Goal: Task Accomplishment & Management: Manage account settings

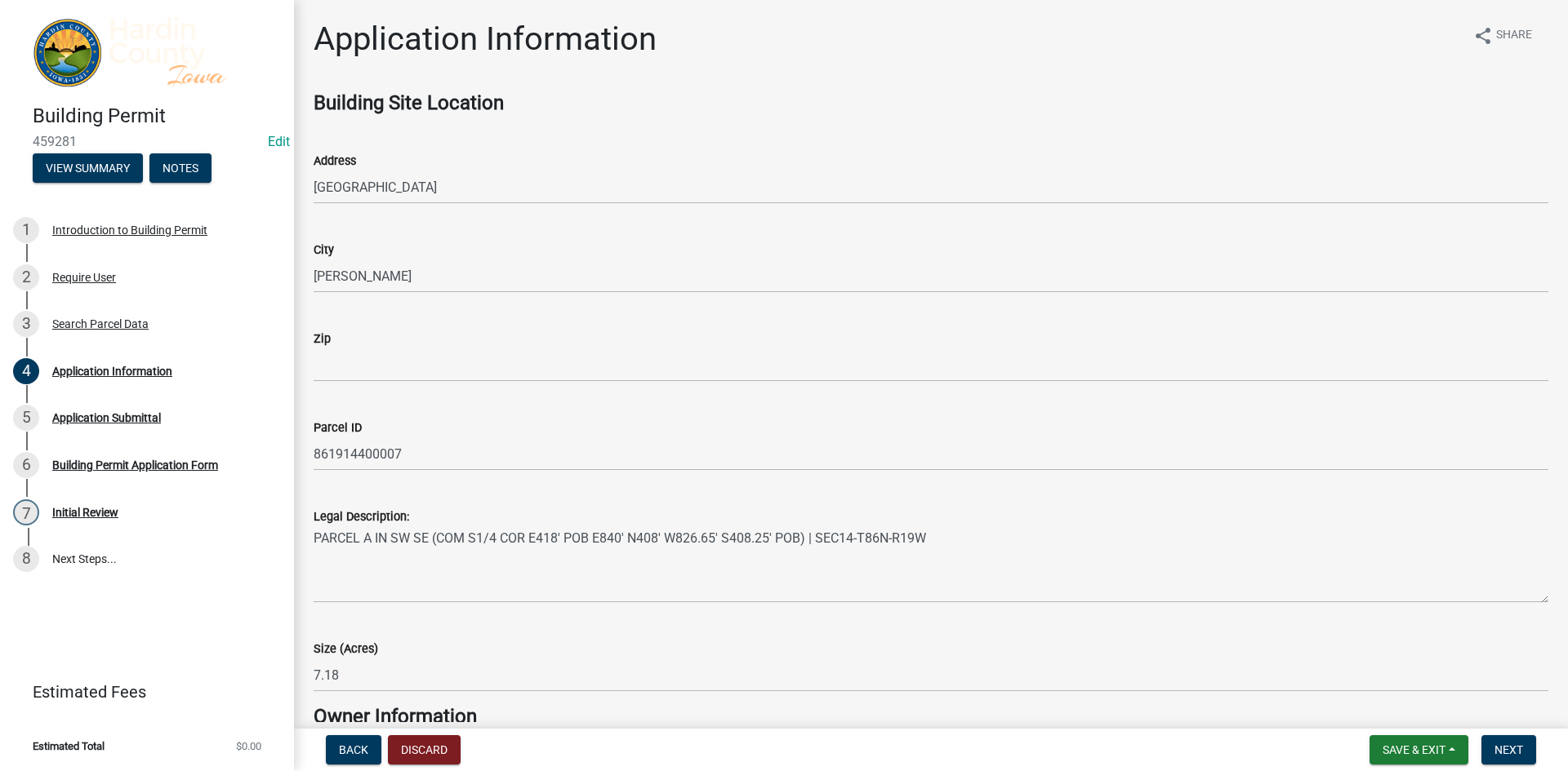
scroll to position [4040, 0]
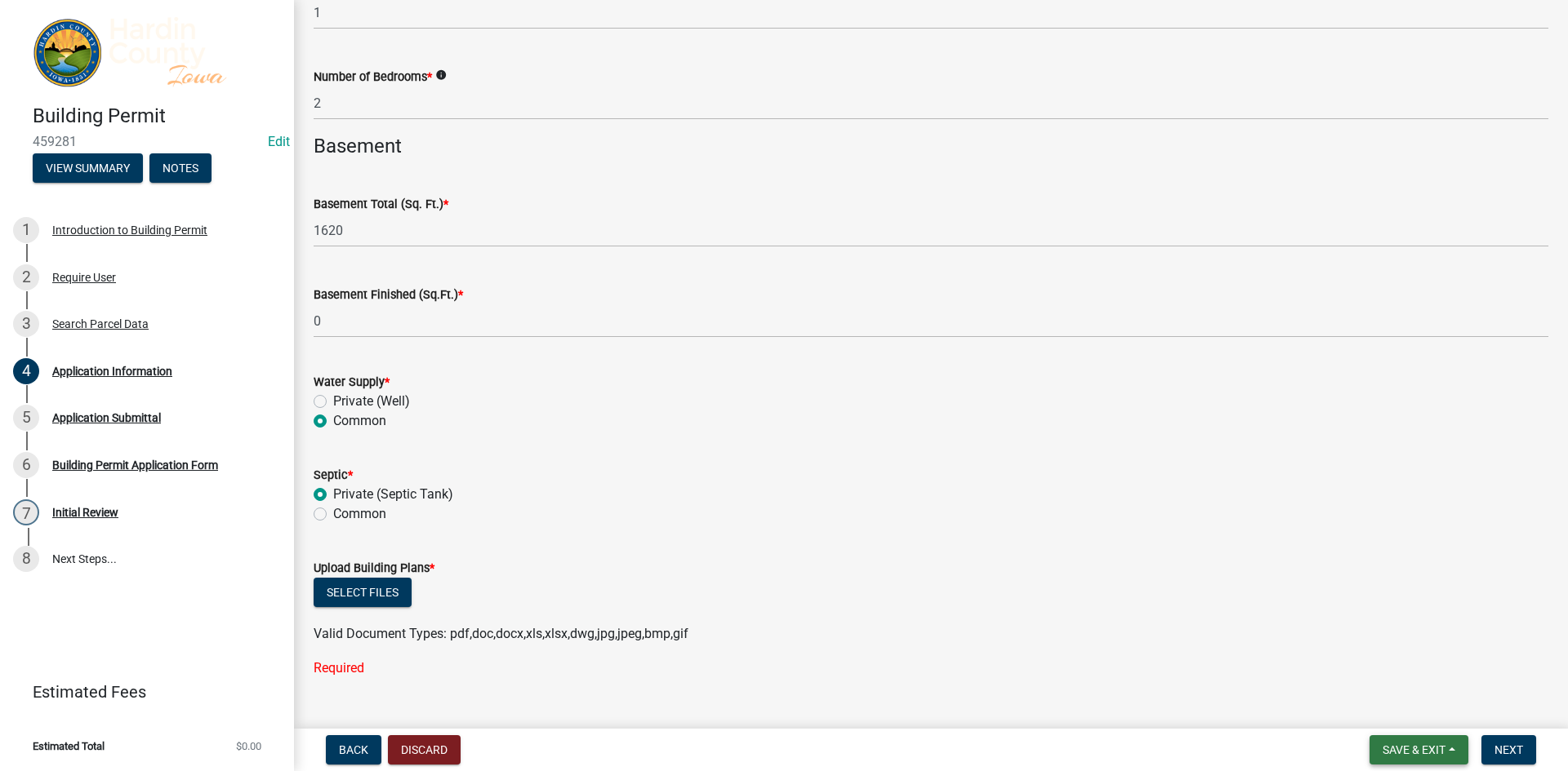
click at [1425, 755] on span "Save & Exit" at bounding box center [1414, 749] width 63 height 13
click at [1416, 720] on button "Save & Exit" at bounding box center [1402, 707] width 130 height 39
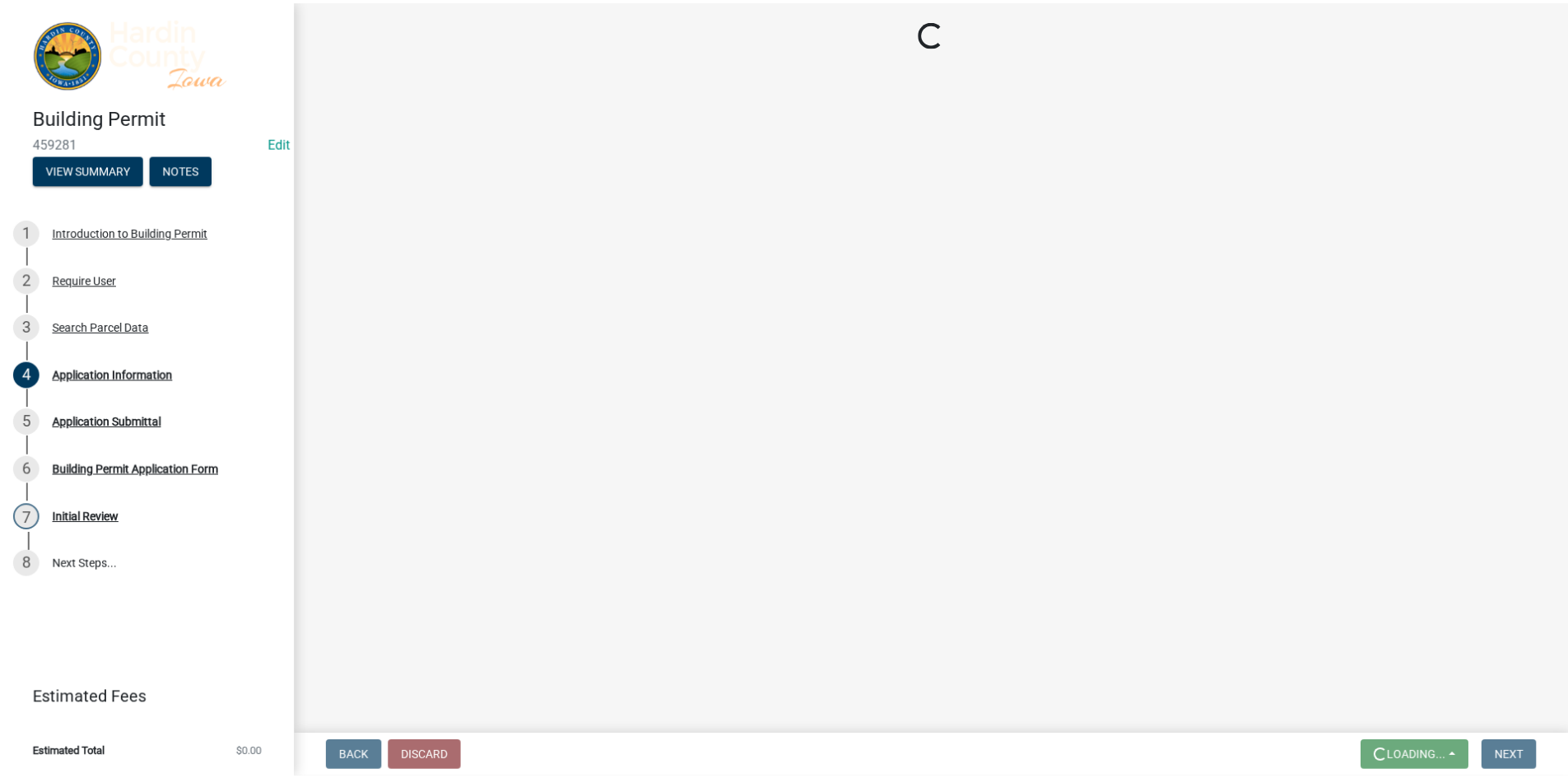
scroll to position [0, 0]
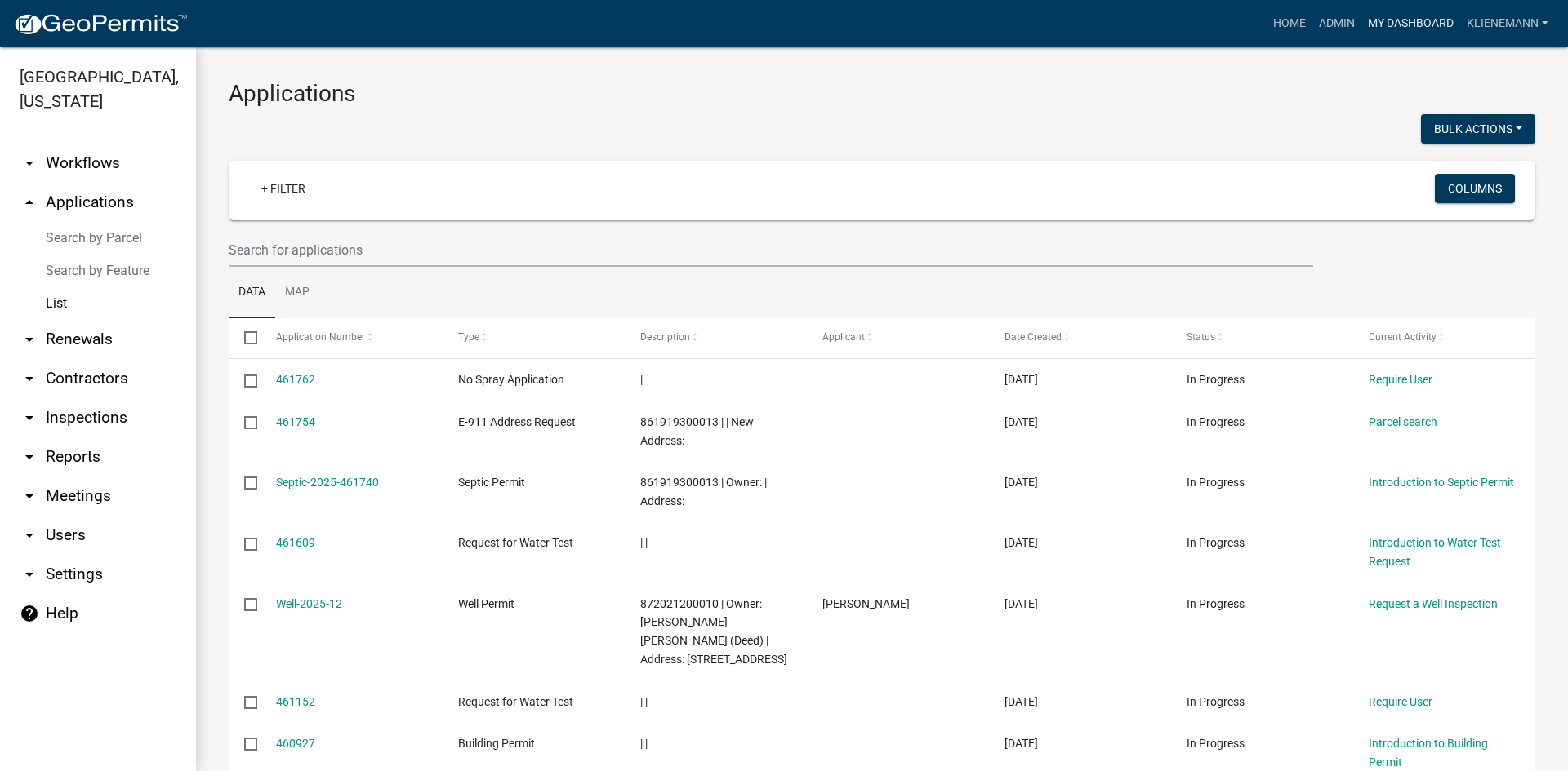
click at [1400, 25] on link "My Dashboard" at bounding box center [1410, 23] width 98 height 31
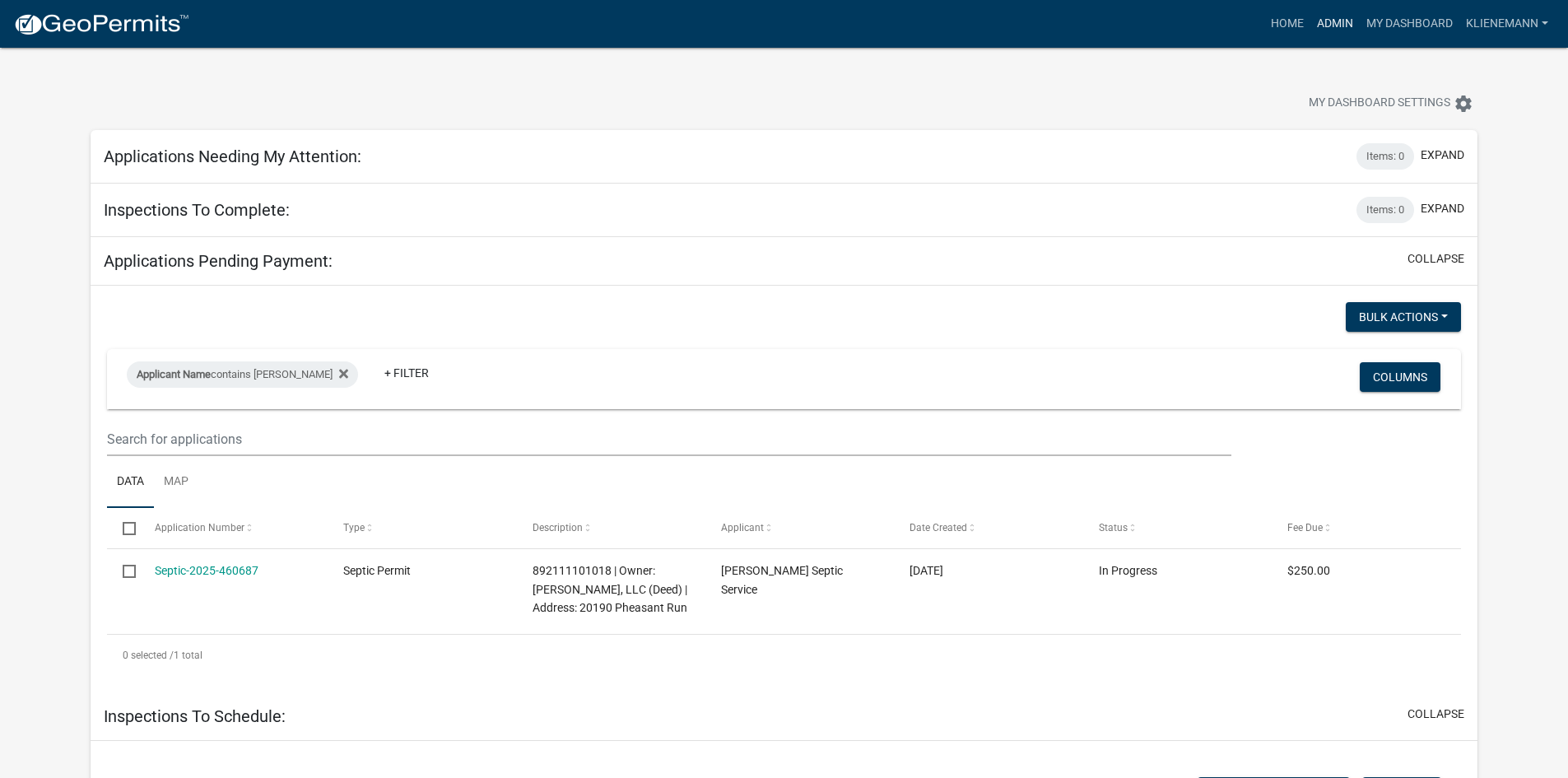
click at [1332, 27] on link "Admin" at bounding box center [1335, 23] width 50 height 31
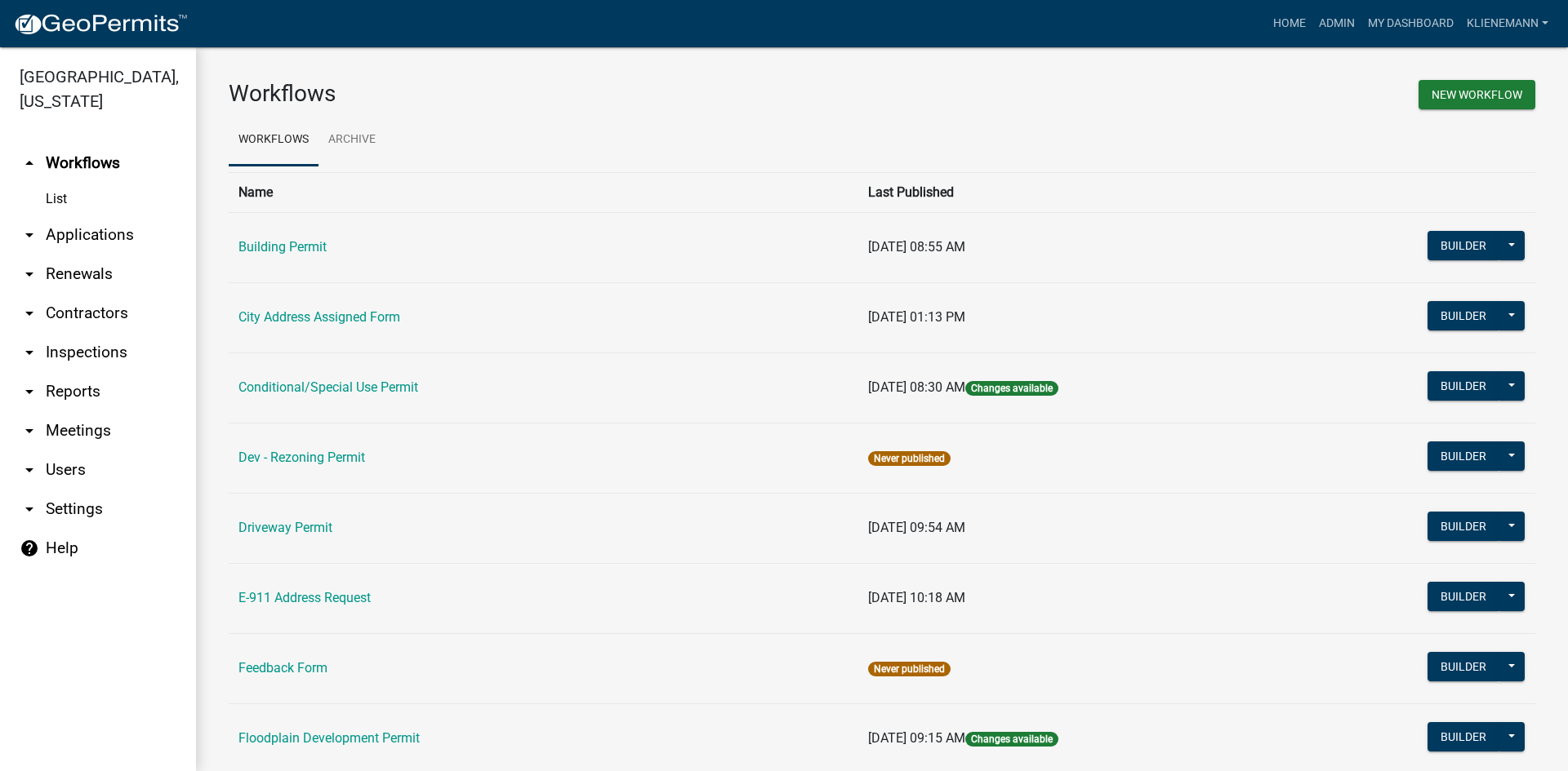
click at [93, 216] on link "arrow_drop_down Applications" at bounding box center [98, 235] width 196 height 39
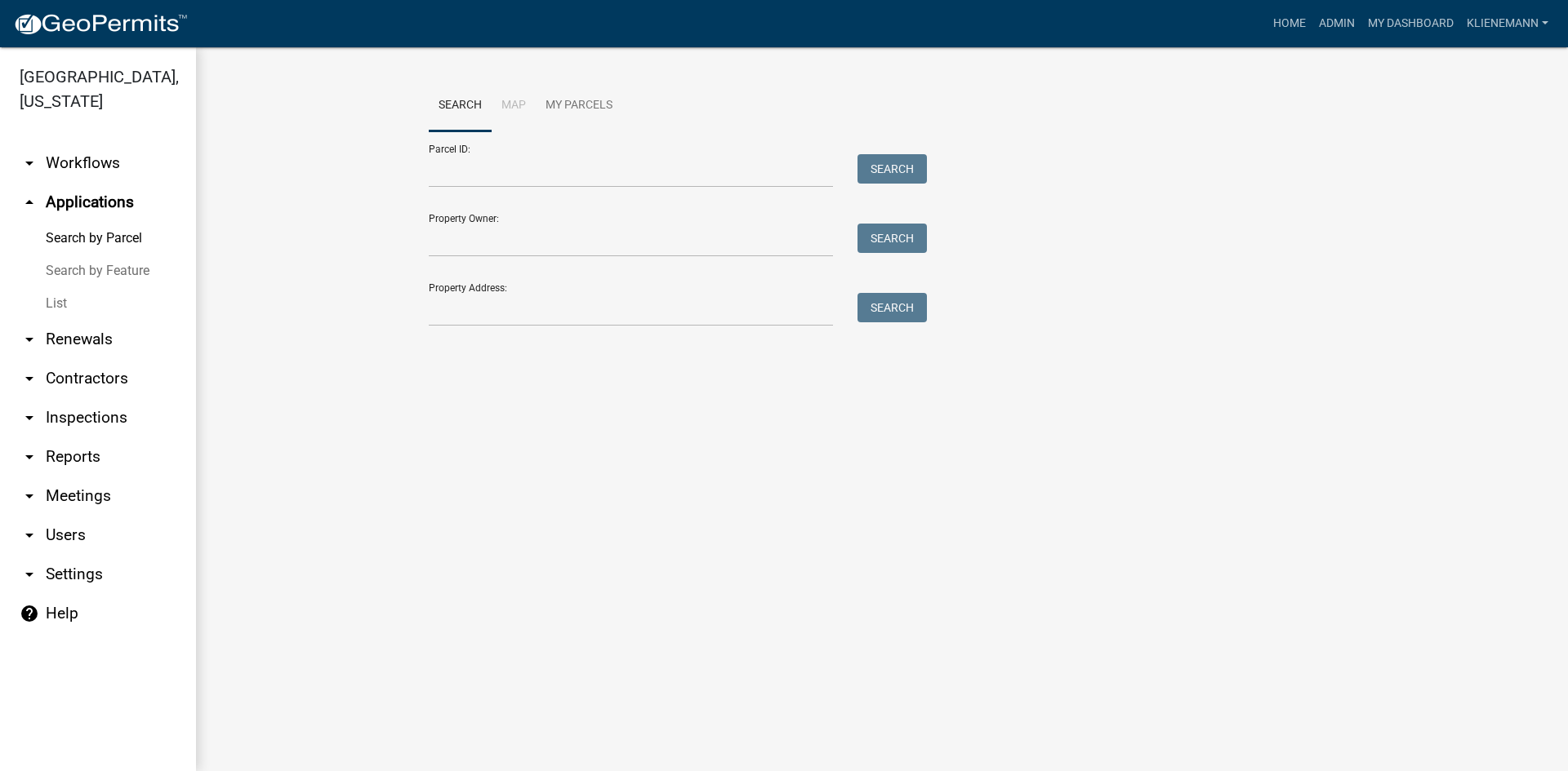
click at [80, 287] on link "List" at bounding box center [98, 304] width 196 height 33
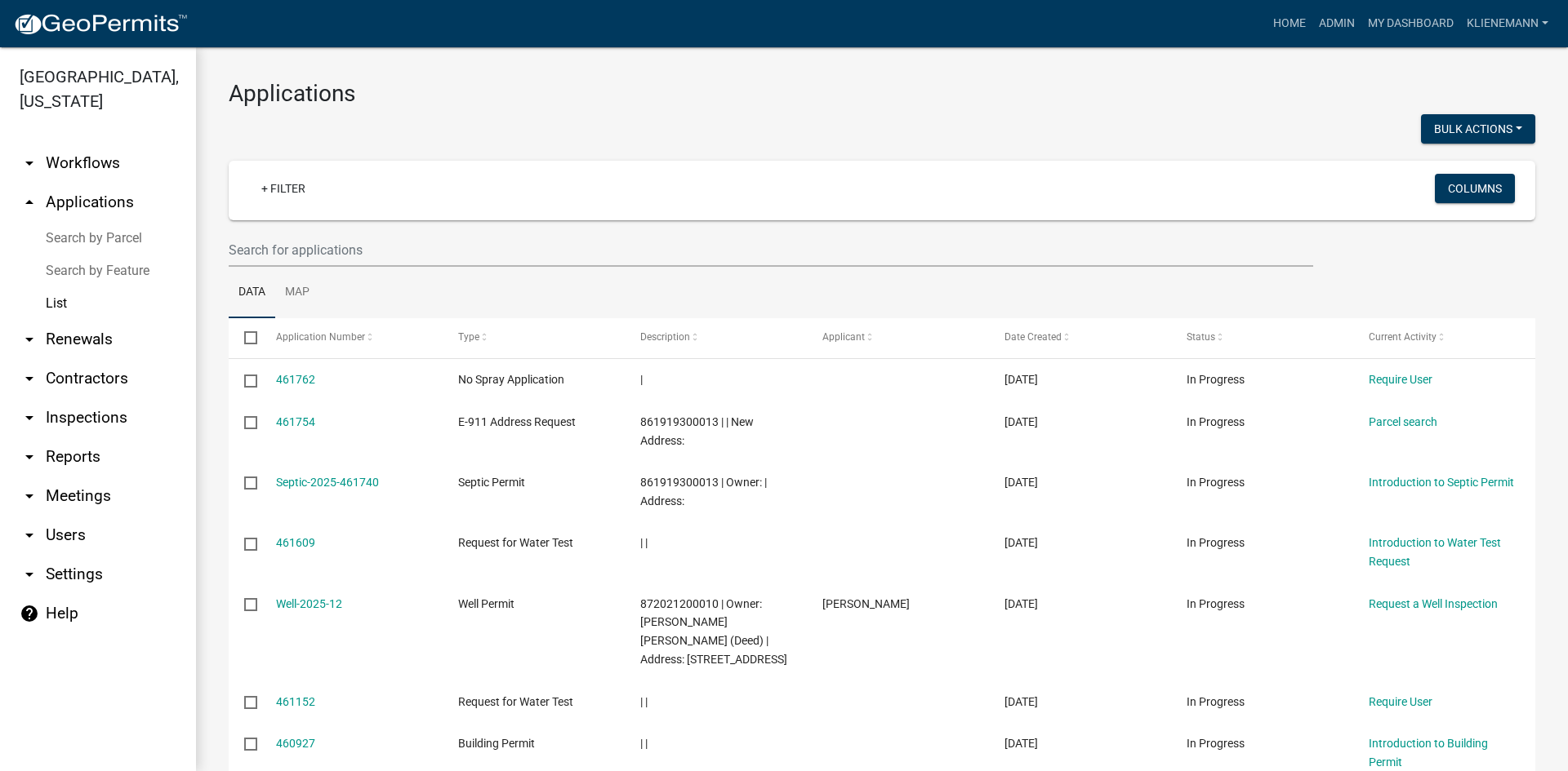
click at [87, 222] on link "Search by Parcel" at bounding box center [98, 238] width 196 height 33
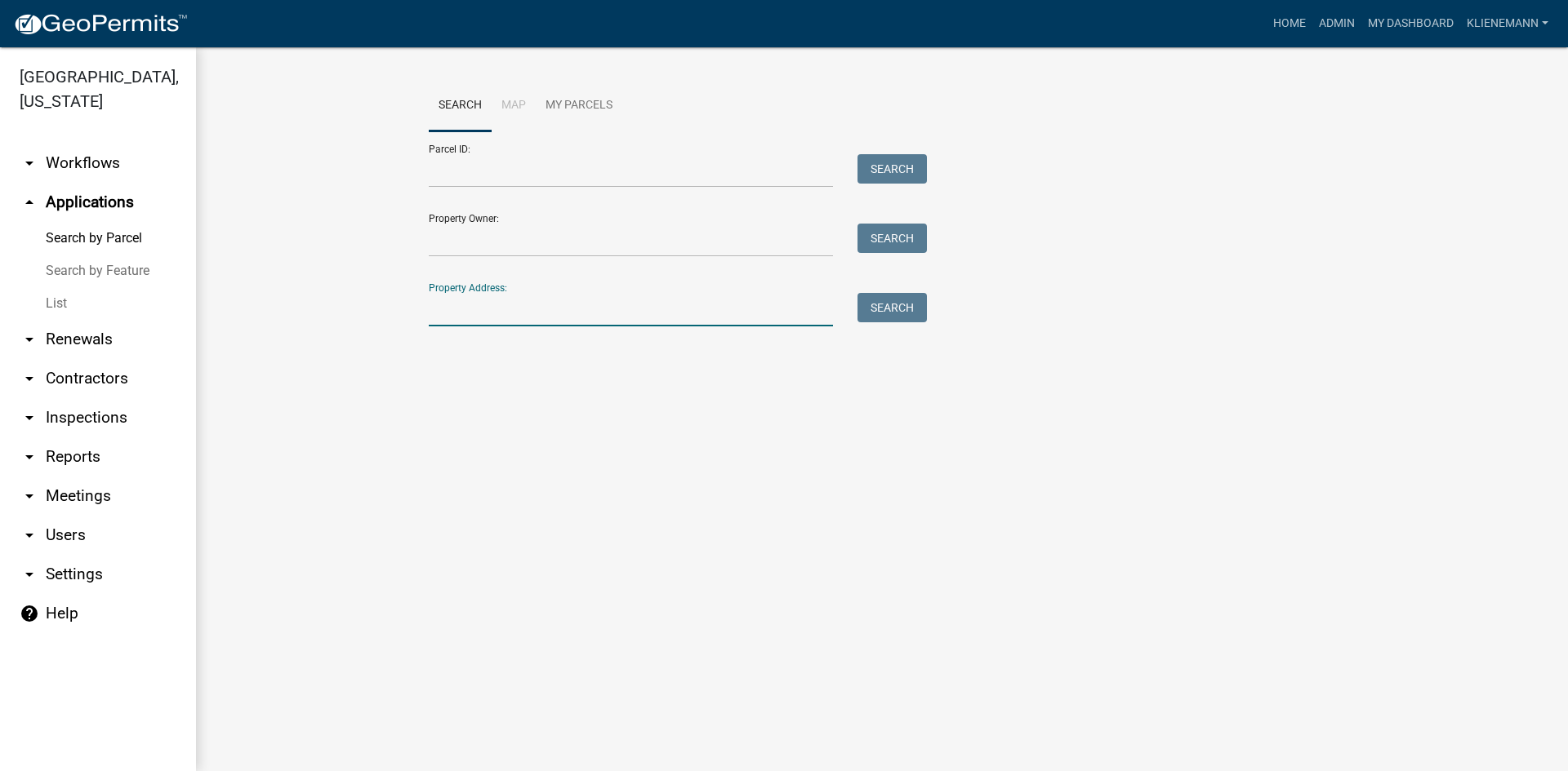
click at [483, 313] on input "Property Address:" at bounding box center [631, 310] width 404 height 34
click at [892, 304] on button "Search" at bounding box center [892, 308] width 69 height 29
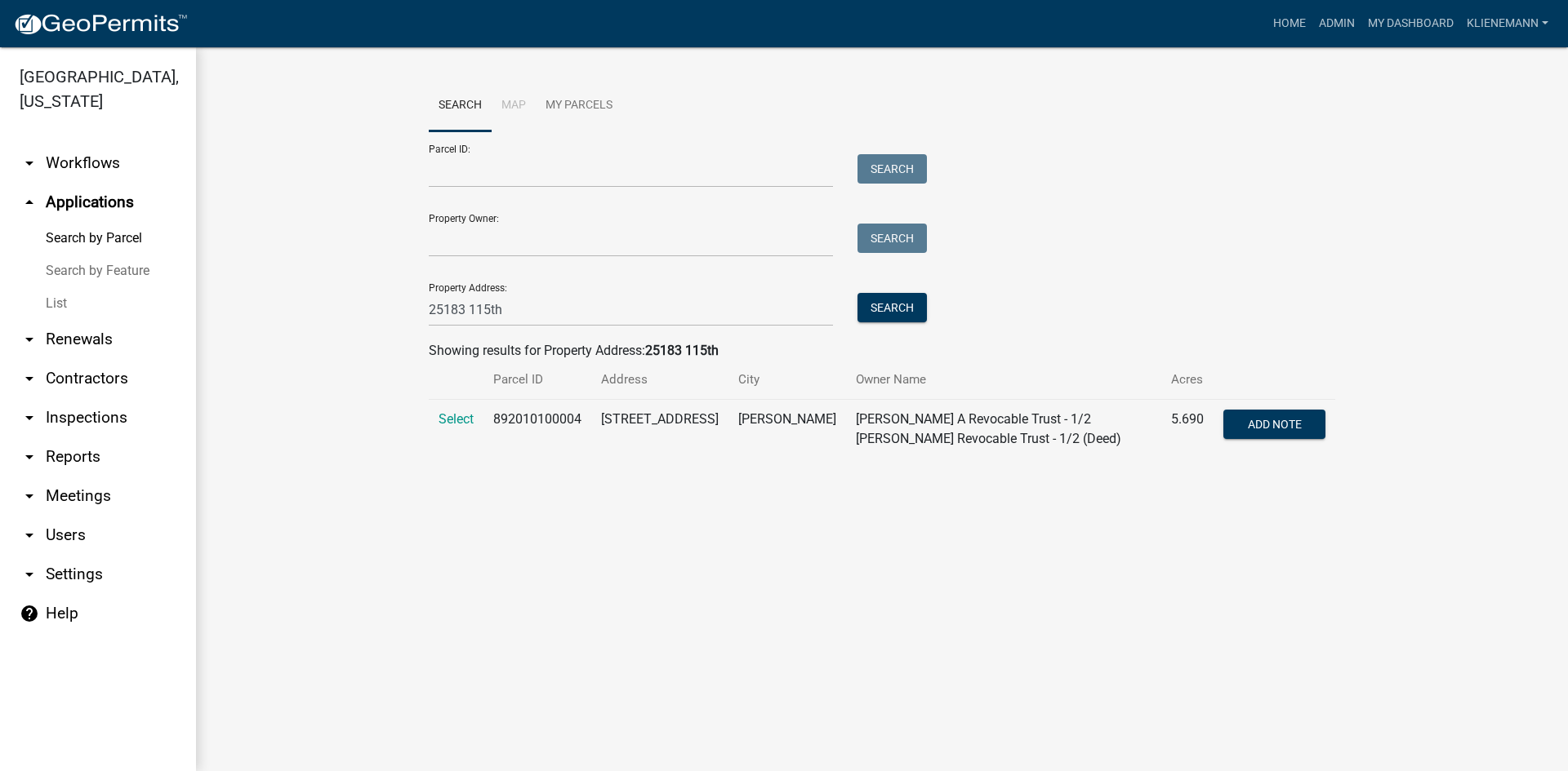
click at [435, 419] on td "Select" at bounding box center [456, 429] width 54 height 60
click at [458, 416] on span "Select" at bounding box center [456, 419] width 35 height 16
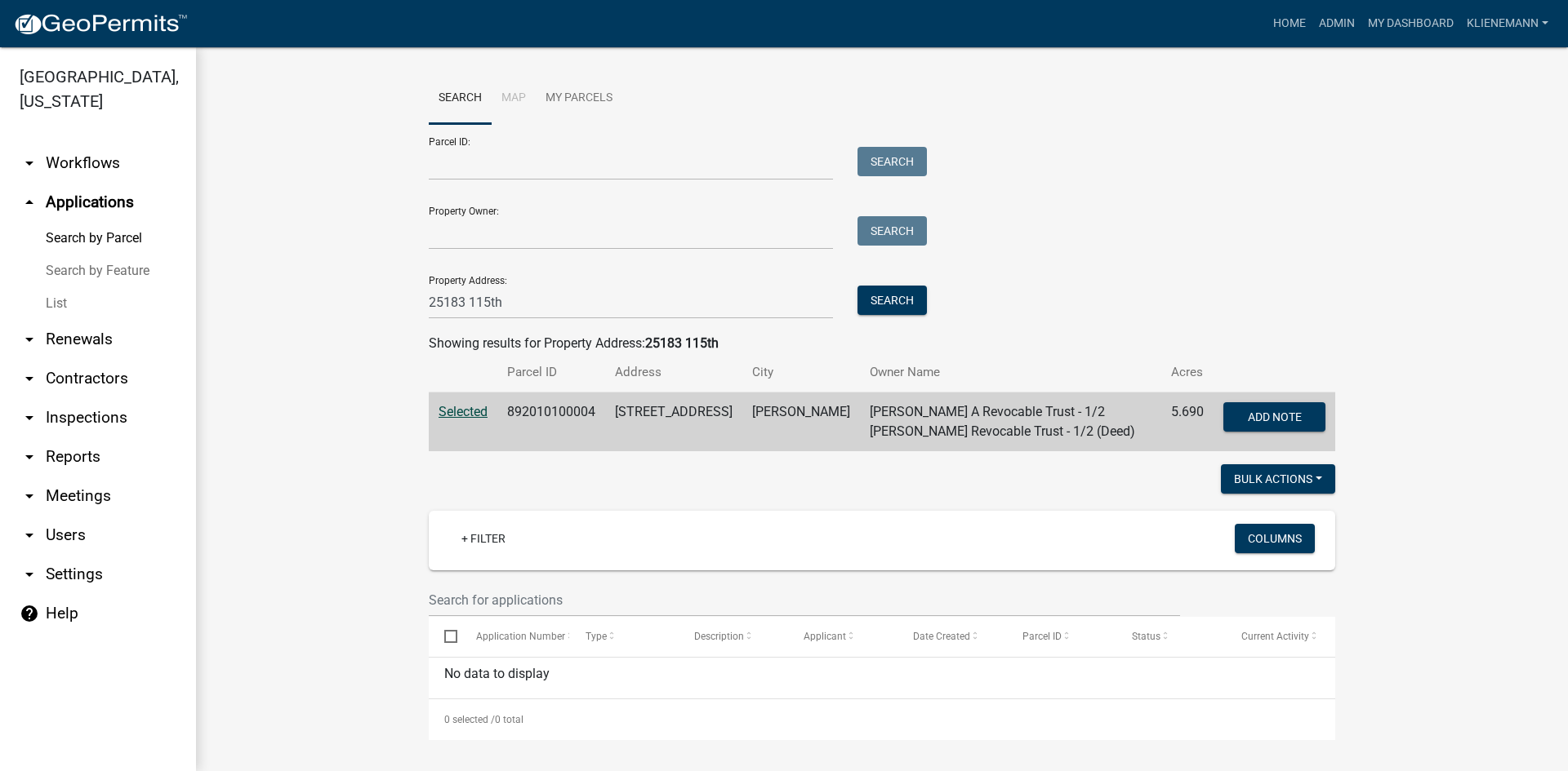
scroll to position [9, 0]
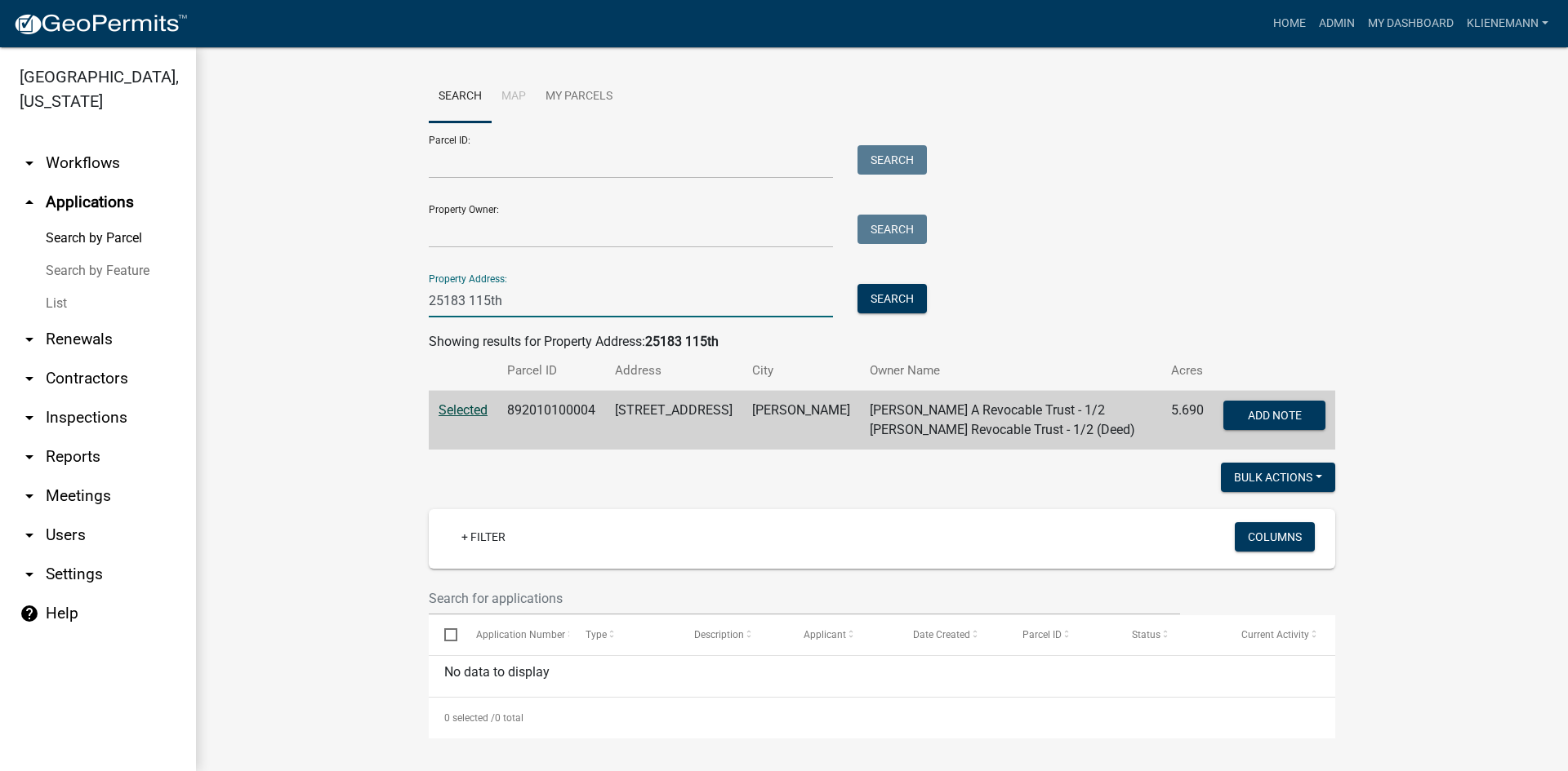
drag, startPoint x: 510, startPoint y: 293, endPoint x: 429, endPoint y: 298, distance: 81.2
click at [429, 298] on input "25183 115th" at bounding box center [631, 300] width 404 height 34
type input "2"
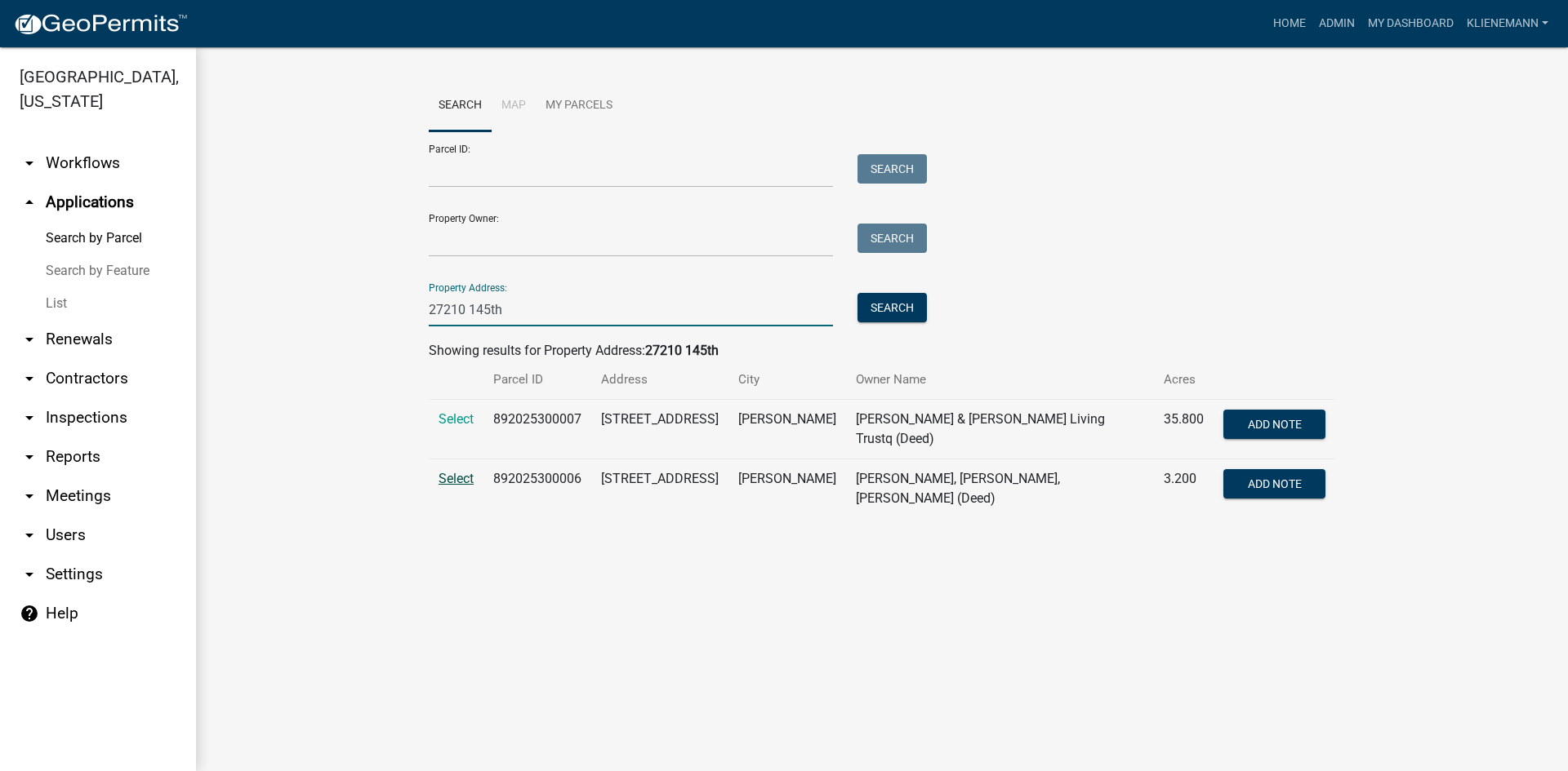
type input "27210 145th"
click at [448, 471] on span "Select" at bounding box center [456, 479] width 35 height 16
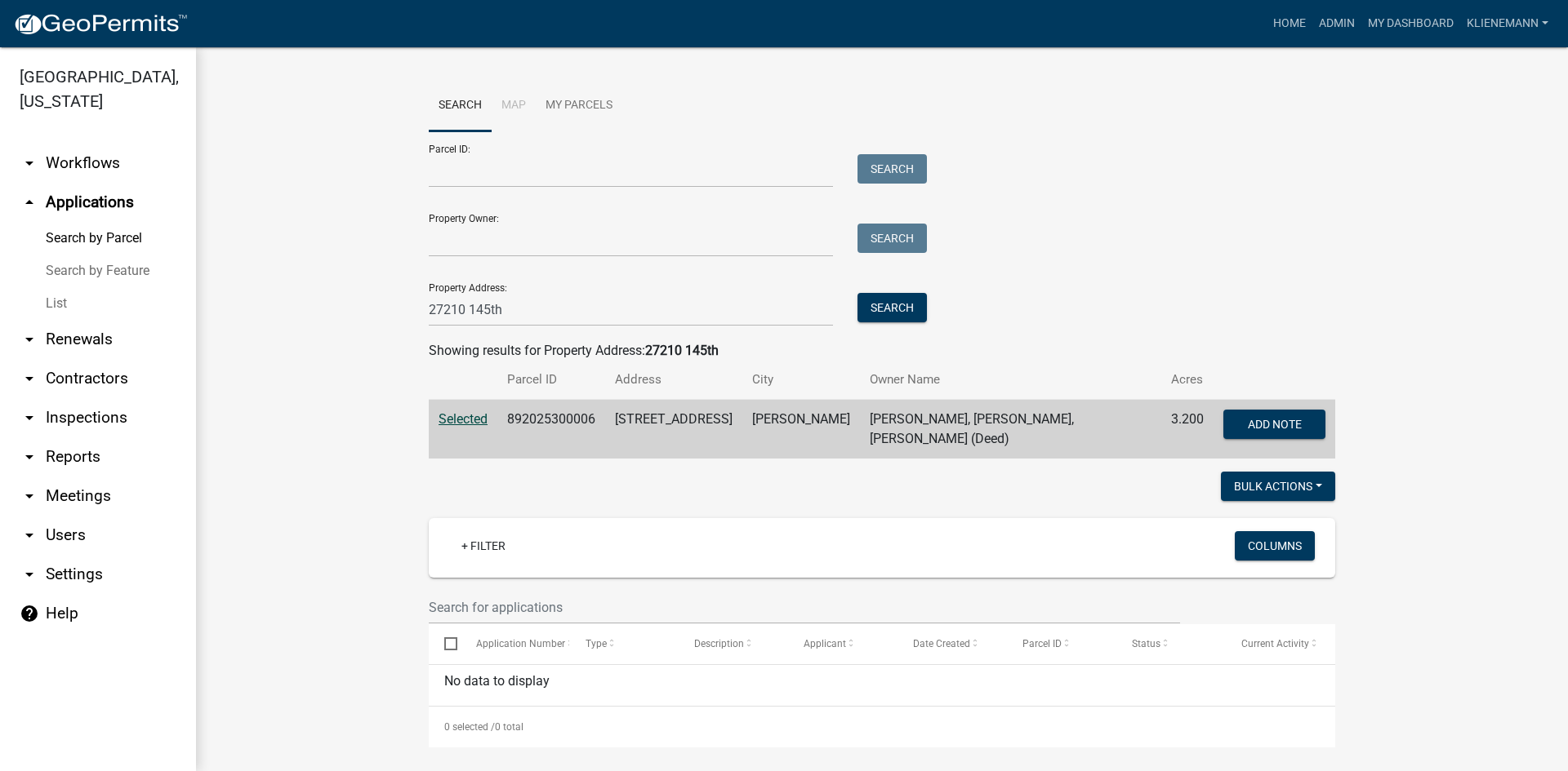
scroll to position [3, 0]
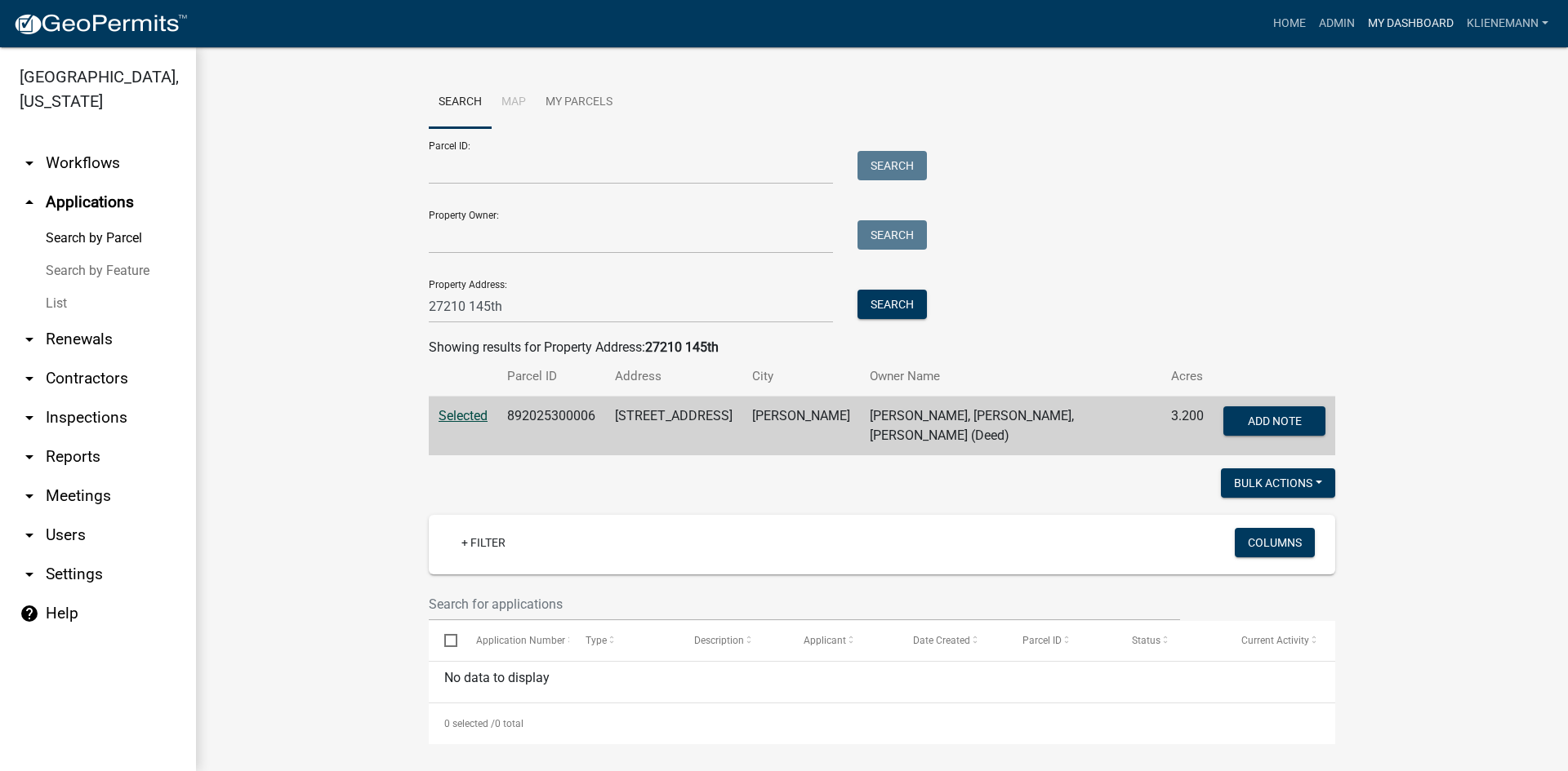
click at [1422, 26] on link "My Dashboard" at bounding box center [1410, 23] width 98 height 31
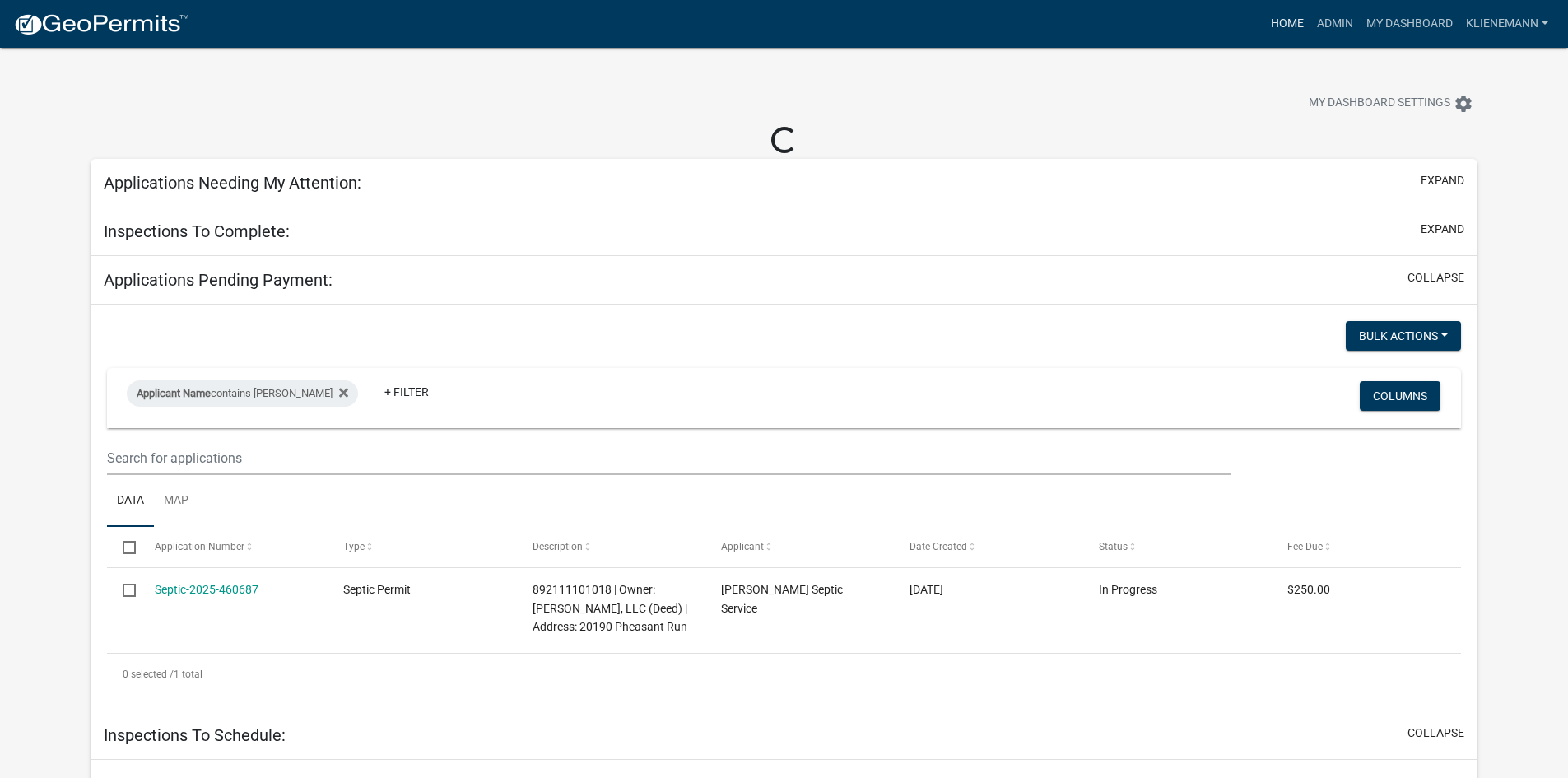
click at [1291, 13] on link "Home" at bounding box center [1287, 23] width 46 height 31
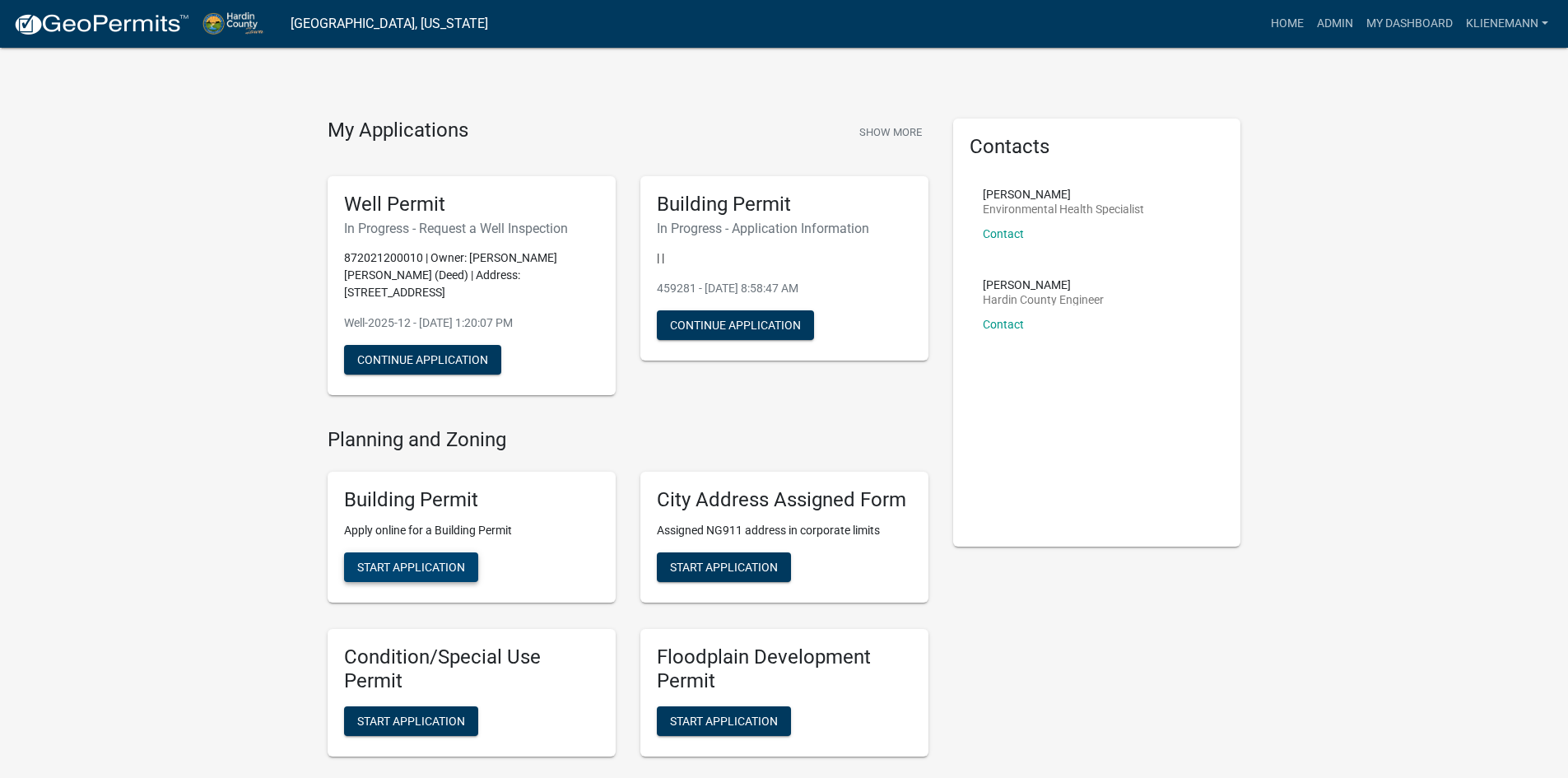
click at [452, 563] on span "Start Application" at bounding box center [412, 567] width 108 height 13
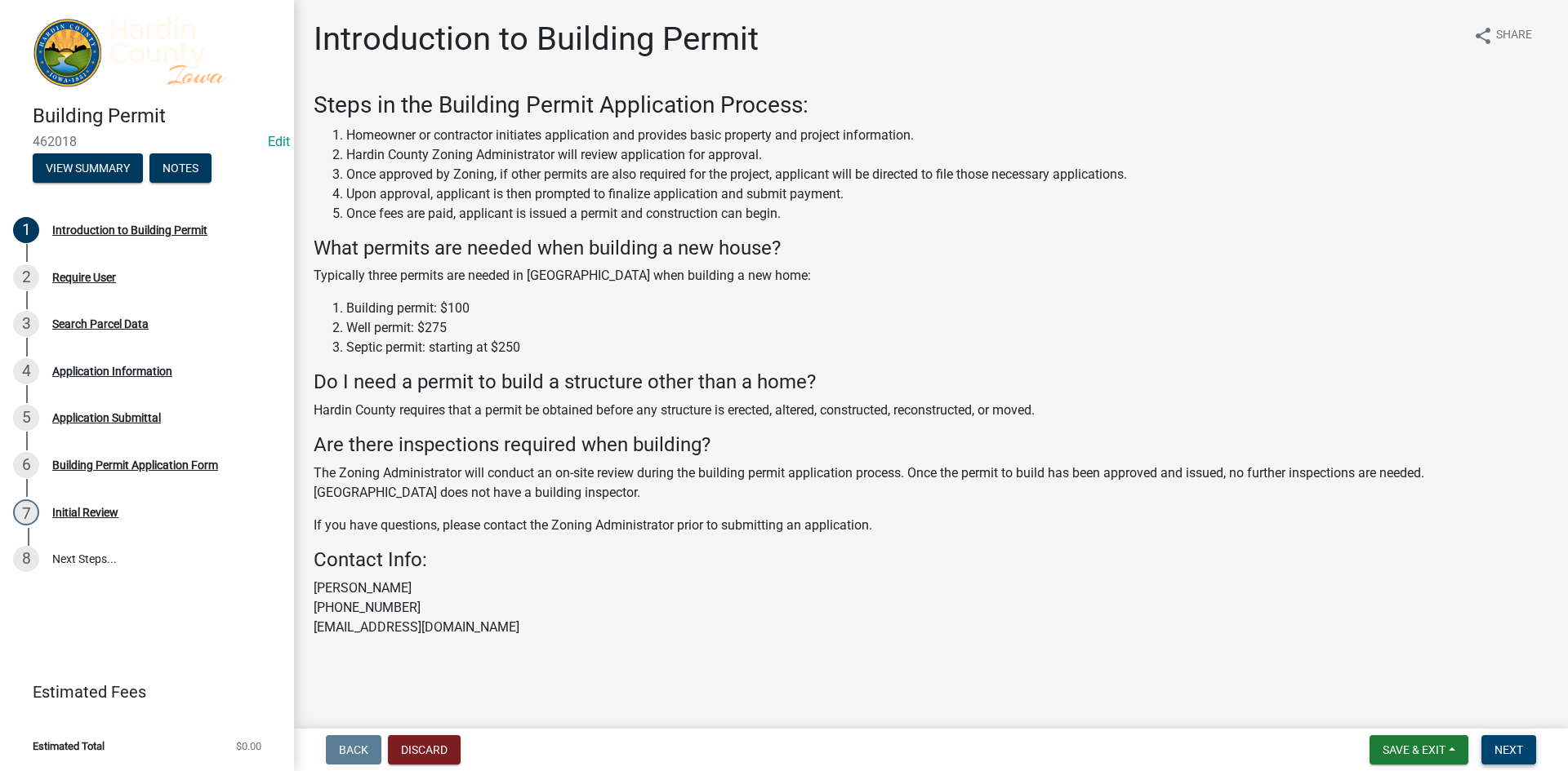
click at [1531, 749] on button "Next" at bounding box center [1508, 750] width 54 height 29
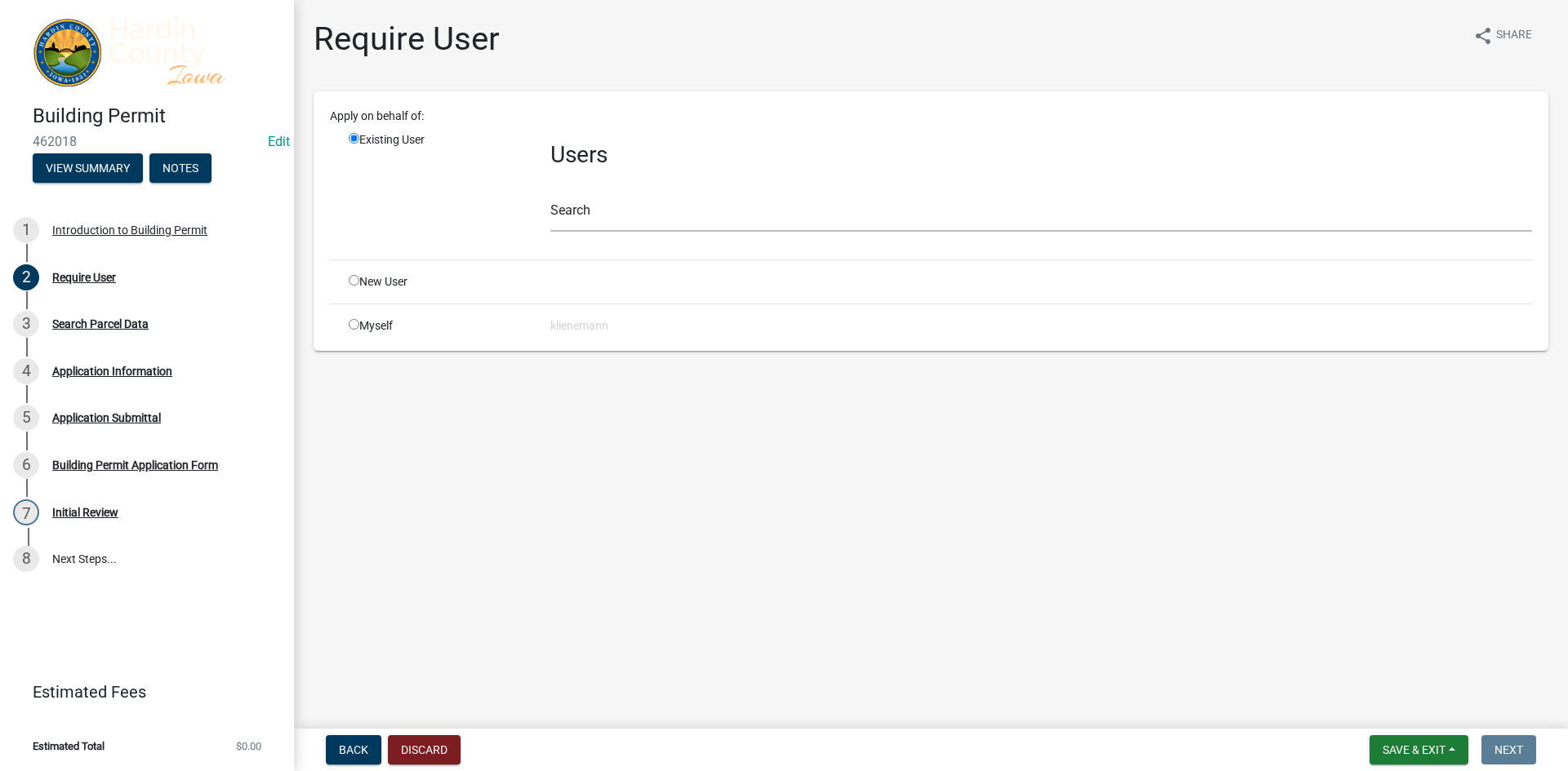
click at [350, 323] on input "radio" at bounding box center [354, 324] width 10 height 10
radio input "true"
radio input "false"
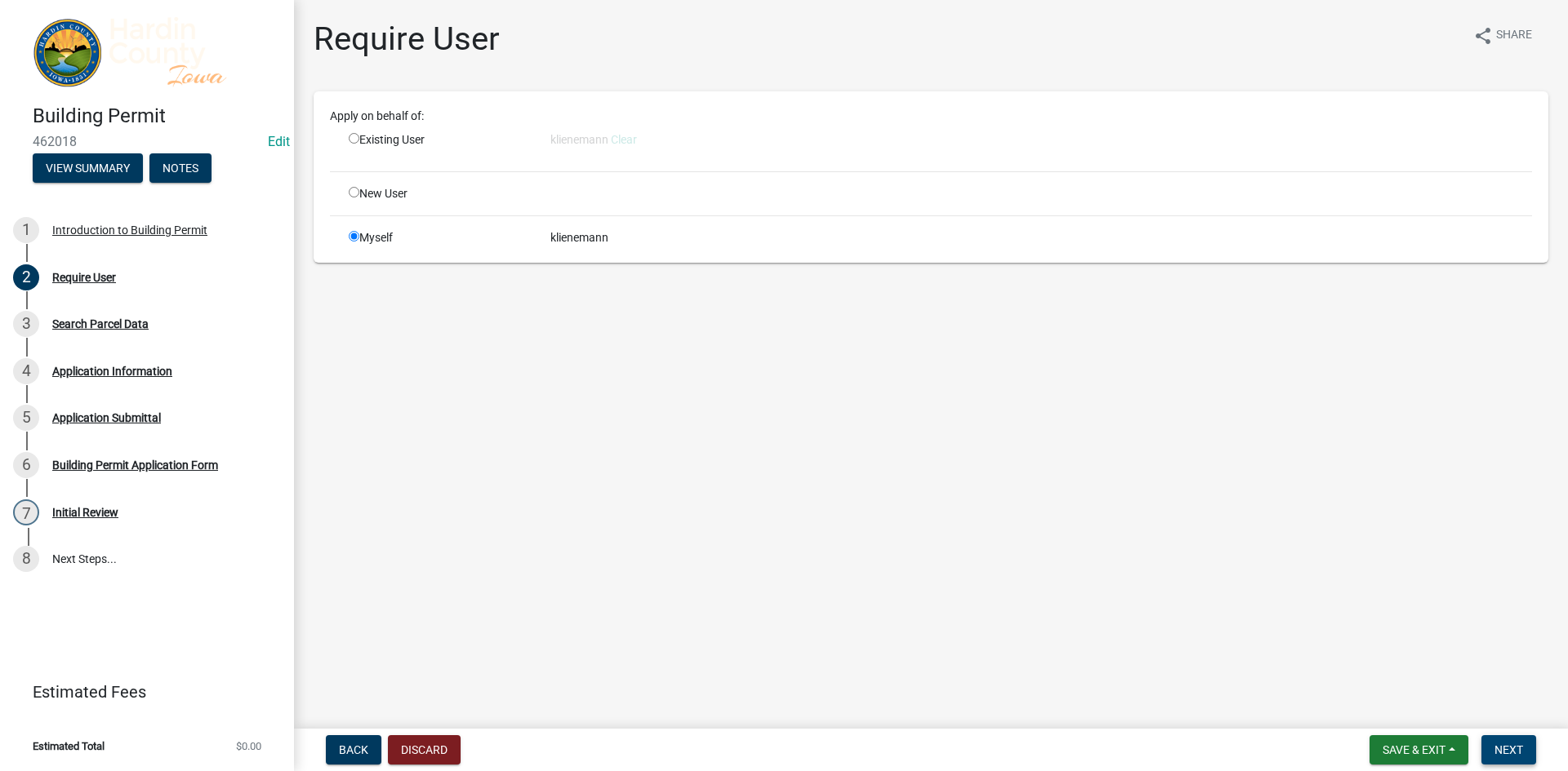
click at [1497, 750] on span "Next" at bounding box center [1508, 749] width 28 height 13
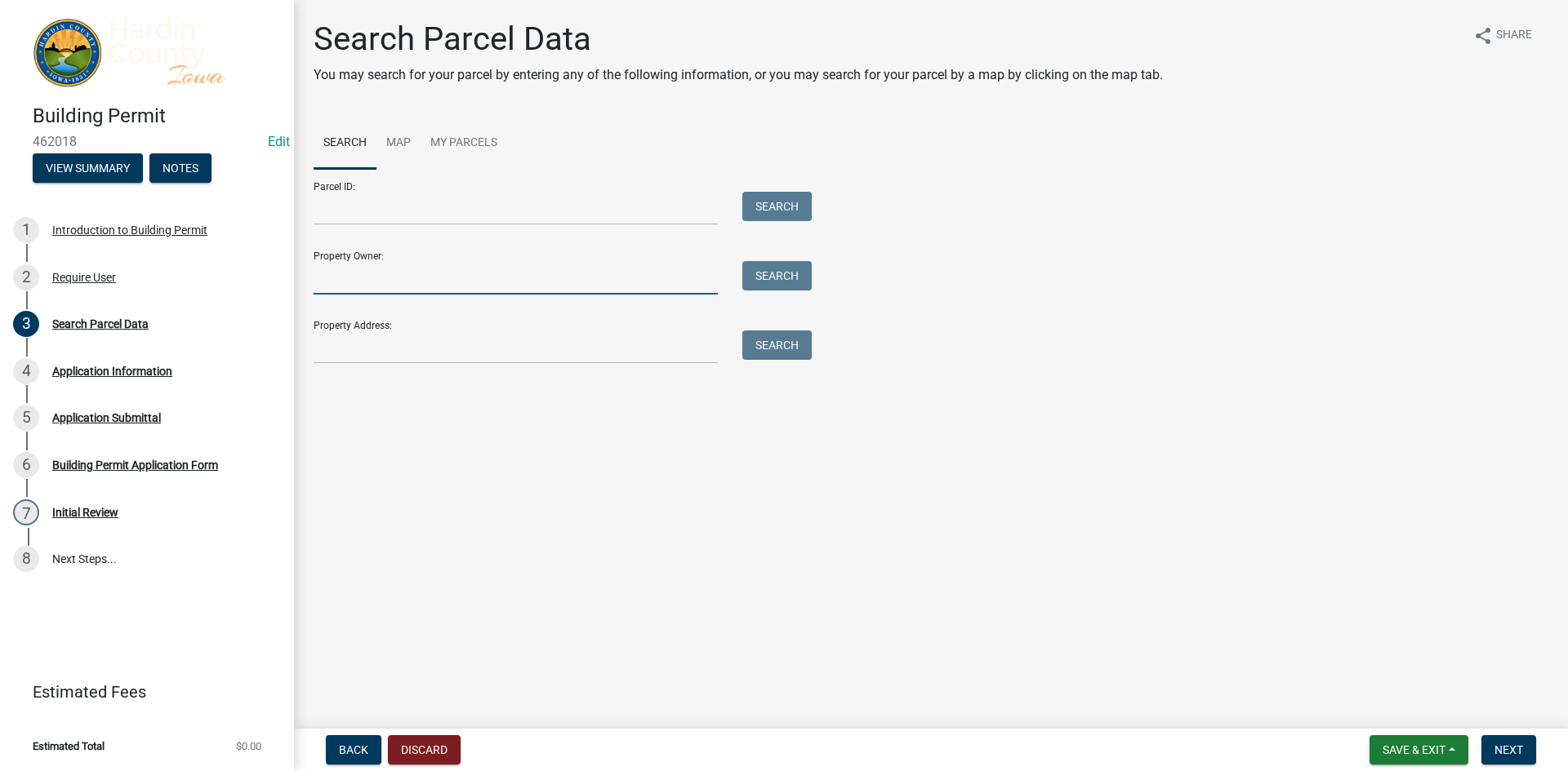
click at [522, 272] on input "Property Owner:" at bounding box center [515, 278] width 404 height 34
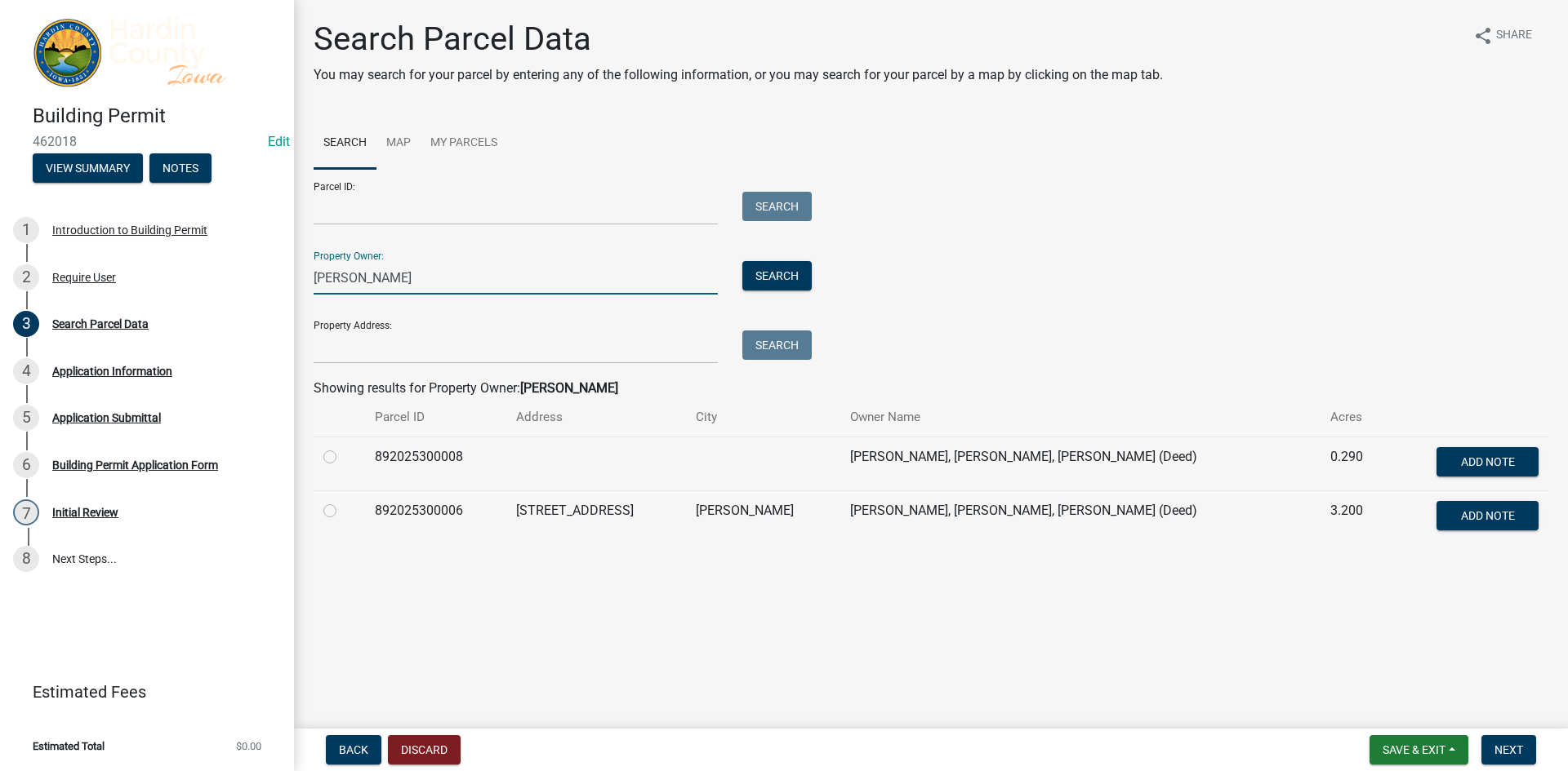
type input "Jaysen Campbell"
click at [343, 501] on label at bounding box center [343, 501] width 0 height 0
click at [343, 511] on input "radio" at bounding box center [348, 506] width 10 height 10
radio input "true"
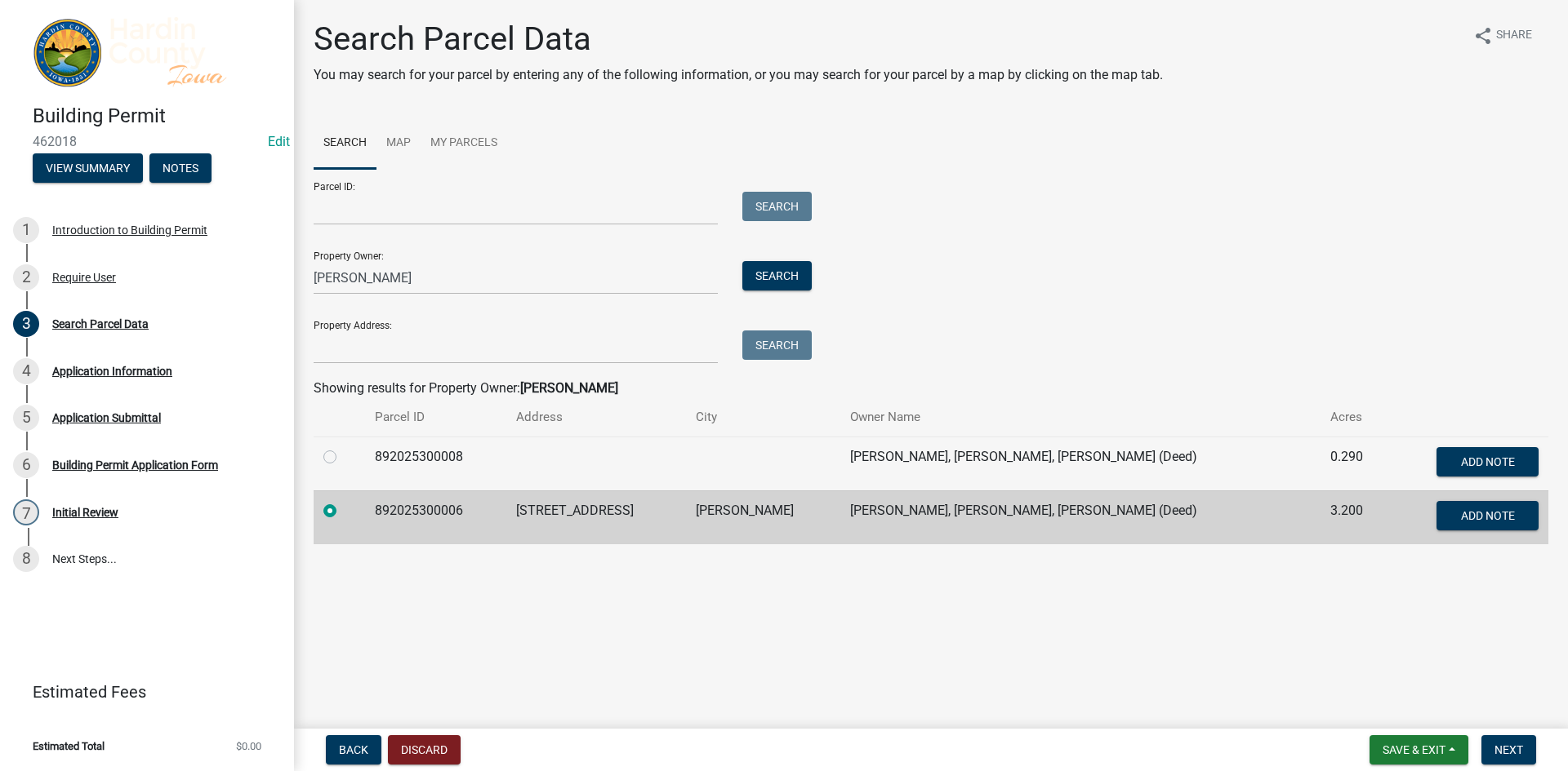
click at [1494, 735] on nav "Back Discard Save & Exit Save Save & Exit Next" at bounding box center [931, 749] width 1274 height 42
click at [1500, 753] on span "Next" at bounding box center [1508, 749] width 28 height 13
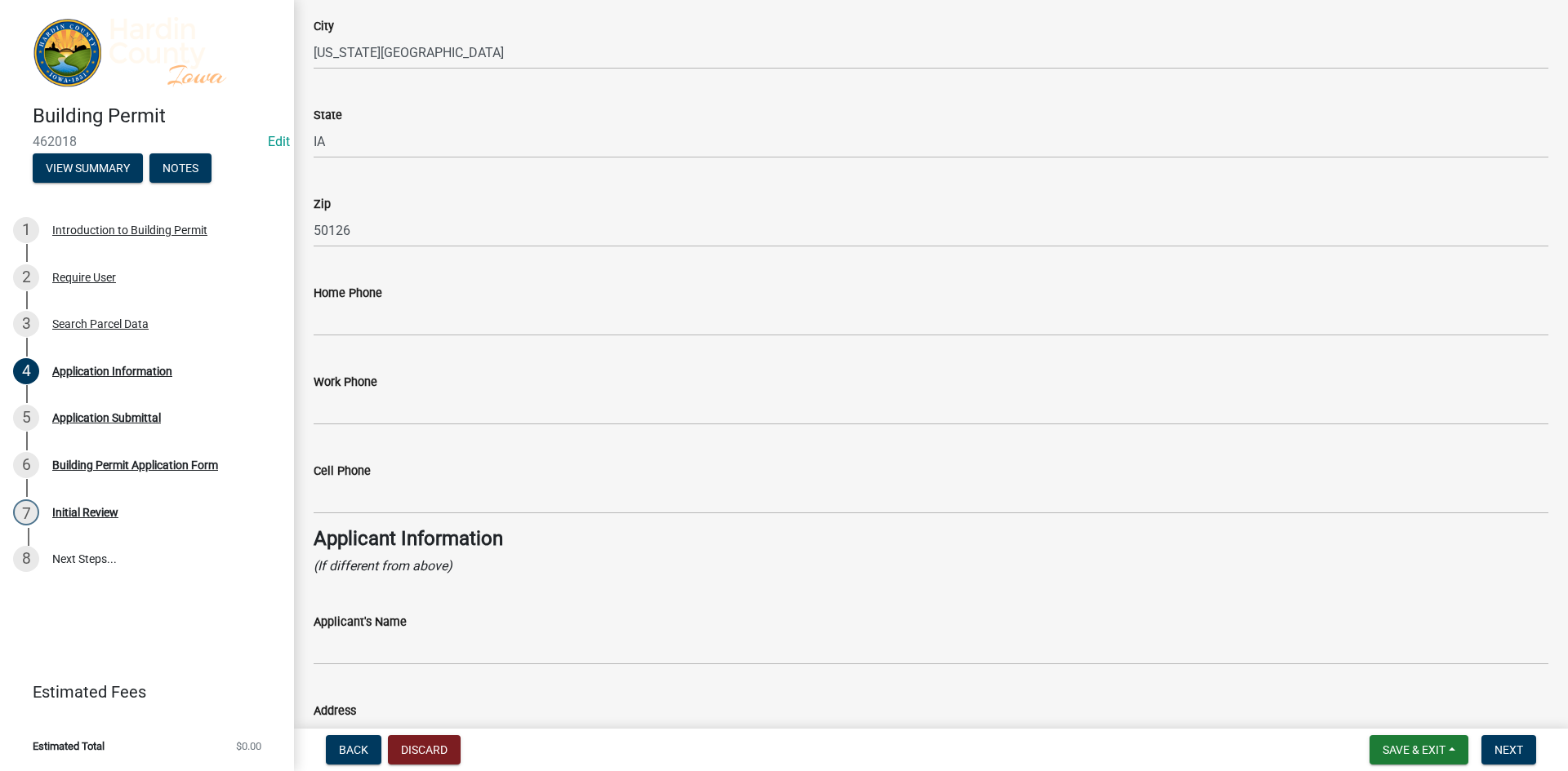
scroll to position [898, 0]
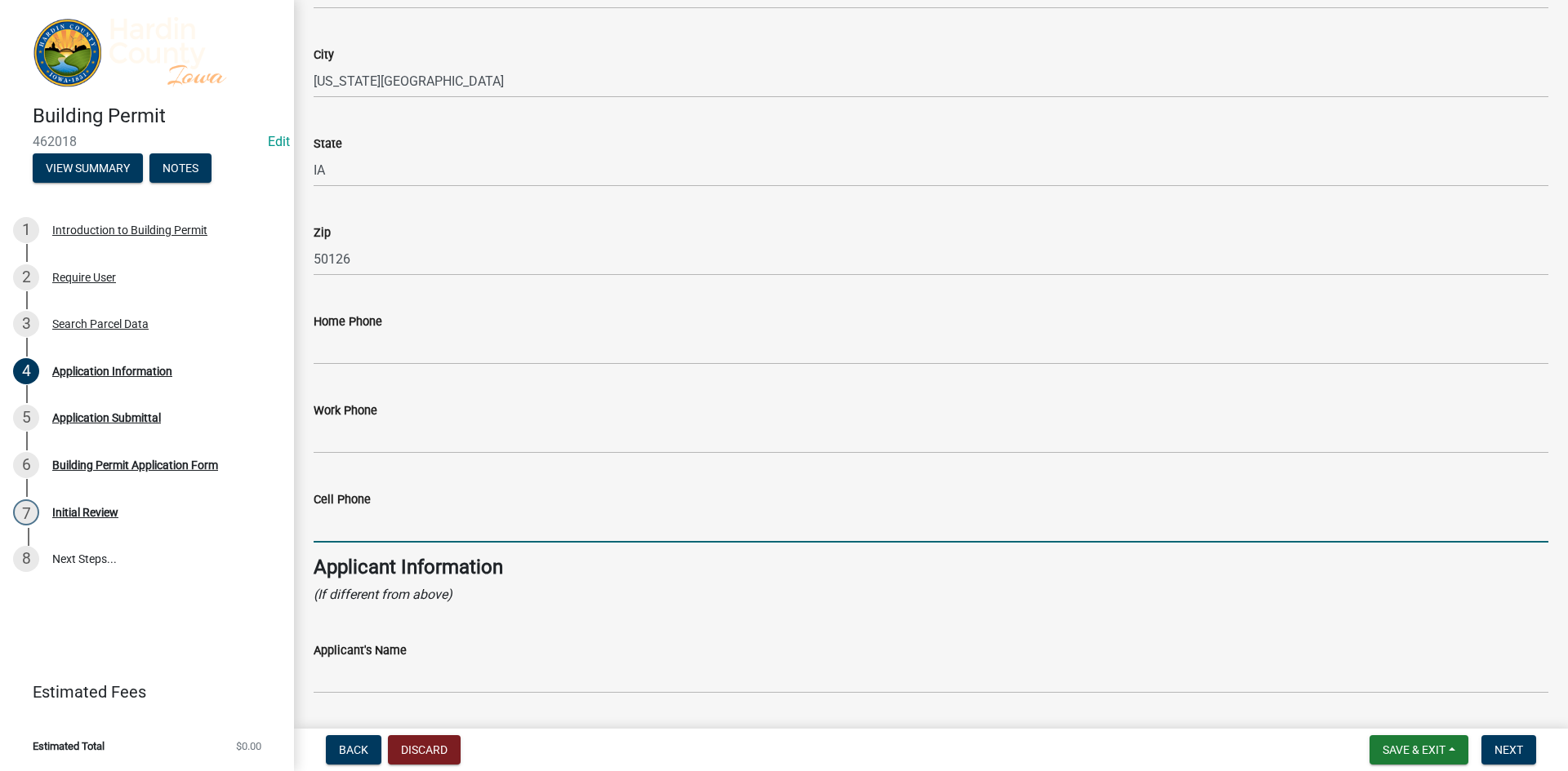
click at [377, 522] on input "Cell Phone" at bounding box center [930, 525] width 1235 height 34
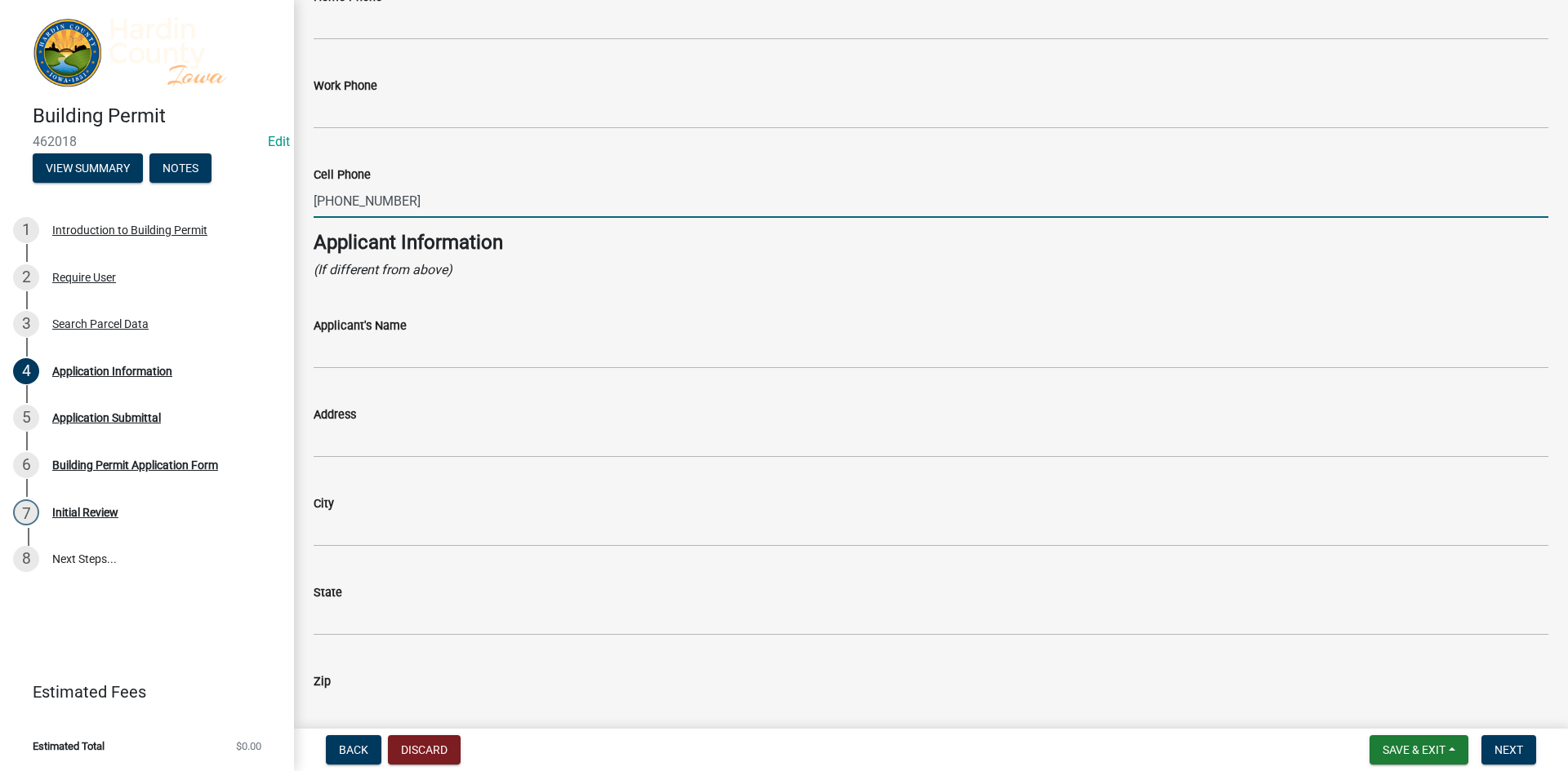
scroll to position [1224, 0]
type input "641-373-1278"
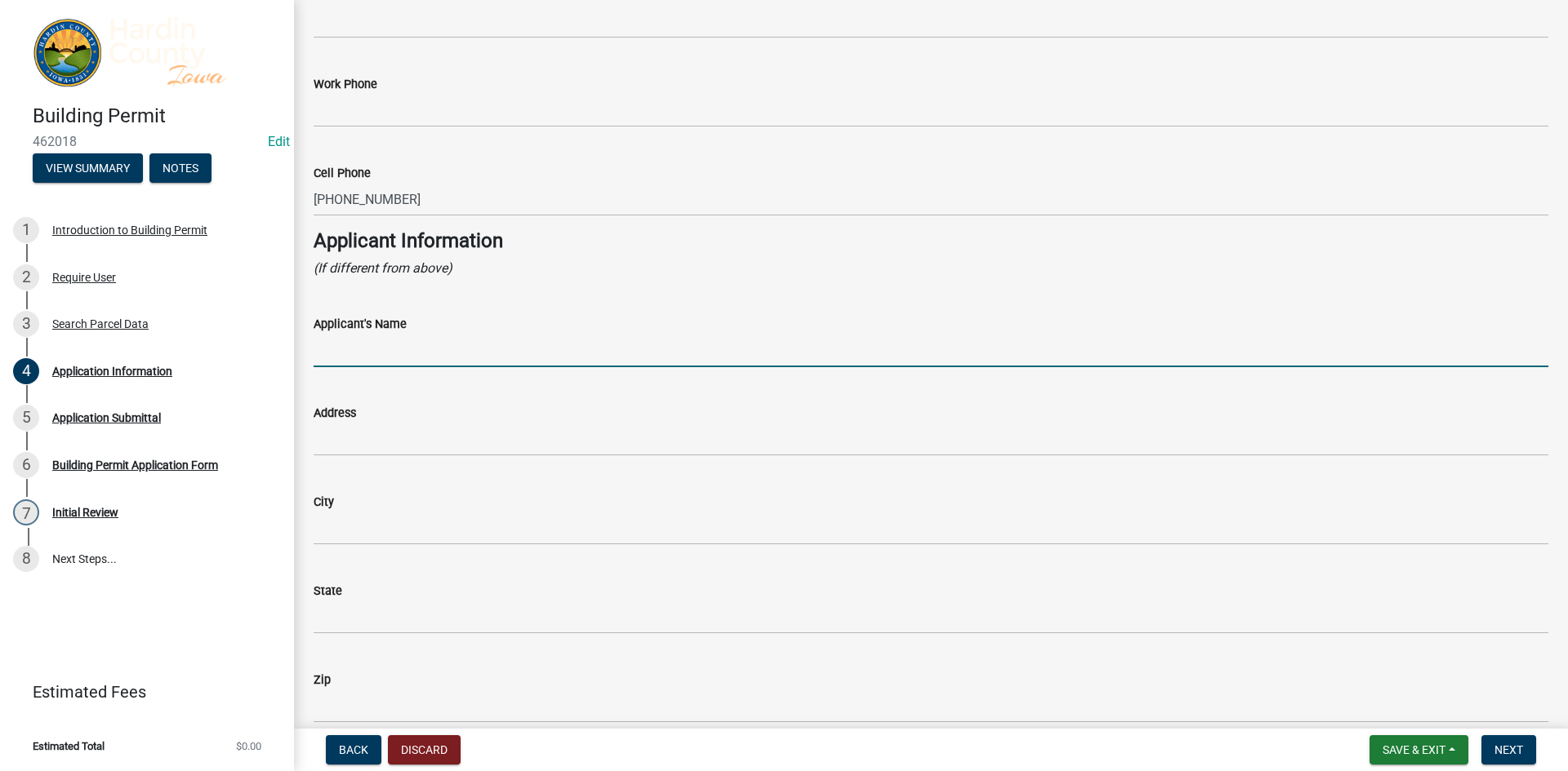
click at [461, 366] on input "Applicant's Name" at bounding box center [930, 350] width 1235 height 34
type input "J"
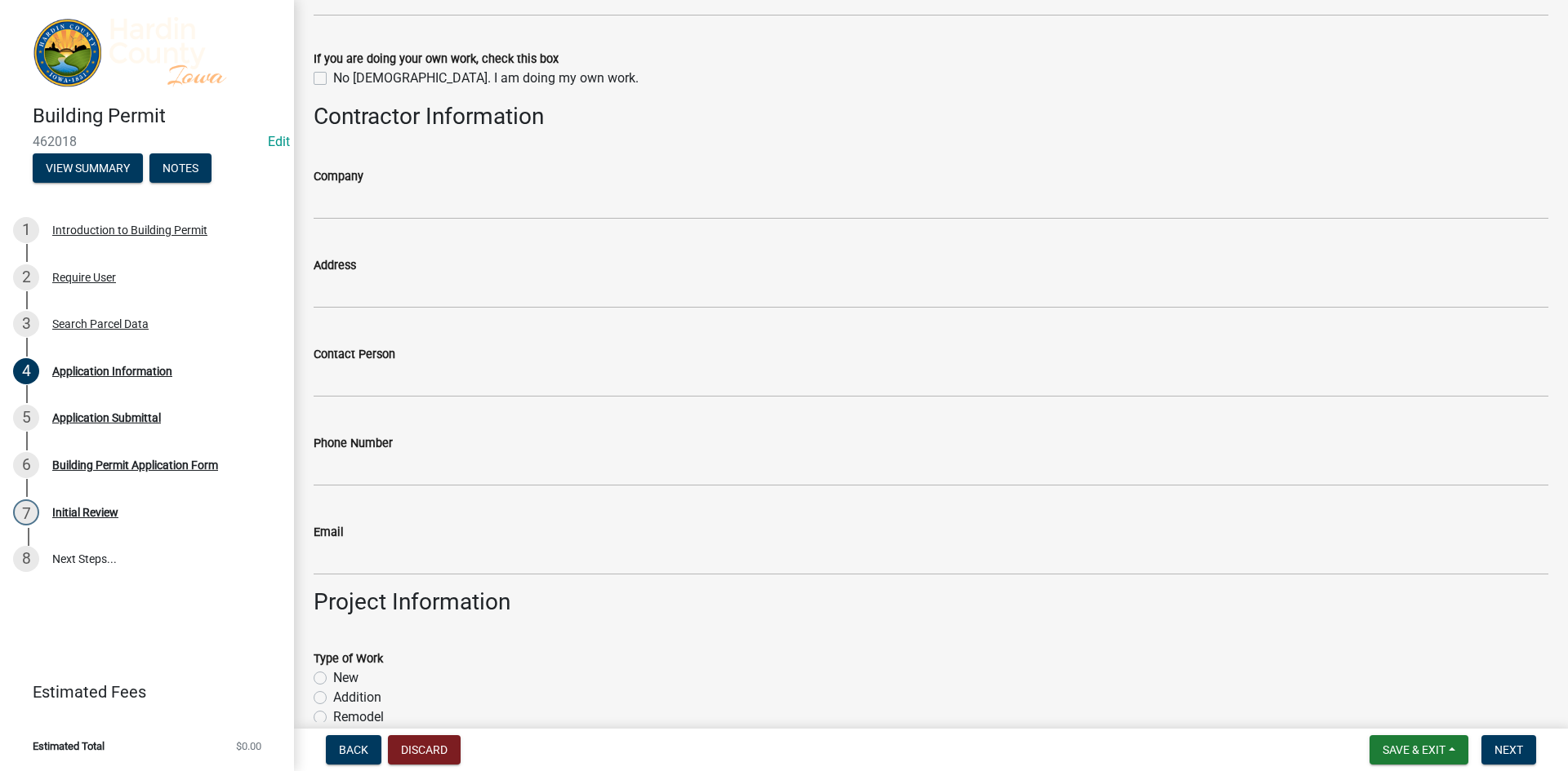
scroll to position [2203, 0]
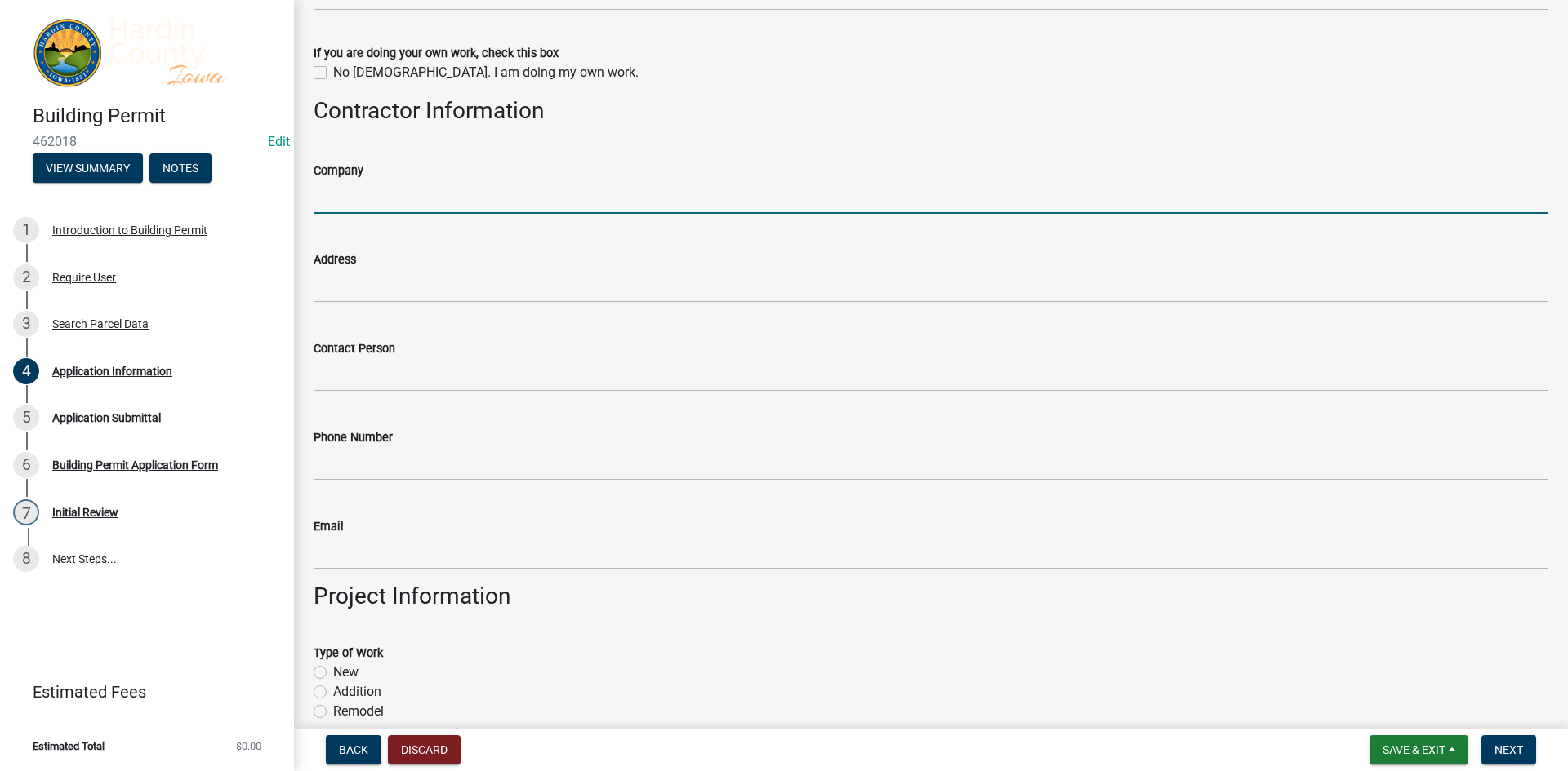
click at [356, 186] on input "Company" at bounding box center [930, 197] width 1235 height 34
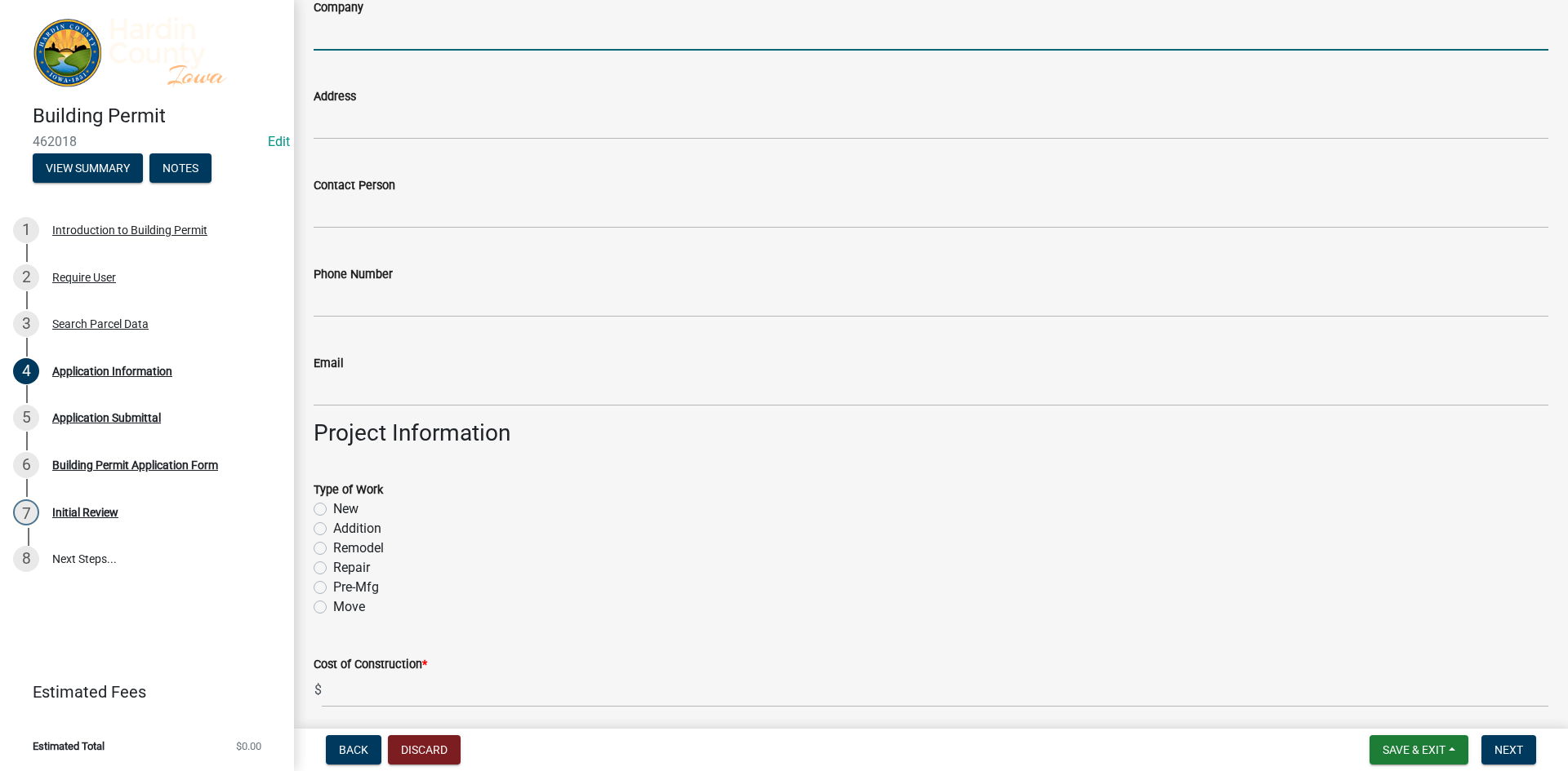
scroll to position [2611, 0]
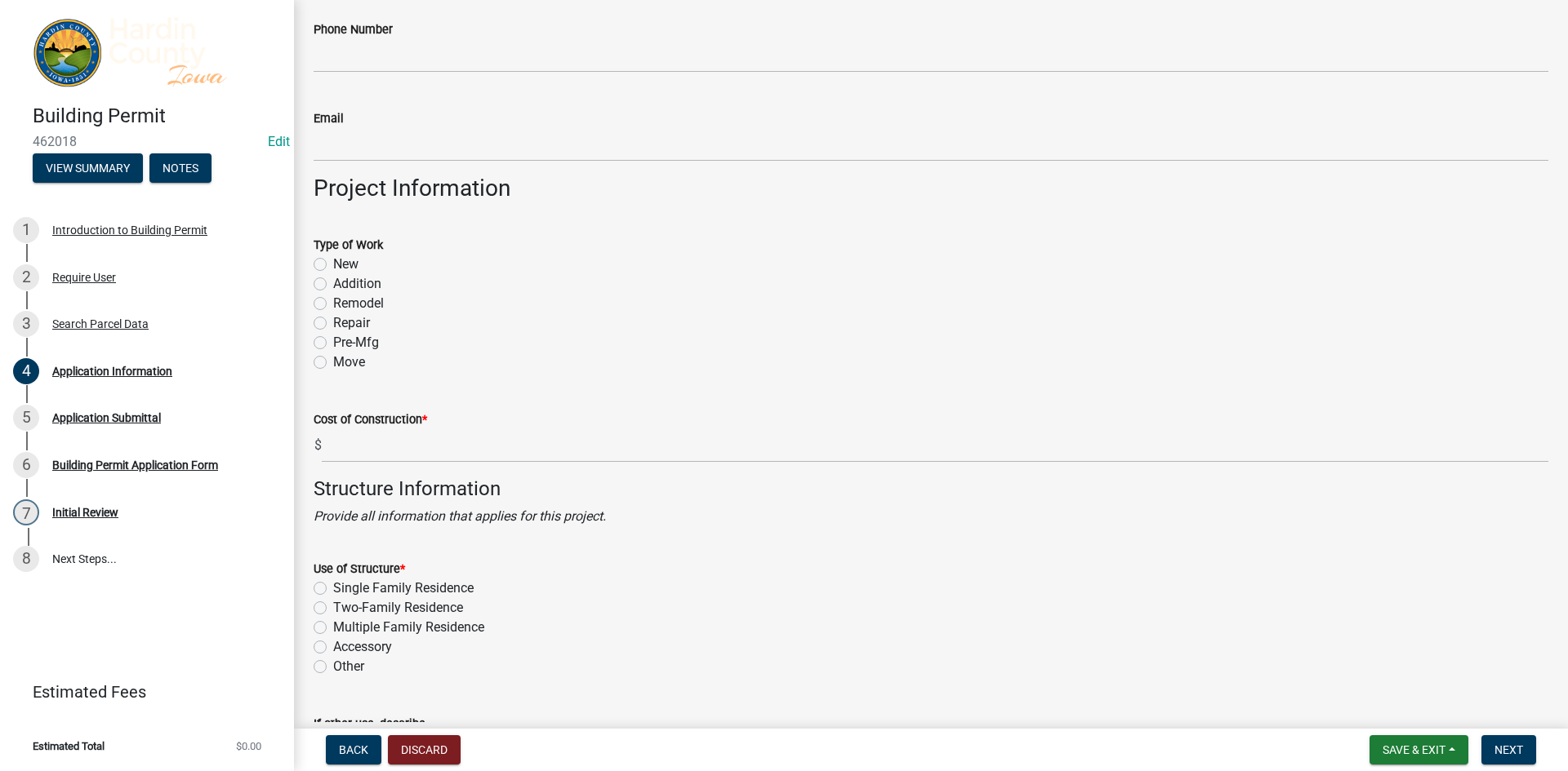
click at [333, 260] on label "New" at bounding box center [345, 264] width 25 height 20
click at [333, 260] on input "New" at bounding box center [338, 260] width 10 height 10
radio input "true"
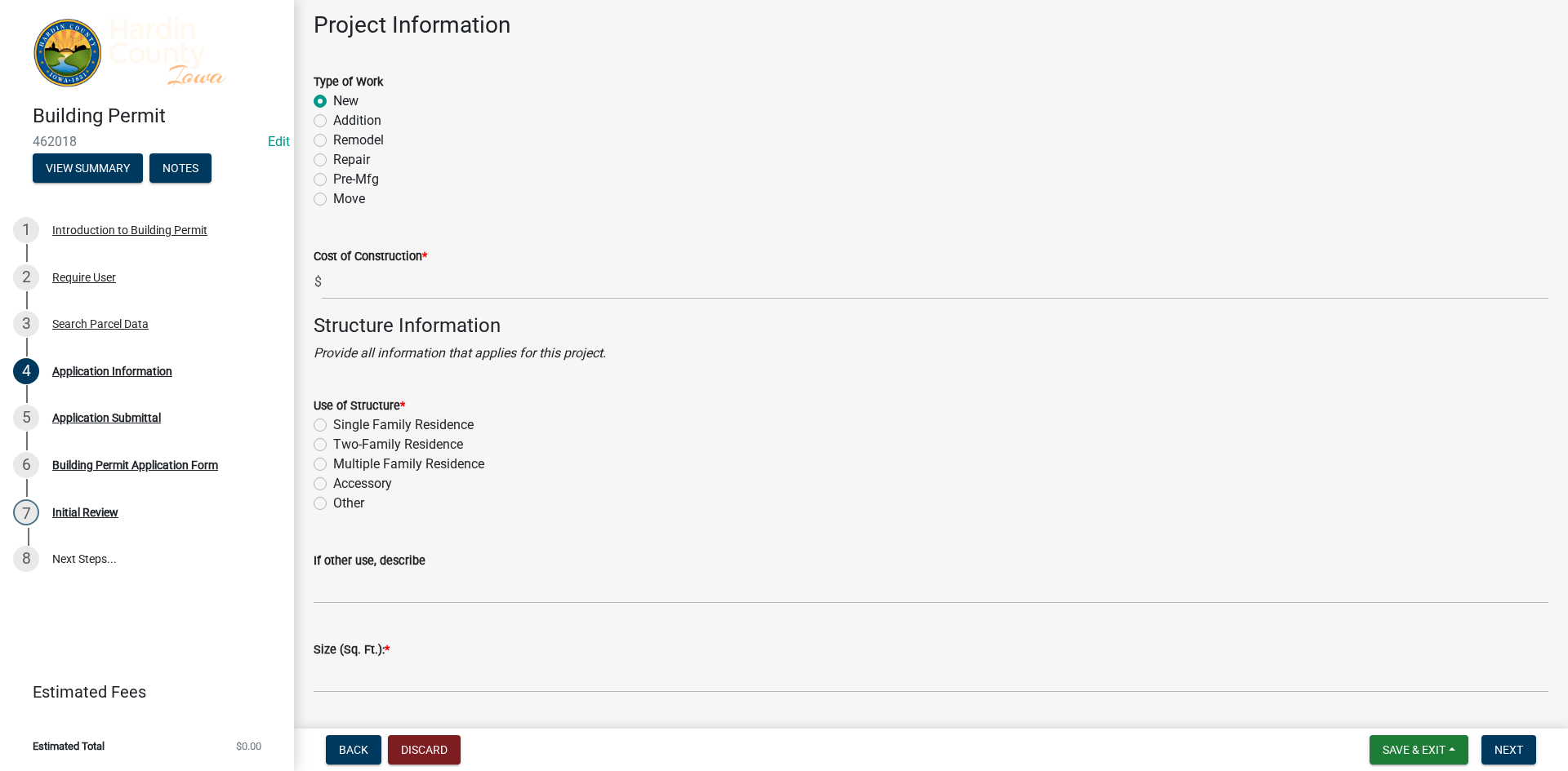
click at [362, 423] on label "Single Family Residence" at bounding box center [403, 425] width 141 height 20
click at [343, 423] on input "Single Family Residence" at bounding box center [338, 421] width 10 height 10
radio input "true"
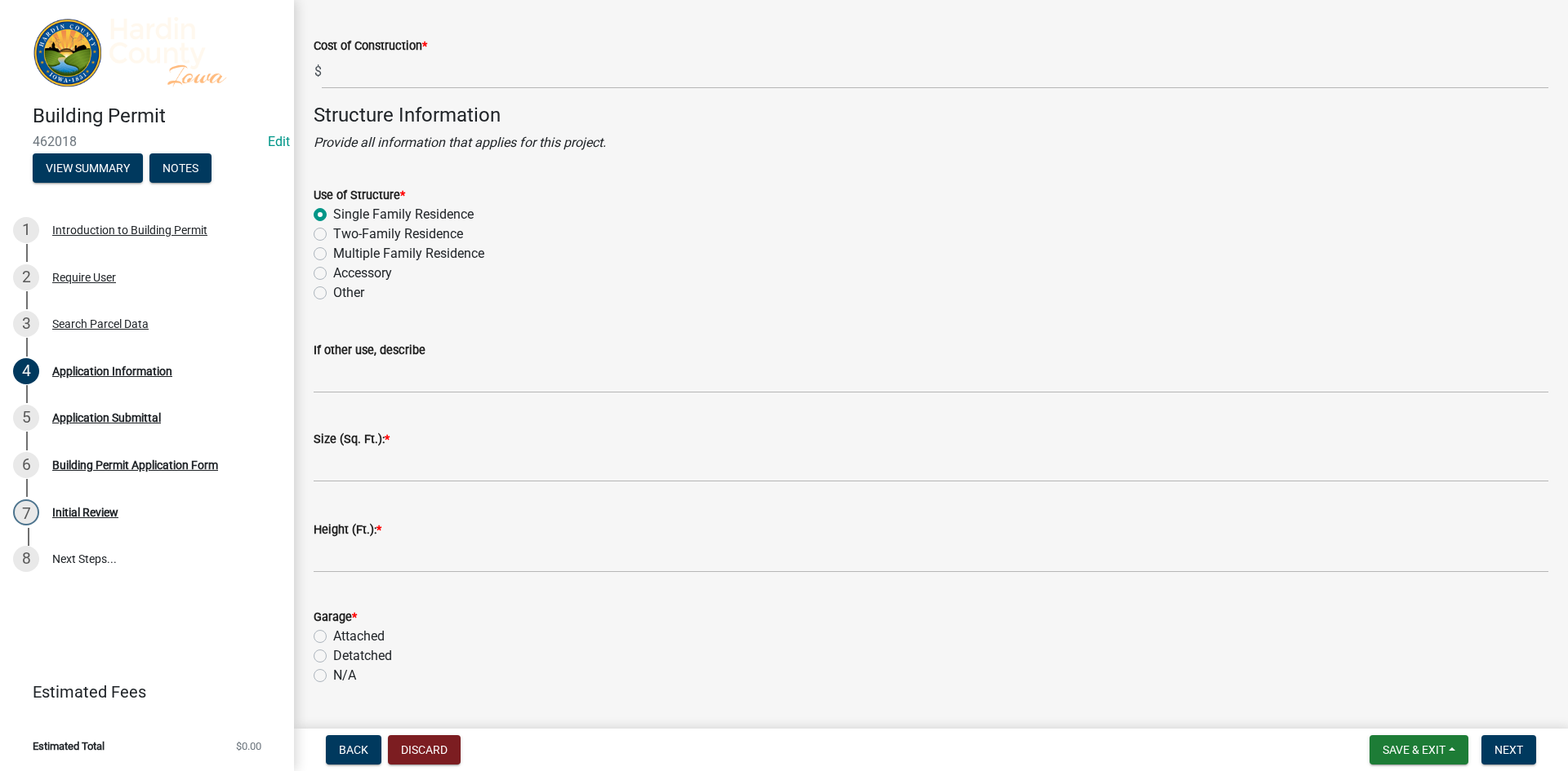
scroll to position [3019, 0]
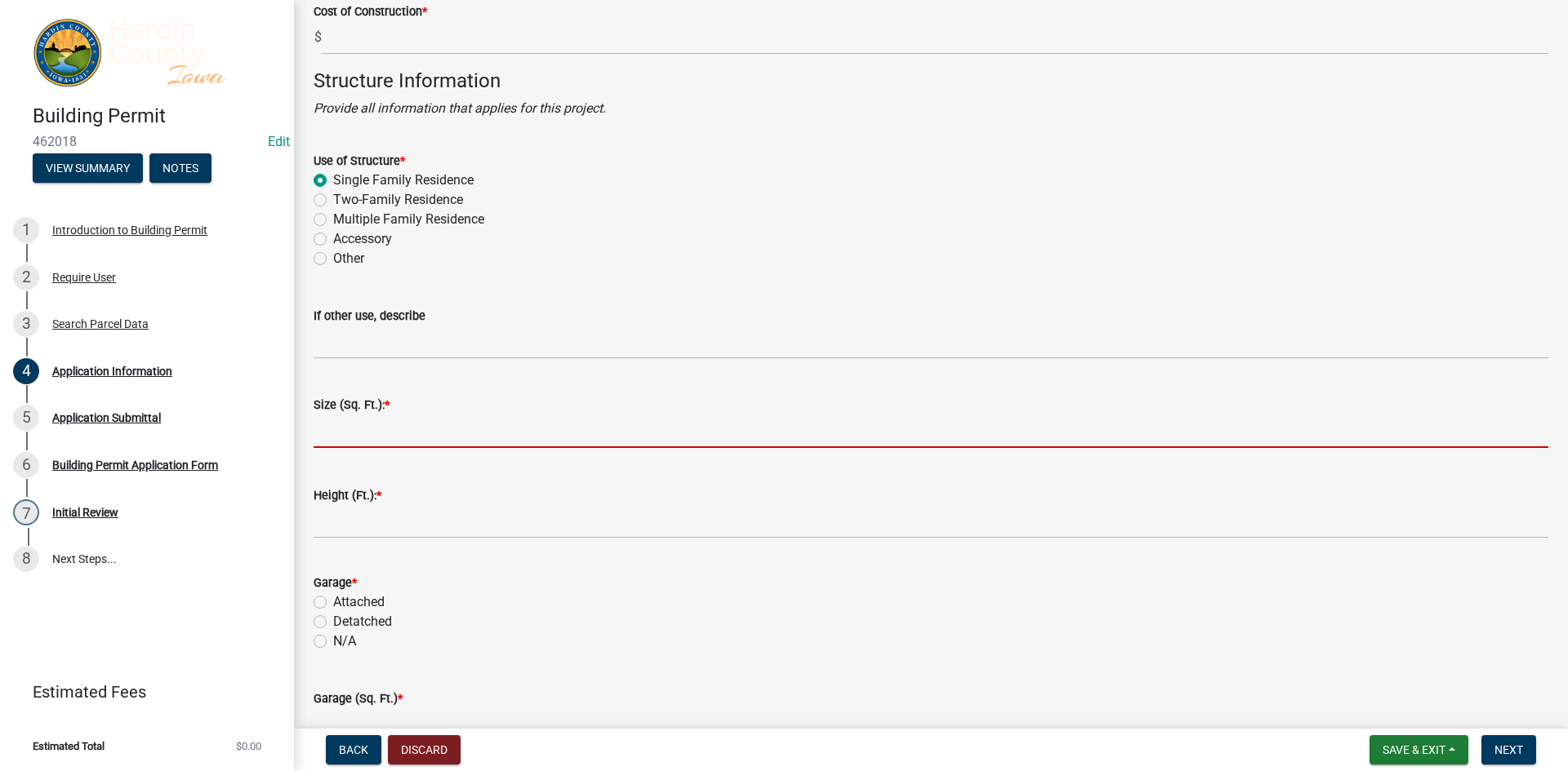
click at [362, 423] on input "text" at bounding box center [930, 431] width 1235 height 34
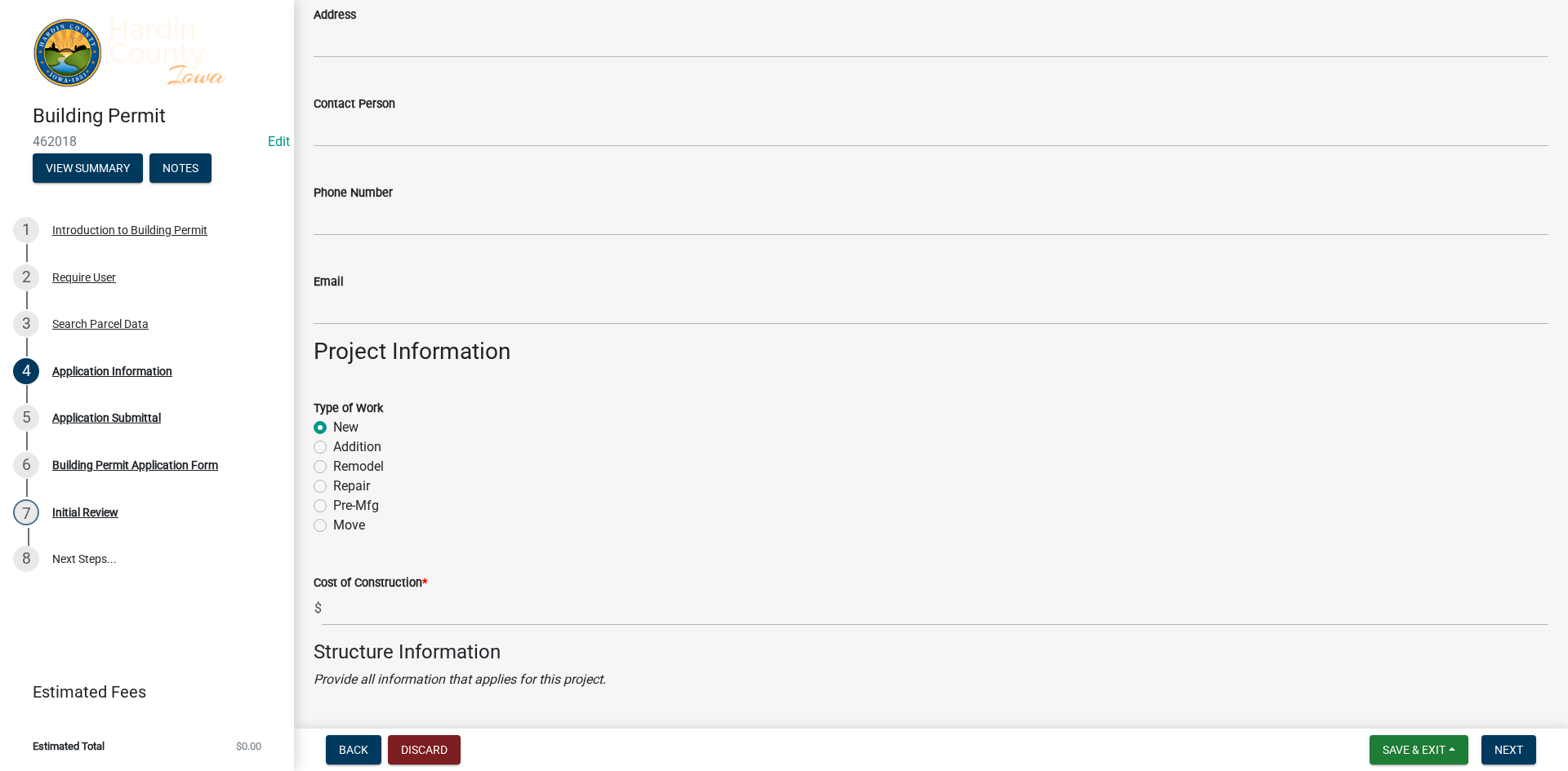
scroll to position [2203, 0]
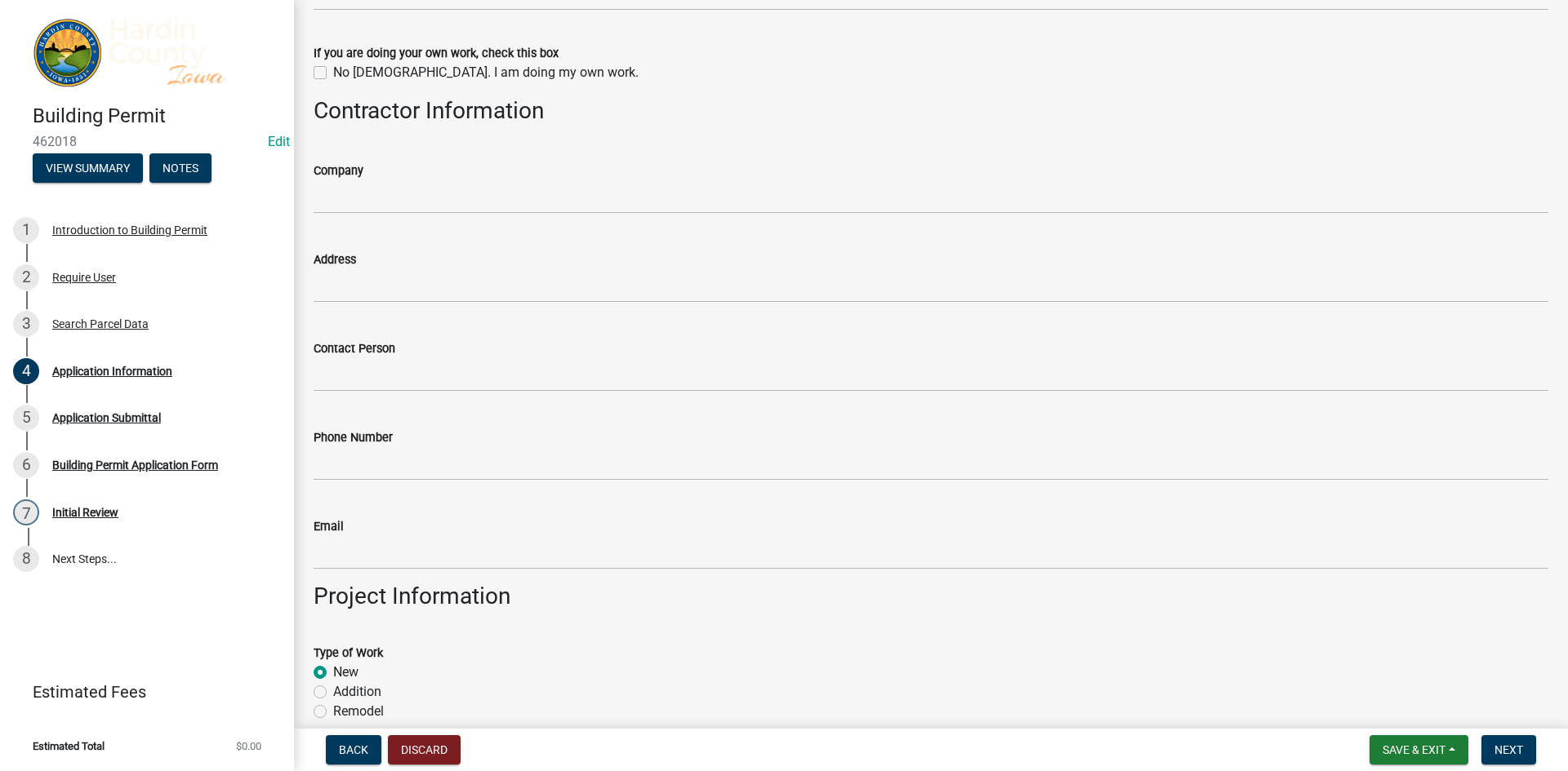
type input "2816"
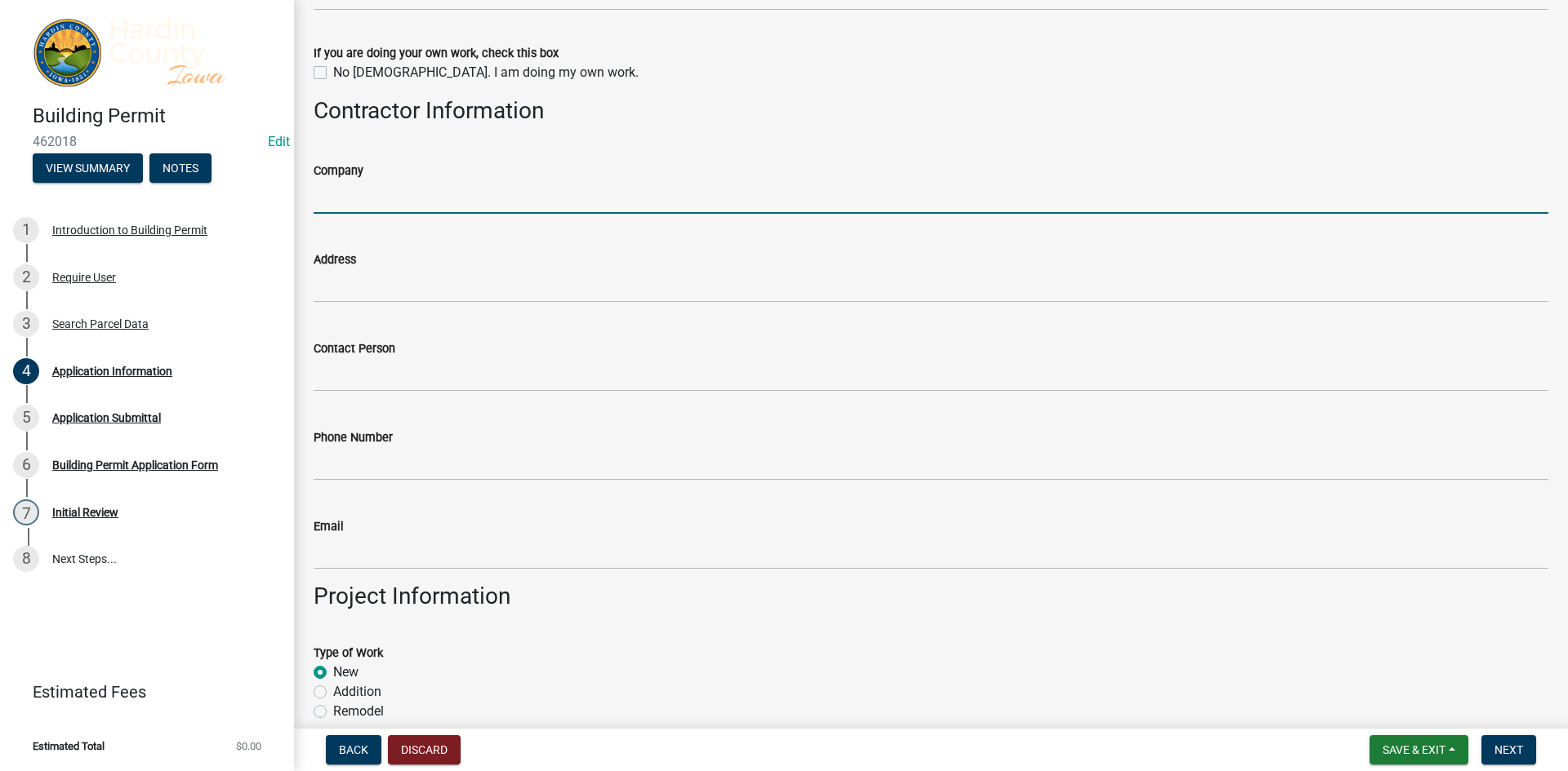
click at [465, 204] on input "Company" at bounding box center [930, 197] width 1235 height 34
click at [425, 197] on input "JL Bardominium Arists LLC" at bounding box center [930, 197] width 1235 height 34
click at [356, 198] on input "JL Bardominium Artists LLC" at bounding box center [930, 197] width 1235 height 34
type input "JL Bardominium Artists LLC"
drag, startPoint x: 356, startPoint y: 199, endPoint x: 488, endPoint y: 166, distance: 136.1
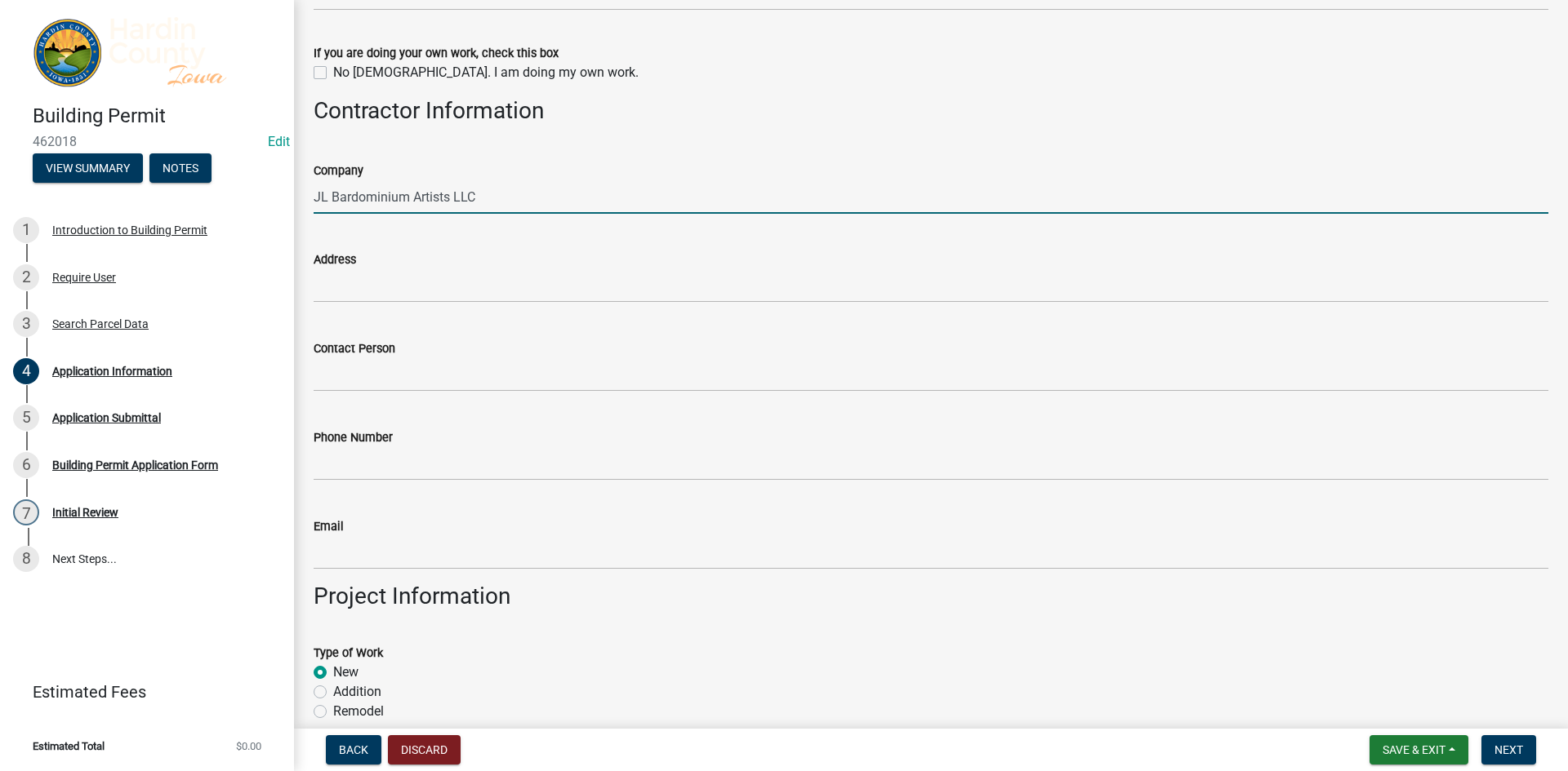
click at [488, 166] on div "Company" at bounding box center [930, 170] width 1235 height 20
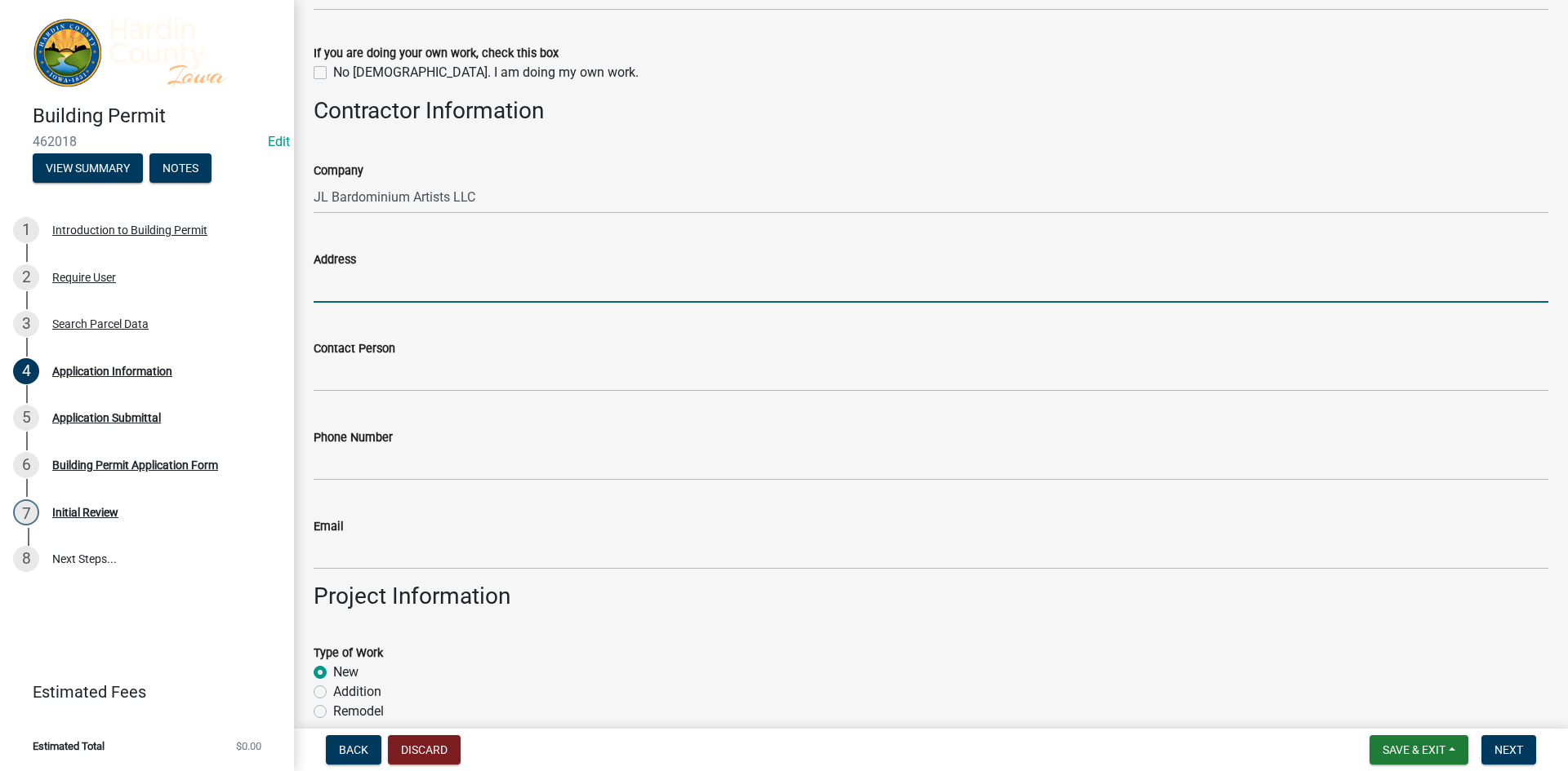
click at [374, 294] on input "Address" at bounding box center [930, 285] width 1235 height 34
type input "30 N. Gou"
drag, startPoint x: 374, startPoint y: 294, endPoint x: 291, endPoint y: 293, distance: 83.0
click at [291, 293] on div "Building Permit 462018 Edit View Summary Notes 1 Introduction to Building Permi…" at bounding box center [784, 386] width 1568 height 771
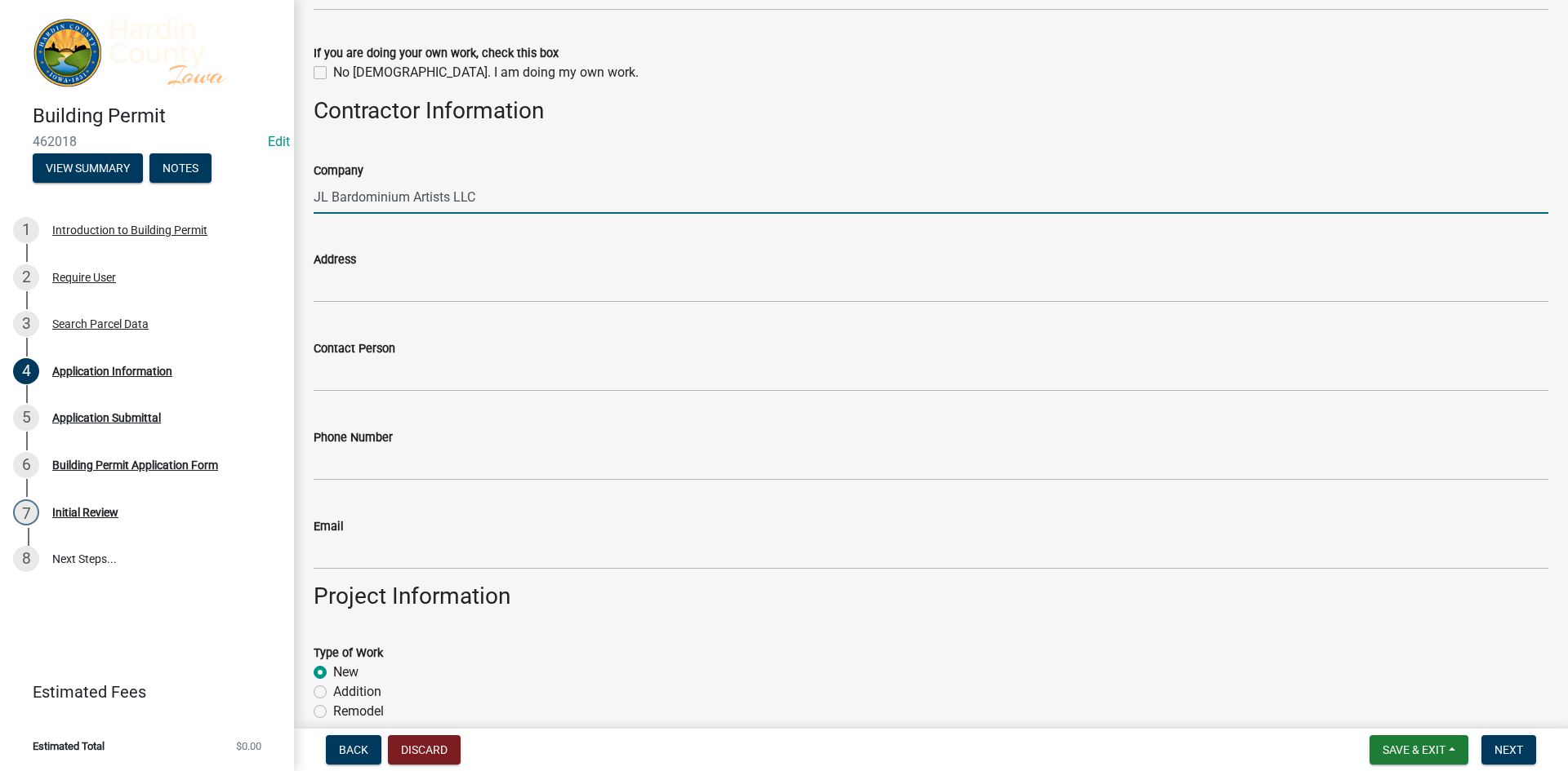
drag, startPoint x: 524, startPoint y: 192, endPoint x: 209, endPoint y: 193, distance: 315.0
click at [209, 193] on div "Building Permit 462018 Edit View Summary Notes 1 Introduction to Building Permi…" at bounding box center [784, 386] width 1568 height 771
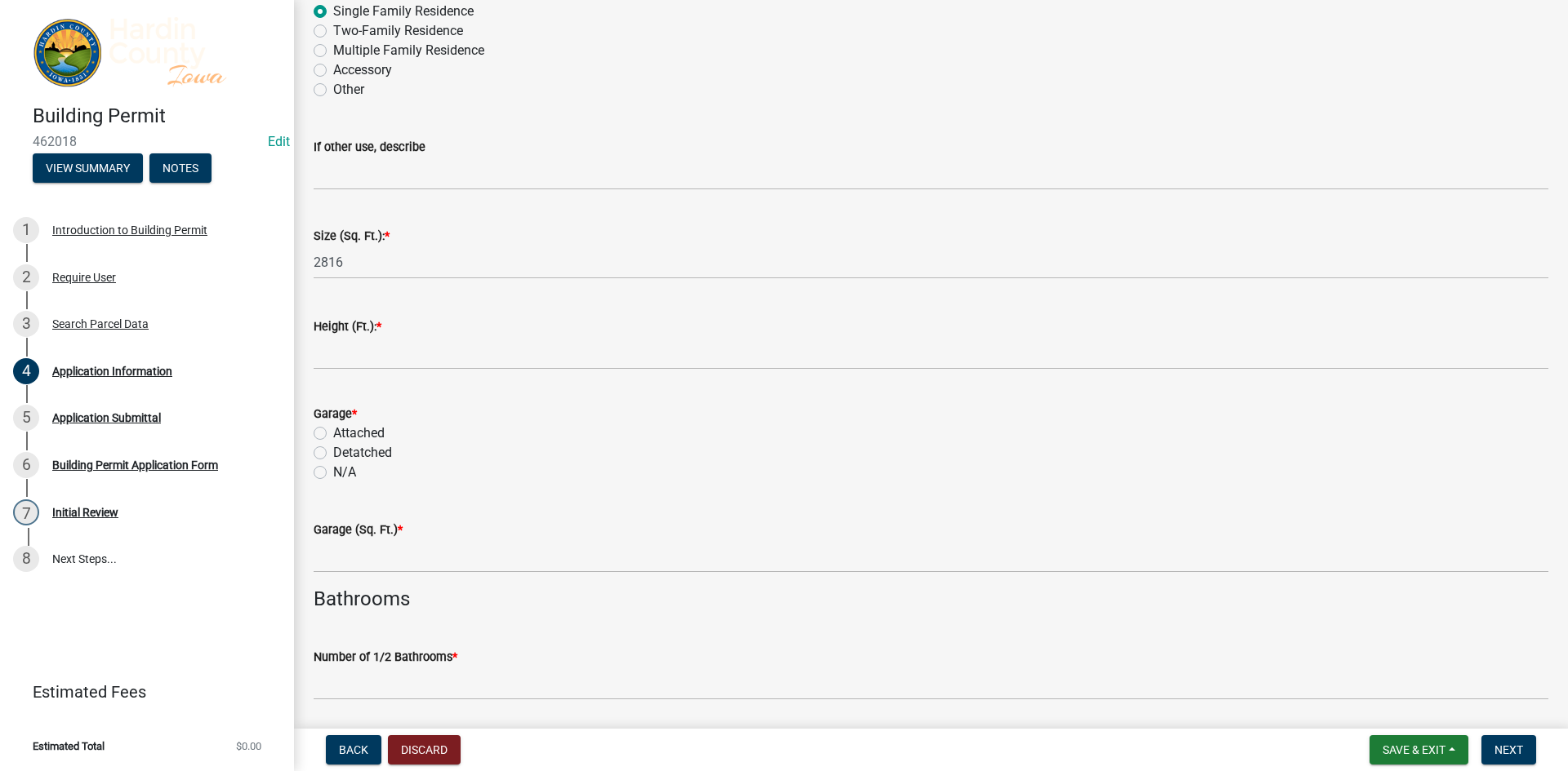
scroll to position [3345, 0]
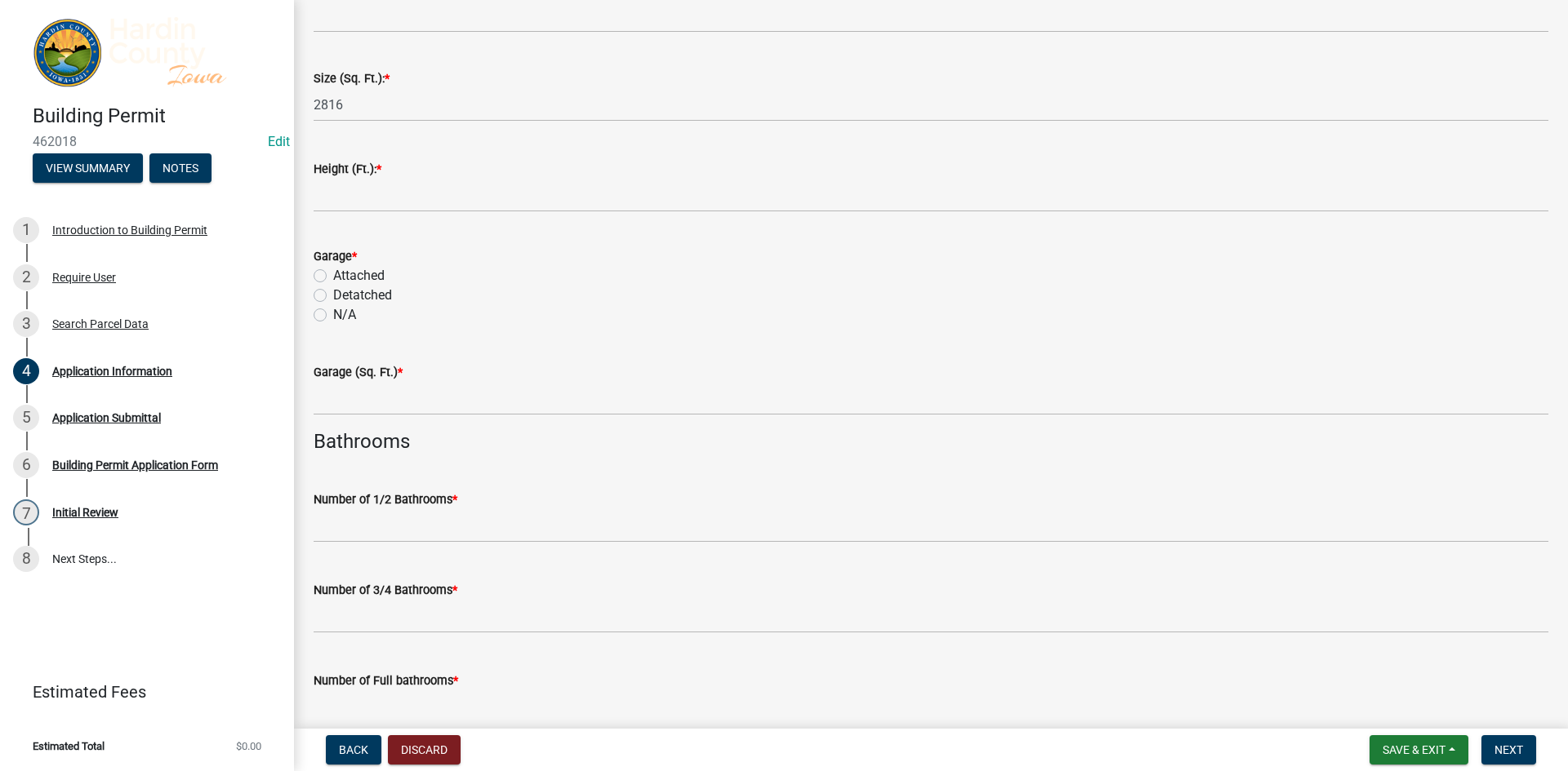
click at [339, 272] on label "Attached" at bounding box center [359, 275] width 52 height 20
click at [339, 272] on input "Attached" at bounding box center [338, 271] width 10 height 10
radio input "true"
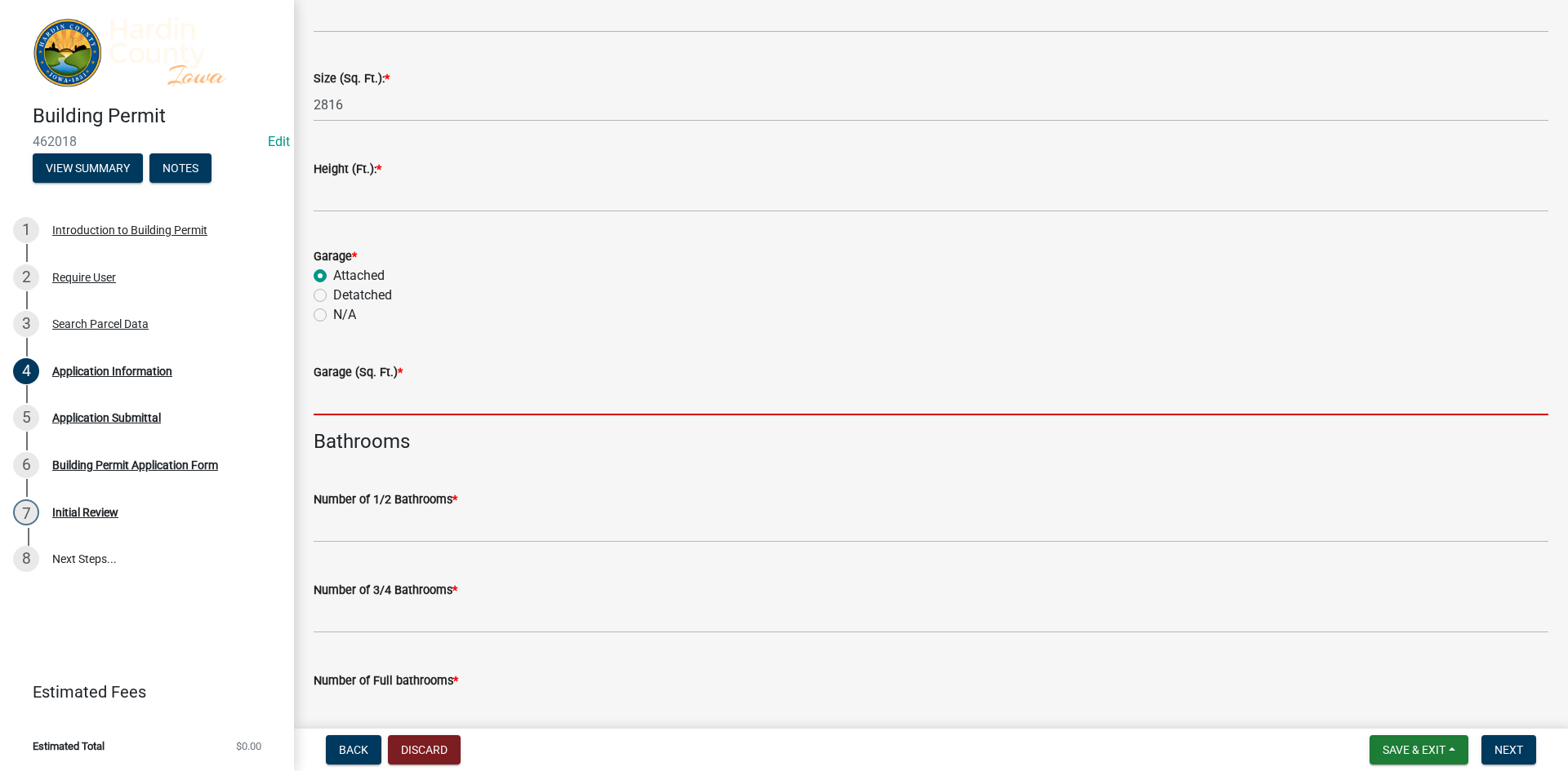
click at [363, 400] on input "text" at bounding box center [930, 398] width 1235 height 34
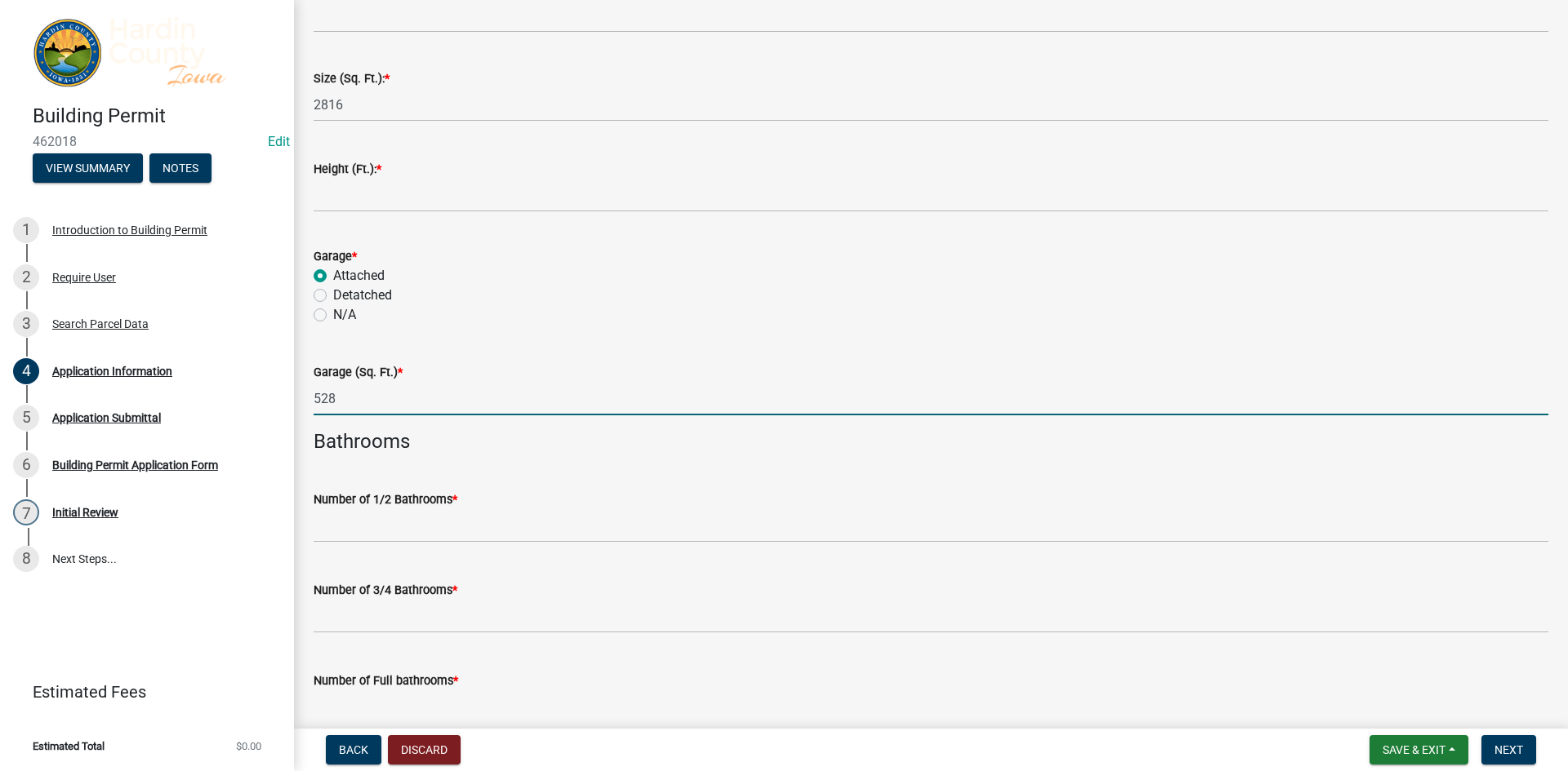
scroll to position [3427, 0]
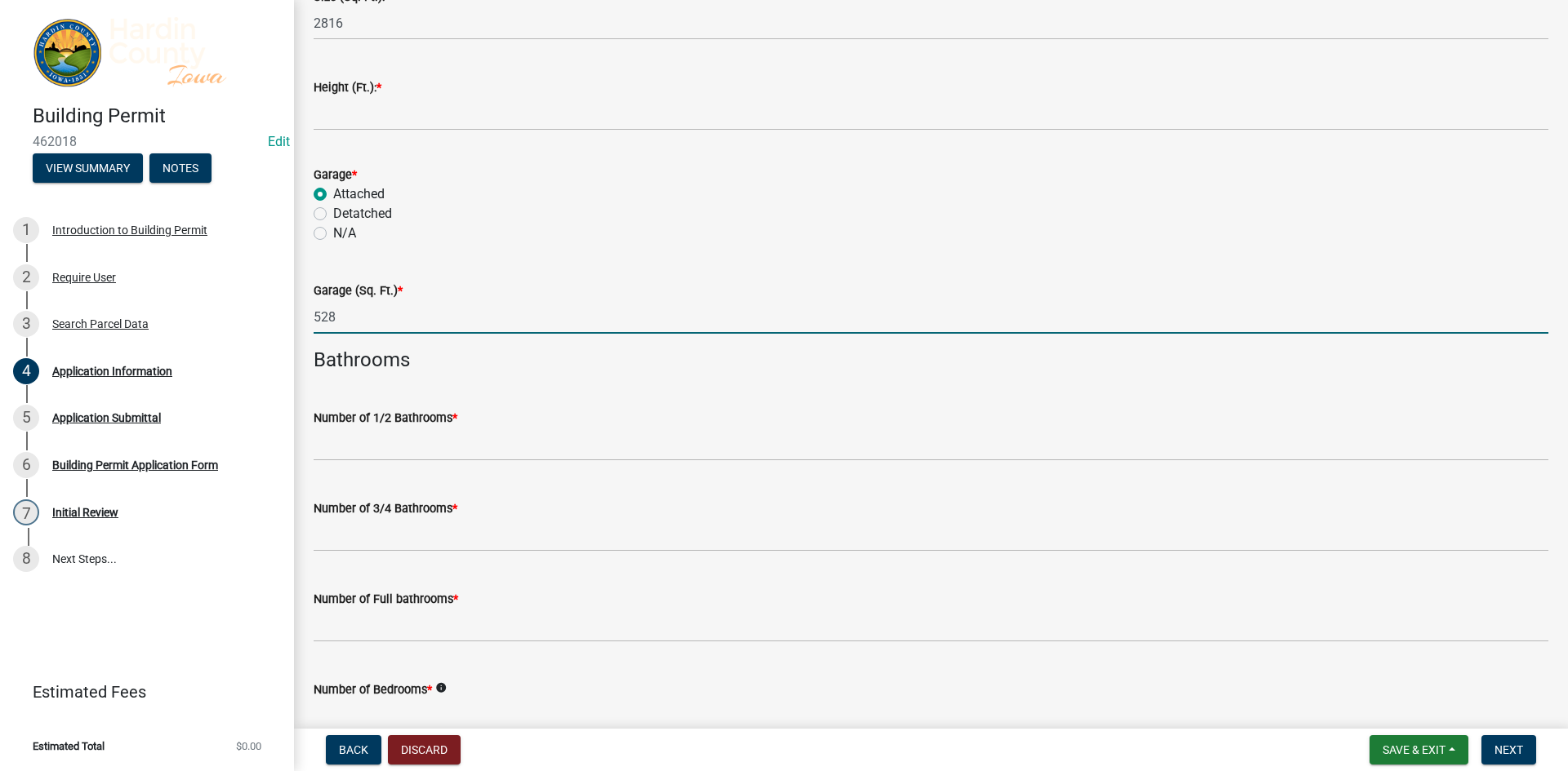
type input "528"
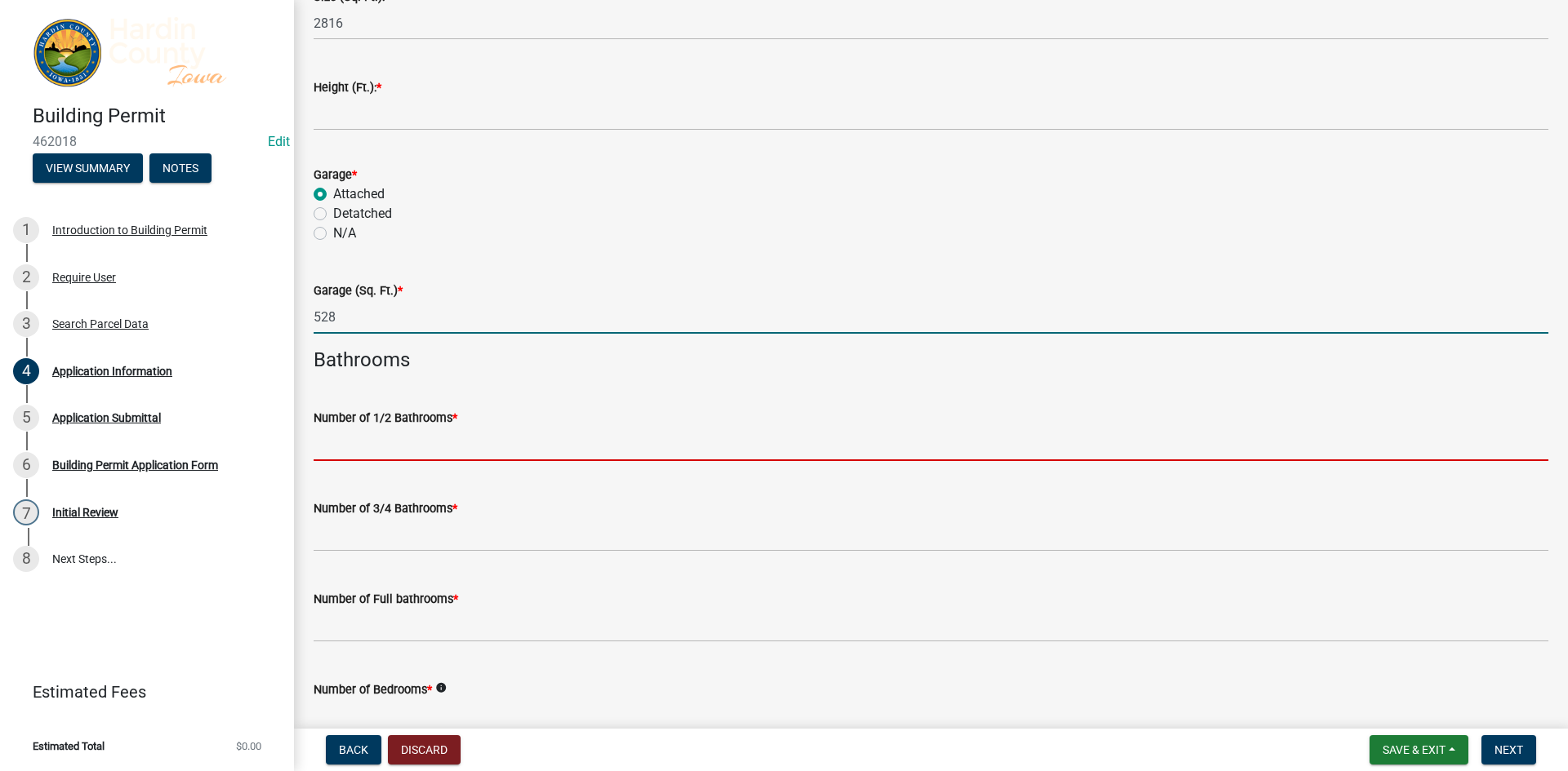
click at [383, 436] on input "text" at bounding box center [930, 444] width 1235 height 34
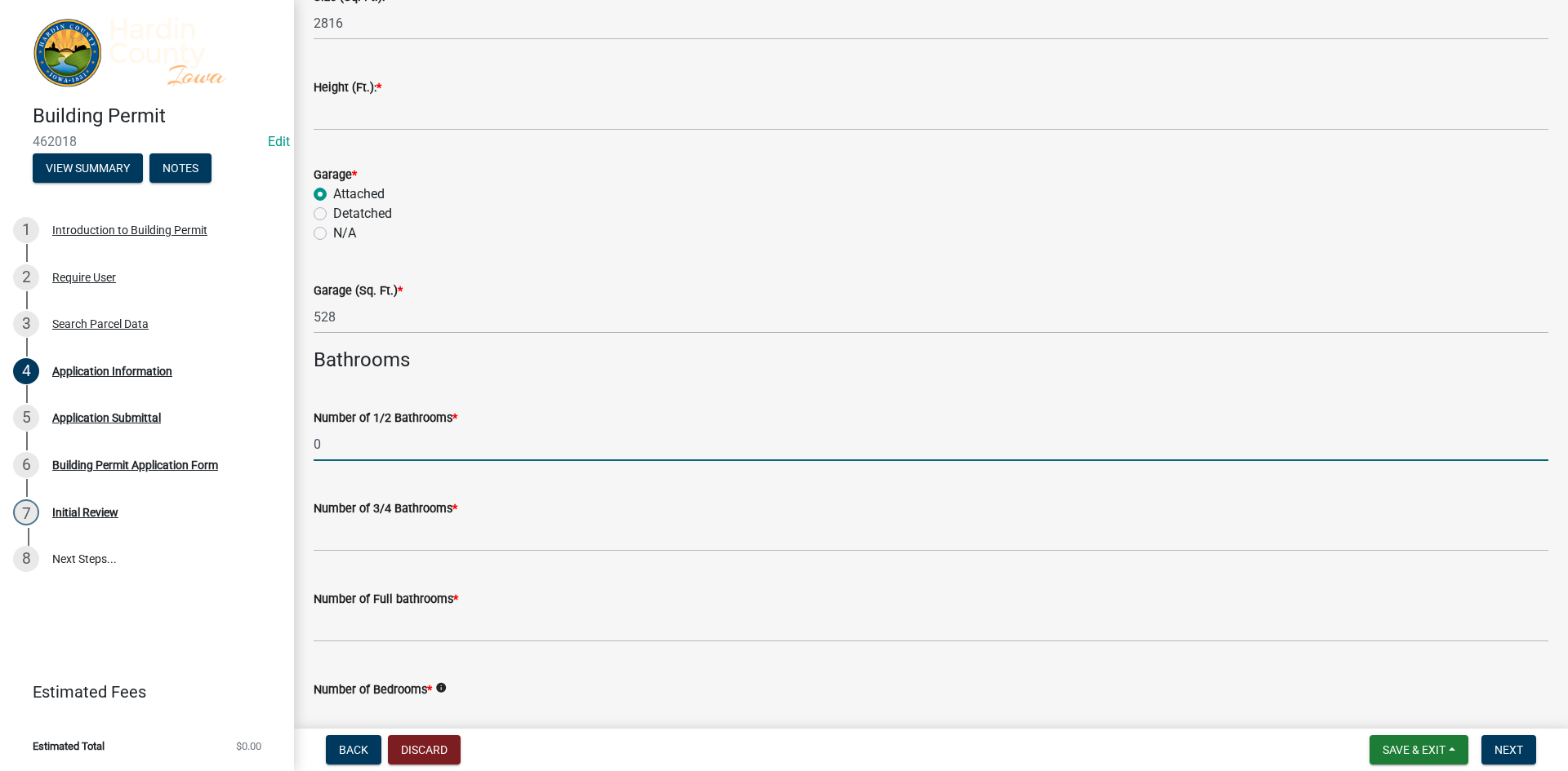
type input "0"
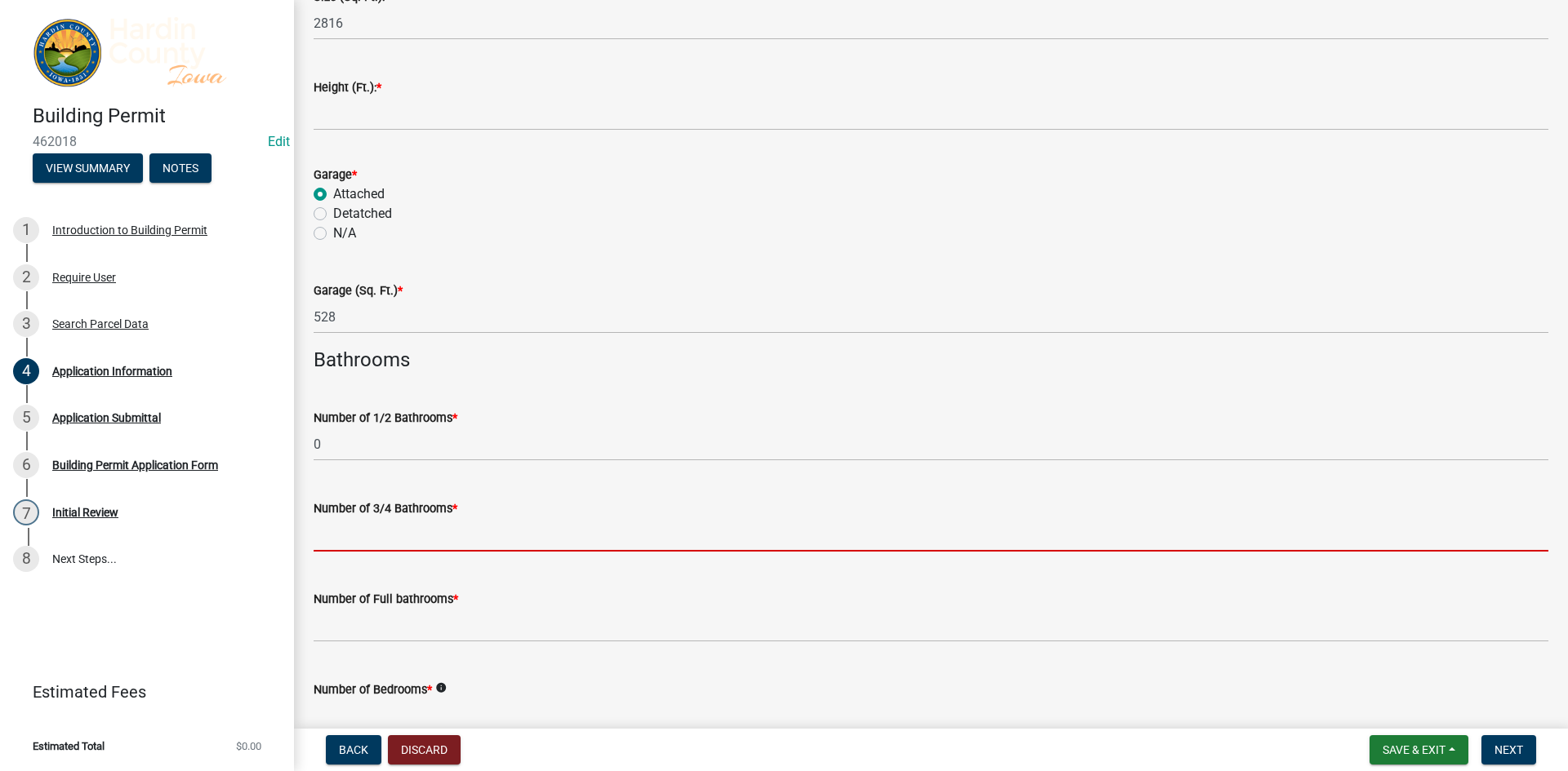
click at [387, 531] on input "text" at bounding box center [930, 535] width 1235 height 34
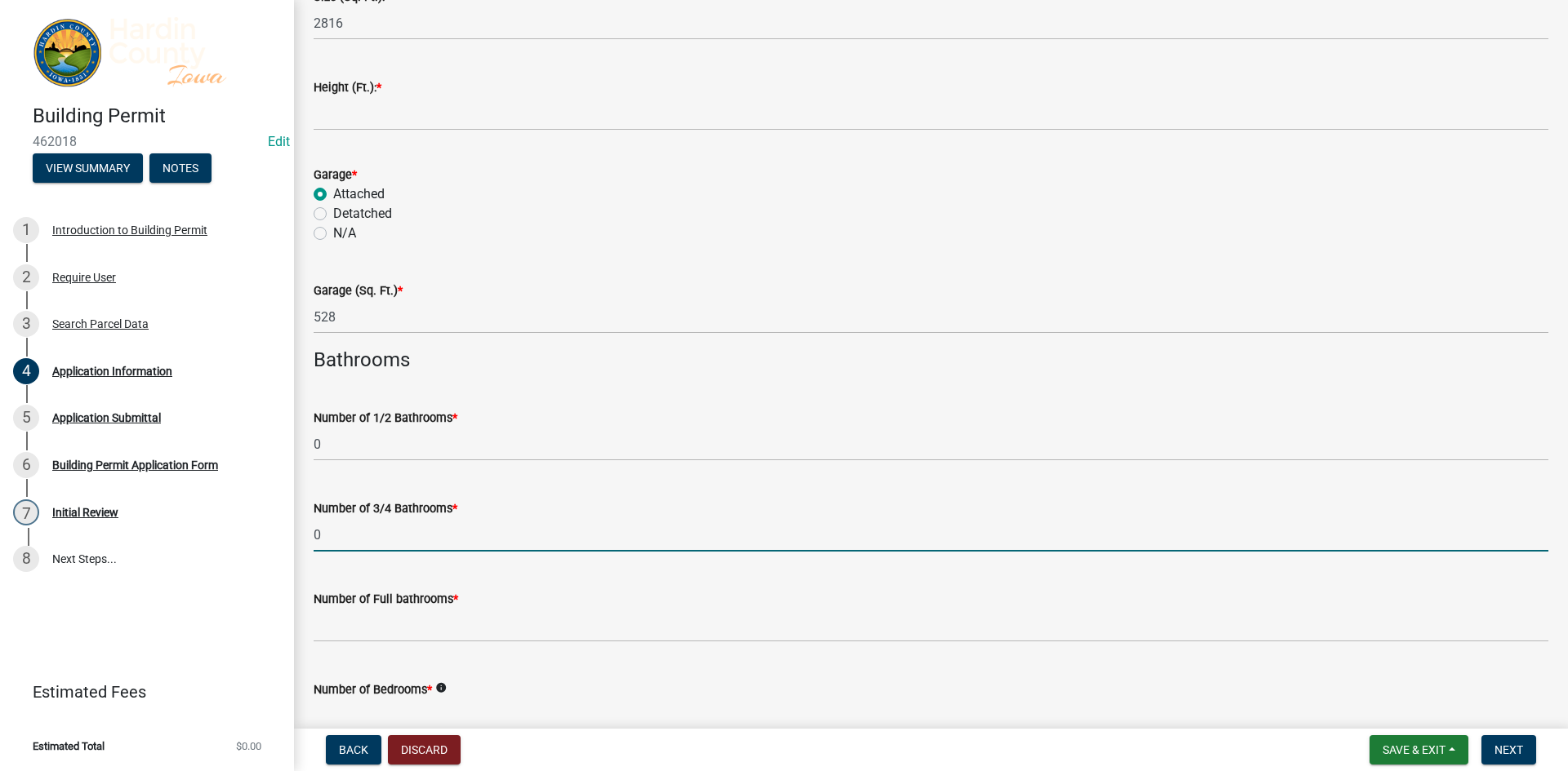
type input "0"
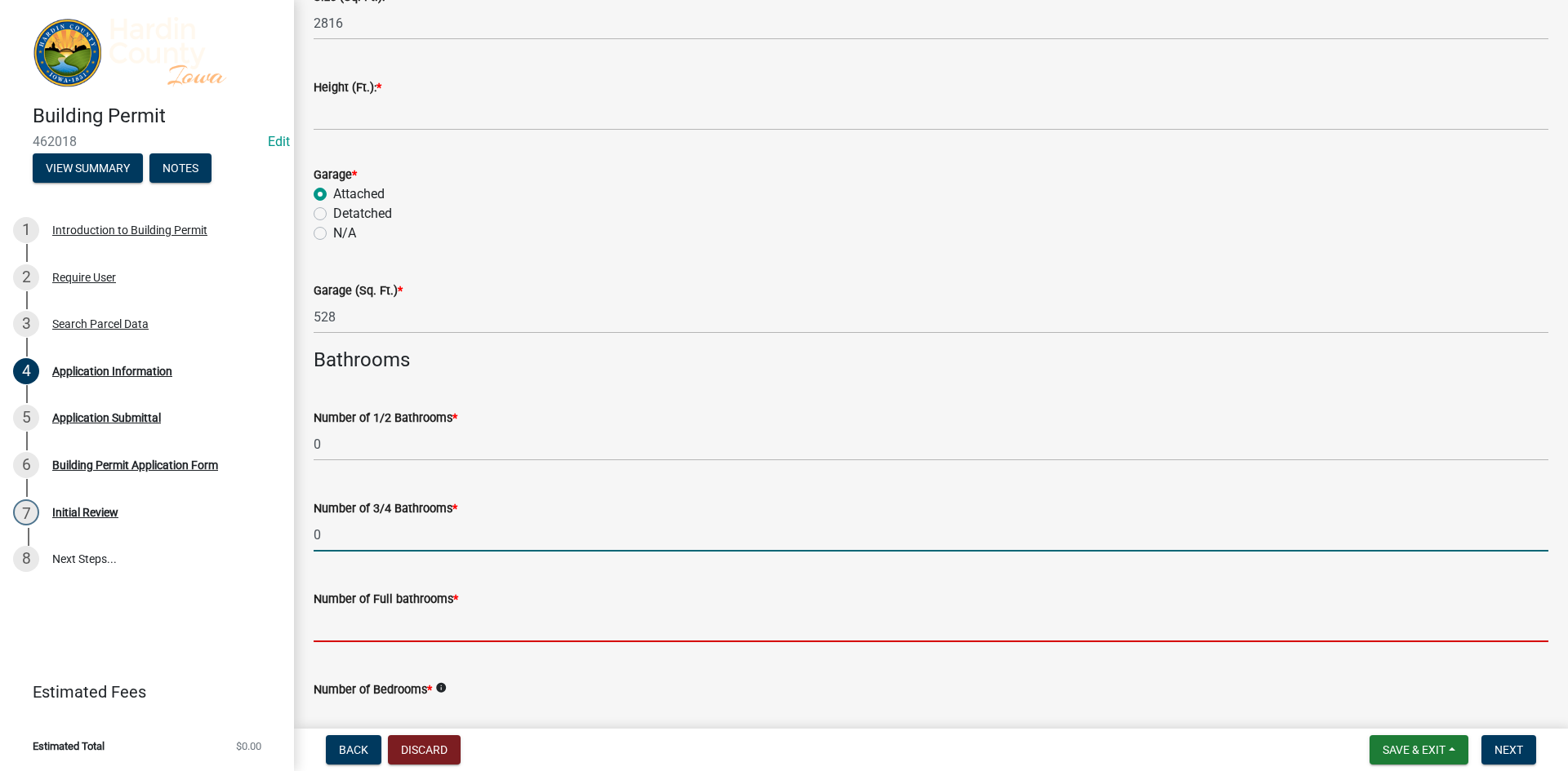
click at [403, 614] on input "text" at bounding box center [930, 625] width 1235 height 34
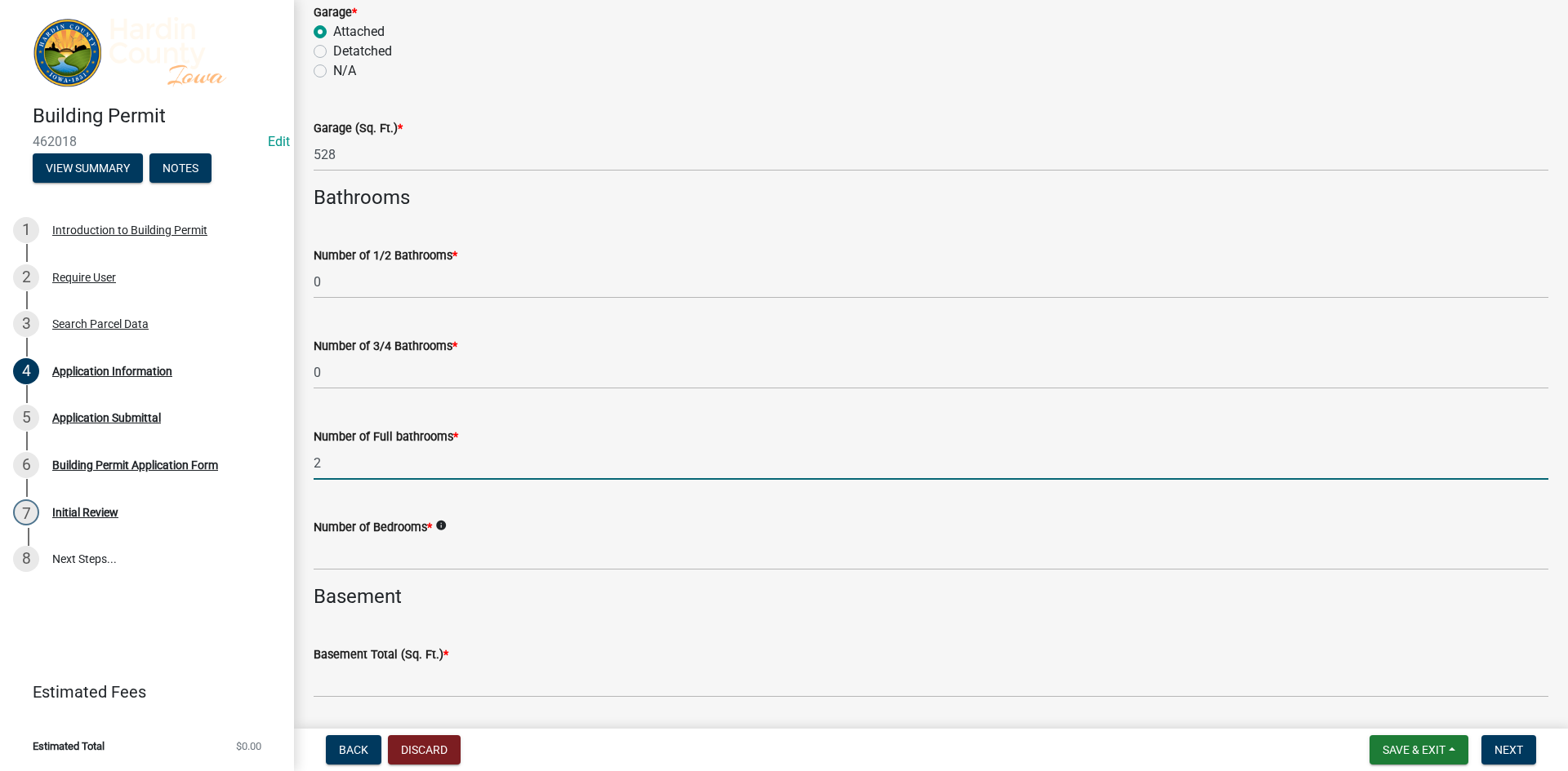
scroll to position [3590, 0]
type input "2"
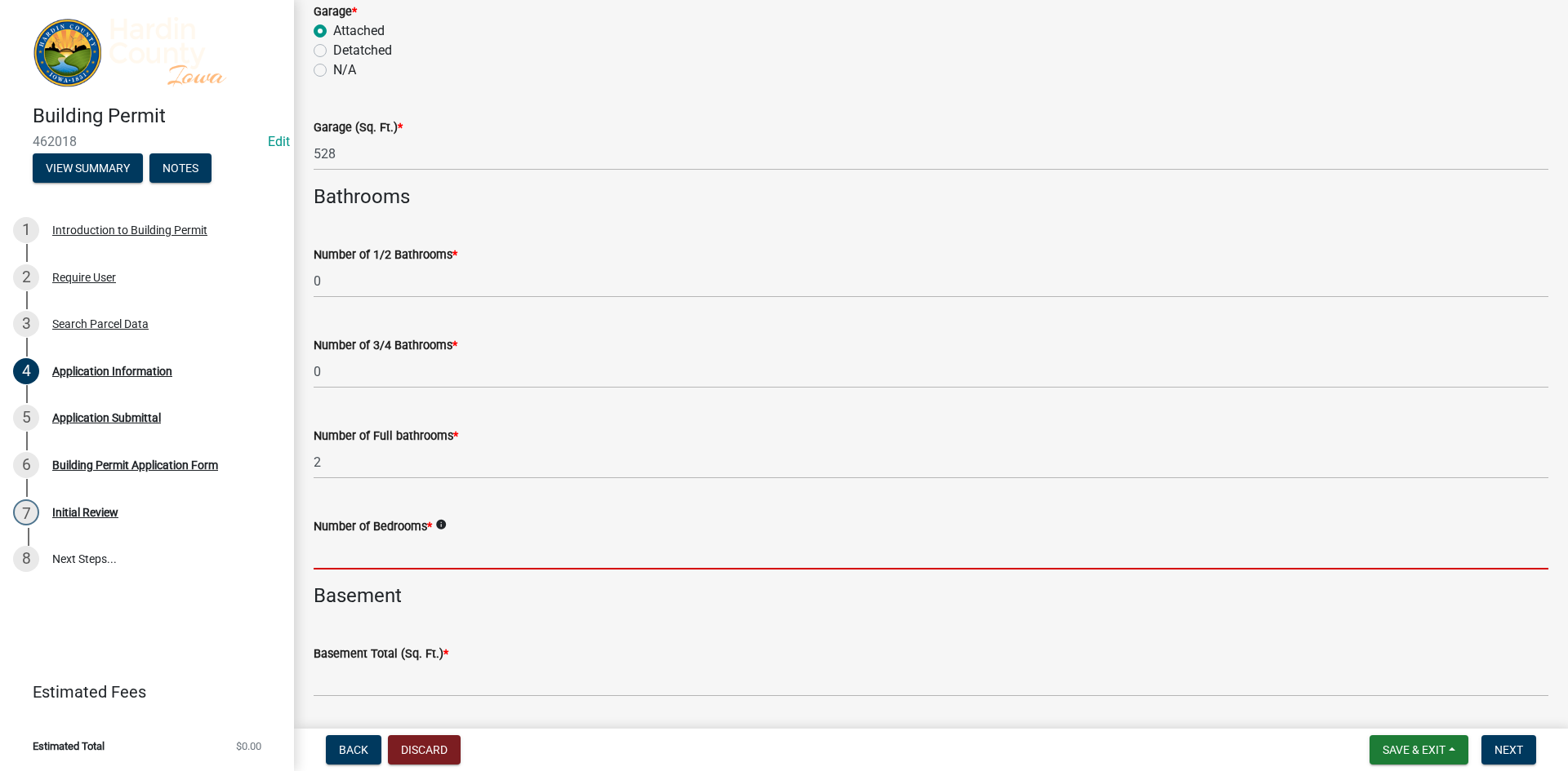
click at [386, 568] on input "text" at bounding box center [930, 553] width 1235 height 34
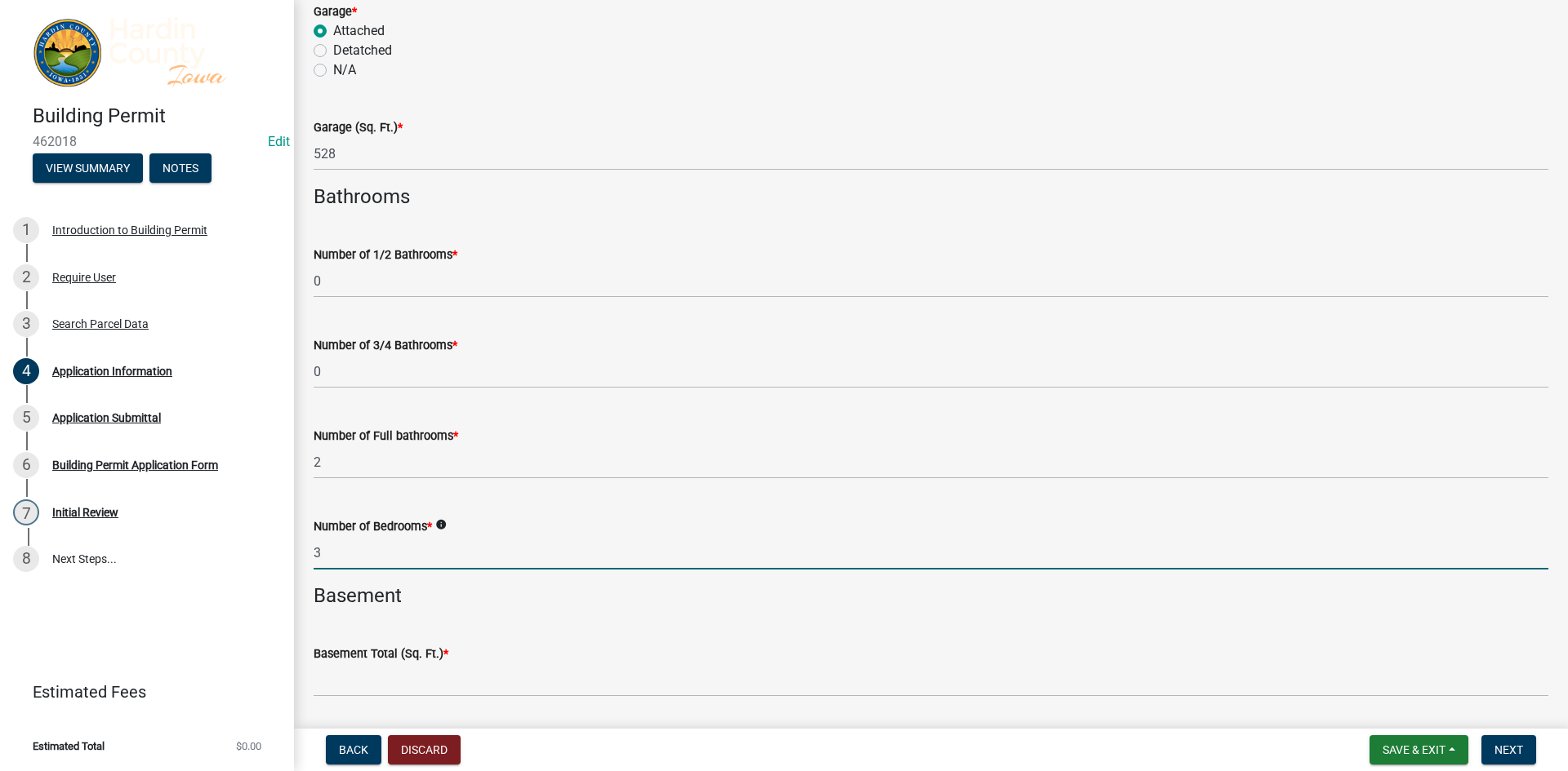
scroll to position [3835, 0]
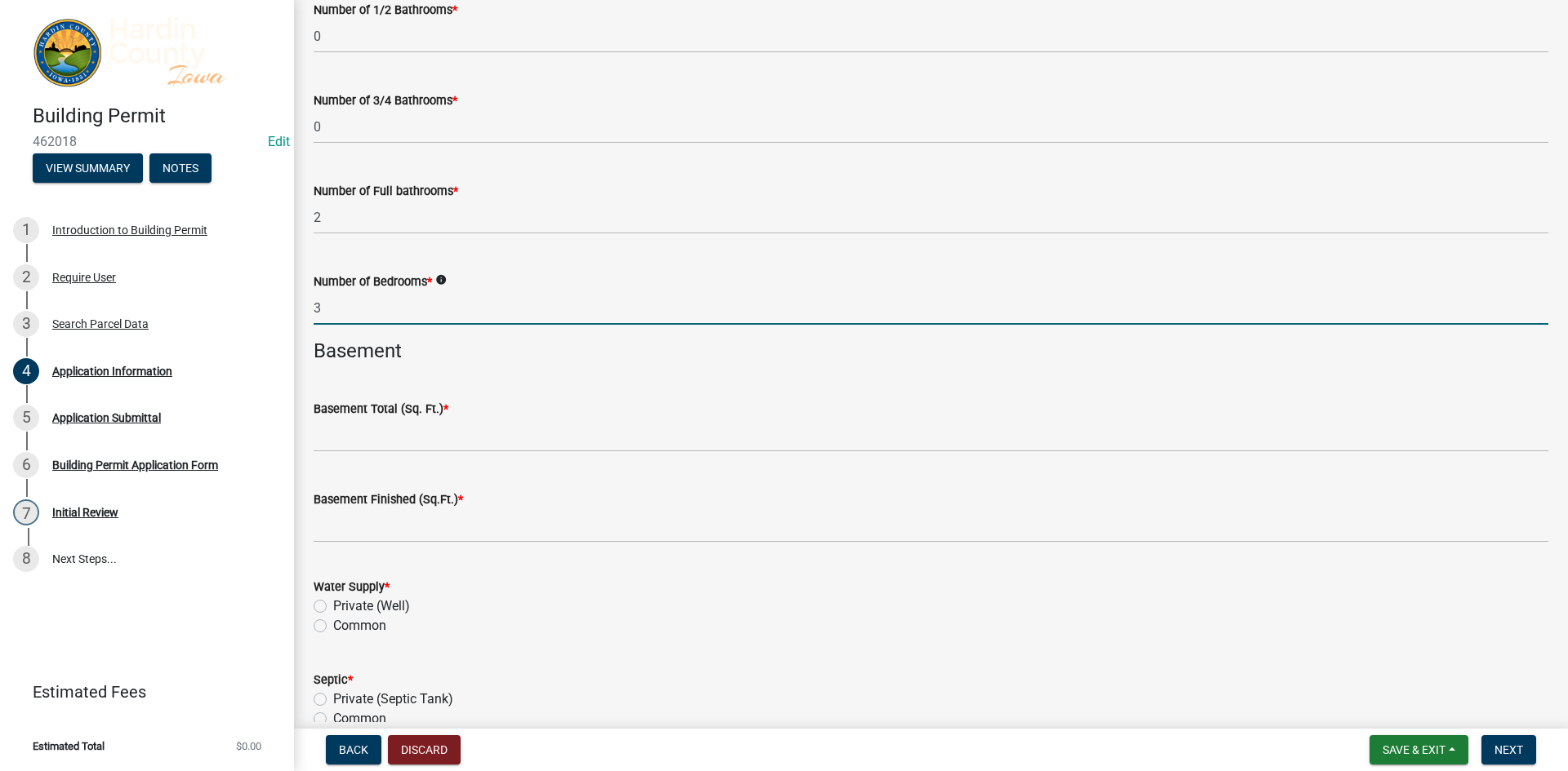
type input "3"
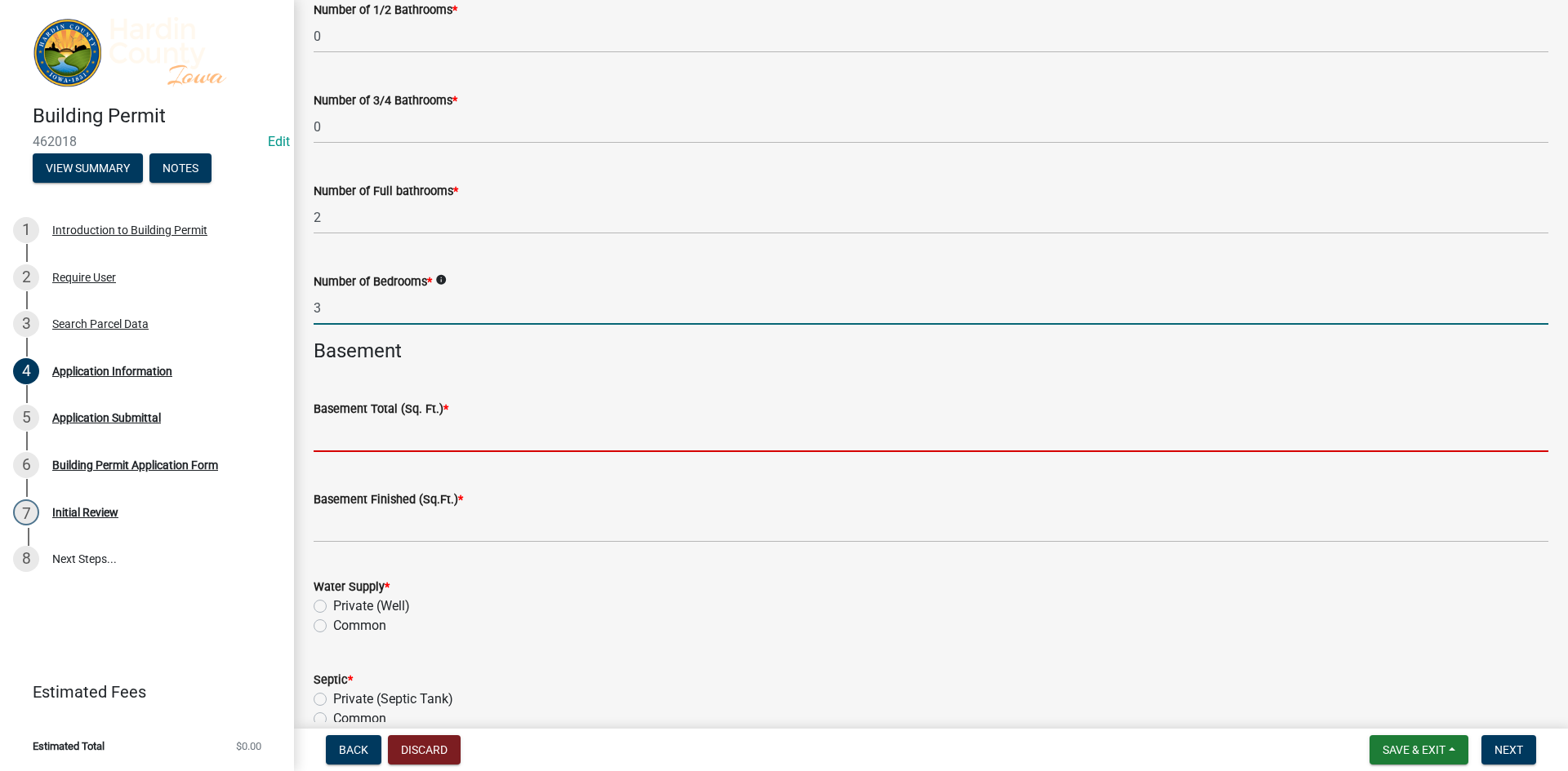
click at [400, 438] on input "text" at bounding box center [930, 435] width 1235 height 34
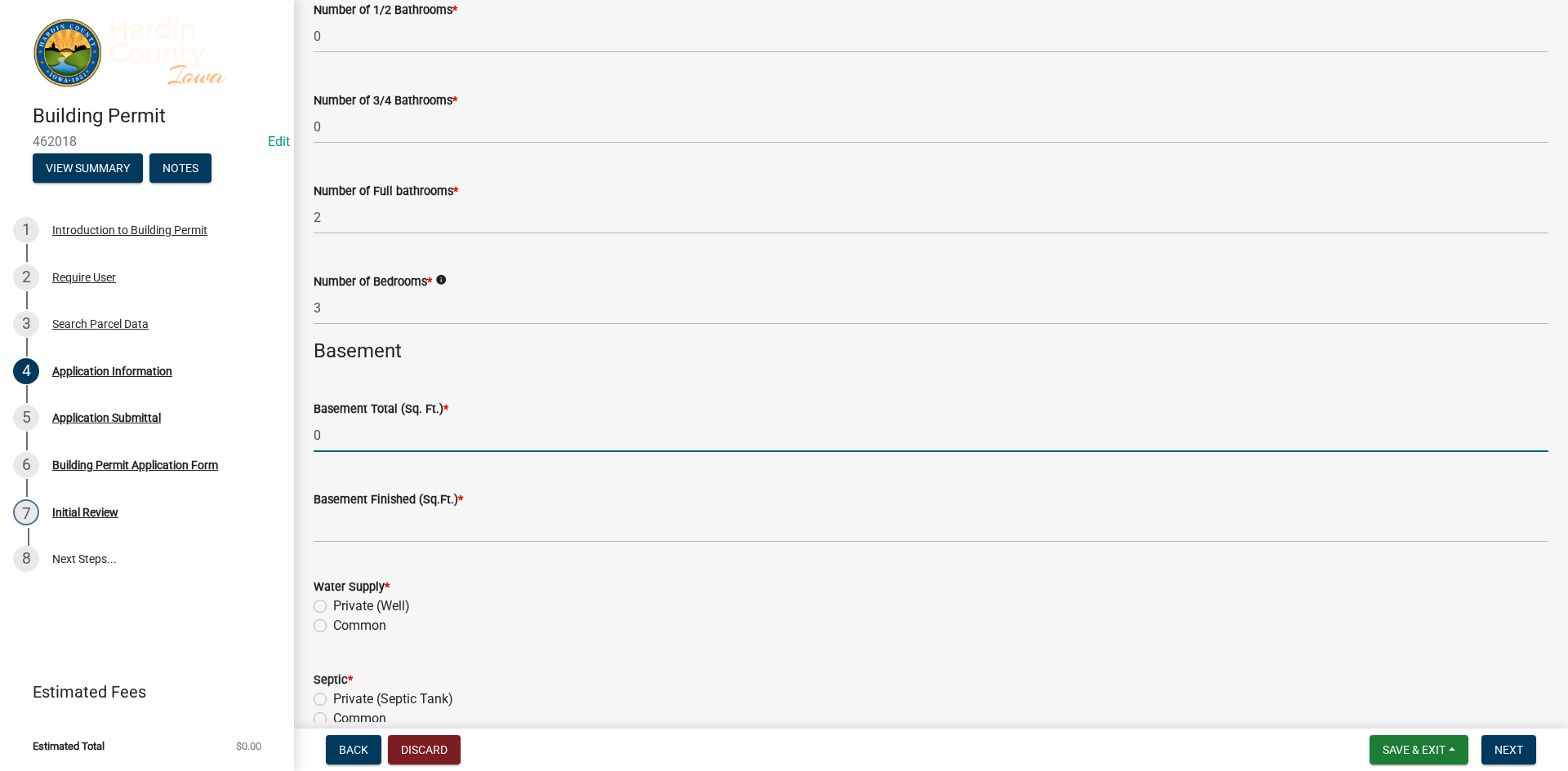
type input "0"
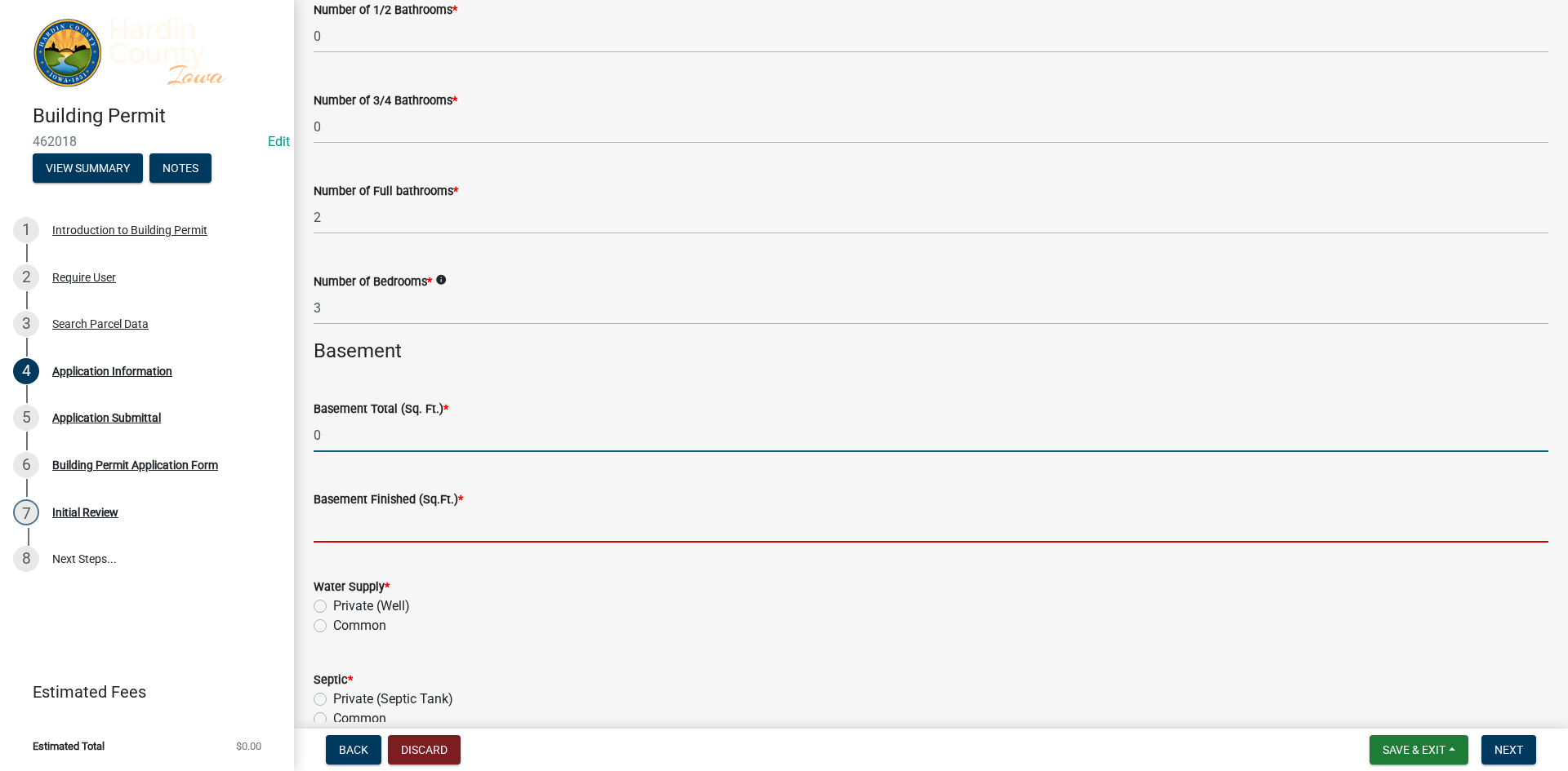
click at [400, 530] on input "text" at bounding box center [930, 525] width 1235 height 34
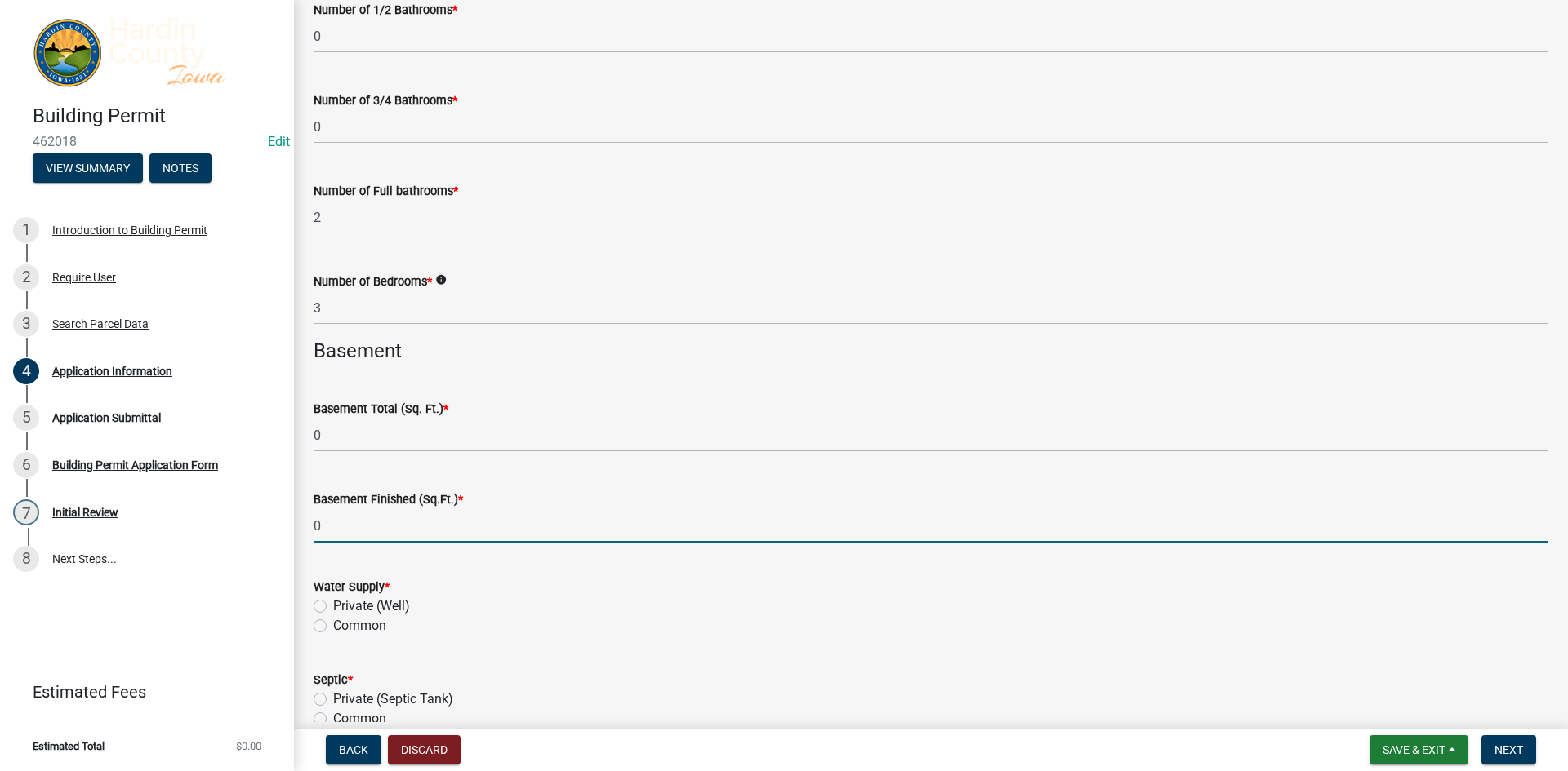
type input "0"
click at [371, 604] on label "Private (Well)" at bounding box center [371, 606] width 77 height 20
click at [343, 604] on input "Private (Well)" at bounding box center [338, 602] width 10 height 10
radio input "true"
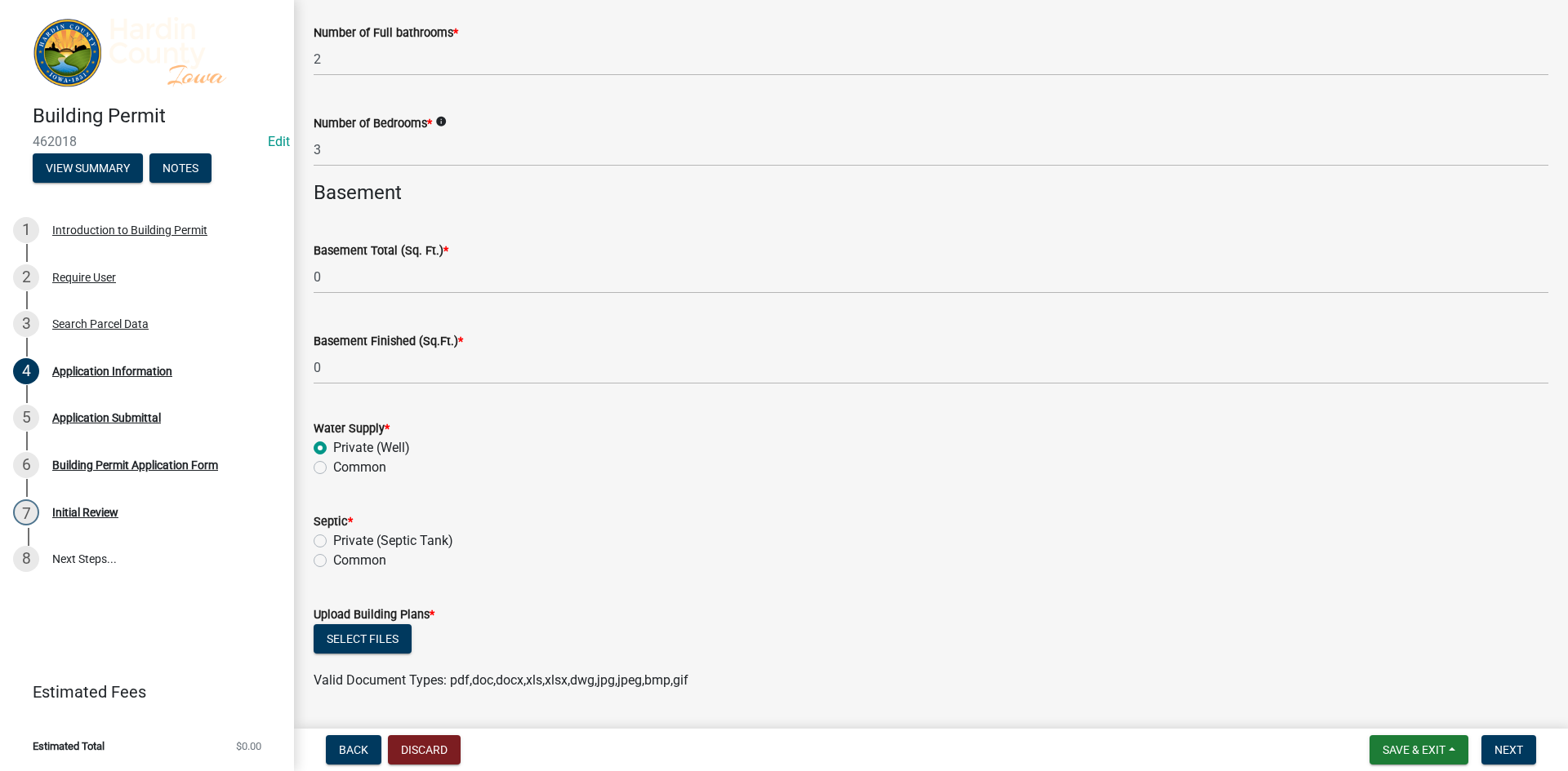
scroll to position [3998, 0]
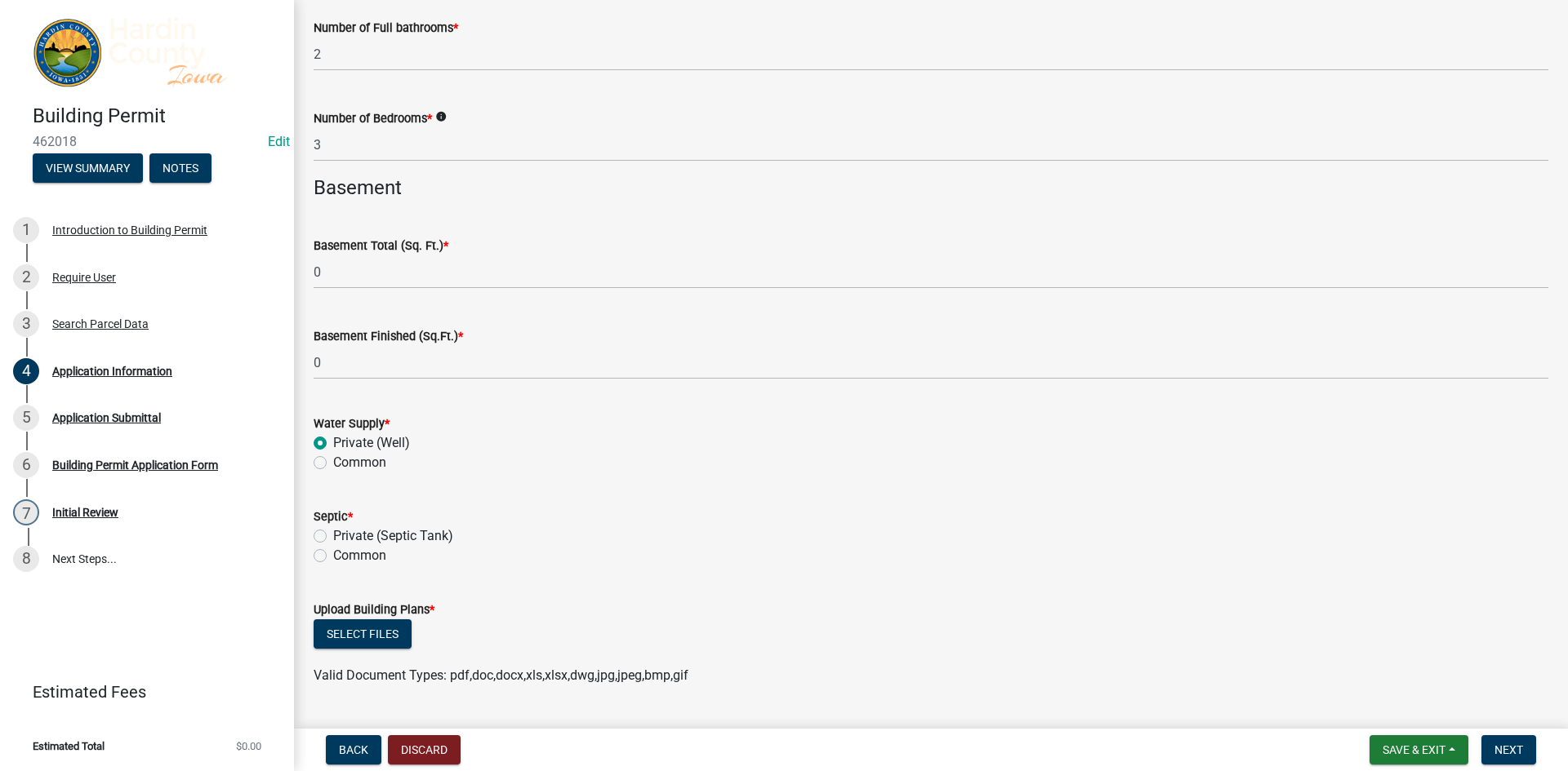
click at [363, 536] on label "Private (Septic Tank)" at bounding box center [393, 536] width 120 height 20
click at [343, 536] on input "Private (Septic Tank)" at bounding box center [338, 531] width 10 height 10
radio input "true"
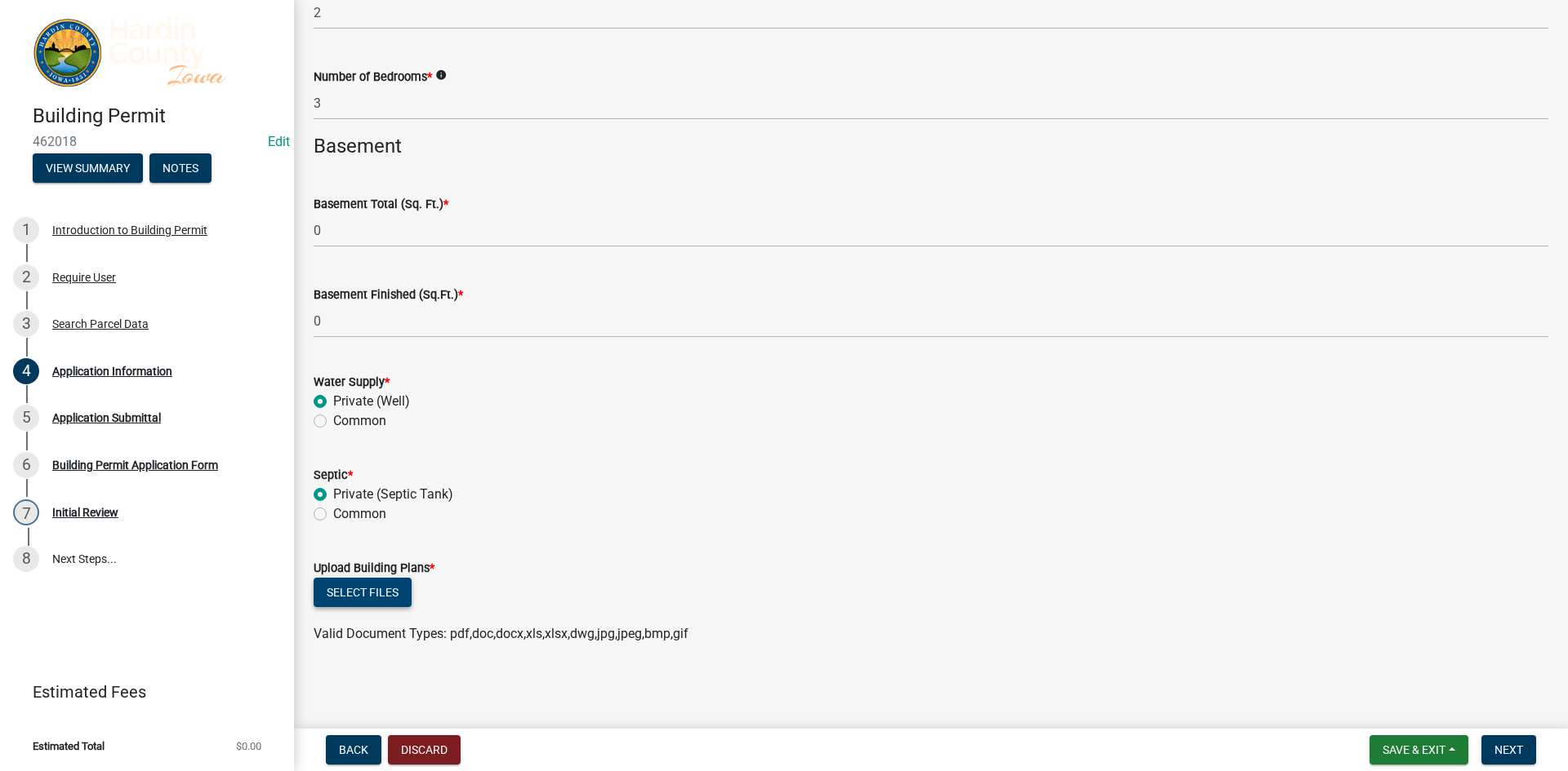
click at [372, 602] on button "Select files" at bounding box center [362, 592] width 98 height 29
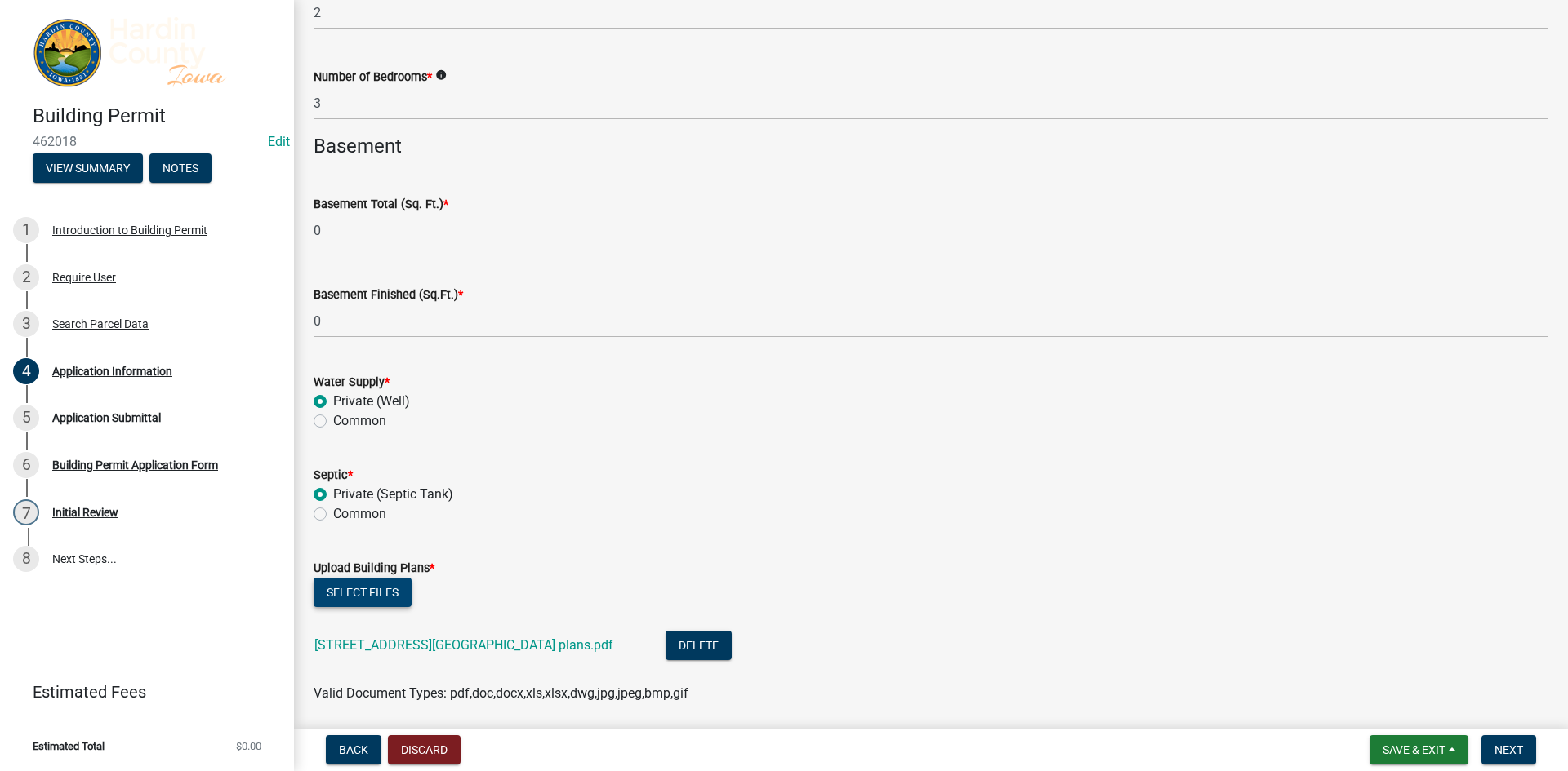
scroll to position [4100, 0]
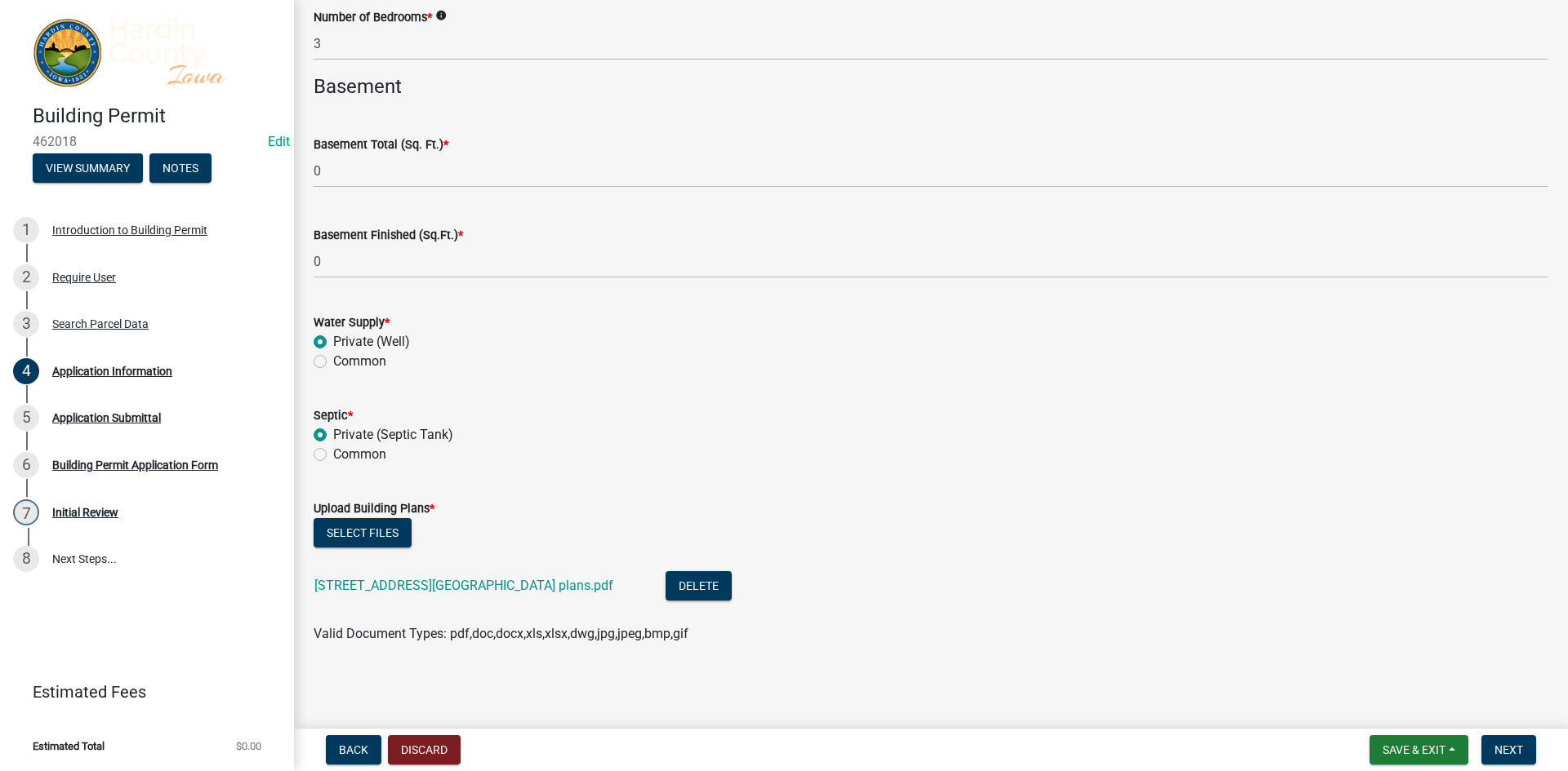
click at [1545, 753] on div "Back Discard Save & Exit Save Save & Exit Next" at bounding box center [931, 750] width 1248 height 29
click at [1523, 755] on span "Next" at bounding box center [1508, 749] width 28 height 13
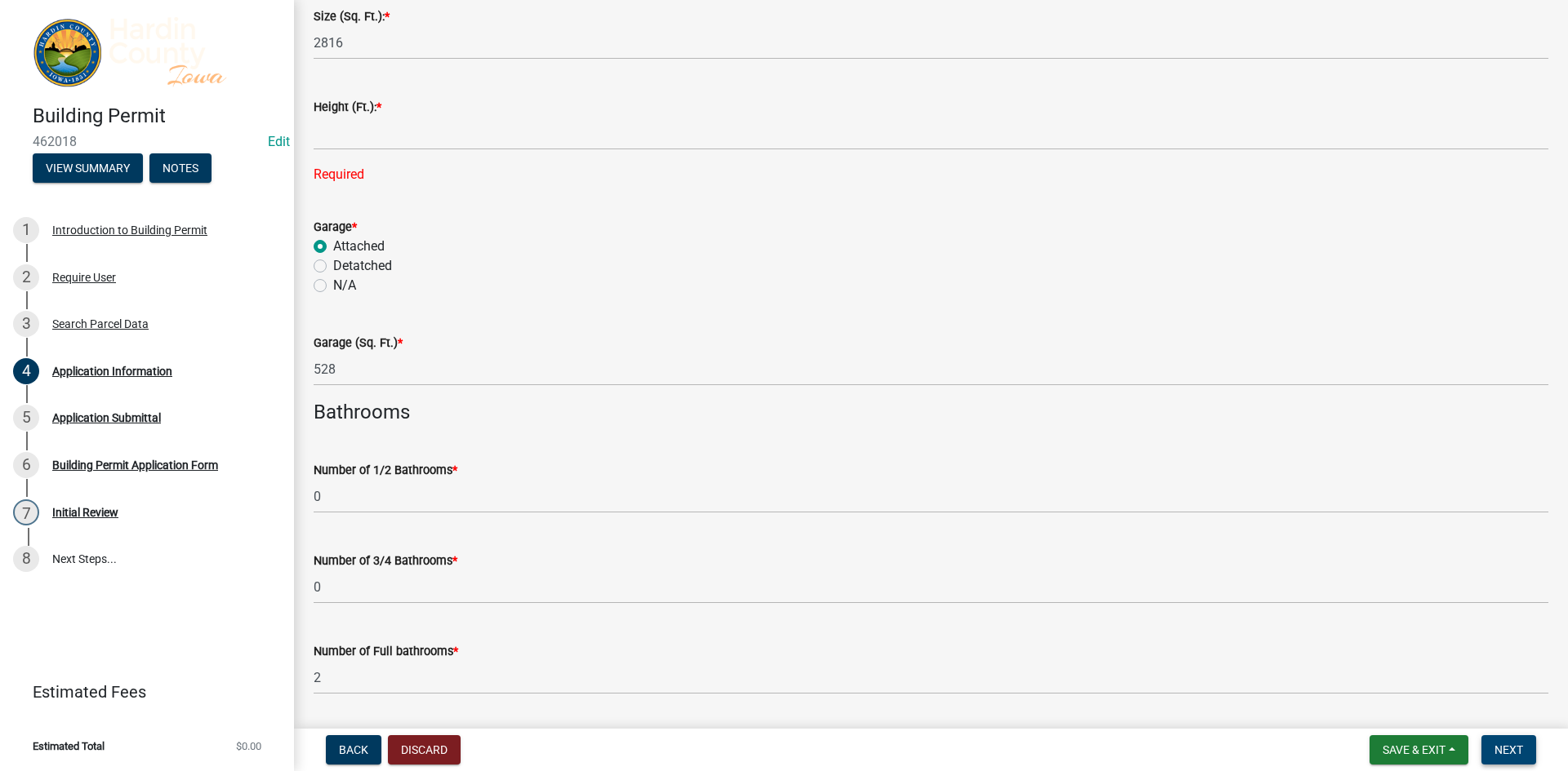
scroll to position [3349, 0]
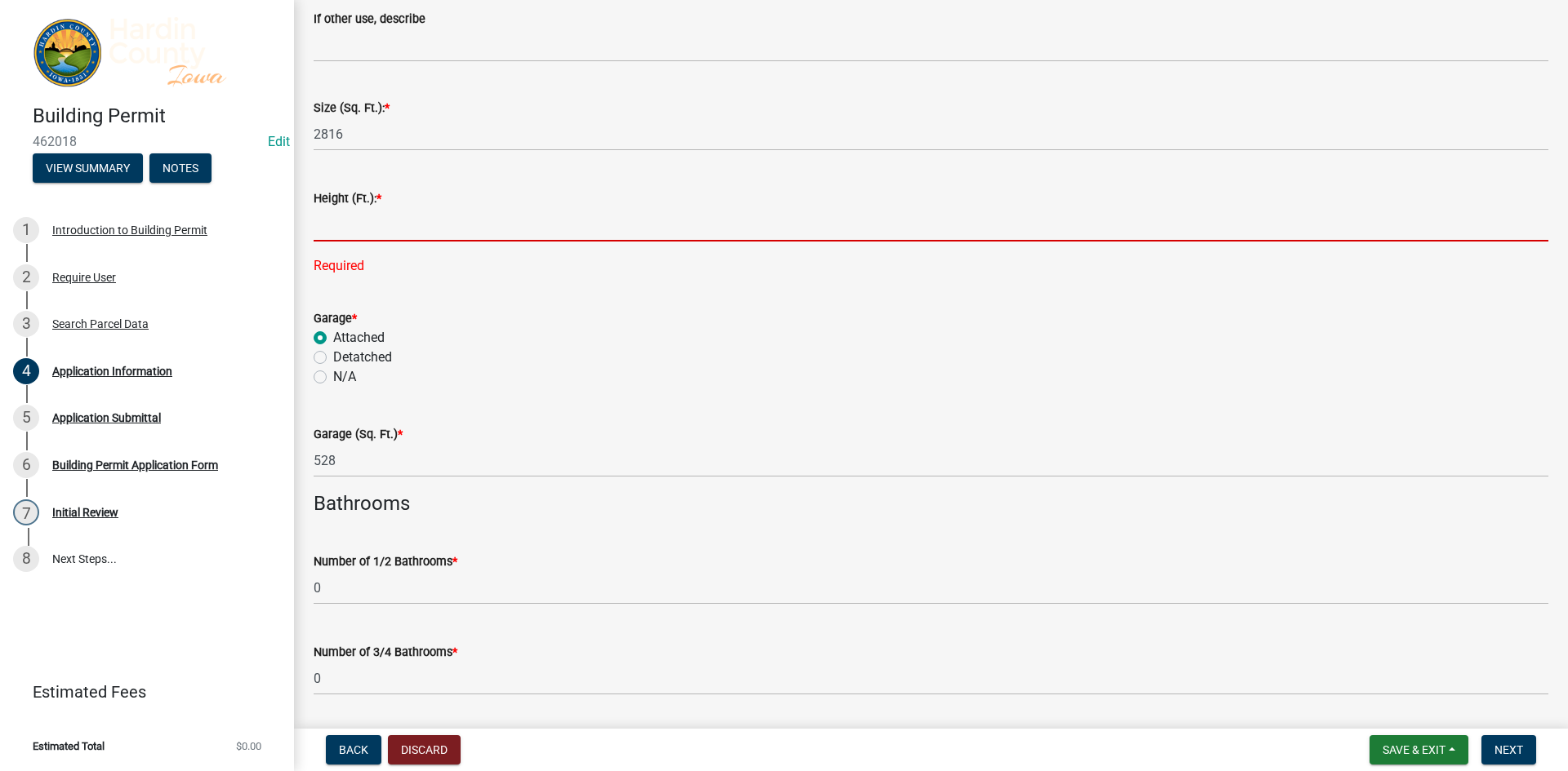
click at [439, 225] on input "text" at bounding box center [930, 224] width 1235 height 34
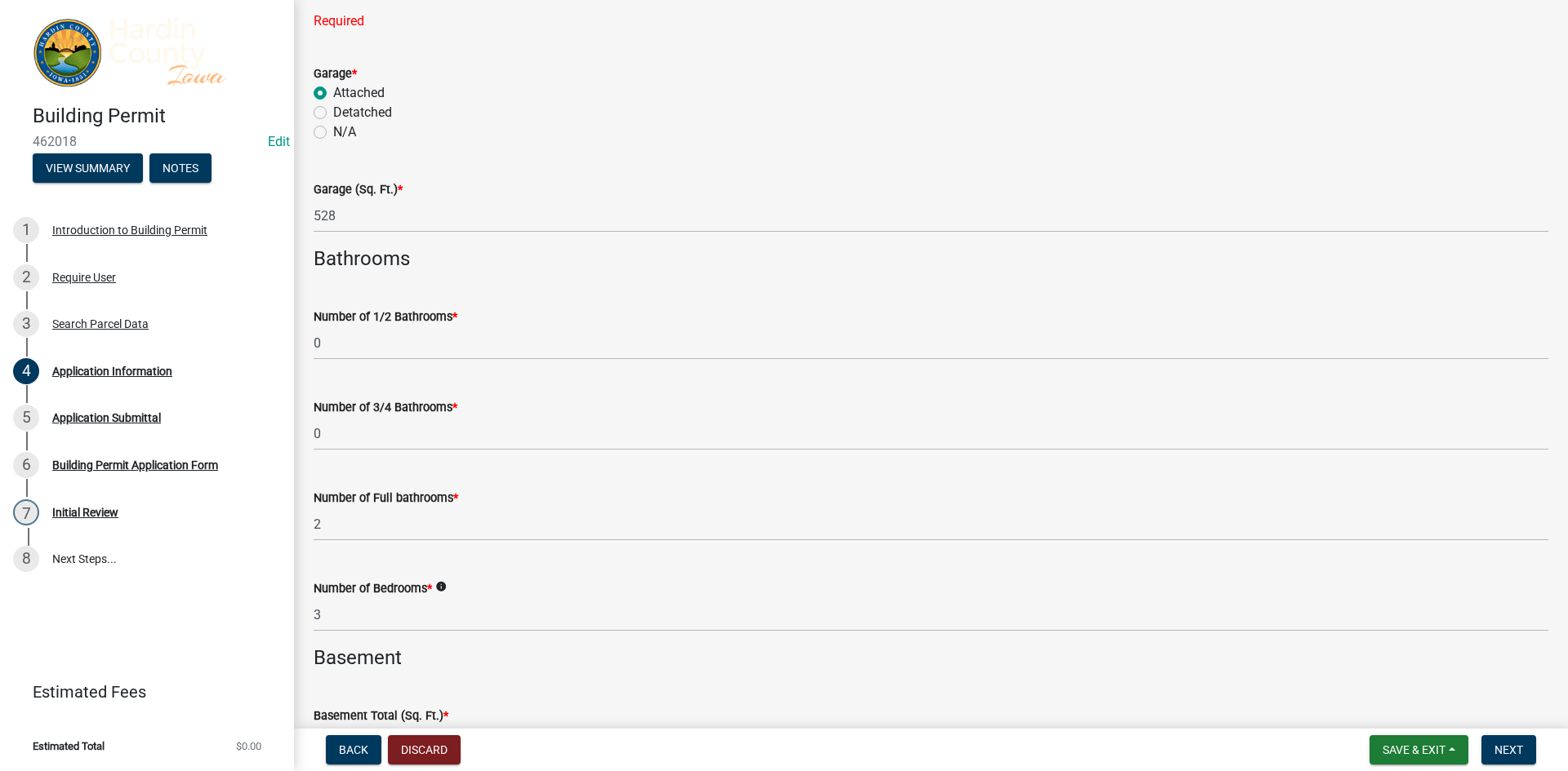
scroll to position [4002, 0]
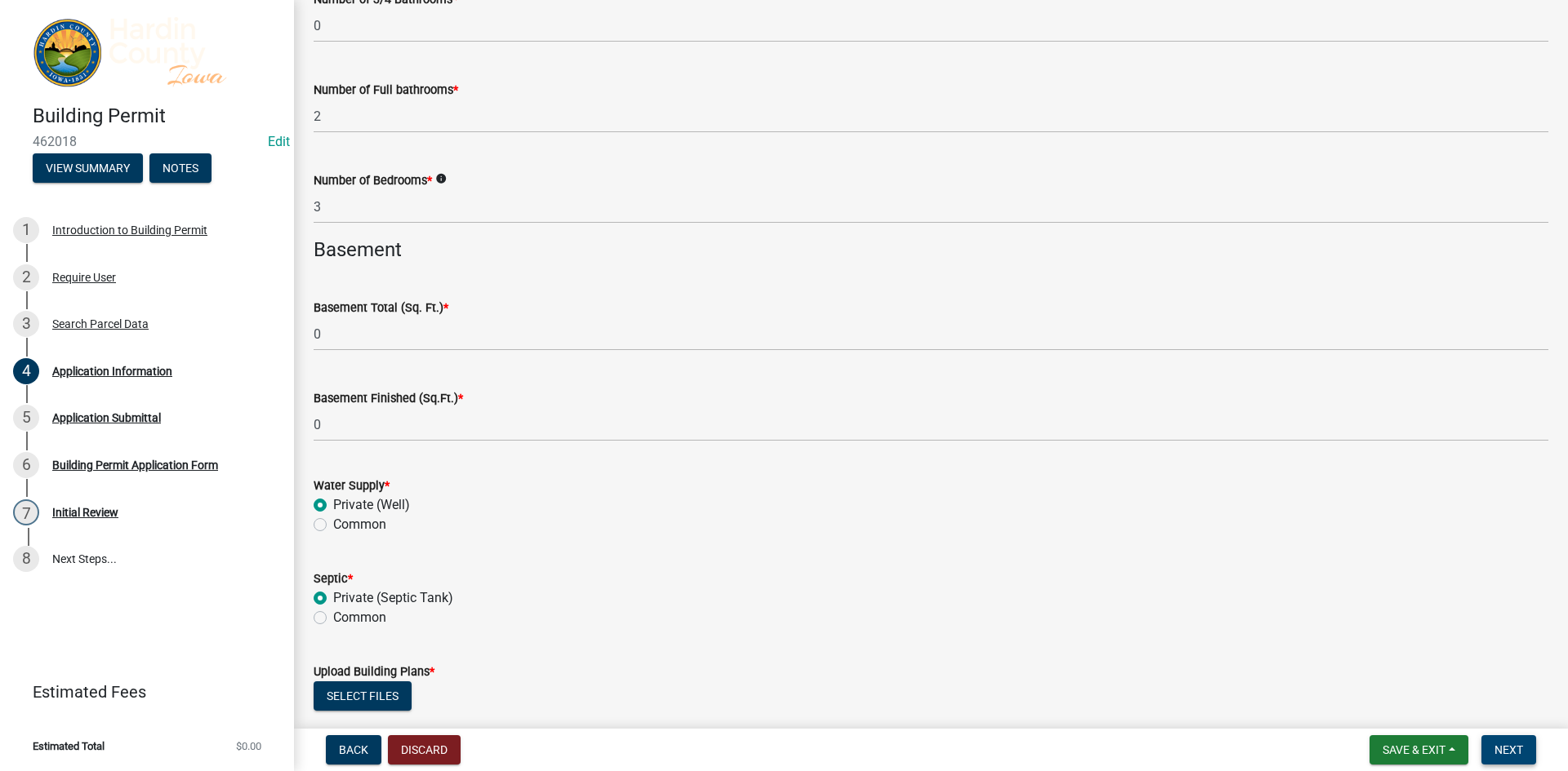
type input "21.7"
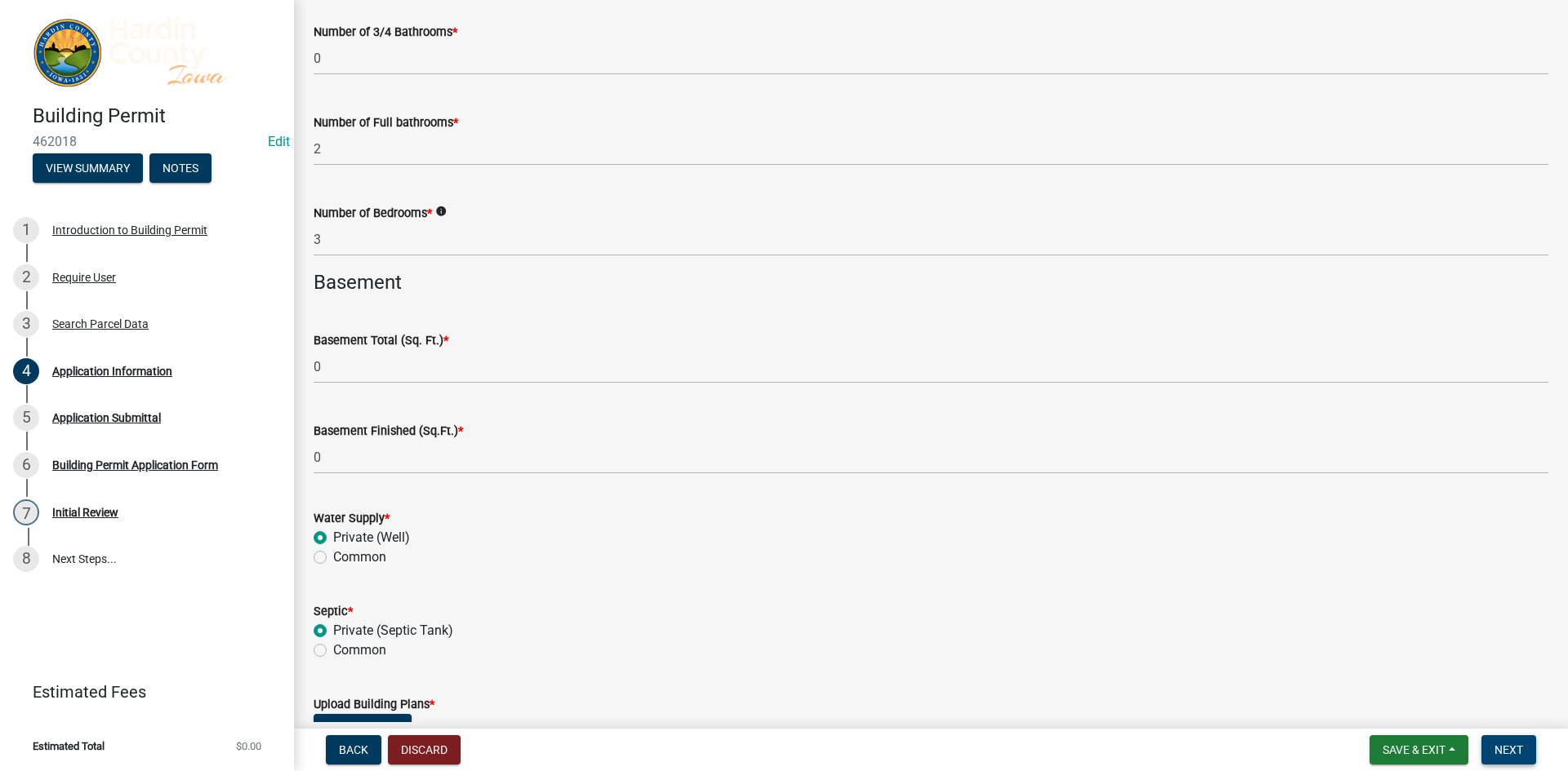
click at [1524, 762] on button "Next" at bounding box center [1508, 750] width 54 height 29
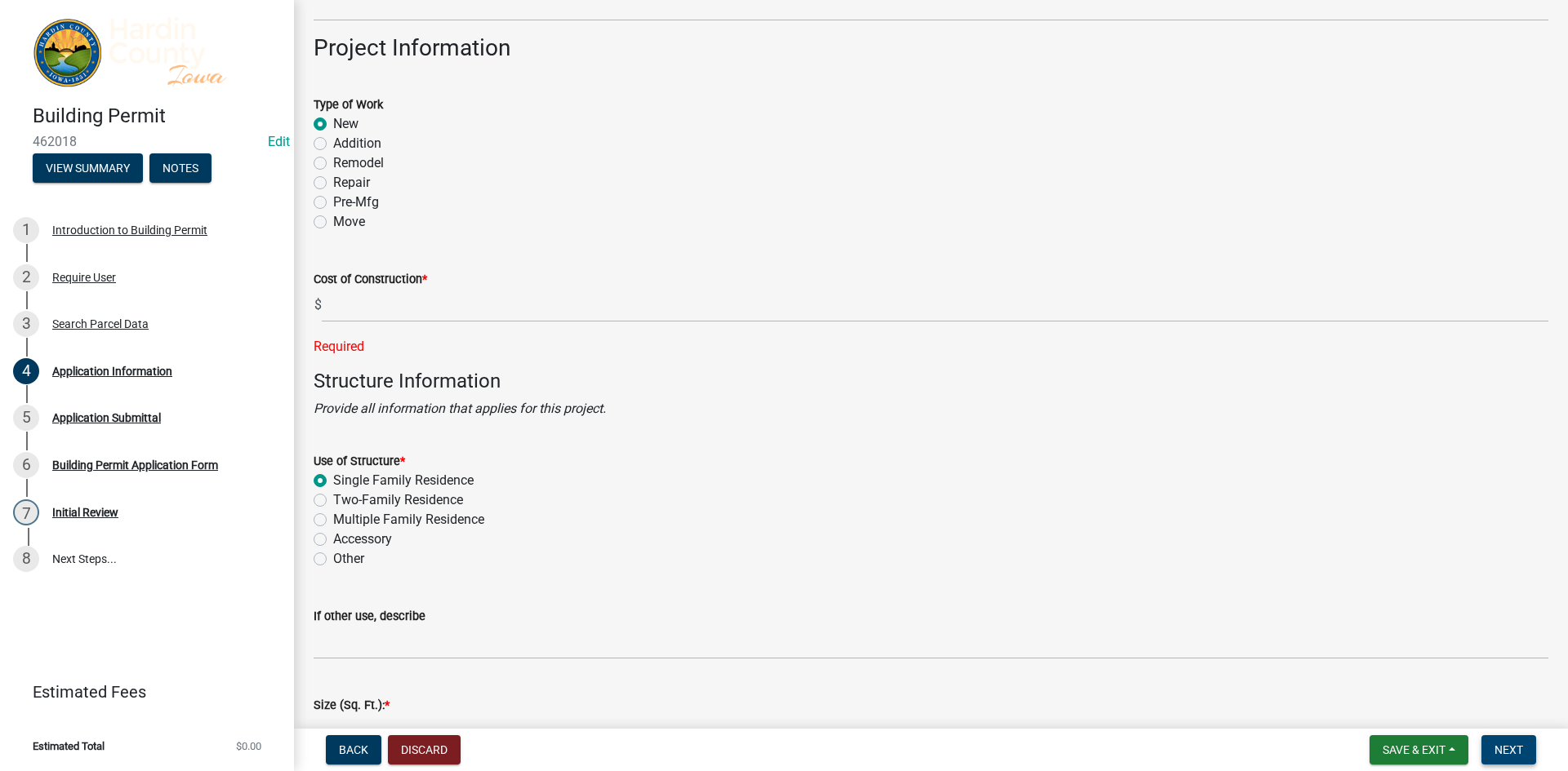
scroll to position [2745, 0]
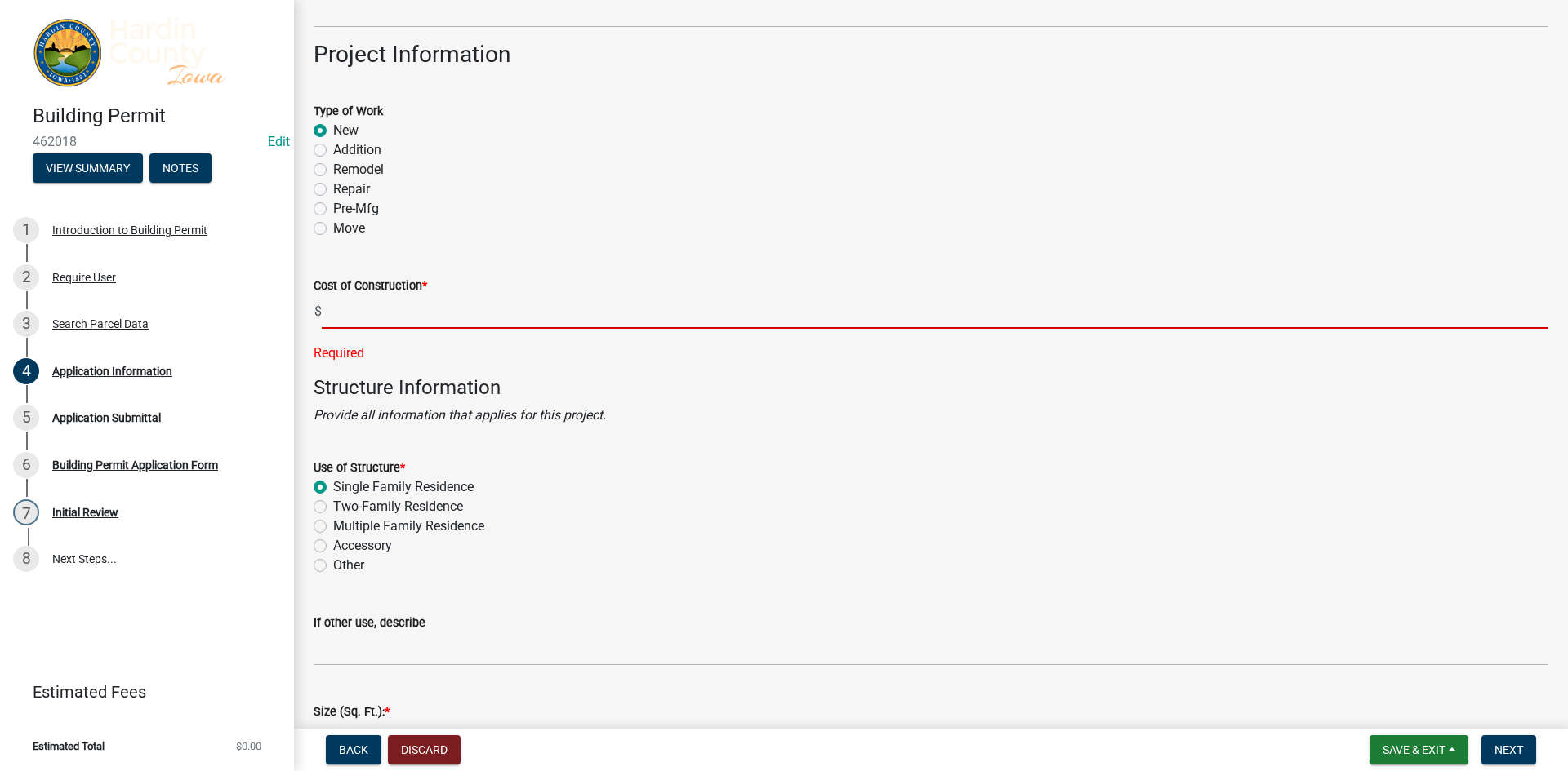
click at [350, 320] on input "text" at bounding box center [935, 312] width 1226 height 34
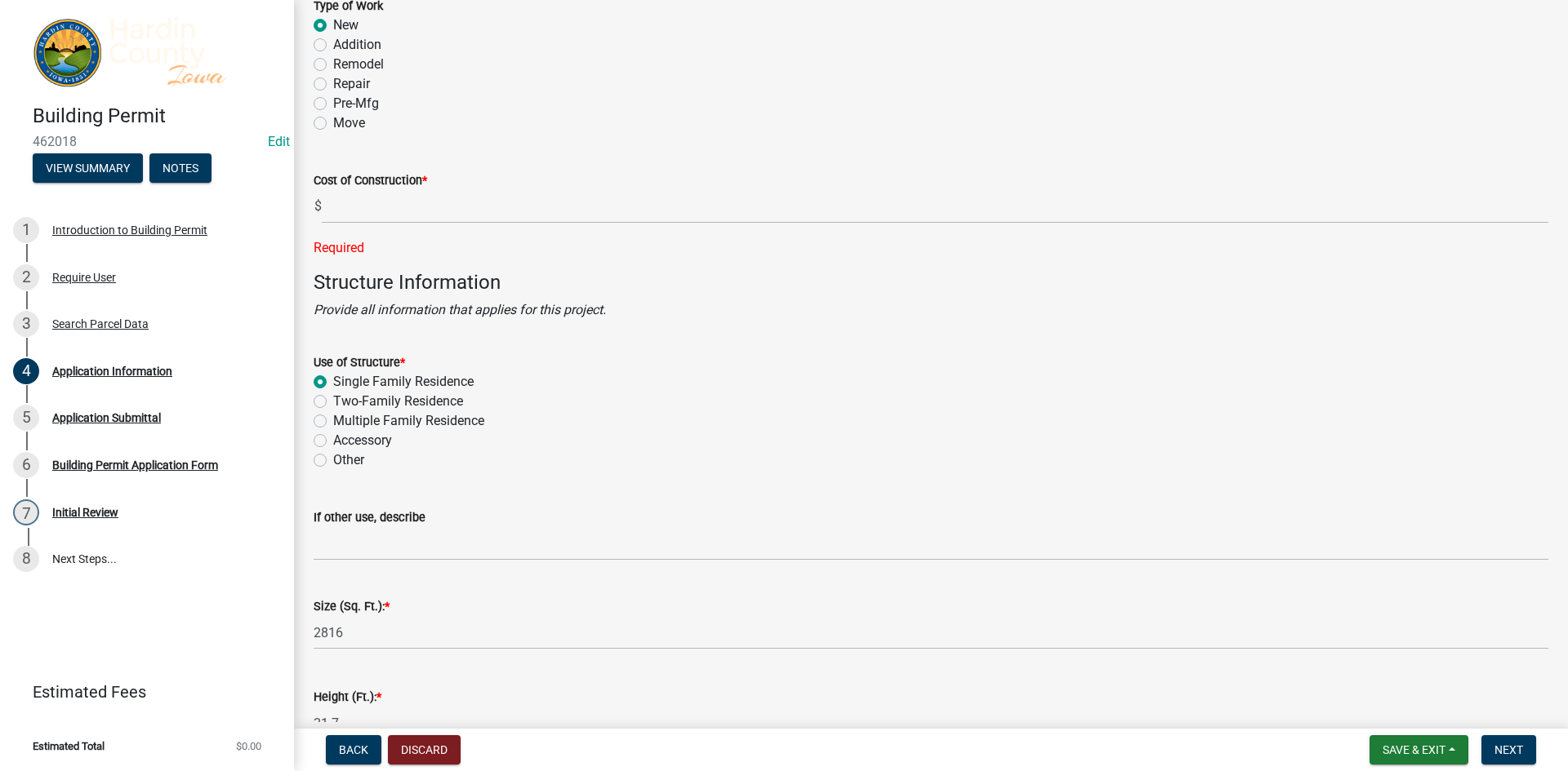
scroll to position [2827, 0]
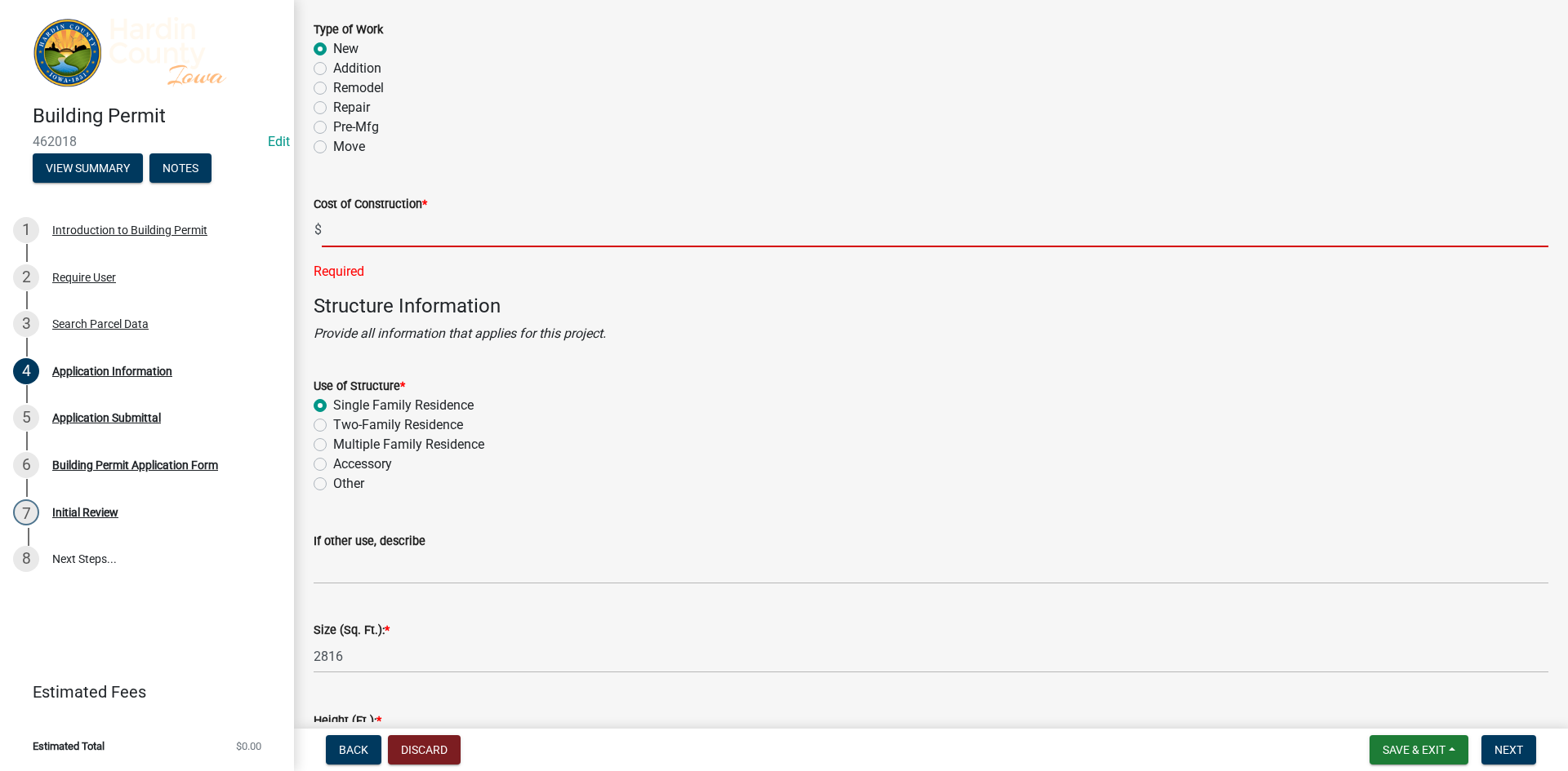
click at [400, 225] on input "text" at bounding box center [935, 230] width 1226 height 34
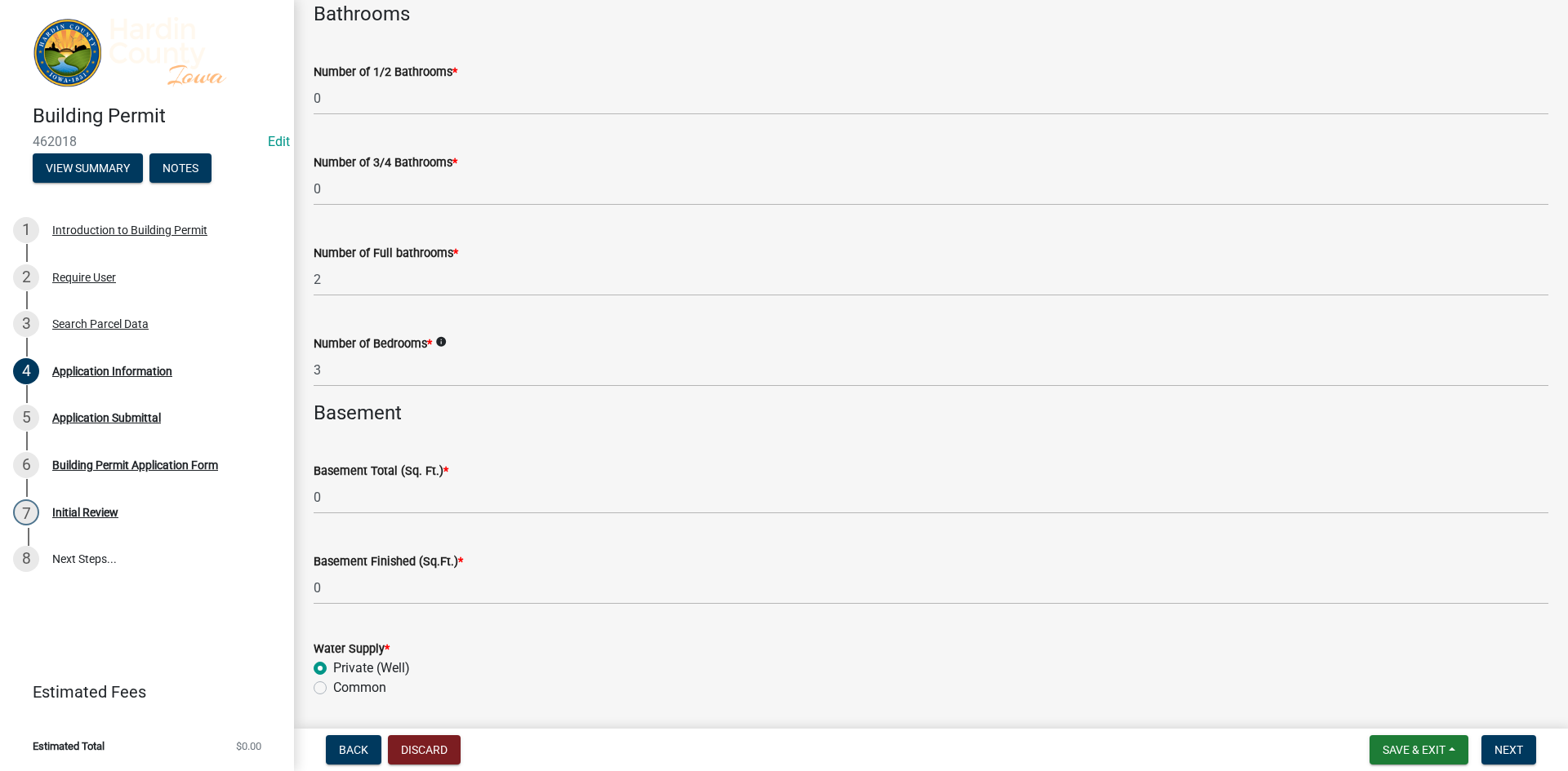
scroll to position [4133, 0]
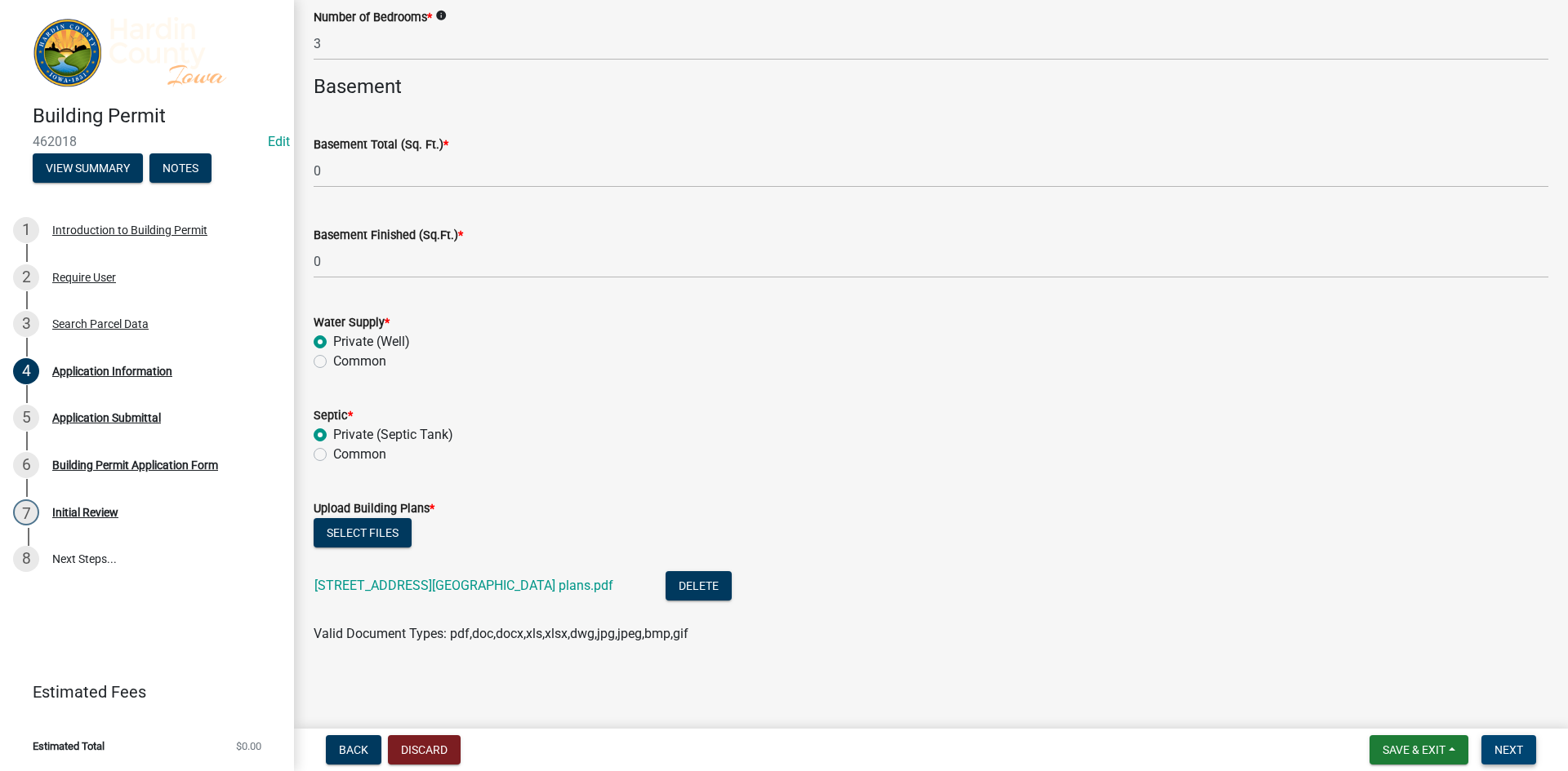
type input "255000"
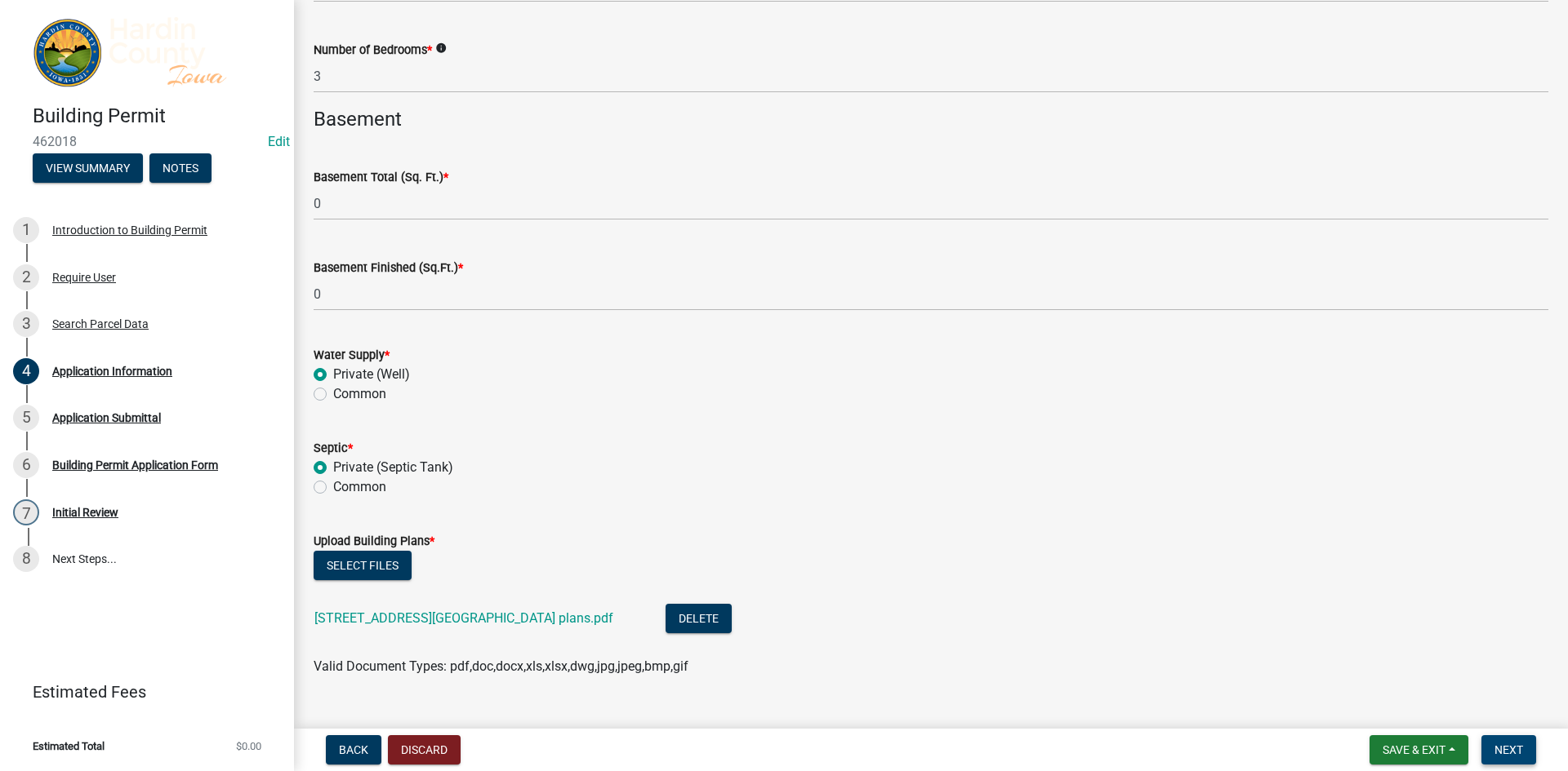
click at [1506, 742] on button "Next" at bounding box center [1508, 750] width 54 height 29
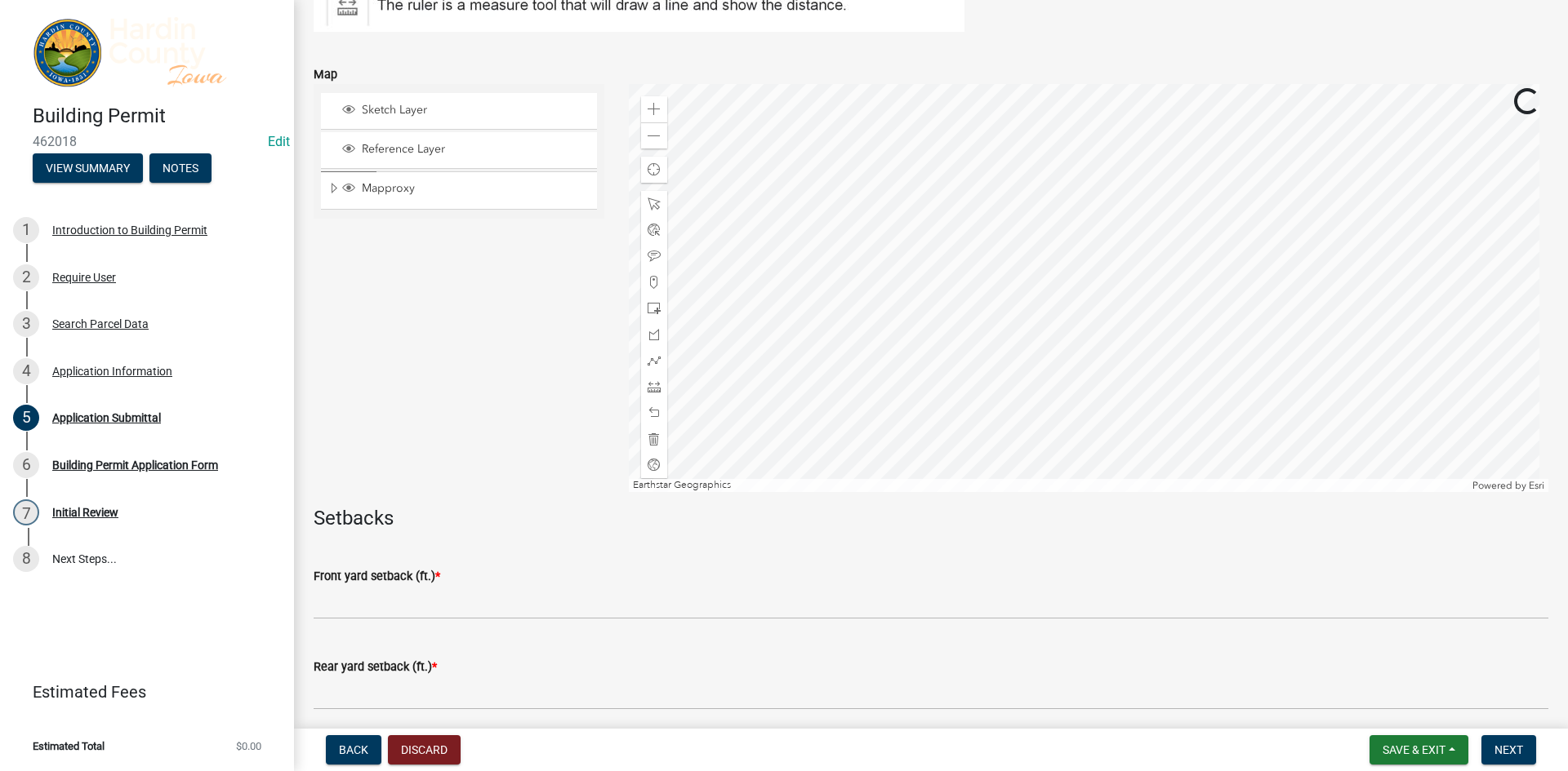
scroll to position [326, 0]
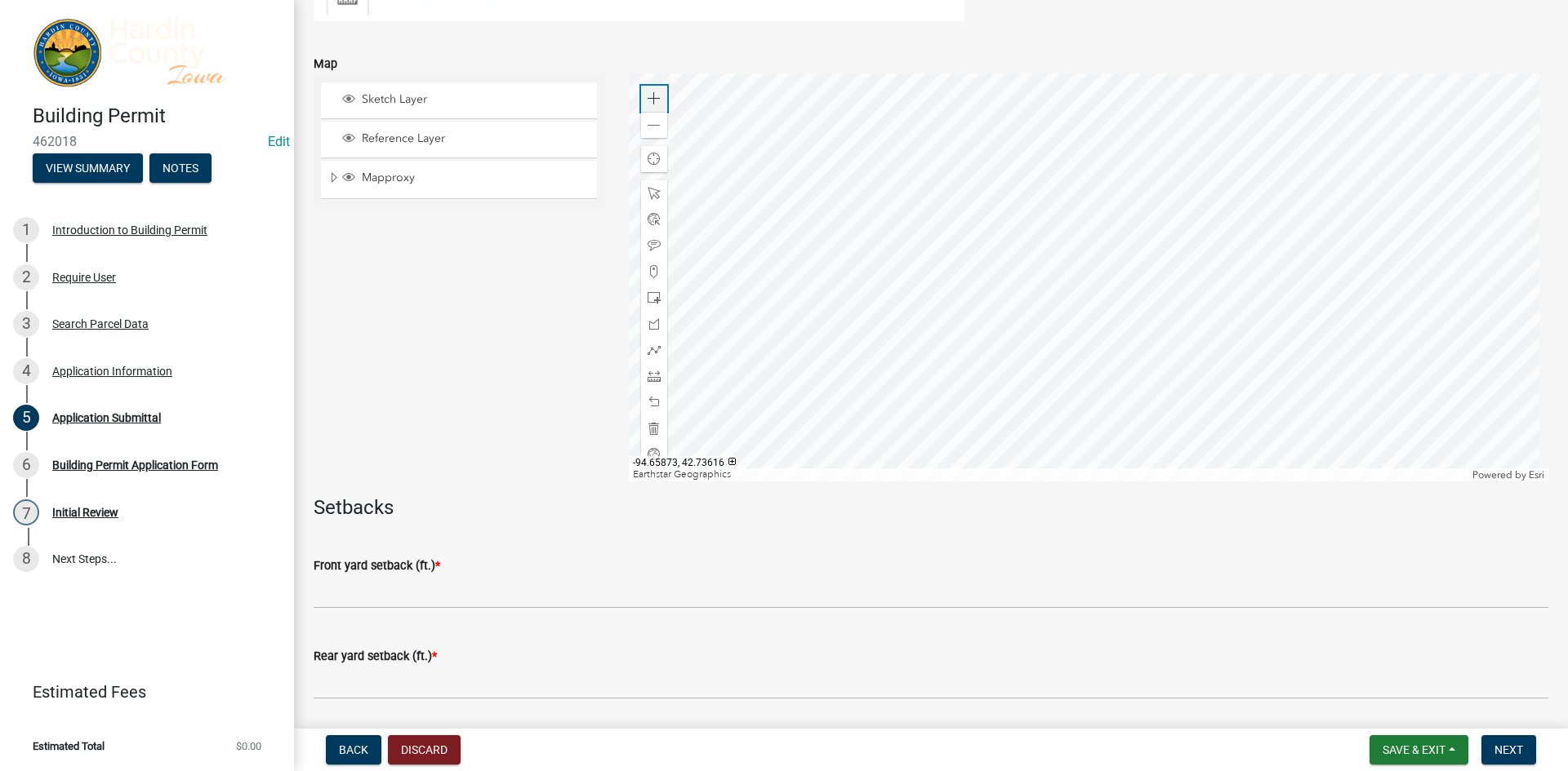
click at [655, 98] on span at bounding box center [653, 98] width 13 height 13
click at [1064, 367] on div at bounding box center [1089, 277] width 920 height 408
click at [641, 91] on div "Zoom in" at bounding box center [654, 98] width 26 height 26
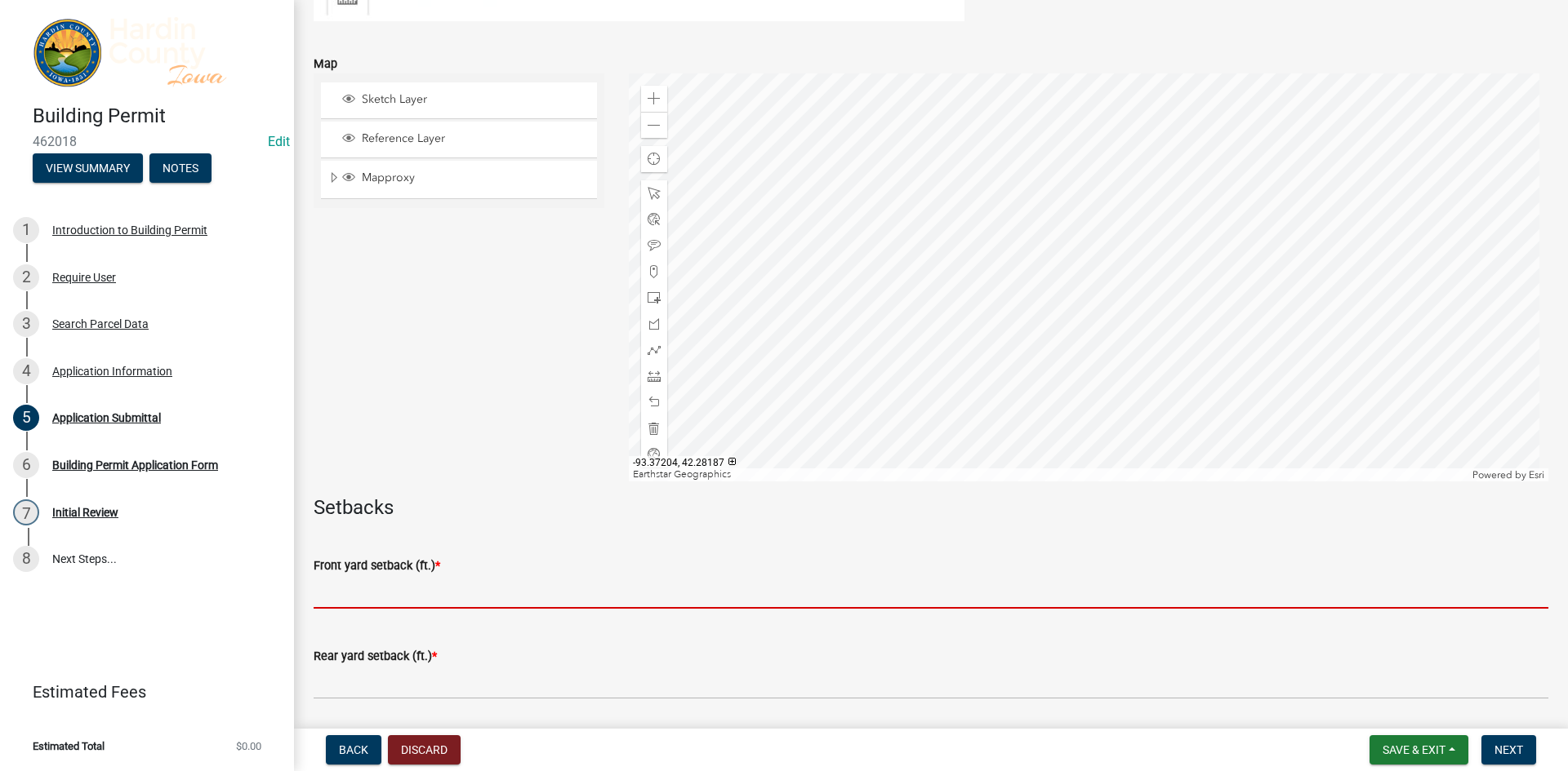
click at [463, 587] on input "text" at bounding box center [930, 592] width 1235 height 34
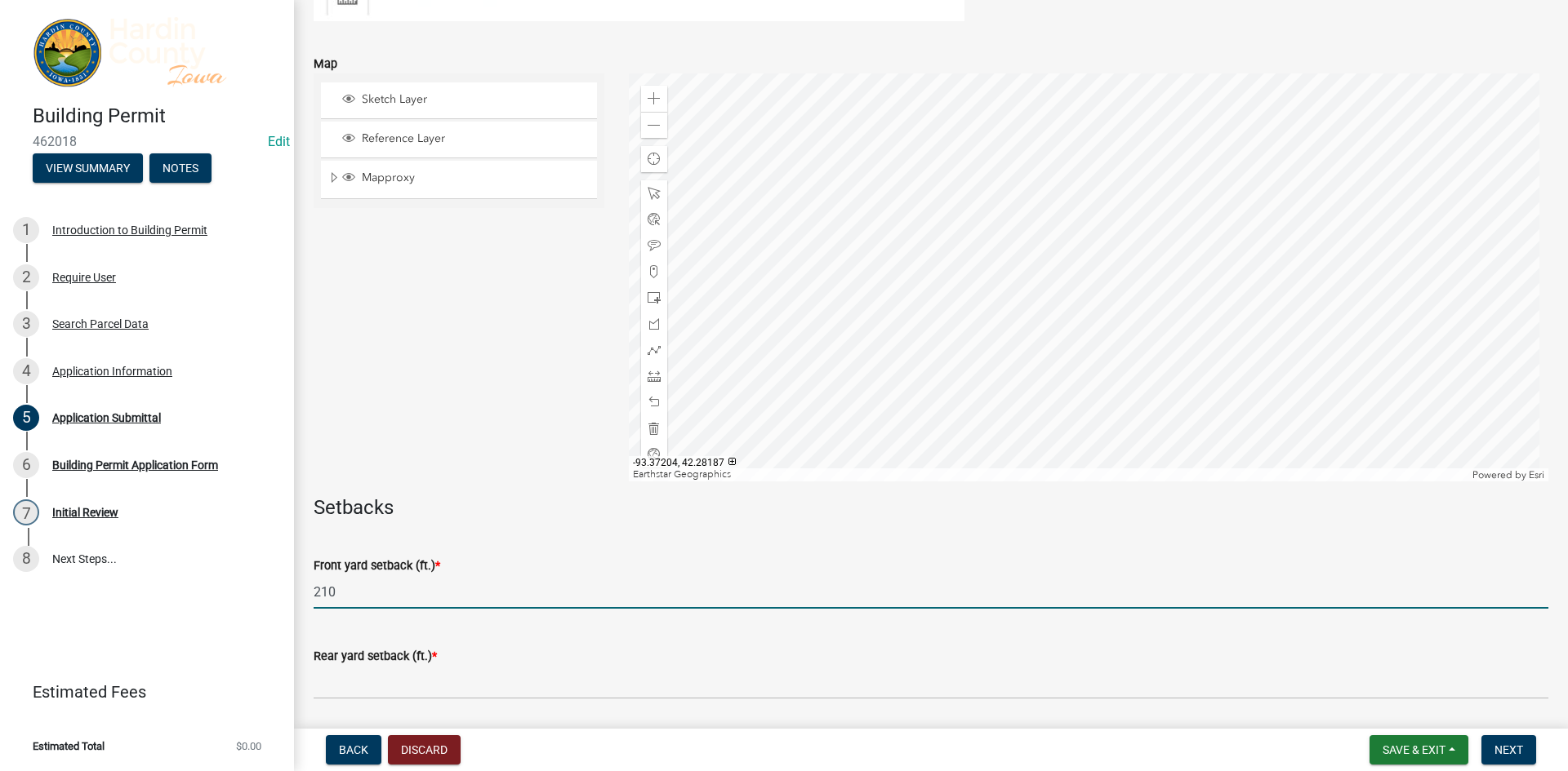
scroll to position [490, 0]
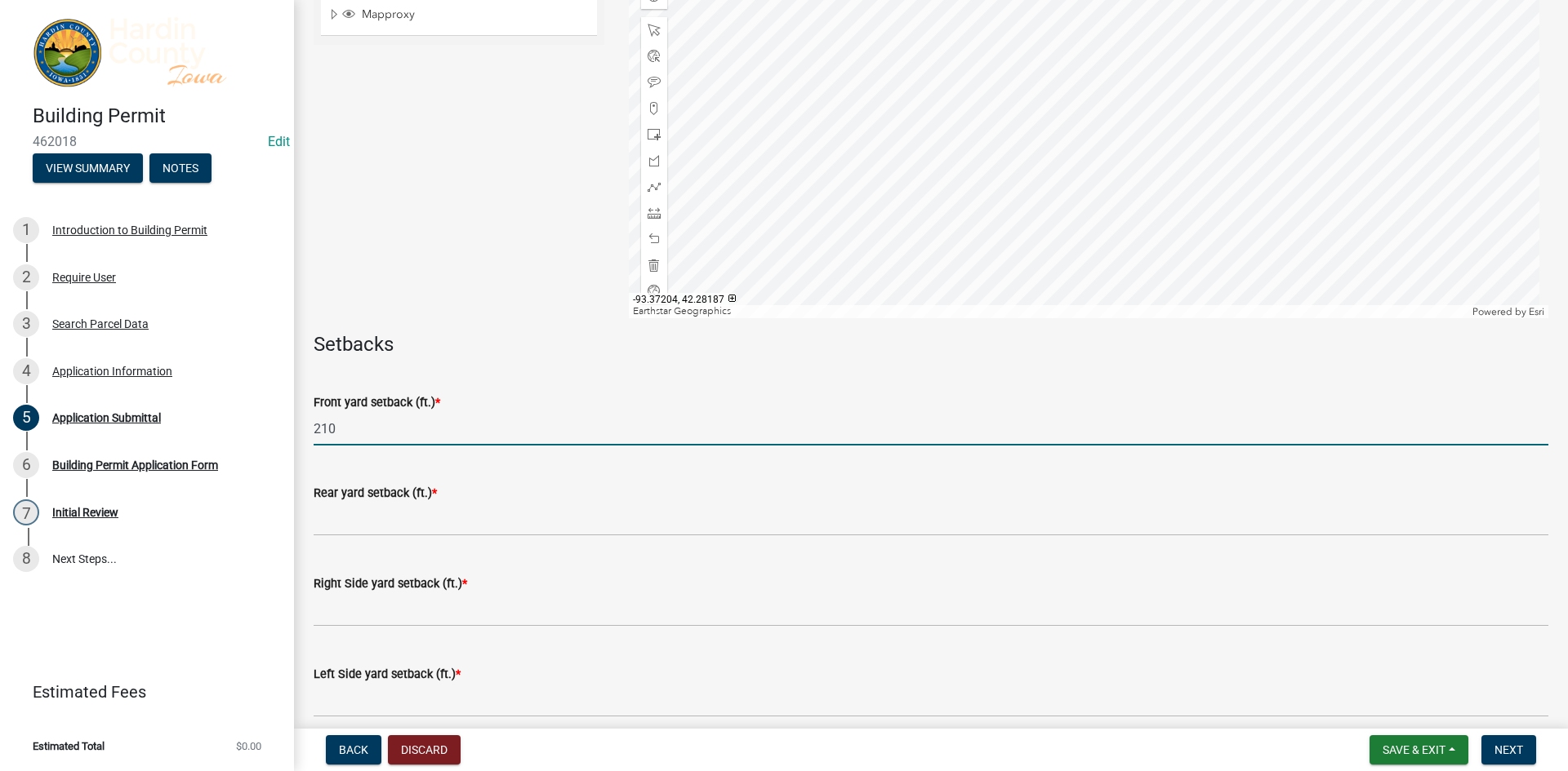
type input "210"
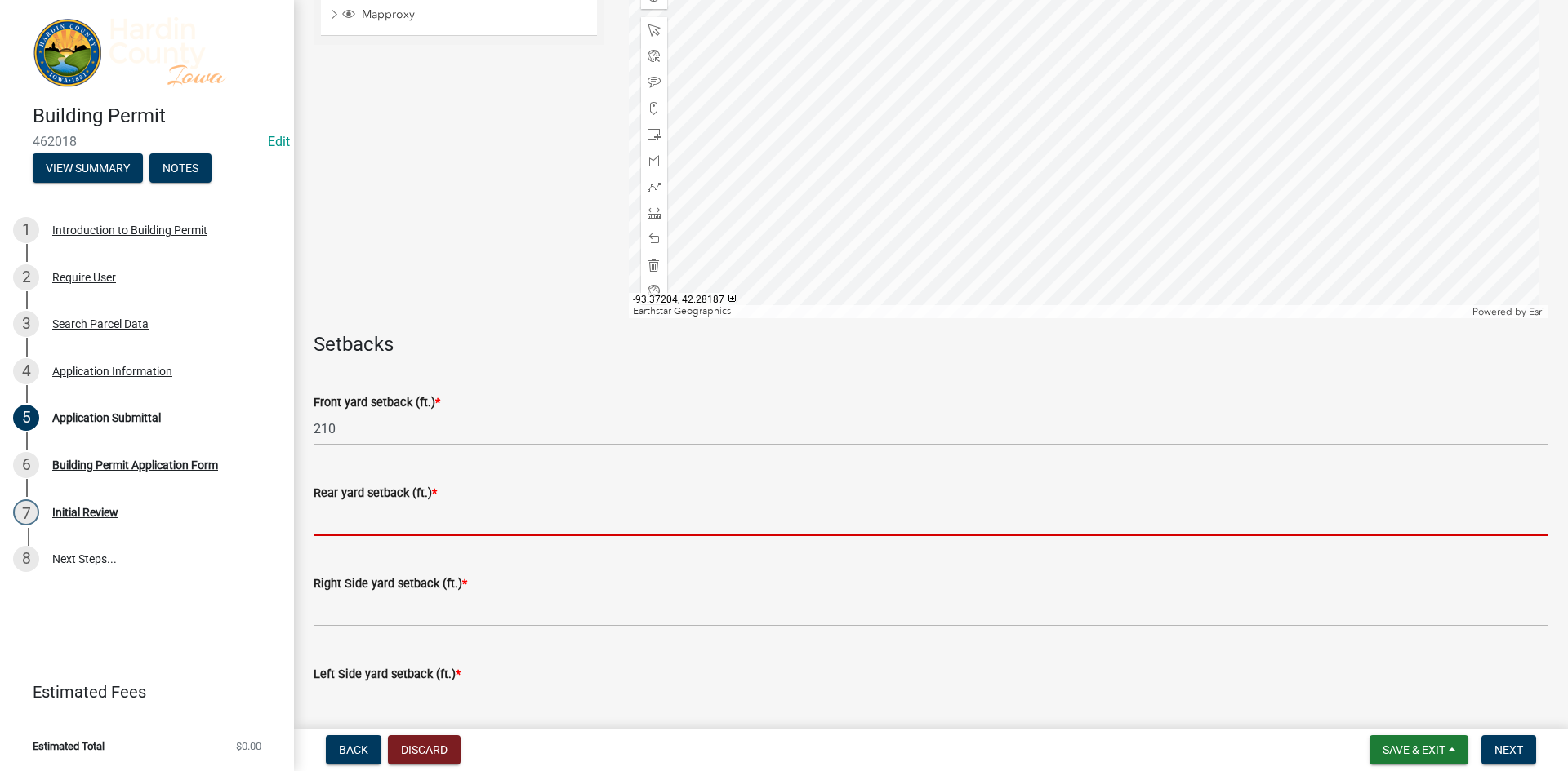
click at [454, 530] on input "text" at bounding box center [930, 519] width 1235 height 34
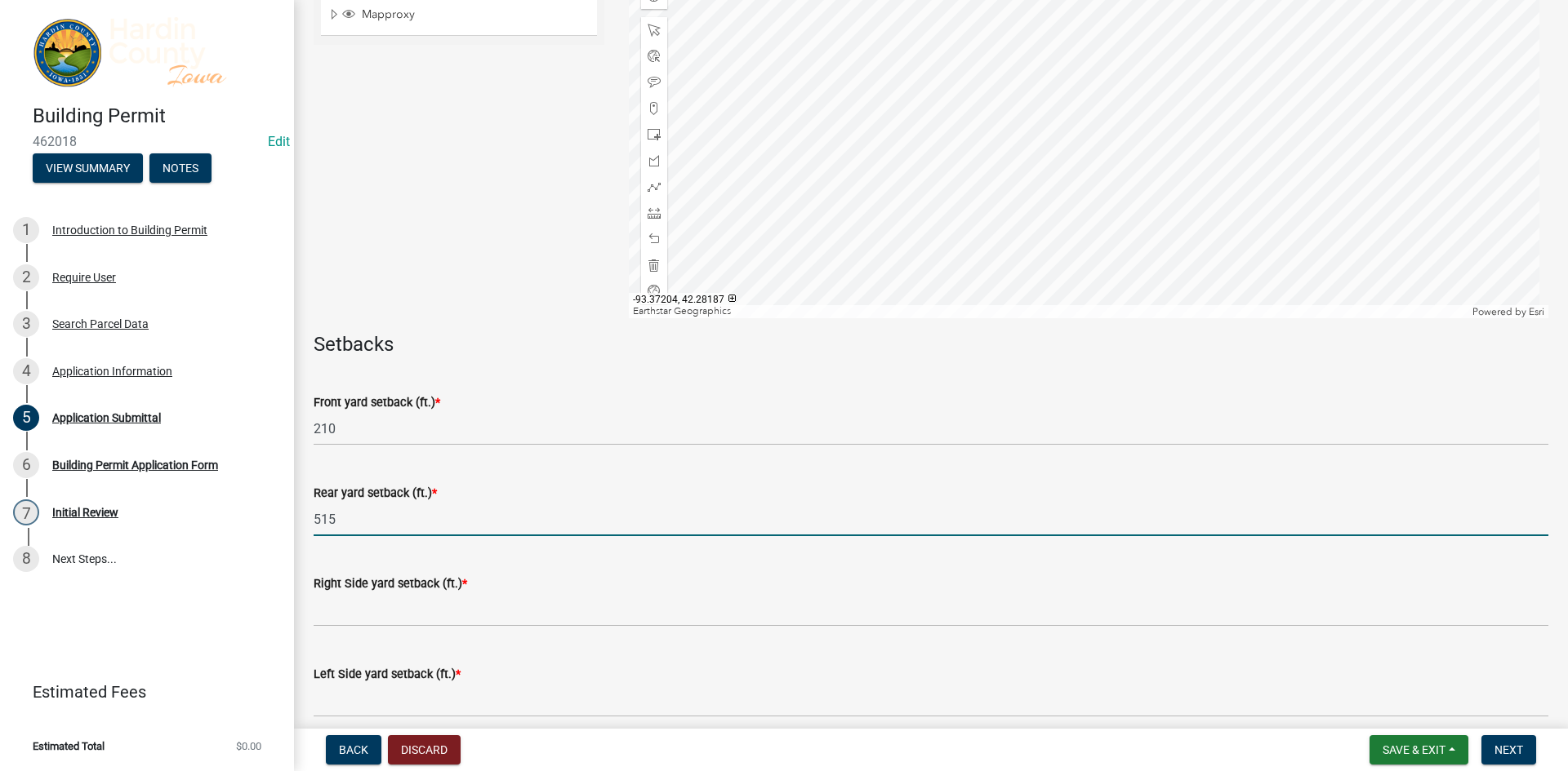
scroll to position [571, 0]
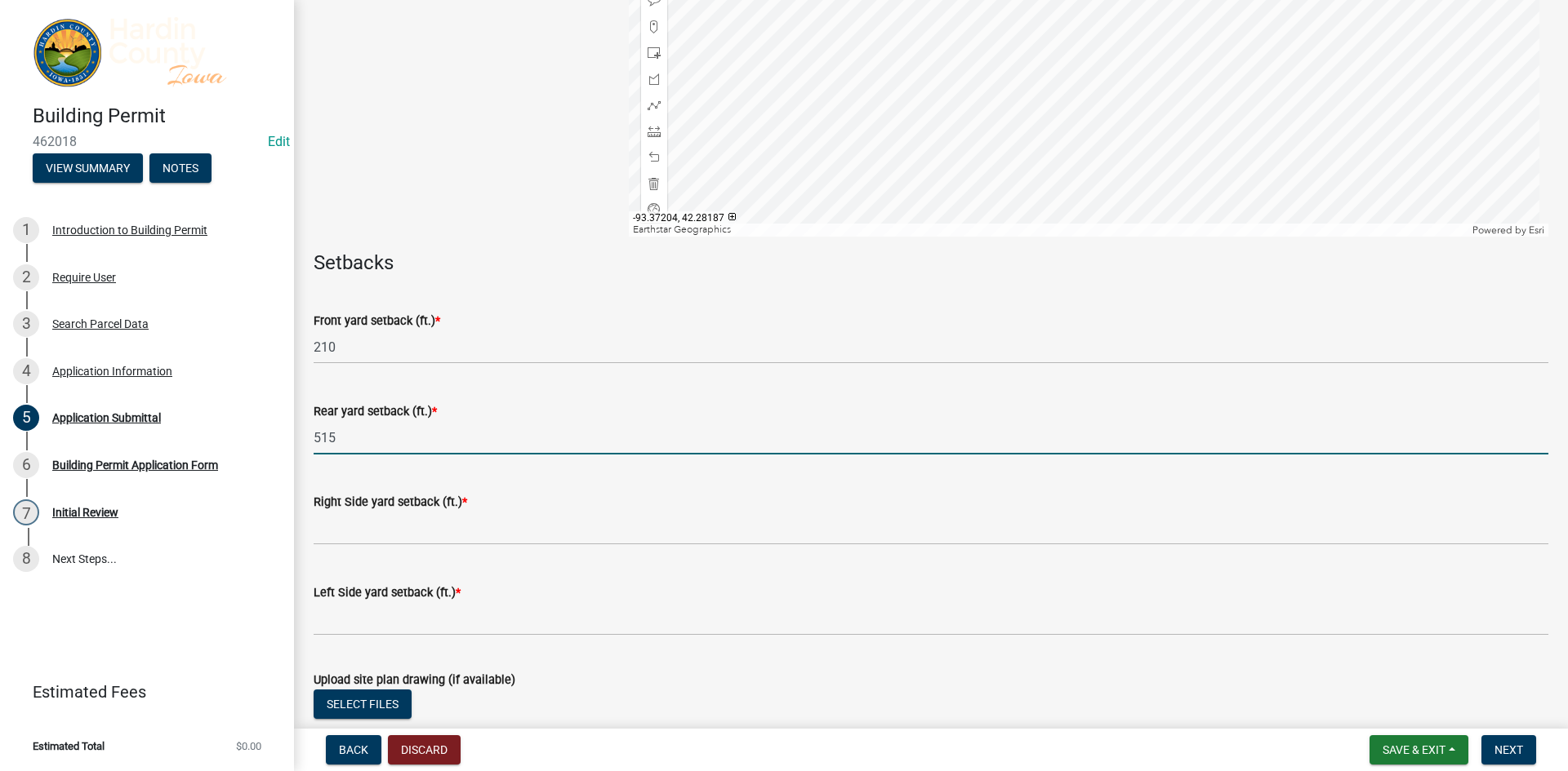
type input "515"
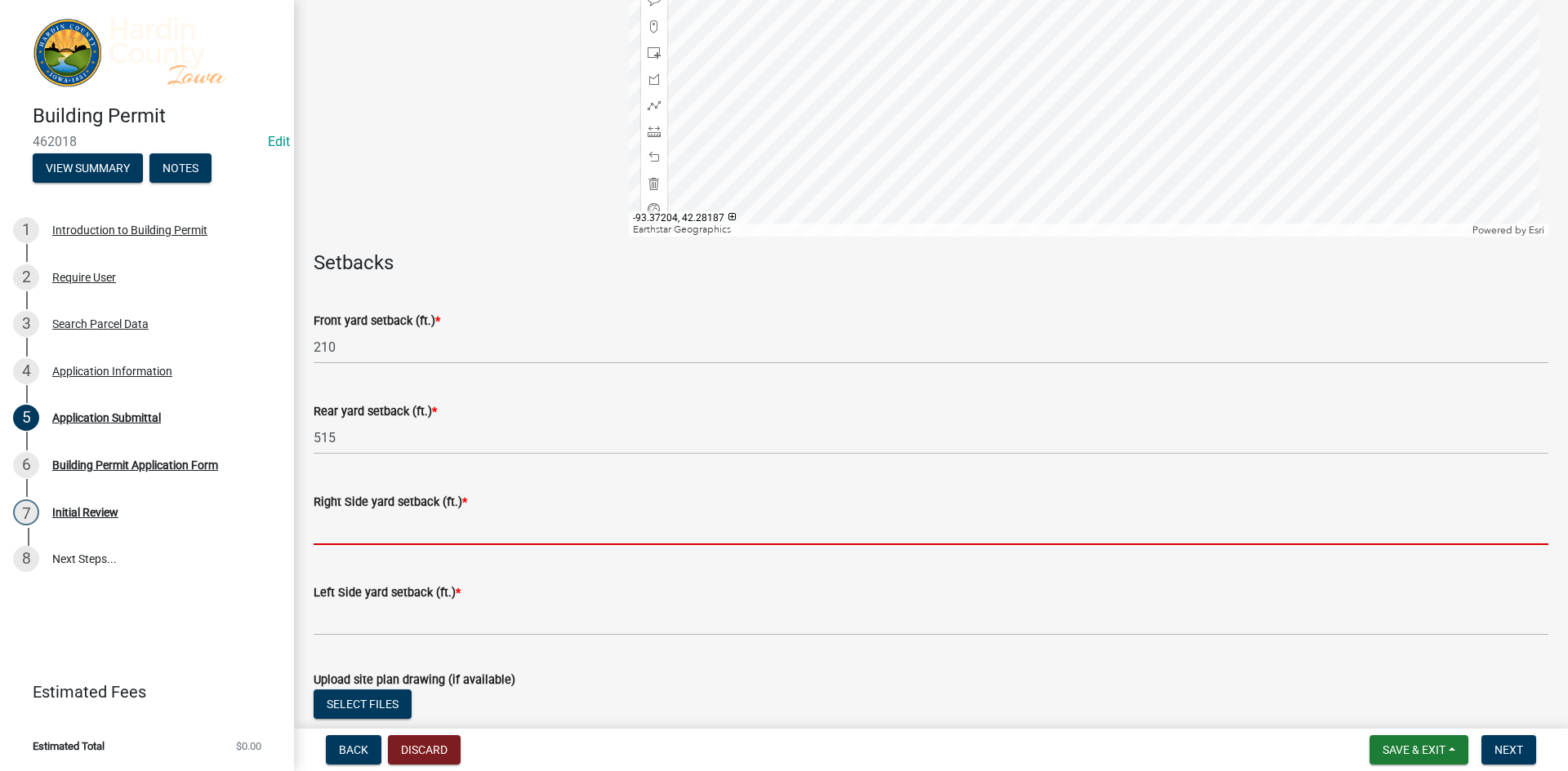
click at [454, 530] on input "text" at bounding box center [930, 528] width 1235 height 34
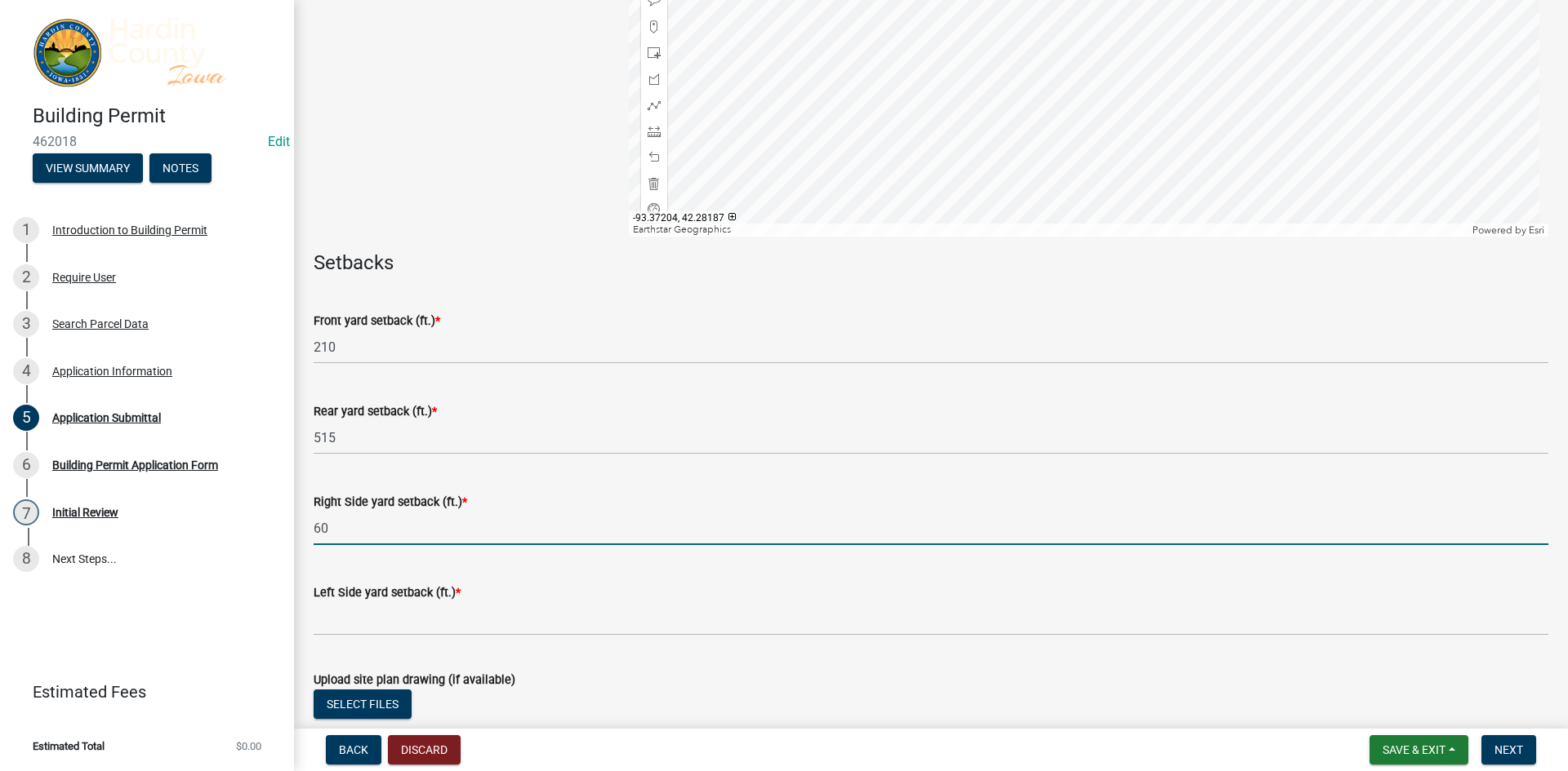
type input "60"
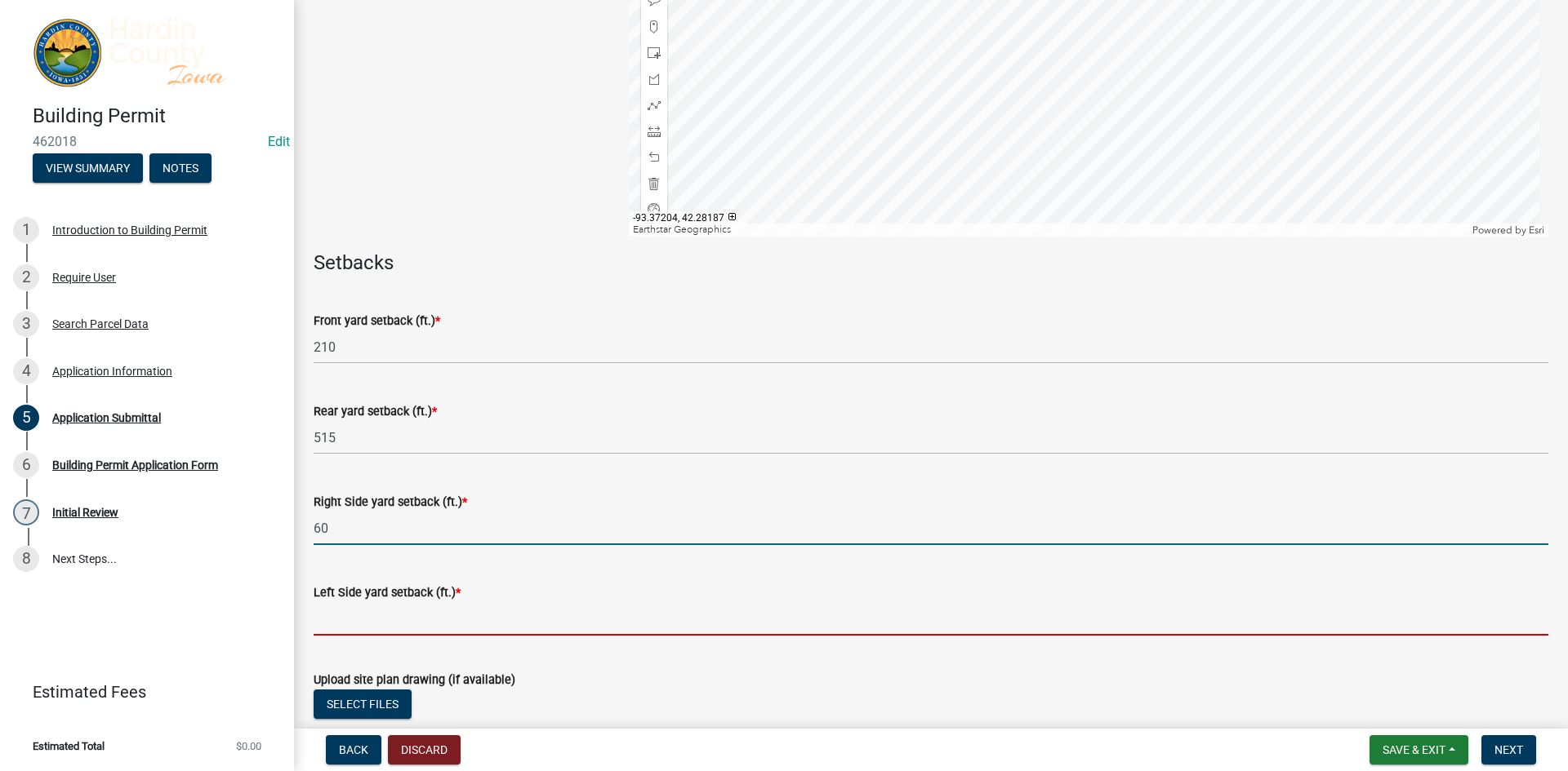
click at [431, 613] on input "text" at bounding box center [930, 618] width 1235 height 34
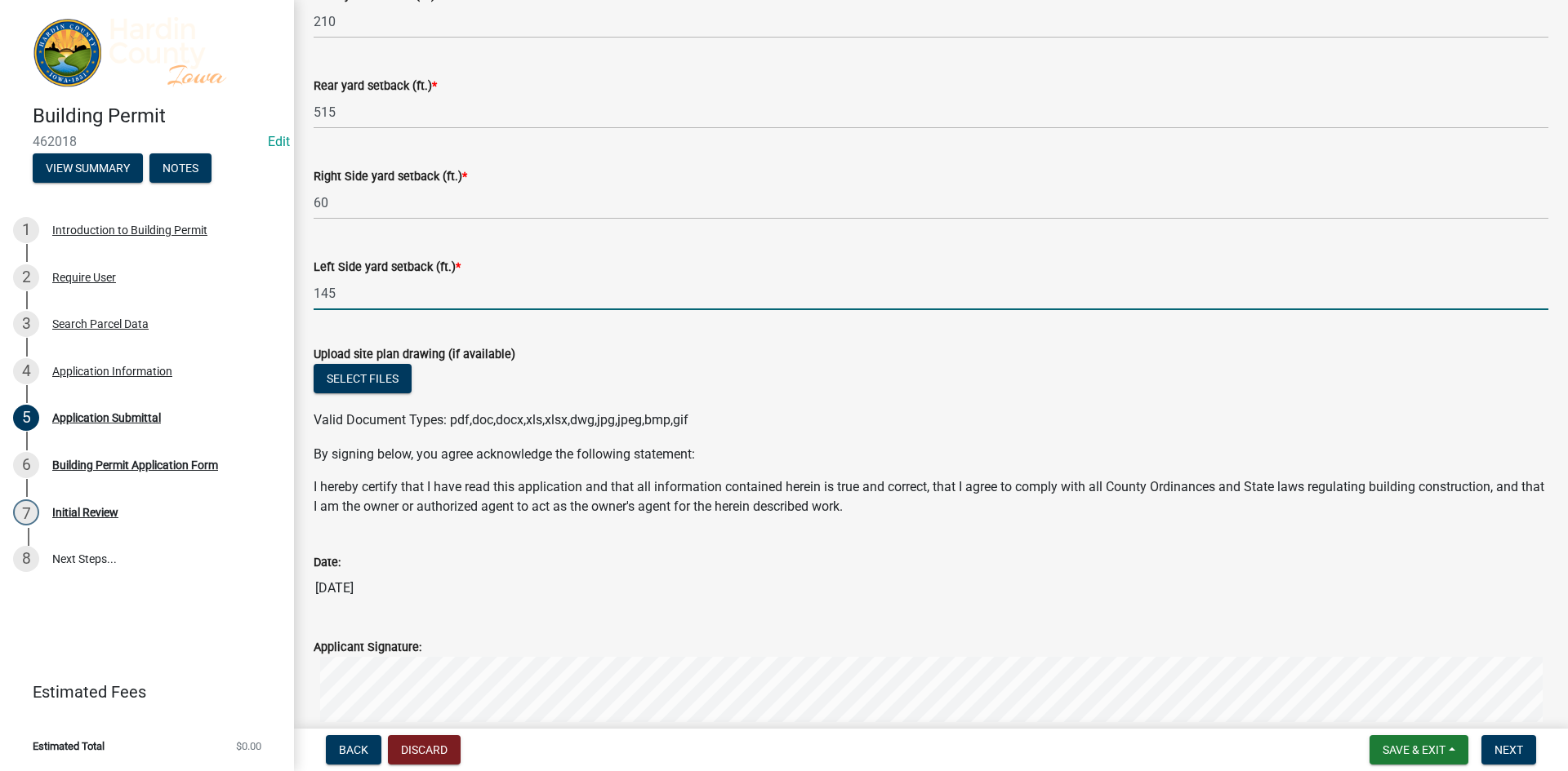
scroll to position [898, 0]
type input "145"
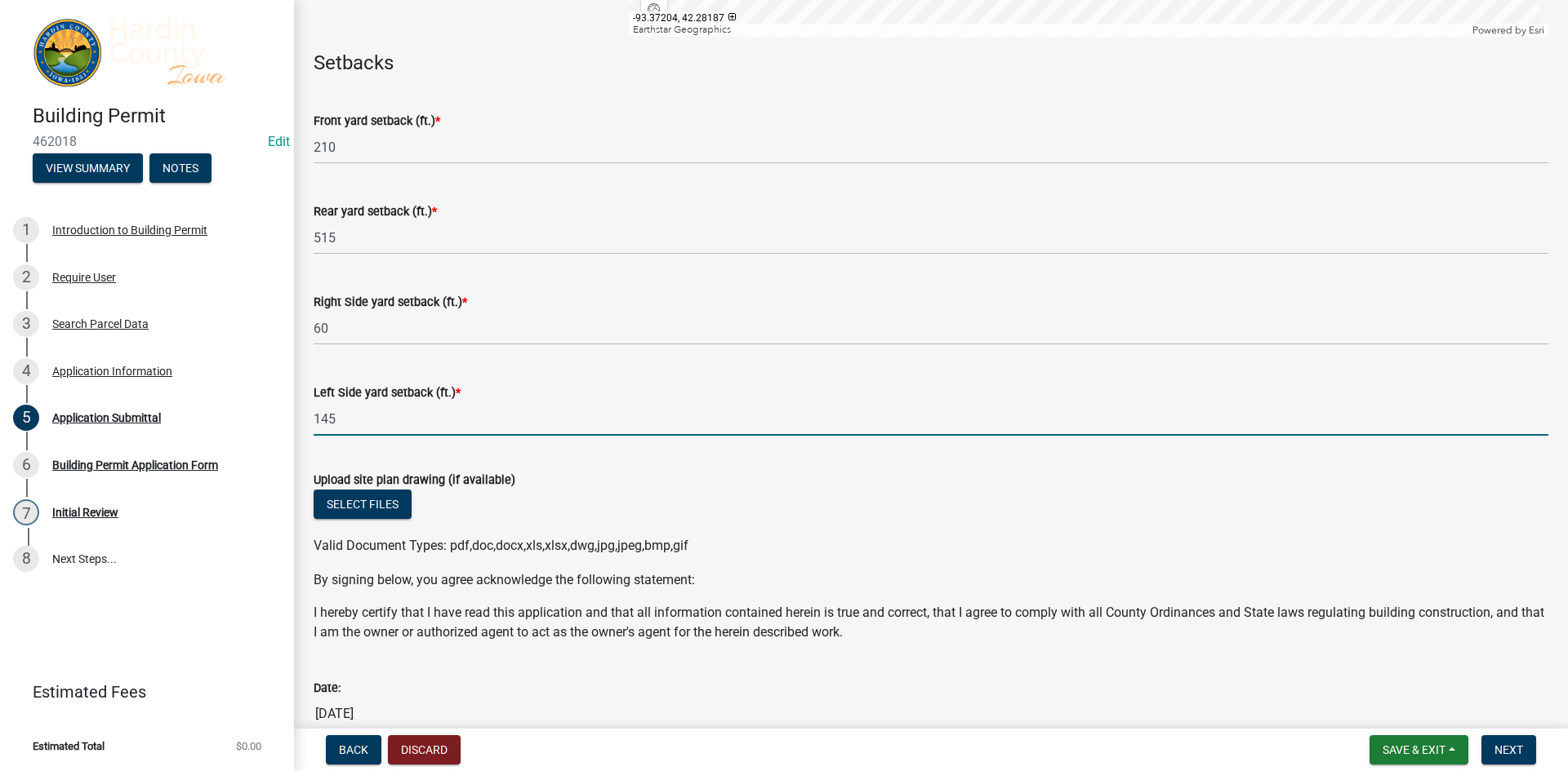
scroll to position [726, 0]
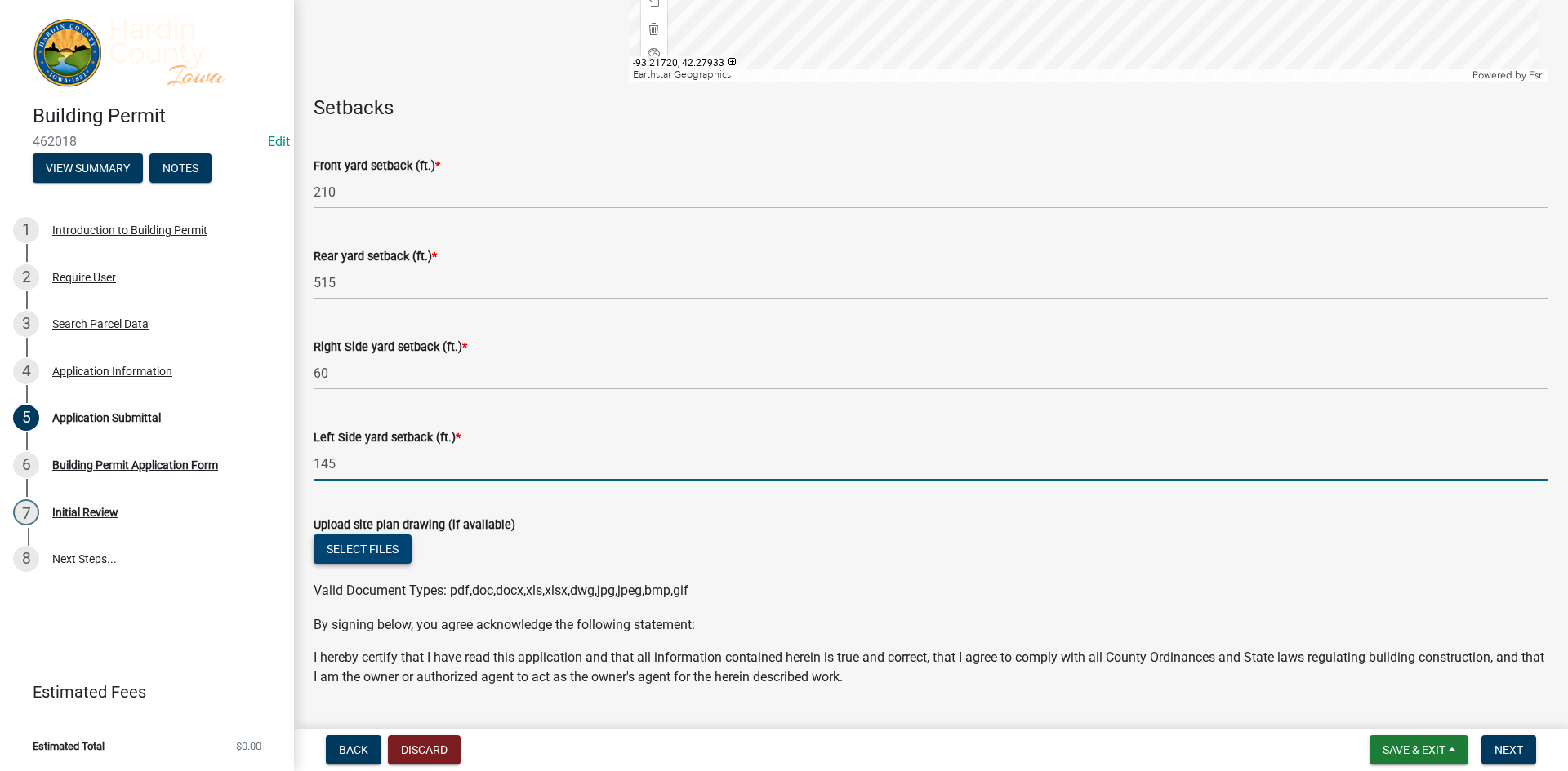
click at [358, 546] on button "Select files" at bounding box center [362, 549] width 98 height 29
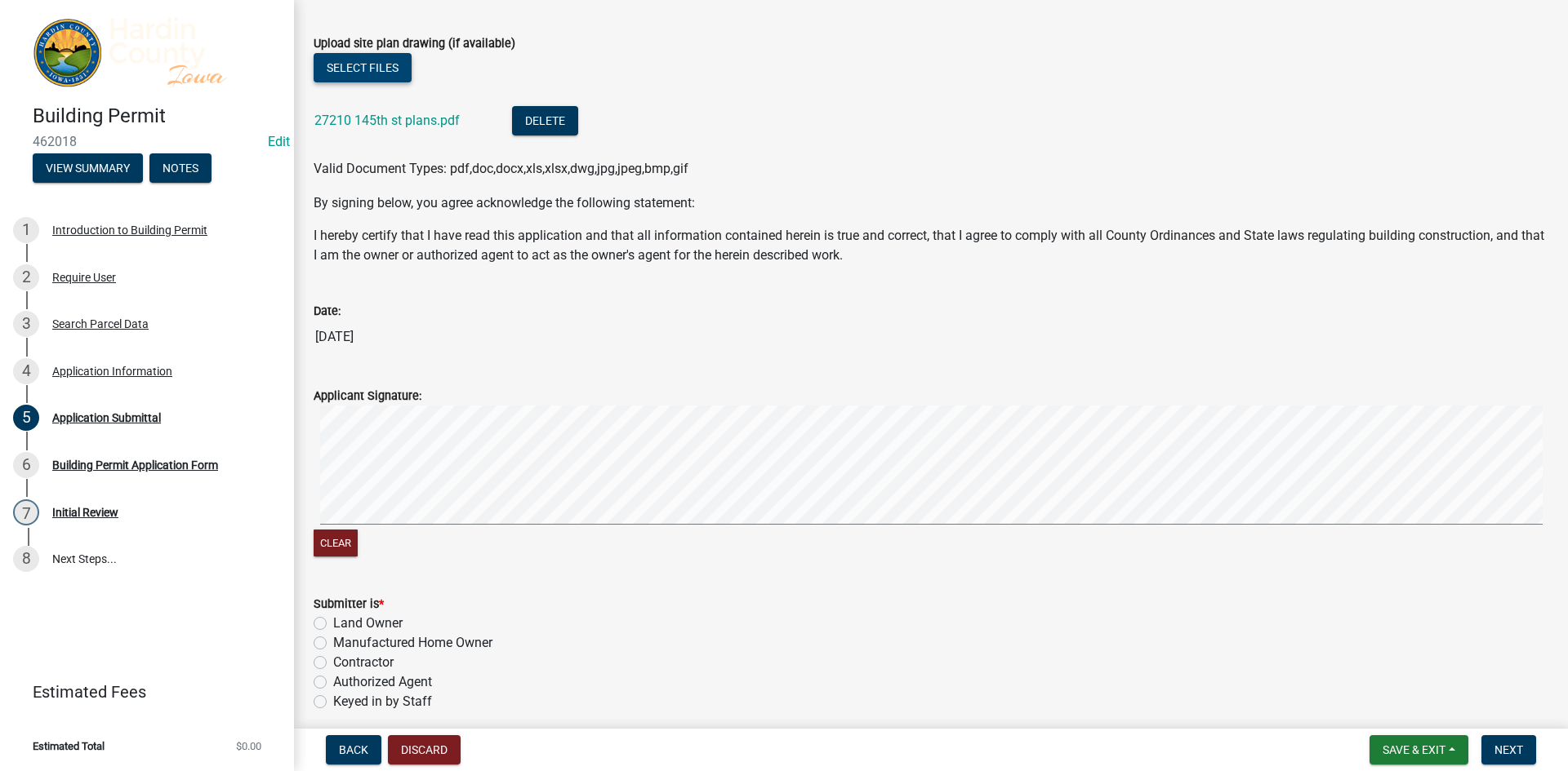
scroll to position [1216, 0]
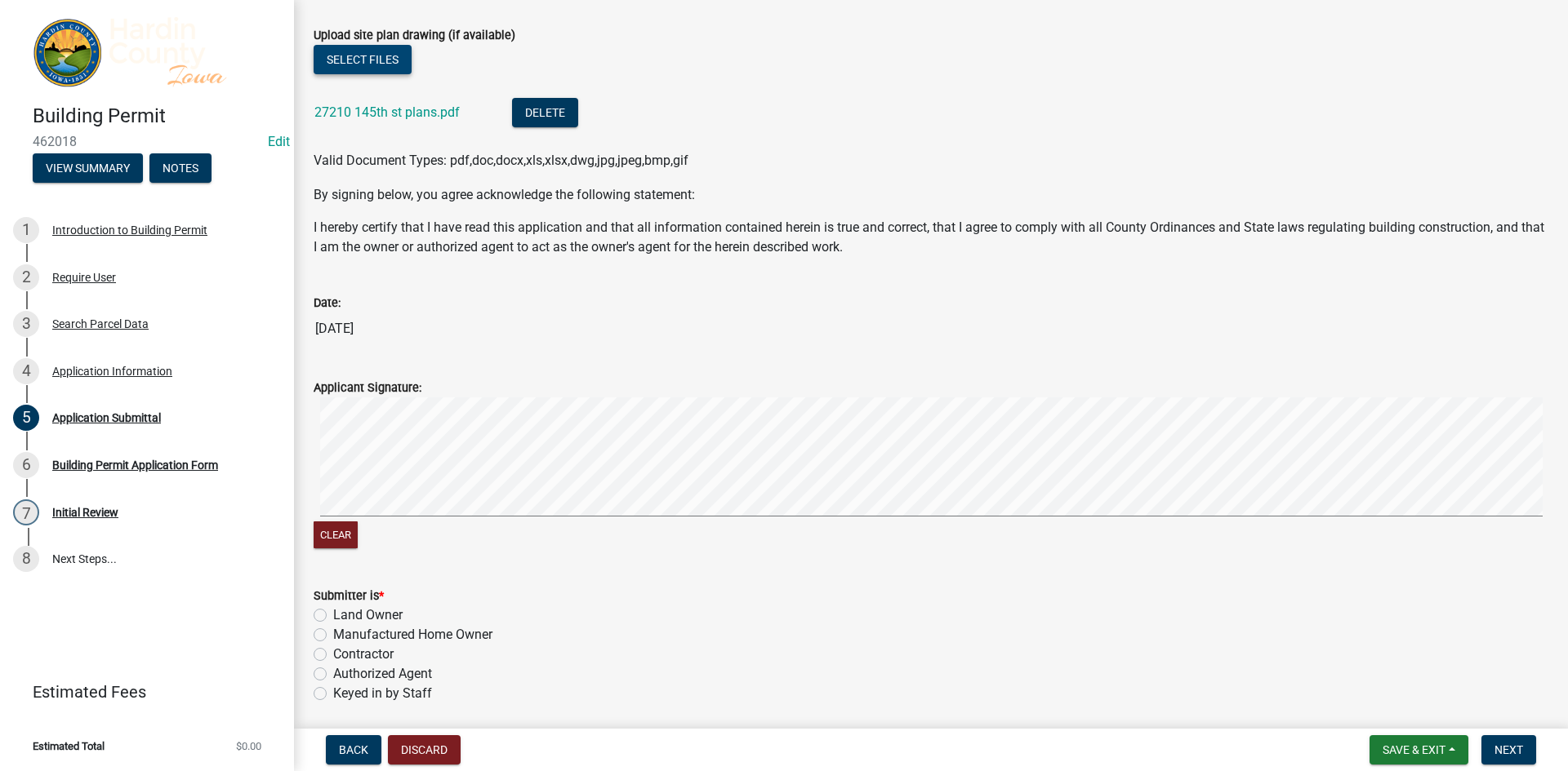
click at [642, 531] on div "Clear" at bounding box center [930, 475] width 1235 height 155
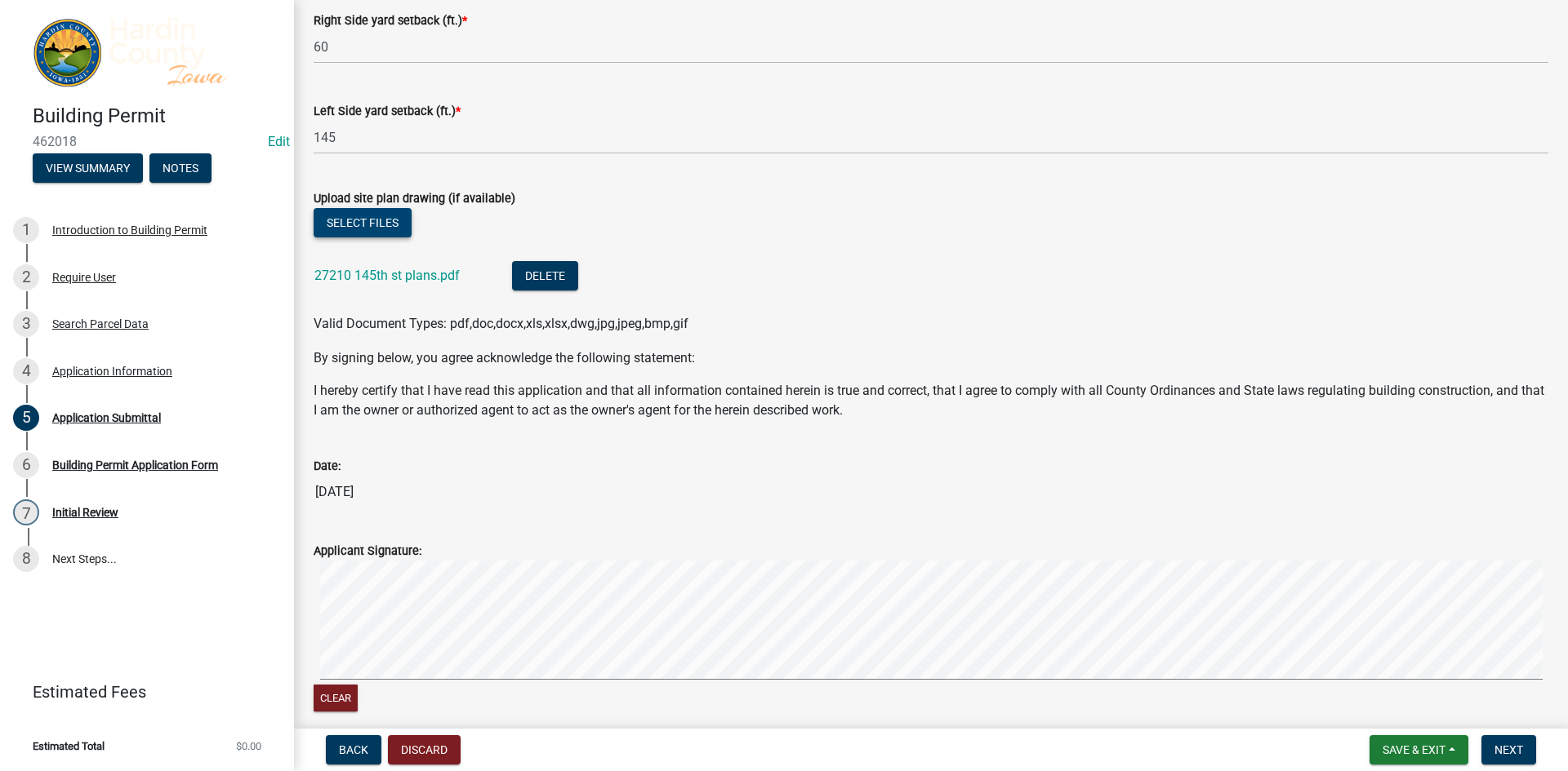
scroll to position [1276, 0]
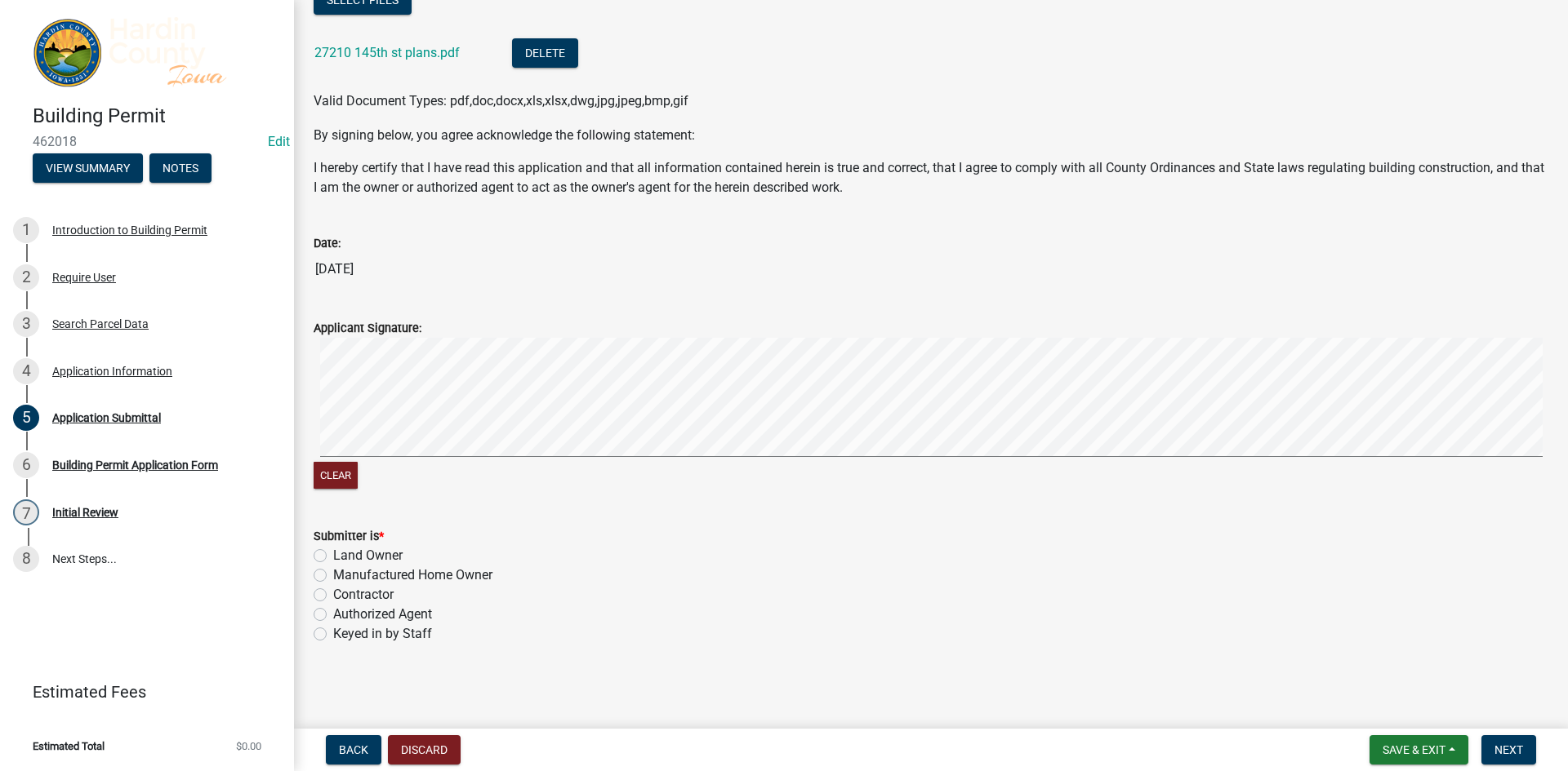
click at [357, 558] on label "Land Owner" at bounding box center [368, 555] width 69 height 20
click at [343, 556] on input "Land Owner" at bounding box center [338, 551] width 10 height 10
radio input "true"
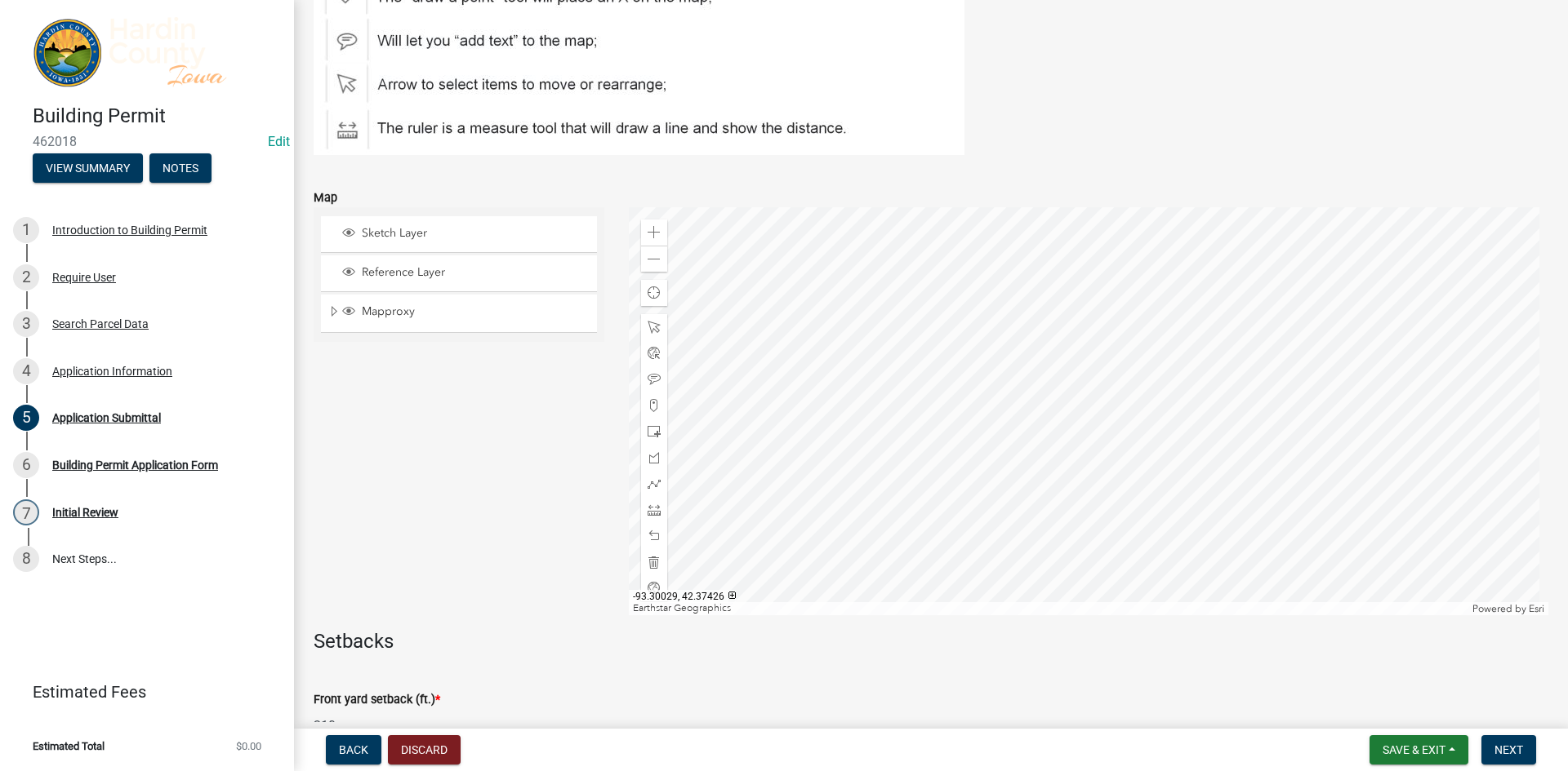
scroll to position [245, 0]
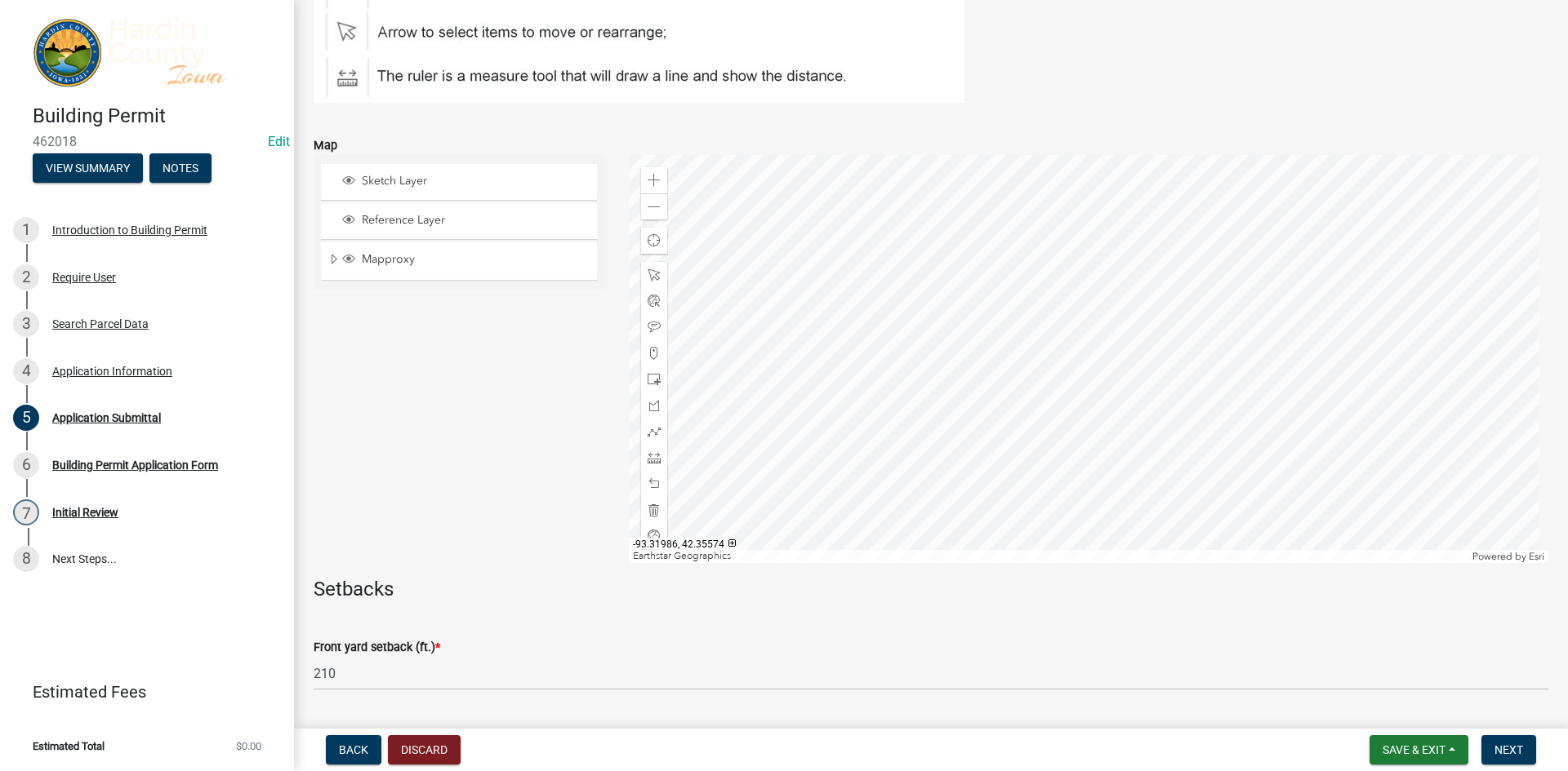
click at [913, 427] on div at bounding box center [1089, 359] width 920 height 408
click at [994, 309] on div at bounding box center [1089, 359] width 920 height 408
click at [996, 346] on div at bounding box center [1089, 359] width 920 height 408
click at [999, 388] on div at bounding box center [1089, 359] width 920 height 408
click at [1047, 304] on div at bounding box center [1089, 359] width 920 height 408
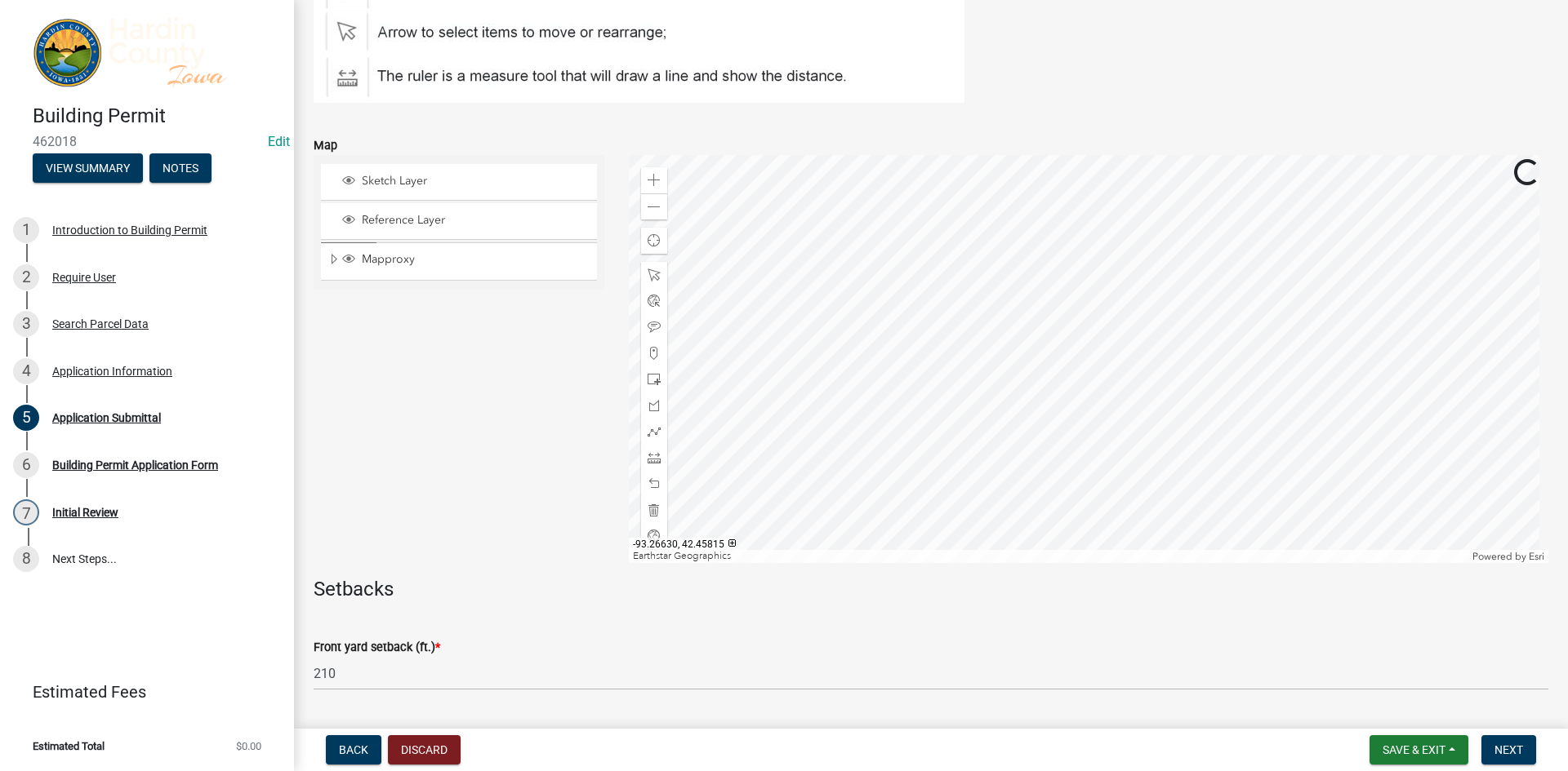
click at [1040, 310] on div at bounding box center [1089, 359] width 920 height 408
click at [465, 187] on span "Sketch Layer" at bounding box center [474, 181] width 234 height 15
click at [415, 226] on span "Reference Layer" at bounding box center [474, 220] width 234 height 15
click at [419, 266] on span "Mapproxy" at bounding box center [474, 259] width 234 height 15
click at [980, 396] on div at bounding box center [1089, 359] width 920 height 408
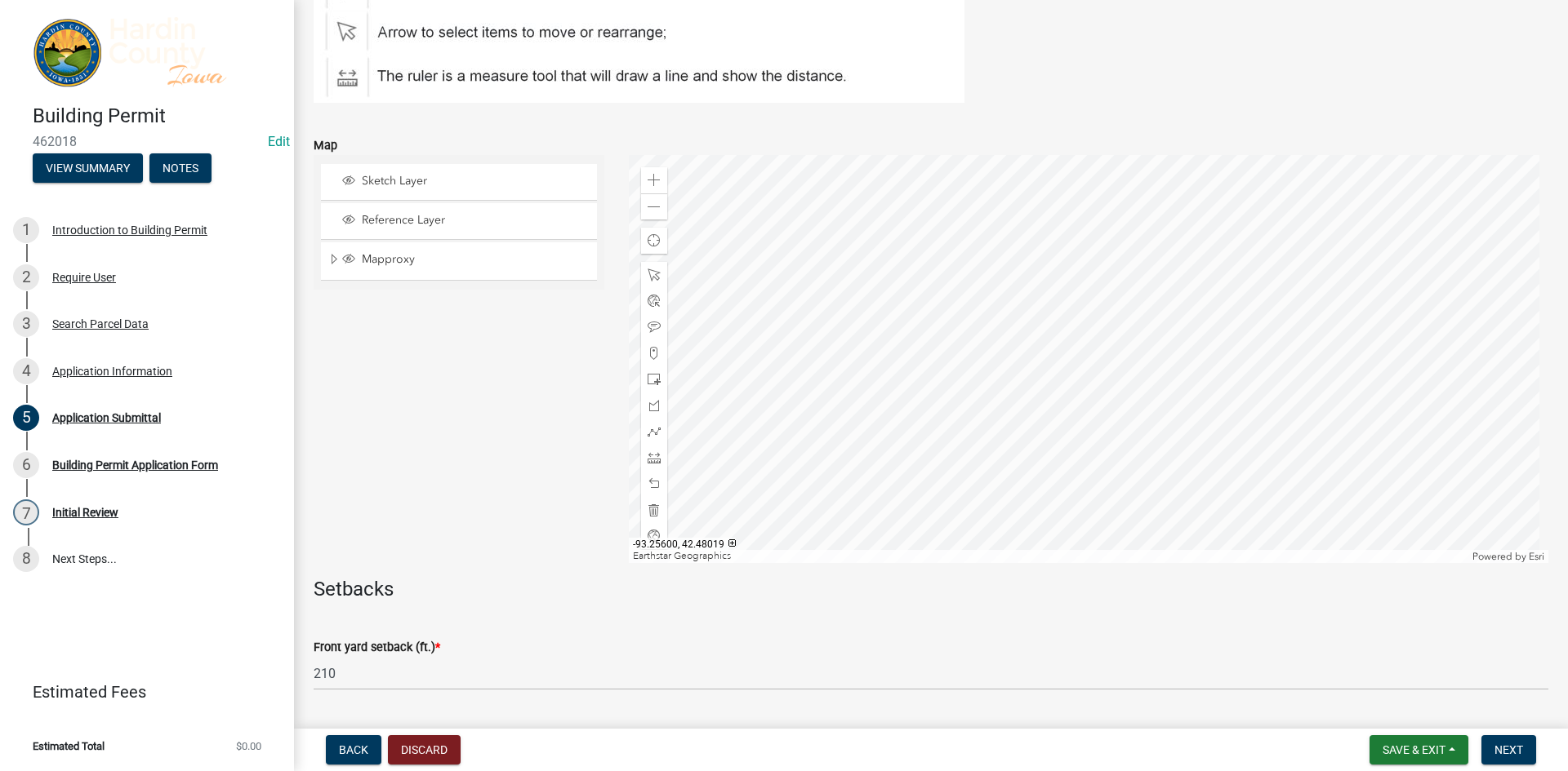
click at [882, 332] on div at bounding box center [1089, 359] width 920 height 408
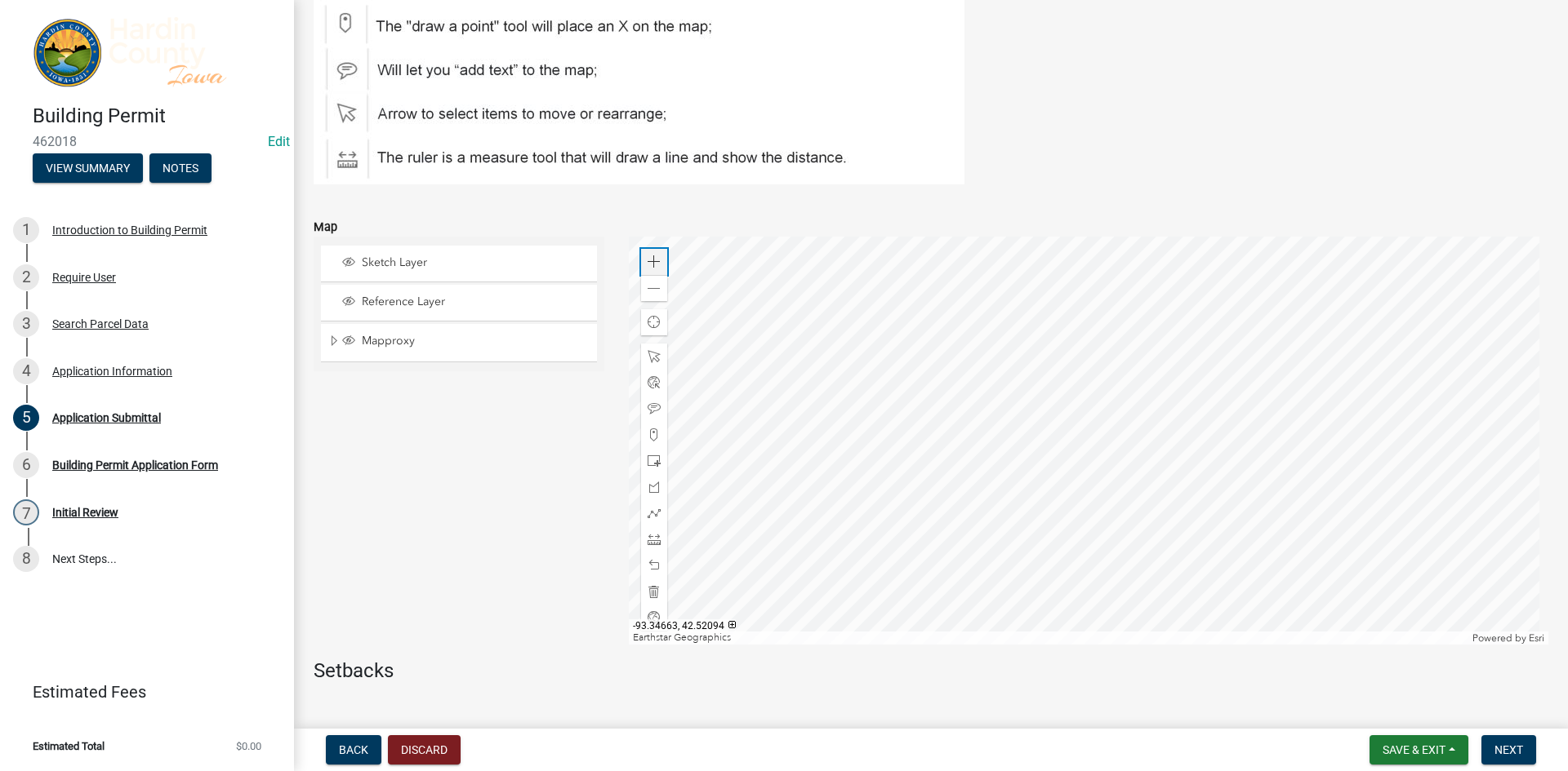
click at [658, 265] on div "Zoom in" at bounding box center [654, 262] width 26 height 26
click at [1049, 416] on div at bounding box center [1089, 440] width 920 height 408
click at [885, 445] on div at bounding box center [1089, 440] width 920 height 408
click at [647, 263] on span at bounding box center [653, 261] width 13 height 13
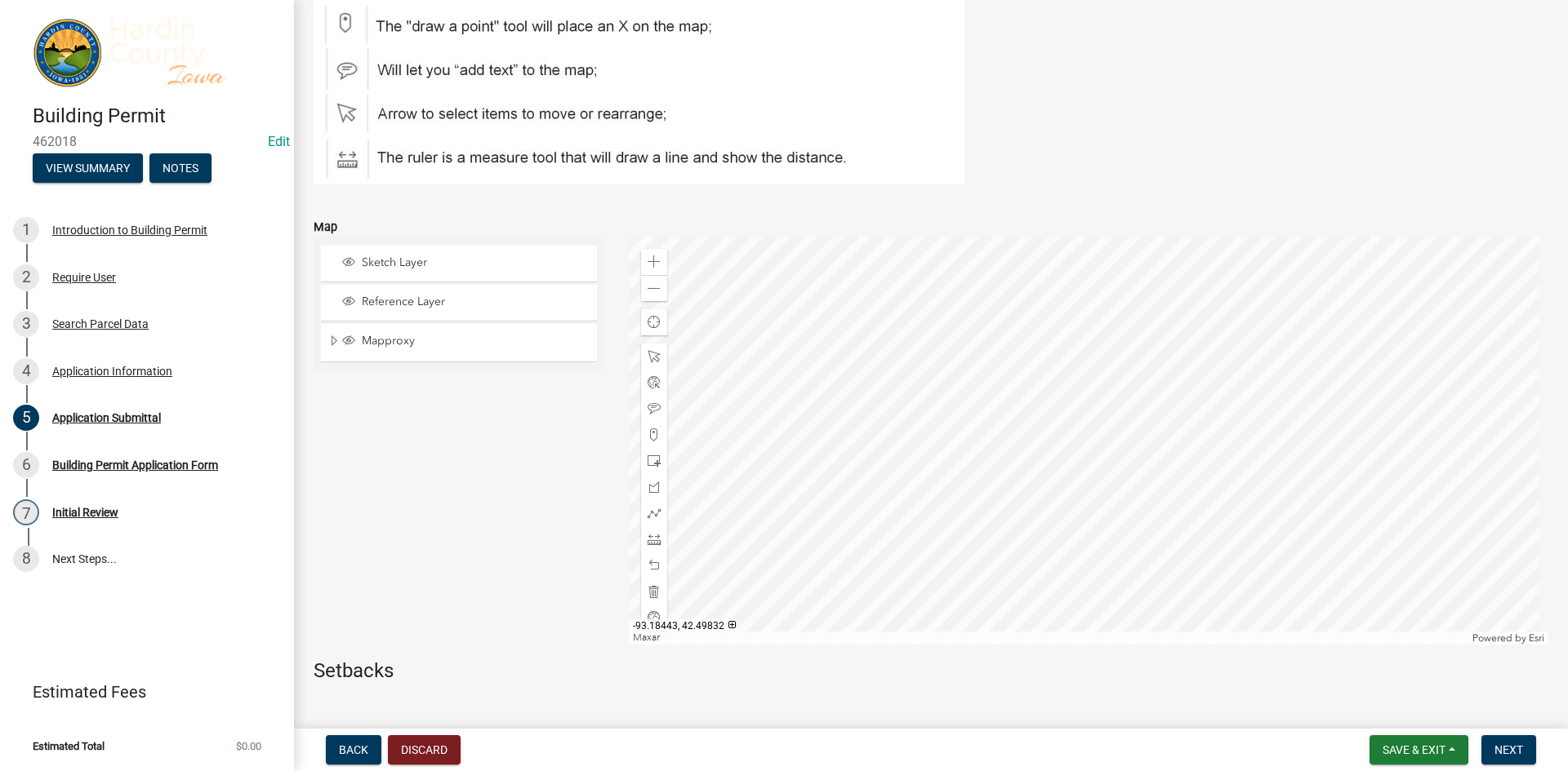
click at [1096, 445] on div at bounding box center [1089, 440] width 920 height 408
click at [987, 579] on div at bounding box center [1089, 440] width 920 height 408
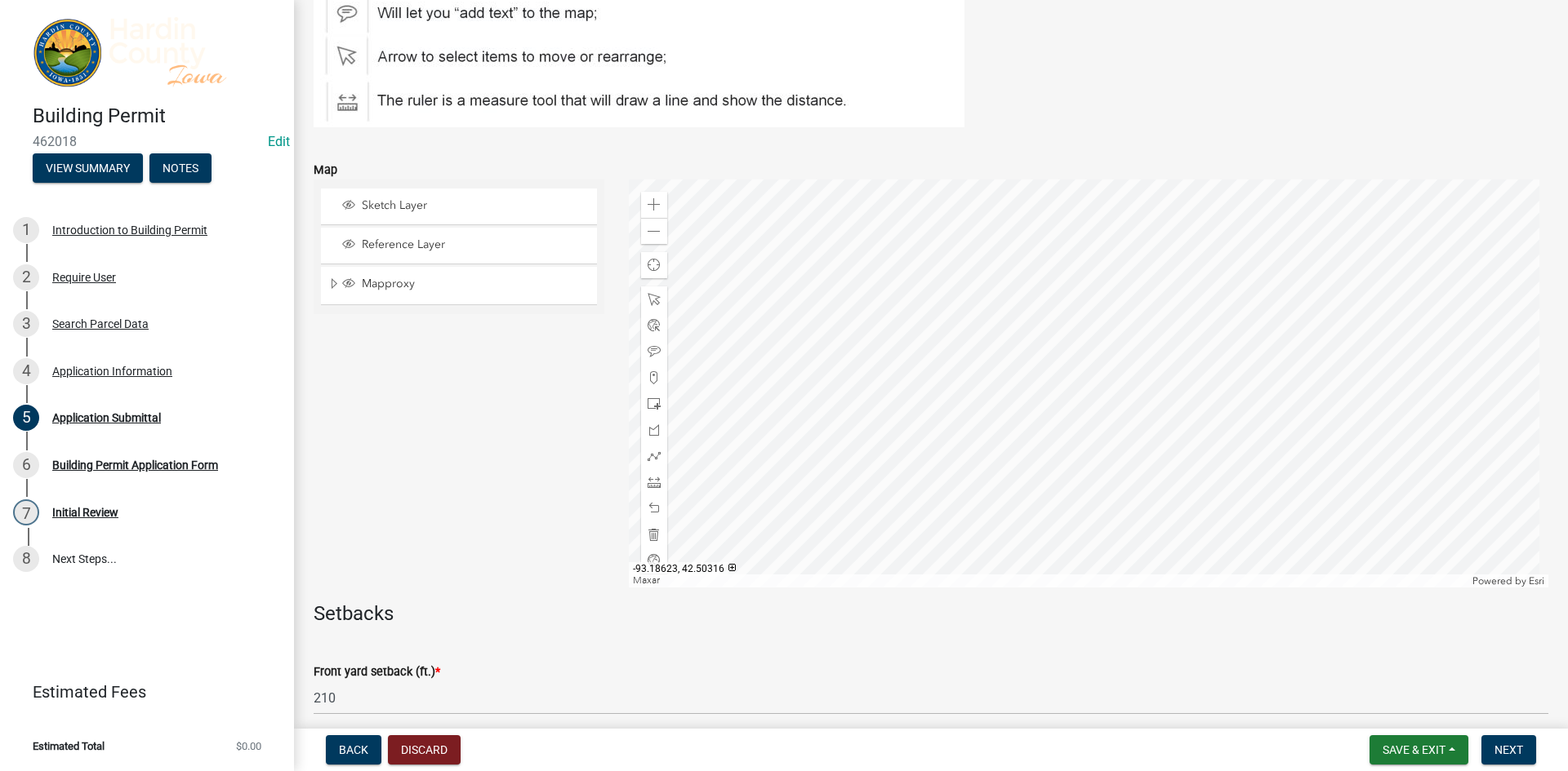
scroll to position [245, 0]
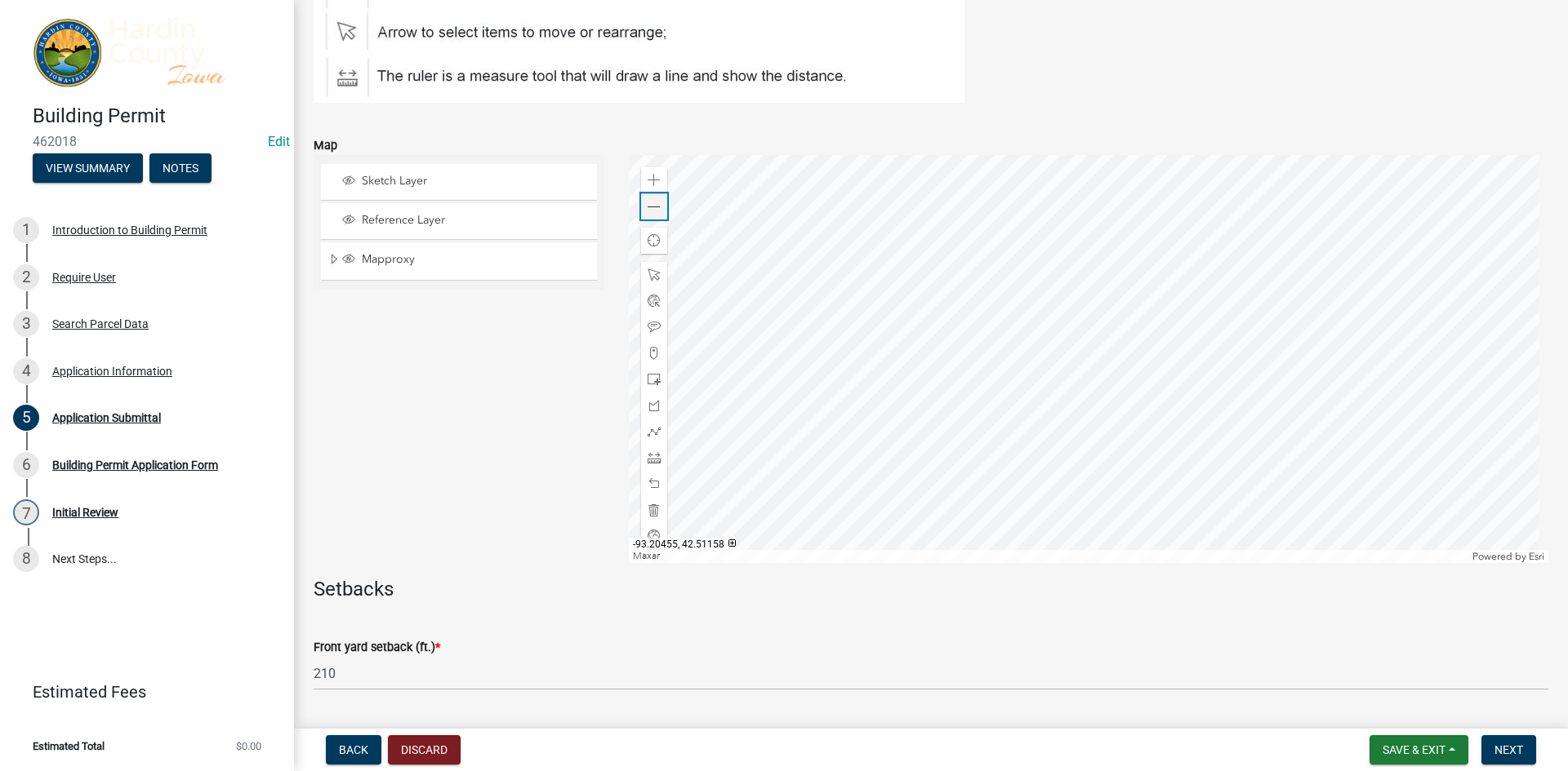
click at [641, 212] on div "Zoom out" at bounding box center [654, 206] width 26 height 26
click at [1140, 324] on div at bounding box center [1089, 359] width 920 height 408
click at [892, 392] on div at bounding box center [1089, 359] width 920 height 408
click at [1001, 294] on div at bounding box center [1089, 359] width 920 height 408
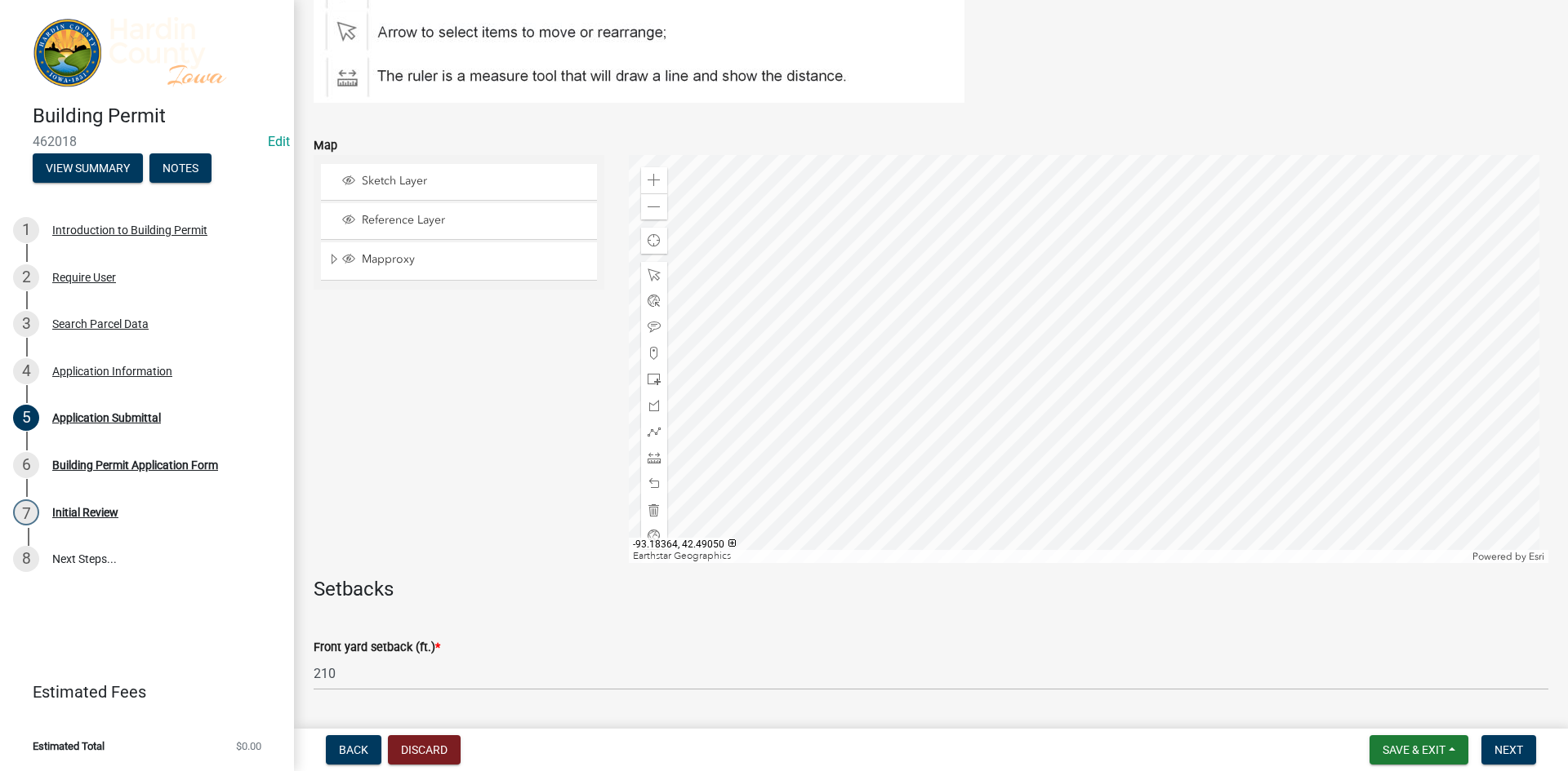
click at [1048, 465] on div at bounding box center [1089, 359] width 920 height 408
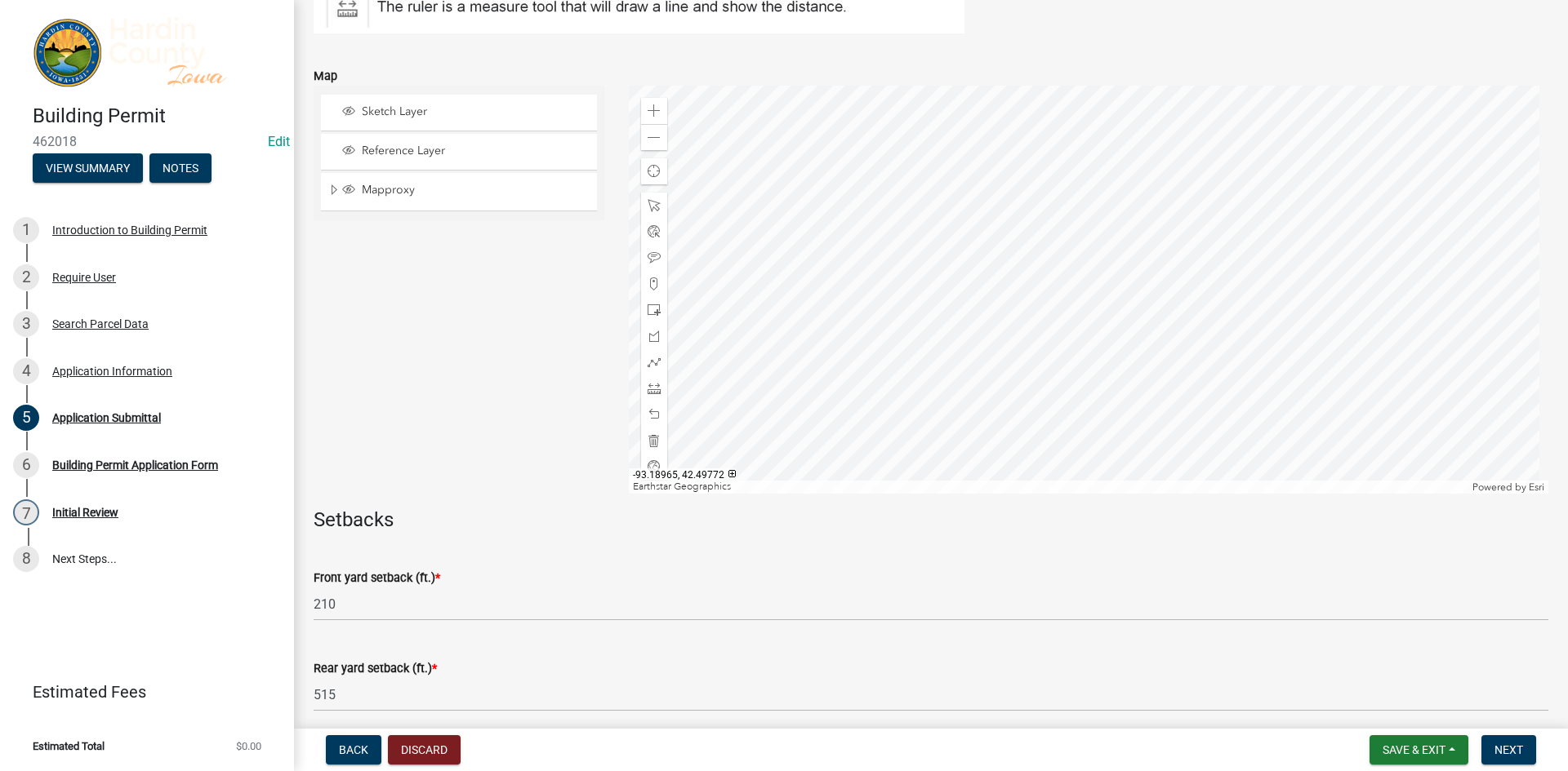
scroll to position [326, 0]
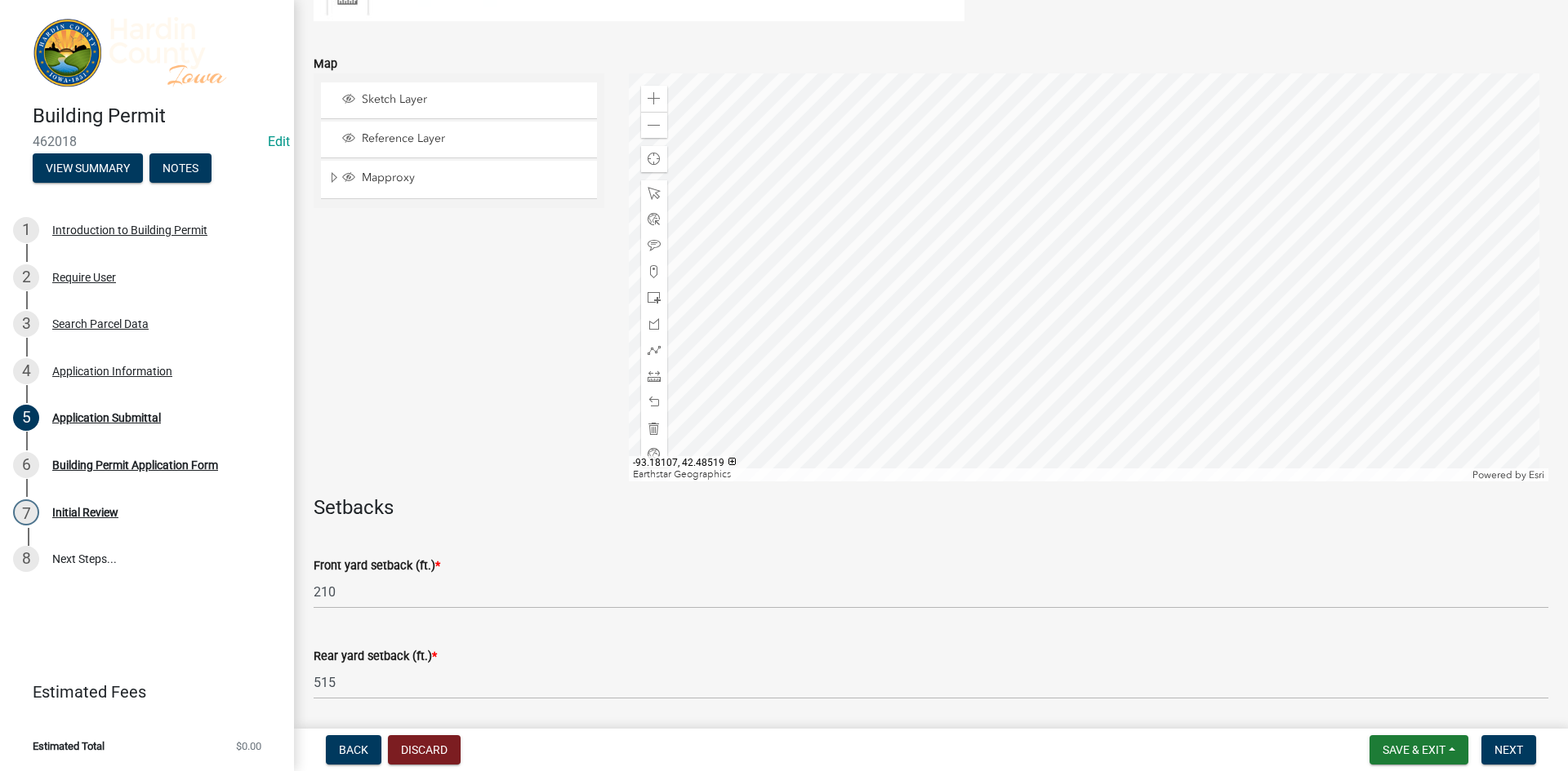
click at [992, 417] on div at bounding box center [1089, 277] width 920 height 408
click at [998, 318] on div at bounding box center [1089, 277] width 920 height 408
click at [642, 95] on div "Zoom in" at bounding box center [654, 98] width 26 height 26
click at [906, 119] on div at bounding box center [1089, 277] width 920 height 408
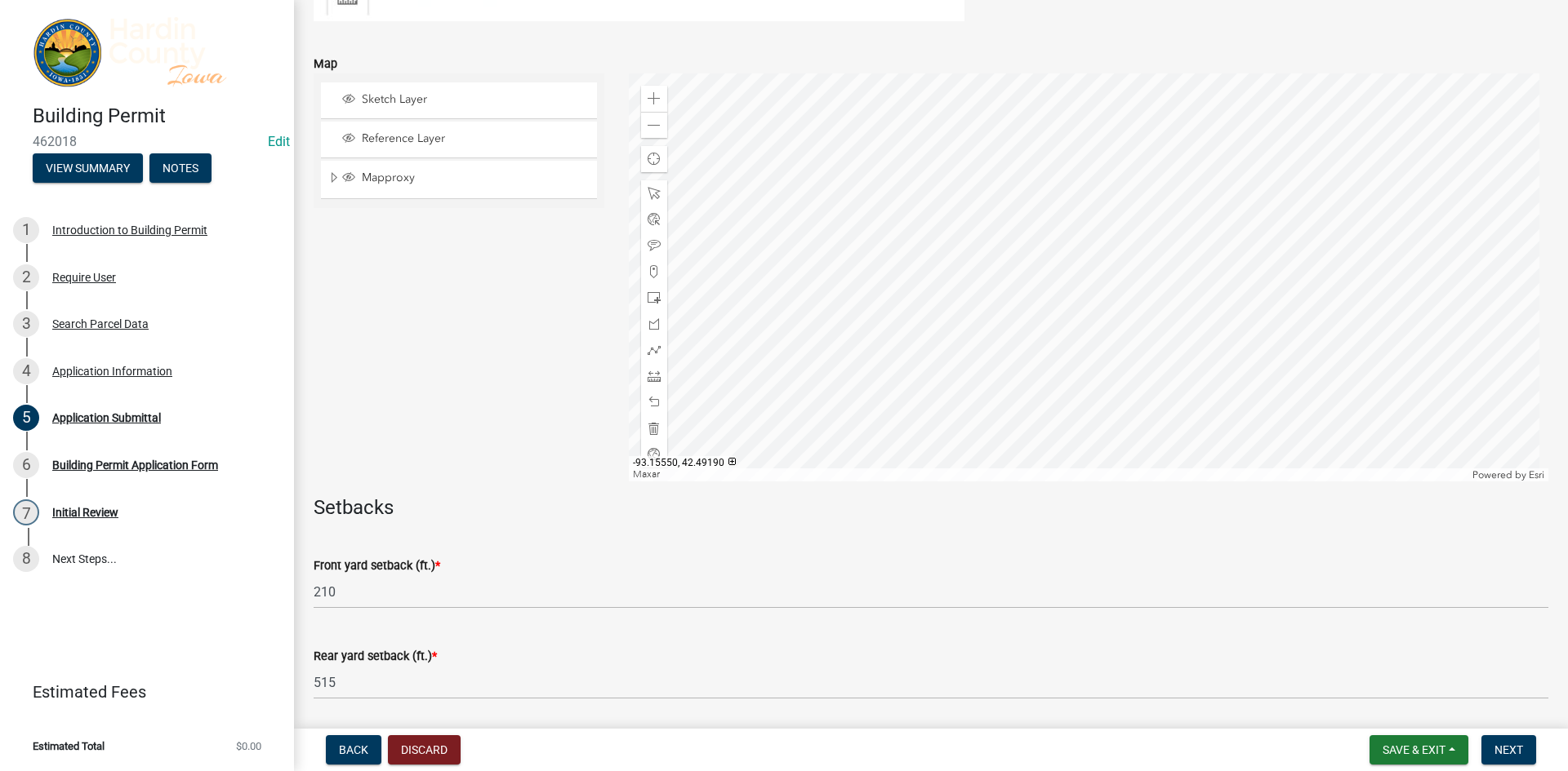
click at [1018, 228] on div at bounding box center [1089, 277] width 920 height 408
click at [1025, 338] on div at bounding box center [1089, 277] width 920 height 408
click at [945, 305] on div at bounding box center [1089, 277] width 920 height 408
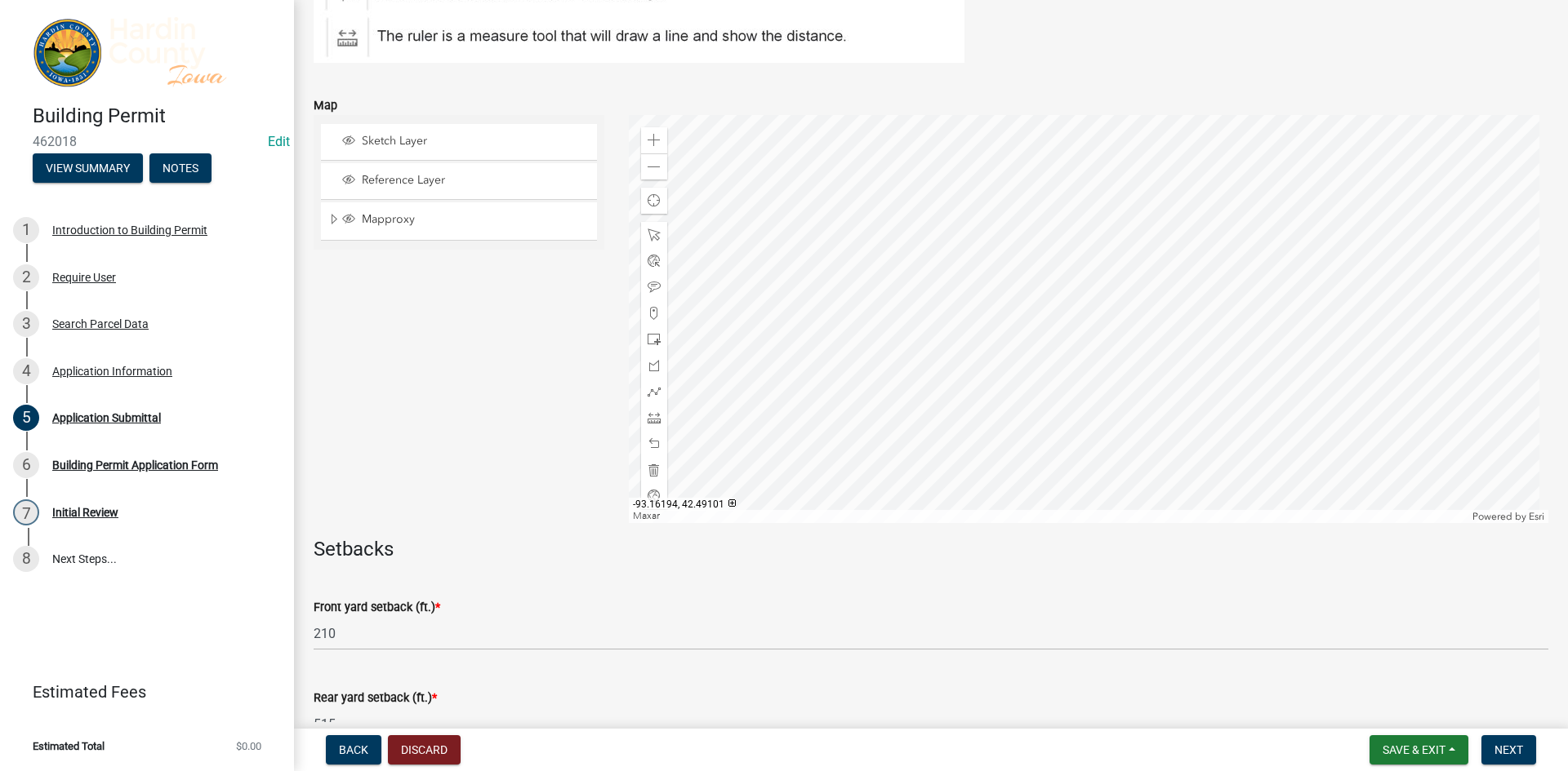
scroll to position [245, 0]
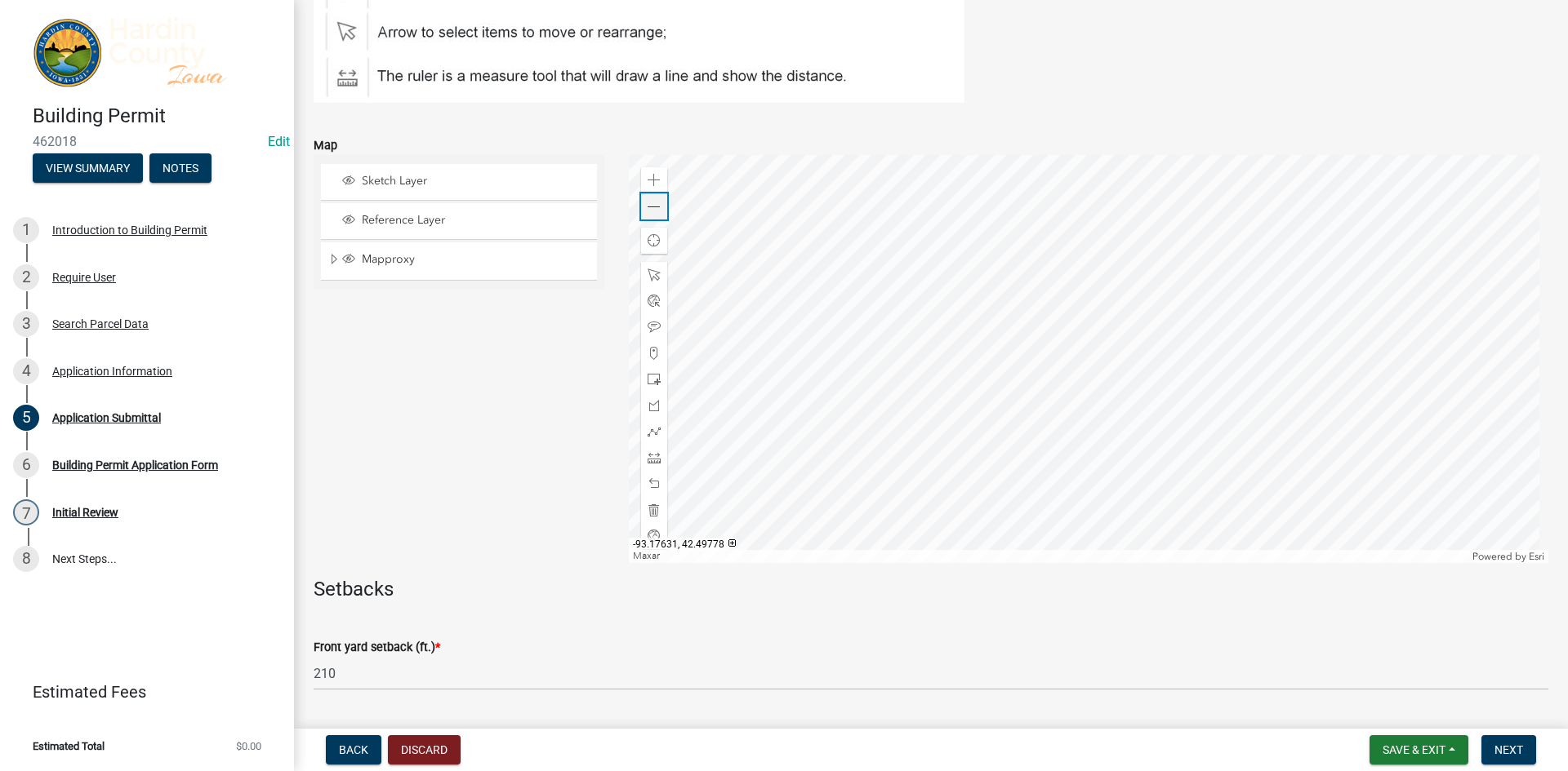
click at [649, 201] on span at bounding box center [653, 207] width 13 height 13
click at [828, 296] on div at bounding box center [1089, 359] width 920 height 408
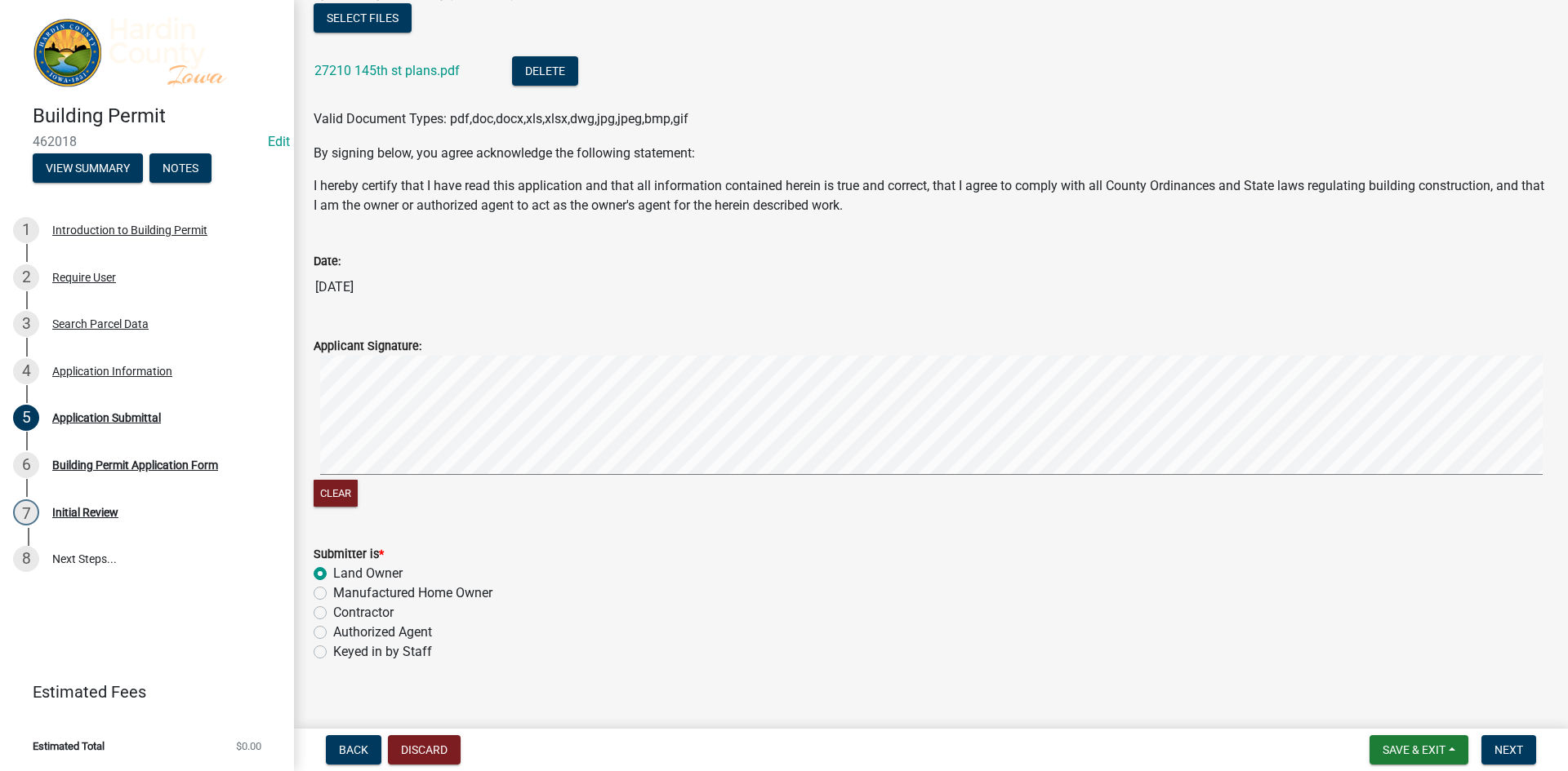
scroll to position [1276, 0]
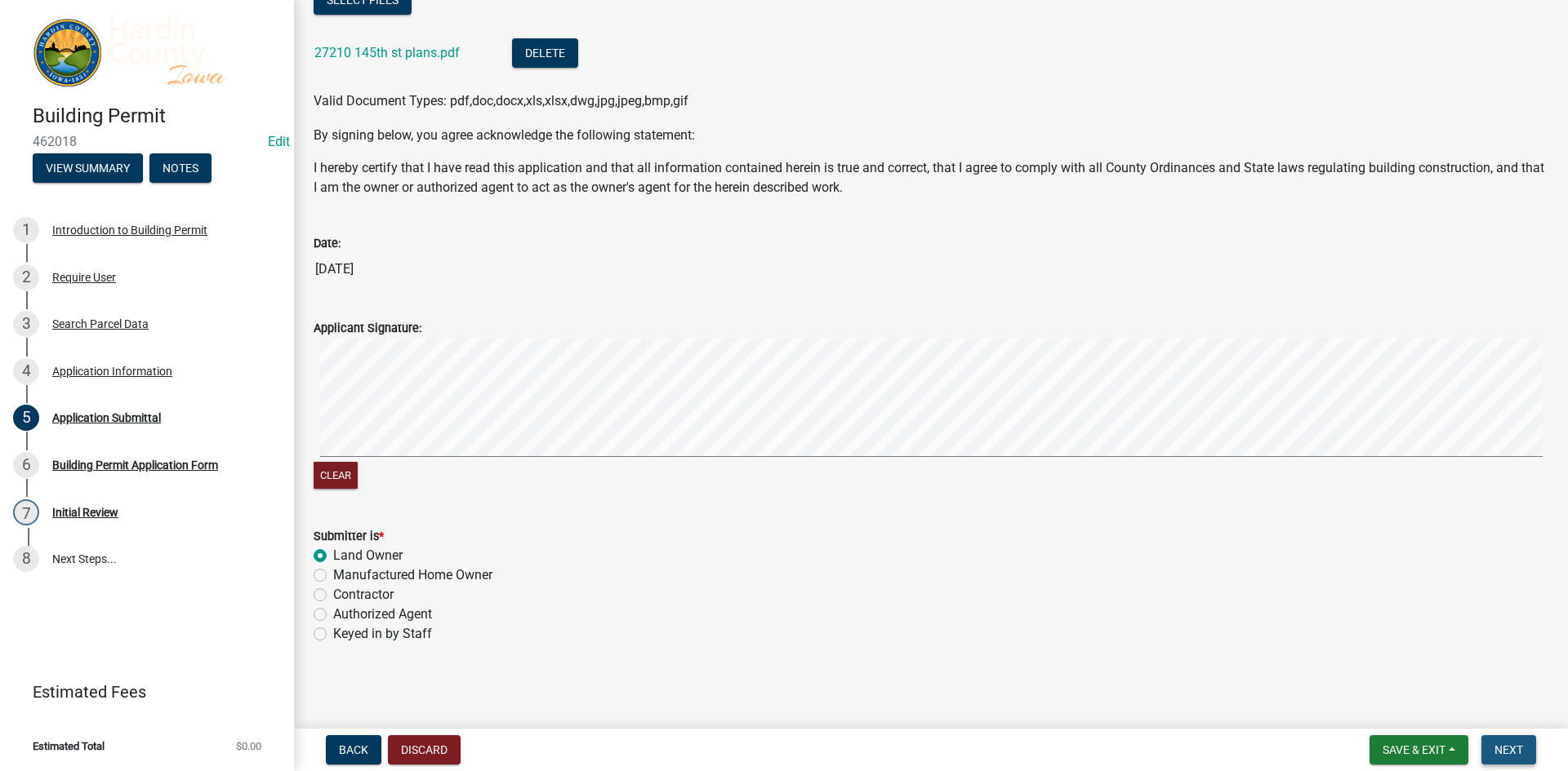
click at [1502, 754] on span "Next" at bounding box center [1508, 749] width 28 height 13
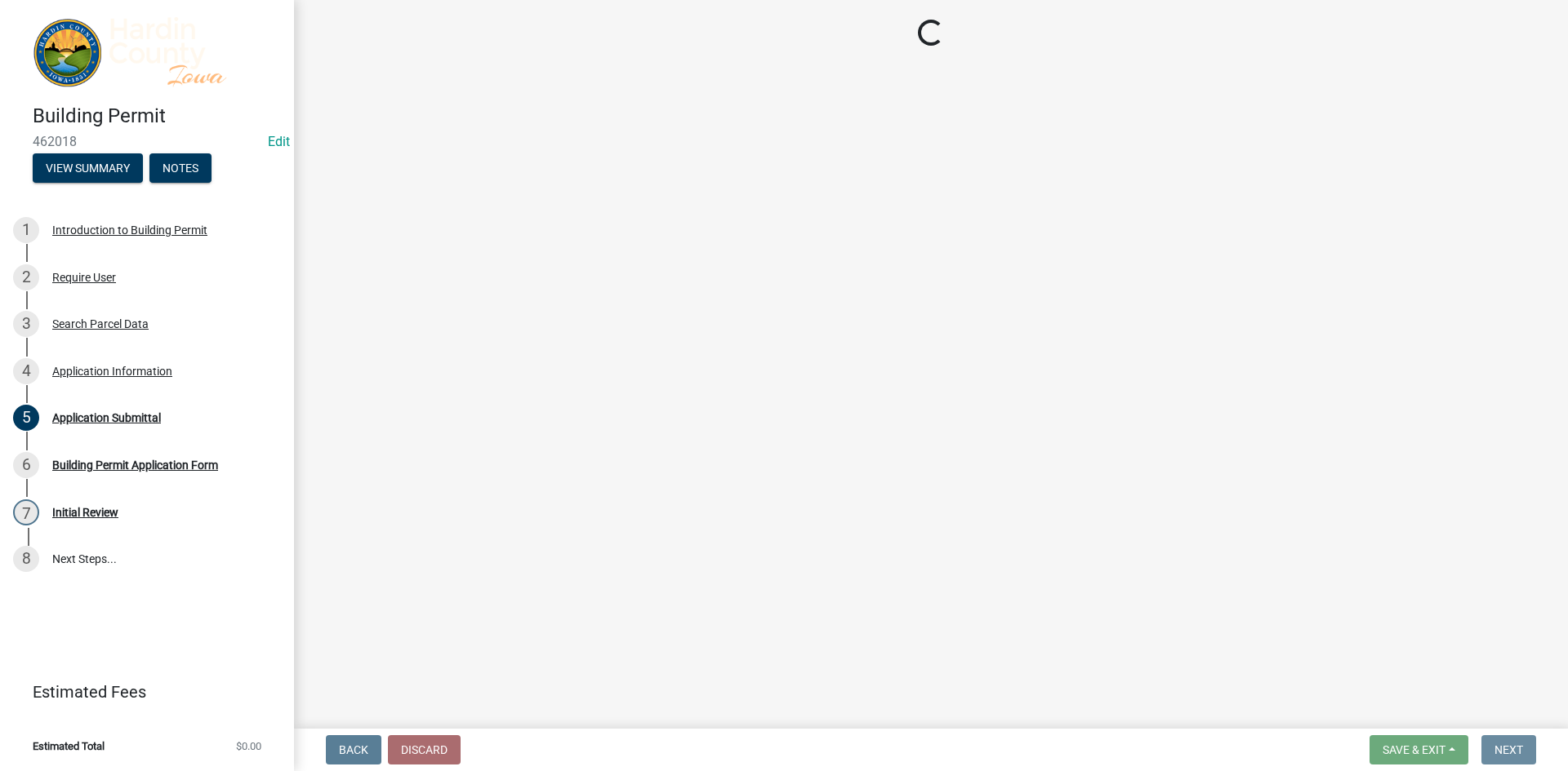
scroll to position [0, 0]
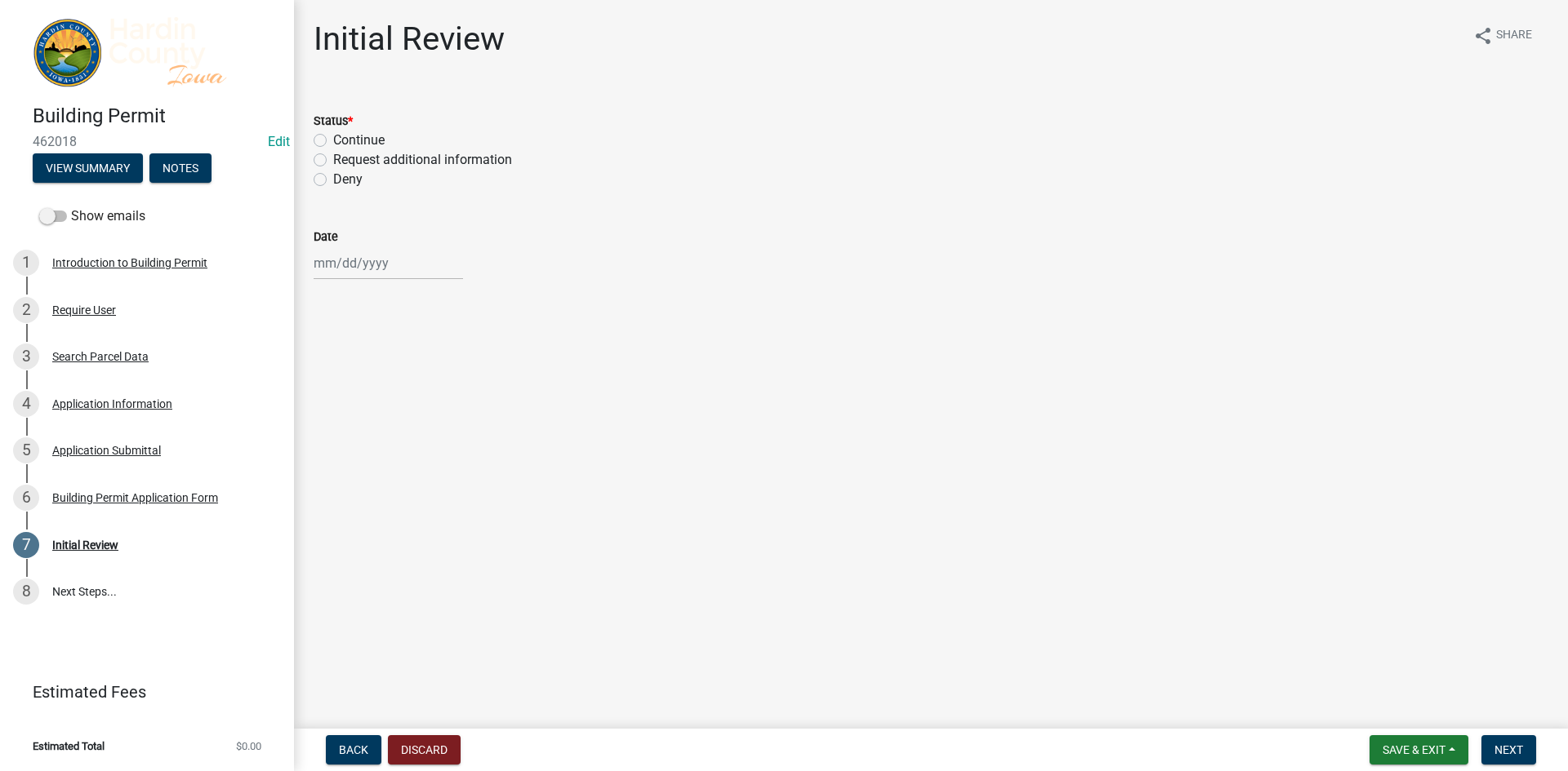
click at [372, 141] on label "Continue" at bounding box center [359, 140] width 52 height 20
click at [343, 141] on input "Continue" at bounding box center [338, 135] width 10 height 10
radio input "true"
click at [382, 276] on div at bounding box center [387, 263] width 149 height 34
select select "8"
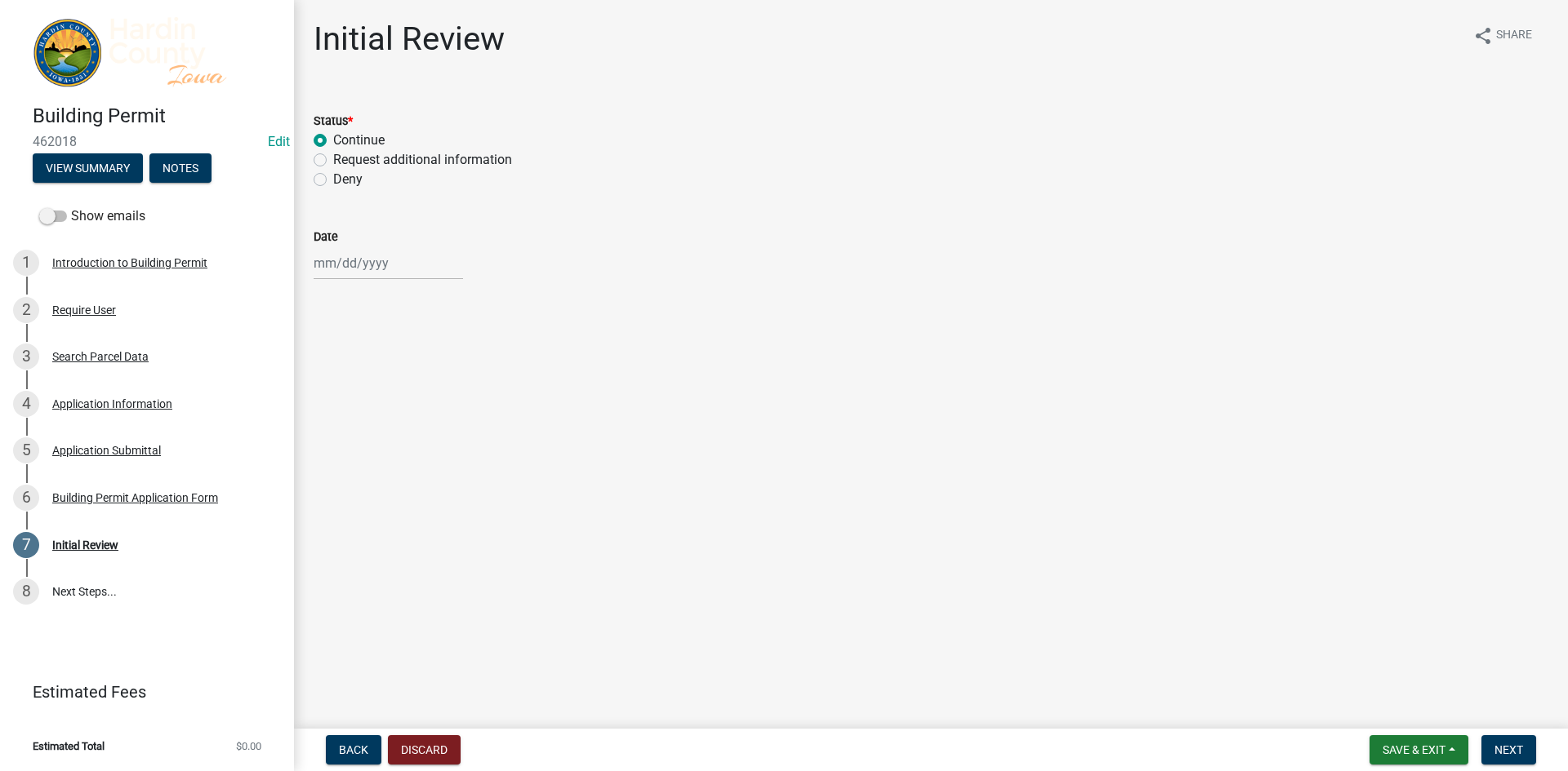
select select "2025"
click at [339, 402] on div "11" at bounding box center [330, 402] width 26 height 26
type input "[DATE]"
click at [1539, 755] on form "Save & Exit Save Save & Exit Next" at bounding box center [1452, 750] width 179 height 29
click at [1530, 755] on button "Next" at bounding box center [1508, 750] width 54 height 29
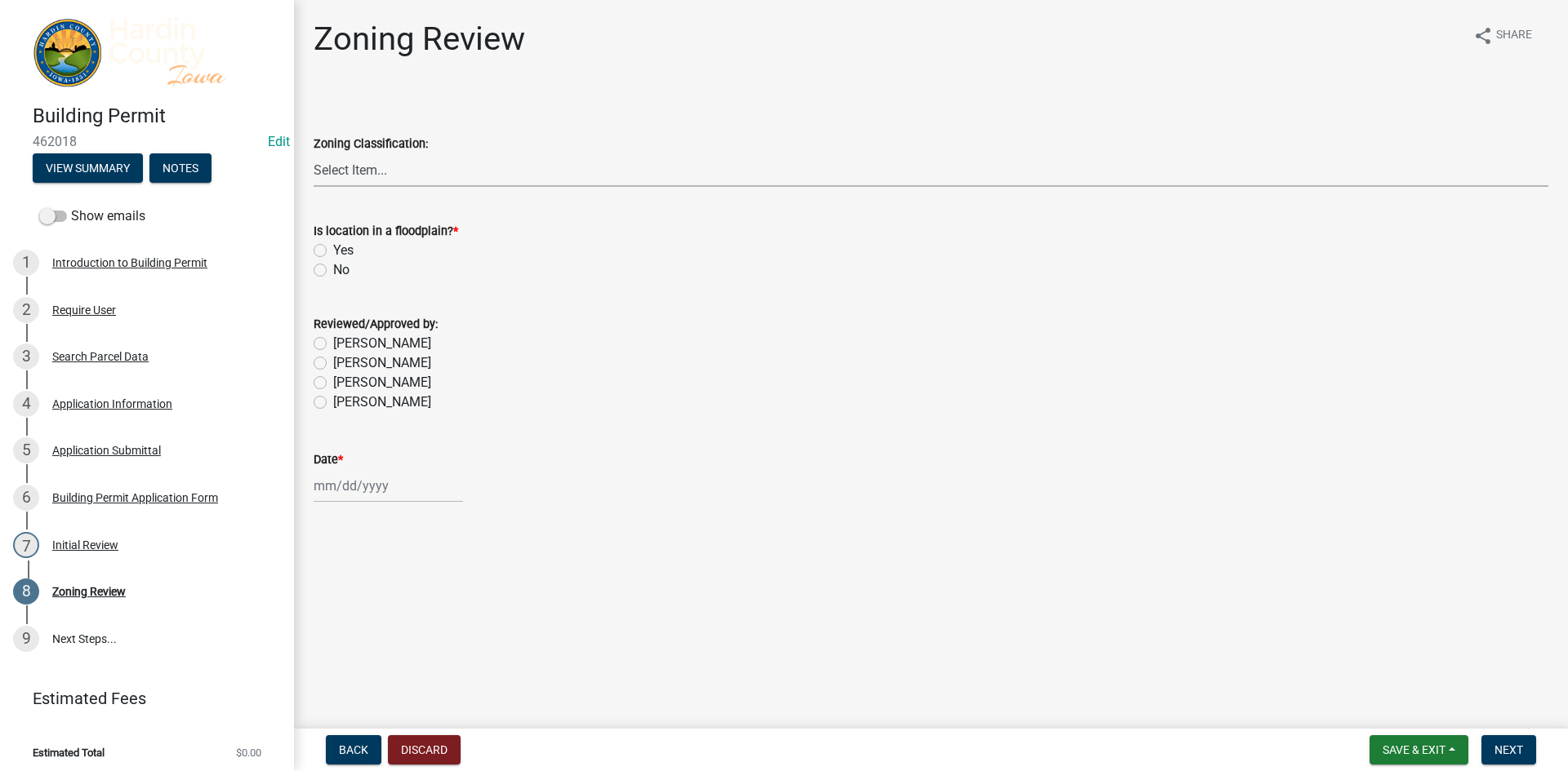
click at [352, 166] on select "Select Item... A - Agricultural R-1 - Single Family Residential R-2 - Multi-Fam…" at bounding box center [930, 170] width 1235 height 34
click at [356, 176] on select "Select Item... A - Agricultural R-1 - Single Family Residential R-2 - Multi-Fam…" at bounding box center [930, 170] width 1235 height 34
click at [313, 154] on select "Select Item... A - Agricultural R-1 - Single Family Residential R-2 - Multi-Fam…" at bounding box center [930, 170] width 1235 height 34
select select "cde34027-c2e6-4375-ad0d-1a97383c127e"
click at [340, 250] on label "Yes" at bounding box center [343, 250] width 21 height 20
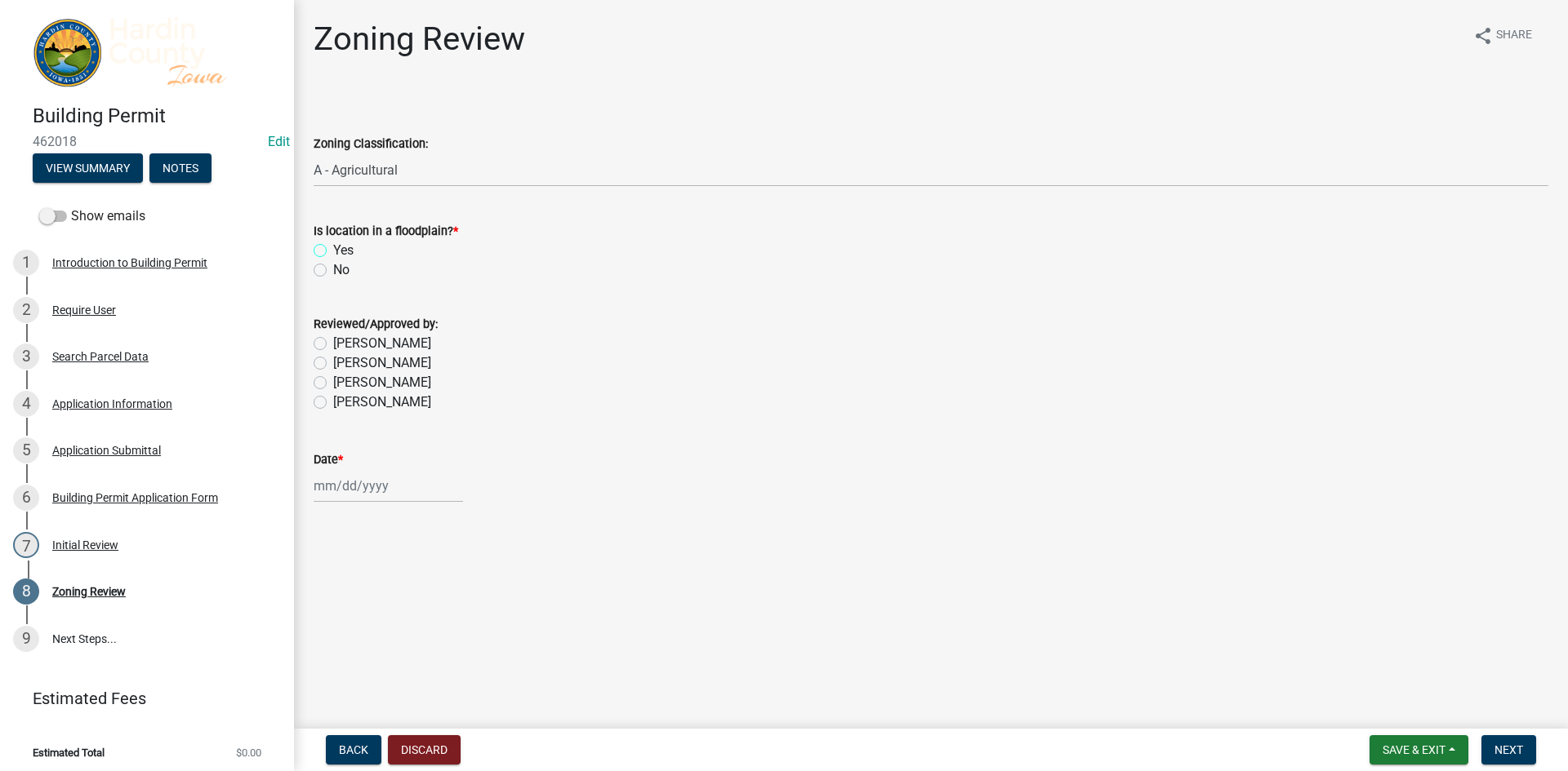
click at [340, 250] on input "Yes" at bounding box center [338, 246] width 10 height 10
radio input "true"
click at [368, 348] on label "[PERSON_NAME]" at bounding box center [382, 343] width 98 height 20
click at [343, 344] on input "[PERSON_NAME]" at bounding box center [338, 339] width 10 height 10
radio input "true"
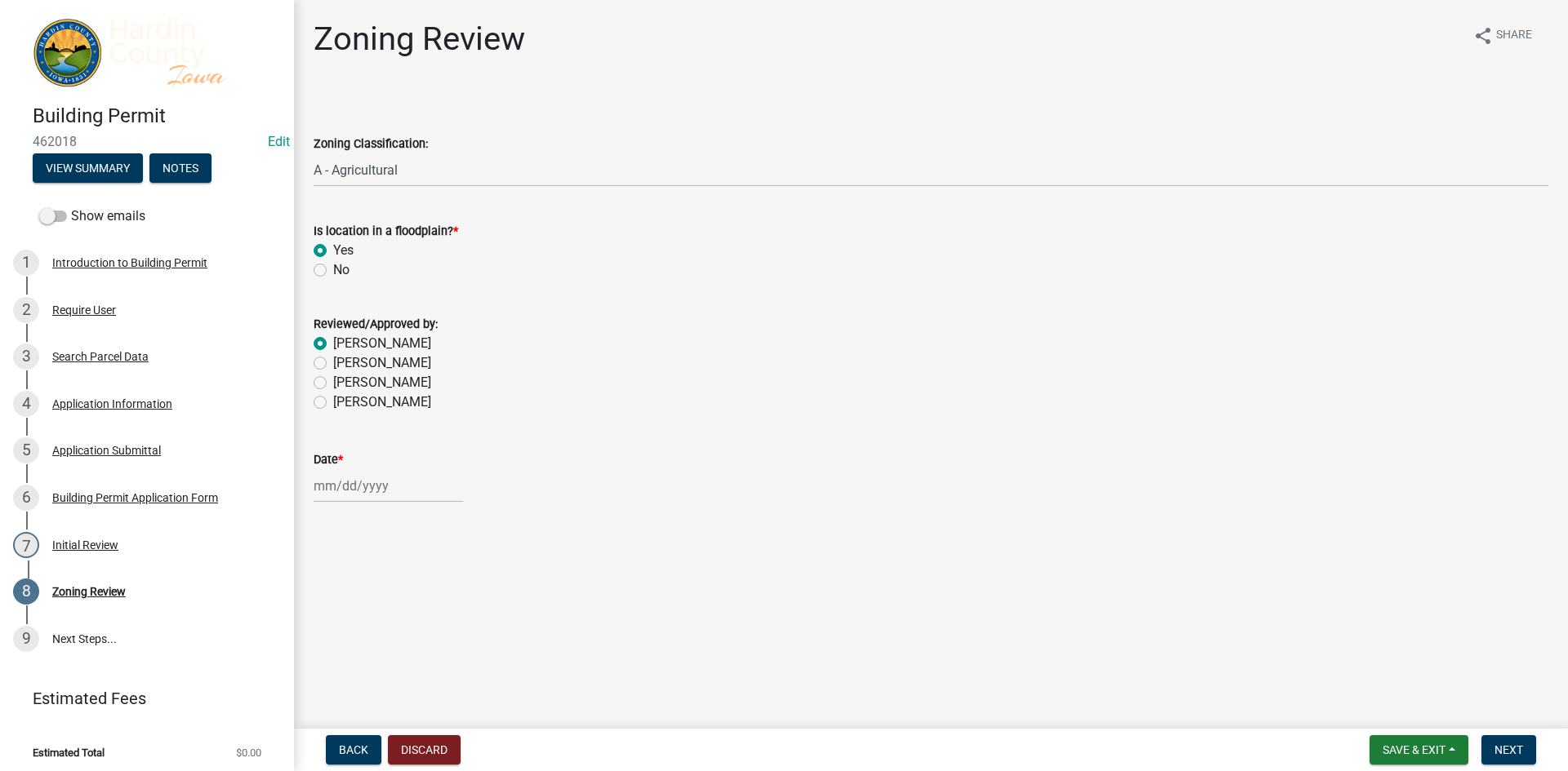
select select "8"
select select "2025"
click at [353, 480] on div "Jan Feb Mar Apr May Jun Jul Aug Sep Oct Nov Dec 1525 1526 1527 1528 1529 1530 1…" at bounding box center [387, 486] width 149 height 34
click at [326, 630] on div "11" at bounding box center [330, 625] width 26 height 26
type input "[DATE]"
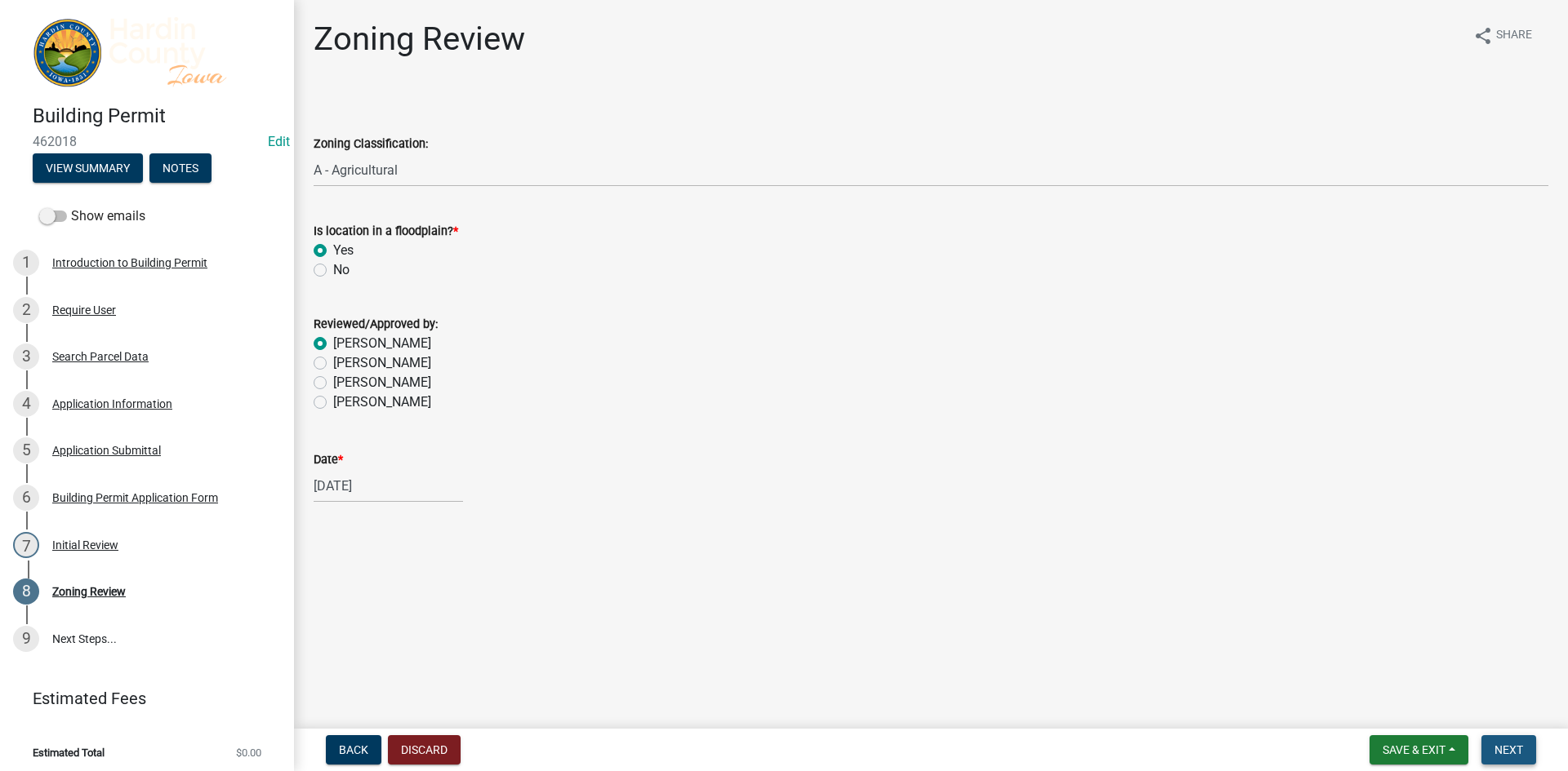
click at [1493, 742] on button "Next" at bounding box center [1508, 750] width 54 height 29
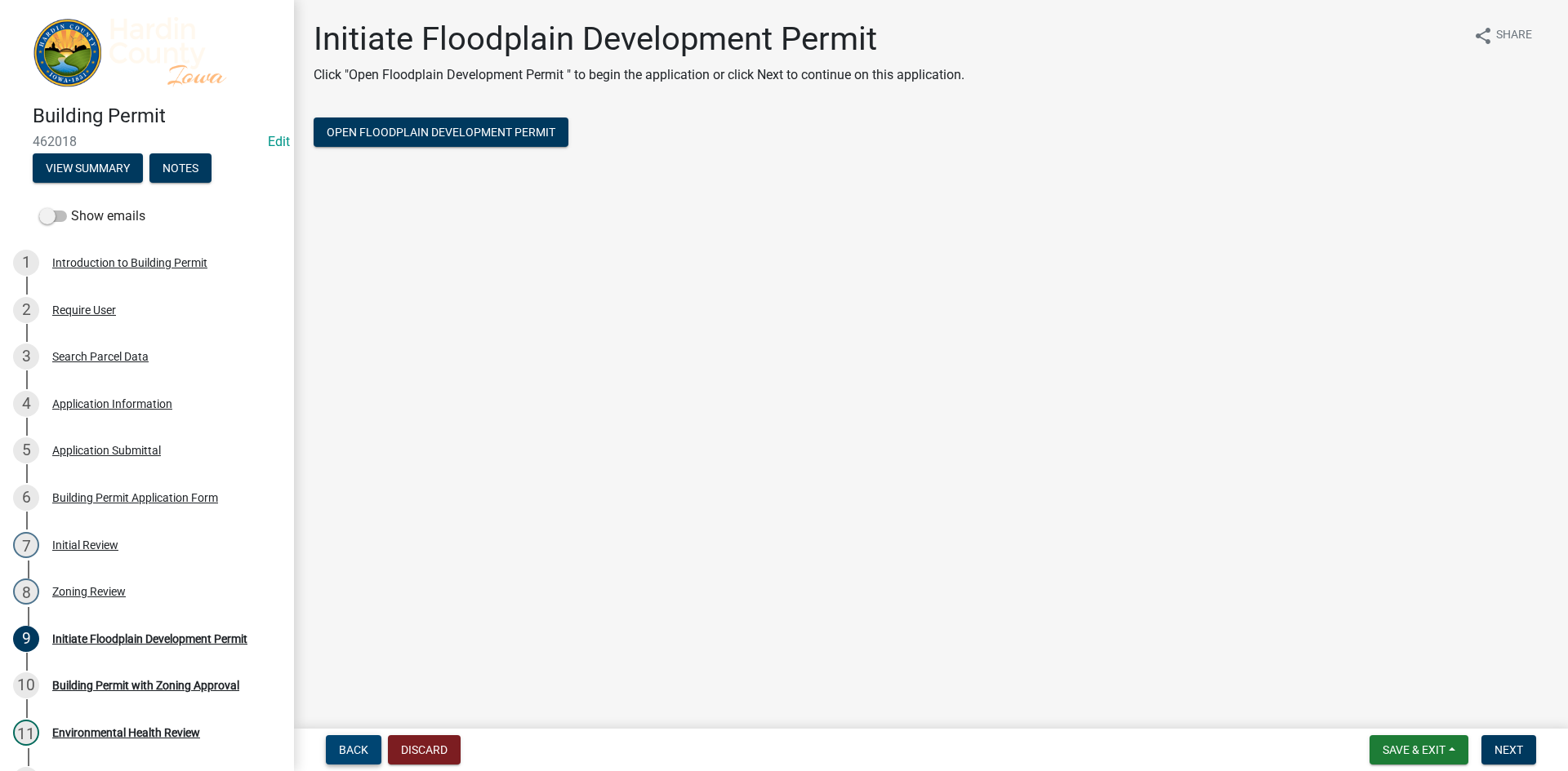
click at [357, 750] on span "Back" at bounding box center [354, 749] width 29 height 13
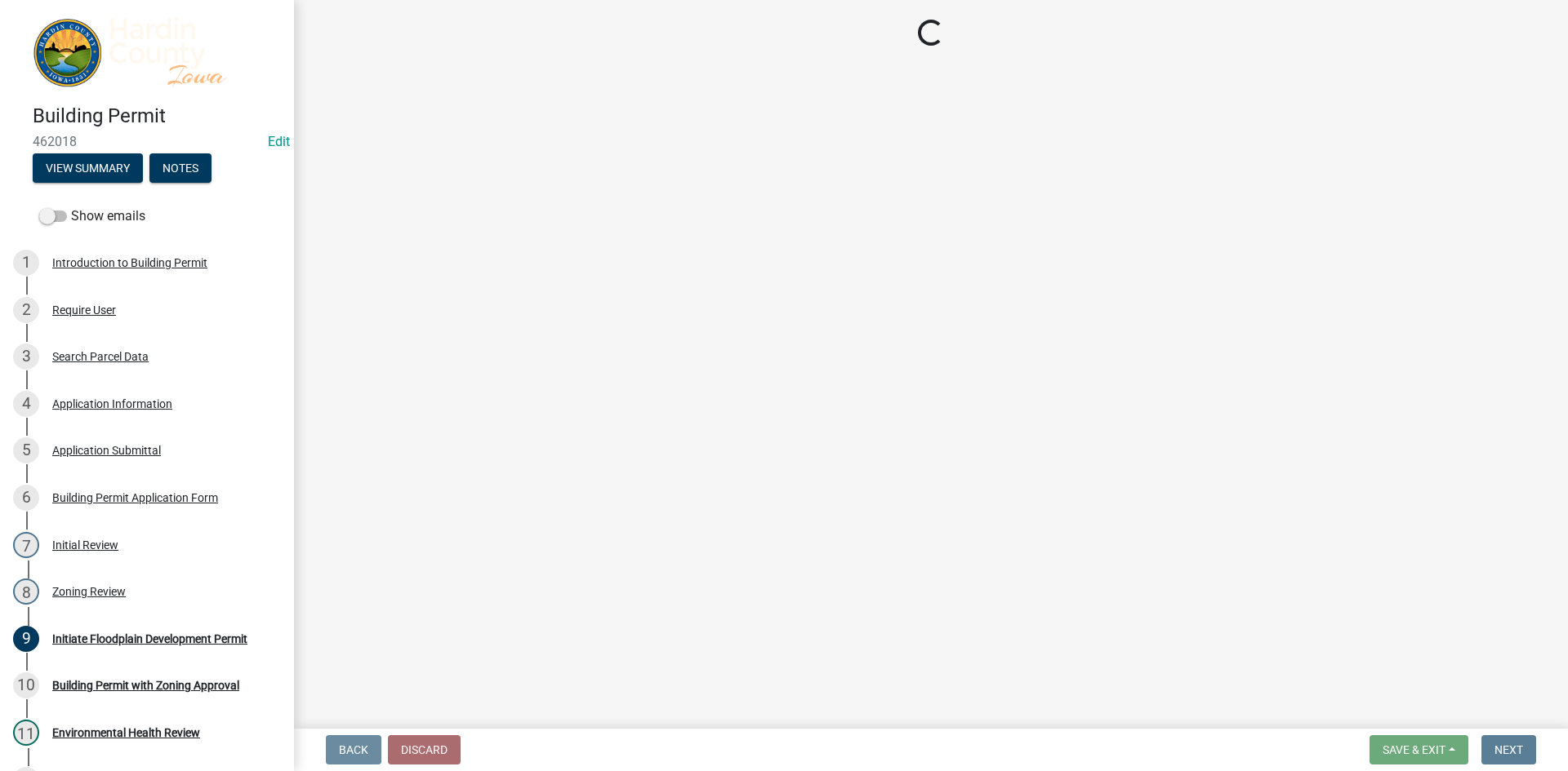
select select "cde34027-c2e6-4375-ad0d-1a97383c127e"
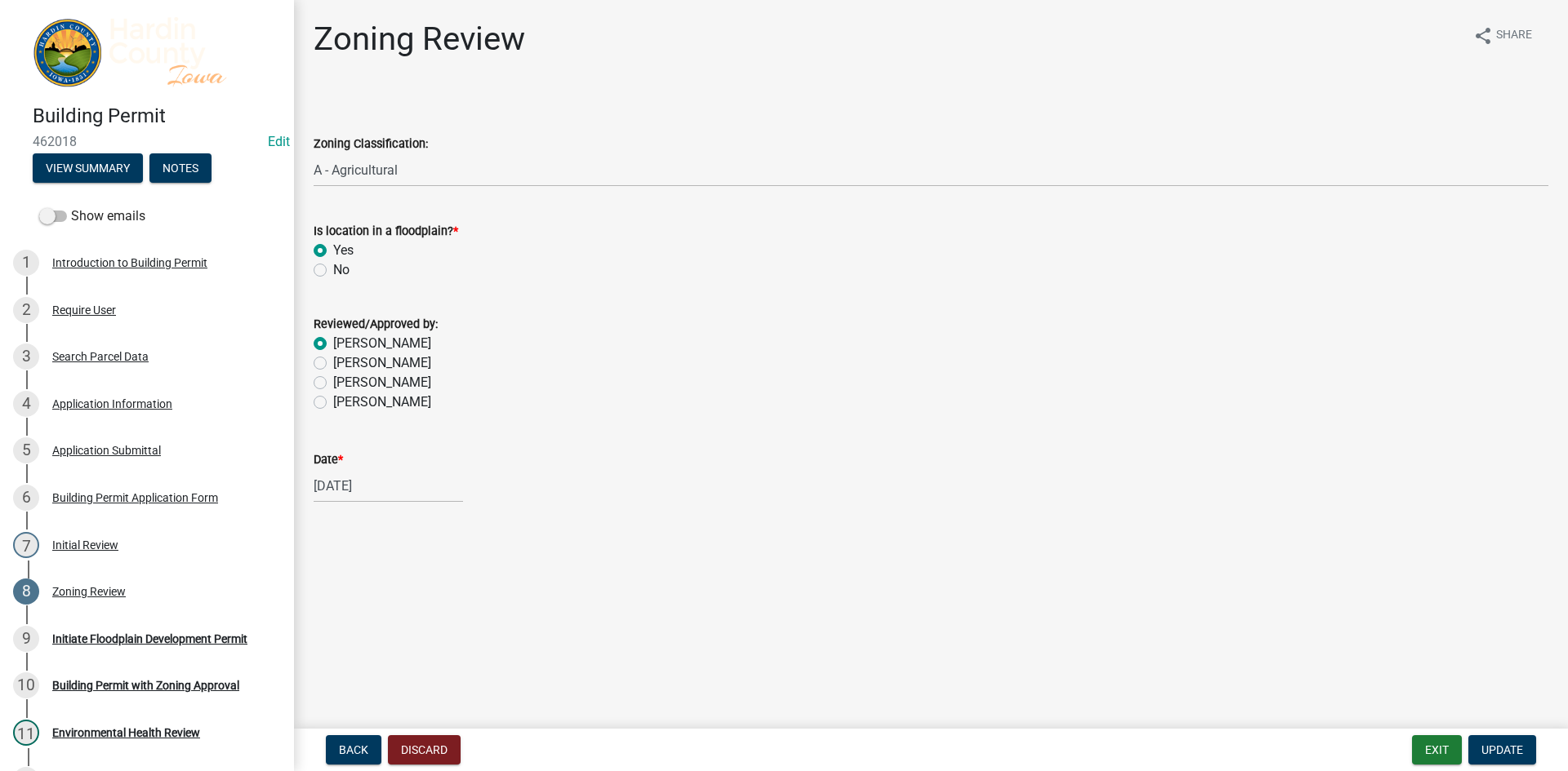
click at [339, 269] on label "No" at bounding box center [341, 270] width 16 height 20
click at [339, 269] on input "No" at bounding box center [338, 266] width 10 height 10
radio input "true"
click at [342, 249] on label "Yes" at bounding box center [343, 250] width 21 height 20
click at [342, 249] on input "Yes" at bounding box center [338, 246] width 10 height 10
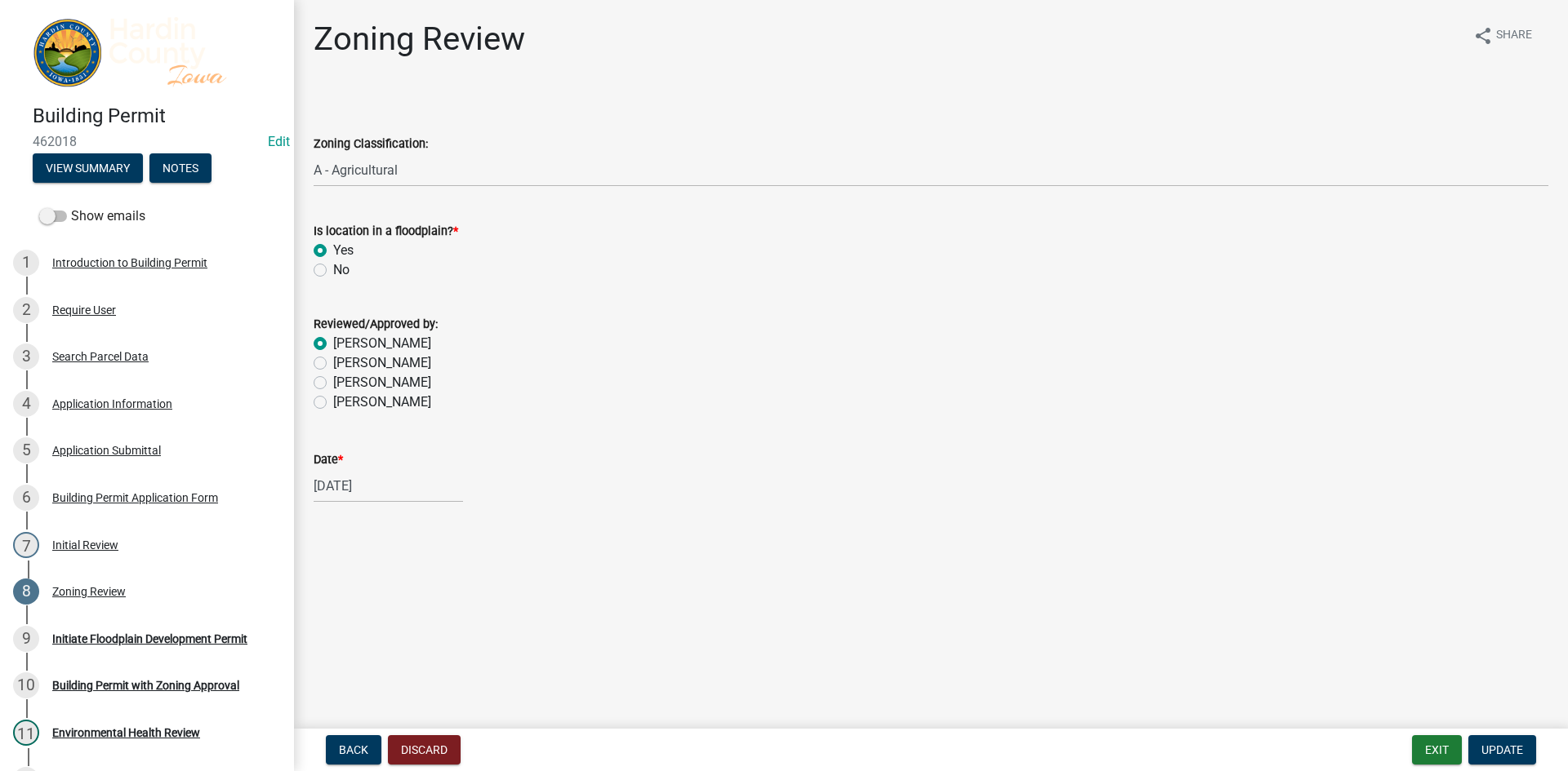
radio input "true"
click at [187, 639] on div "Initiate Floodplain Development Permit" at bounding box center [150, 638] width 195 height 11
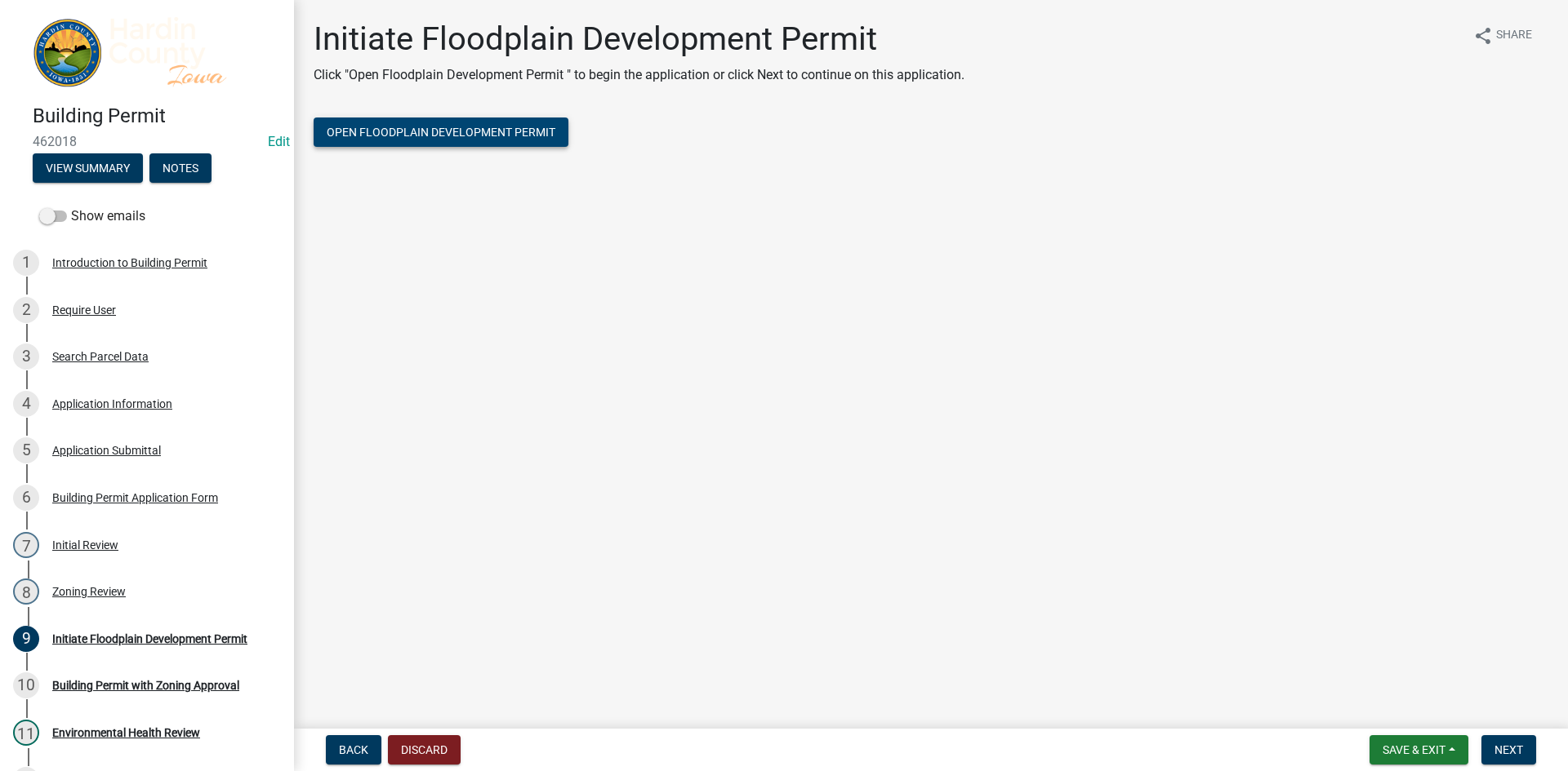
click at [432, 126] on span "Open Floodplain Development Permit" at bounding box center [440, 132] width 229 height 13
click at [148, 586] on div "8 Zoning Review" at bounding box center [140, 592] width 255 height 26
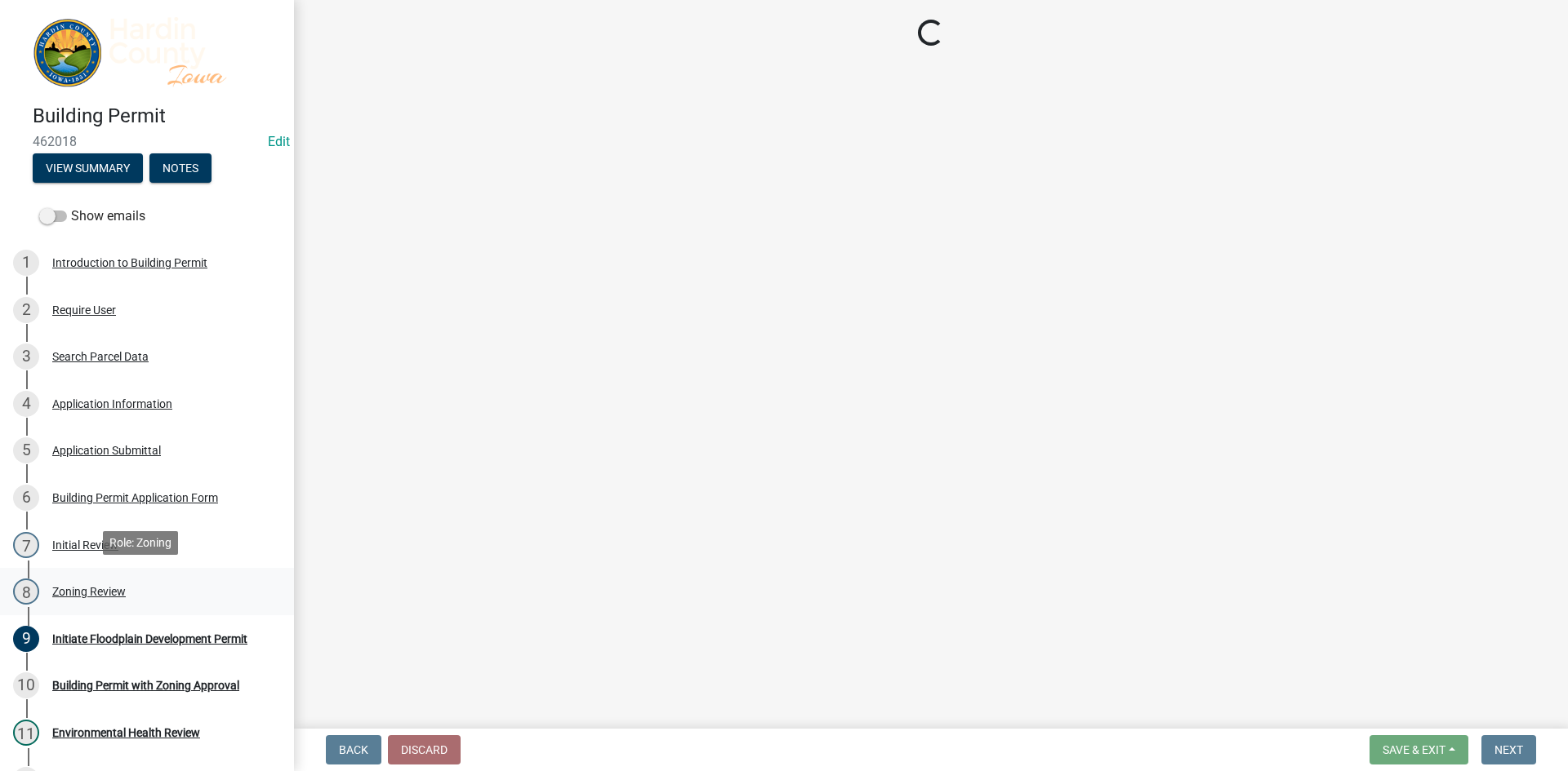
select select "cde34027-c2e6-4375-ad0d-1a97383c127e"
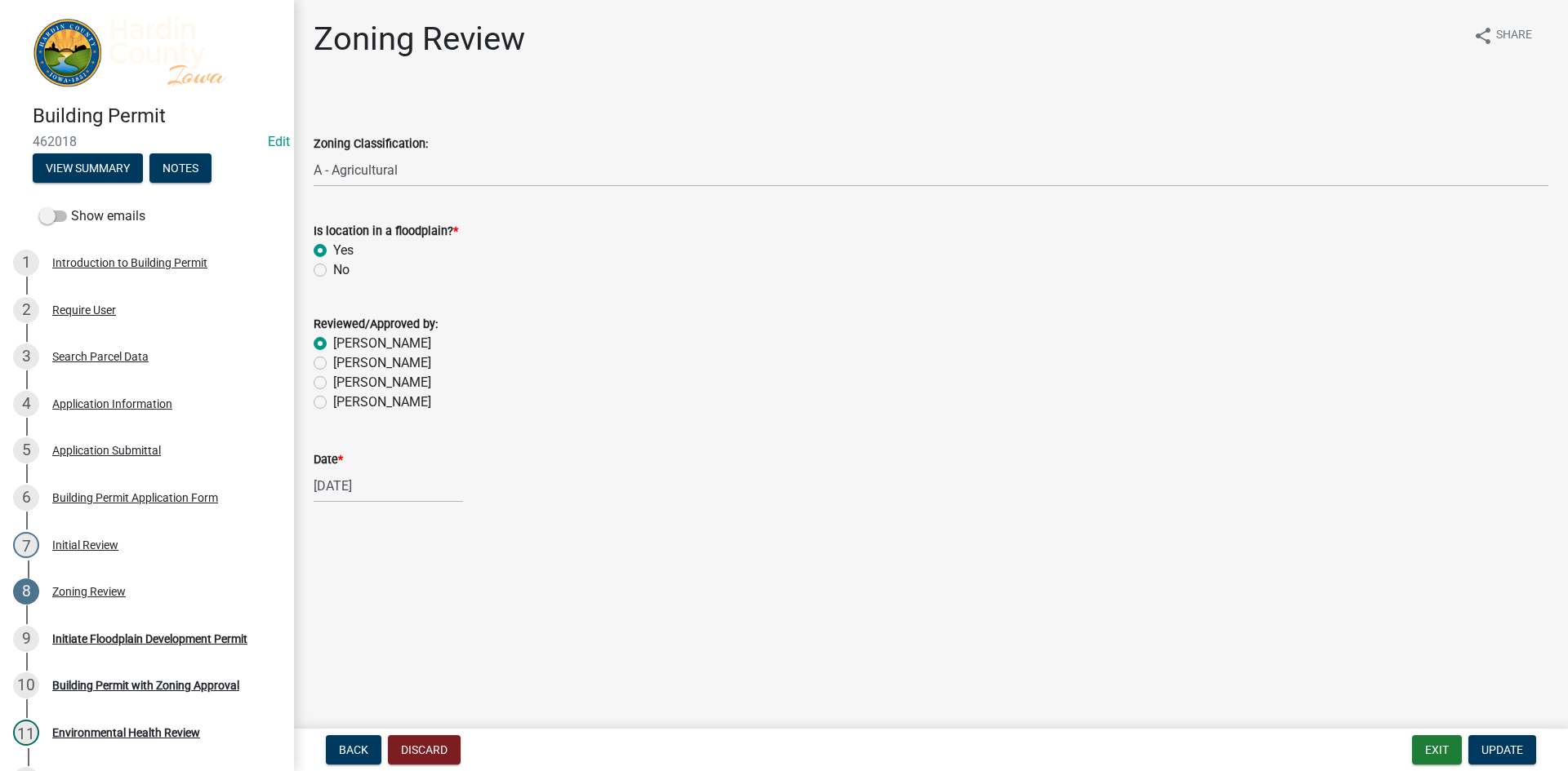
click at [344, 267] on label "No" at bounding box center [341, 270] width 16 height 20
click at [343, 267] on input "No" at bounding box center [338, 266] width 10 height 10
radio input "true"
click at [1442, 753] on button "Exit" at bounding box center [1437, 750] width 50 height 29
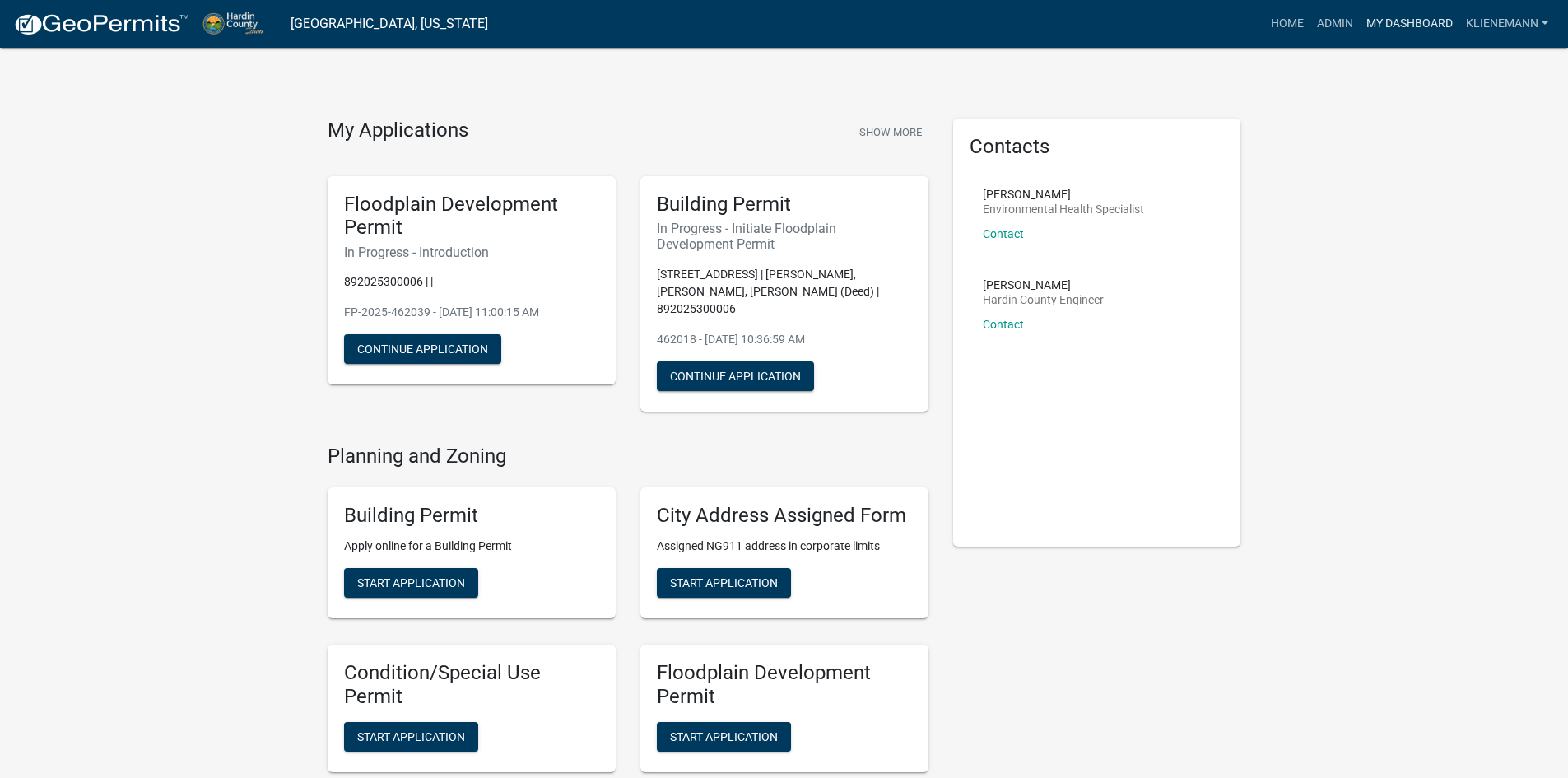
click at [1393, 35] on link "My Dashboard" at bounding box center [1410, 23] width 99 height 31
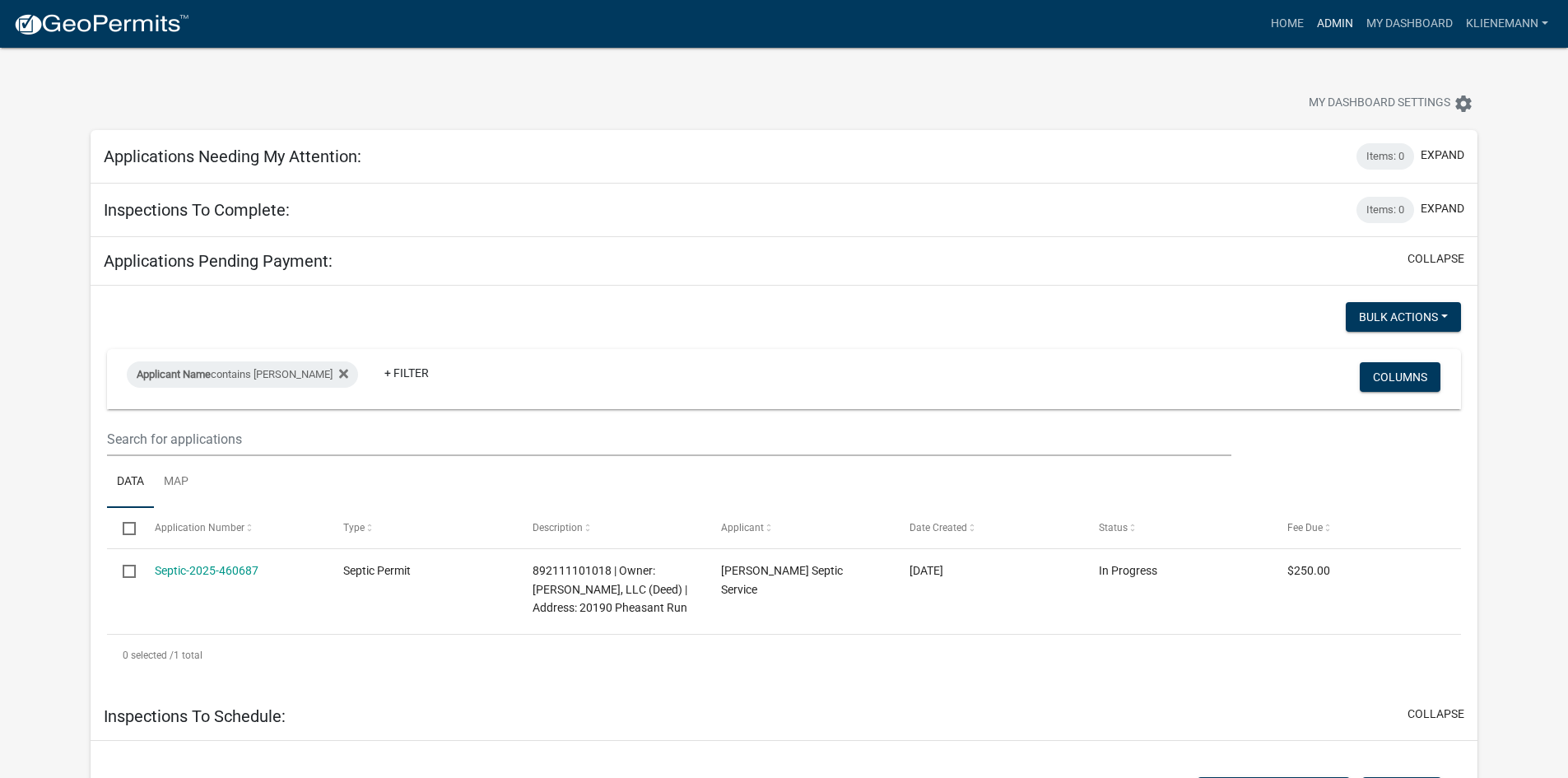
click at [1339, 27] on link "Admin" at bounding box center [1335, 23] width 50 height 31
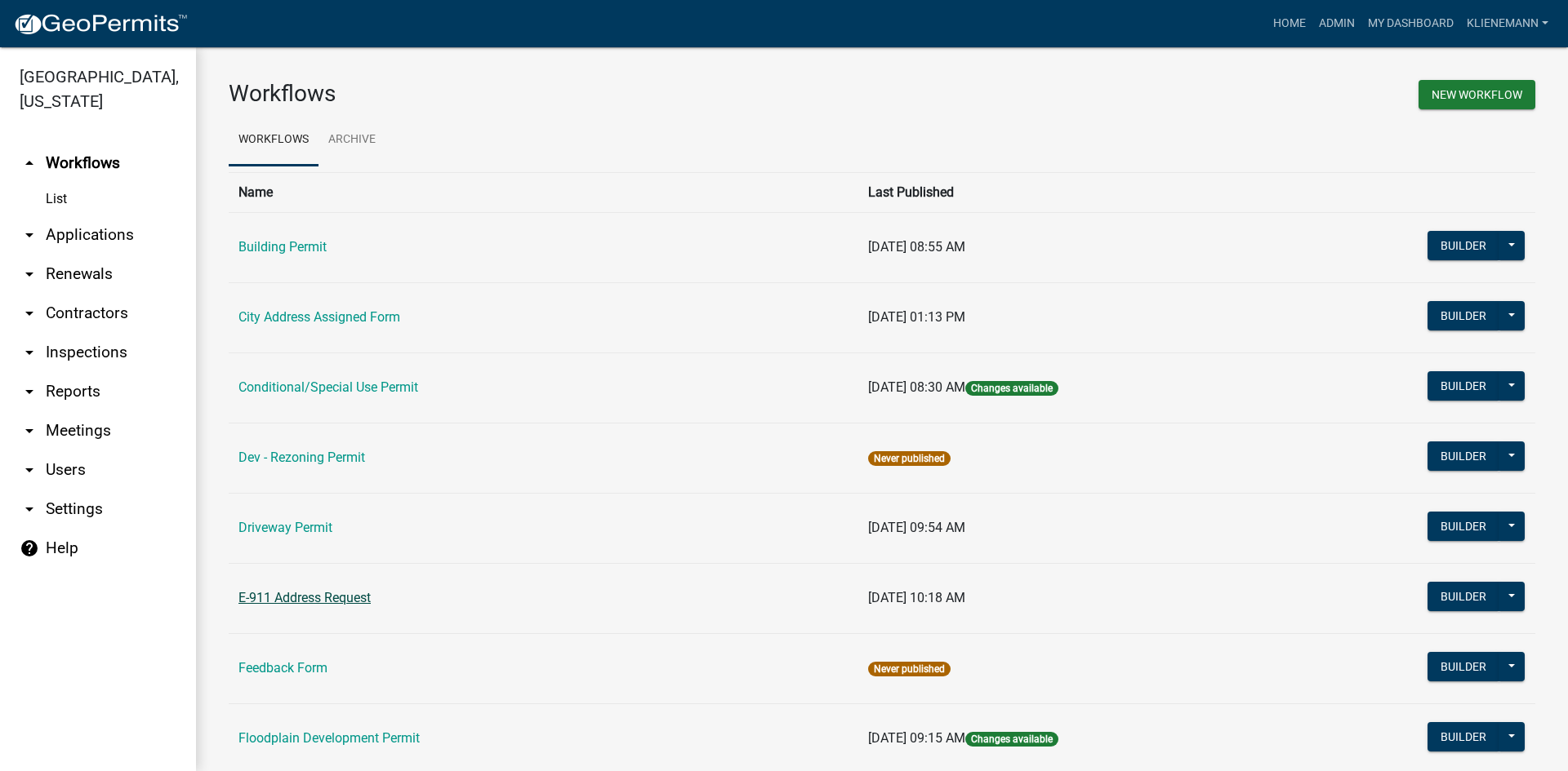
click at [363, 600] on link "E-911 Address Request" at bounding box center [304, 598] width 132 height 16
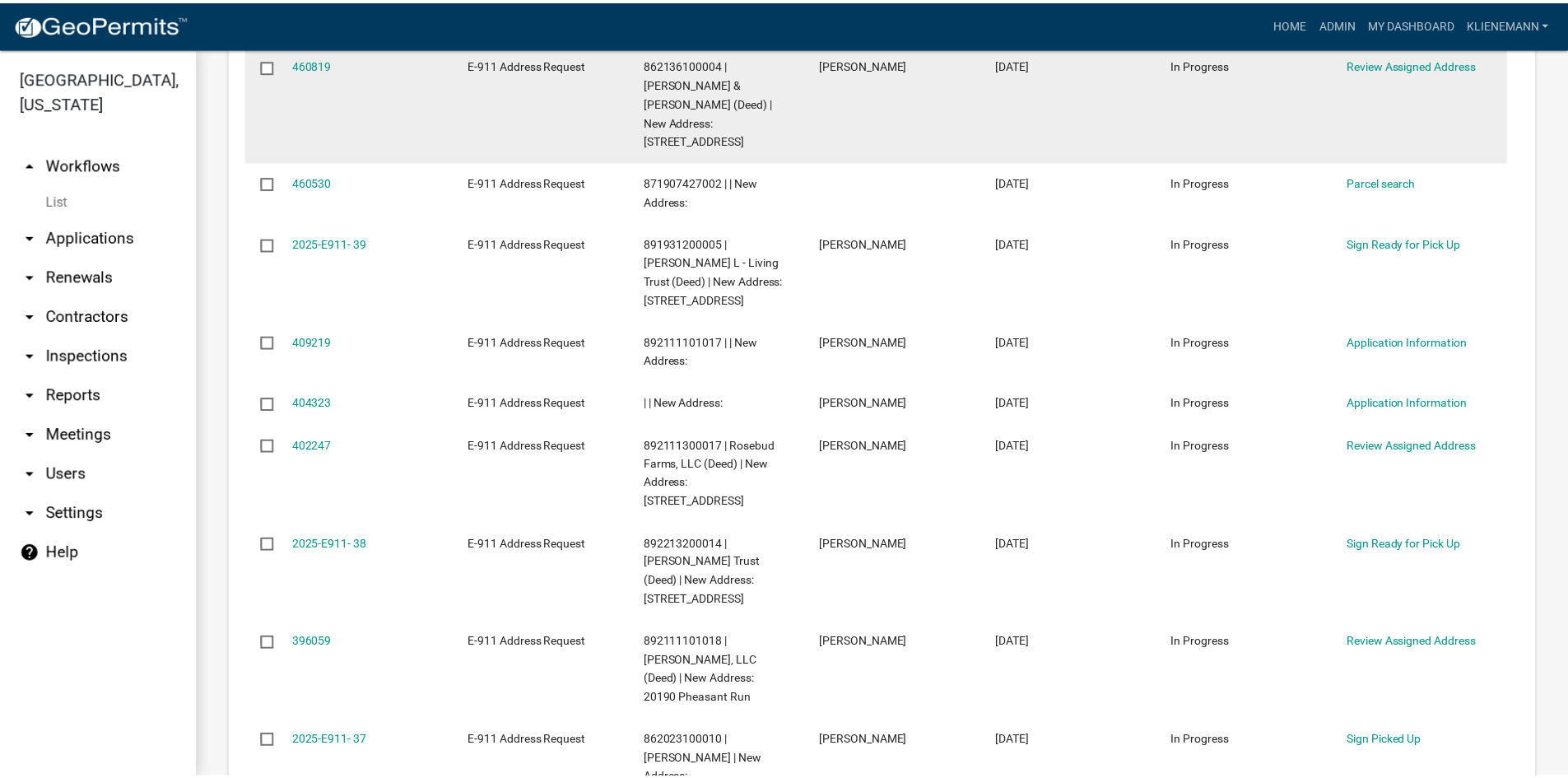
scroll to position [659, 0]
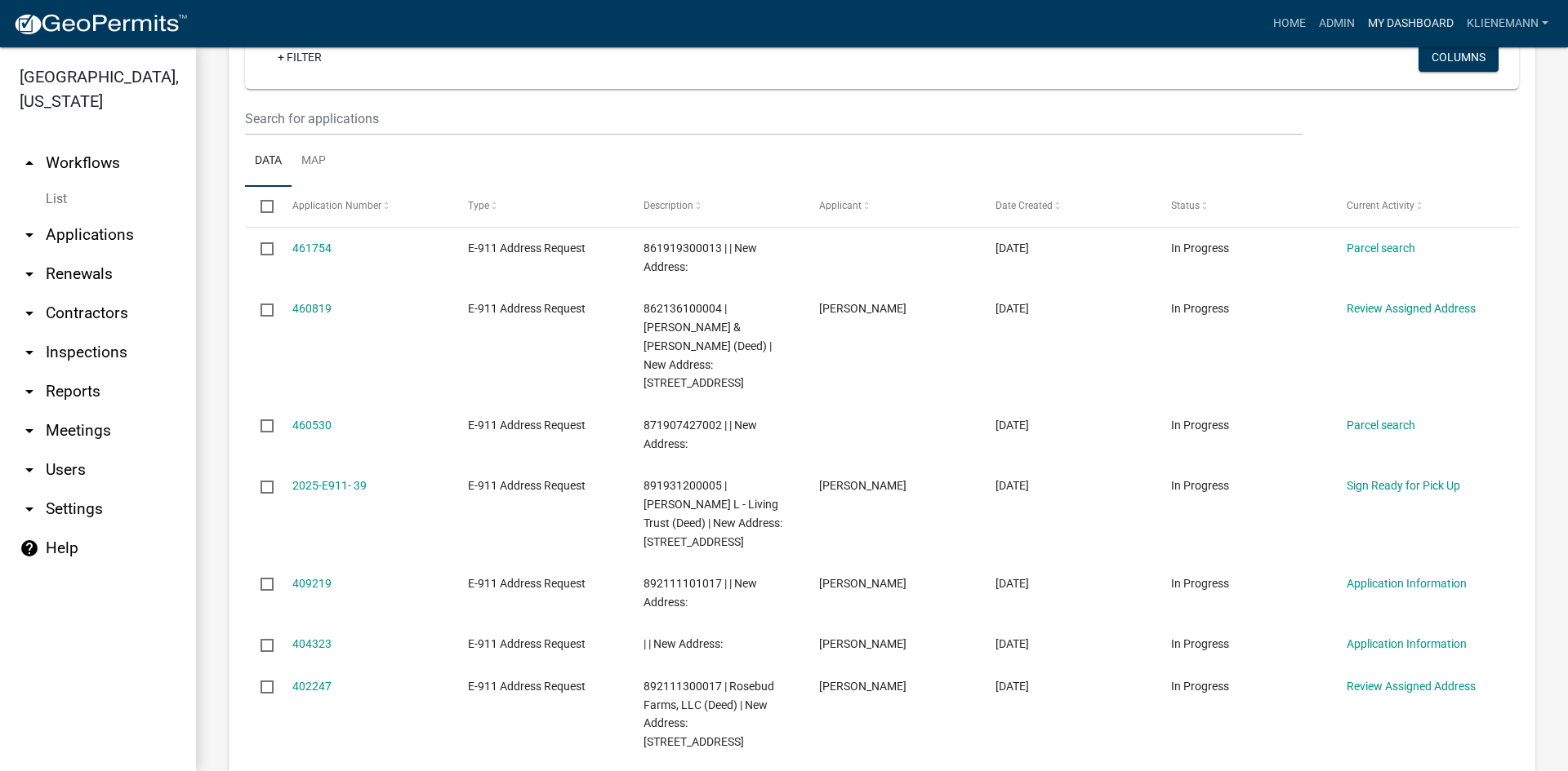
click at [1402, 28] on link "My Dashboard" at bounding box center [1410, 23] width 98 height 31
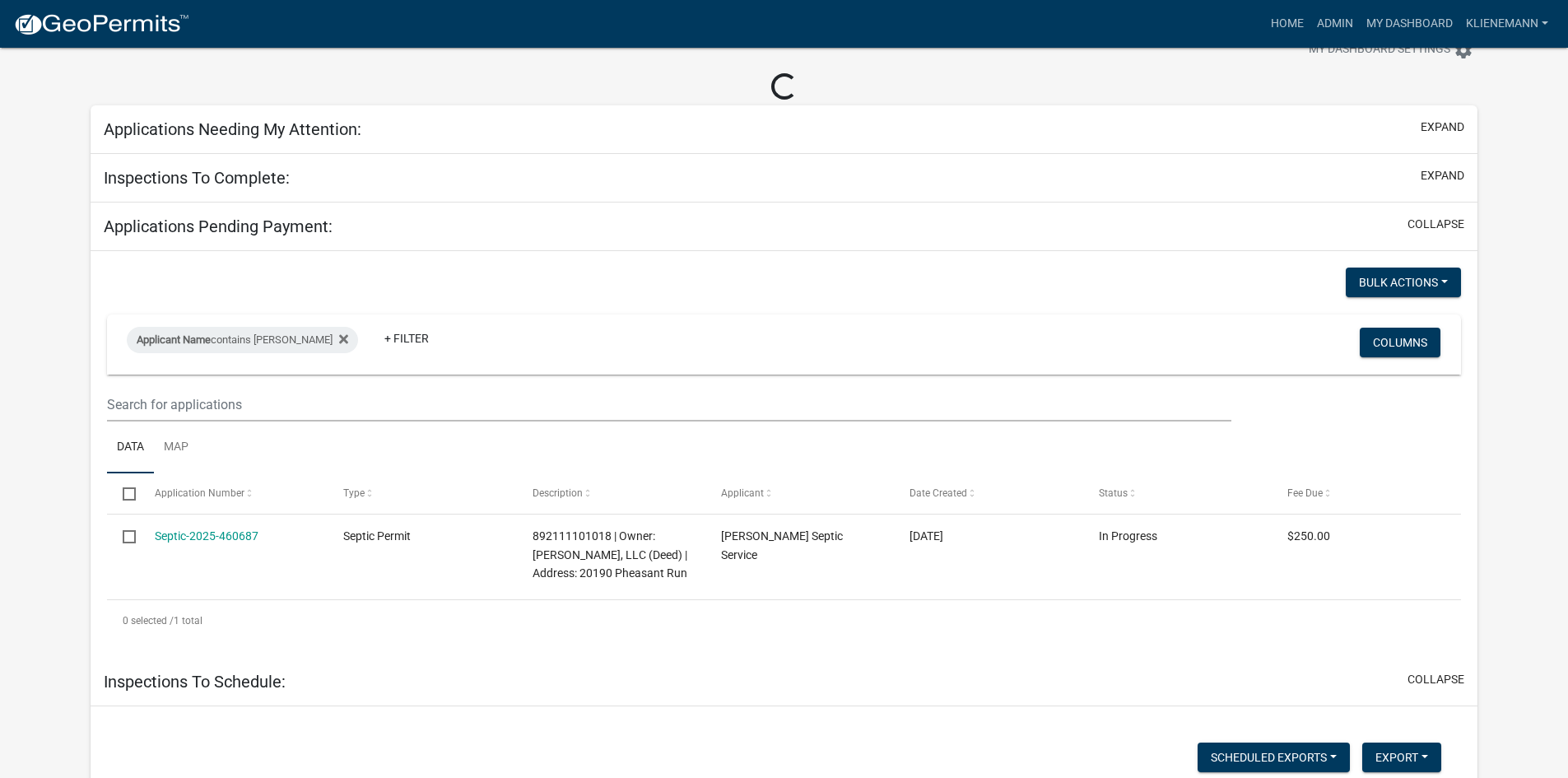
scroll to position [83, 0]
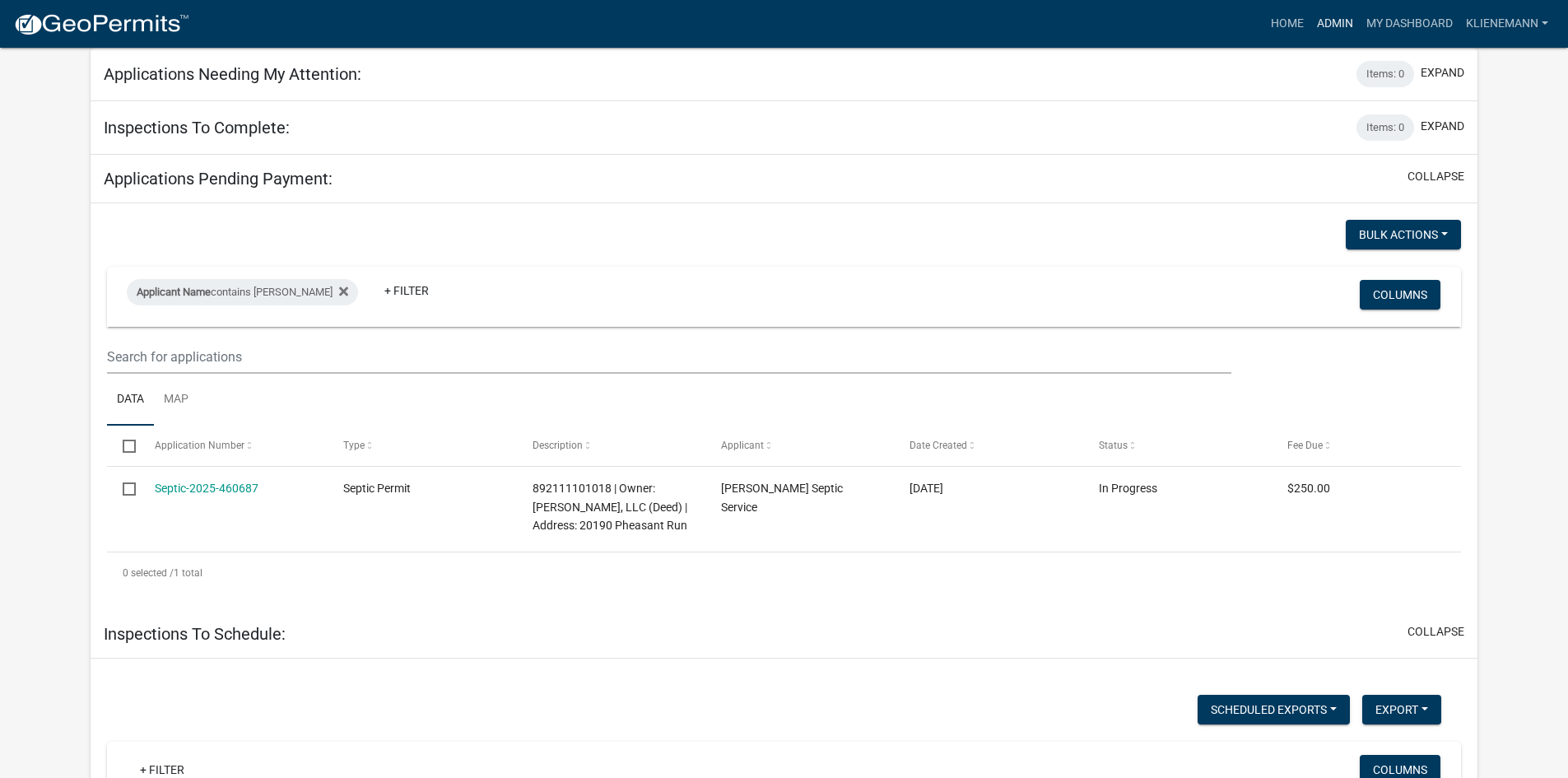
click at [1330, 17] on link "Admin" at bounding box center [1335, 23] width 50 height 31
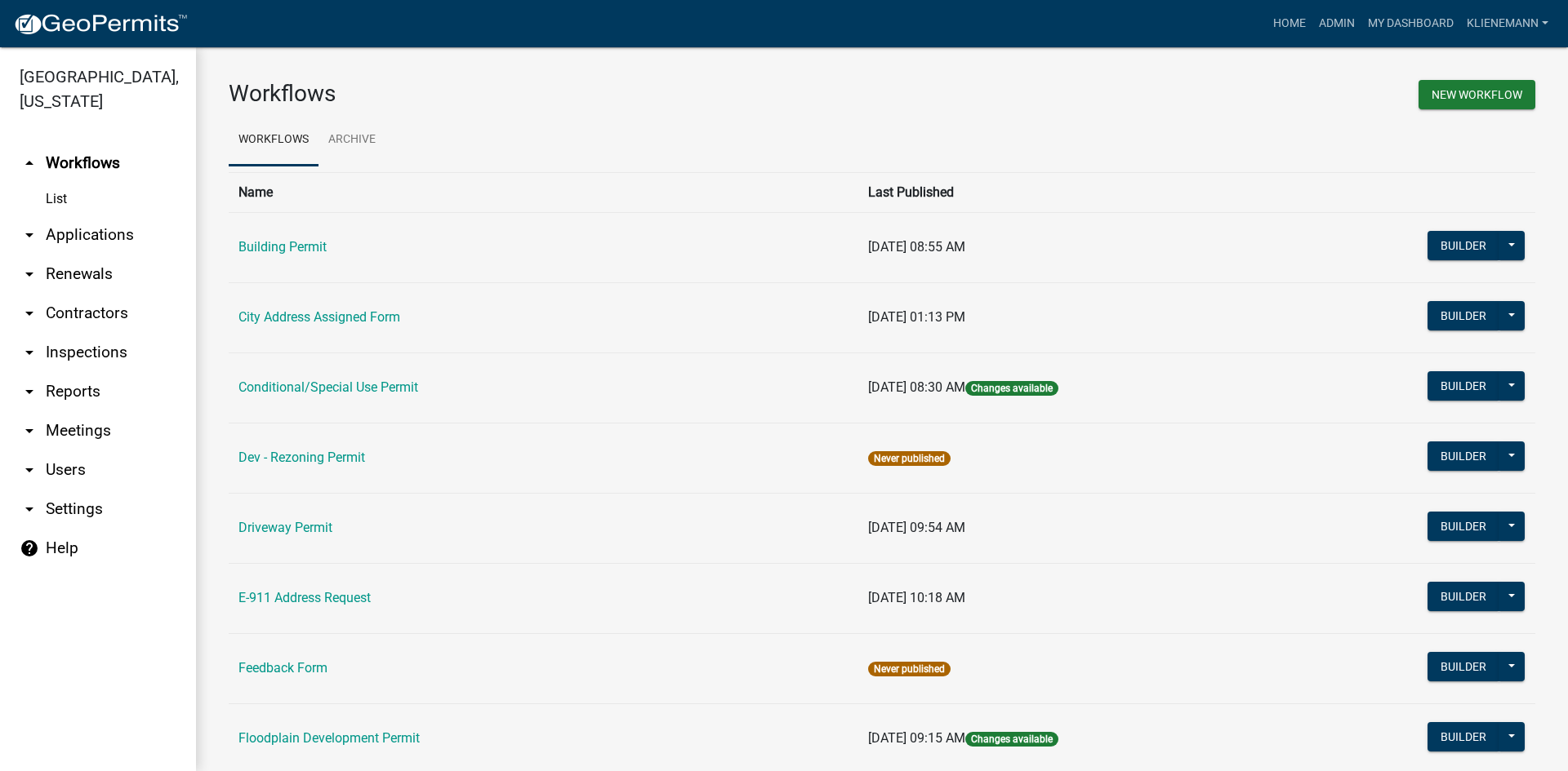
click at [108, 216] on link "arrow_drop_down Applications" at bounding box center [98, 235] width 196 height 39
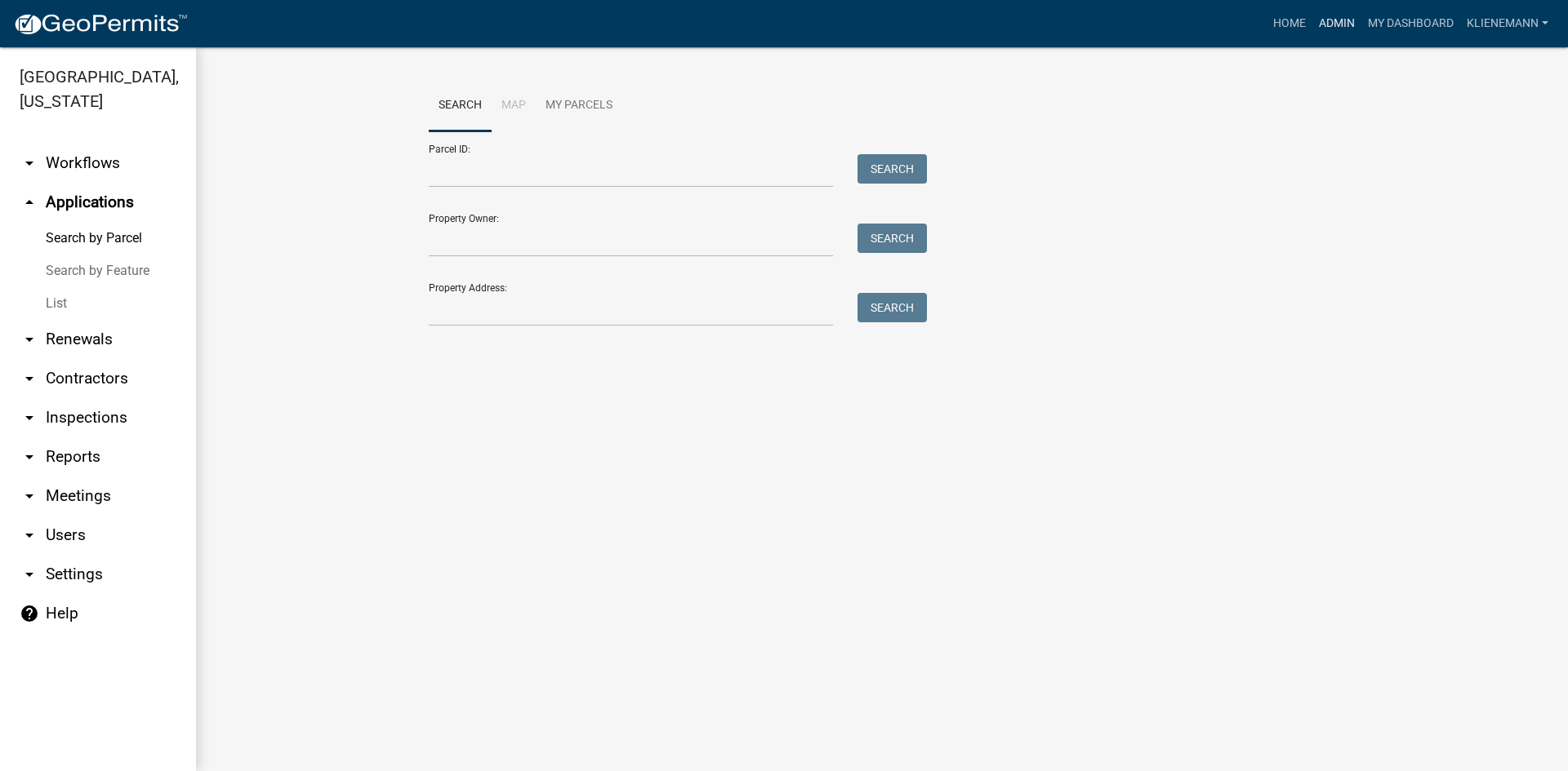
click at [1343, 26] on link "Admin" at bounding box center [1337, 23] width 49 height 31
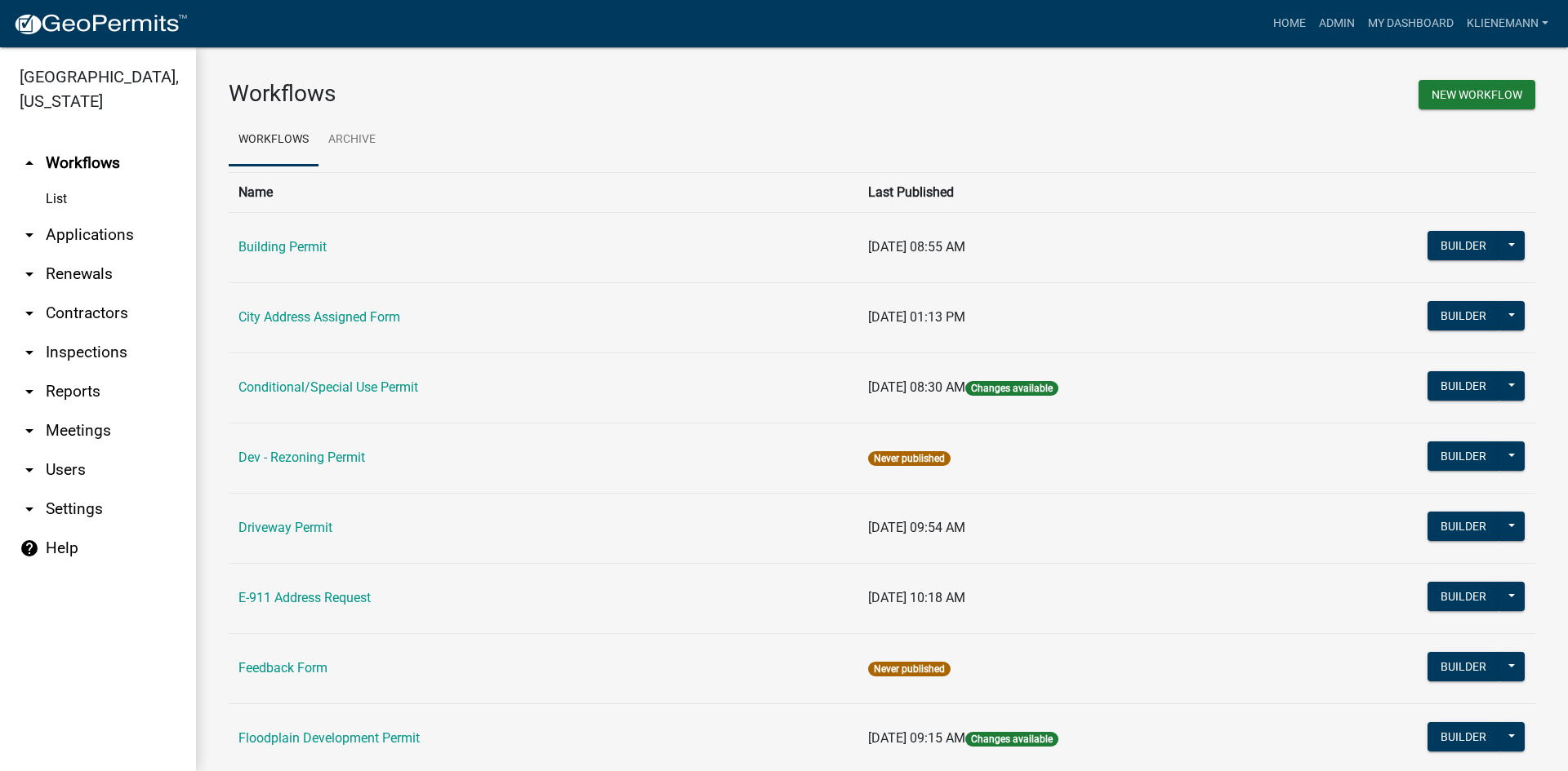
click at [93, 254] on link "arrow_drop_down Renewals" at bounding box center [98, 273] width 196 height 39
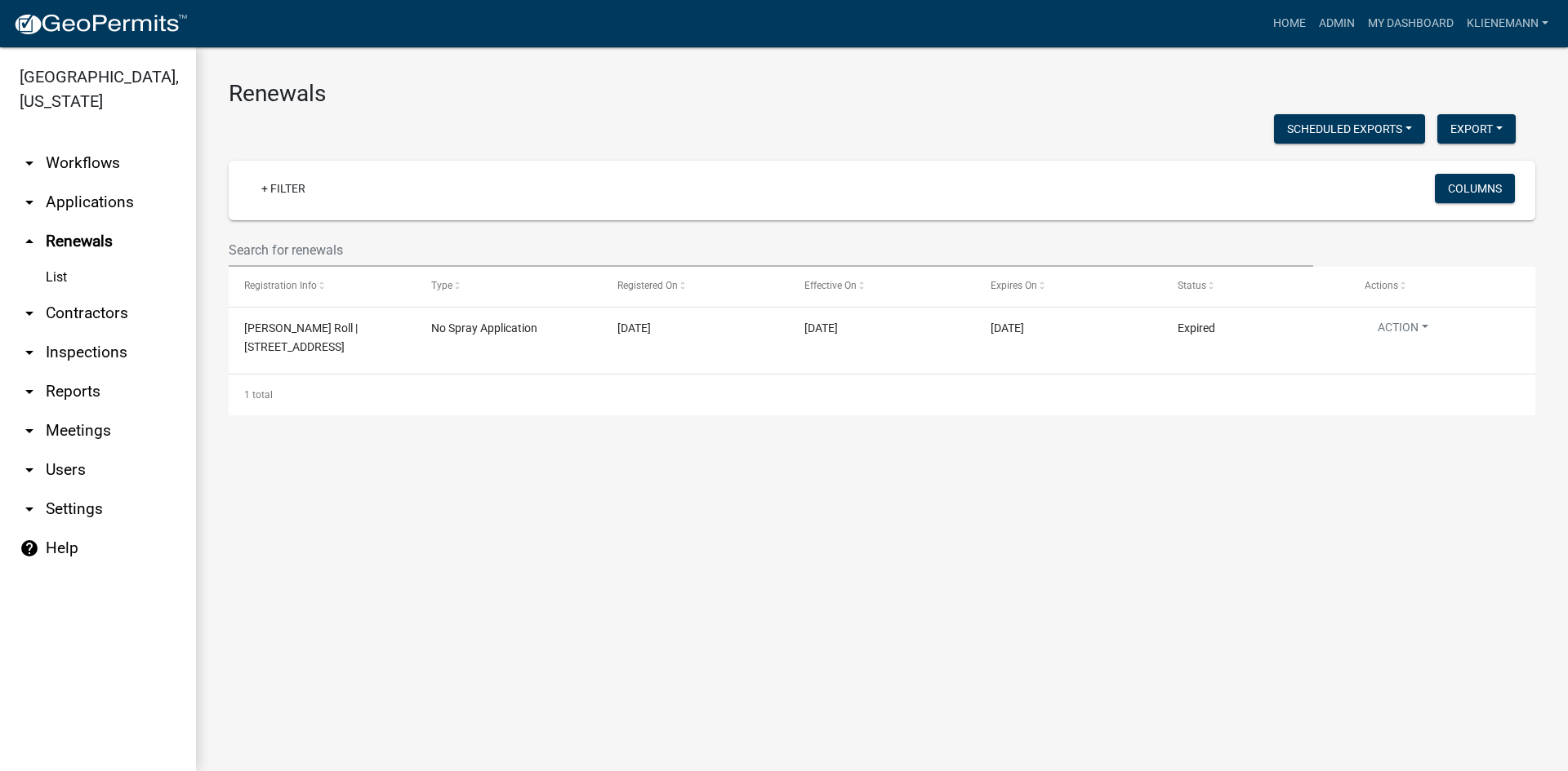
click at [84, 183] on link "arrow_drop_down Applications" at bounding box center [98, 202] width 196 height 39
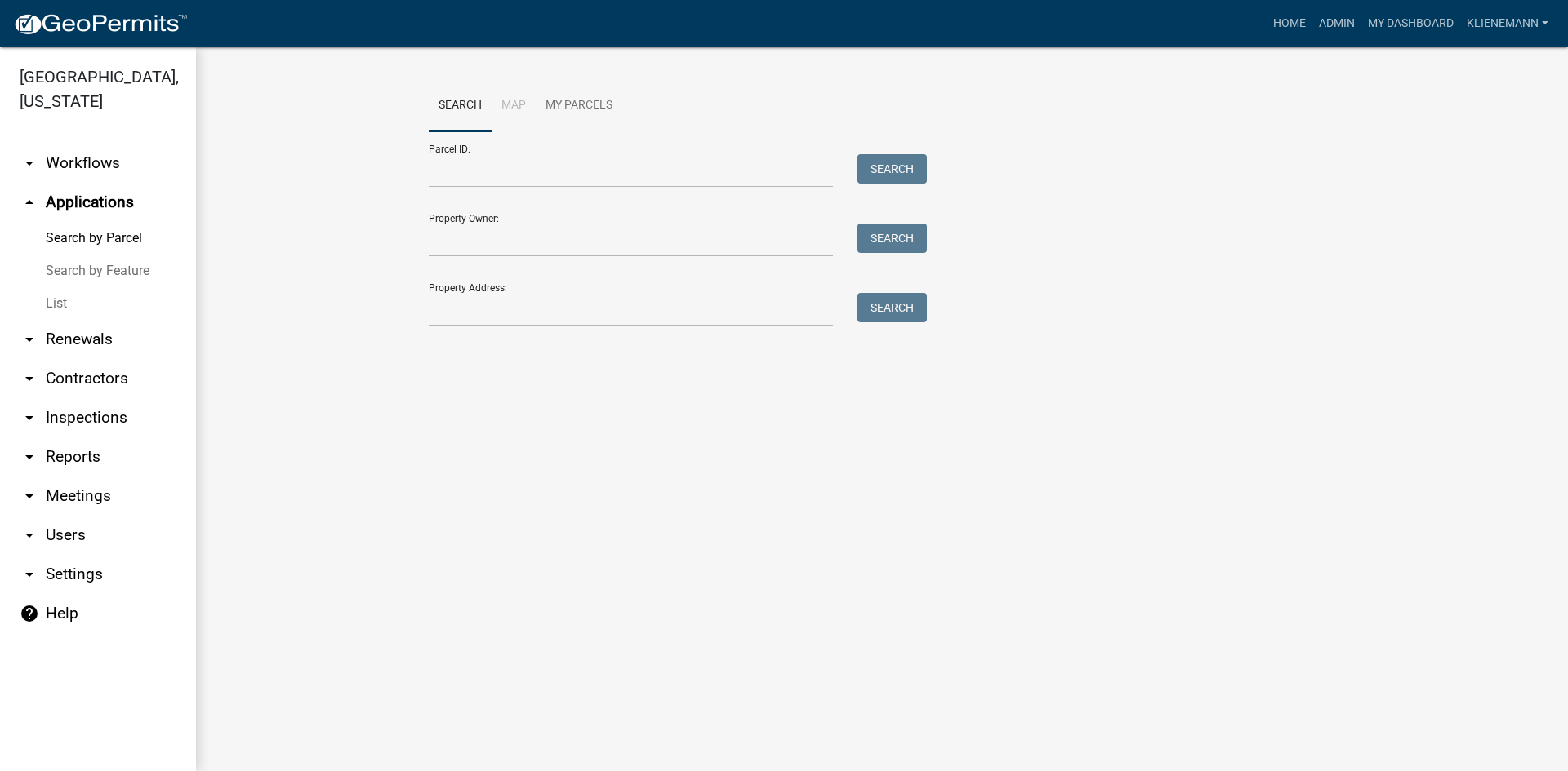
click at [77, 287] on link "List" at bounding box center [98, 304] width 196 height 33
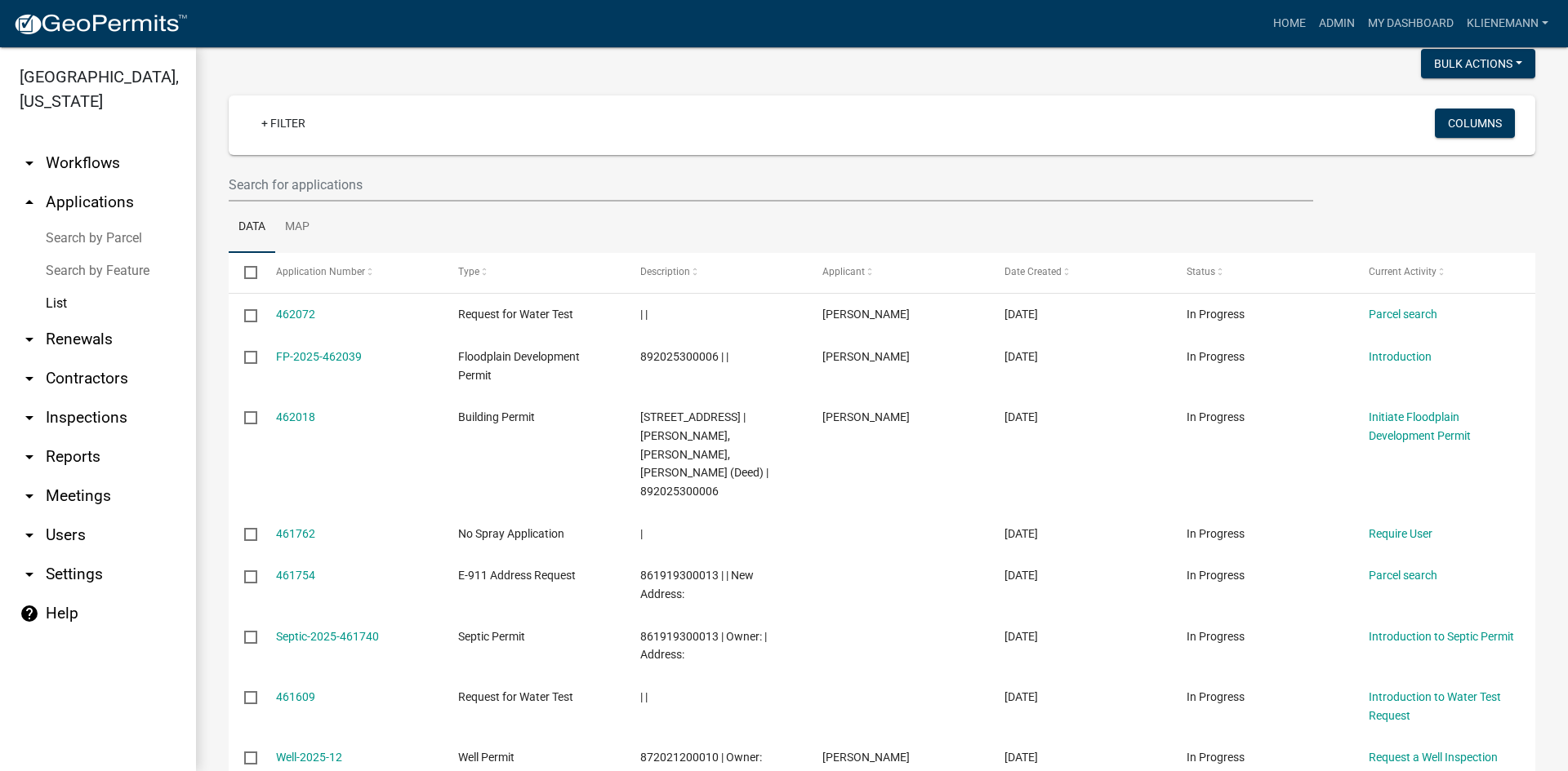
scroll to position [163, 0]
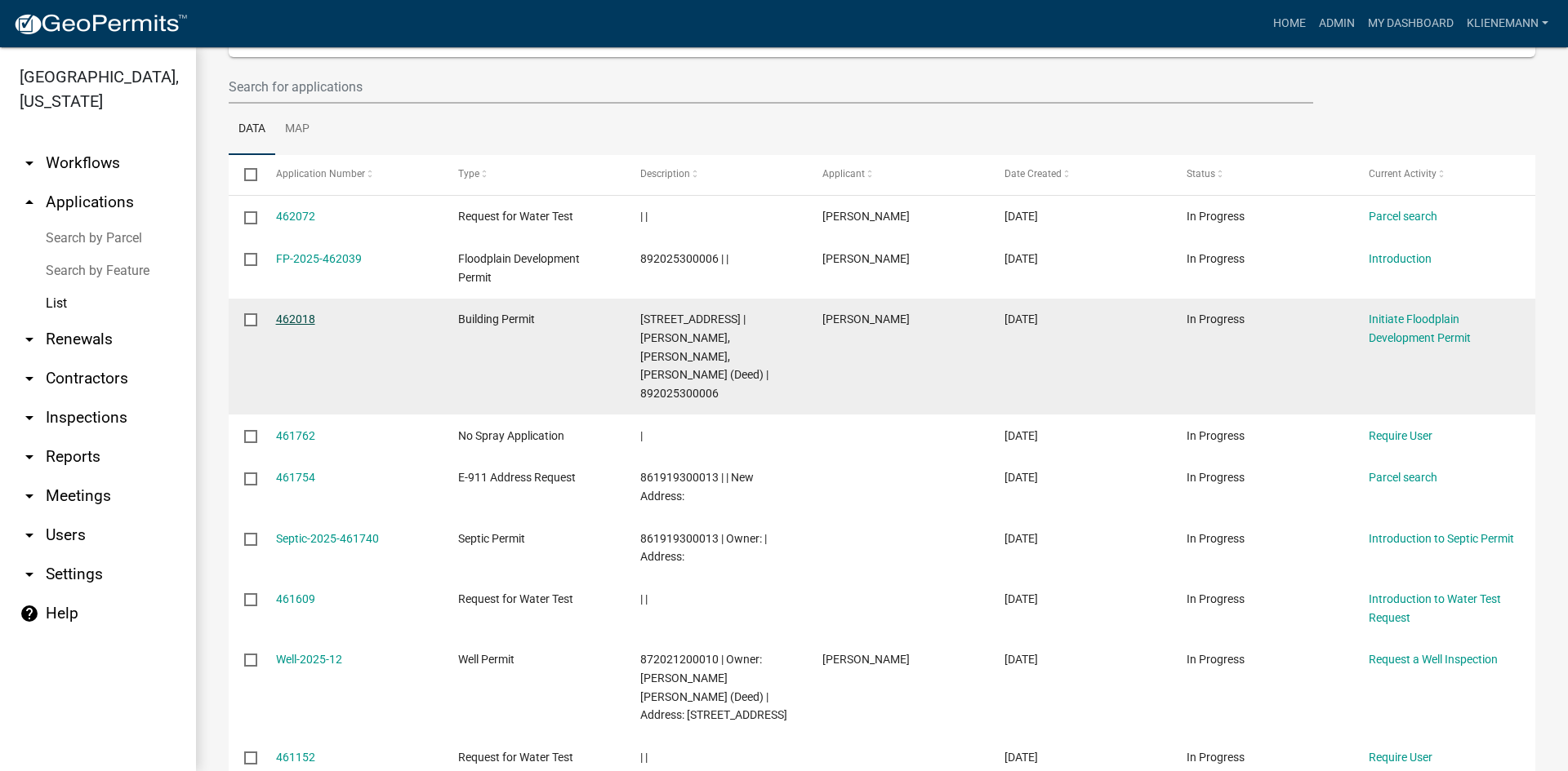
click at [287, 315] on link "462018" at bounding box center [295, 318] width 39 height 13
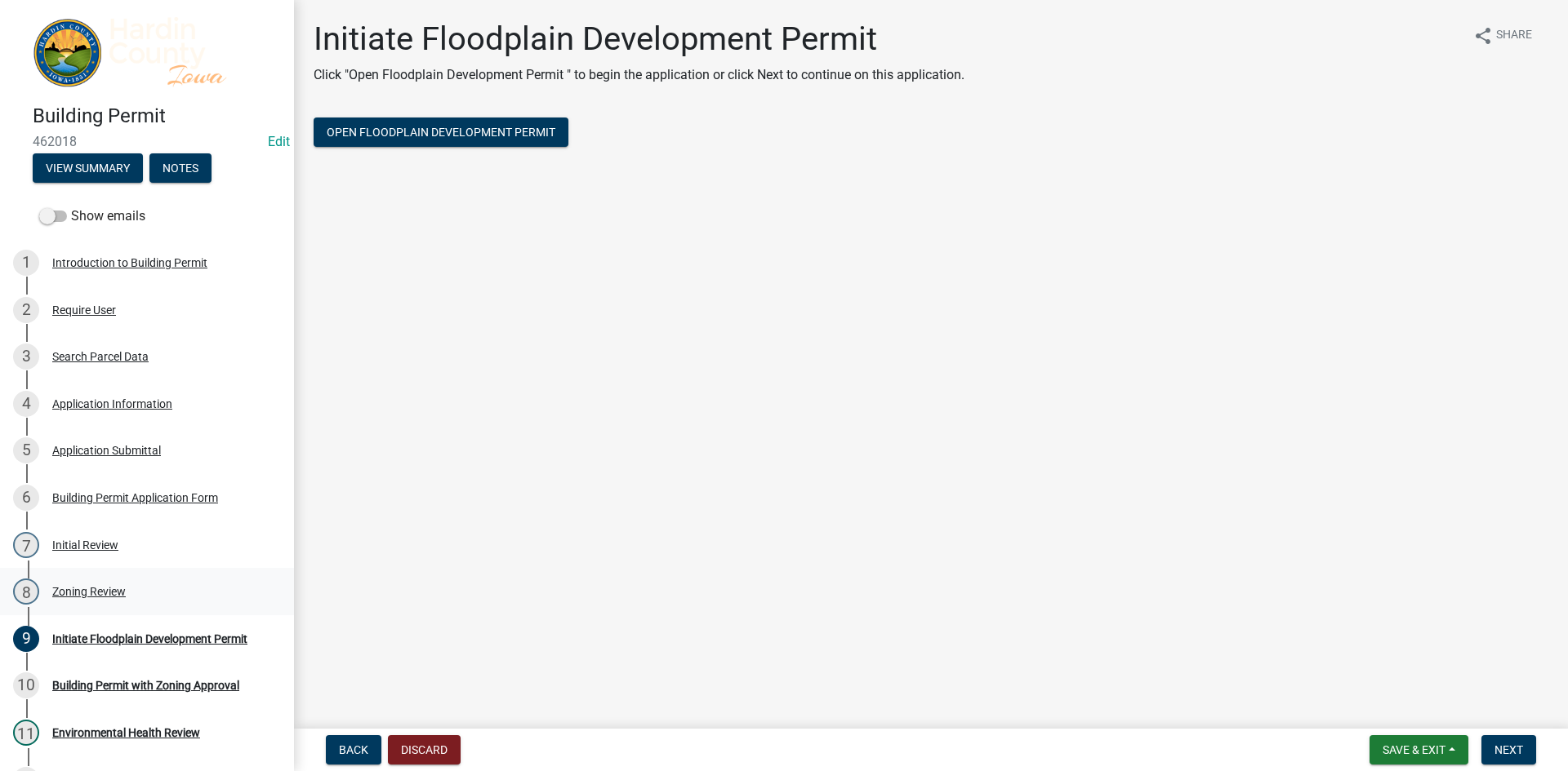
click at [106, 595] on div "8 Zoning Review" at bounding box center [140, 592] width 255 height 26
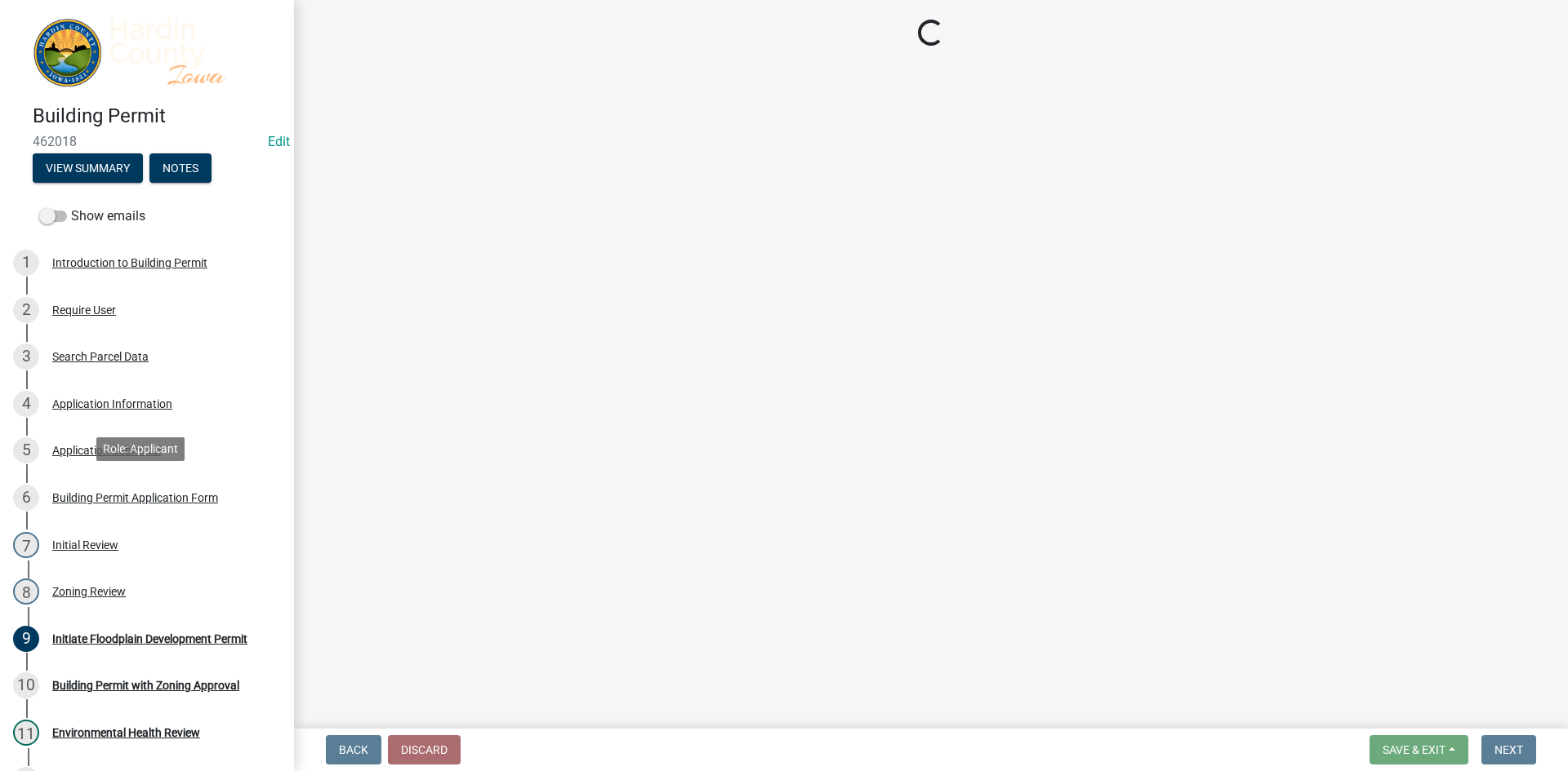
select select "cde34027-c2e6-4375-ad0d-1a97383c127e"
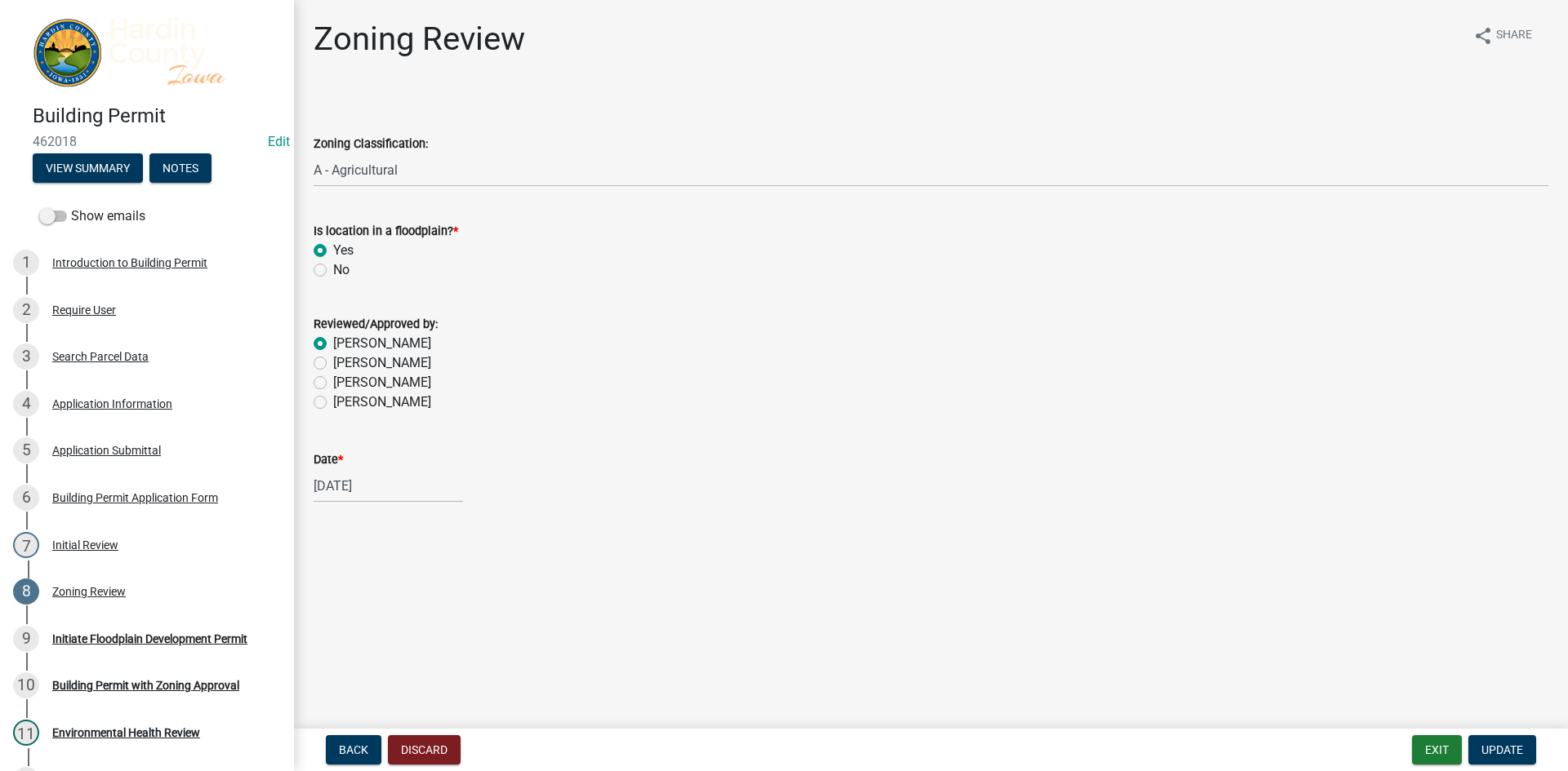
click at [392, 267] on div "No" at bounding box center [930, 270] width 1235 height 20
click at [356, 273] on div "No" at bounding box center [930, 270] width 1235 height 20
click at [334, 266] on label "No" at bounding box center [341, 270] width 16 height 20
click at [334, 266] on input "No" at bounding box center [338, 266] width 10 height 10
radio input "true"
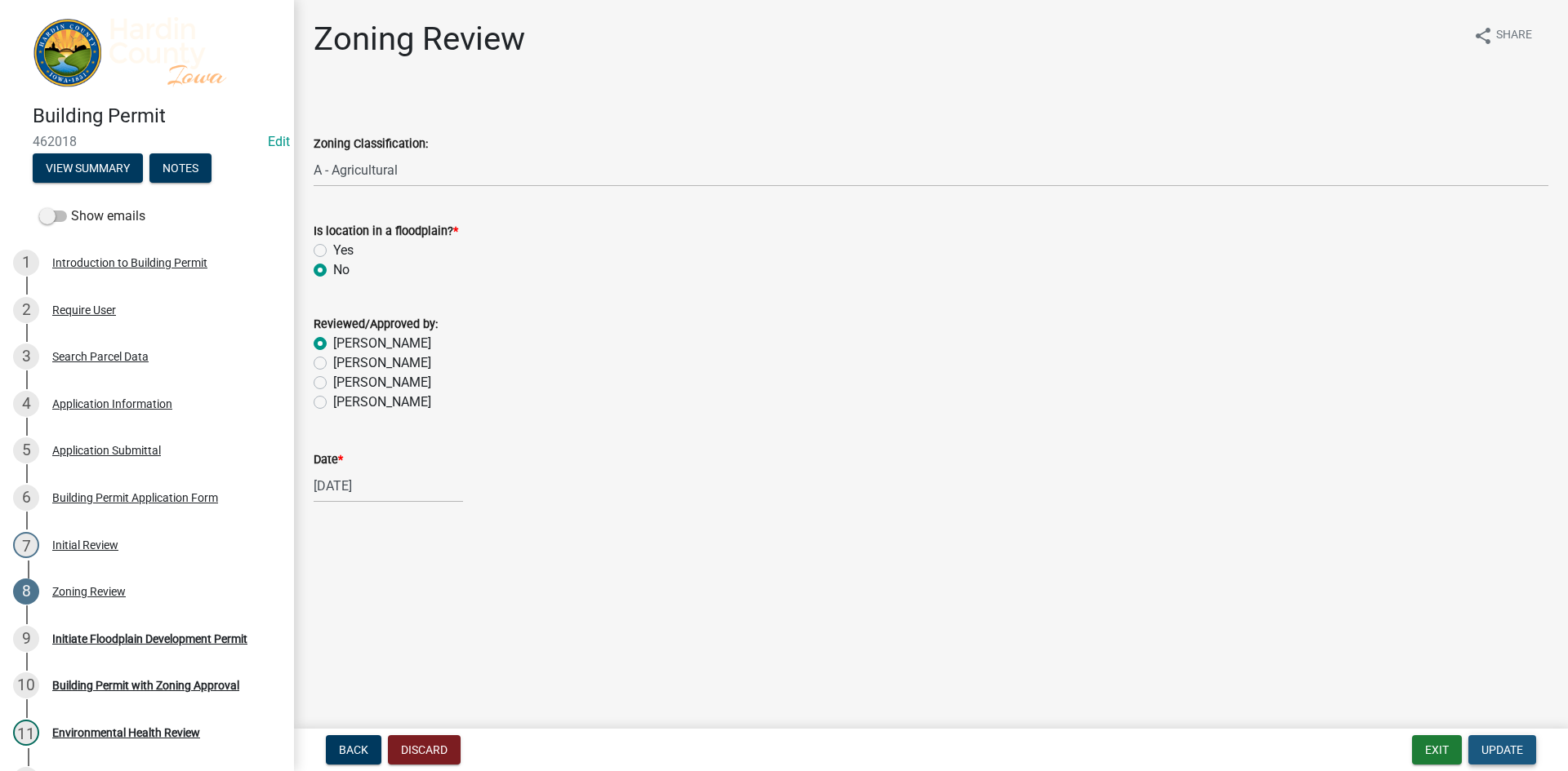
click at [1495, 758] on button "Update" at bounding box center [1502, 750] width 68 height 29
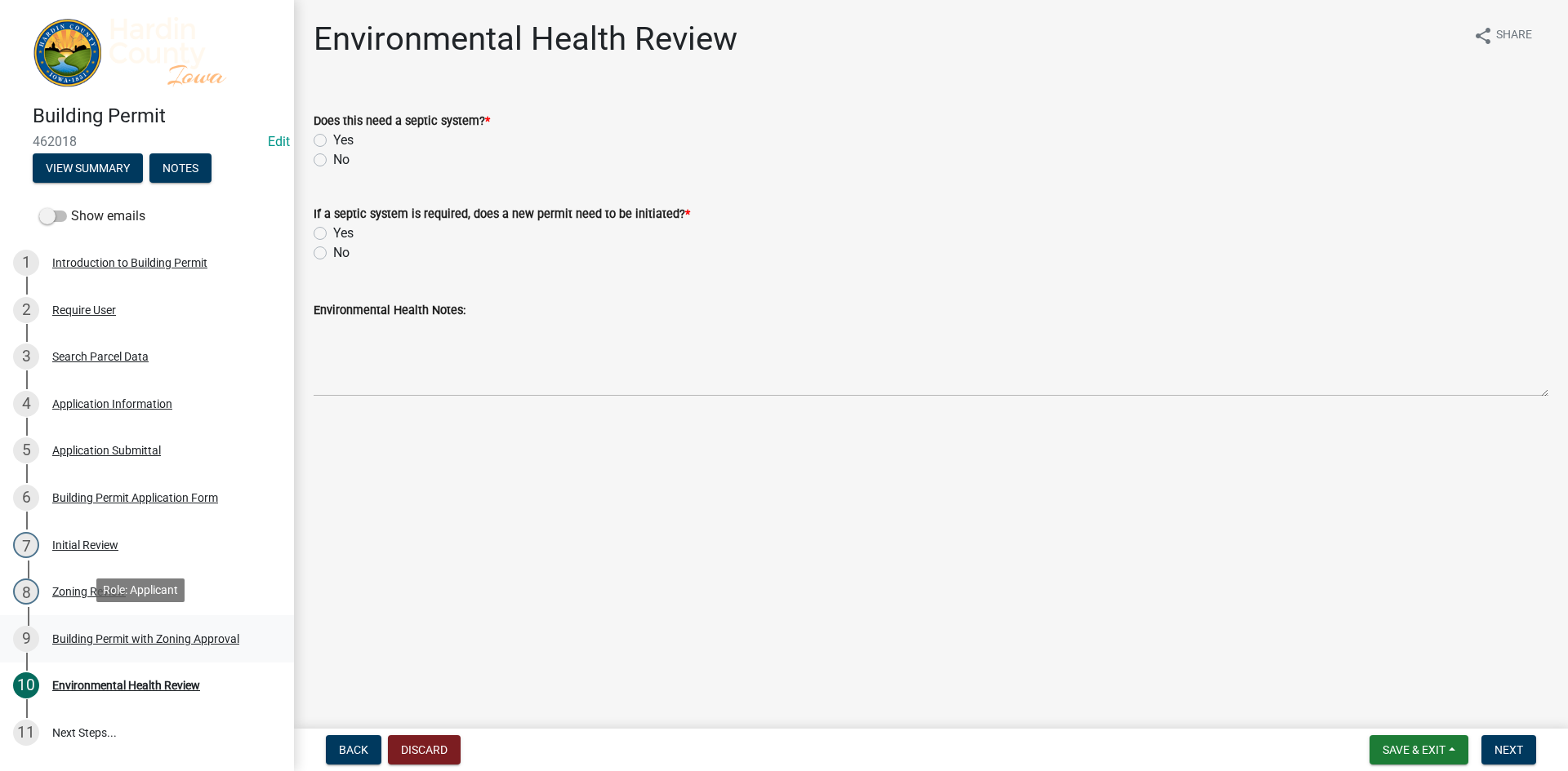
click at [99, 635] on div "Building Permit with Zoning Approval" at bounding box center [146, 638] width 187 height 11
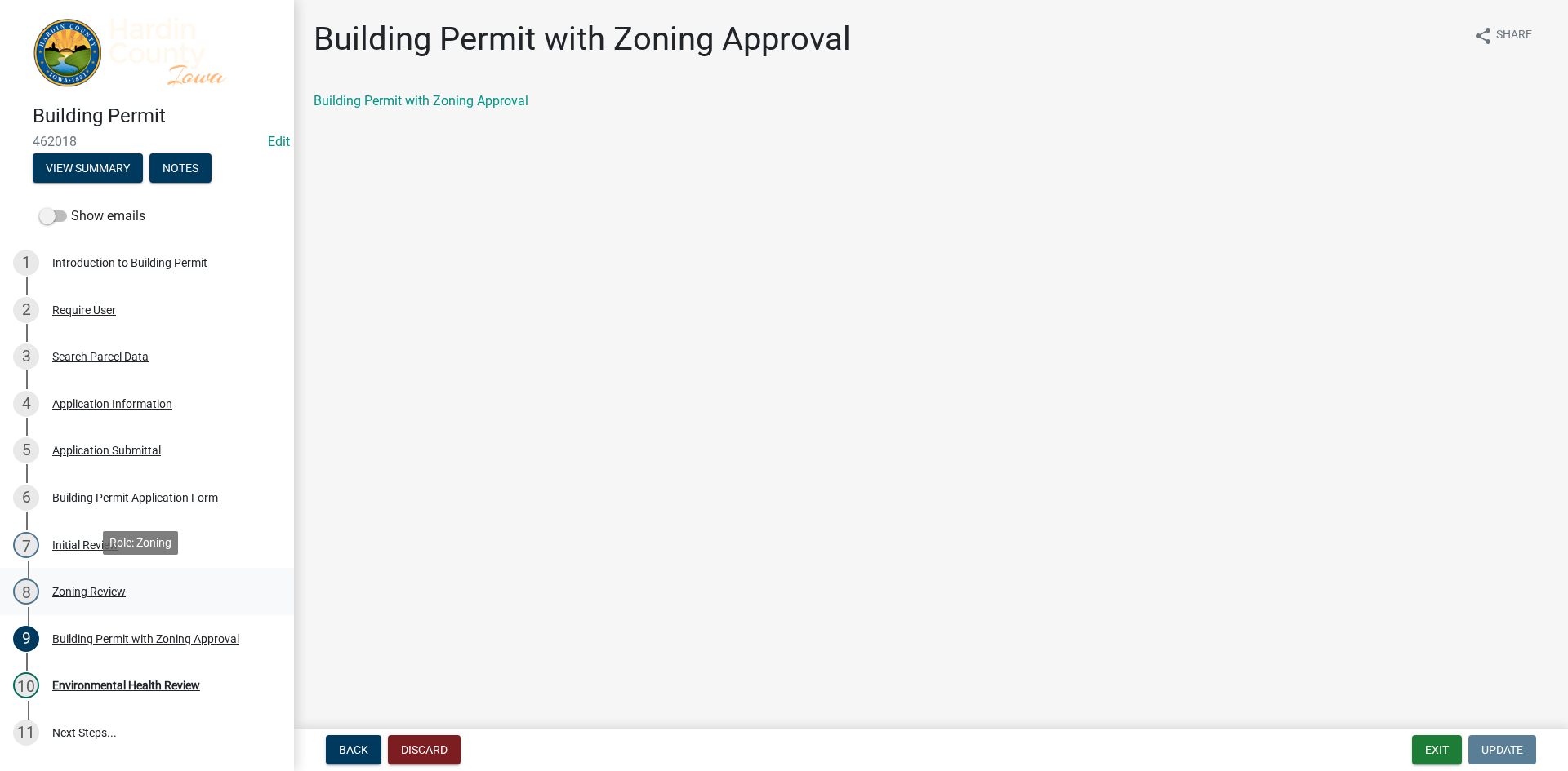
click at [98, 588] on div "Zoning Review" at bounding box center [89, 591] width 73 height 11
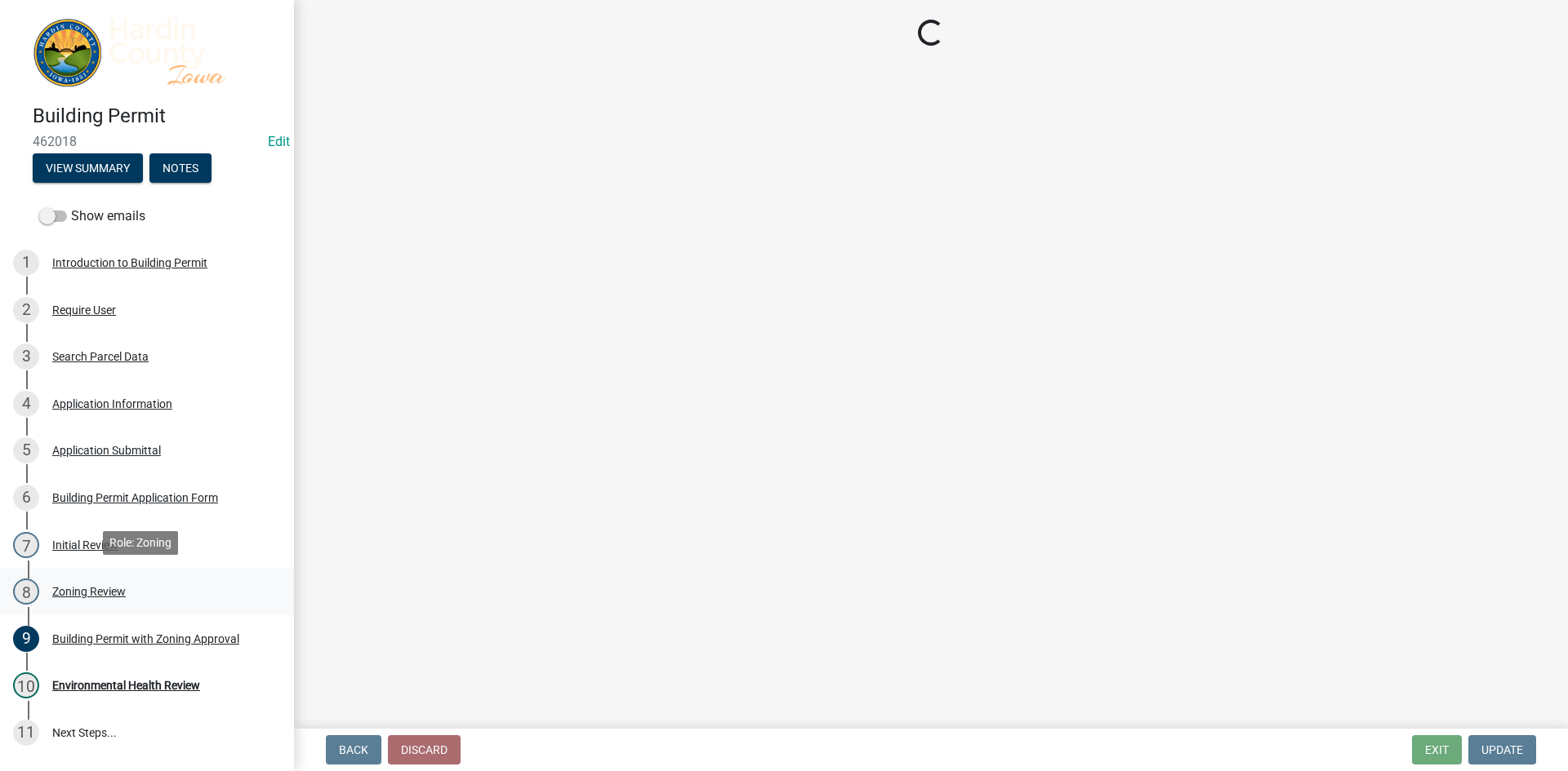
select select "cde34027-c2e6-4375-ad0d-1a97383c127e"
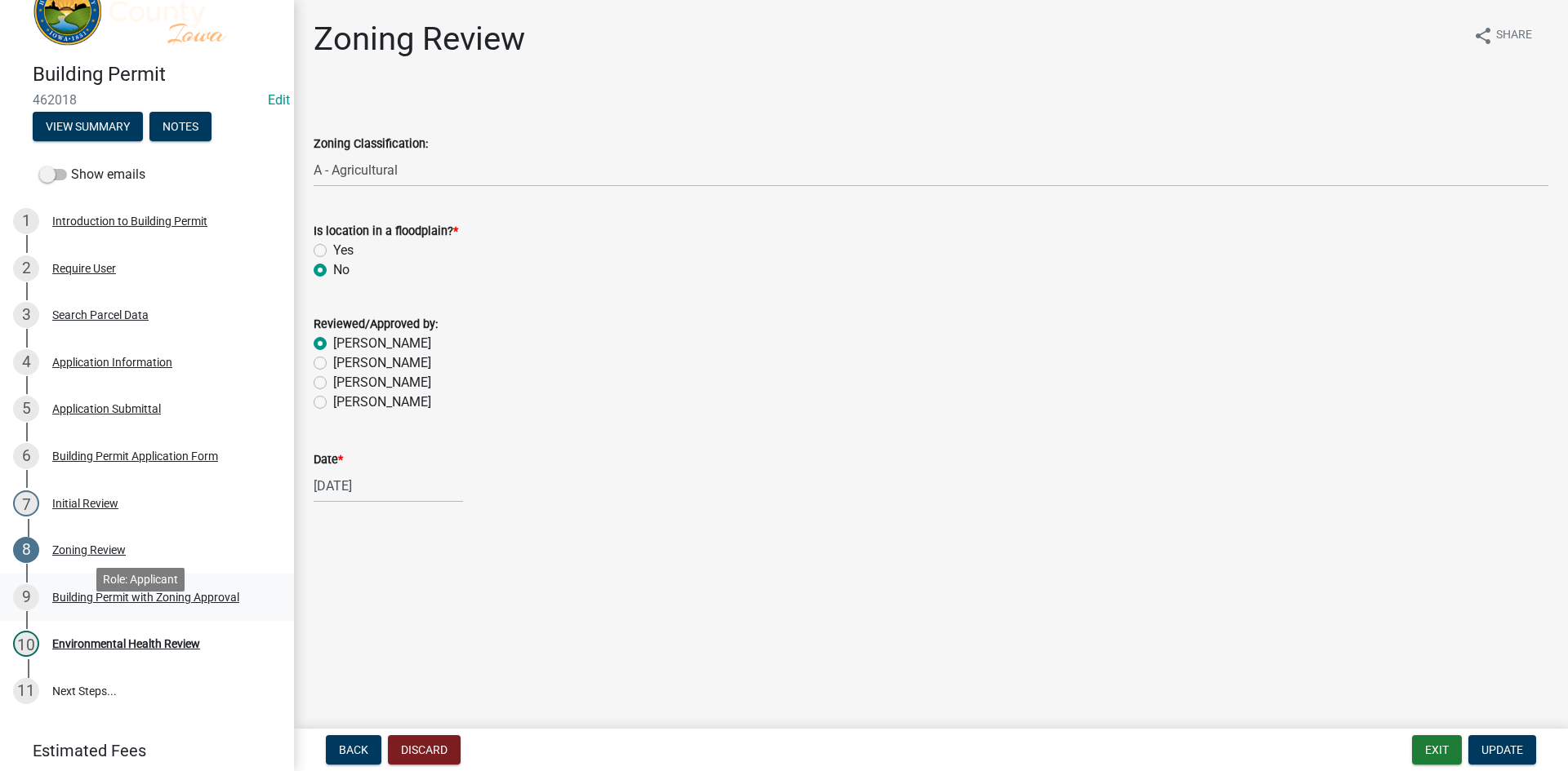
scroll to position [82, 0]
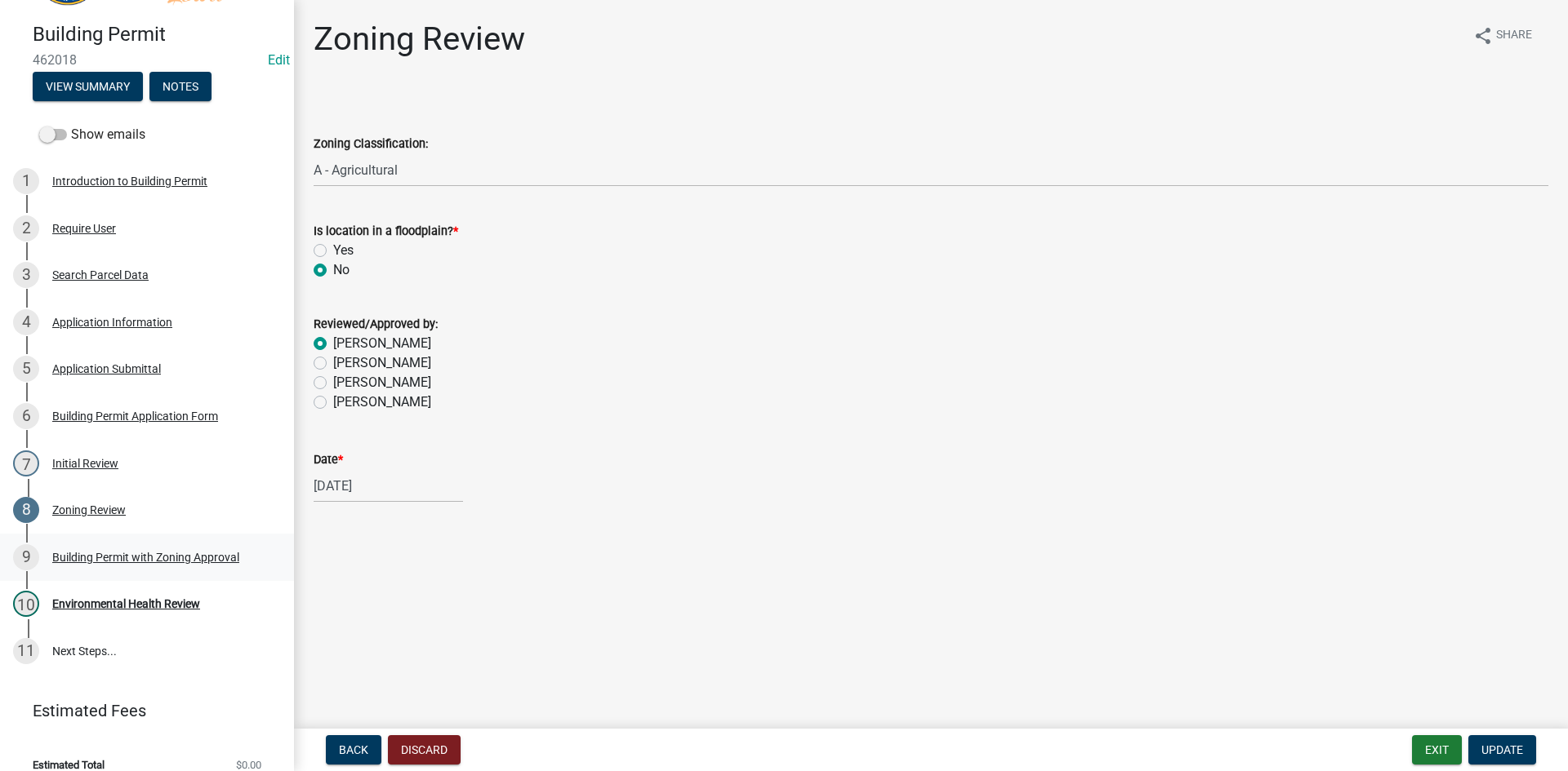
click at [131, 557] on div "Building Permit with Zoning Approval" at bounding box center [146, 557] width 187 height 11
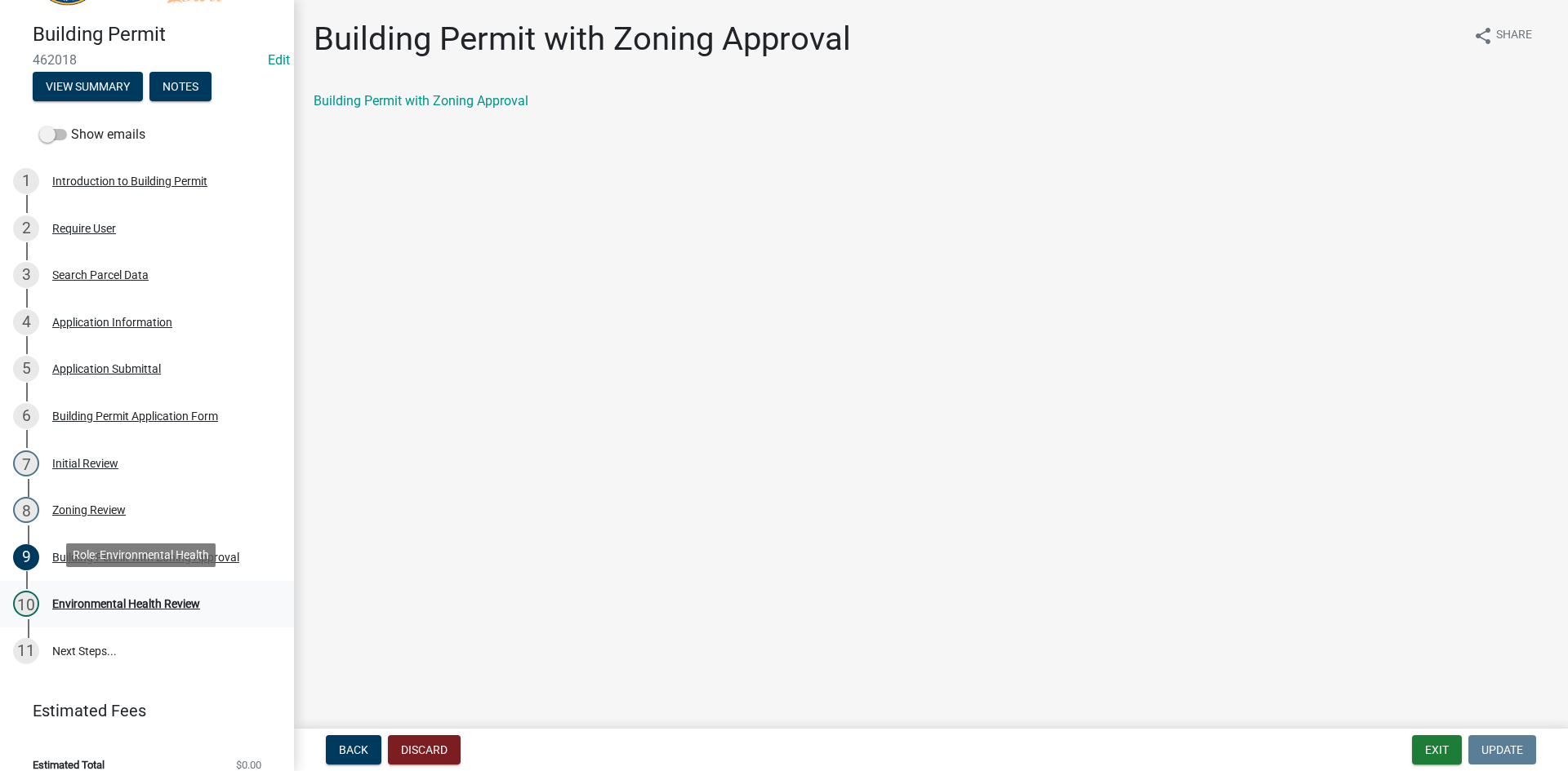
click at [137, 599] on div "Environmental Health Review" at bounding box center [126, 604] width 148 height 11
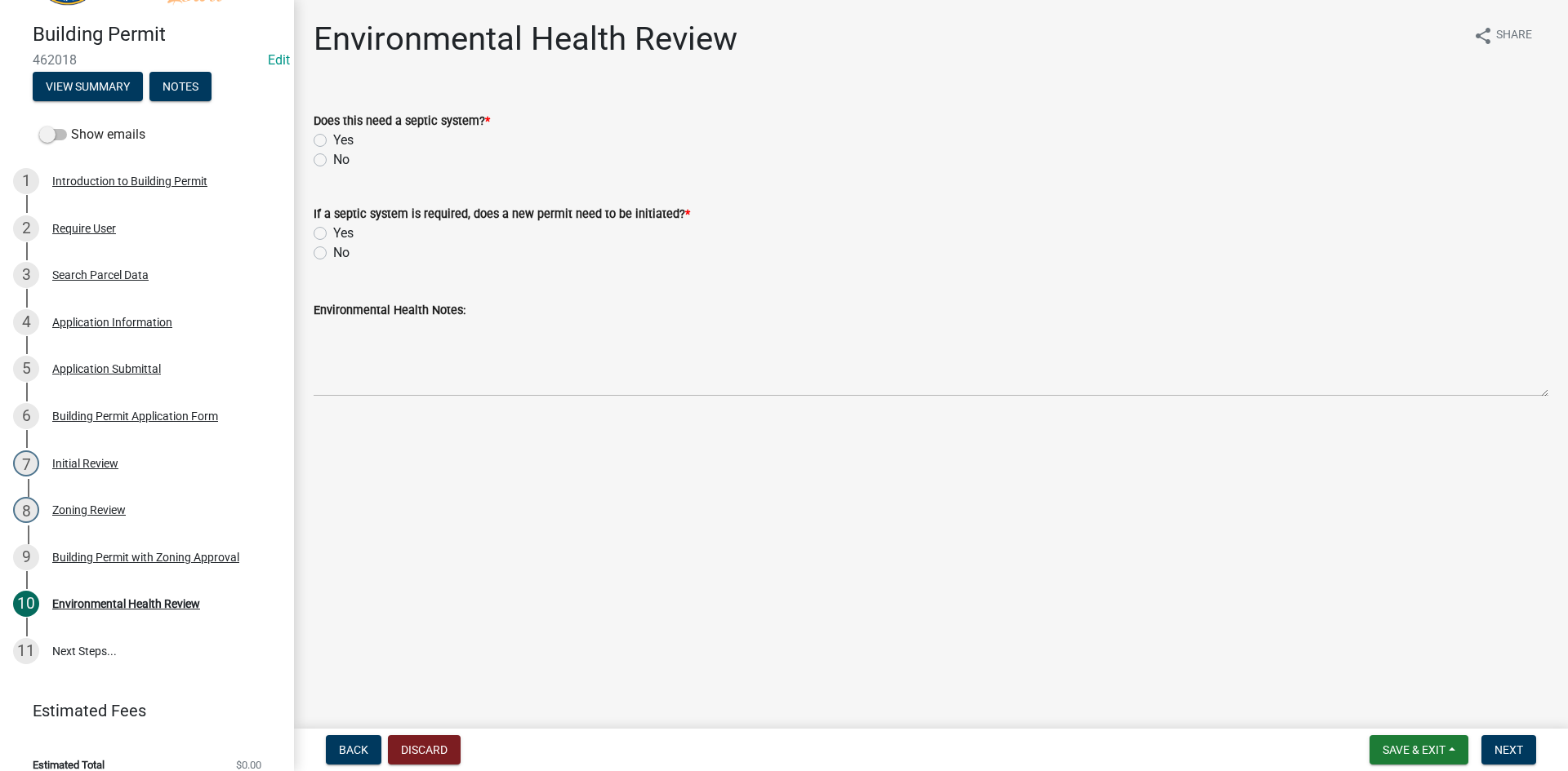
click at [349, 143] on label "Yes" at bounding box center [343, 140] width 21 height 20
click at [343, 141] on input "Yes" at bounding box center [338, 135] width 10 height 10
radio input "true"
click at [349, 235] on label "Yes" at bounding box center [343, 233] width 21 height 20
click at [343, 235] on input "Yes" at bounding box center [338, 229] width 10 height 10
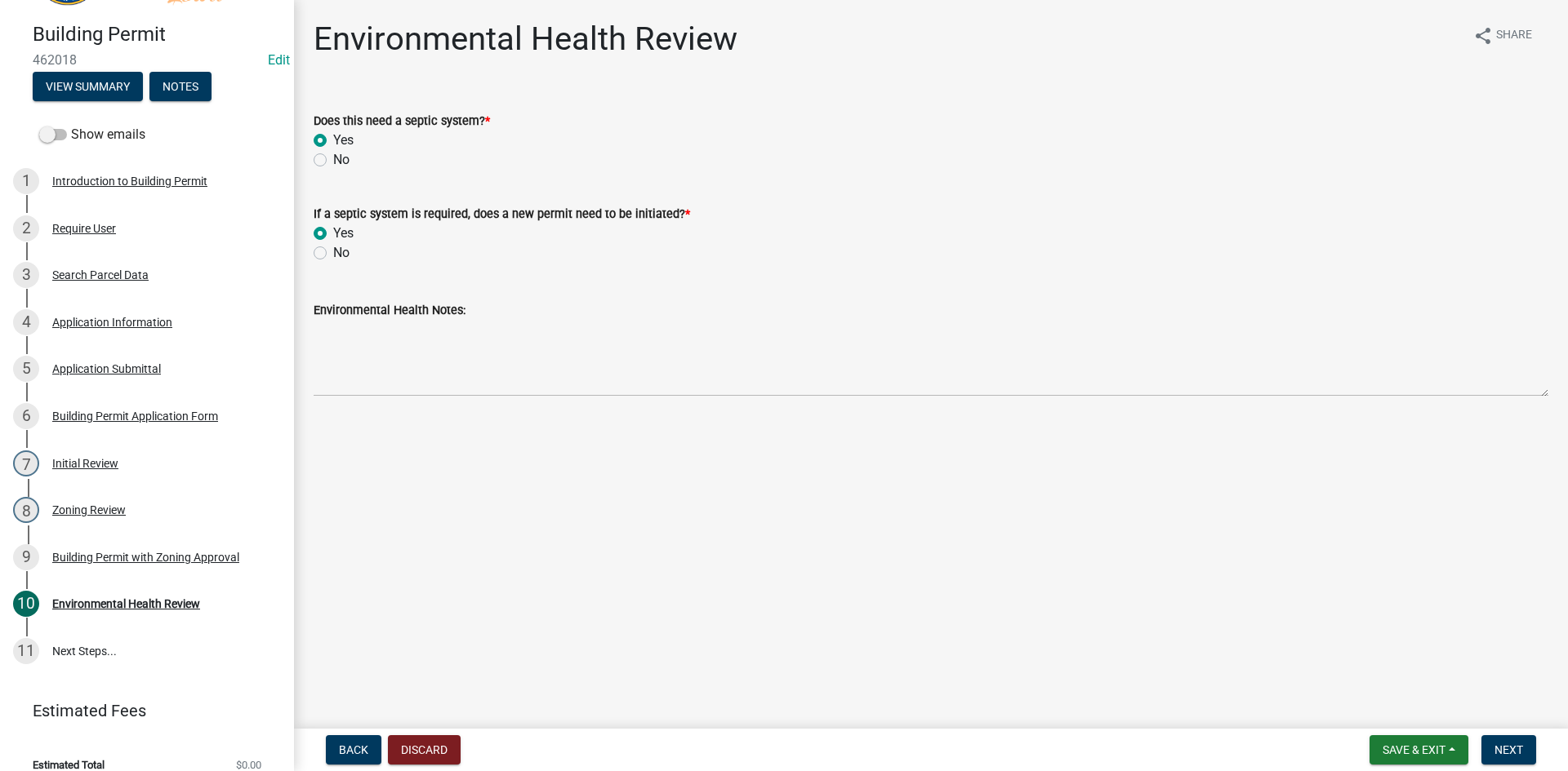
radio input "true"
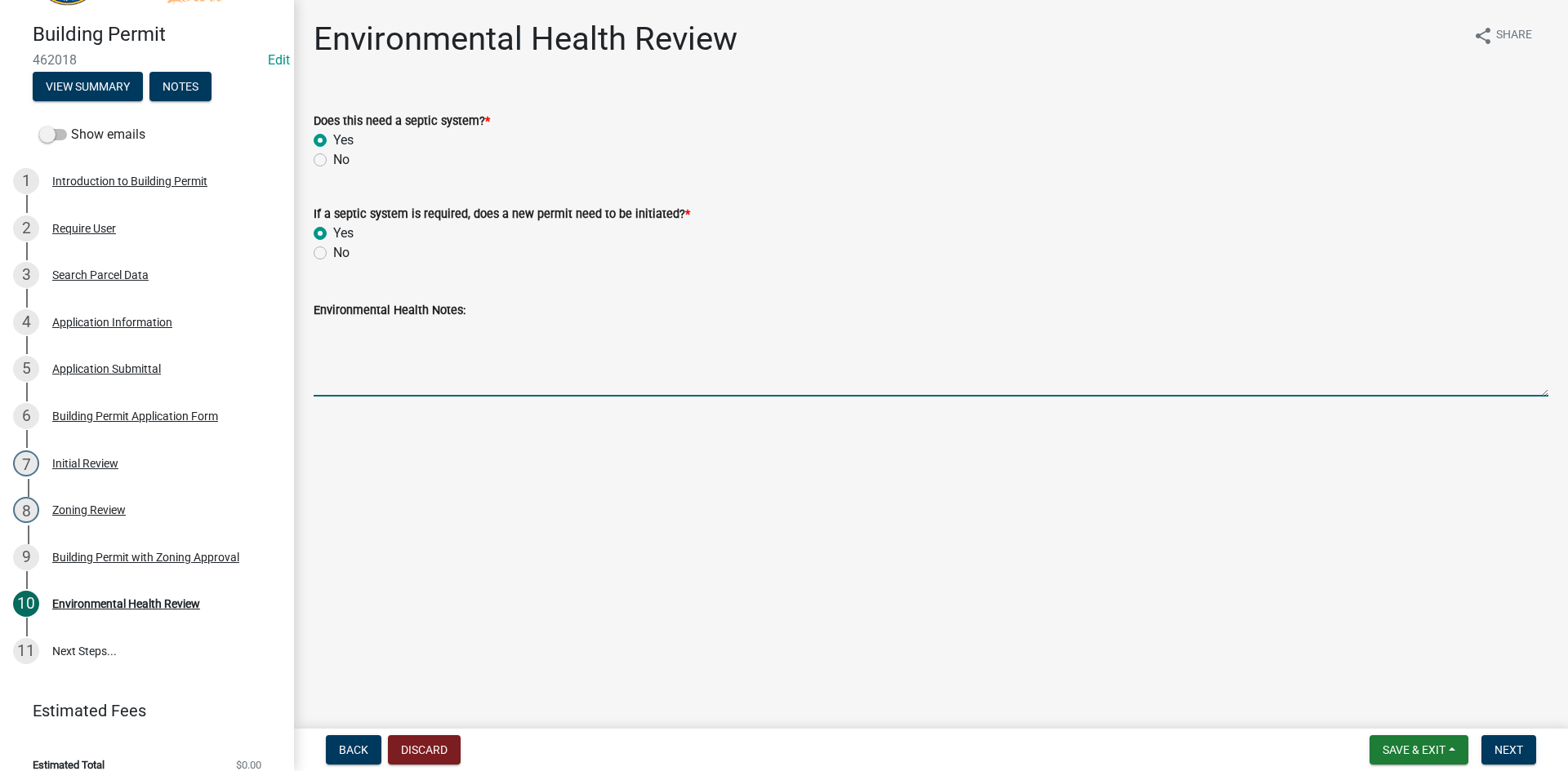
click at [690, 389] on textarea "Environmental Health Notes:" at bounding box center [930, 358] width 1235 height 77
type textarea "Sand Filter- Morts"
click at [1499, 738] on button "Next" at bounding box center [1508, 750] width 54 height 29
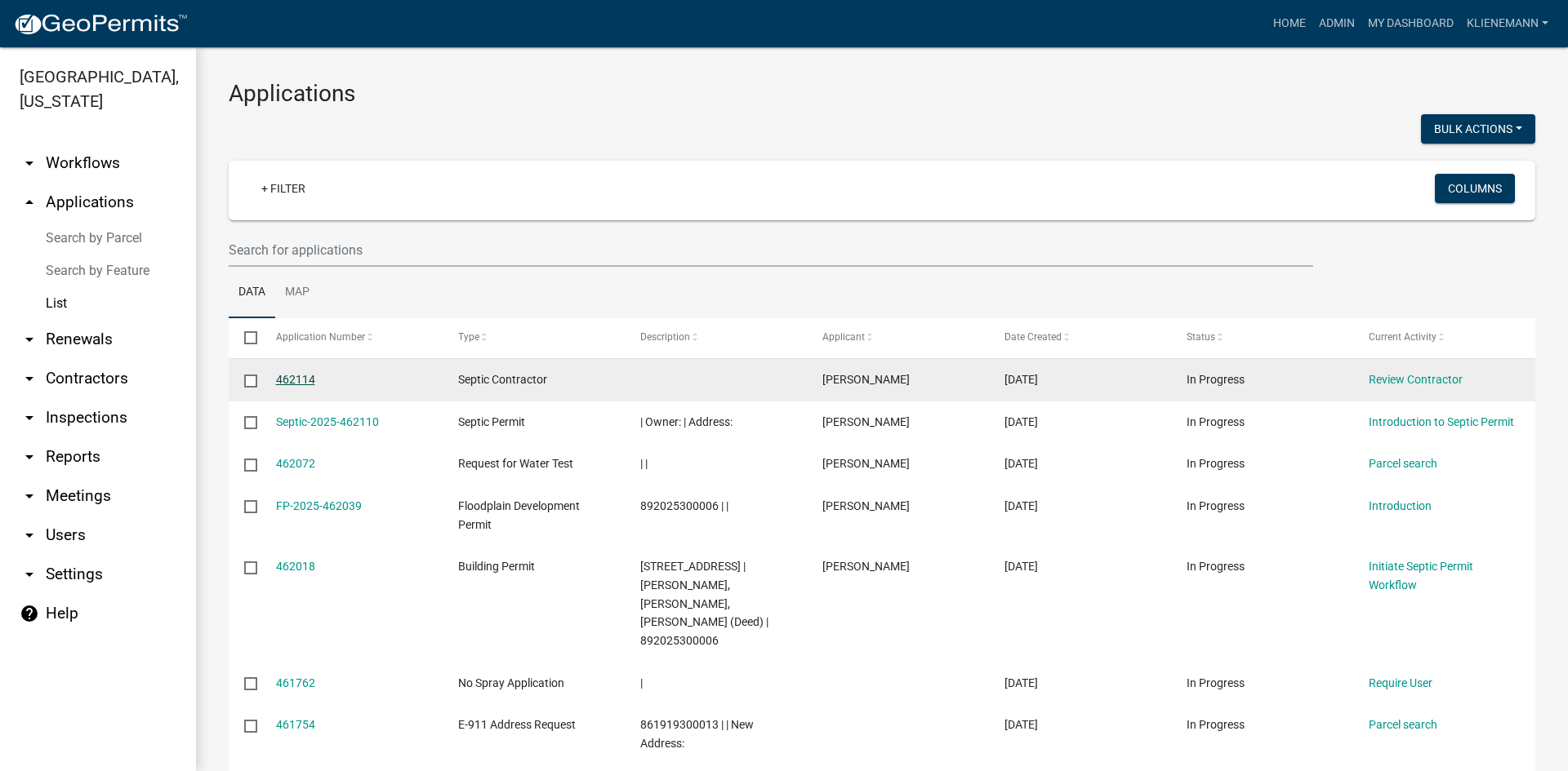
click at [306, 380] on link "462114" at bounding box center [295, 379] width 39 height 13
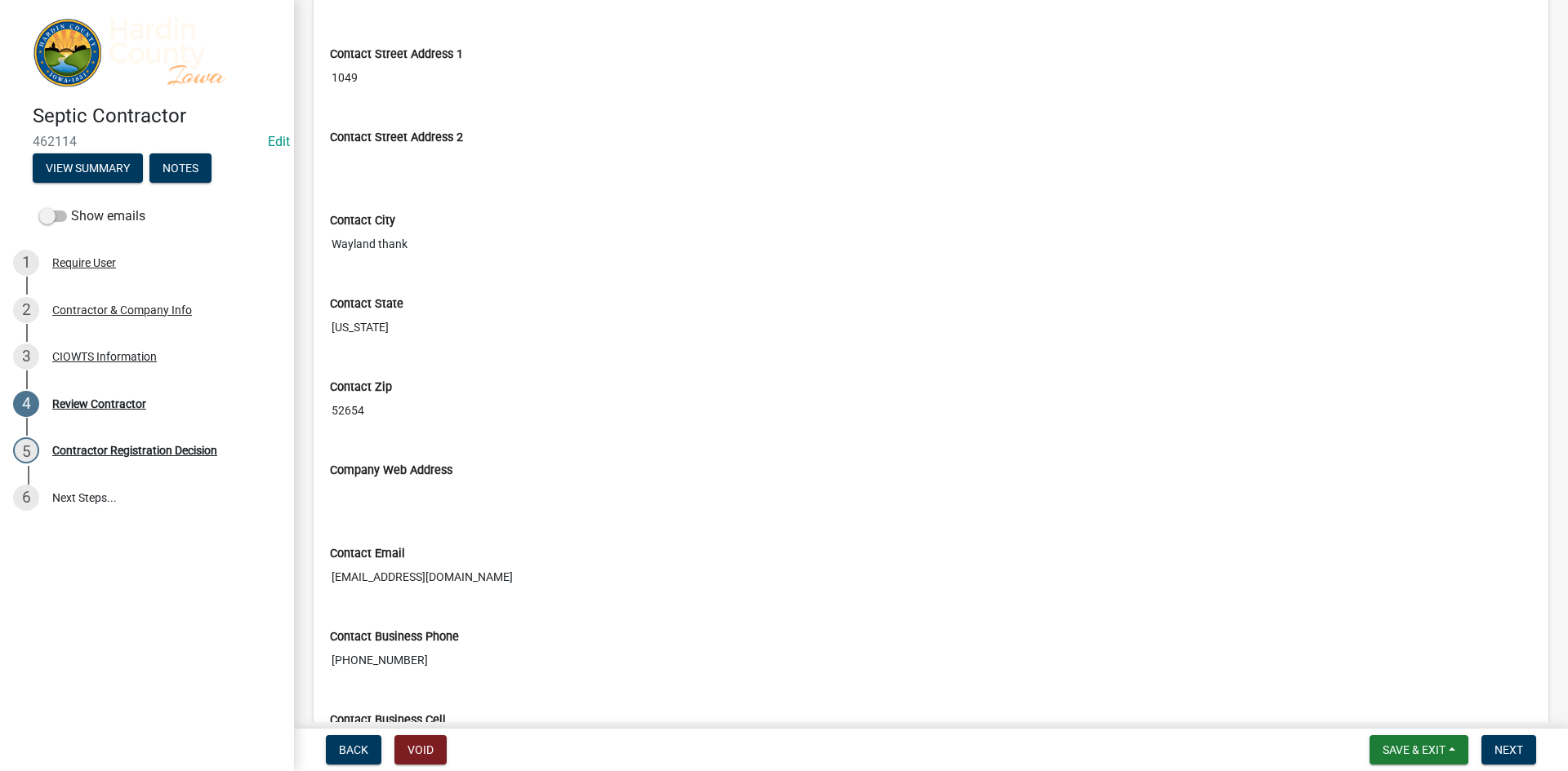
scroll to position [408, 0]
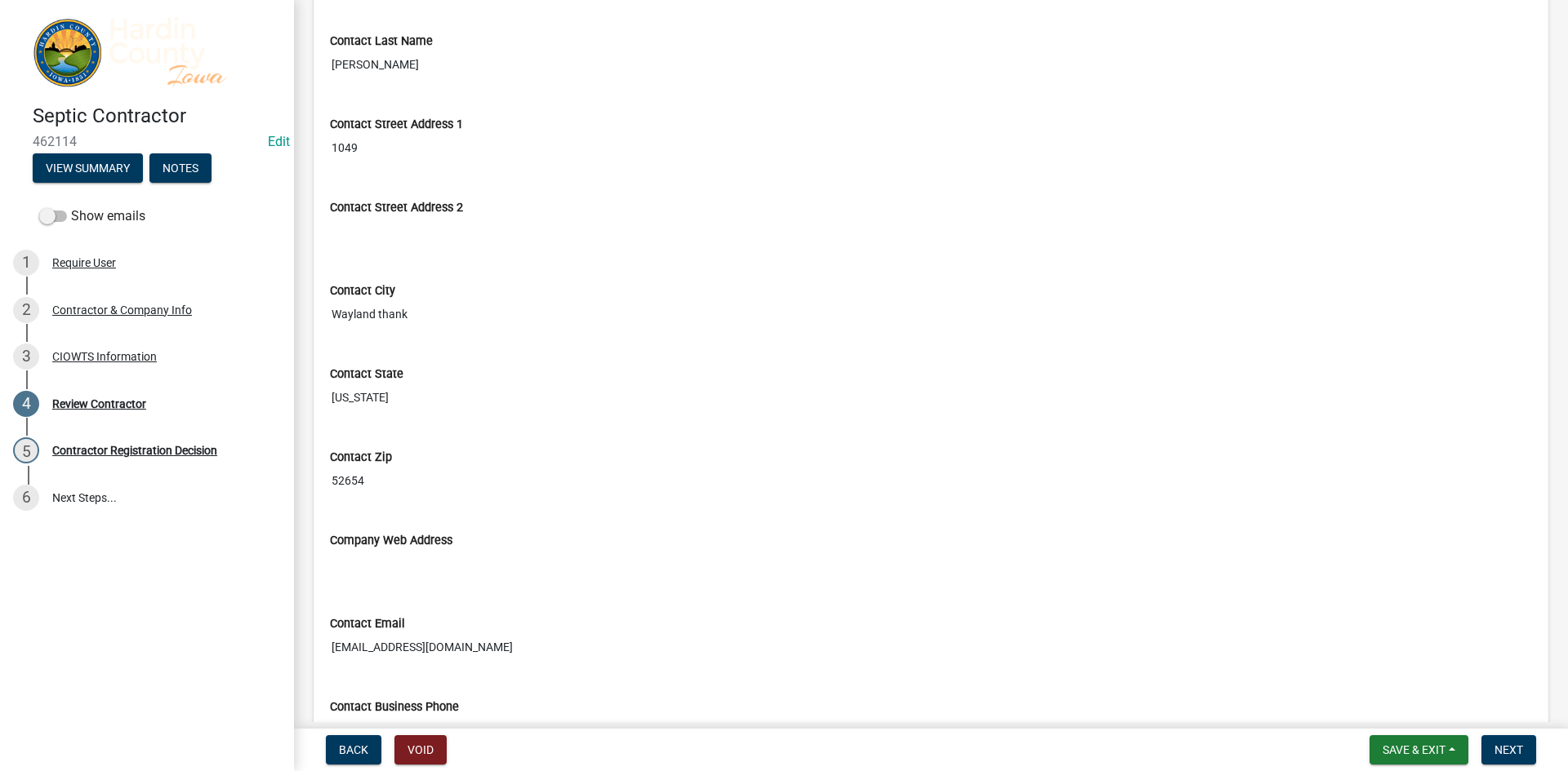
drag, startPoint x: 332, startPoint y: 310, endPoint x: 419, endPoint y: 312, distance: 87.0
click at [419, 312] on input "Wayland thank" at bounding box center [930, 314] width 1202 height 30
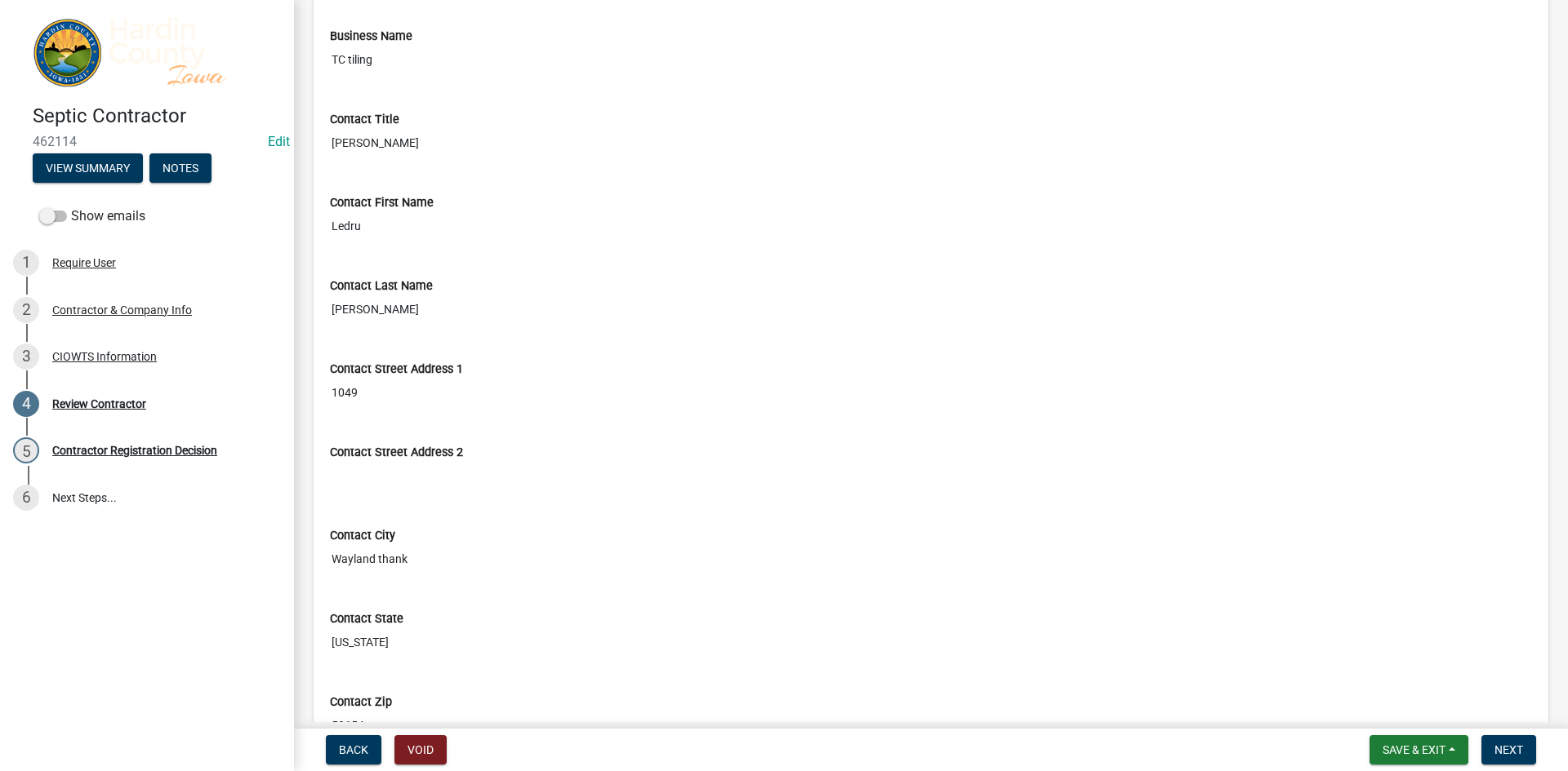
scroll to position [82, 0]
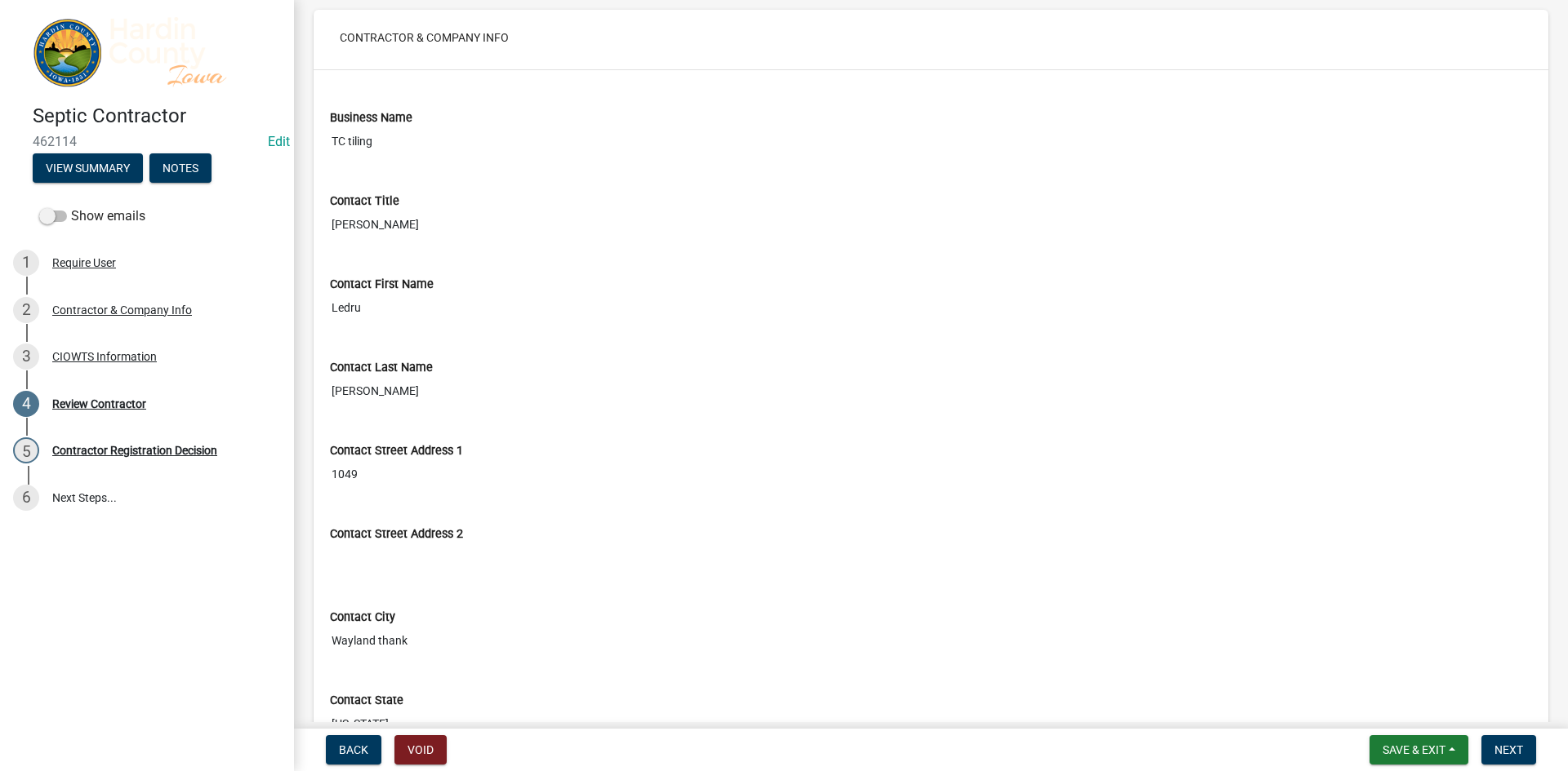
drag, startPoint x: 396, startPoint y: 141, endPoint x: 326, endPoint y: 144, distance: 70.1
click at [326, 144] on div "Business Name TC tiling" at bounding box center [930, 128] width 1226 height 84
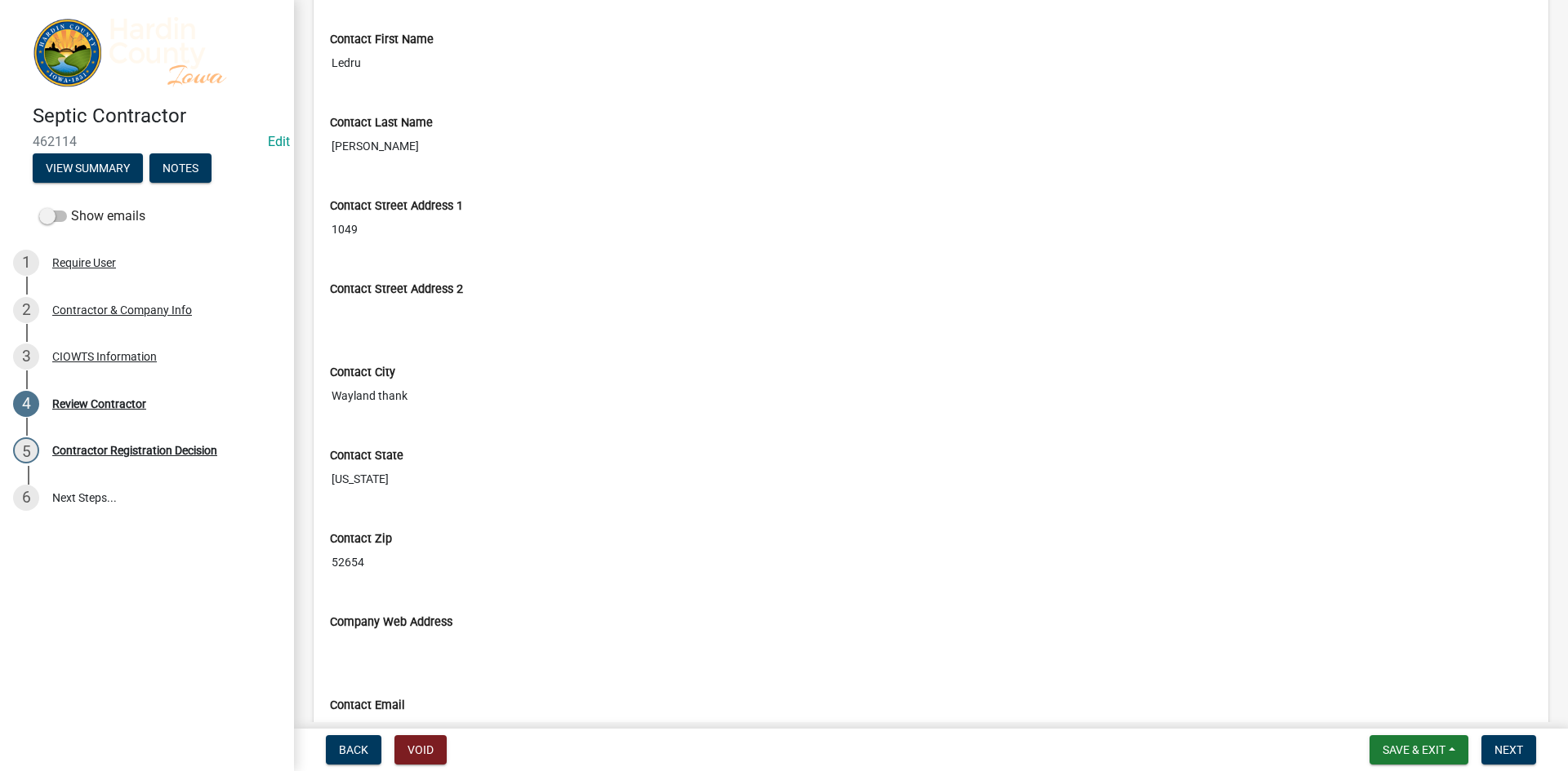
scroll to position [408, 0]
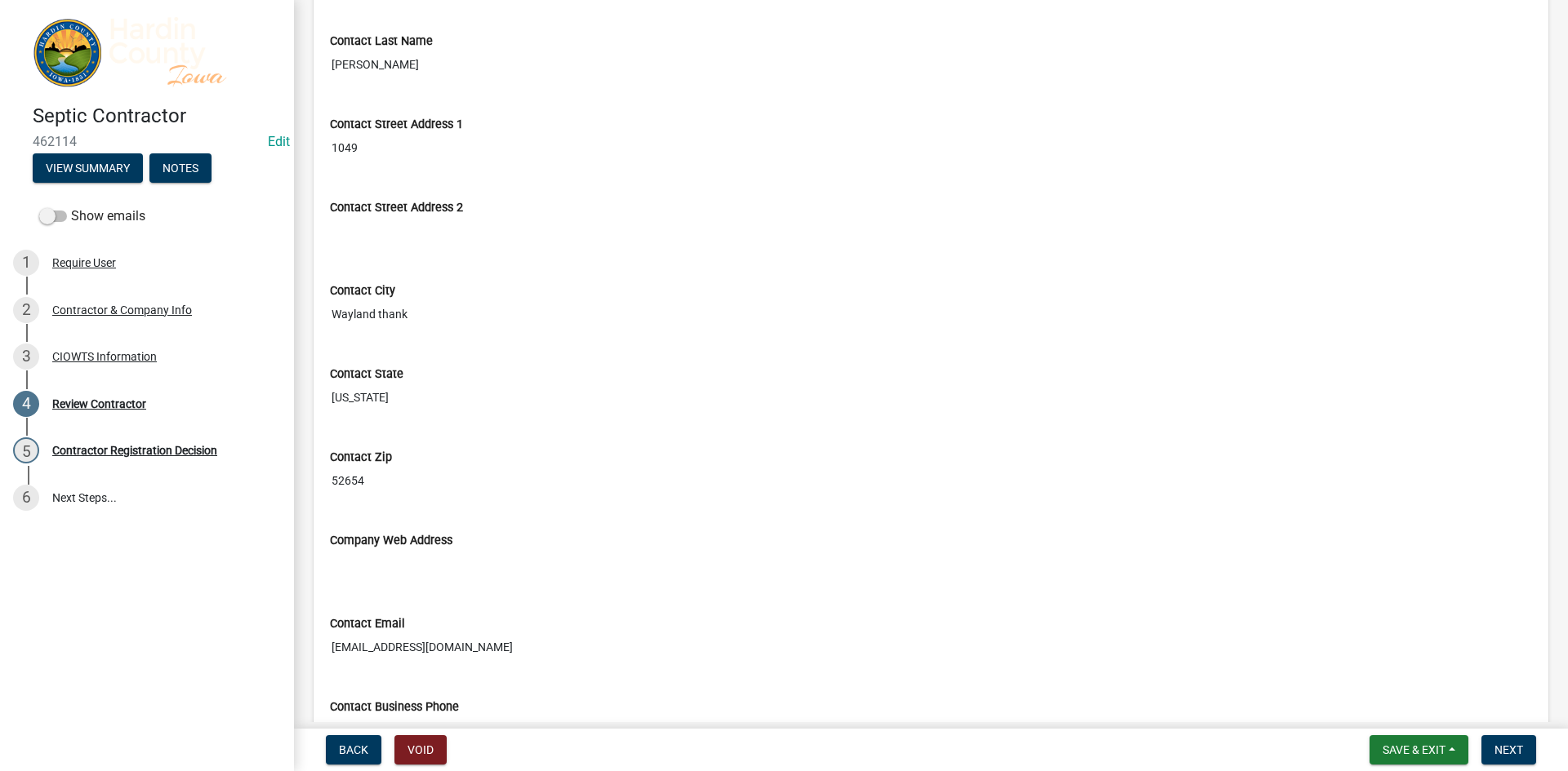
drag, startPoint x: 374, startPoint y: 478, endPoint x: 333, endPoint y: 479, distance: 41.0
click at [333, 479] on input "52654" at bounding box center [930, 480] width 1202 height 30
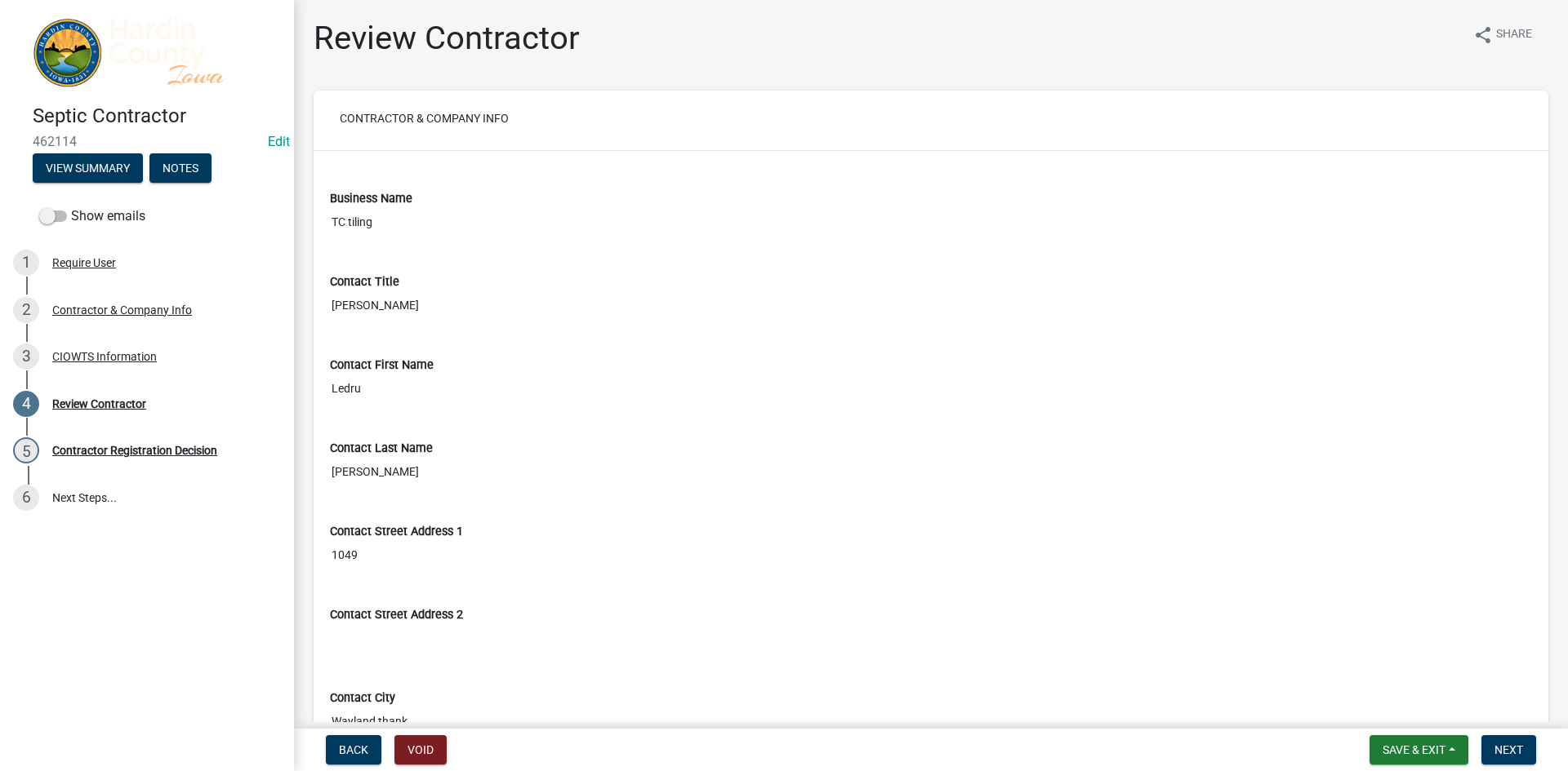
scroll to position [0, 0]
drag, startPoint x: 379, startPoint y: 391, endPoint x: 326, endPoint y: 401, distance: 53.9
click at [326, 401] on div "Contact First Name Ledru" at bounding box center [930, 376] width 1226 height 84
click at [438, 414] on div "Contact First Name Ledru" at bounding box center [930, 376] width 1226 height 84
click at [180, 457] on div "5 Contractor Registration Decision" at bounding box center [140, 450] width 255 height 26
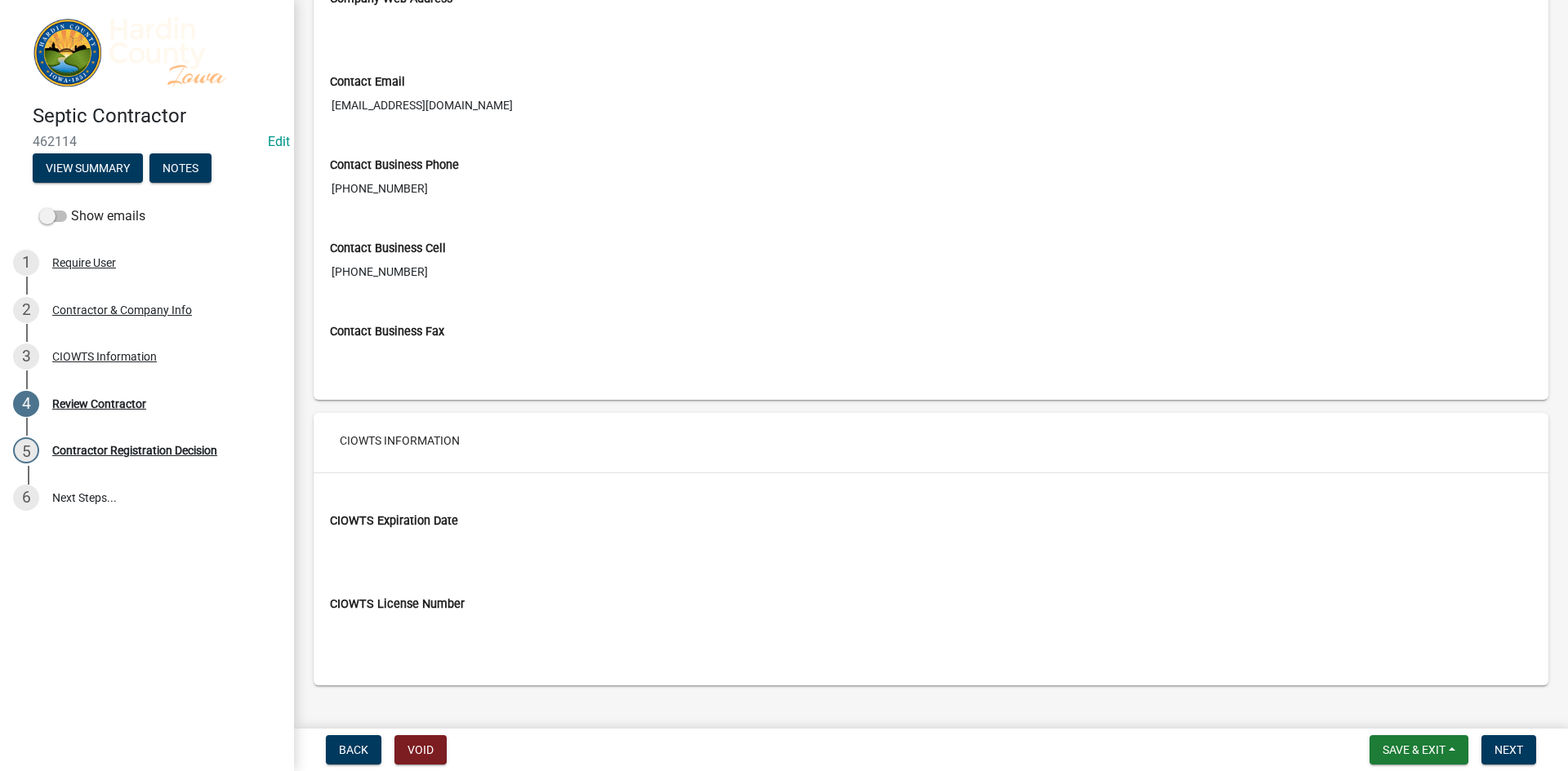
scroll to position [977, 0]
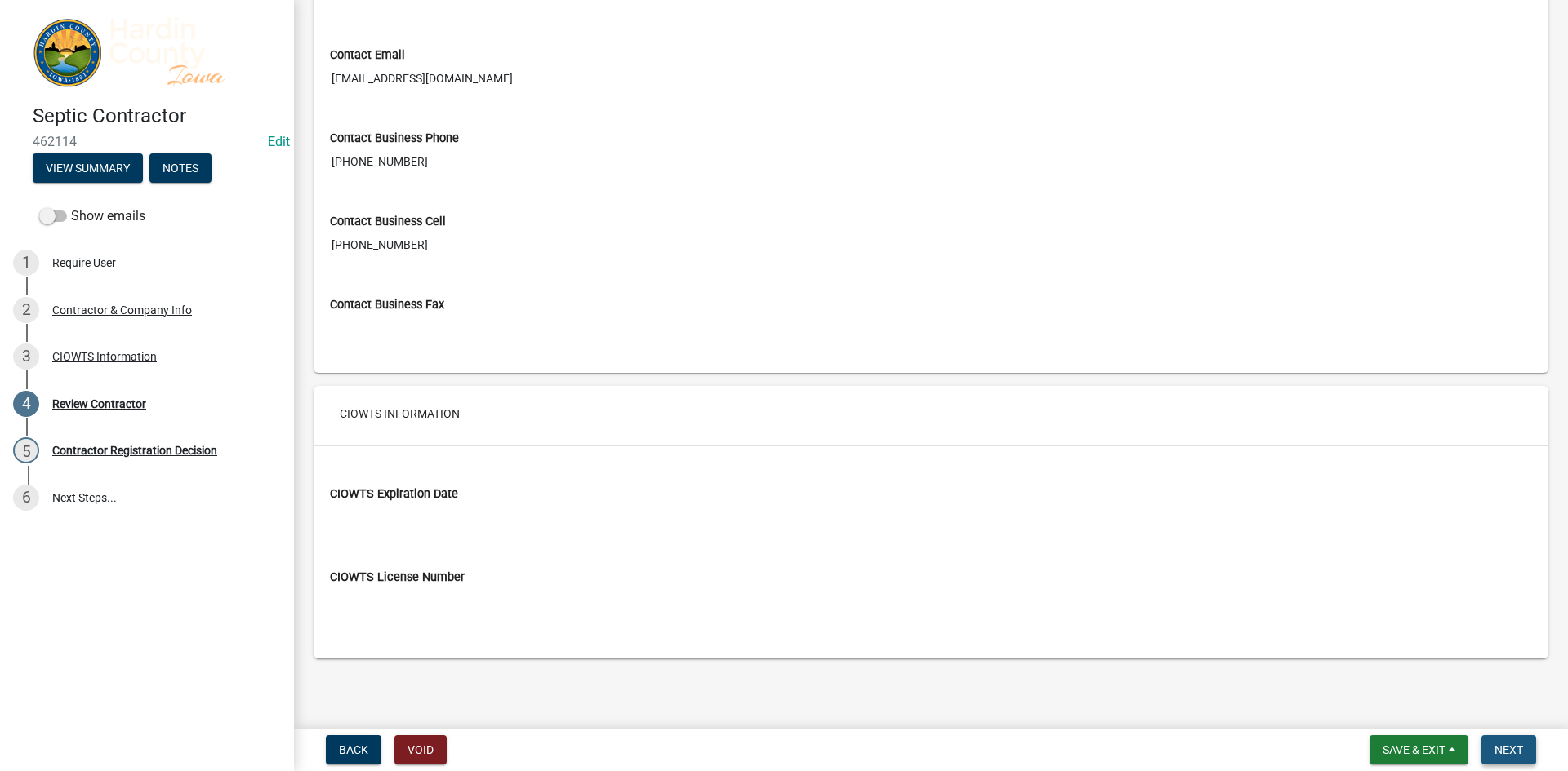
click at [1524, 740] on button "Next" at bounding box center [1508, 750] width 54 height 29
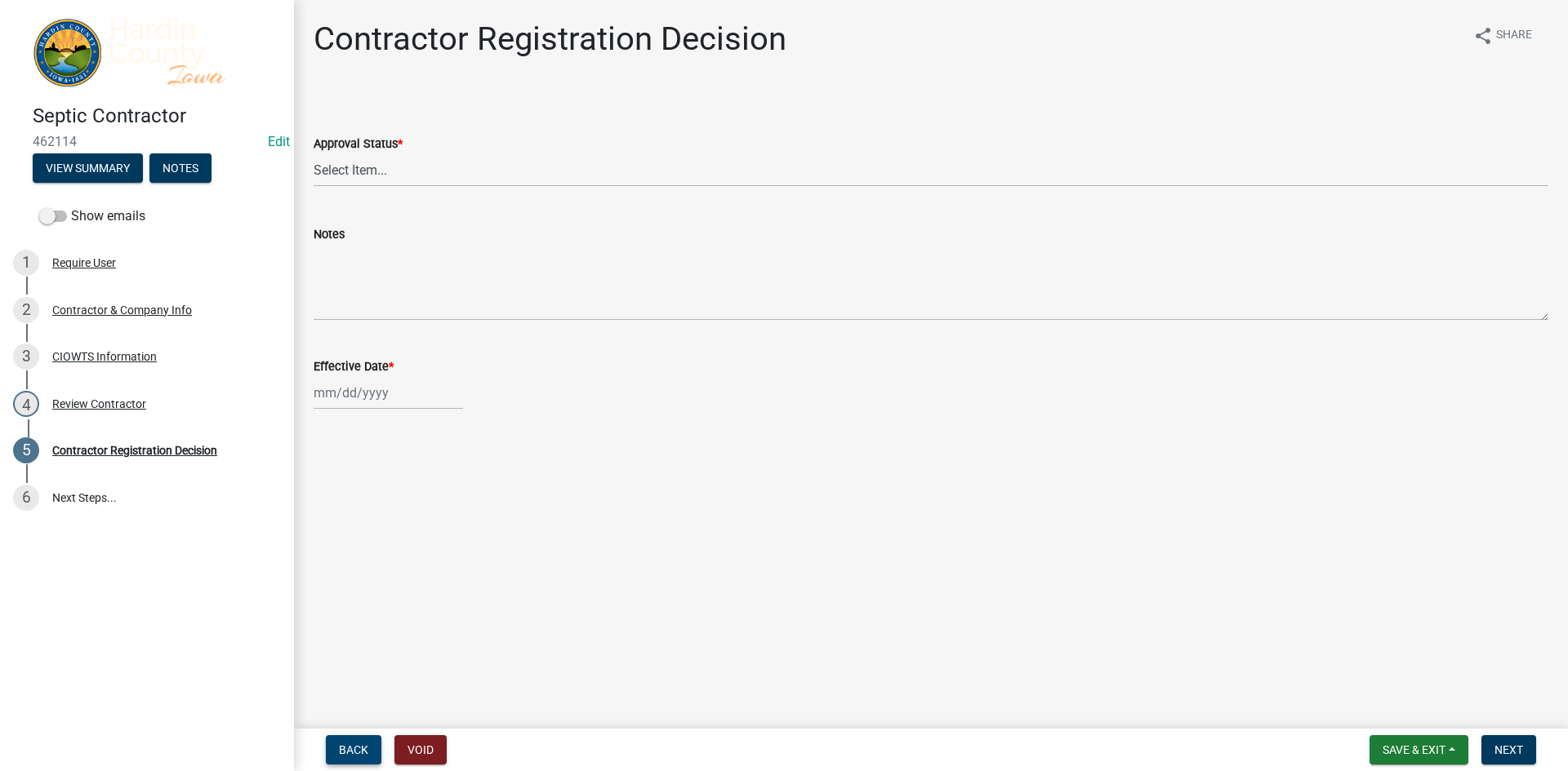
click at [349, 749] on span "Back" at bounding box center [354, 749] width 29 height 13
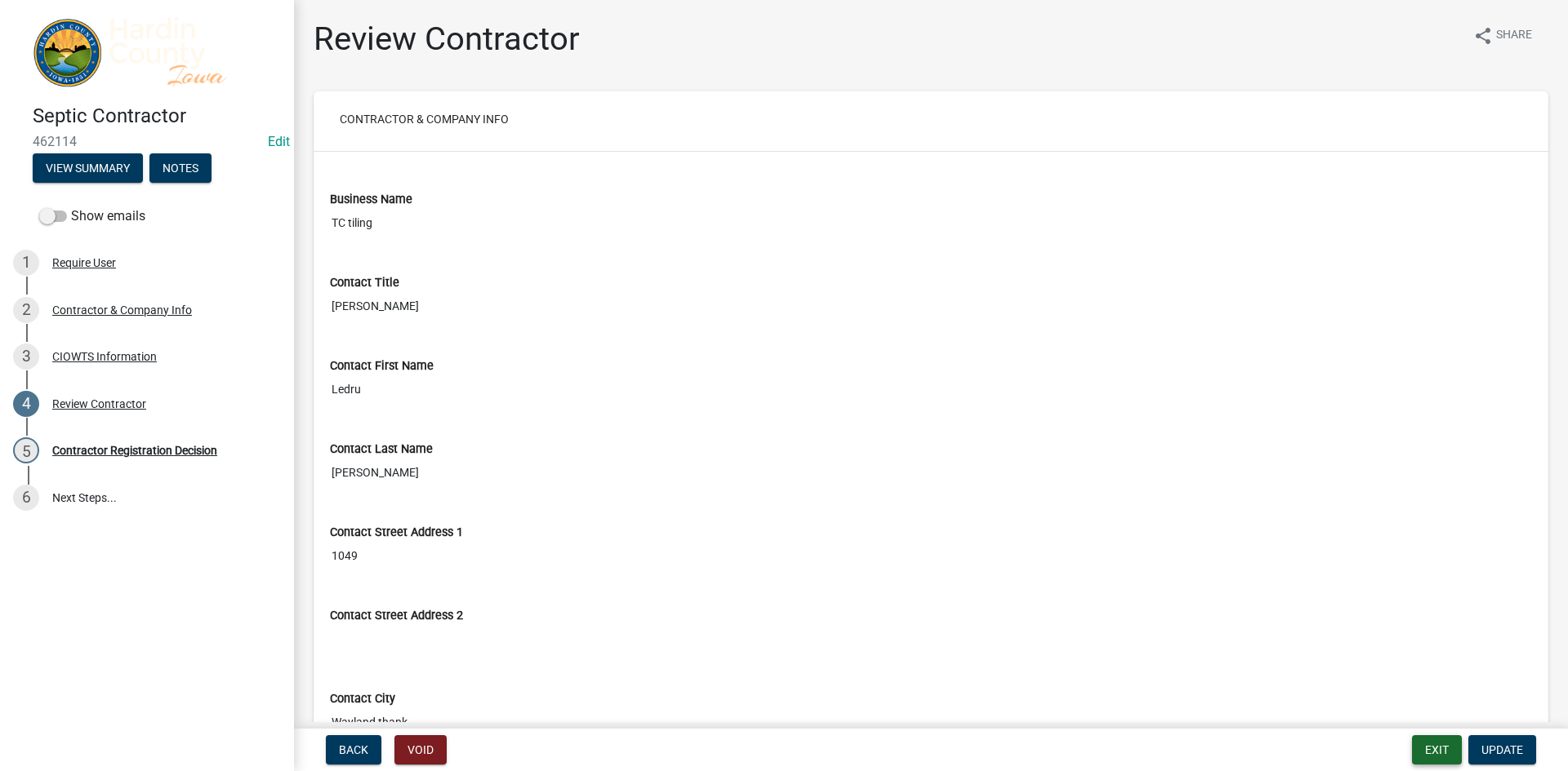
click at [1443, 755] on button "Exit" at bounding box center [1437, 750] width 50 height 29
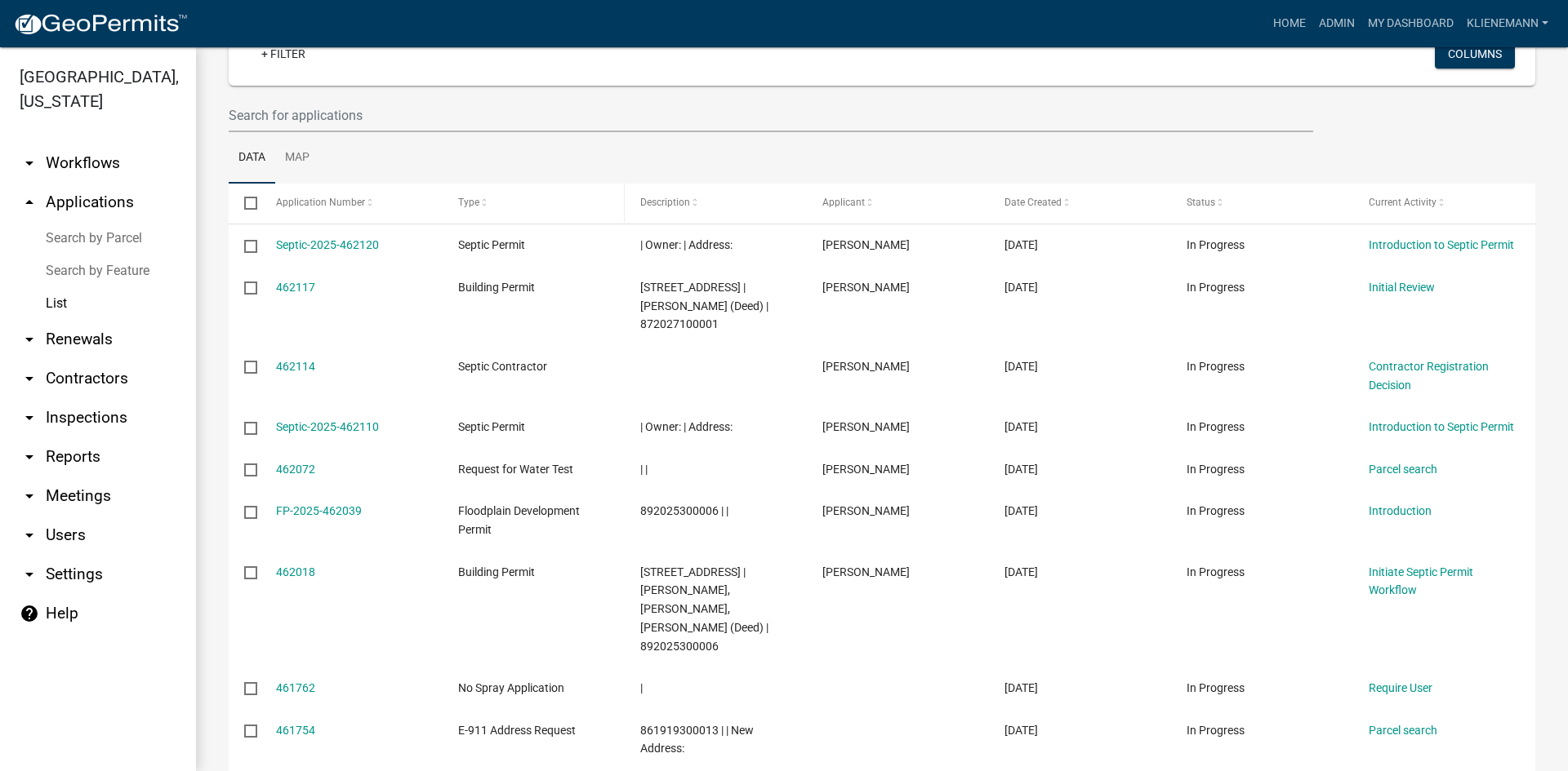
scroll to position [163, 0]
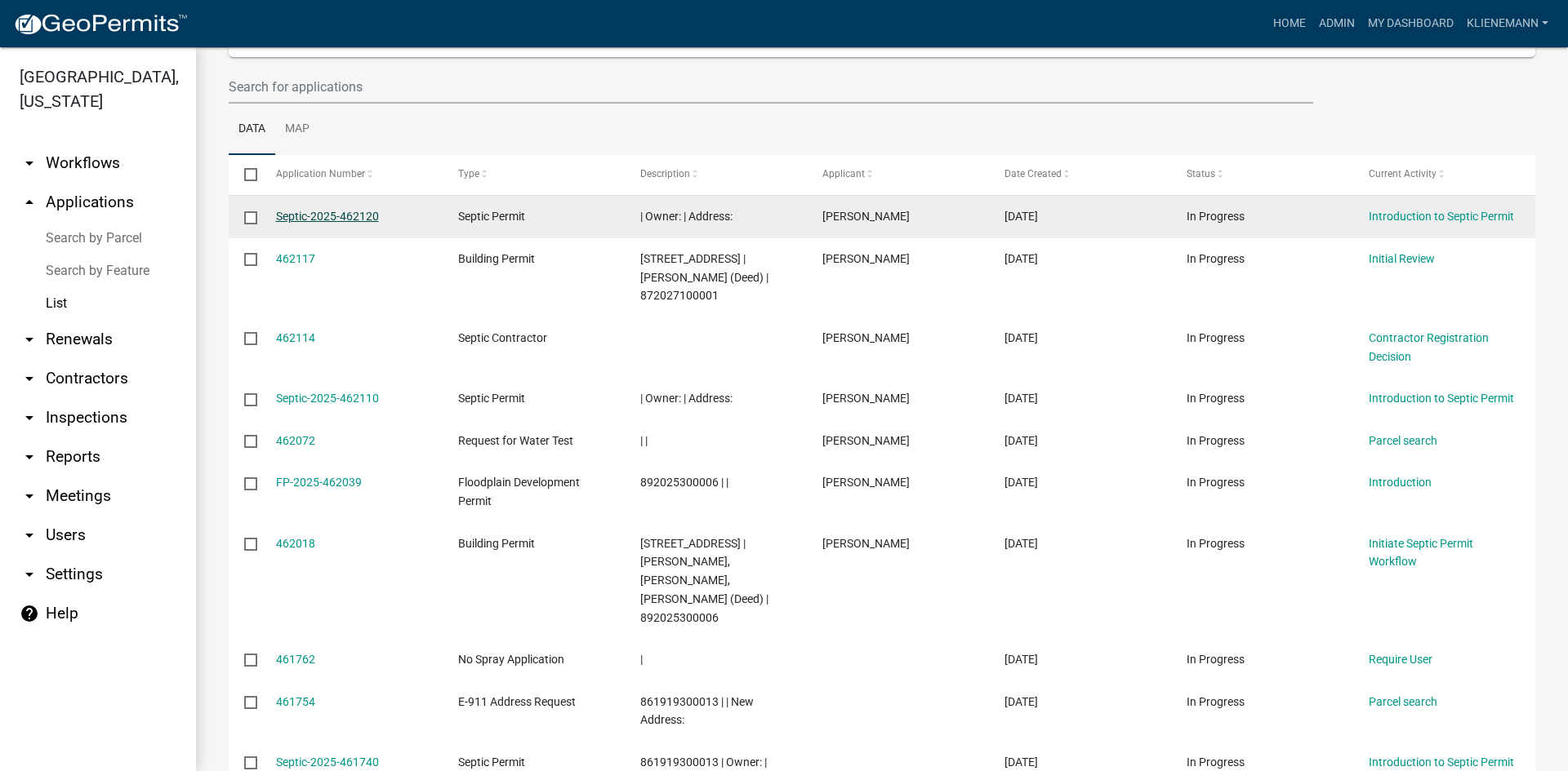
click at [335, 218] on link "Septic-2025-462120" at bounding box center [327, 216] width 103 height 13
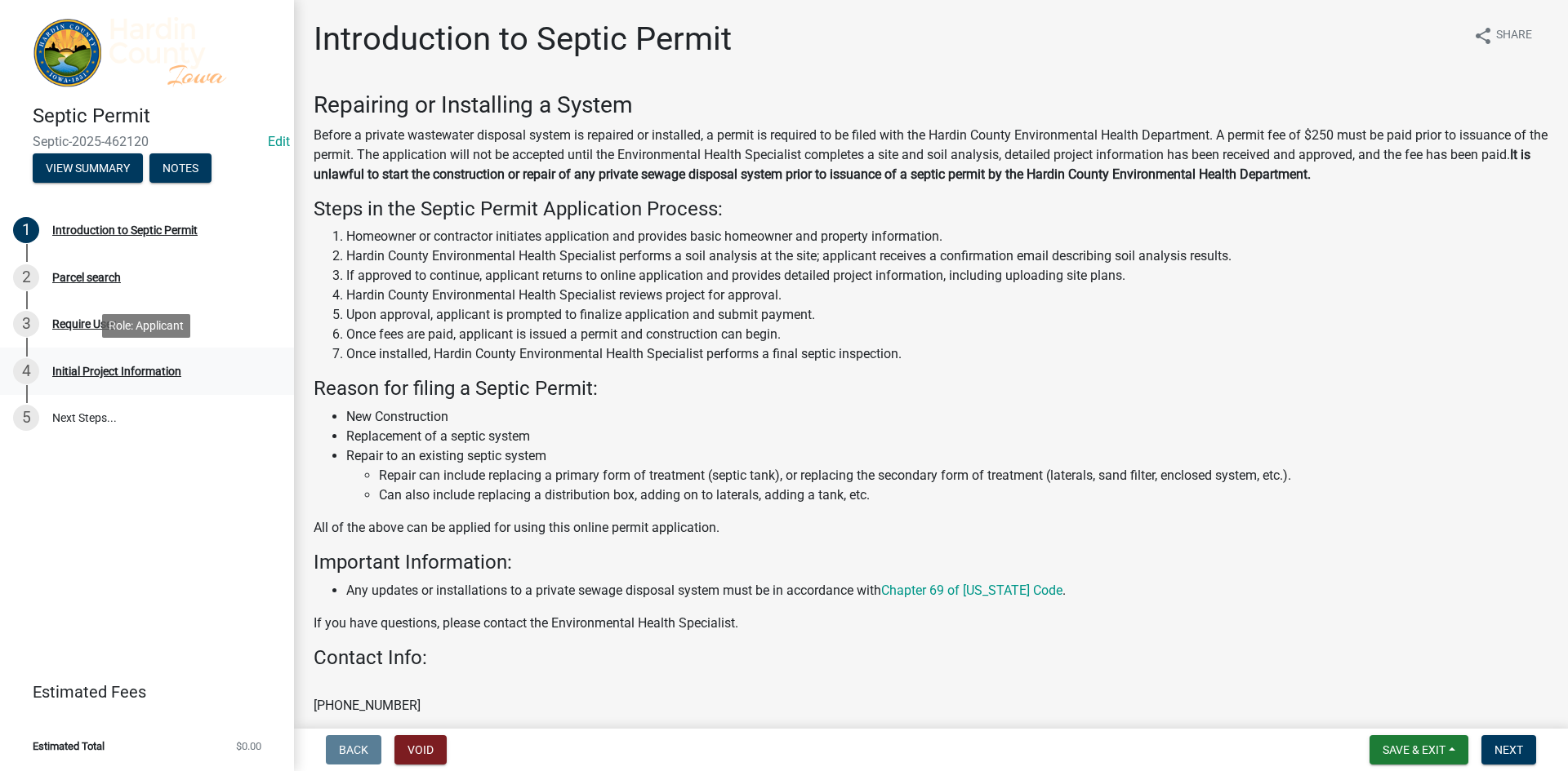
click at [83, 360] on div "4 Initial Project Information" at bounding box center [140, 371] width 255 height 26
click at [83, 367] on div "Initial Project Information" at bounding box center [116, 371] width 129 height 11
click at [83, 335] on div "3 Require User" at bounding box center [140, 323] width 255 height 26
click at [89, 274] on div "Parcel search" at bounding box center [86, 277] width 68 height 11
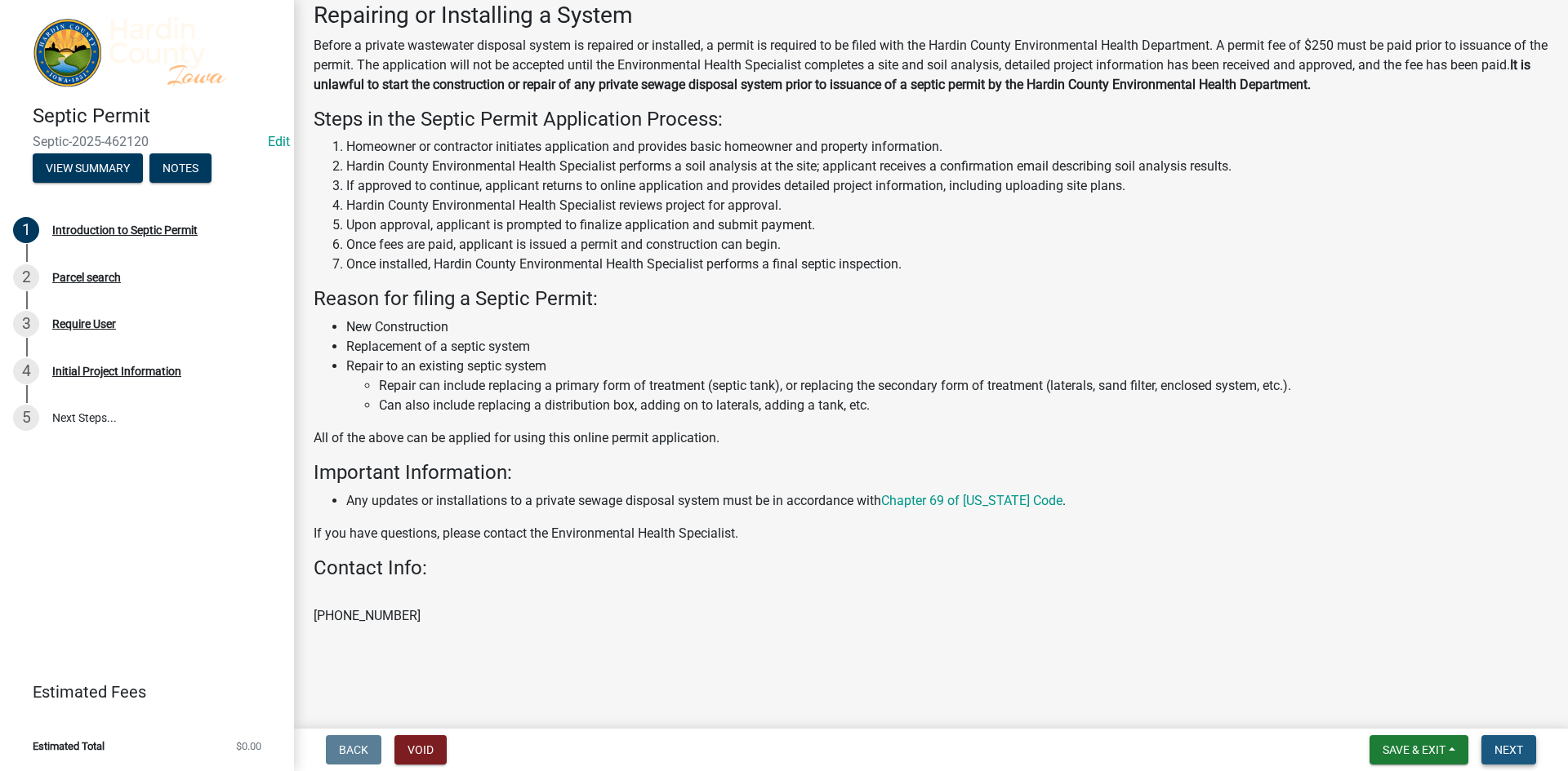
click at [1499, 749] on span "Next" at bounding box center [1508, 749] width 28 height 13
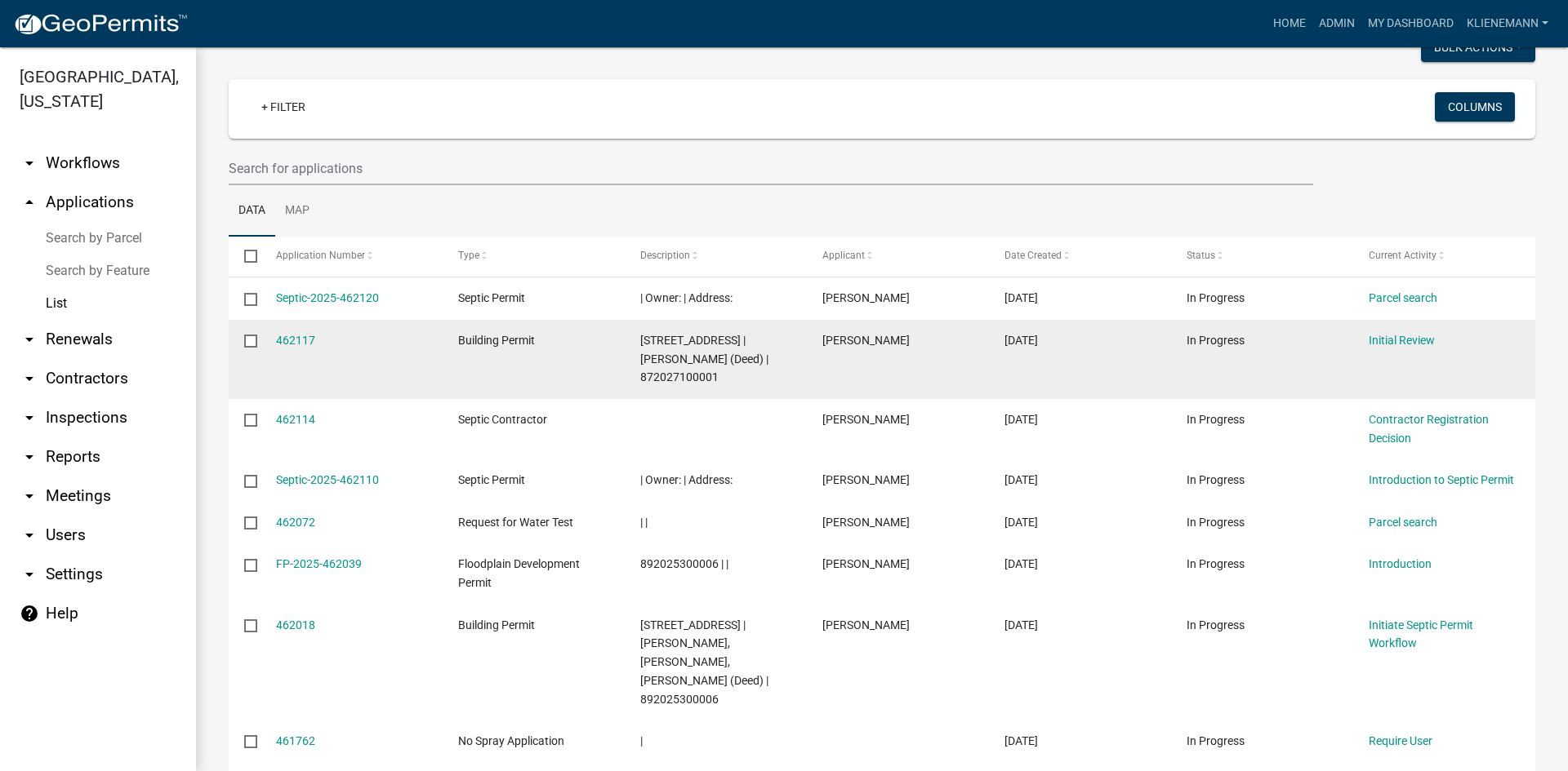
scroll to position [163, 0]
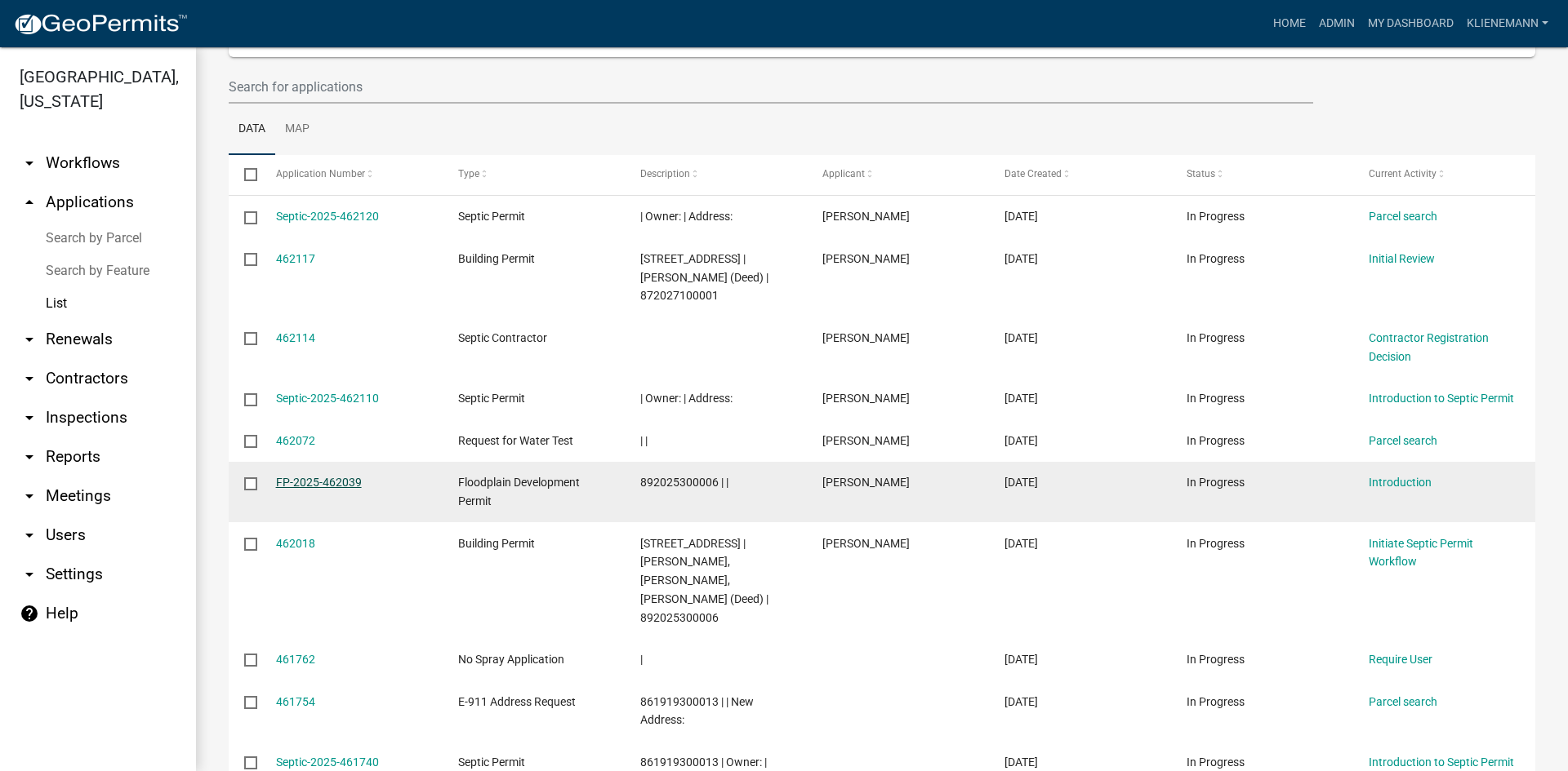
click at [305, 480] on link "FP-2025-462039" at bounding box center [318, 482] width 85 height 13
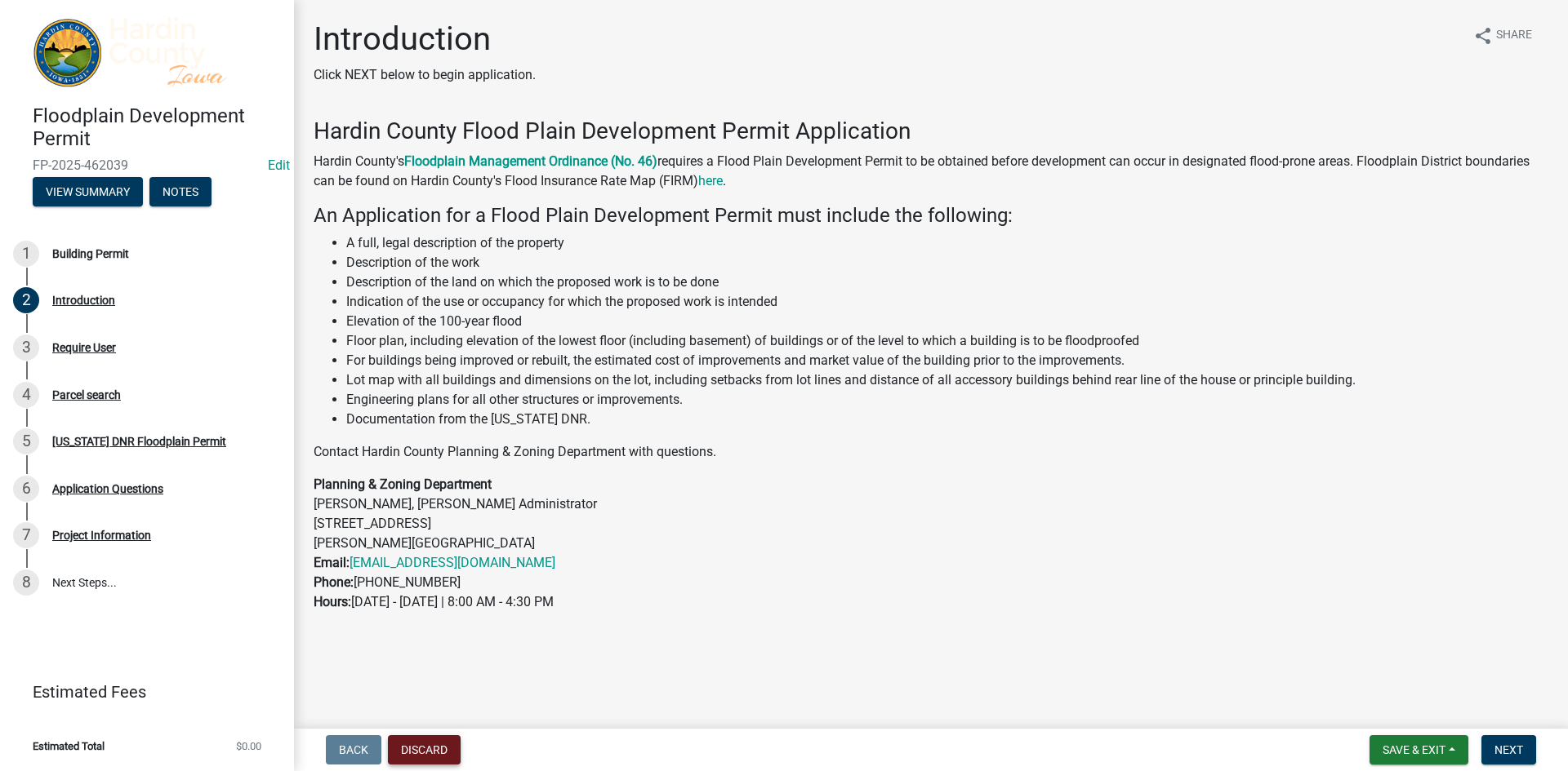
click at [439, 739] on button "Discard" at bounding box center [424, 750] width 72 height 29
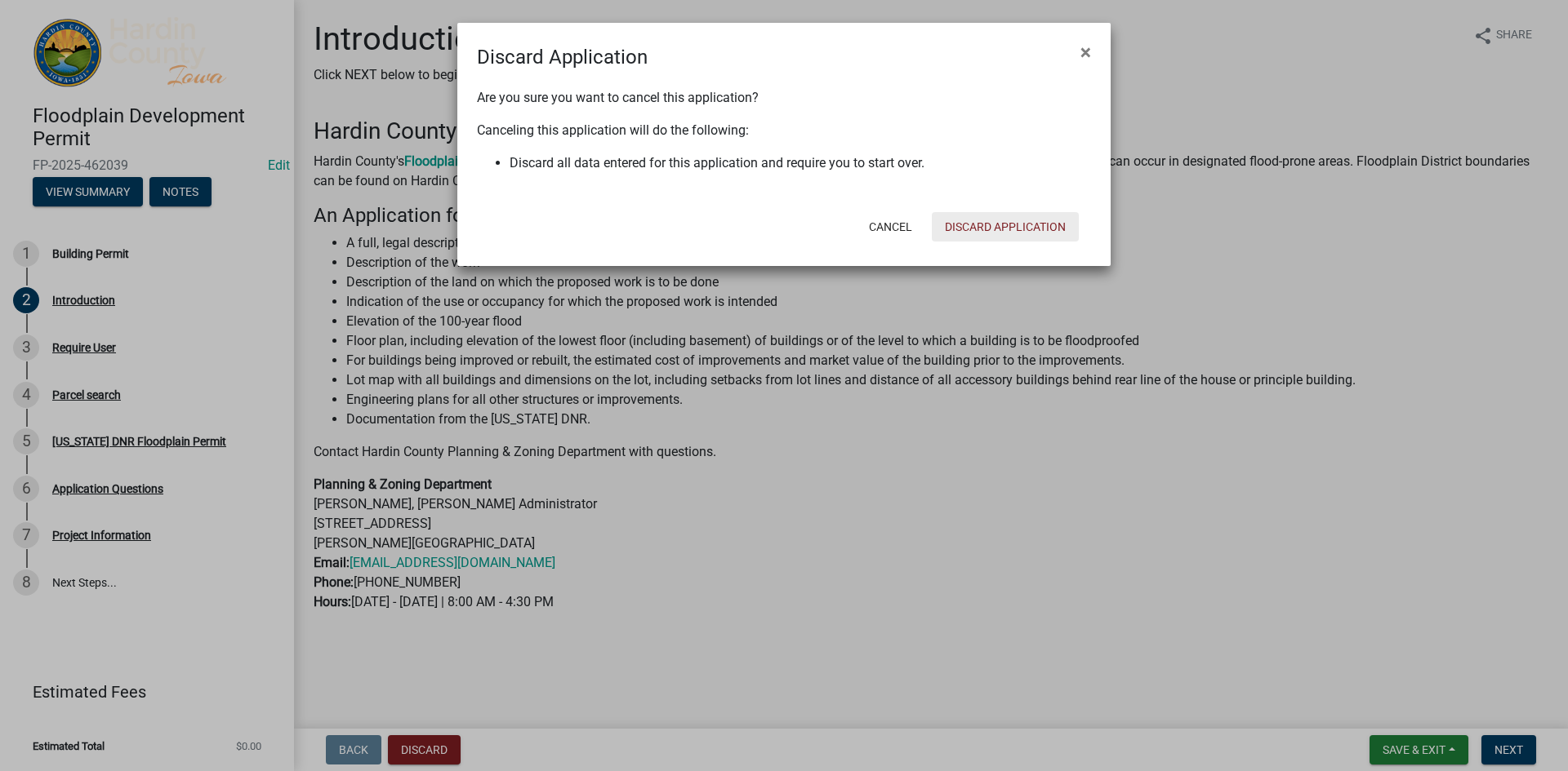
click at [954, 216] on button "Discard Application" at bounding box center [1005, 227] width 147 height 29
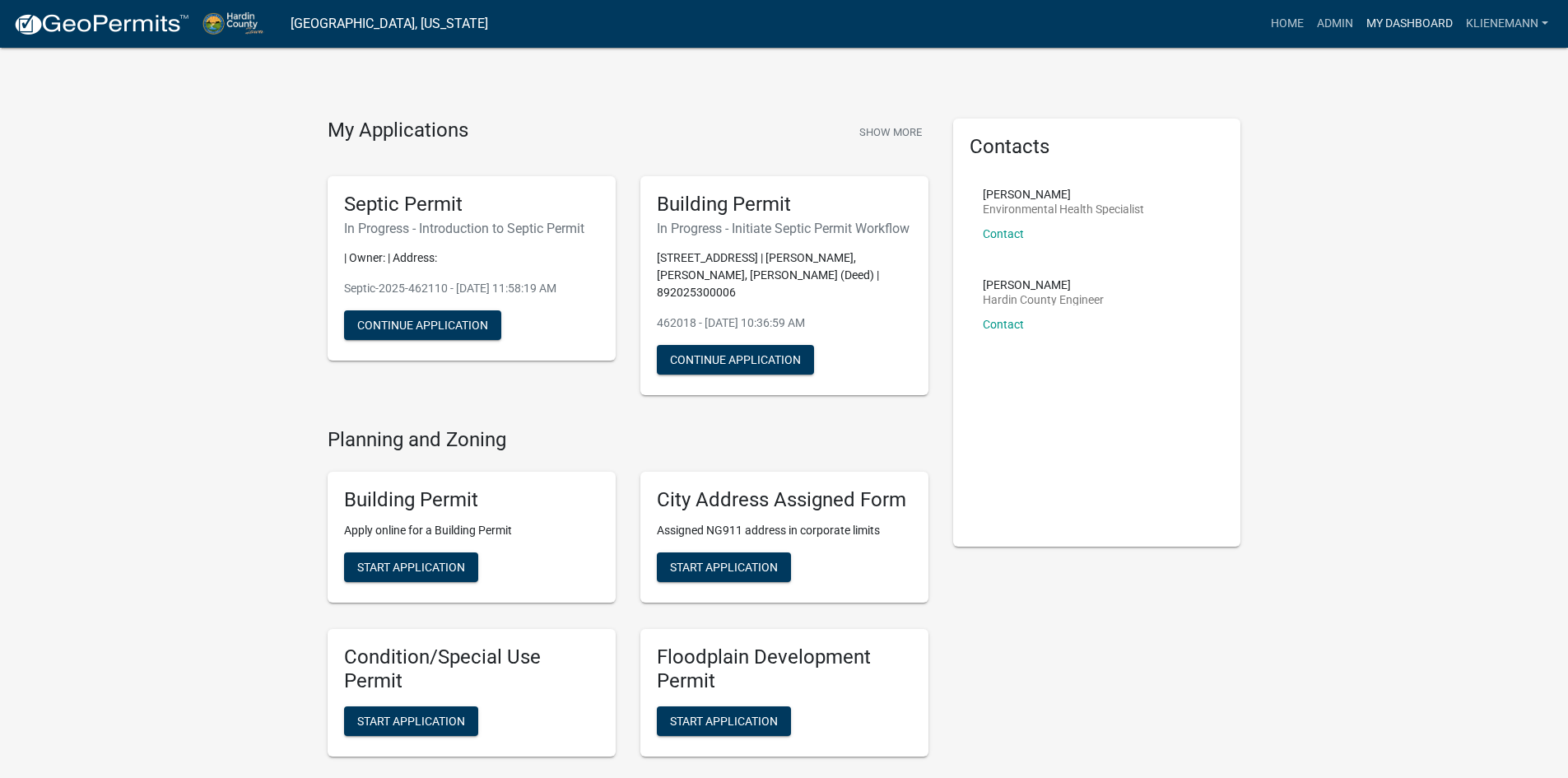
click at [1370, 23] on link "My Dashboard" at bounding box center [1410, 23] width 99 height 31
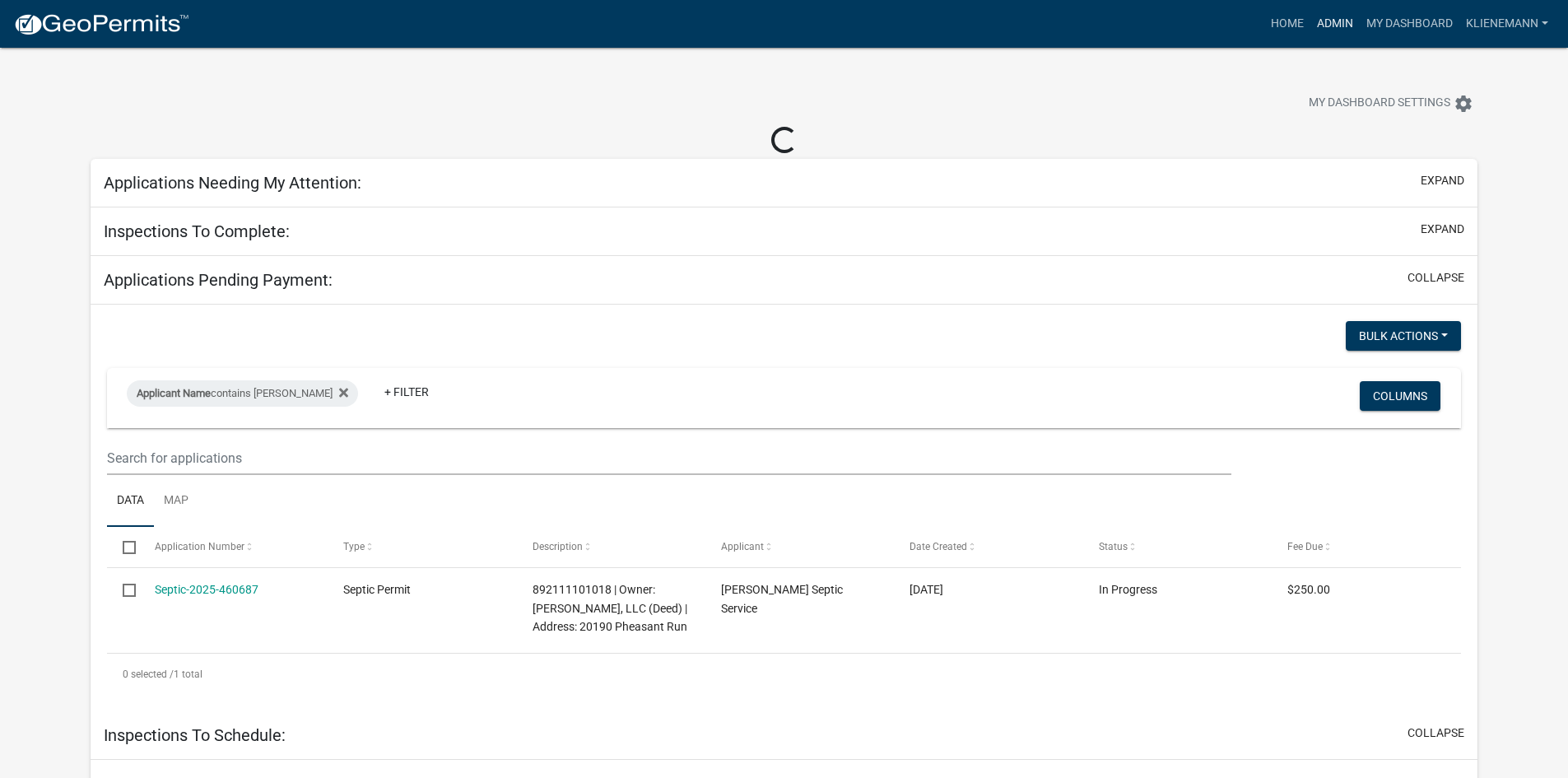
click at [1312, 23] on link "Admin" at bounding box center [1335, 23] width 50 height 31
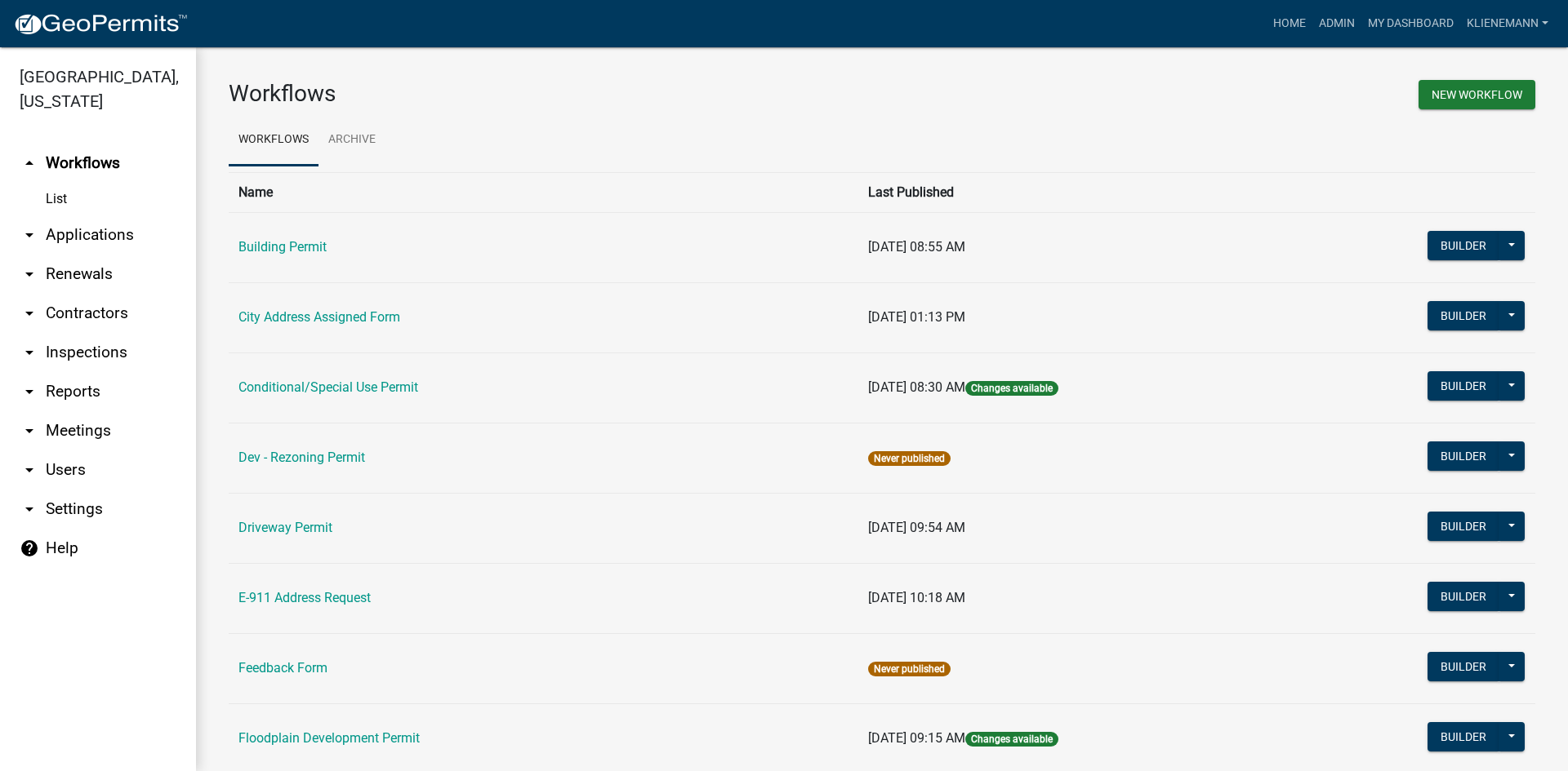
click at [75, 254] on link "arrow_drop_down Renewals" at bounding box center [98, 273] width 196 height 39
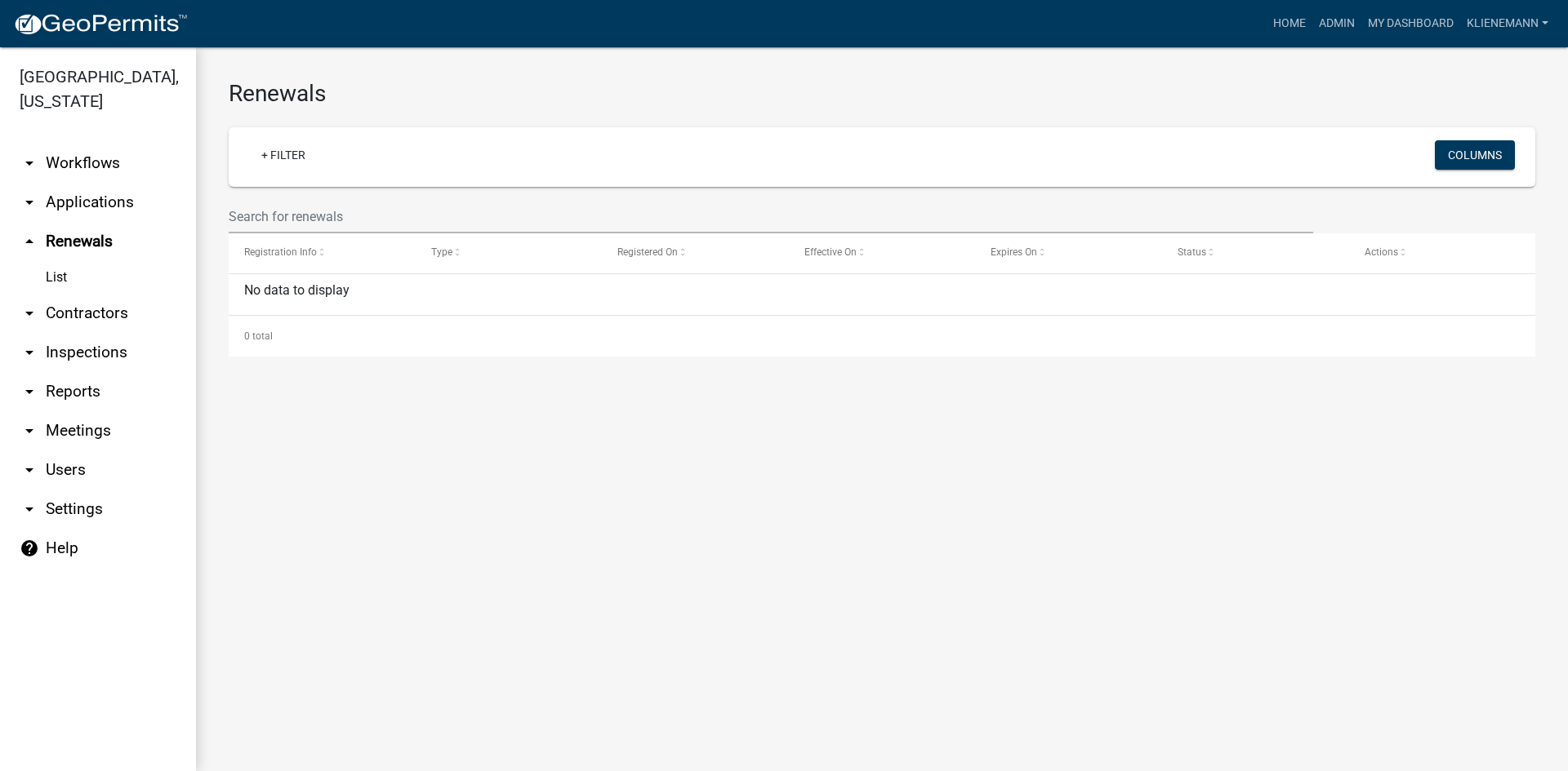
click at [70, 294] on link "arrow_drop_down Contractors" at bounding box center [98, 313] width 196 height 39
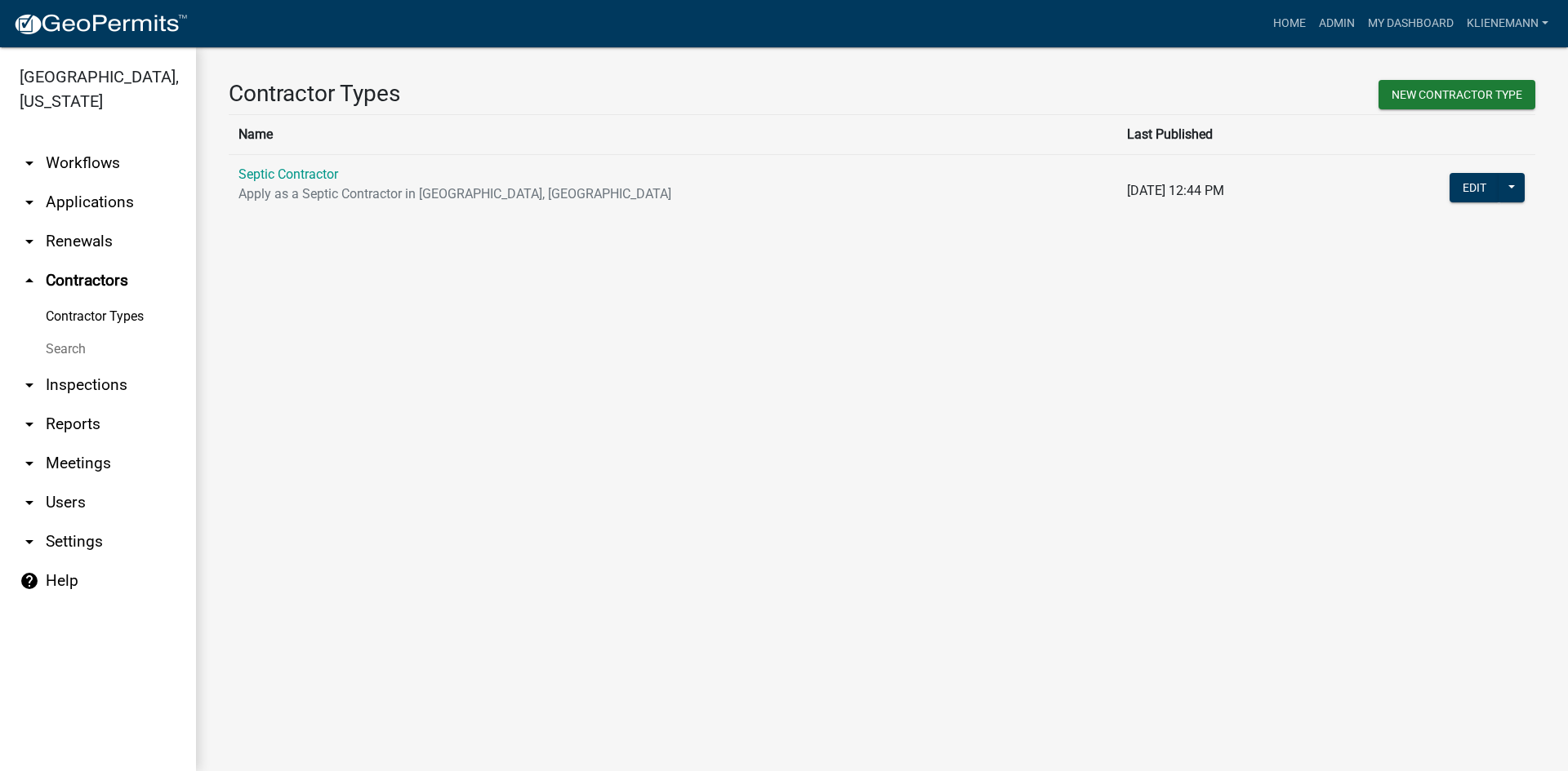
click at [71, 333] on link "Search" at bounding box center [98, 349] width 196 height 33
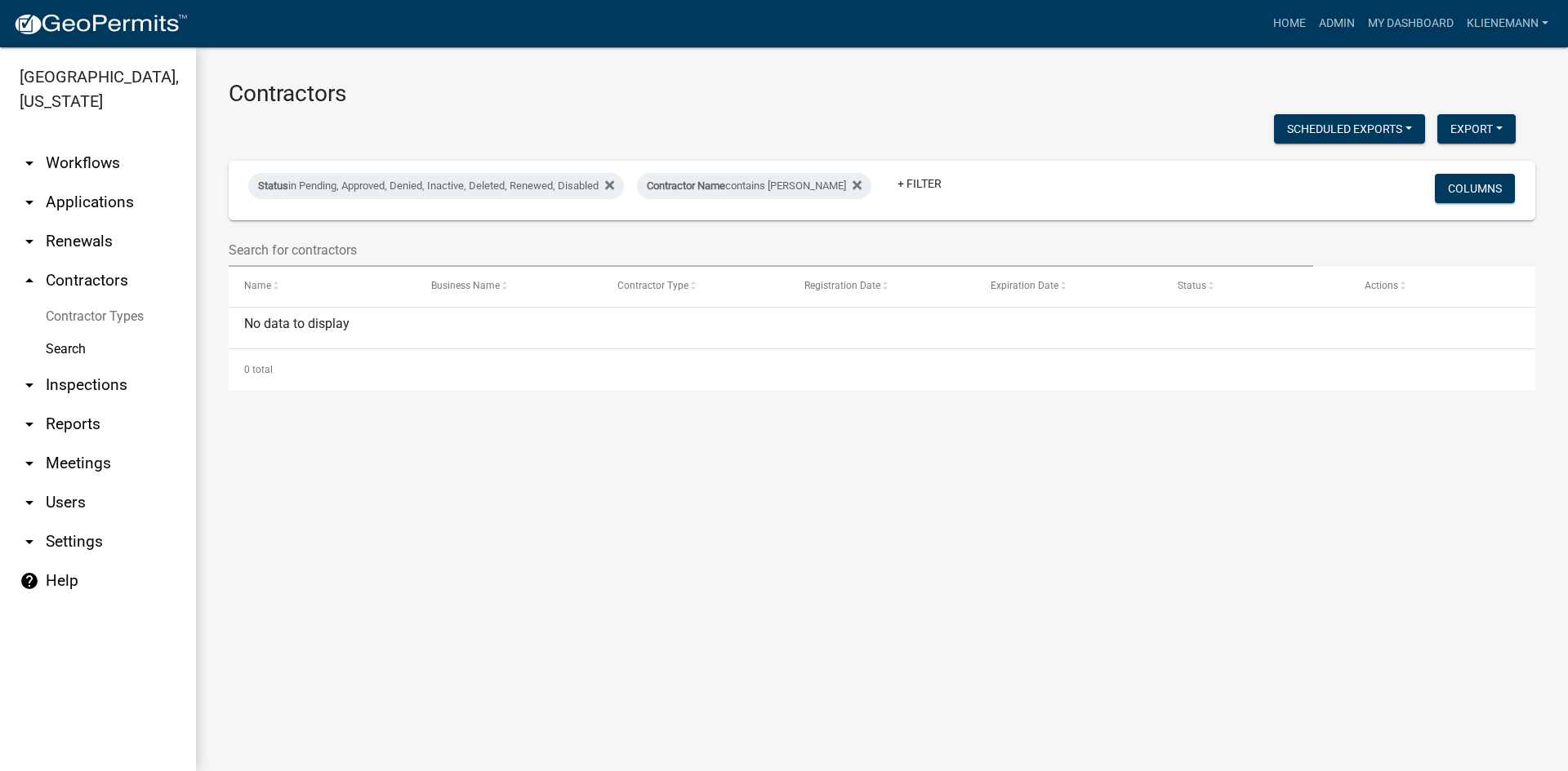
click at [96, 222] on link "arrow_drop_down Renewals" at bounding box center [98, 241] width 196 height 39
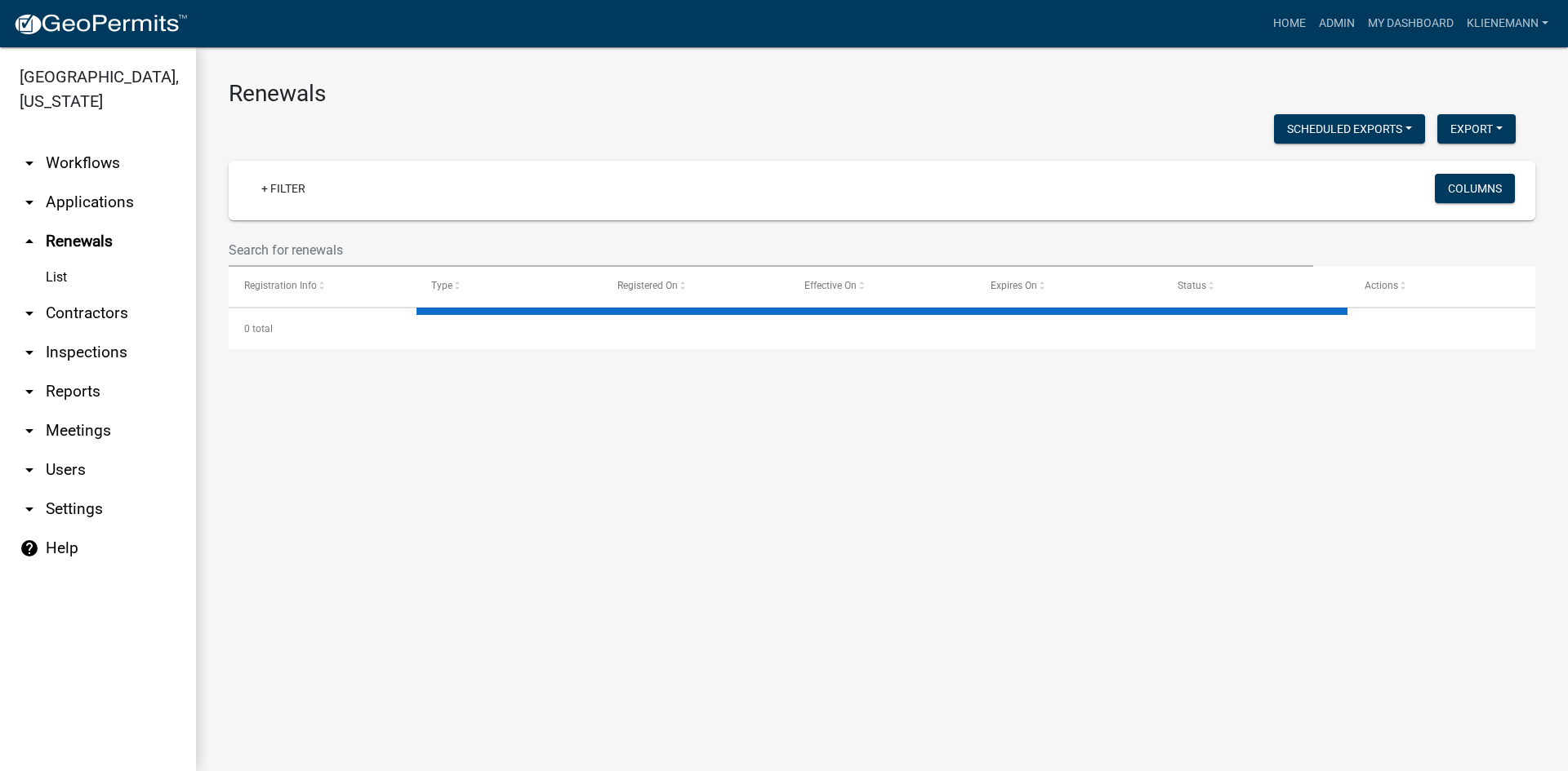
click at [98, 261] on link "List" at bounding box center [98, 278] width 196 height 33
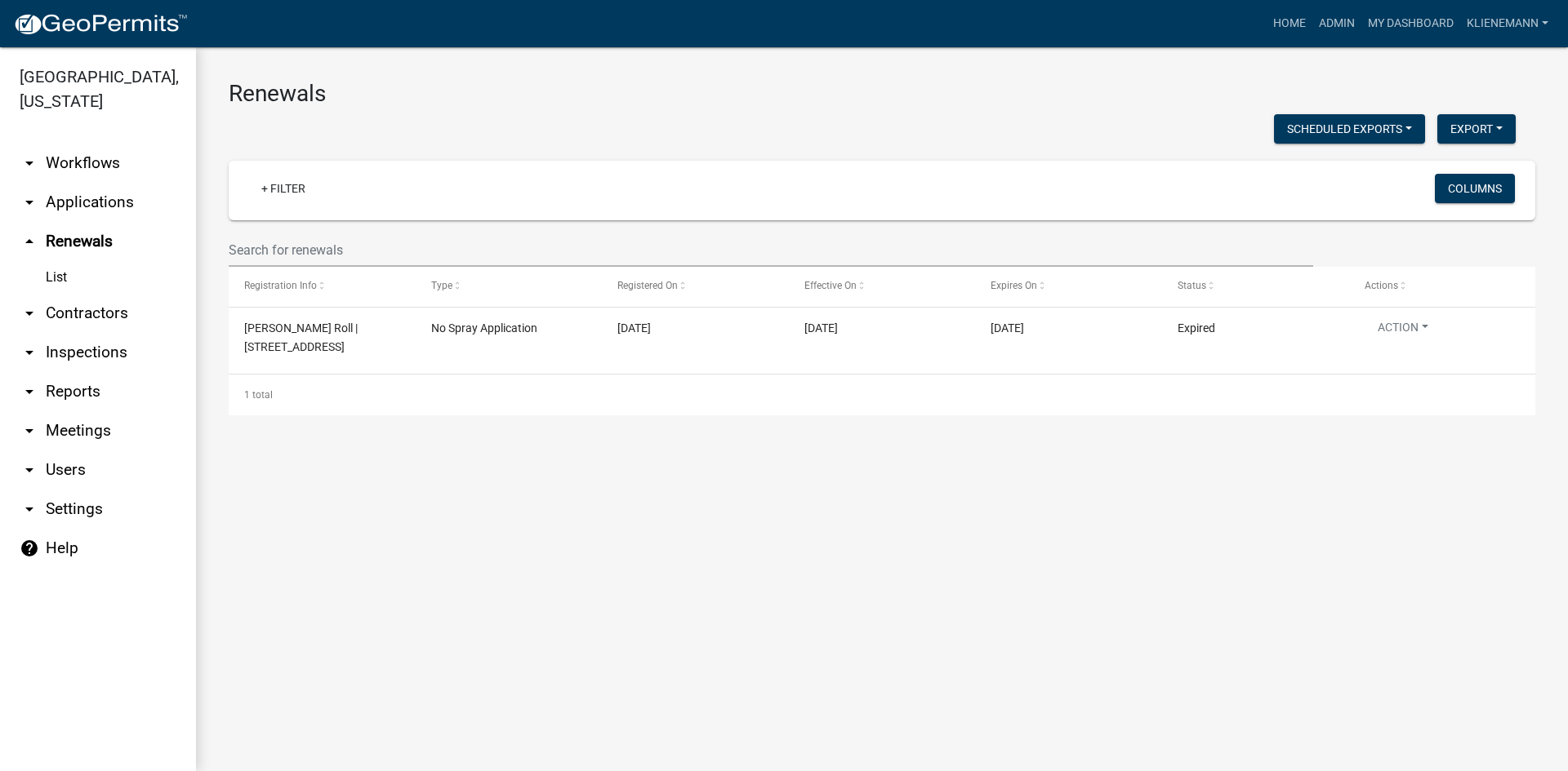
click at [98, 183] on link "arrow_drop_down Applications" at bounding box center [98, 202] width 196 height 39
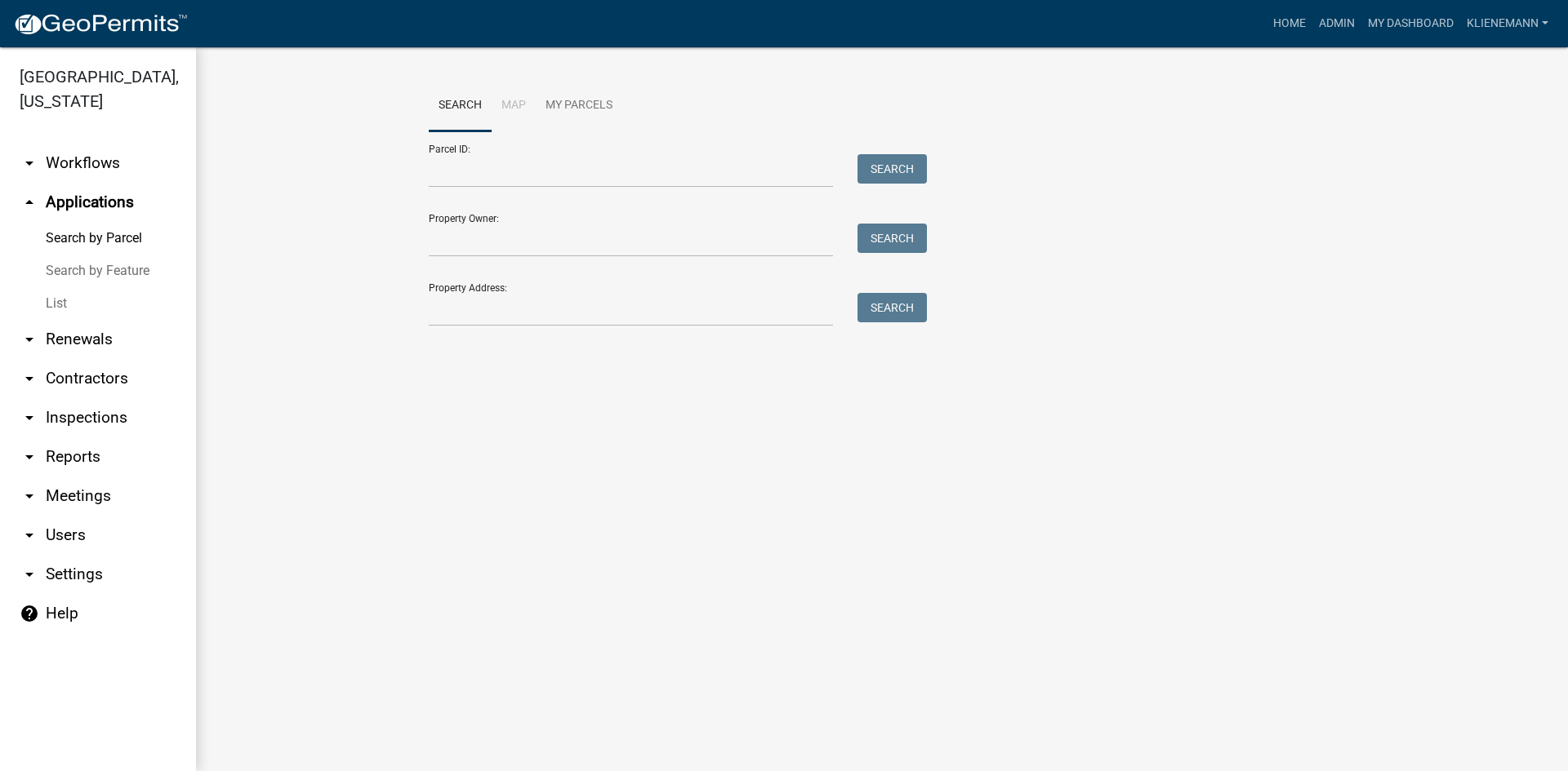
click at [66, 287] on link "List" at bounding box center [98, 304] width 196 height 33
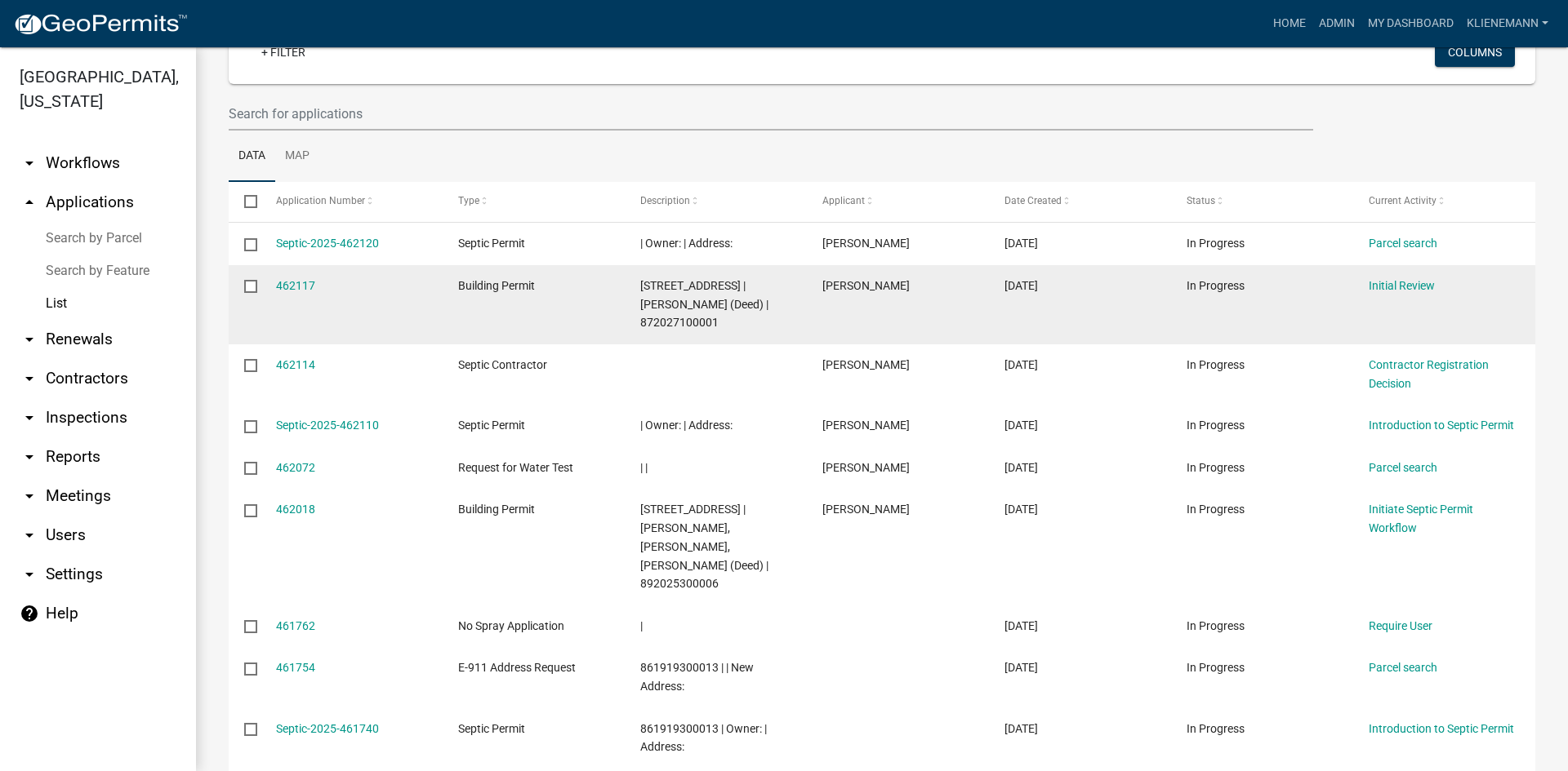
scroll to position [163, 0]
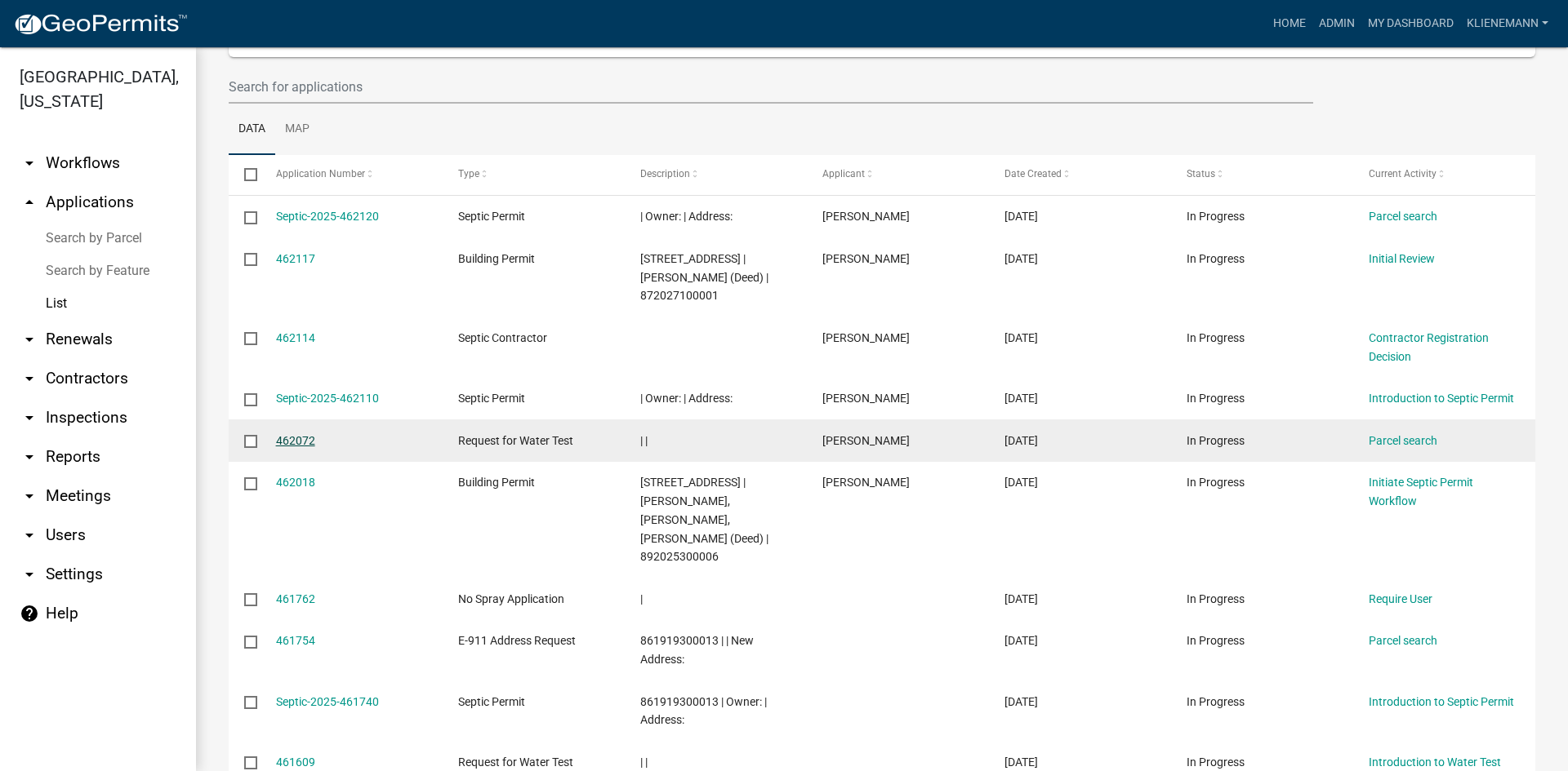
click at [300, 441] on link "462072" at bounding box center [295, 440] width 39 height 13
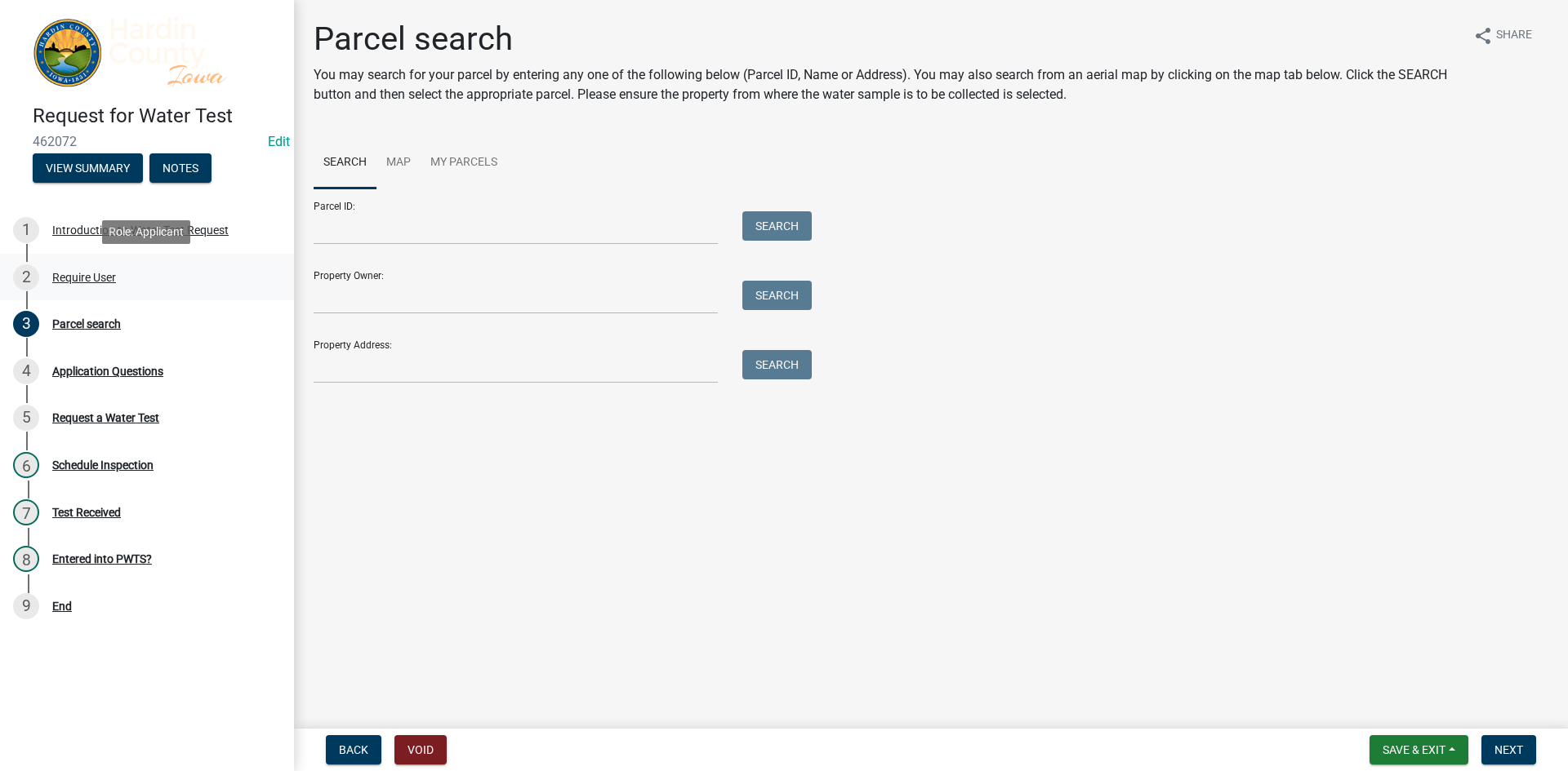
click at [85, 284] on div "2 Require User" at bounding box center [140, 278] width 255 height 26
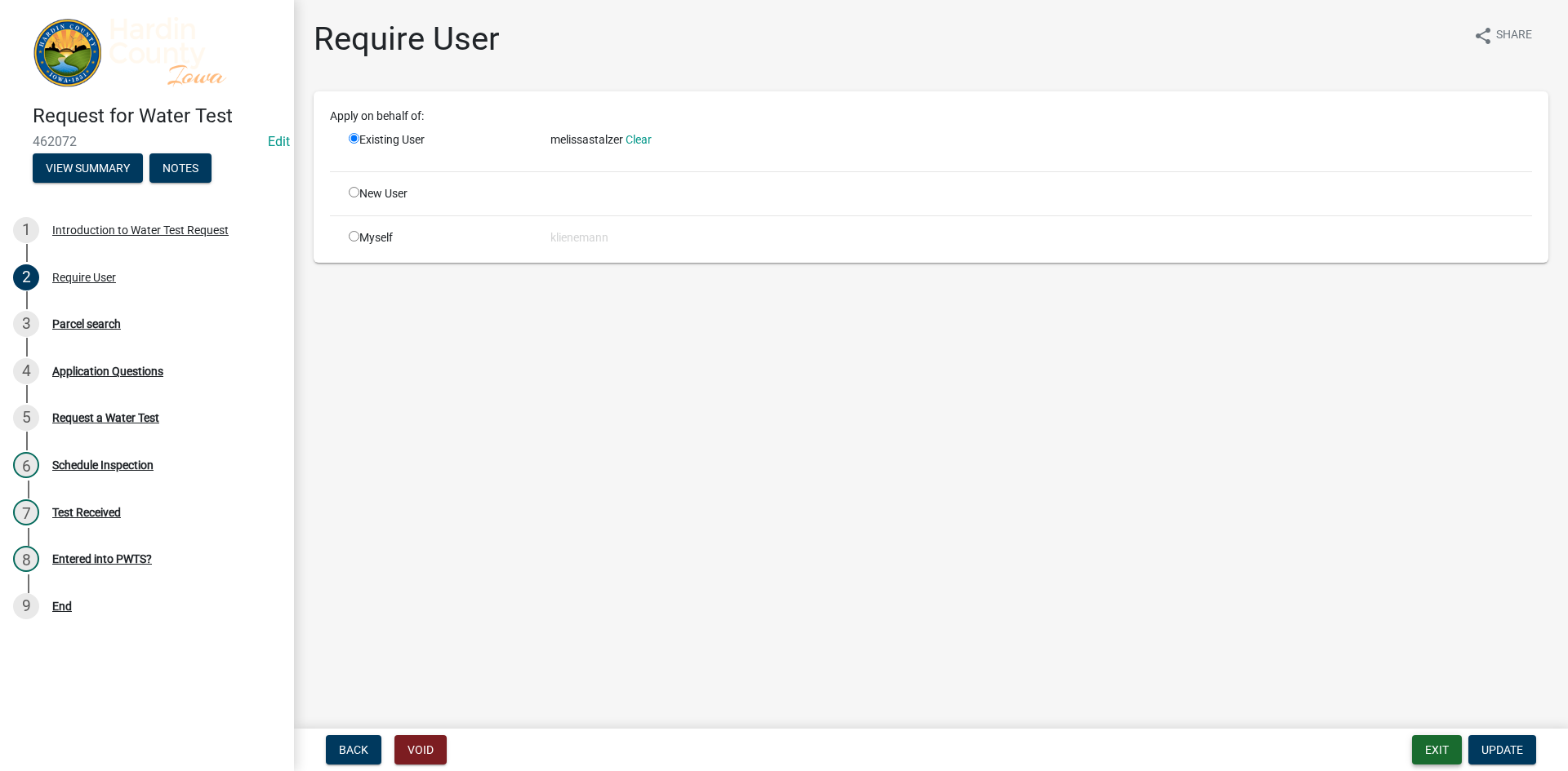
click at [1445, 754] on button "Exit" at bounding box center [1437, 750] width 50 height 29
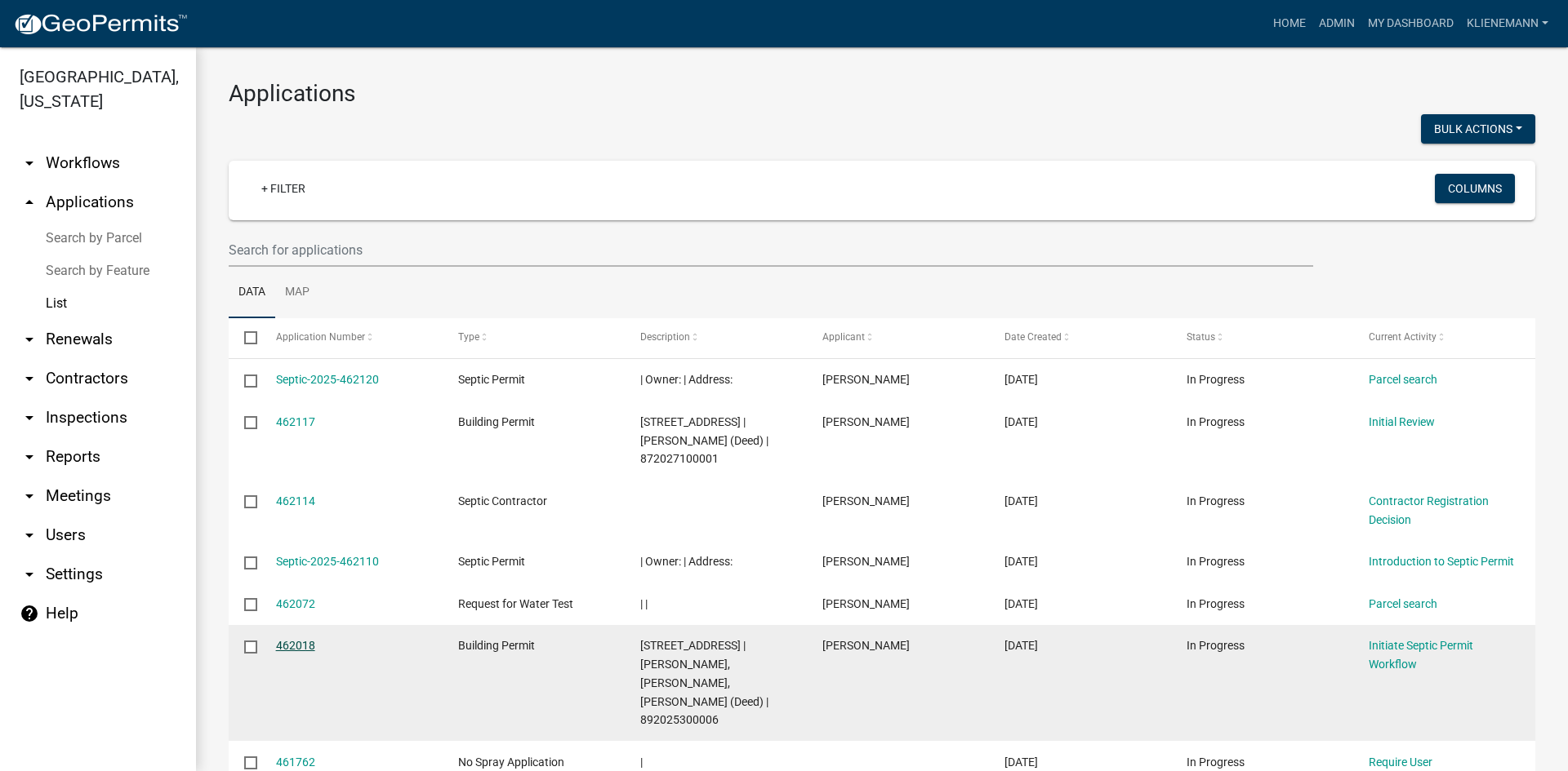
click at [291, 639] on link "462018" at bounding box center [295, 645] width 39 height 13
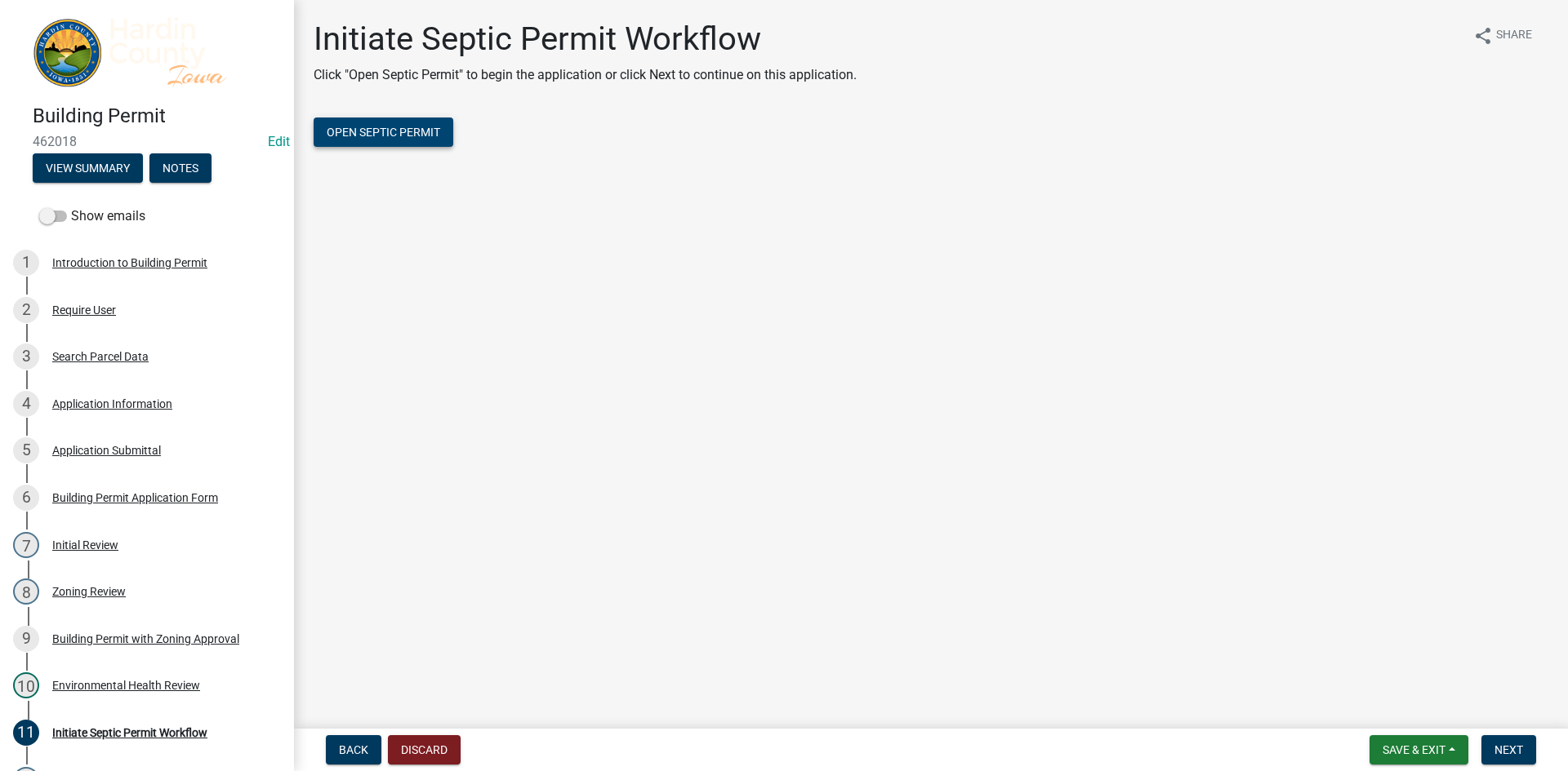
click at [376, 124] on button "Open Septic Permit" at bounding box center [383, 132] width 140 height 29
click at [161, 639] on div "Building Permit with Zoning Approval" at bounding box center [146, 638] width 187 height 11
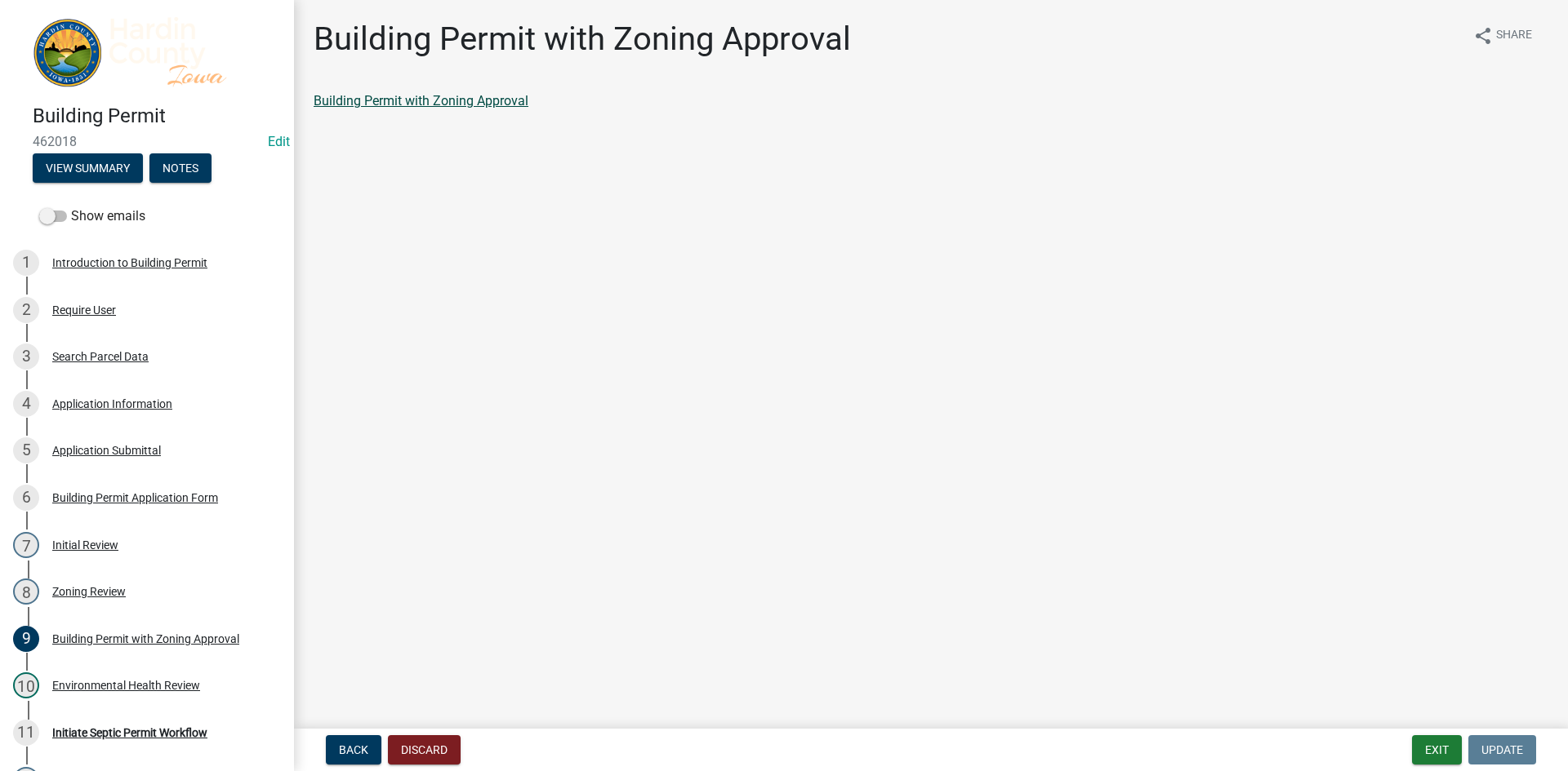
click at [444, 104] on link "Building Permit with Zoning Approval" at bounding box center [420, 101] width 215 height 16
click at [1444, 749] on button "Exit" at bounding box center [1437, 750] width 50 height 29
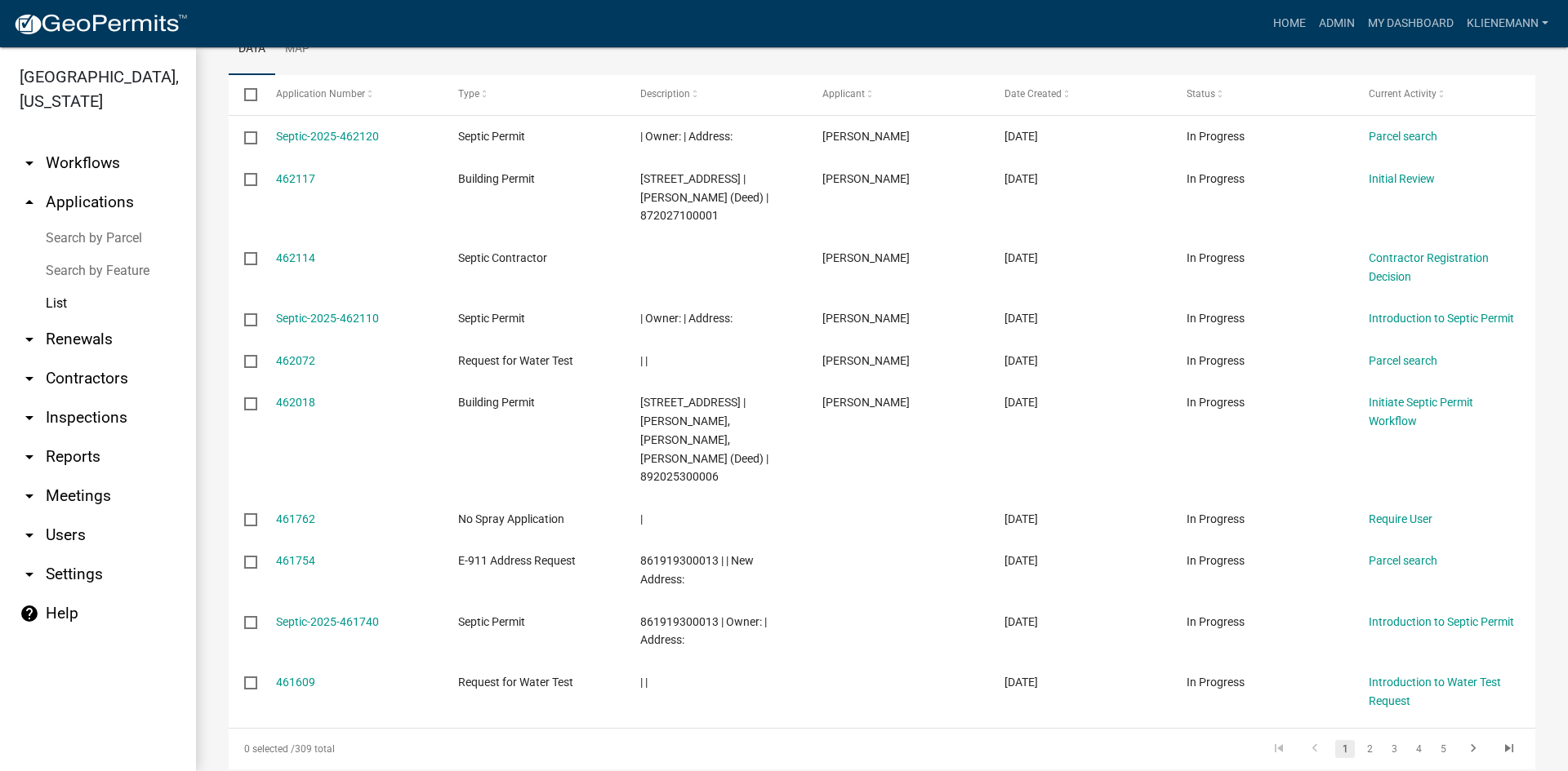
scroll to position [224, 0]
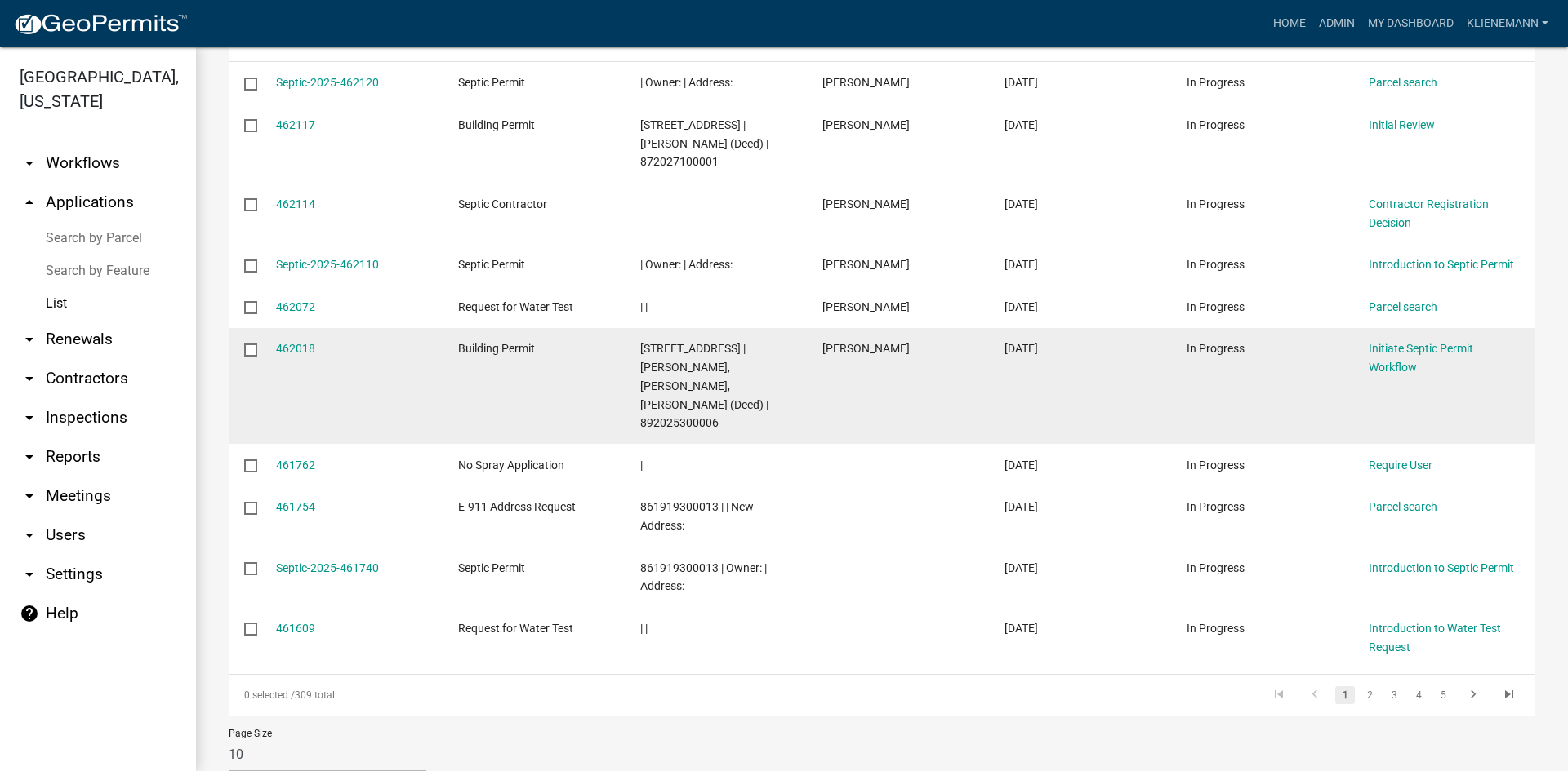
scroll to position [306, 0]
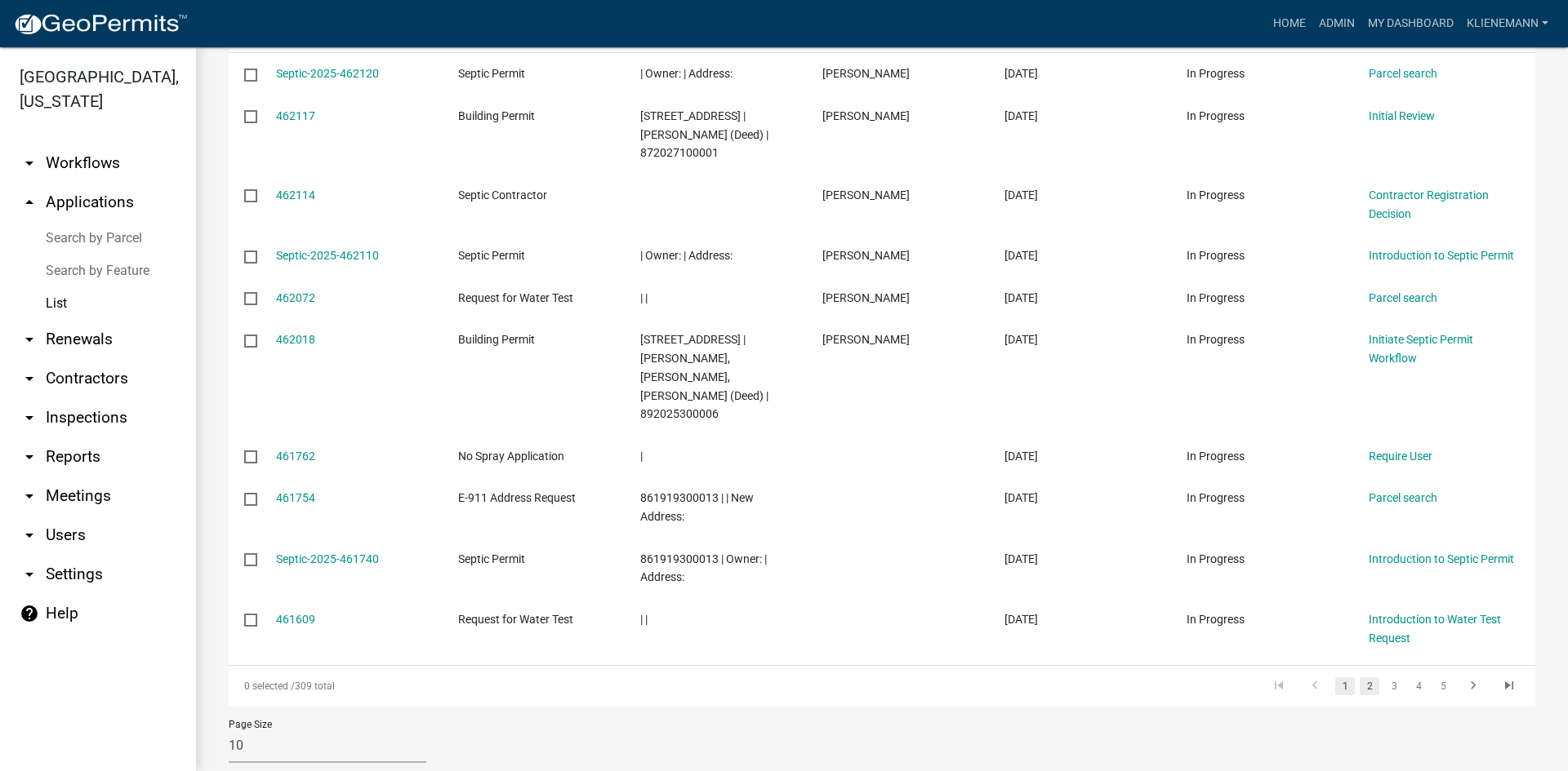
click at [1359, 677] on link "2" at bounding box center [1369, 686] width 20 height 18
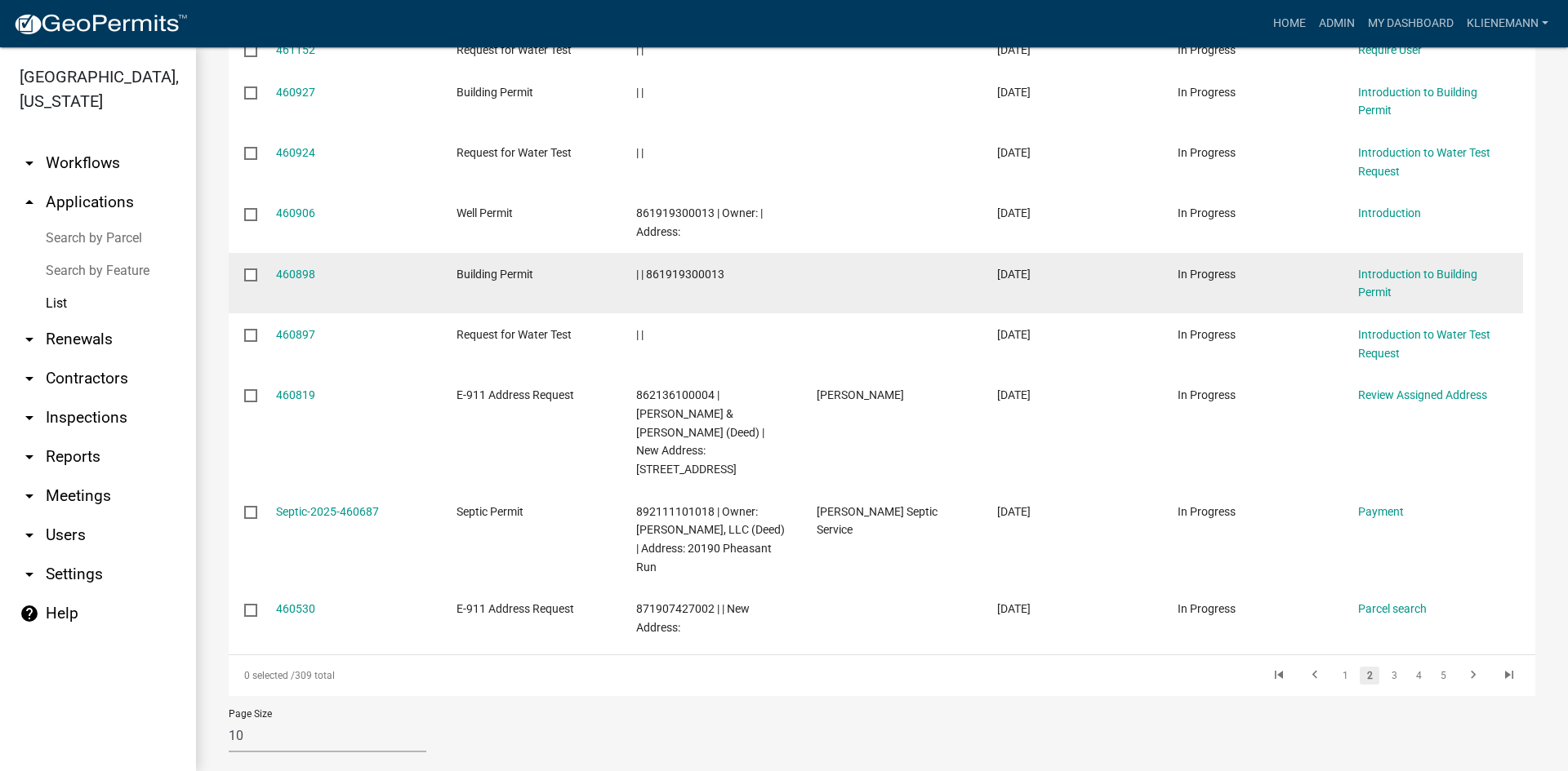
scroll to position [436, 0]
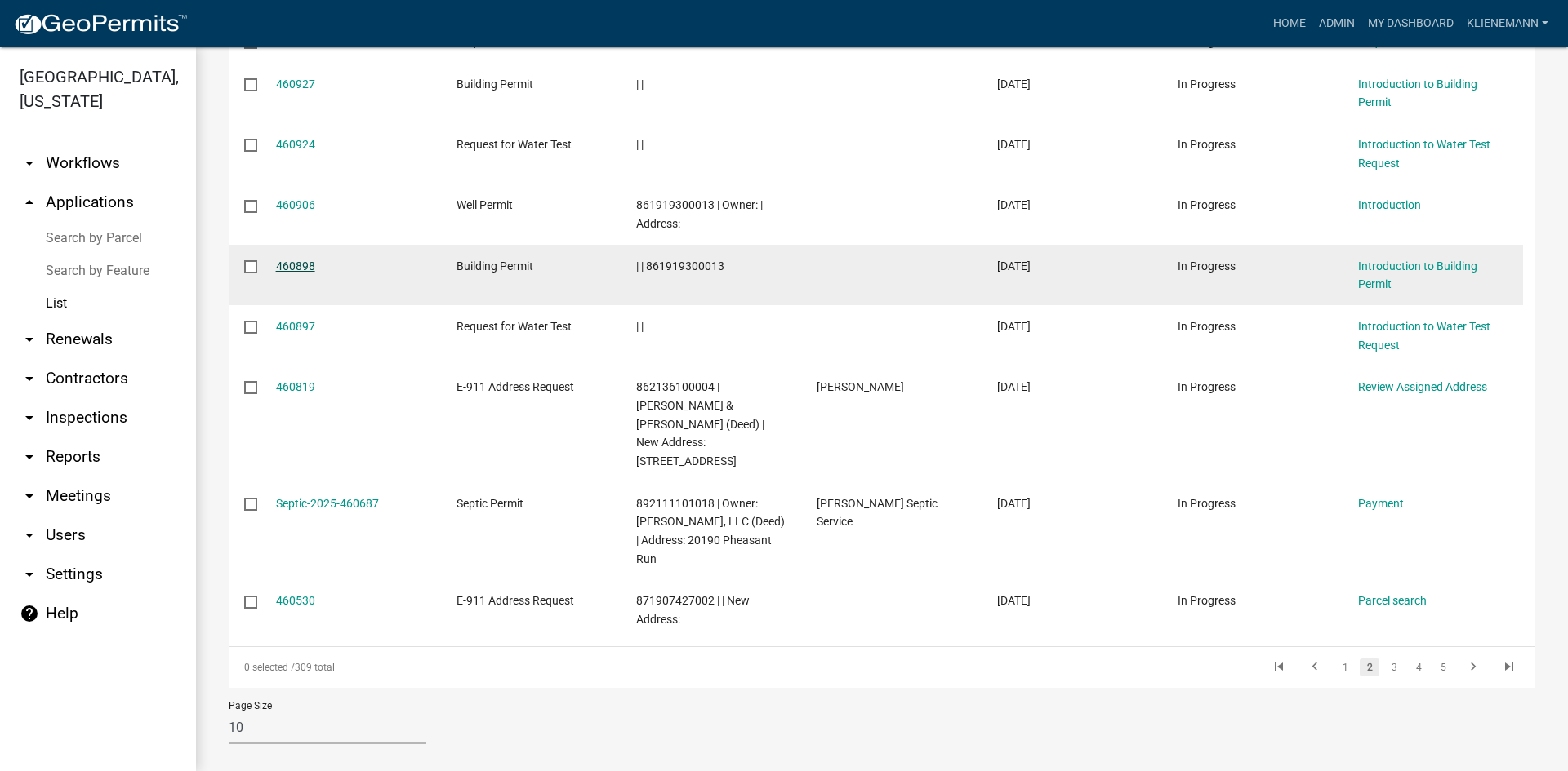
click at [303, 266] on link "460898" at bounding box center [295, 266] width 39 height 13
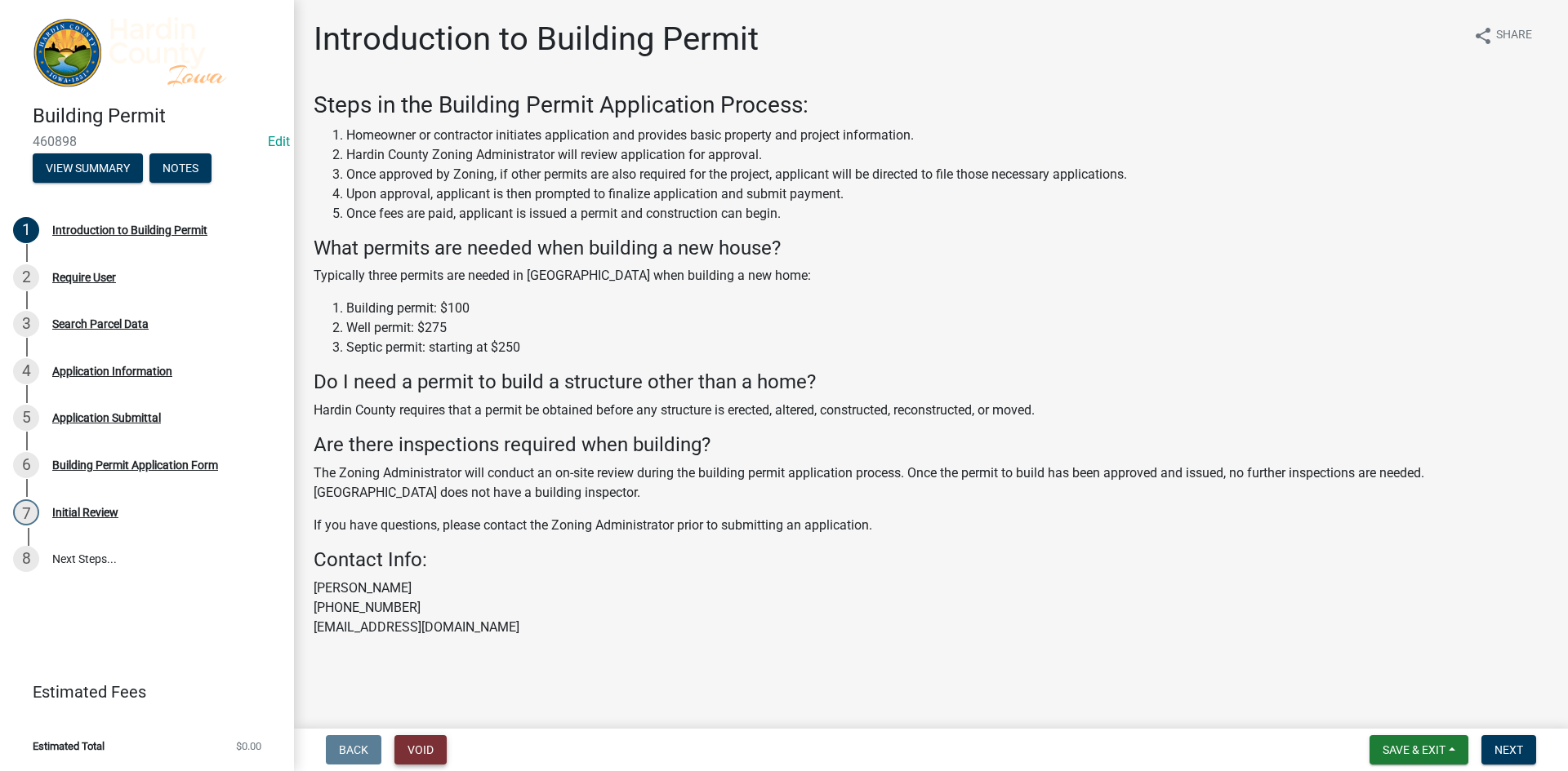
click at [434, 744] on button "Void" at bounding box center [420, 750] width 53 height 29
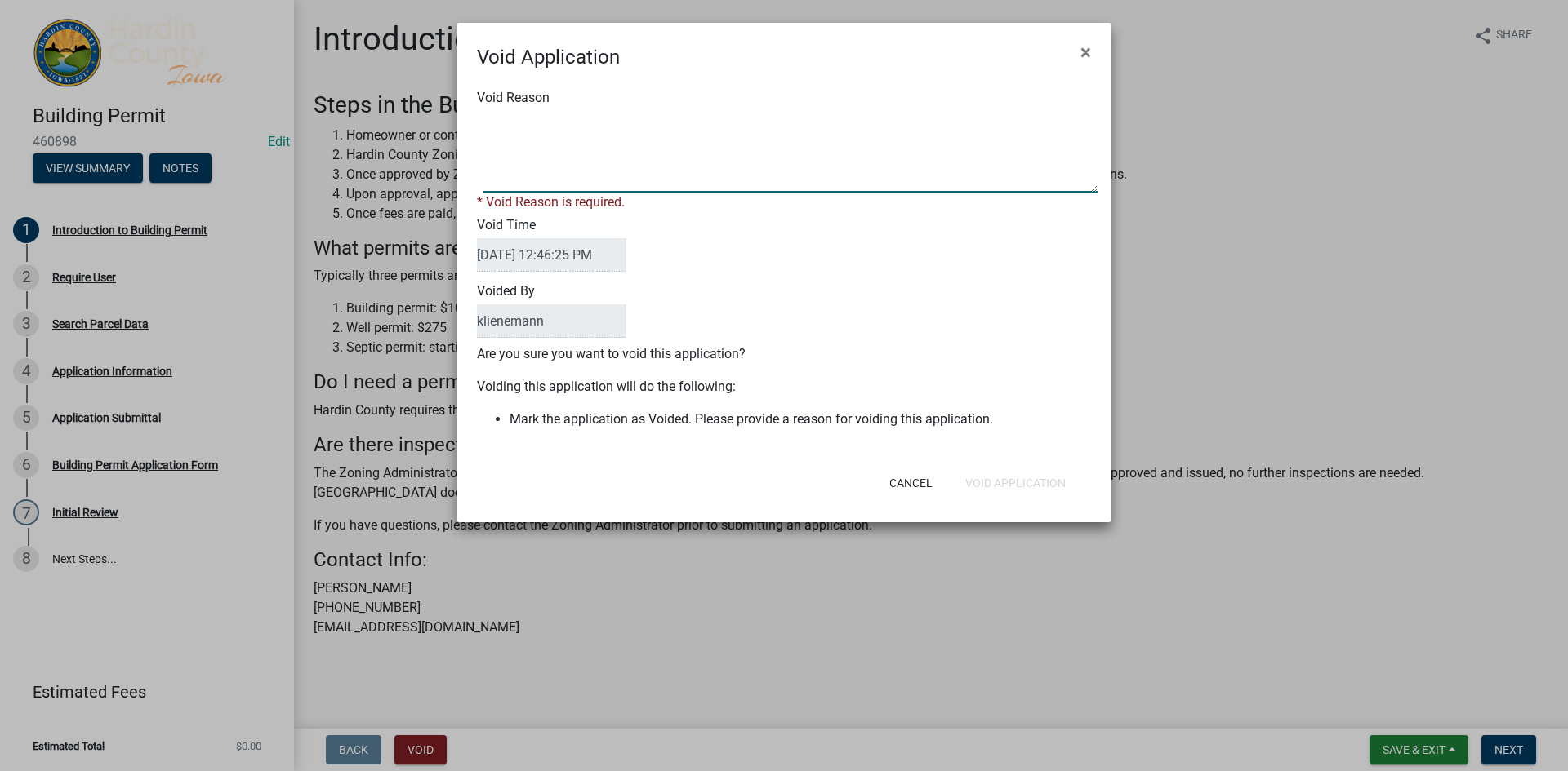
click at [590, 184] on textarea "Void Reason" at bounding box center [790, 152] width 614 height 82
type textarea "duplicate"
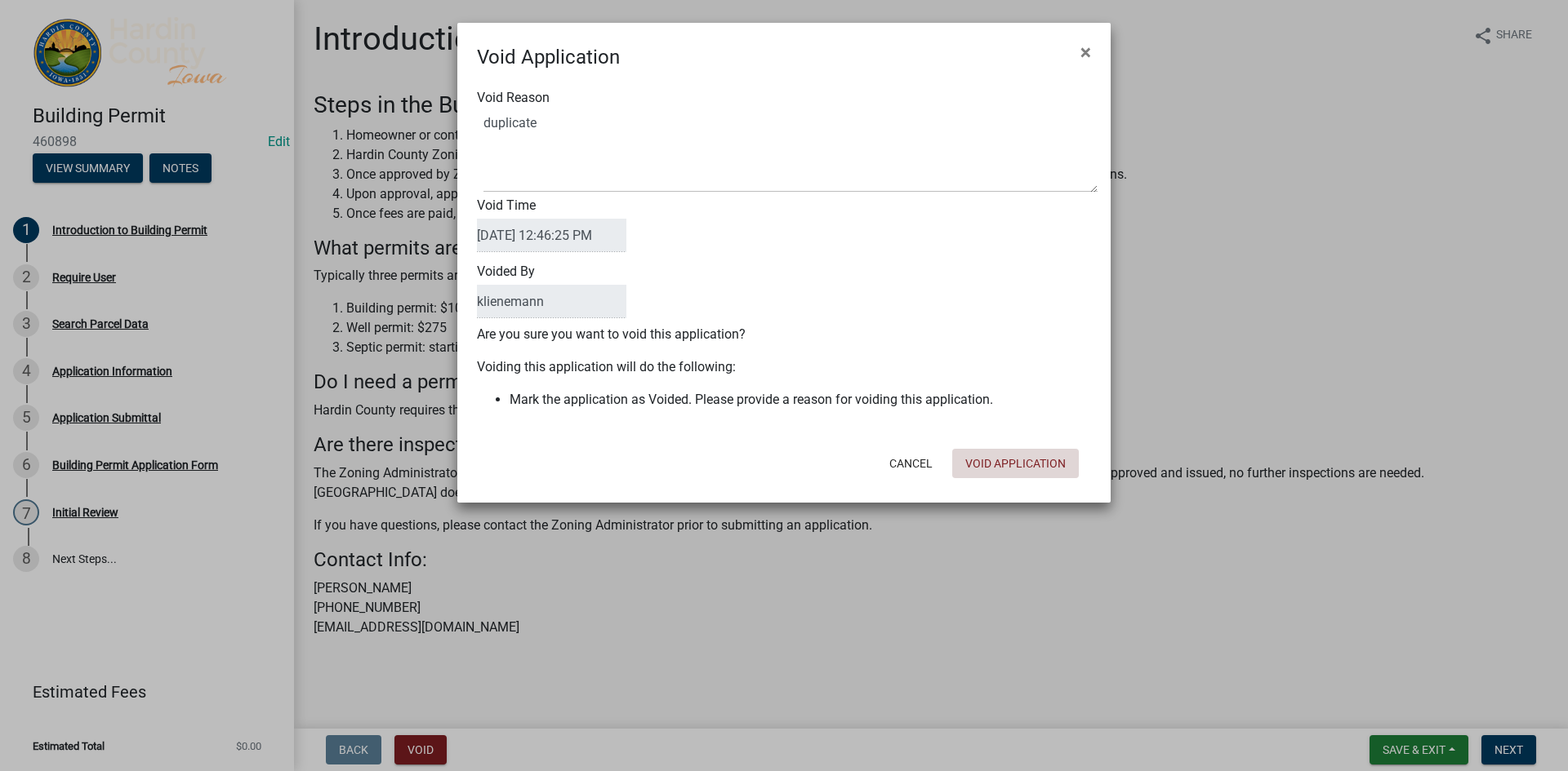
click at [1002, 492] on div "Void Application × Void Reason Void Time 08/11/2025 12:46:25 PM Voided By klien…" at bounding box center [784, 262] width 653 height 480
click at [1012, 471] on button "Void Application" at bounding box center [1015, 463] width 127 height 29
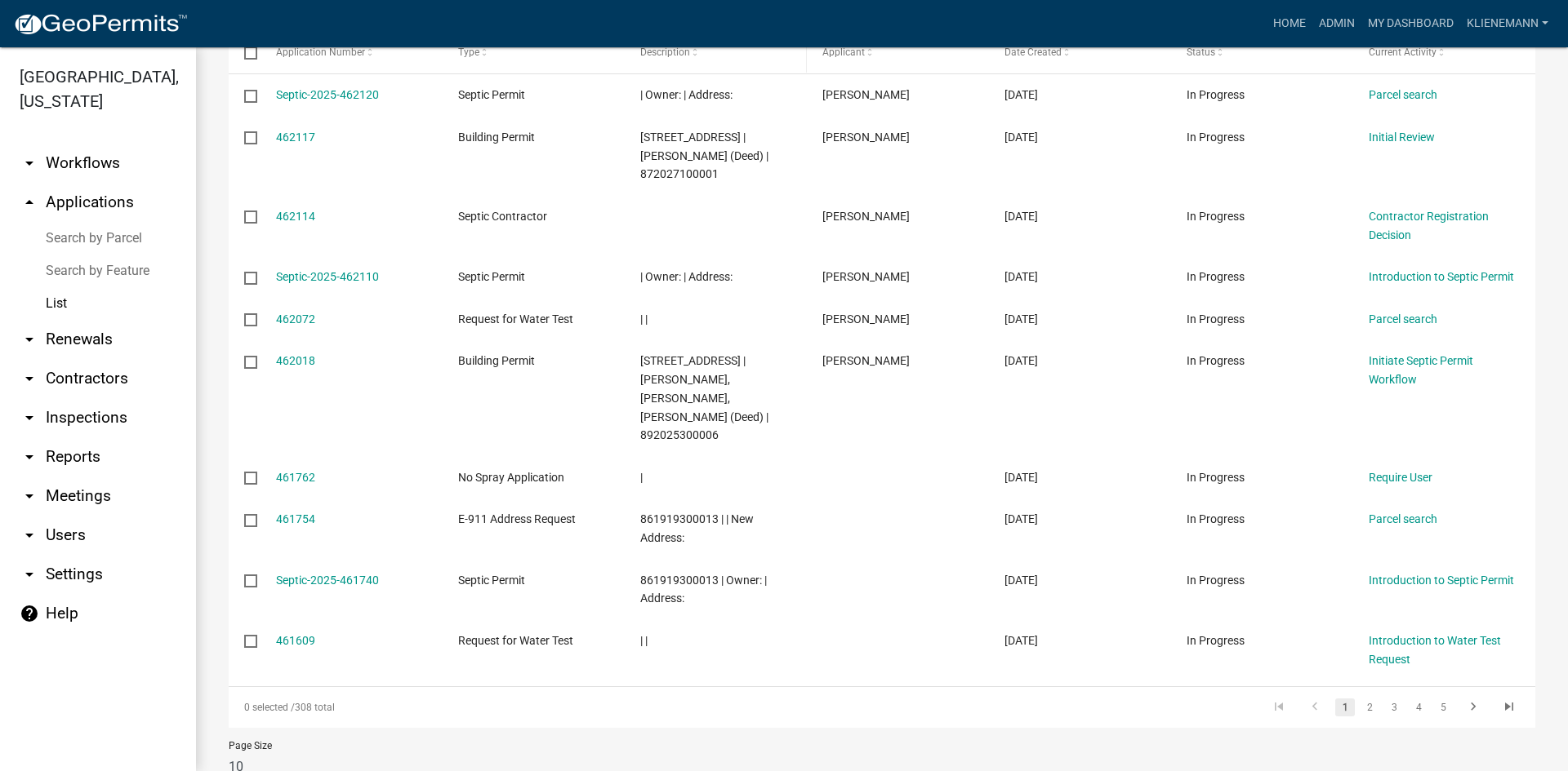
scroll to position [306, 0]
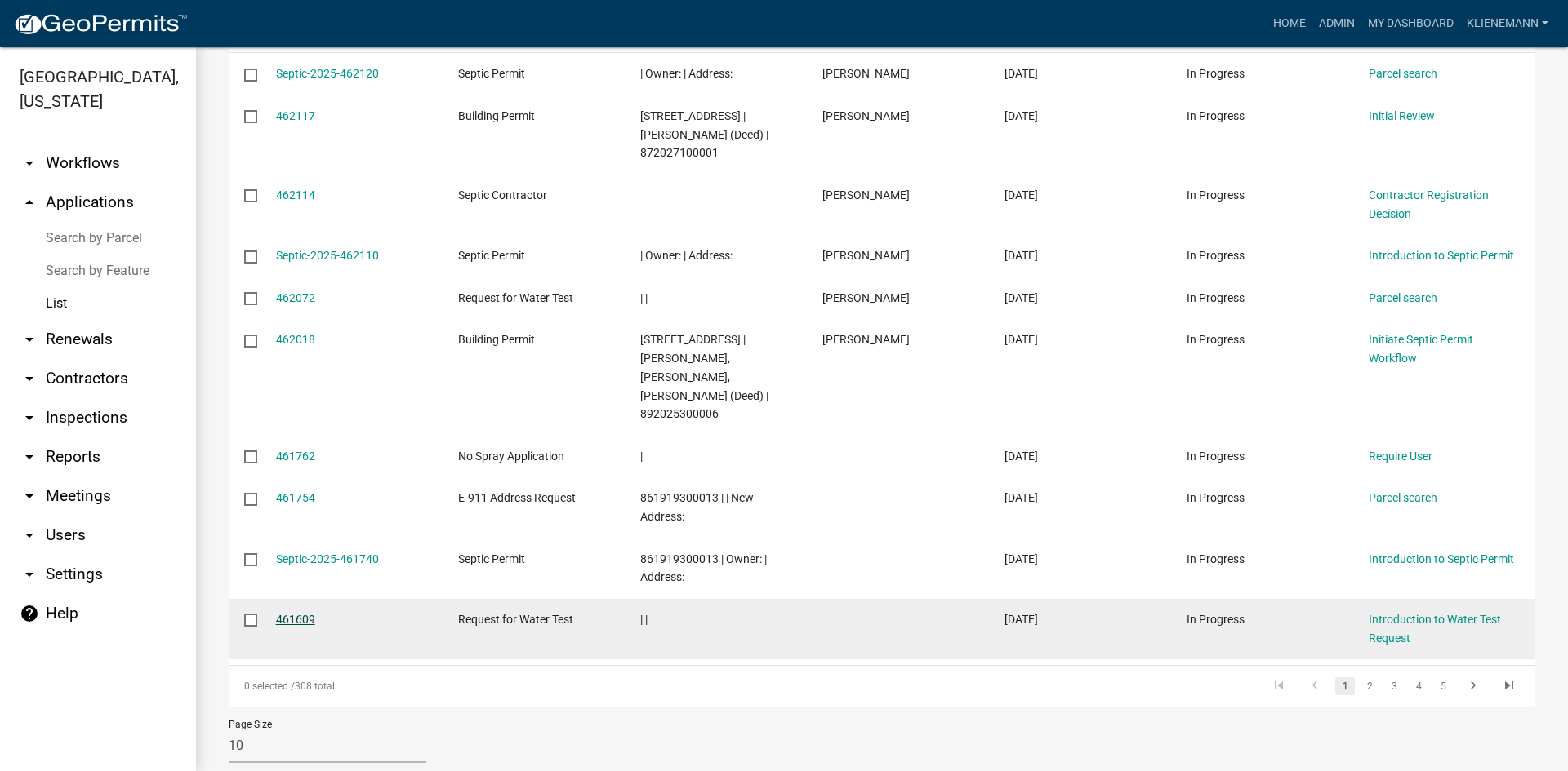
click at [296, 613] on link "461609" at bounding box center [295, 619] width 39 height 13
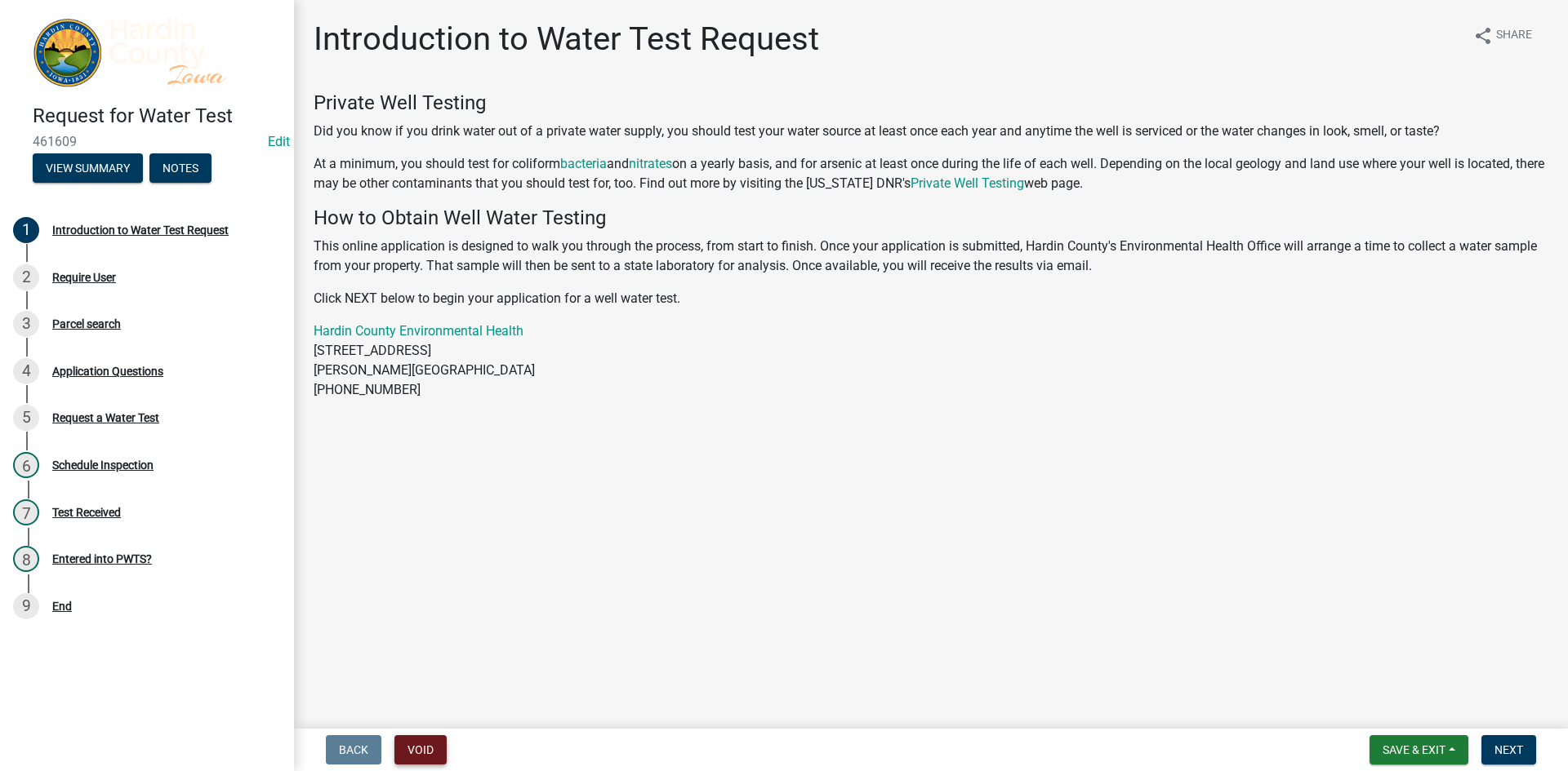
click at [417, 748] on button "Void" at bounding box center [420, 750] width 53 height 29
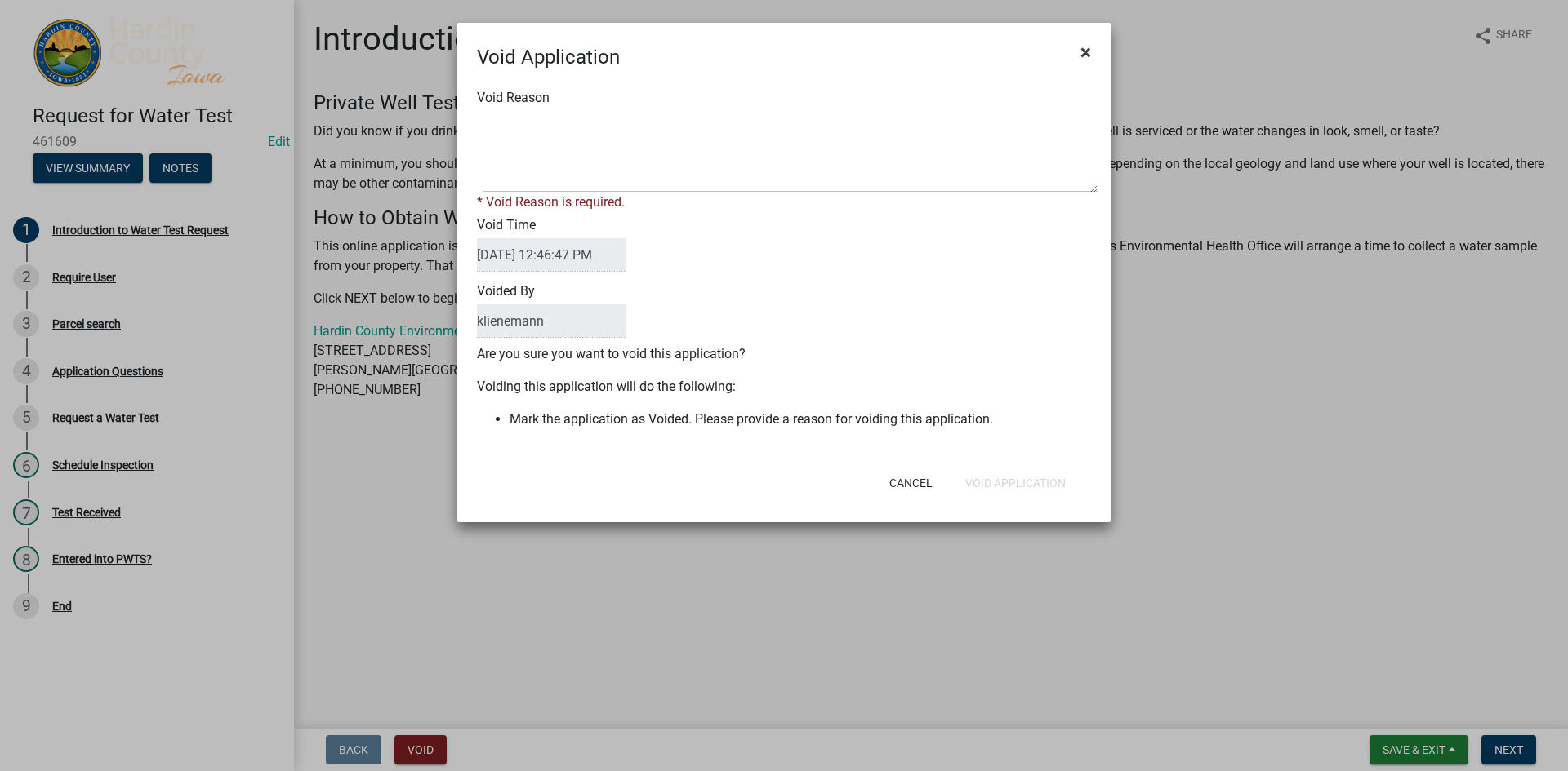
click at [1089, 49] on span "×" at bounding box center [1086, 52] width 10 height 22
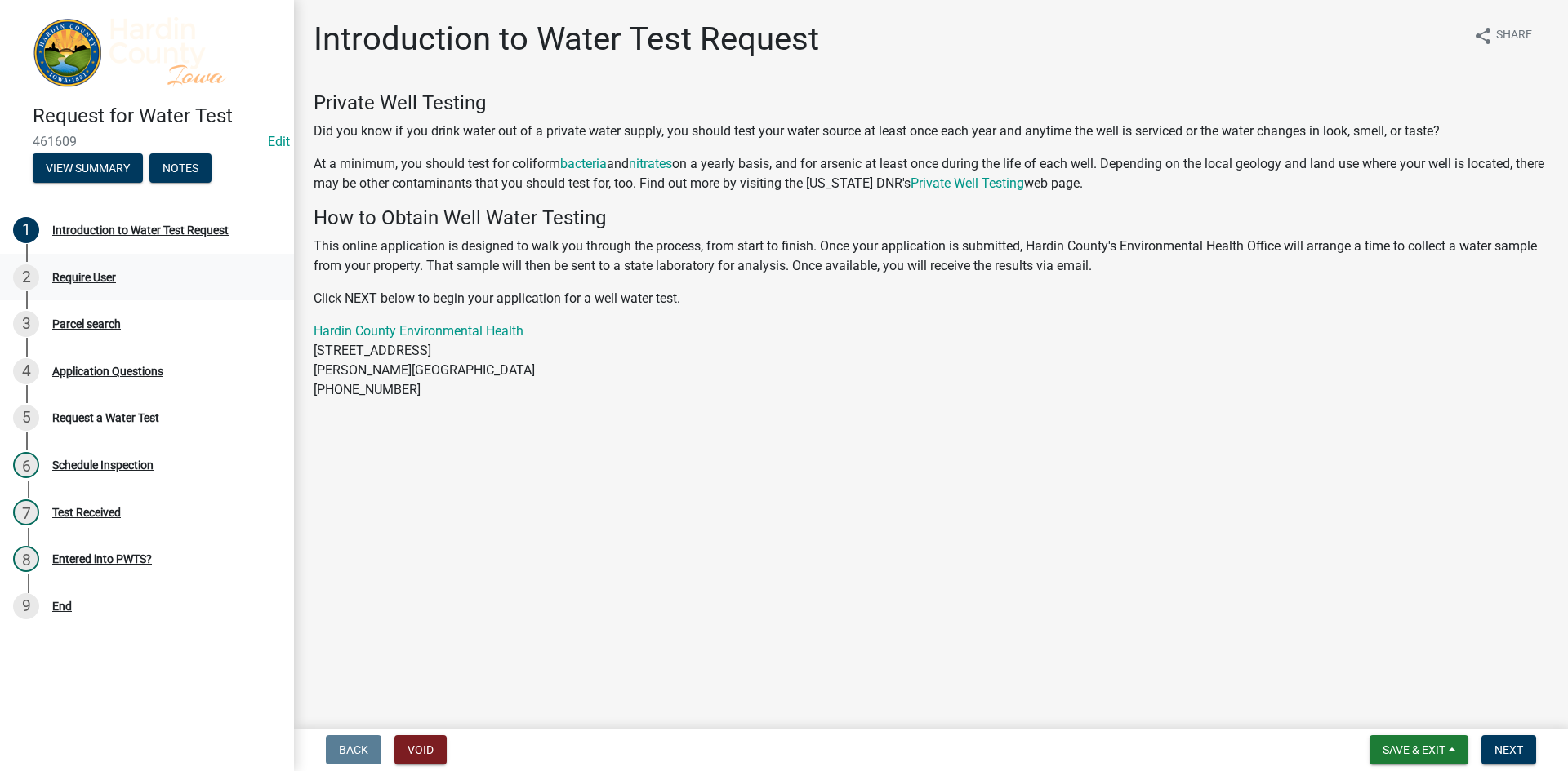
click at [105, 277] on div "Require User" at bounding box center [85, 277] width 64 height 11
click at [436, 754] on button "Void" at bounding box center [420, 750] width 53 height 29
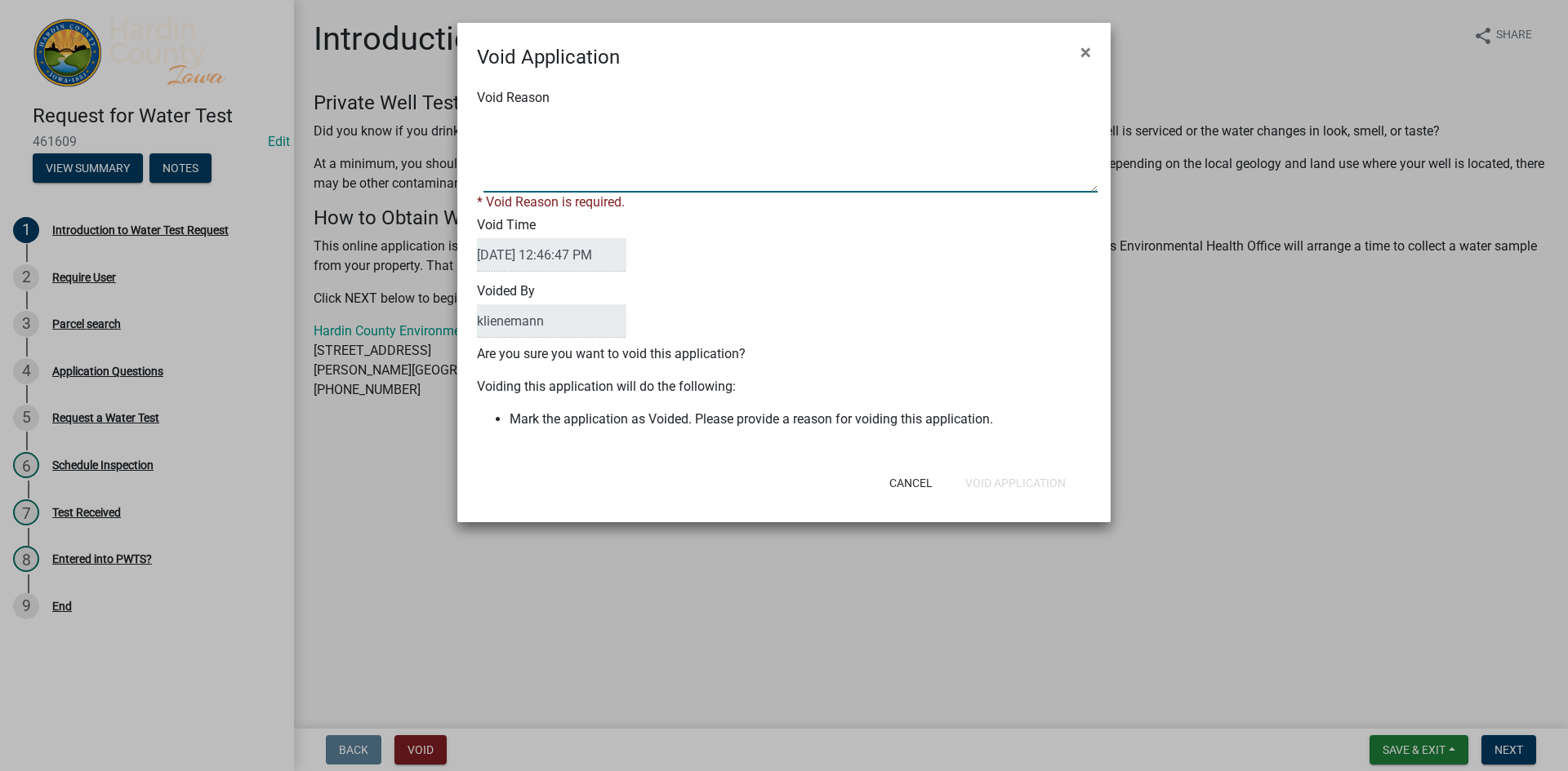
click at [591, 141] on textarea "Void Reason" at bounding box center [790, 152] width 614 height 82
type textarea "Duplicate"
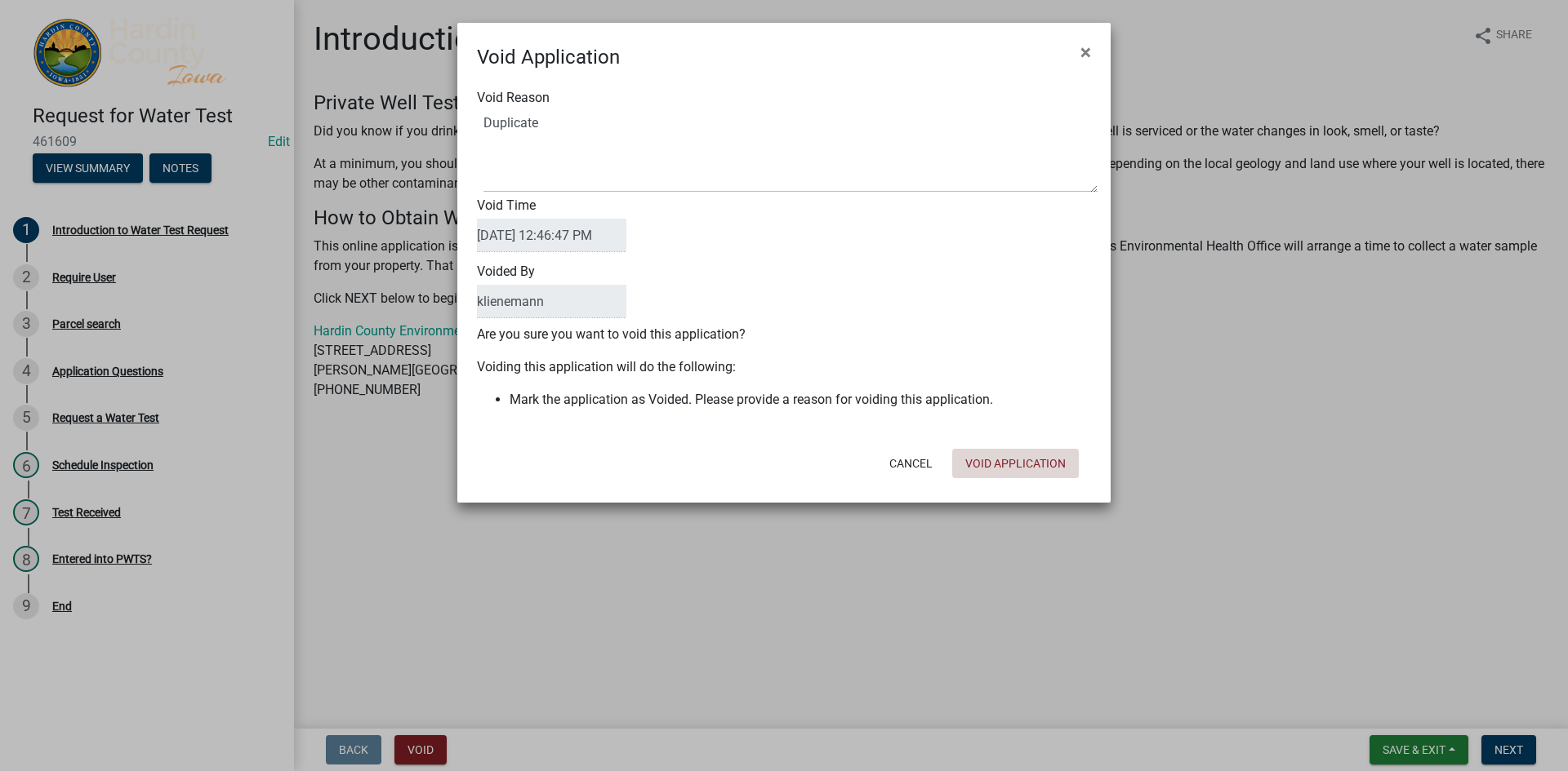
click at [982, 478] on div "Cancel Void Application" at bounding box center [891, 463] width 402 height 42
click at [983, 462] on button "Void Application" at bounding box center [1015, 463] width 127 height 29
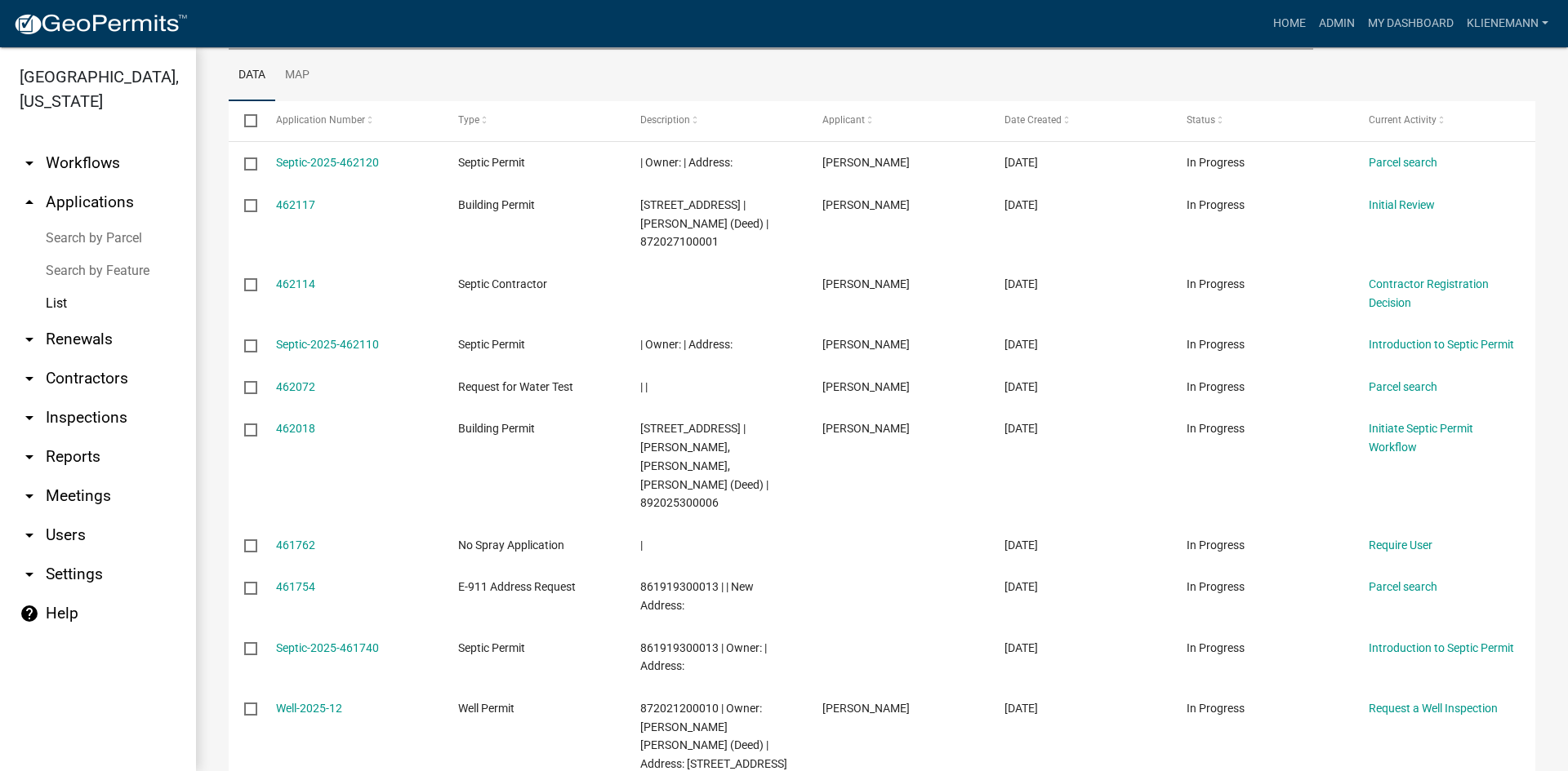
scroll to position [245, 0]
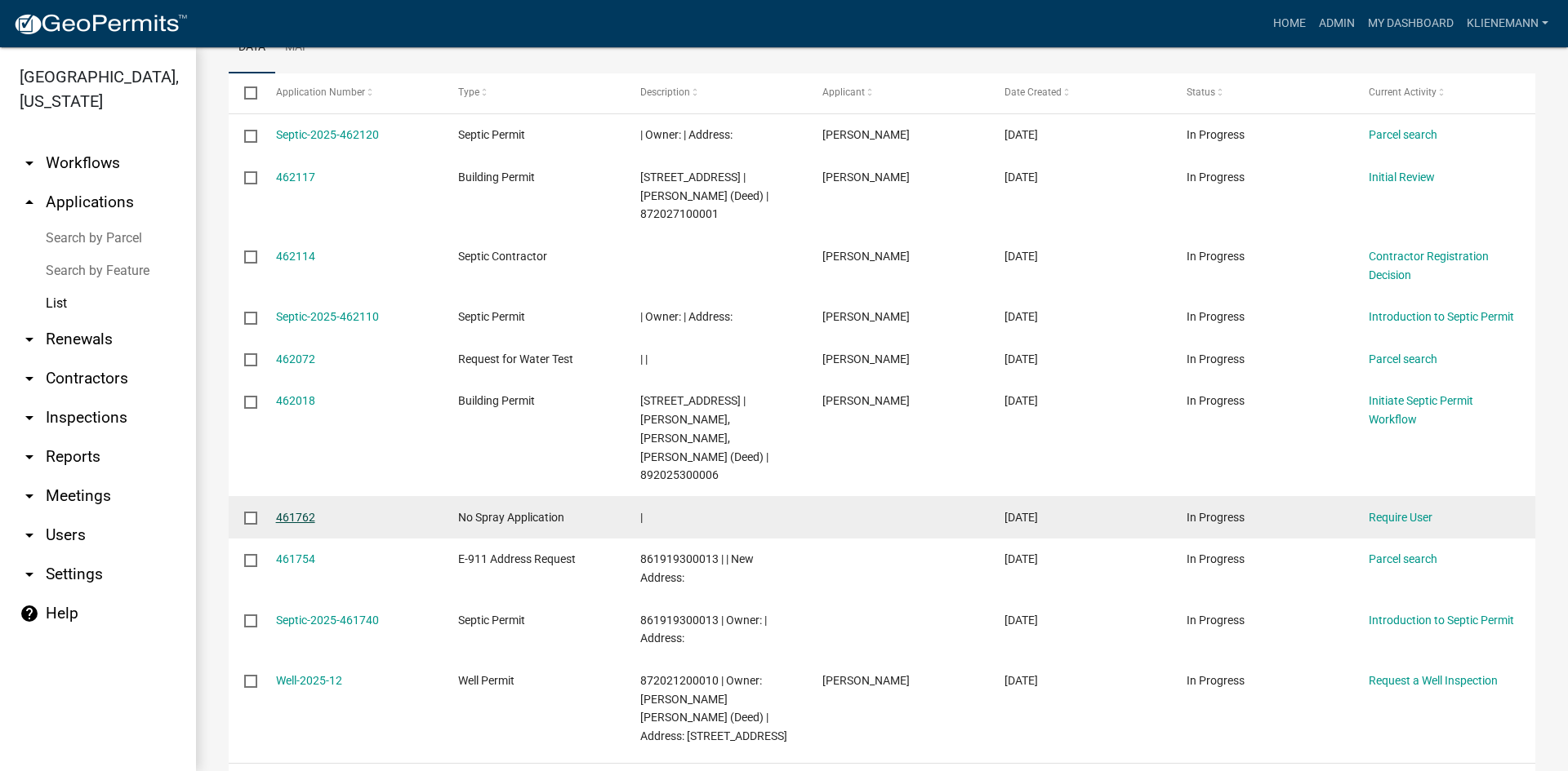
click at [299, 511] on link "461762" at bounding box center [295, 517] width 39 height 13
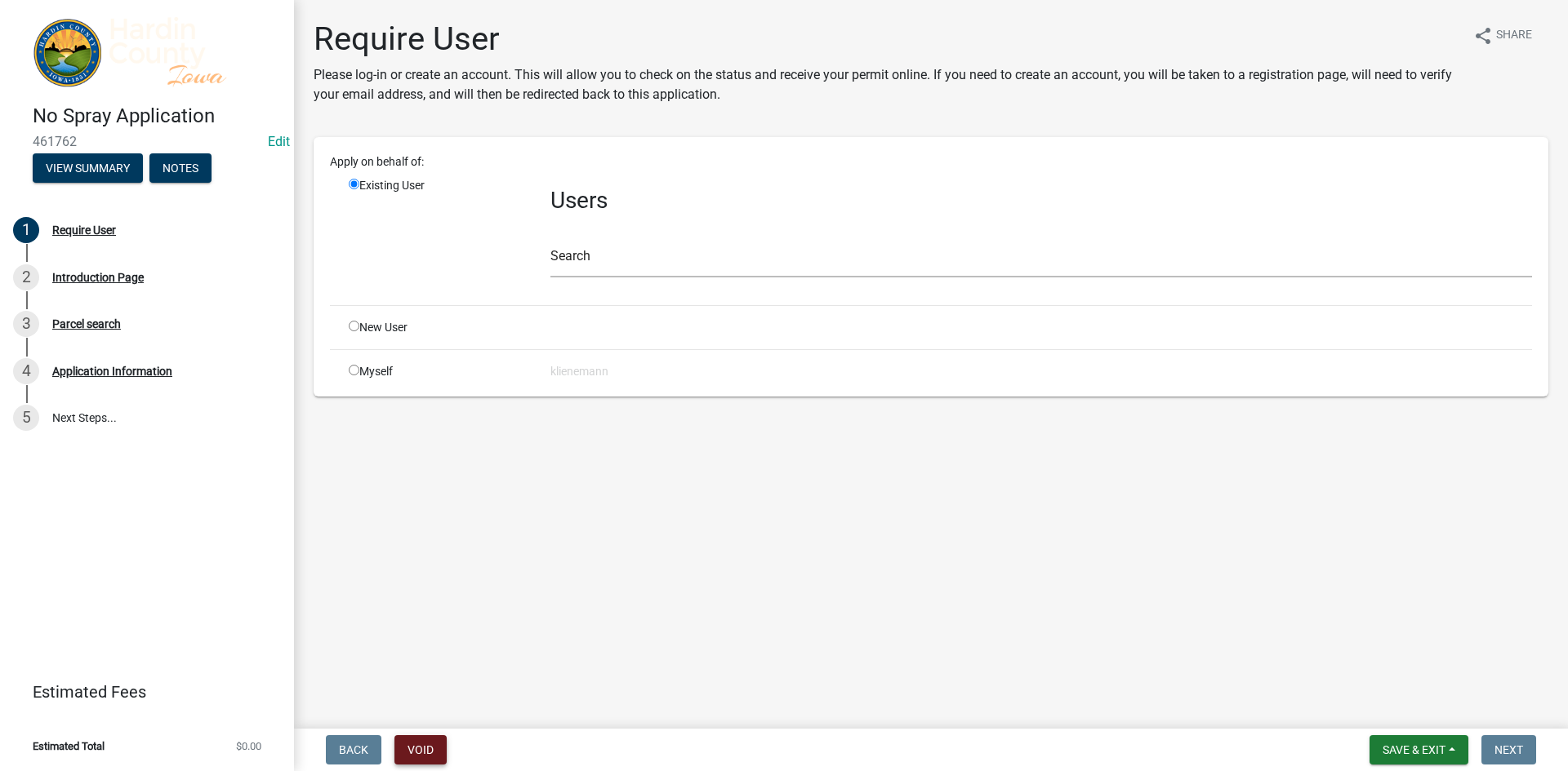
click at [414, 740] on button "Void" at bounding box center [420, 750] width 53 height 29
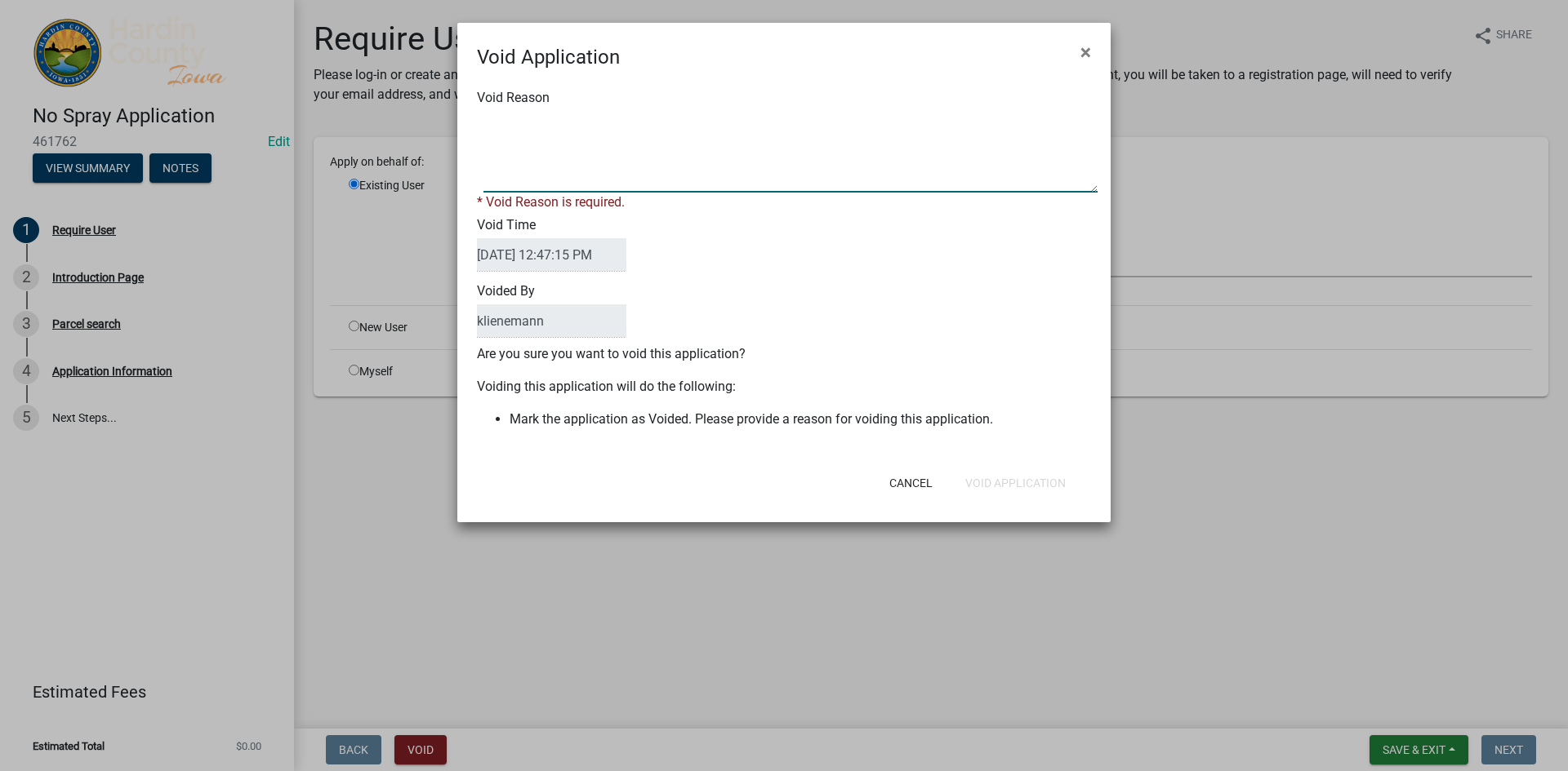
click at [593, 169] on textarea "Void Reason" at bounding box center [790, 152] width 614 height 82
type textarea "Duplicate"
click at [1061, 482] on div "Cancel Void Application" at bounding box center [891, 483] width 402 height 42
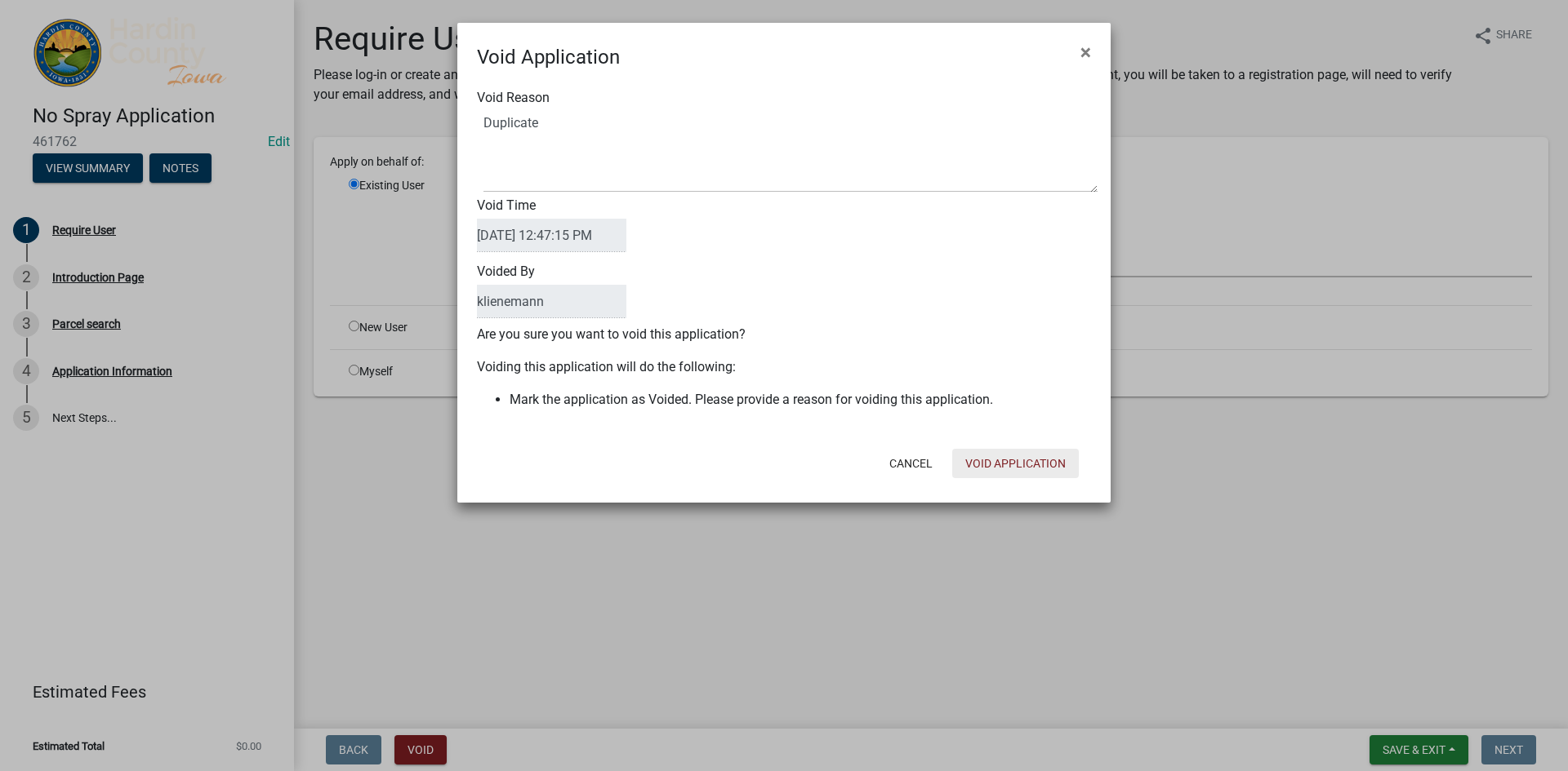
click at [1036, 470] on button "Void Application" at bounding box center [1015, 463] width 127 height 29
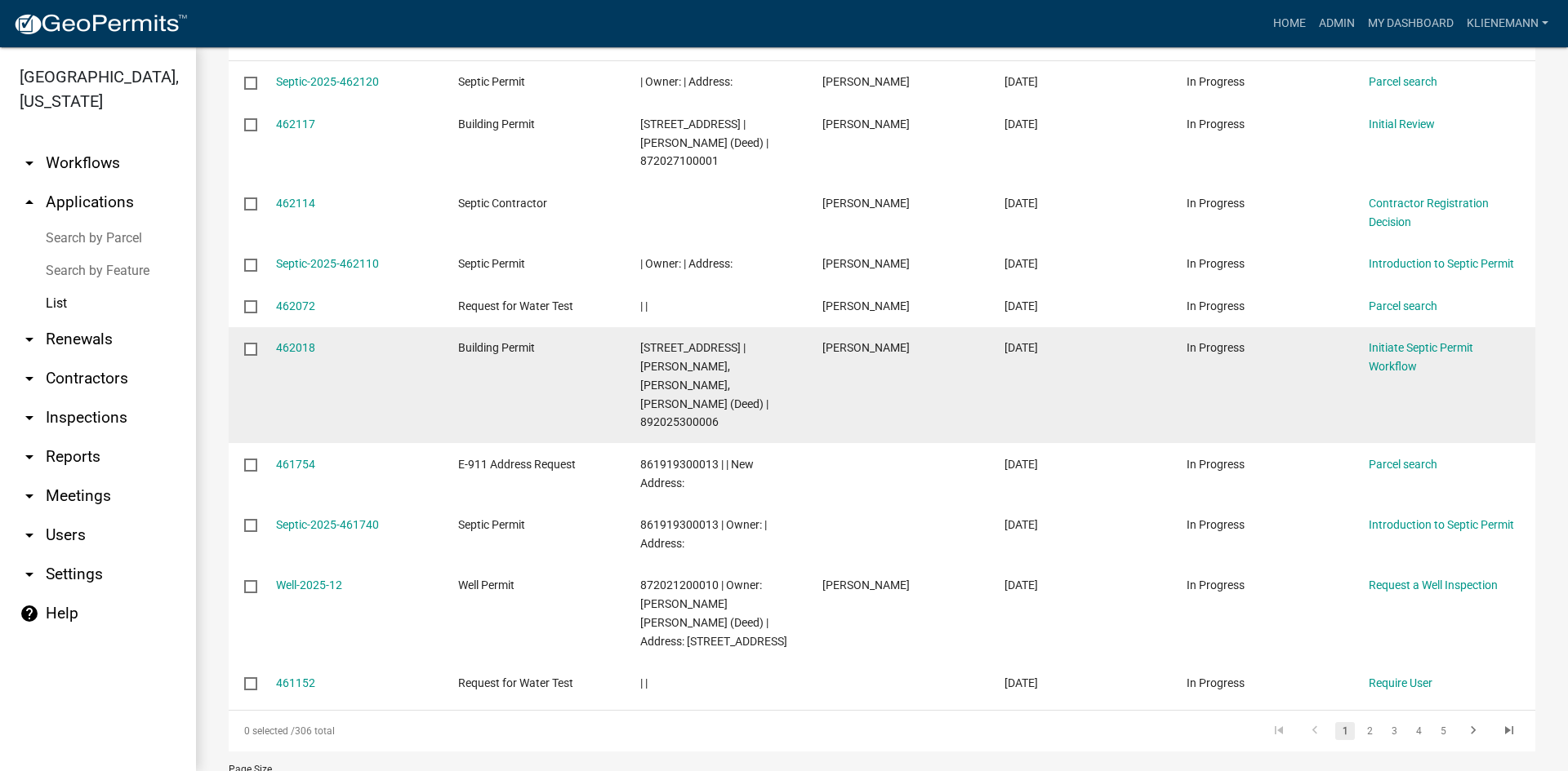
scroll to position [326, 0]
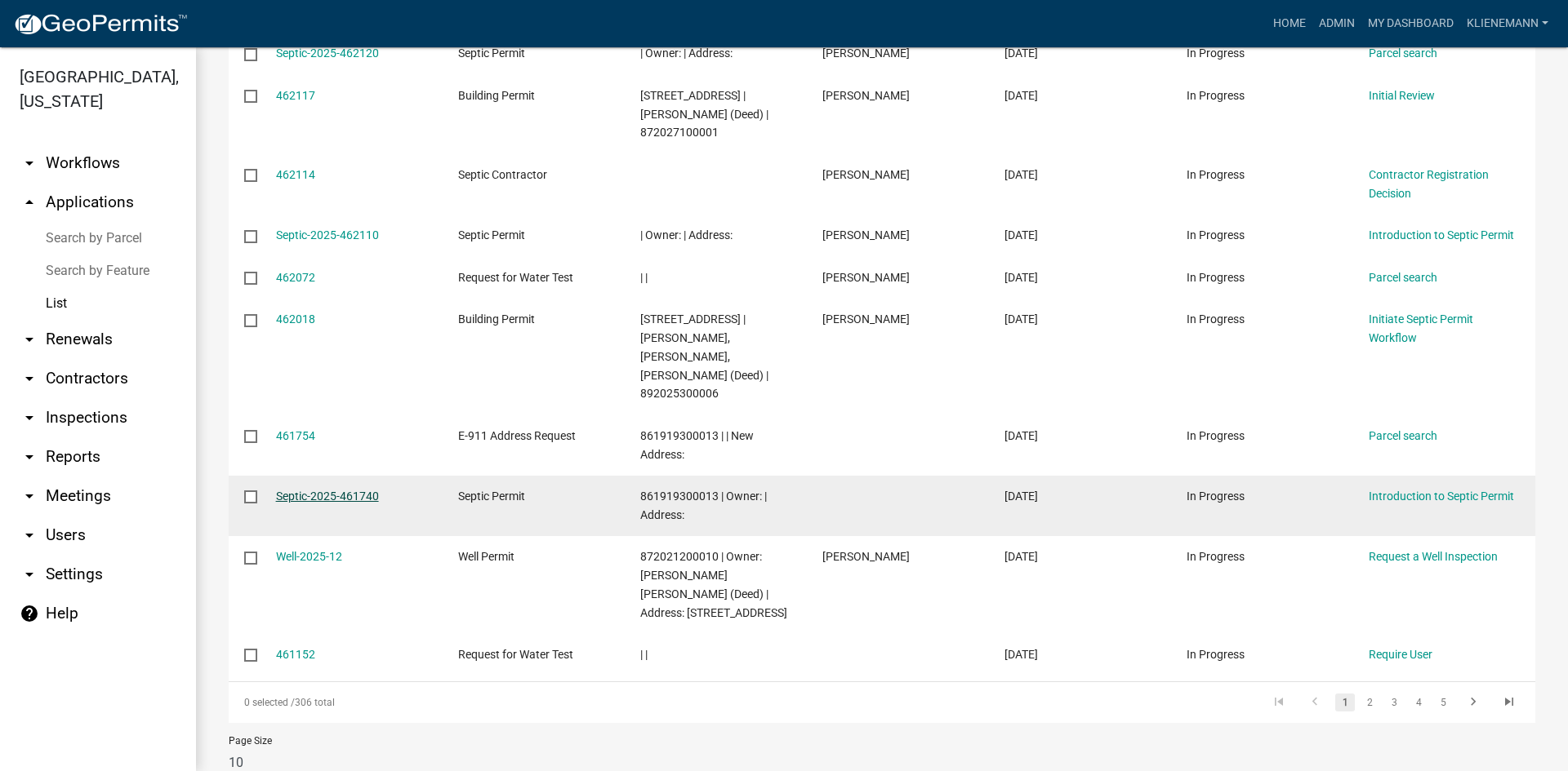
click at [360, 490] on link "Septic-2025-461740" at bounding box center [327, 496] width 103 height 13
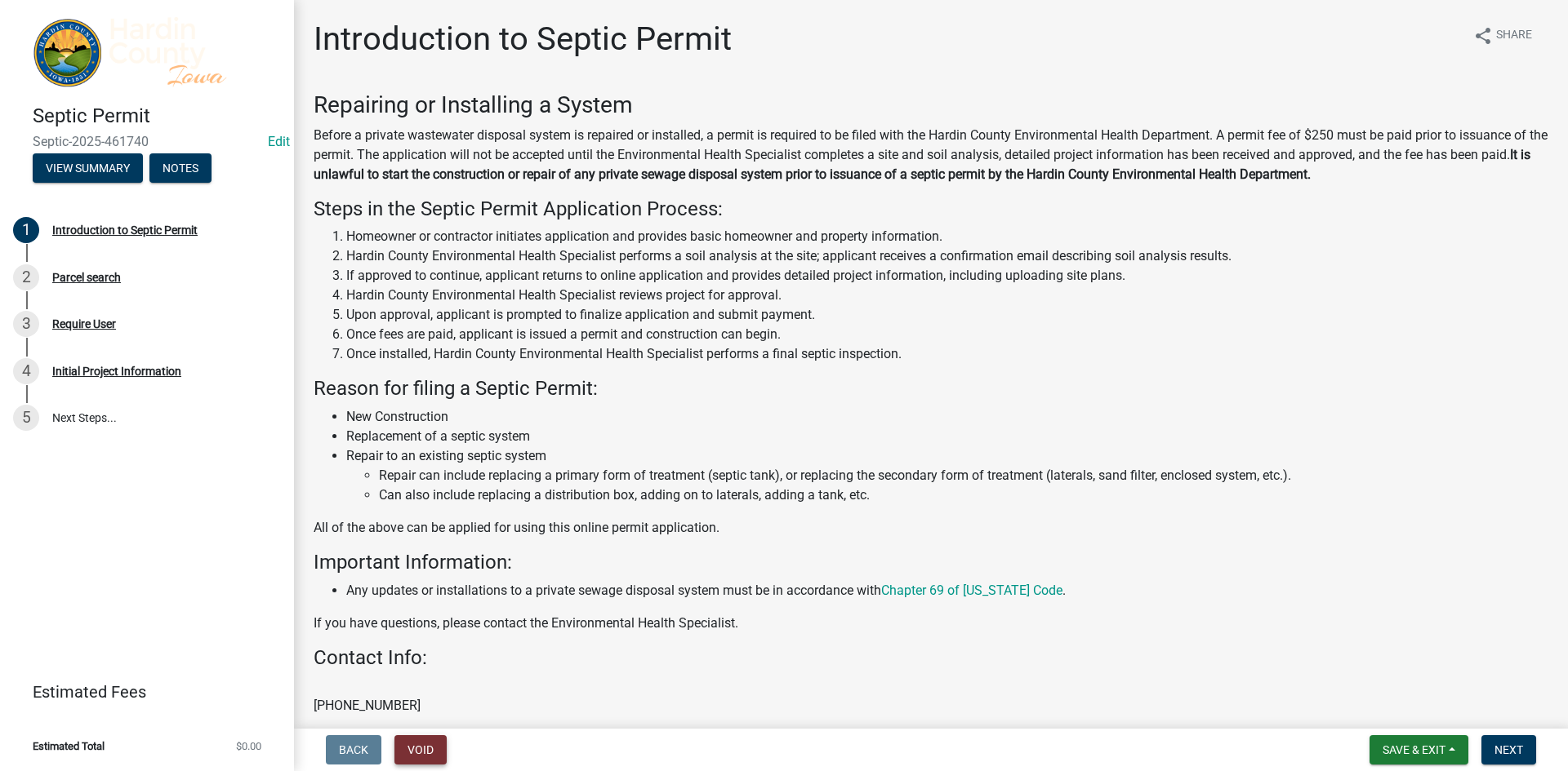
click at [406, 749] on button "Void" at bounding box center [420, 750] width 53 height 29
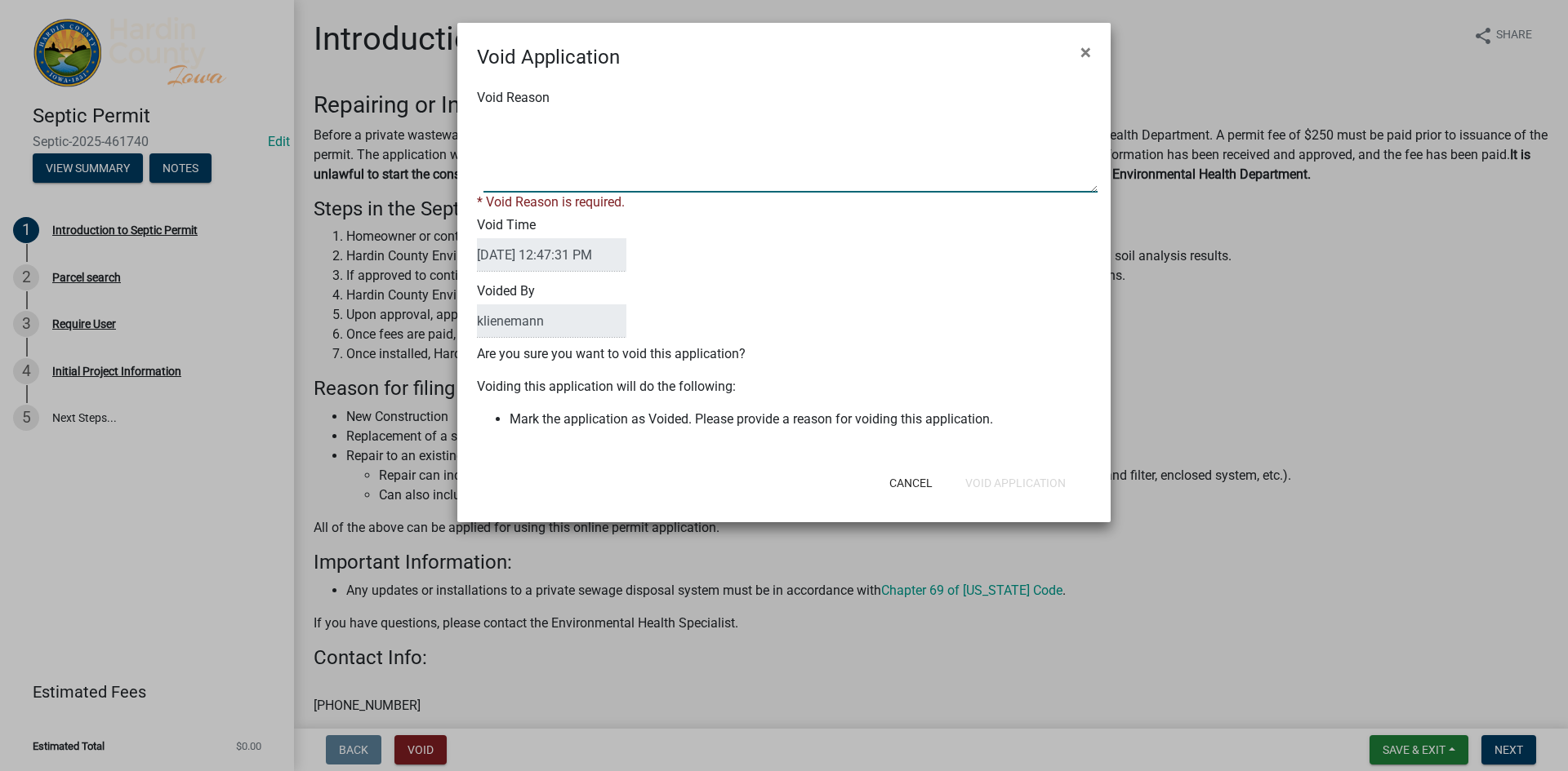
click at [597, 155] on textarea "Void Reason" at bounding box center [790, 152] width 614 height 82
type textarea "Duplicate"
click at [1009, 479] on div "Cancel Void Application" at bounding box center [891, 483] width 402 height 42
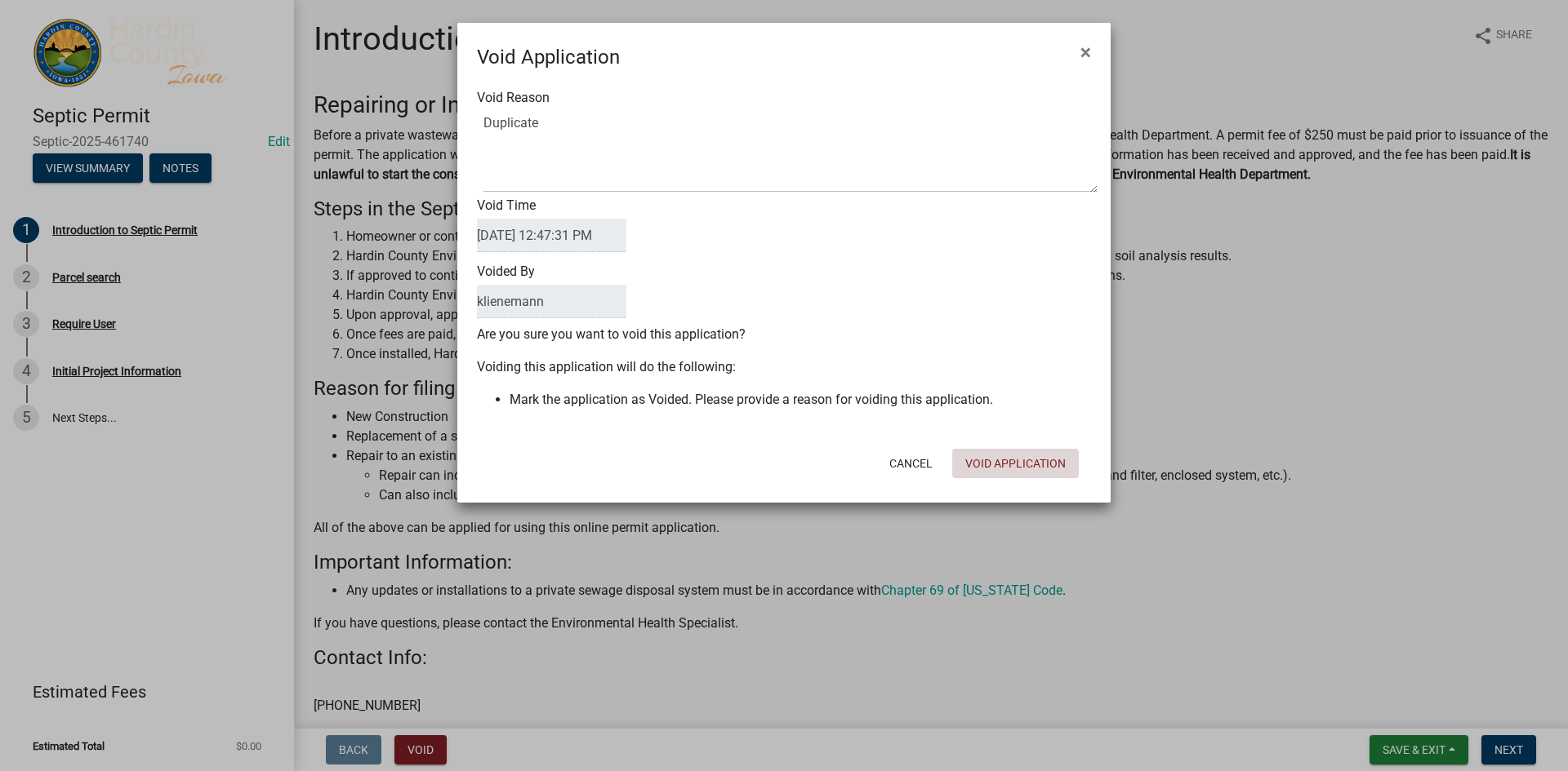
click at [1017, 459] on button "Void Application" at bounding box center [1015, 463] width 127 height 29
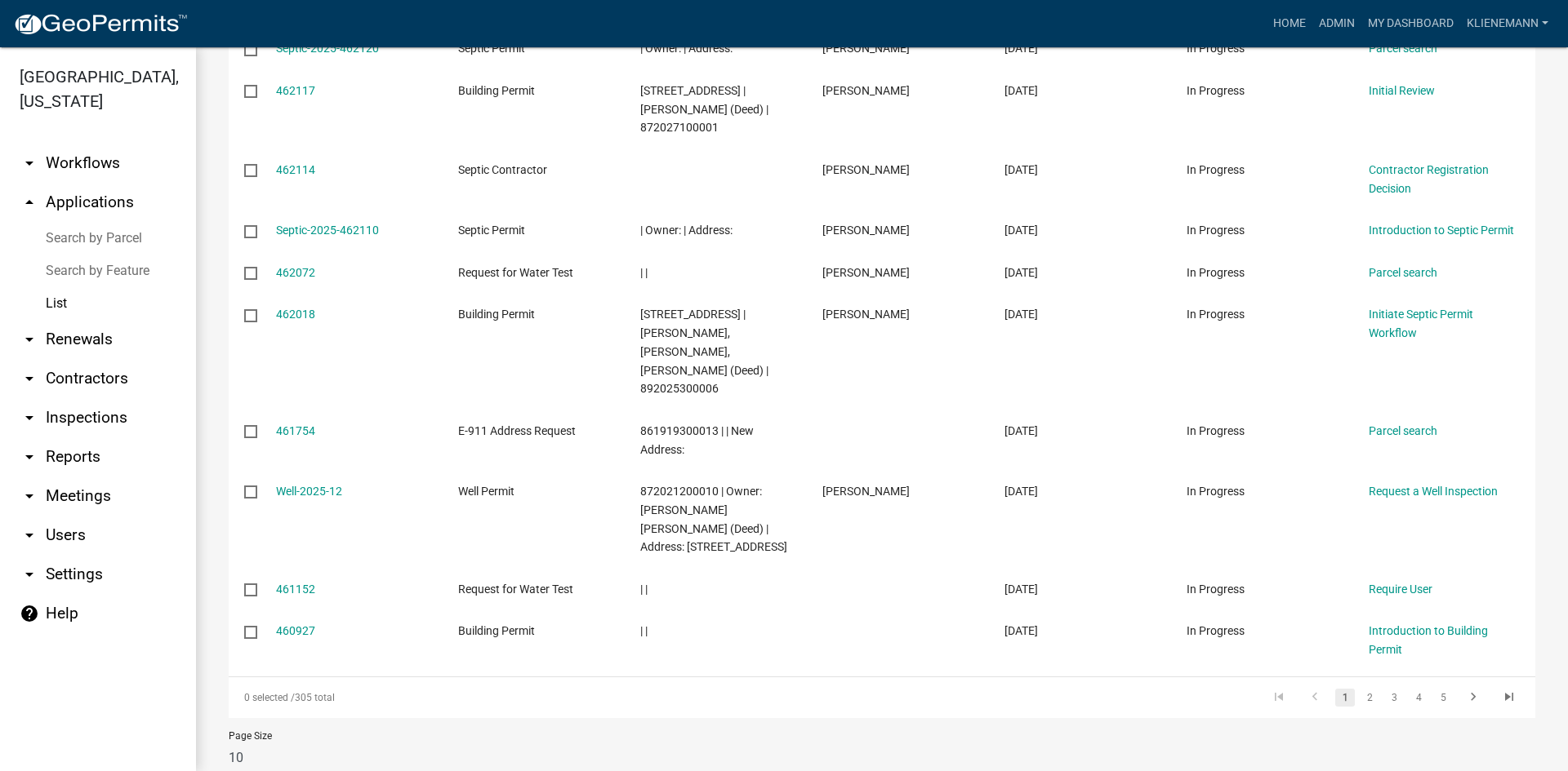
scroll to position [342, 0]
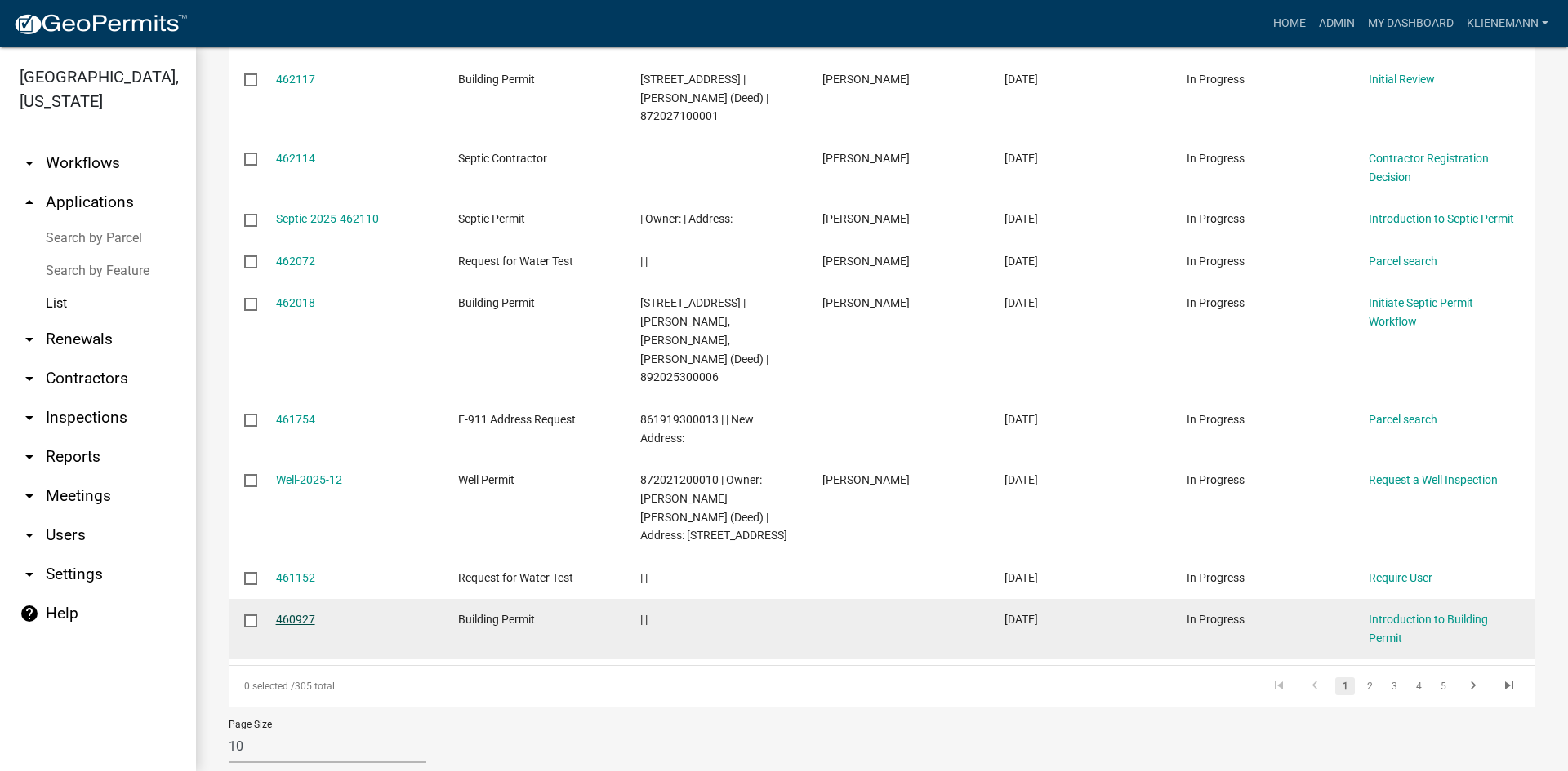
click at [293, 613] on link "460927" at bounding box center [295, 619] width 39 height 13
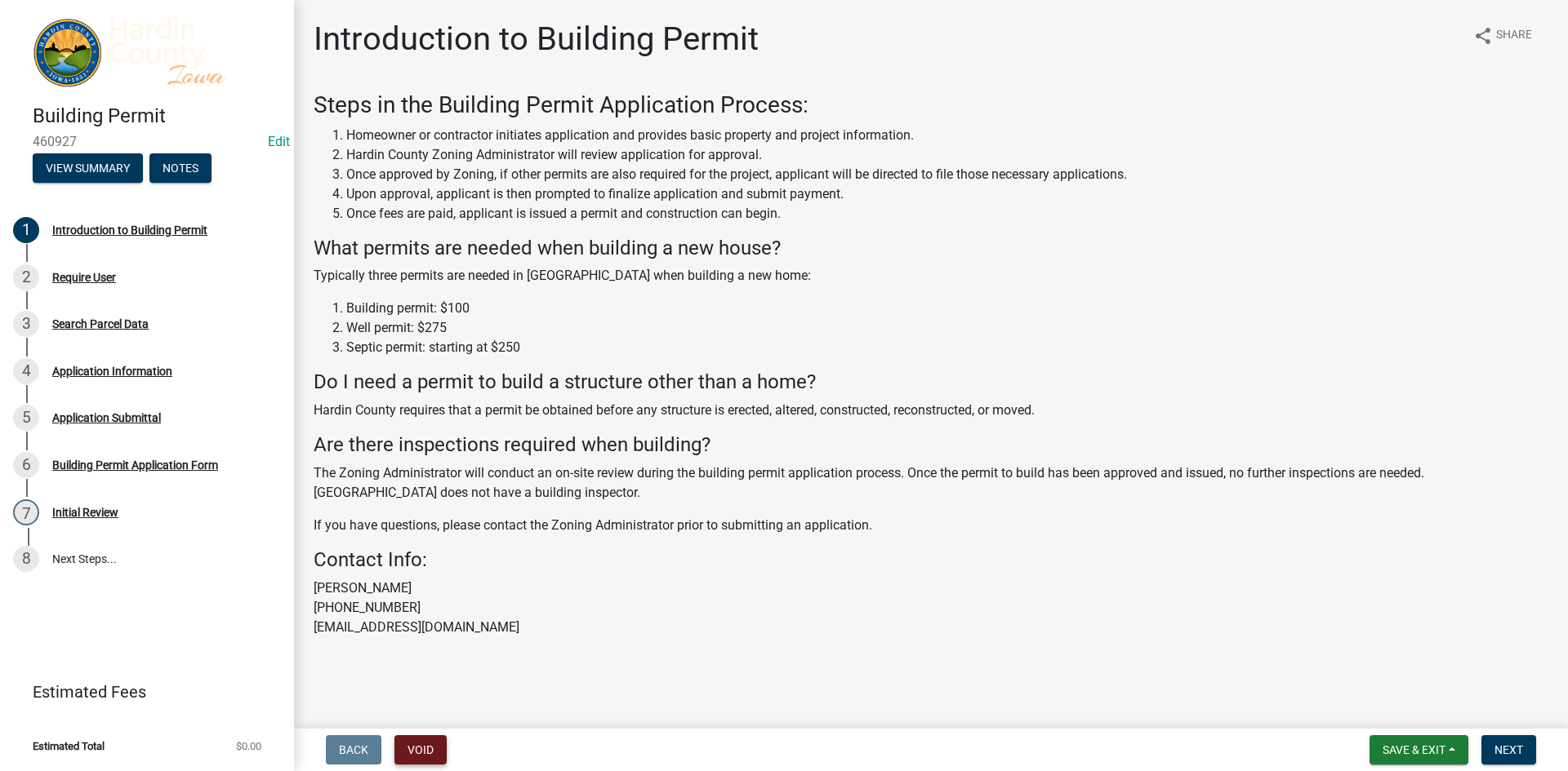
click at [423, 749] on button "Void" at bounding box center [420, 750] width 53 height 29
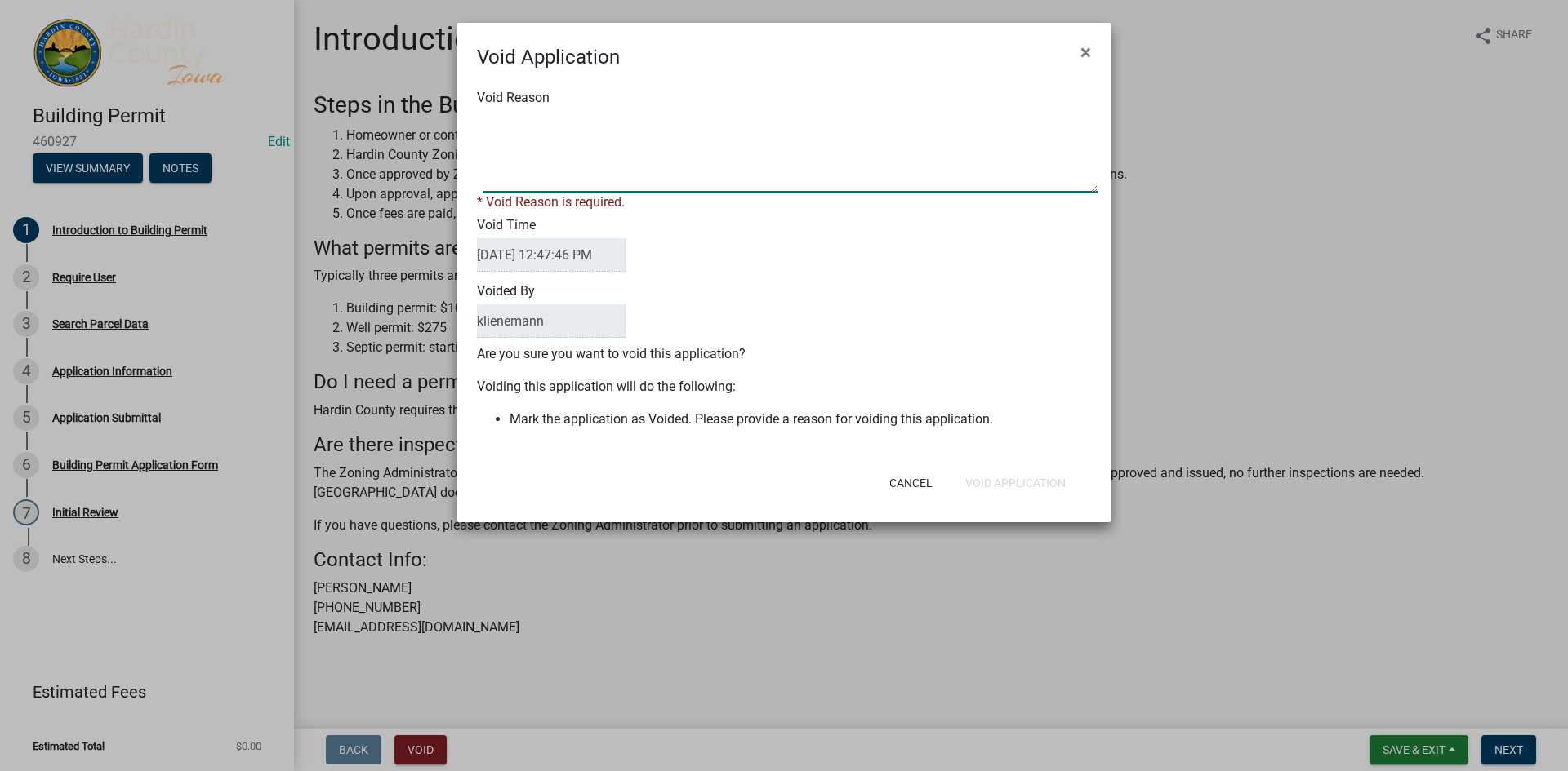
click at [649, 174] on textarea "Void Reason" at bounding box center [790, 152] width 614 height 82
type textarea "N"
drag, startPoint x: 551, startPoint y: 117, endPoint x: 461, endPoint y: 114, distance: 90.0
click at [461, 114] on div "Void Reason * Void Reason is required. Void Time 08/11/2025 12:47:46 PM Voided …" at bounding box center [784, 266] width 653 height 390
type textarea "Not filled out"
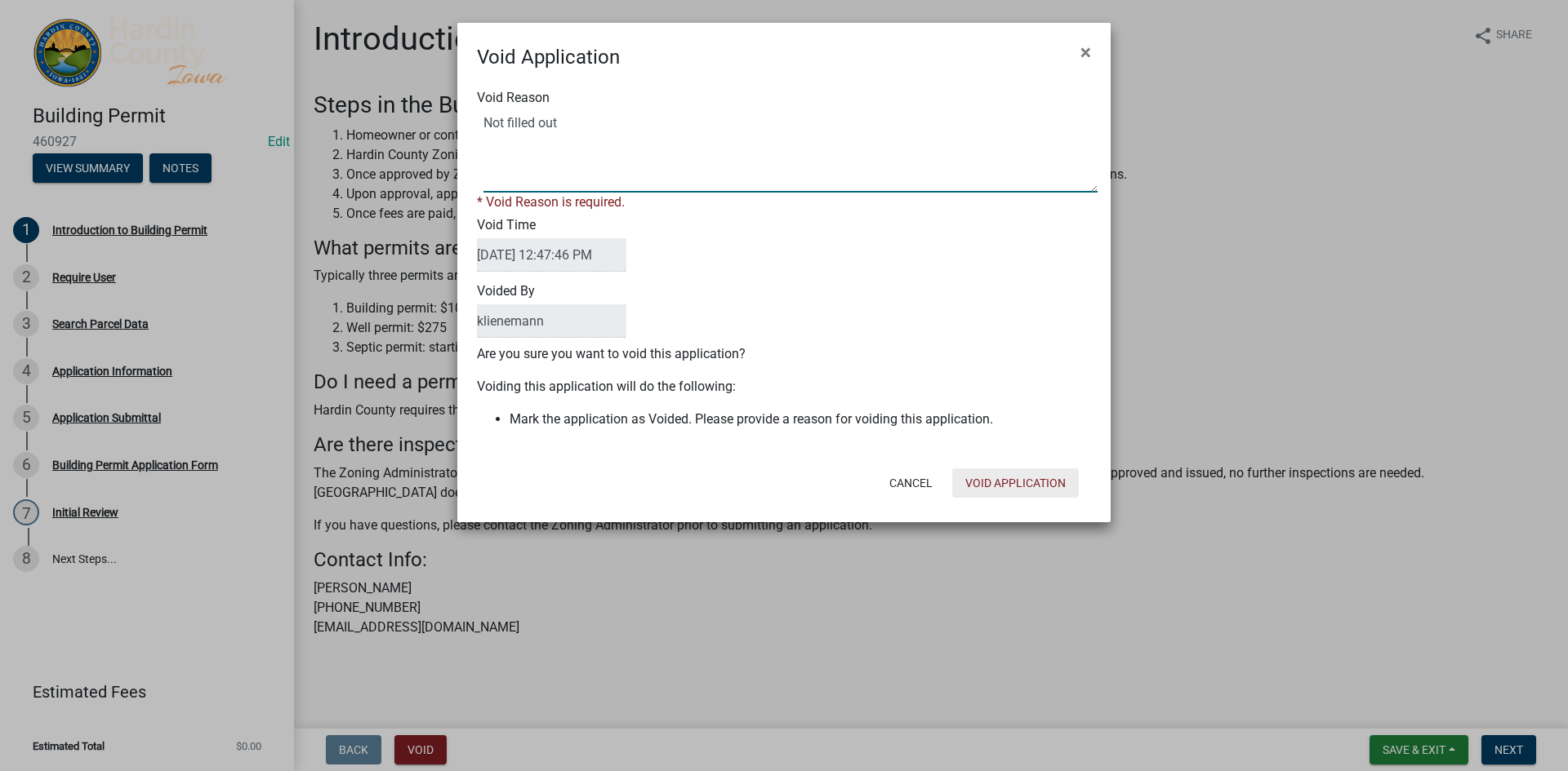
click at [1022, 473] on button "Void Application" at bounding box center [1015, 483] width 127 height 29
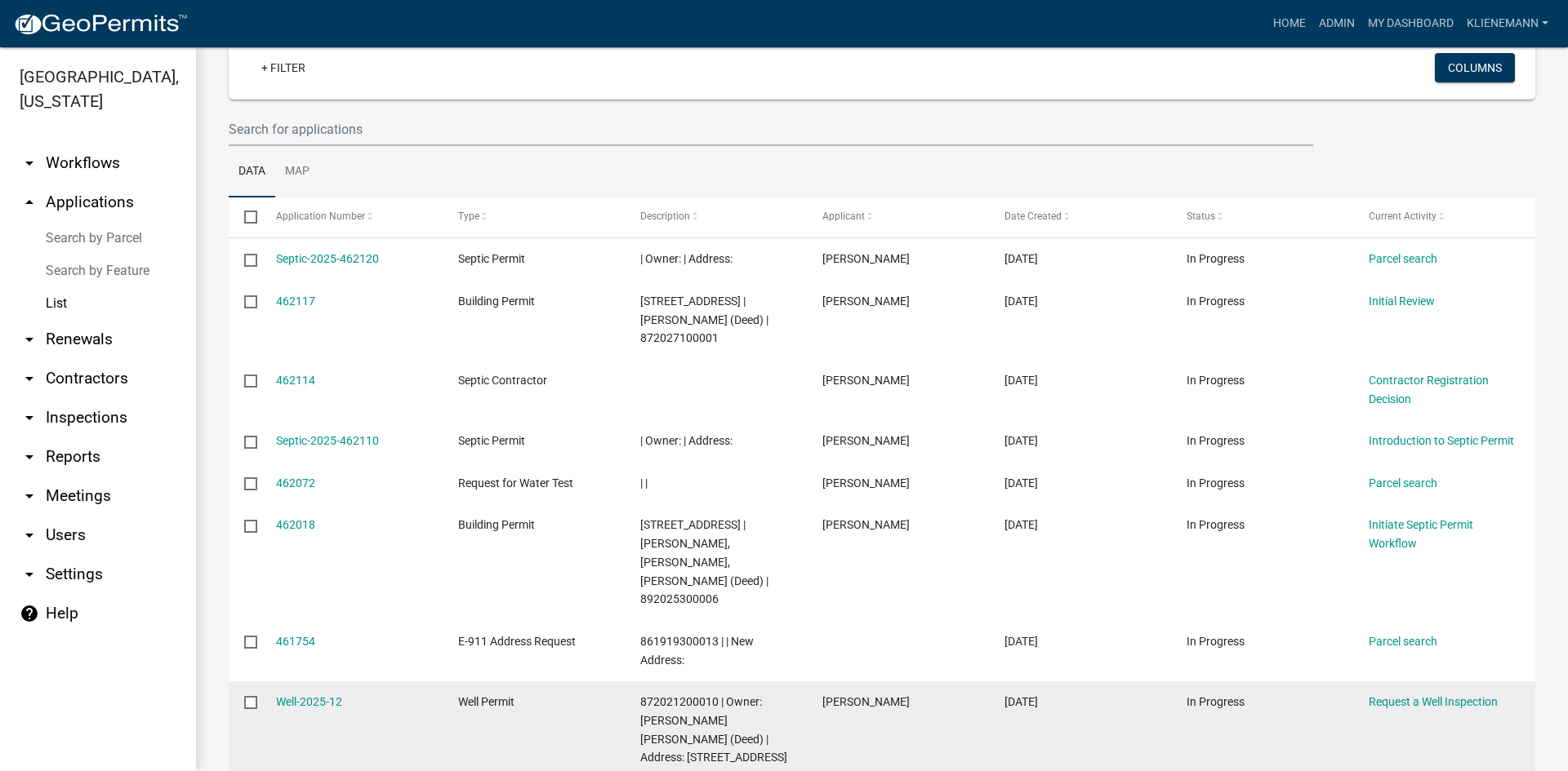
scroll to position [326, 0]
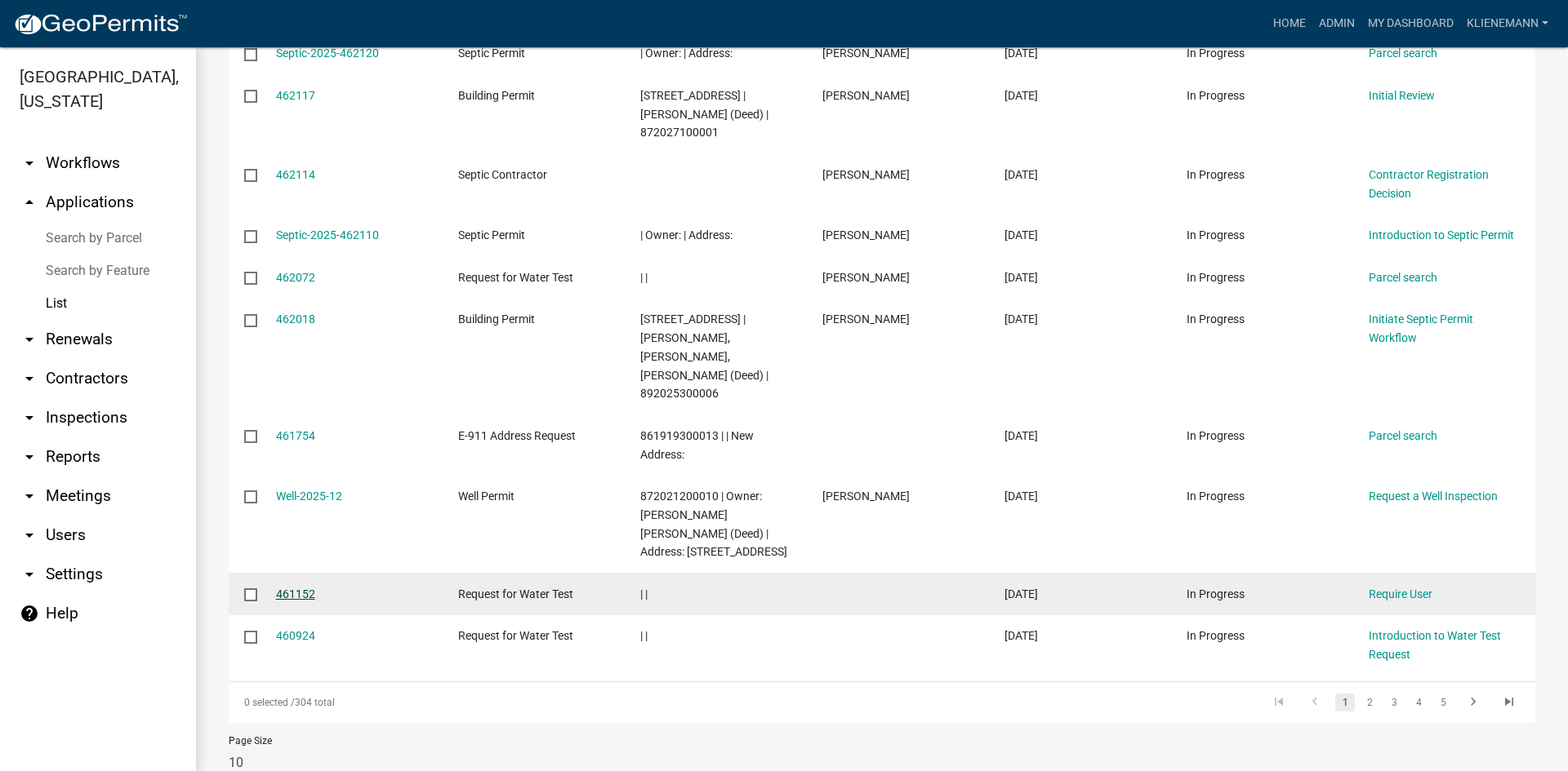
click at [293, 587] on link "461152" at bounding box center [295, 593] width 39 height 13
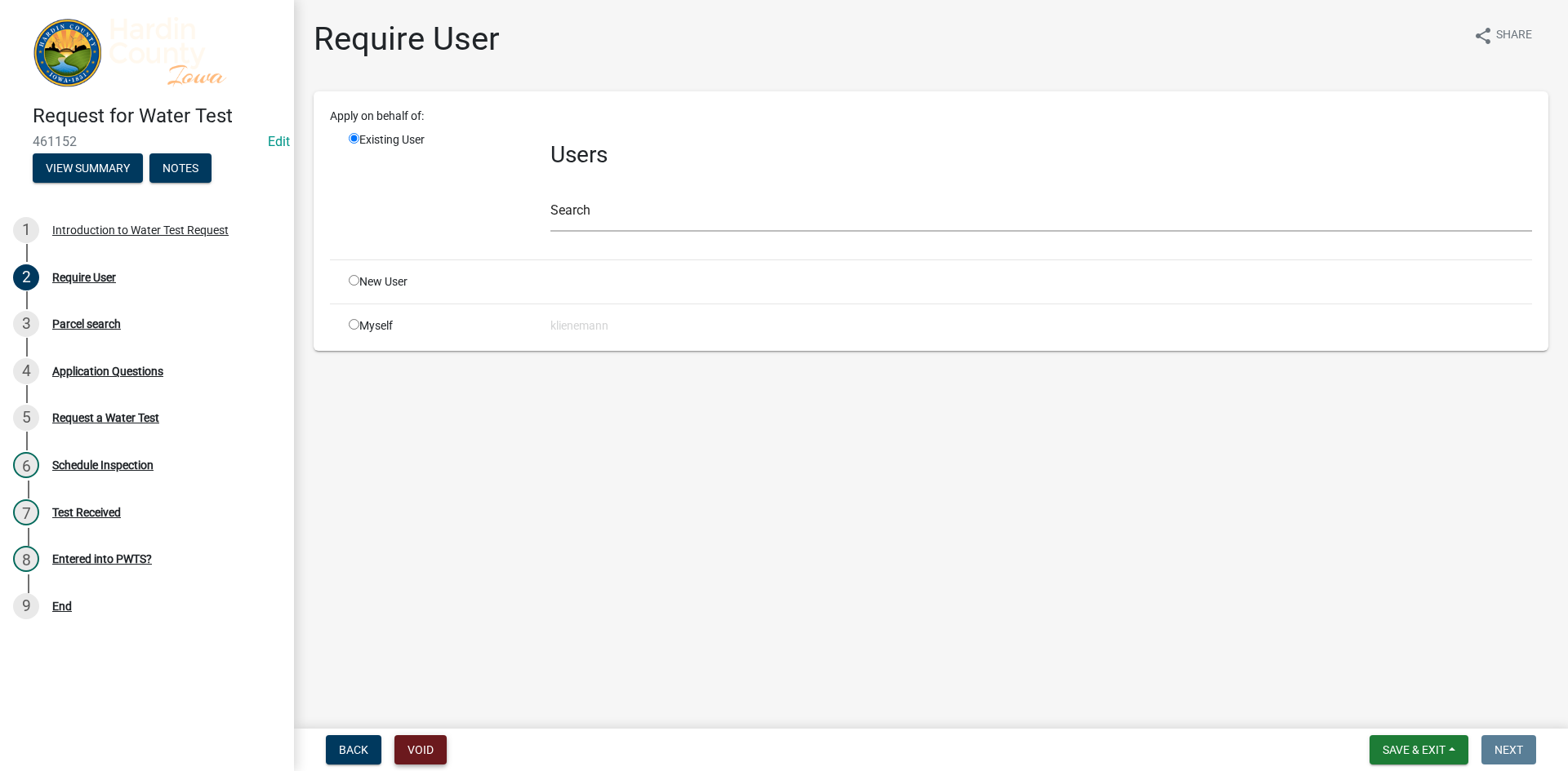
click at [432, 743] on button "Void" at bounding box center [420, 750] width 53 height 29
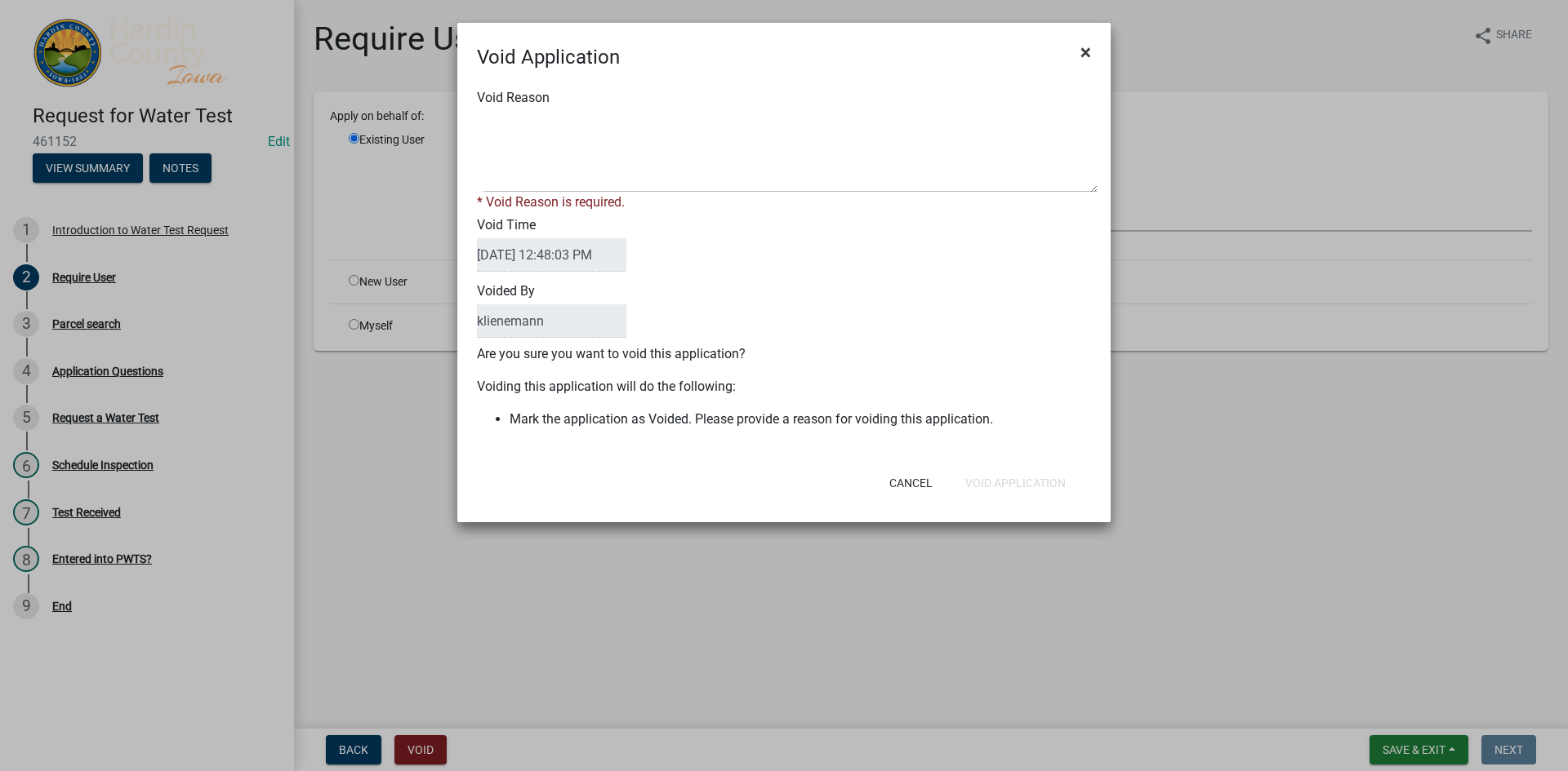
click at [1093, 47] on button "×" at bounding box center [1086, 52] width 37 height 46
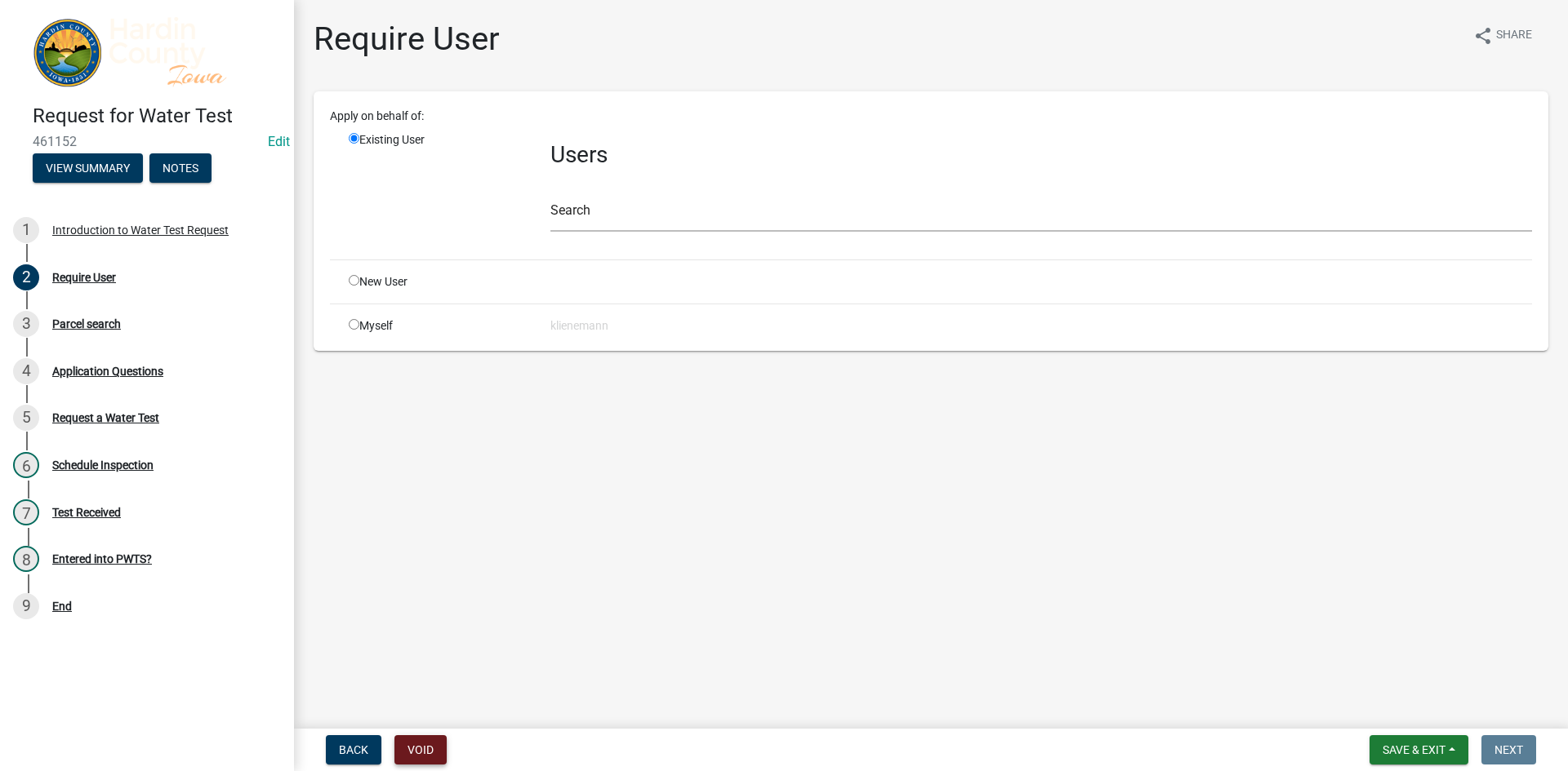
click at [412, 740] on button "Void" at bounding box center [420, 750] width 53 height 29
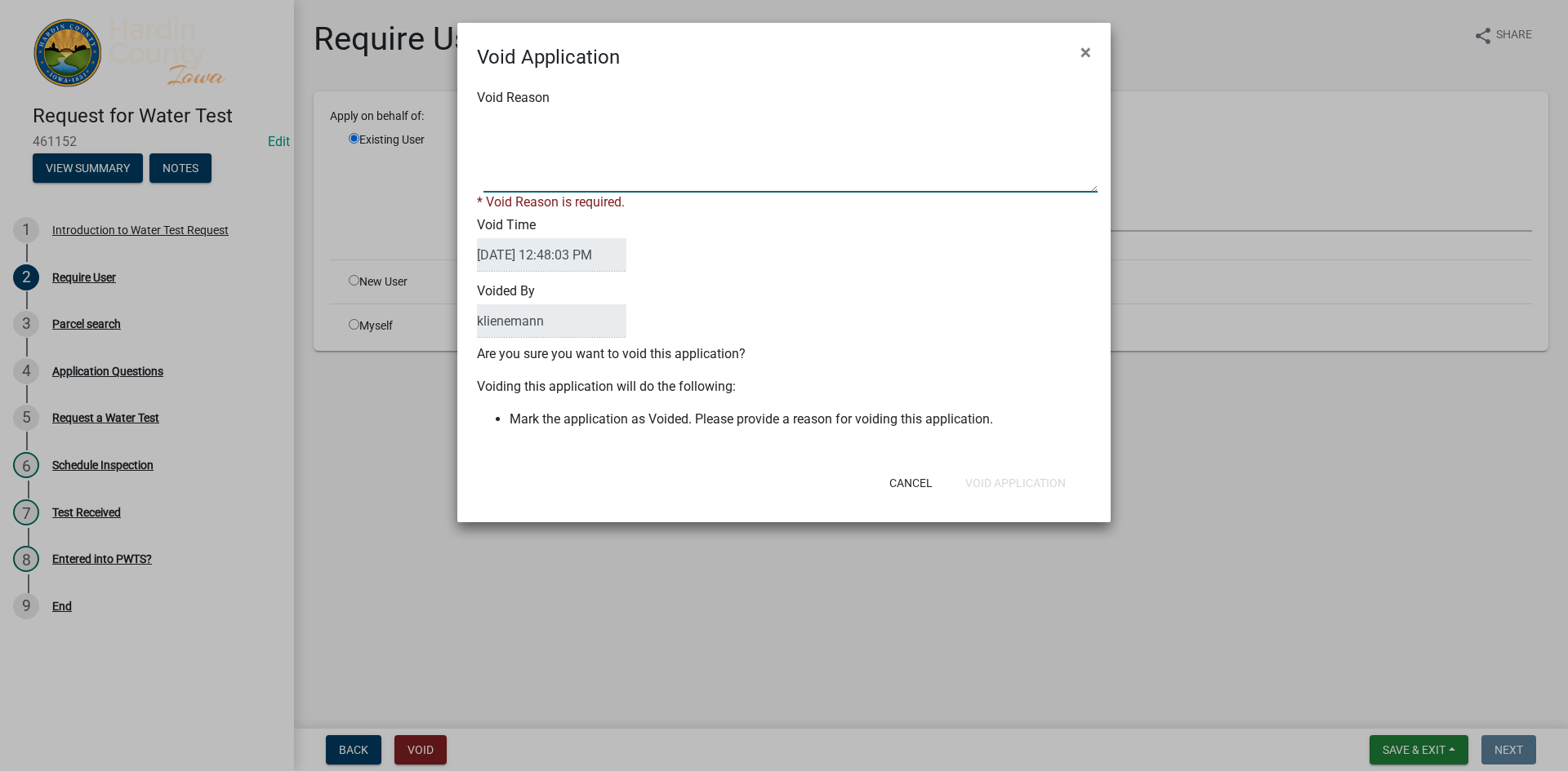
paste textarea "Not filled out"
type textarea "Not filled out"
click at [1035, 488] on div "Void Application × Void Reason * Void Reason is required. Void Time 08/11/2025 …" at bounding box center [784, 272] width 653 height 499
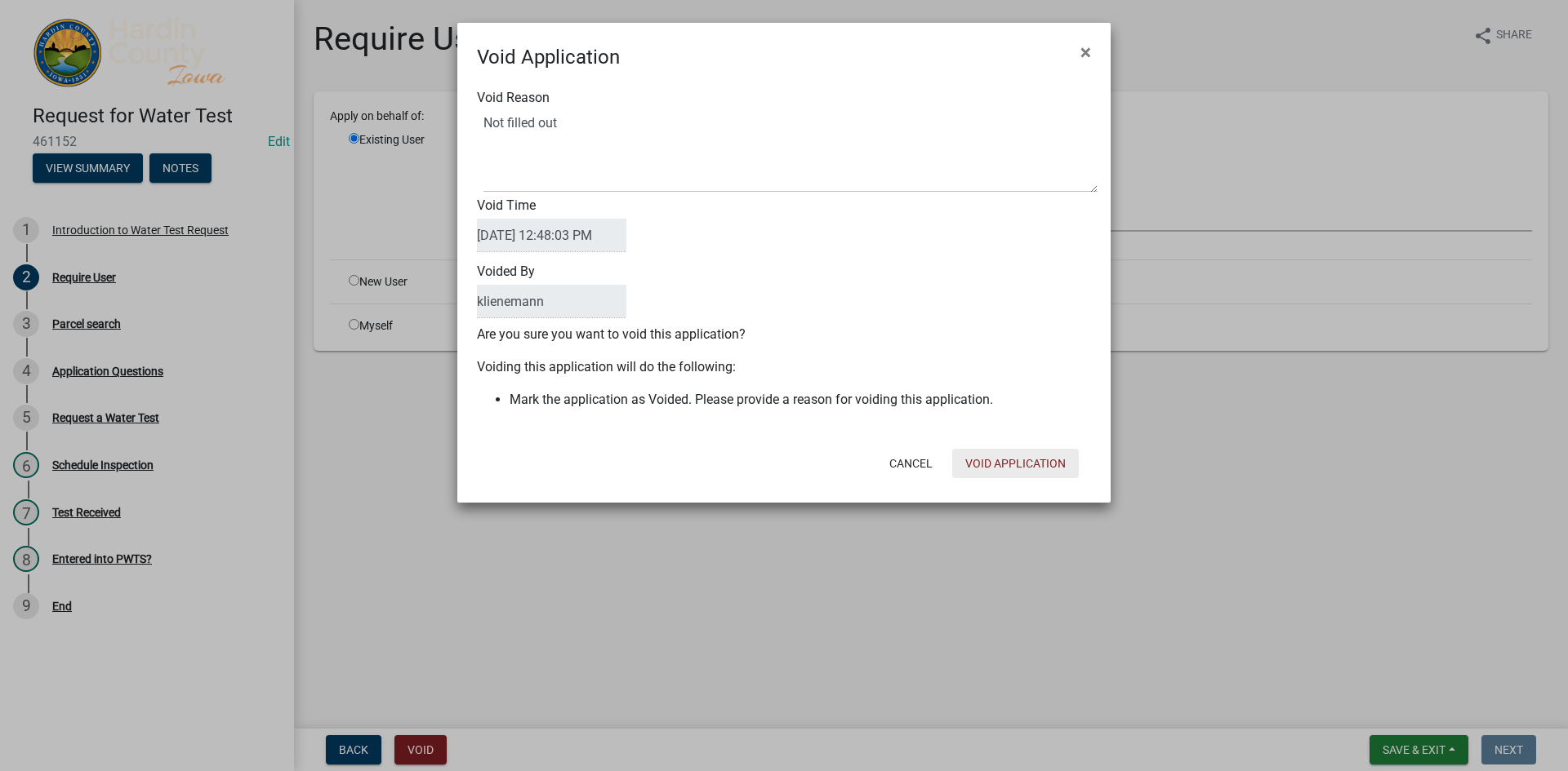
click at [1030, 462] on button "Void Application" at bounding box center [1015, 463] width 127 height 29
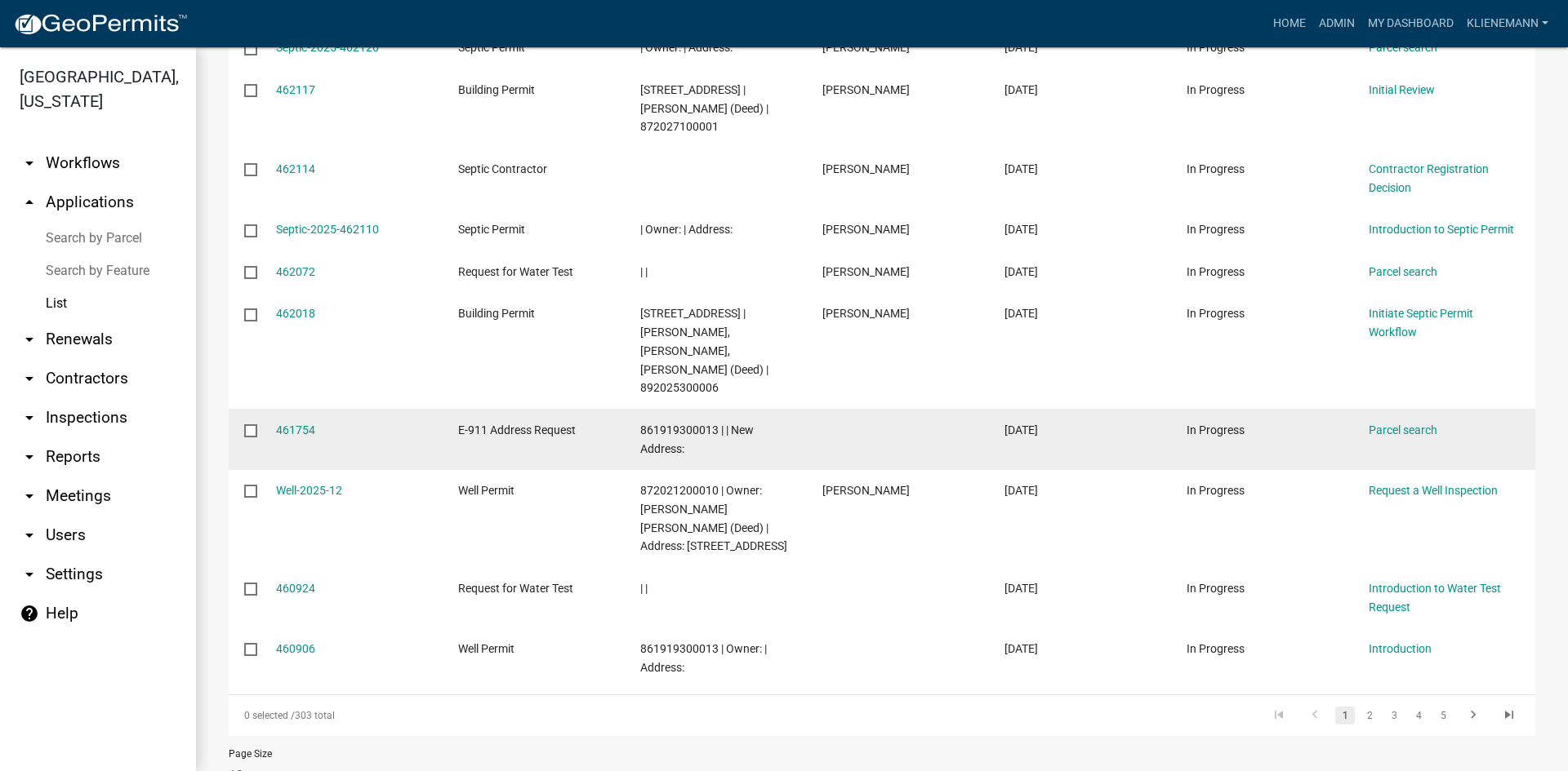
scroll to position [361, 0]
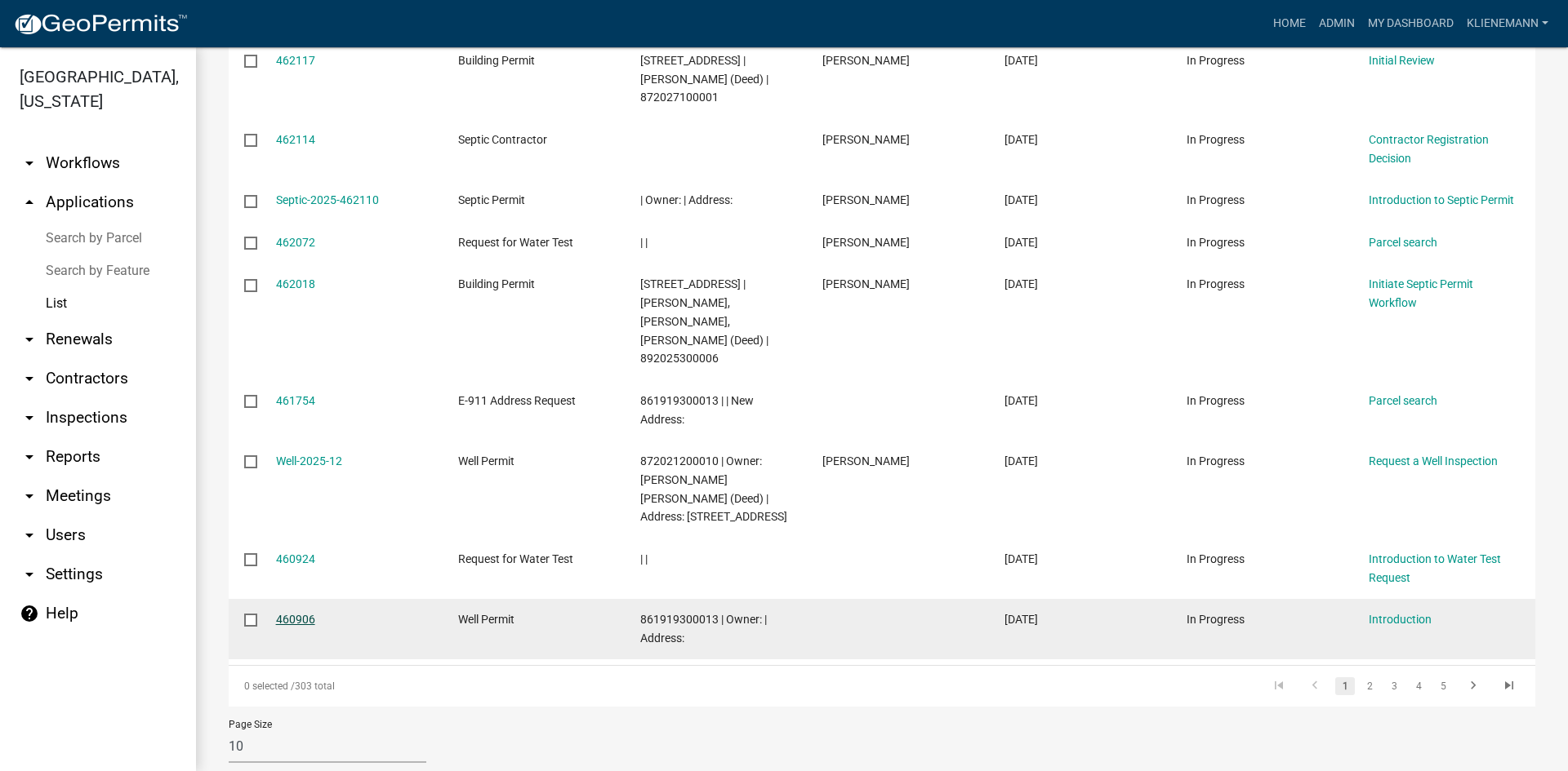
click at [299, 613] on link "460906" at bounding box center [295, 619] width 39 height 13
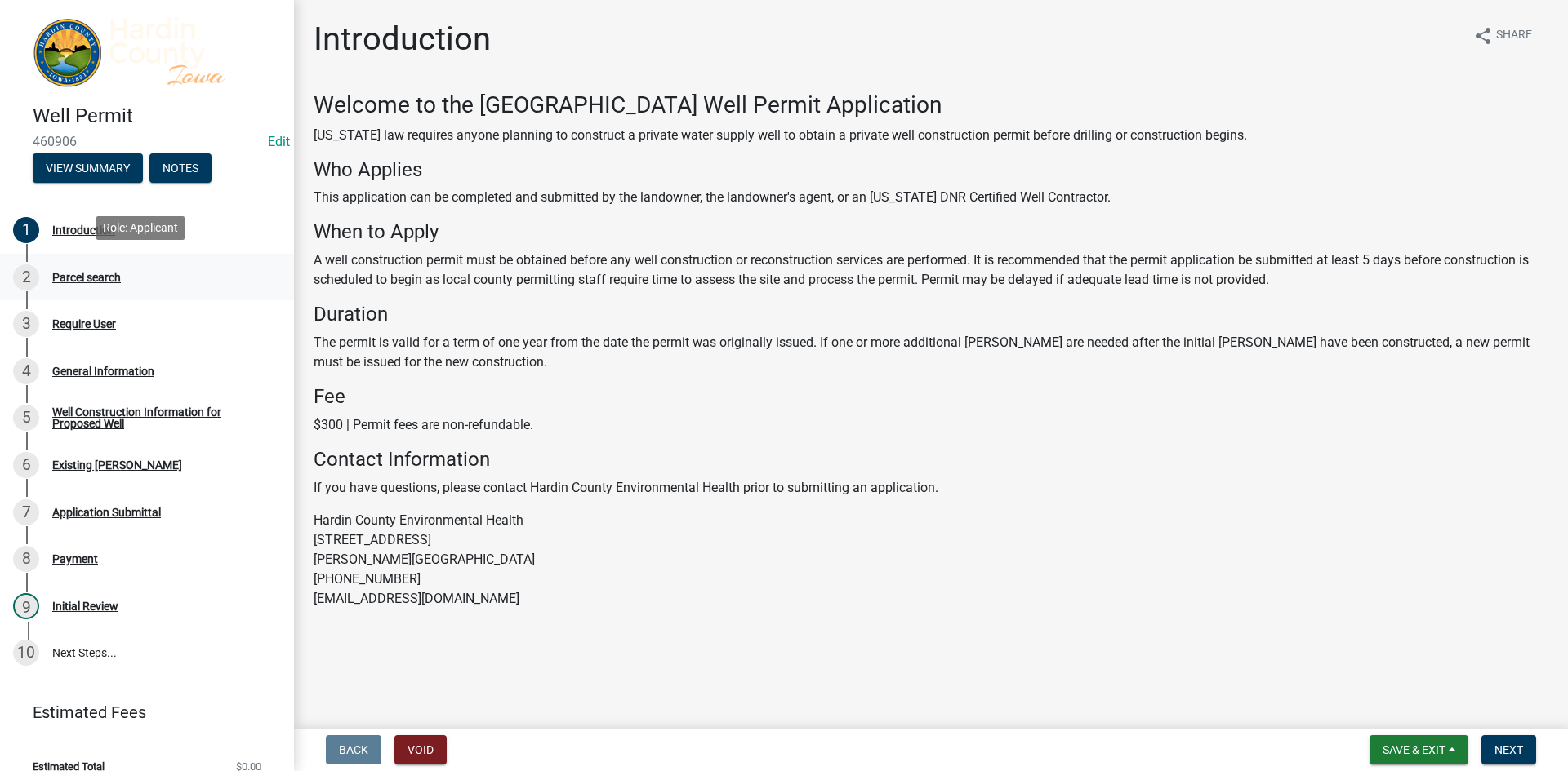
click at [118, 272] on div "Parcel search" at bounding box center [86, 277] width 68 height 11
click at [104, 277] on div "Parcel search" at bounding box center [86, 277] width 68 height 11
click at [104, 310] on div "3 Require User" at bounding box center [140, 323] width 255 height 26
click at [425, 747] on button "Void" at bounding box center [420, 750] width 53 height 29
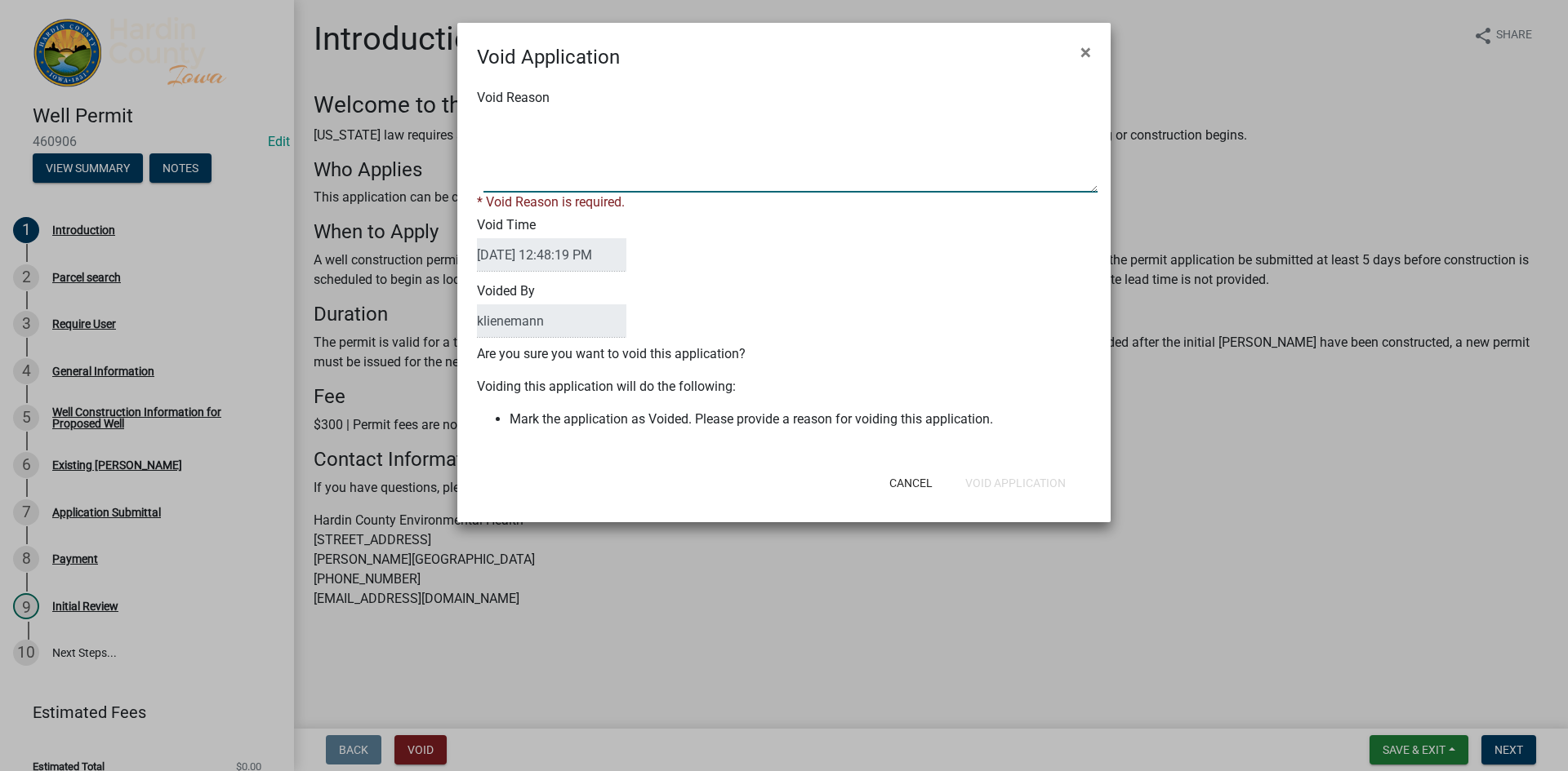
click at [642, 179] on textarea "Void Reason" at bounding box center [790, 152] width 614 height 82
paste textarea "Not filled out"
type textarea "Not filled out"
click at [987, 480] on div "Cancel Void Application" at bounding box center [891, 483] width 402 height 42
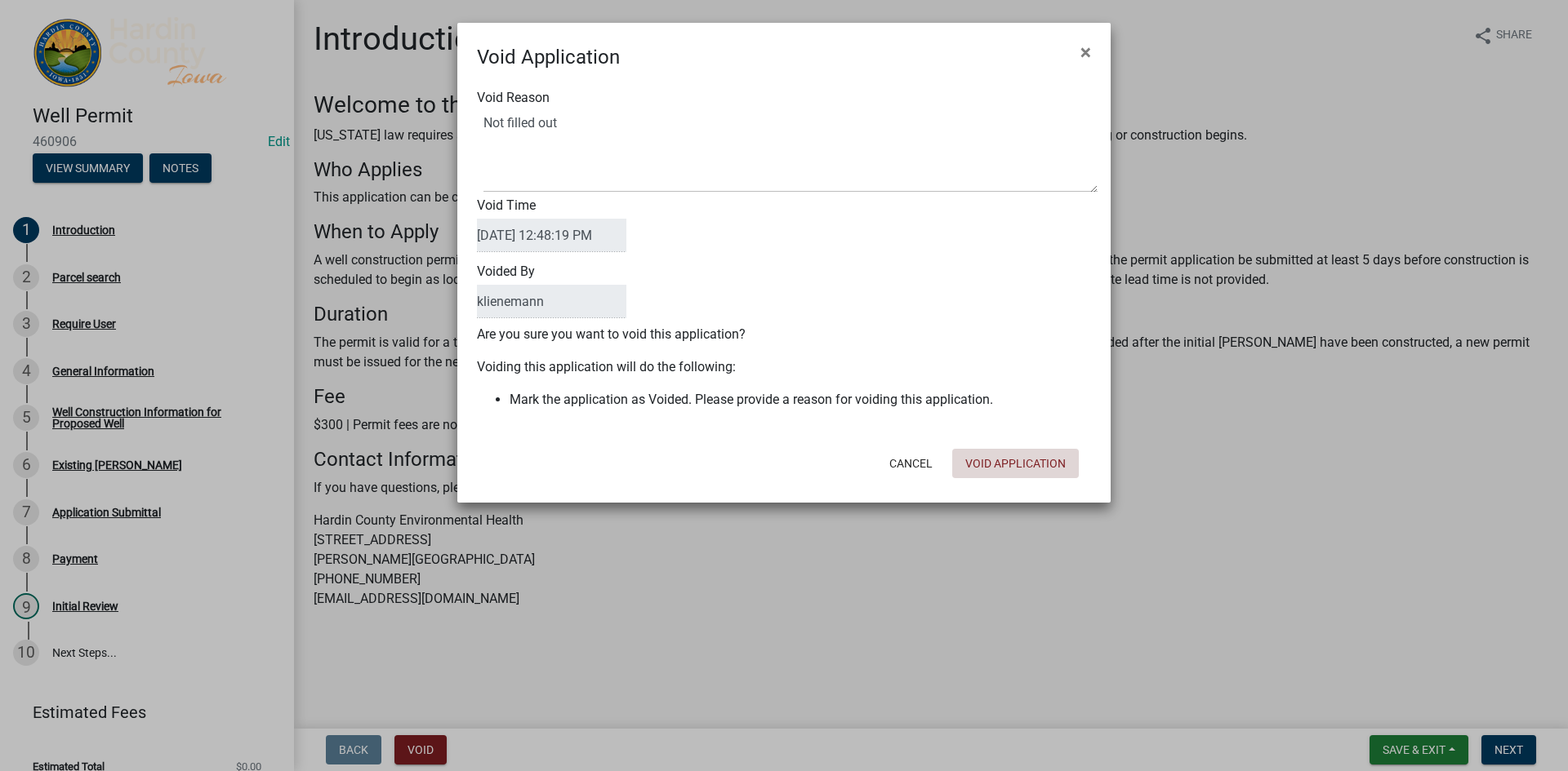
click at [1023, 469] on button "Void Application" at bounding box center [1015, 463] width 127 height 29
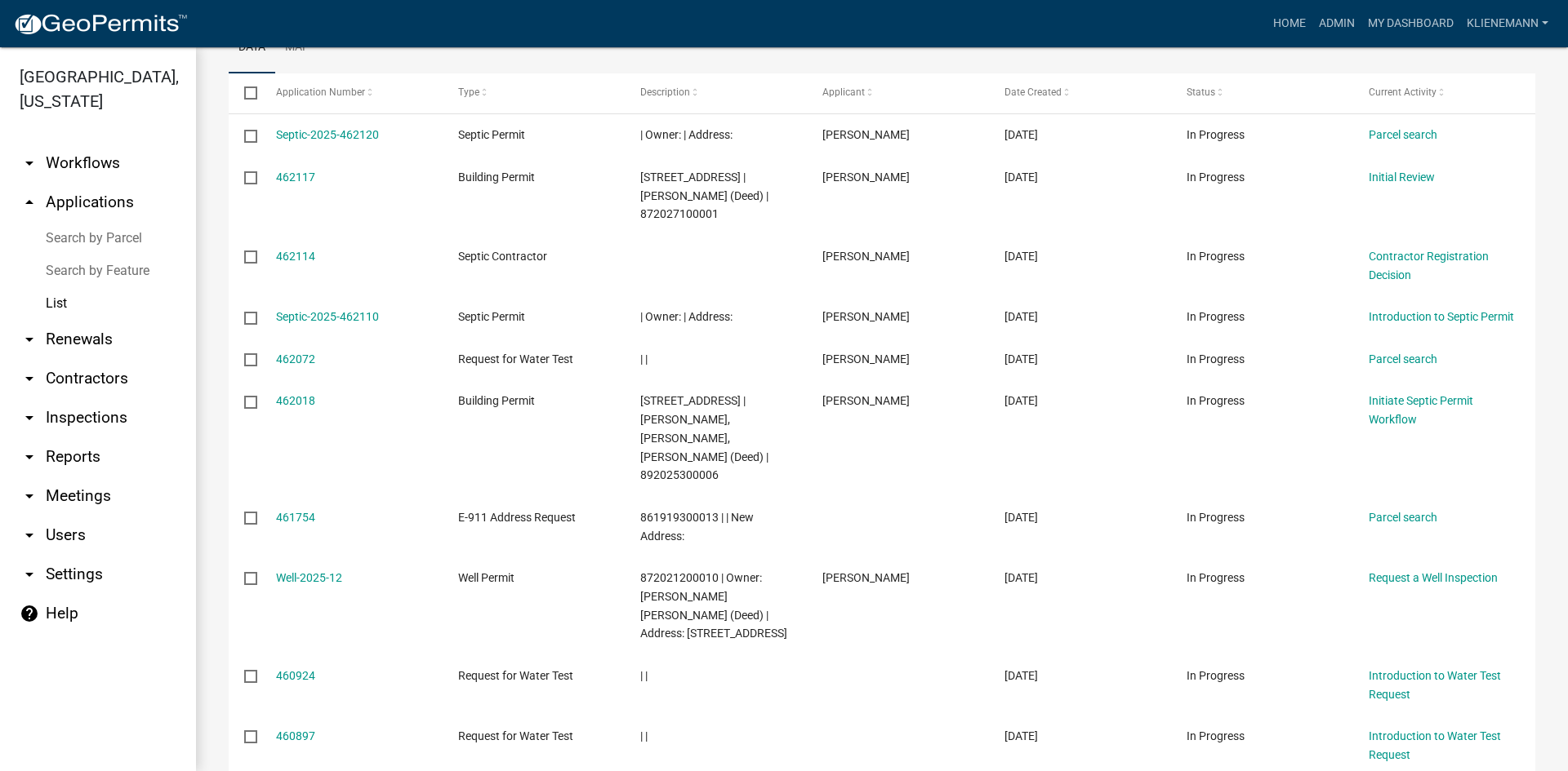
scroll to position [326, 0]
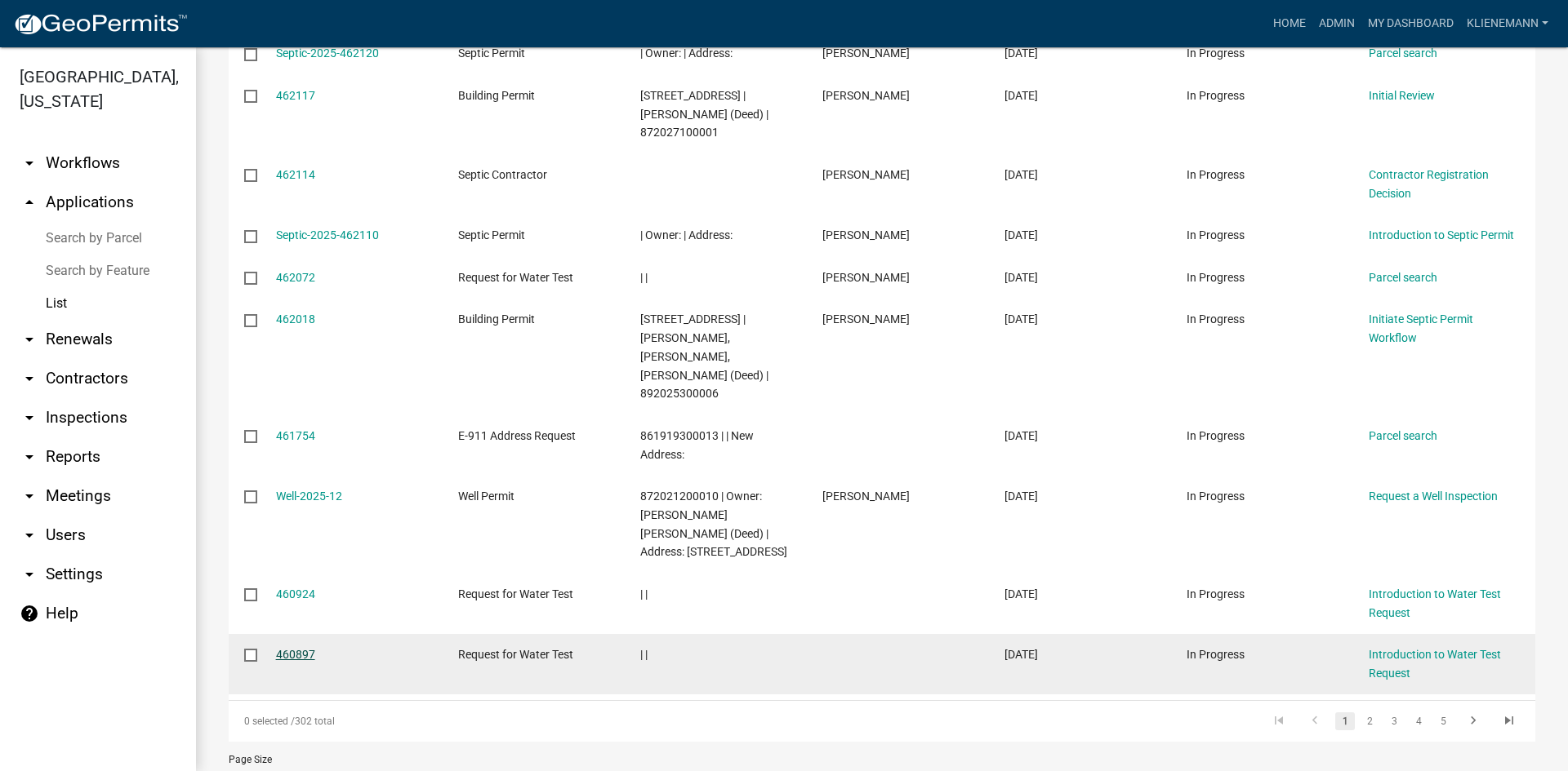
click at [288, 648] on link "460897" at bounding box center [295, 654] width 39 height 13
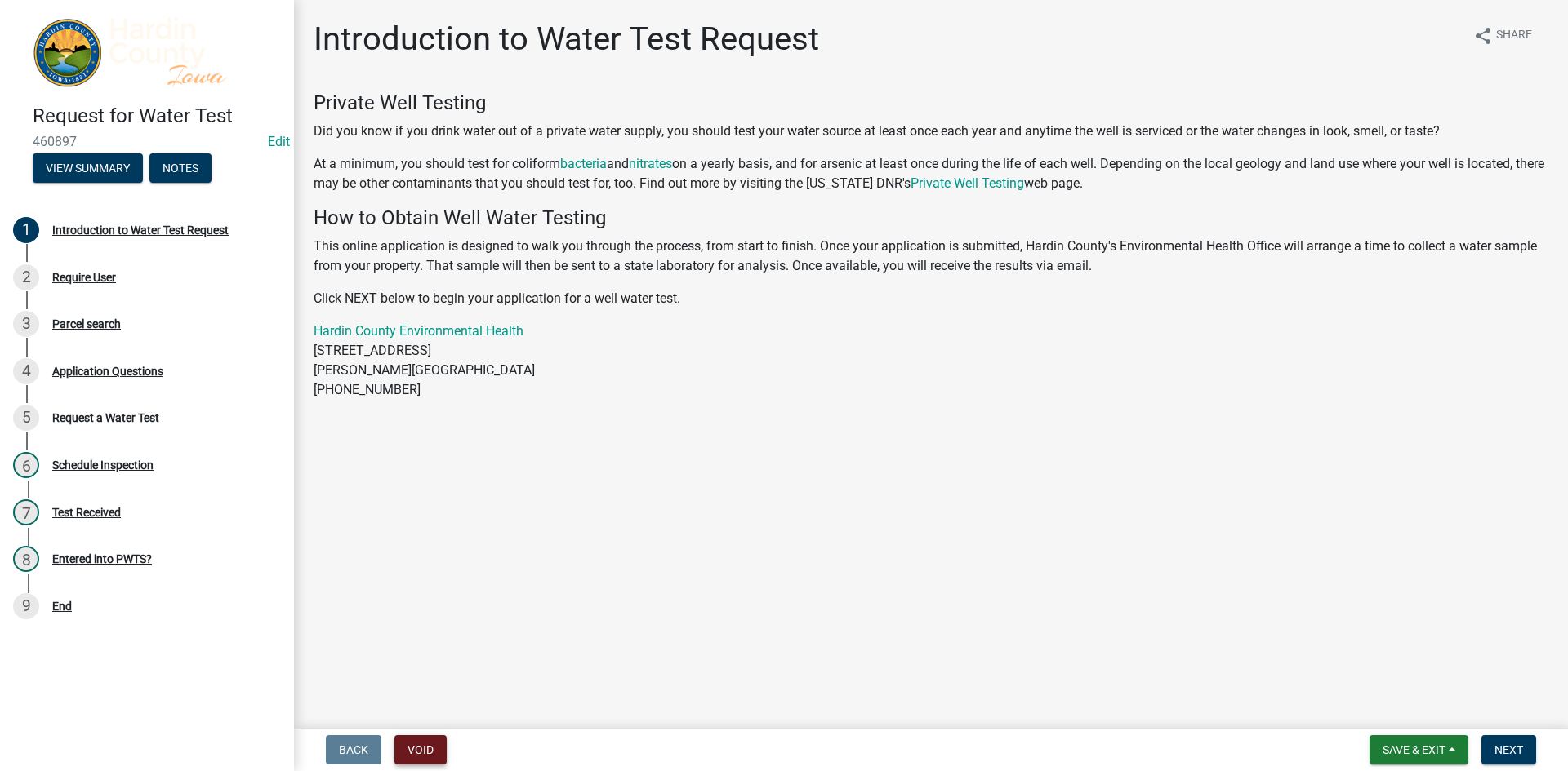
click at [424, 749] on button "Void" at bounding box center [420, 750] width 53 height 29
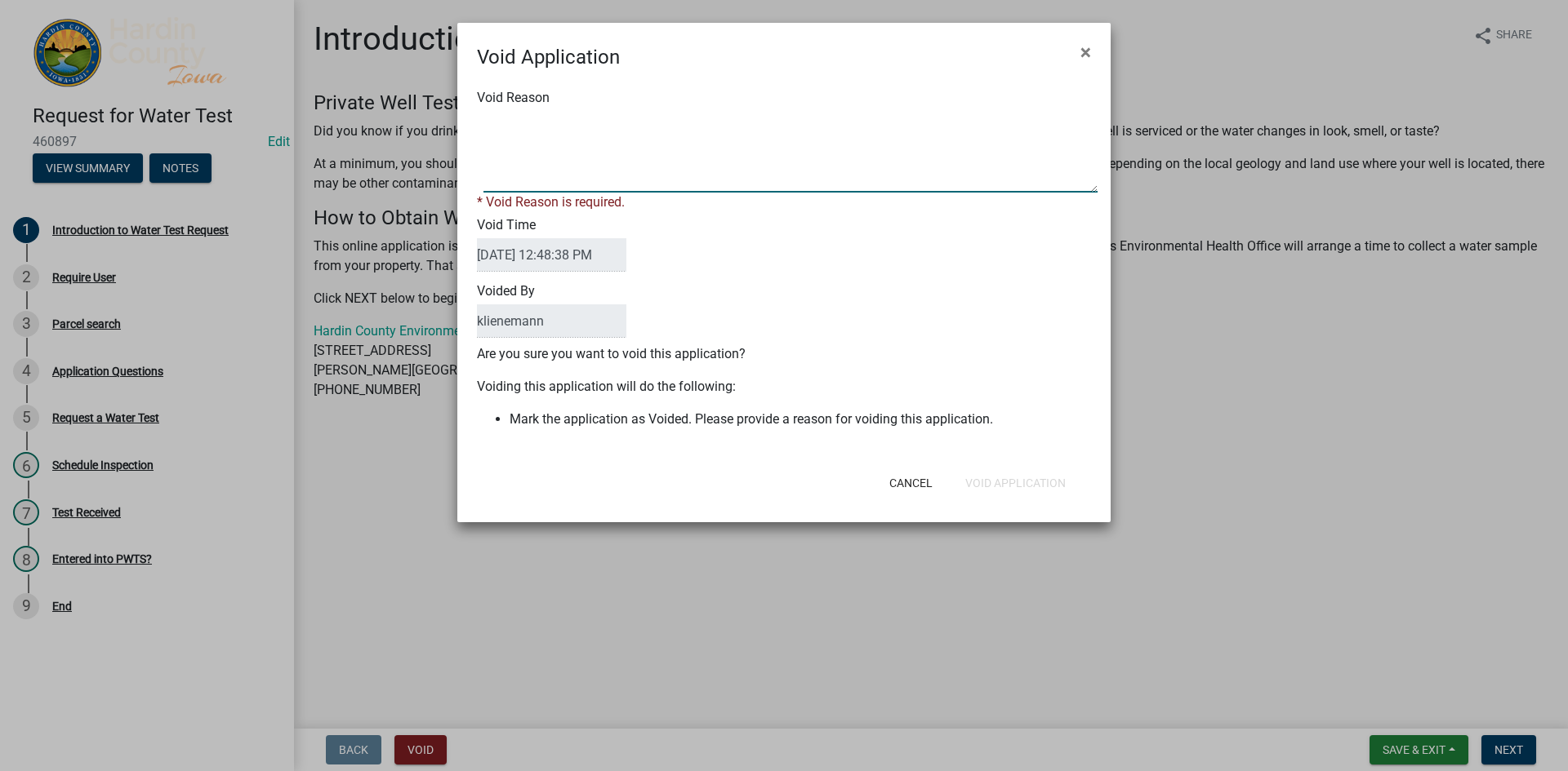
paste textarea "Not filled out"
type textarea "Not filled out"
click at [1038, 482] on div "Cancel Void Application" at bounding box center [891, 483] width 402 height 42
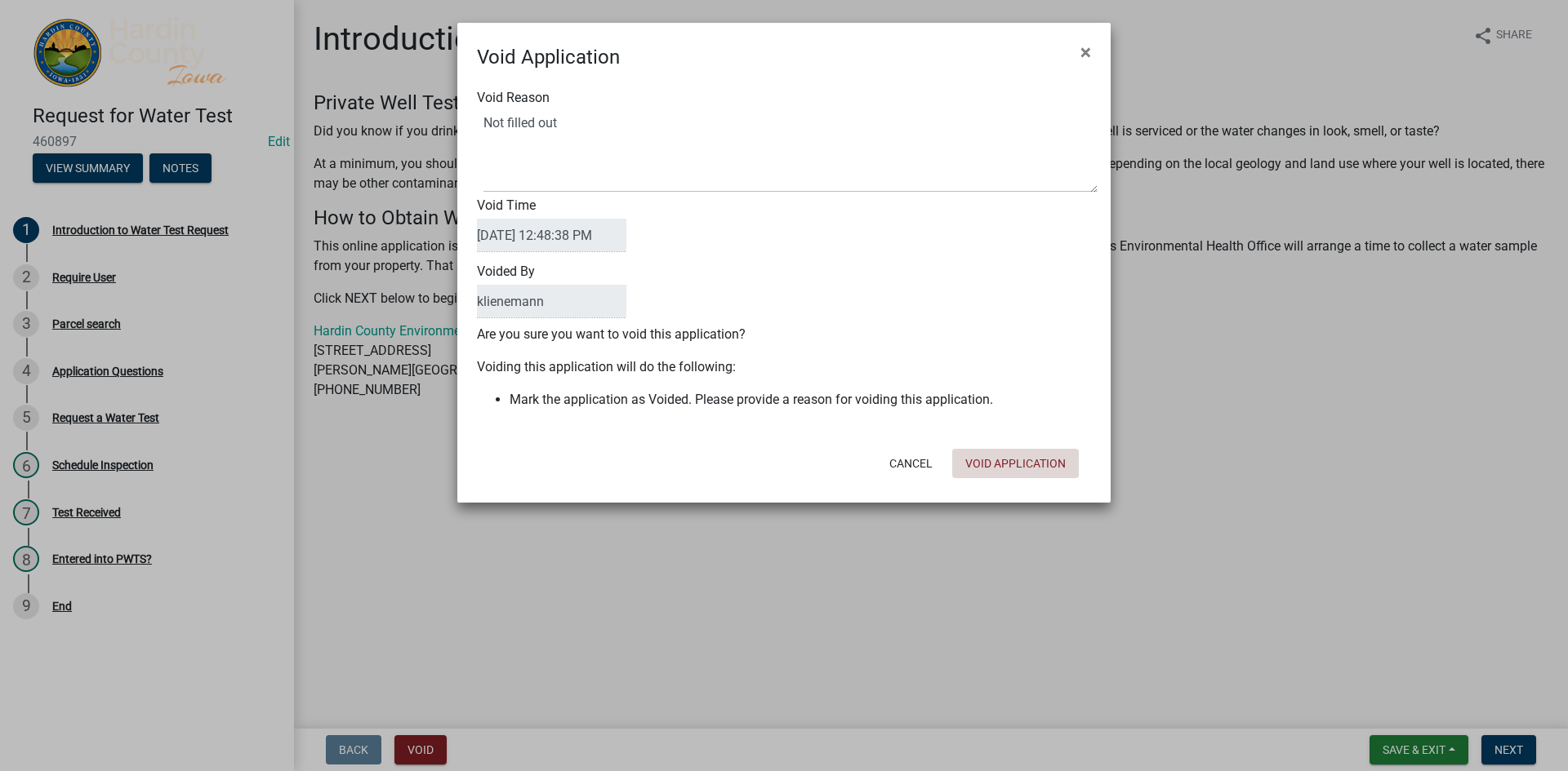
click at [1038, 469] on button "Void Application" at bounding box center [1015, 463] width 127 height 29
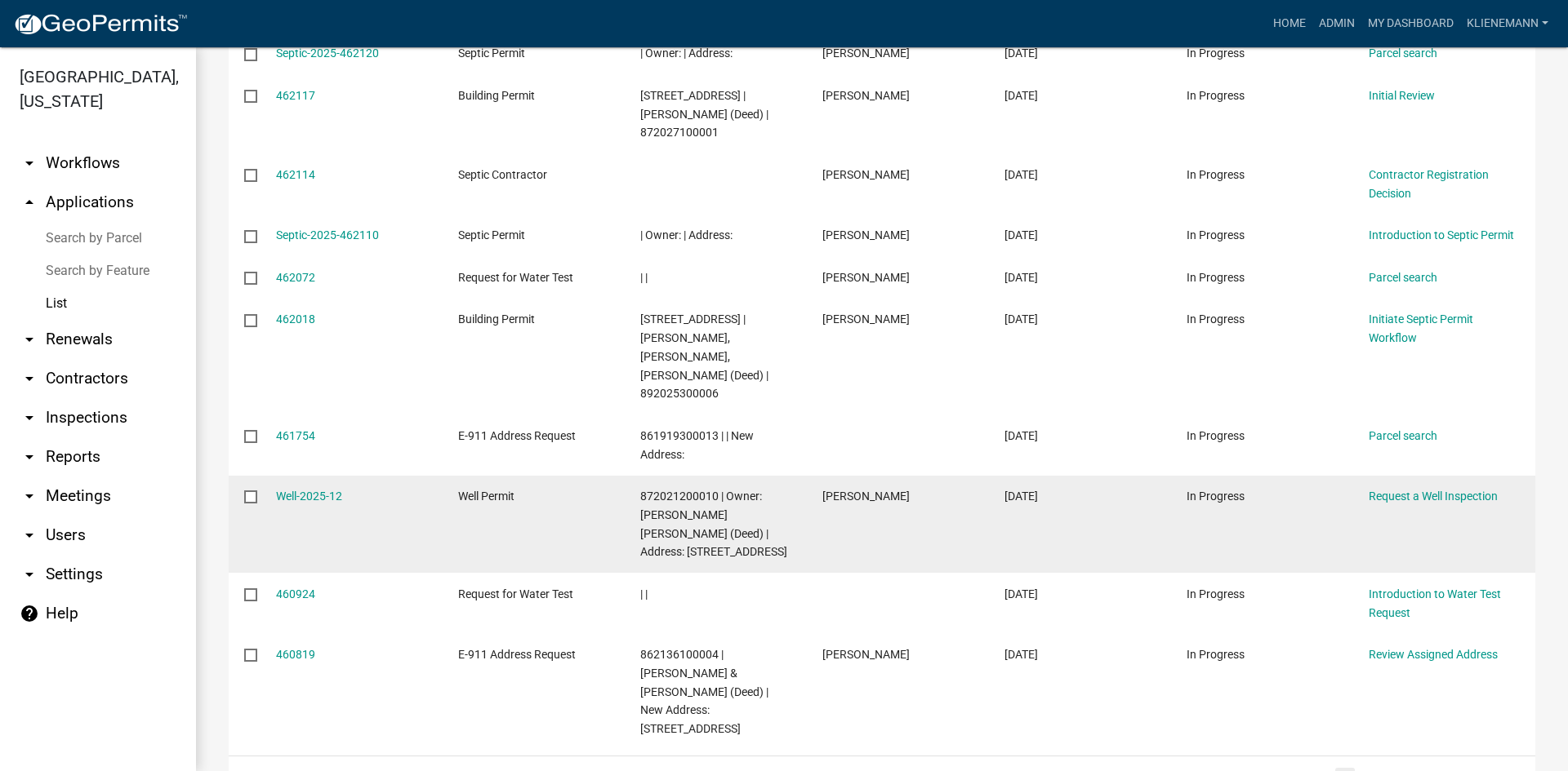
scroll to position [380, 0]
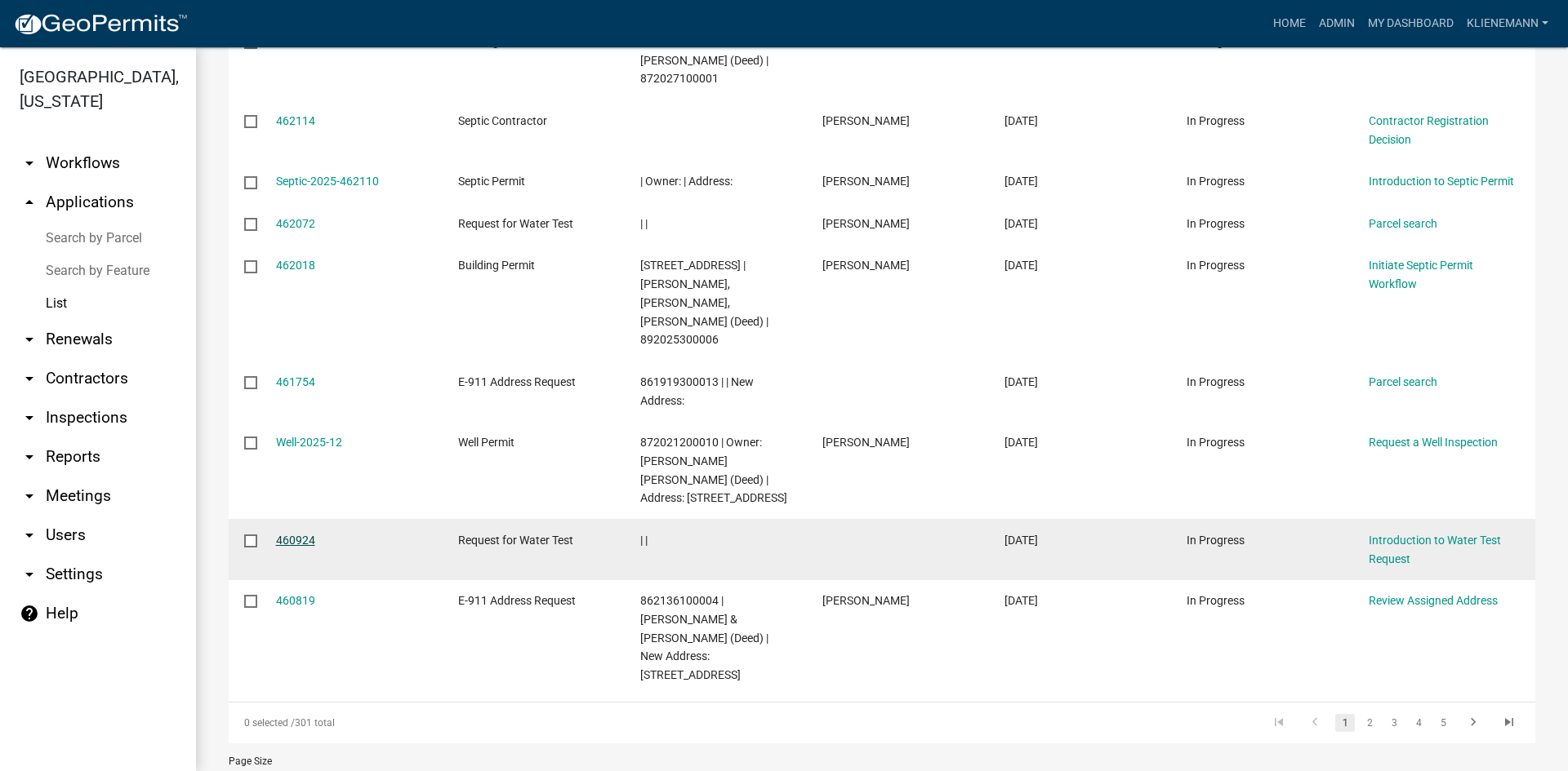
click at [285, 534] on link "460924" at bounding box center [295, 540] width 39 height 13
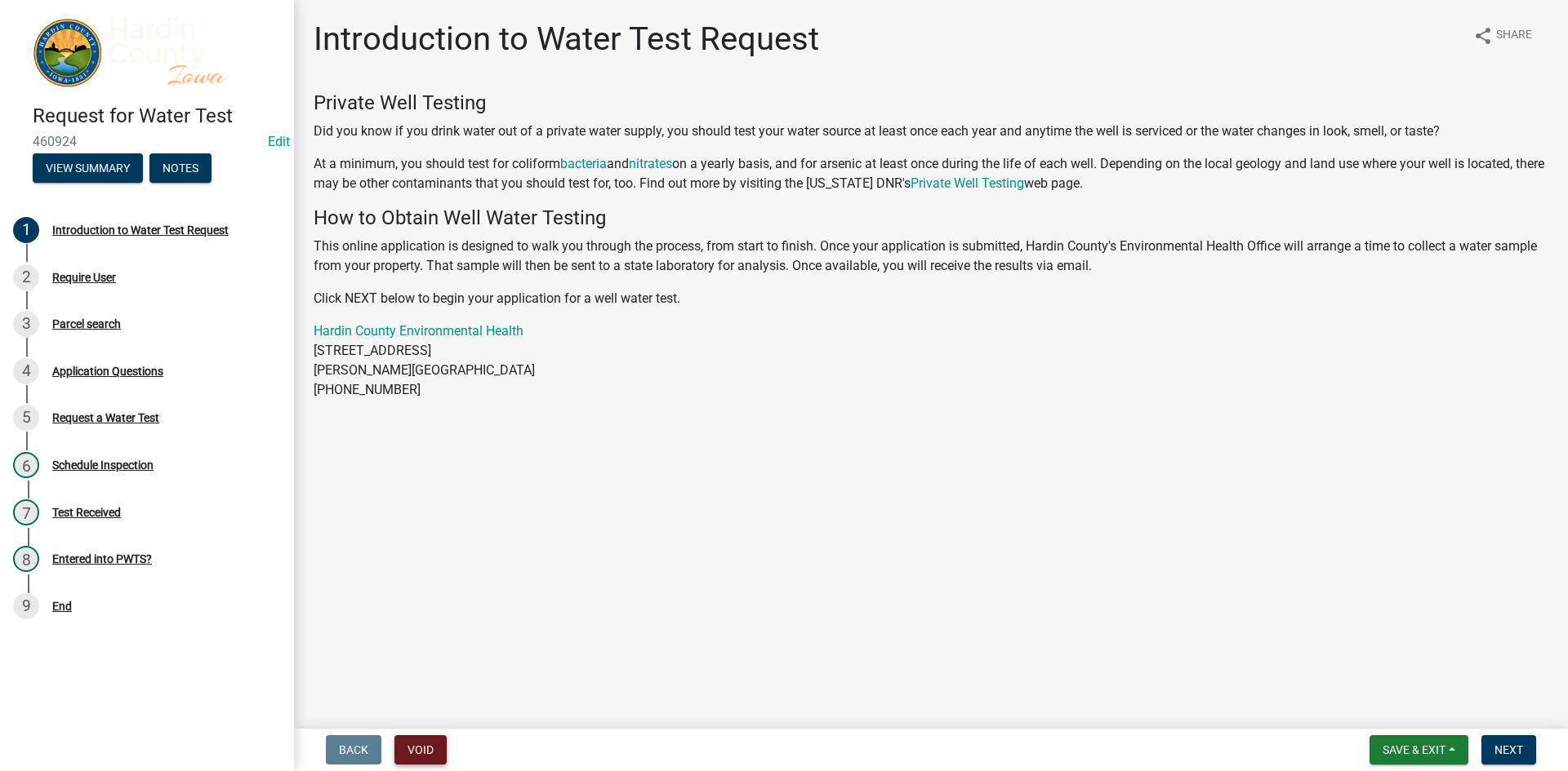
click at [418, 746] on button "Void" at bounding box center [420, 750] width 53 height 29
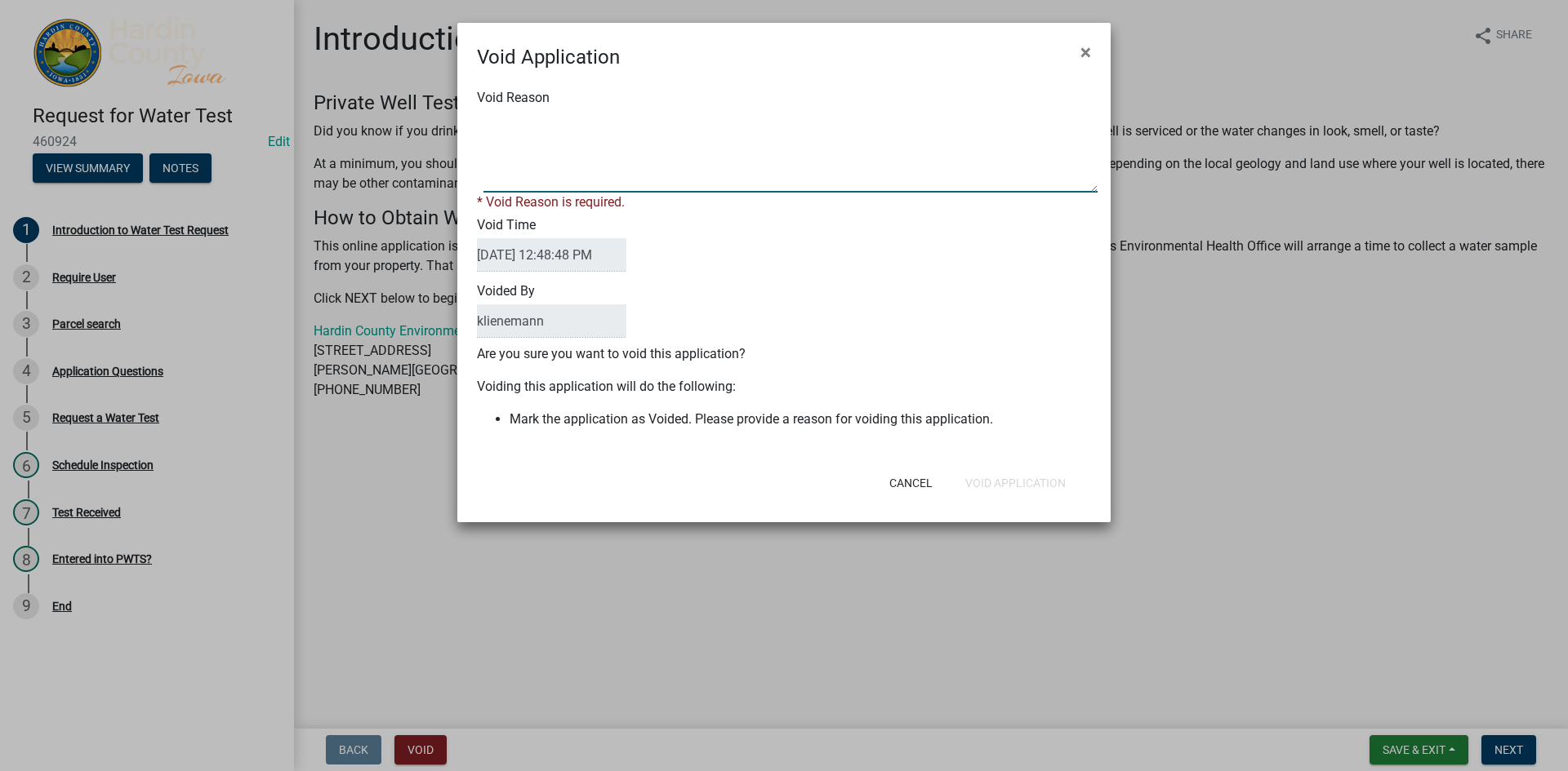
paste textarea "Not filled out"
type textarea "Not filled out"
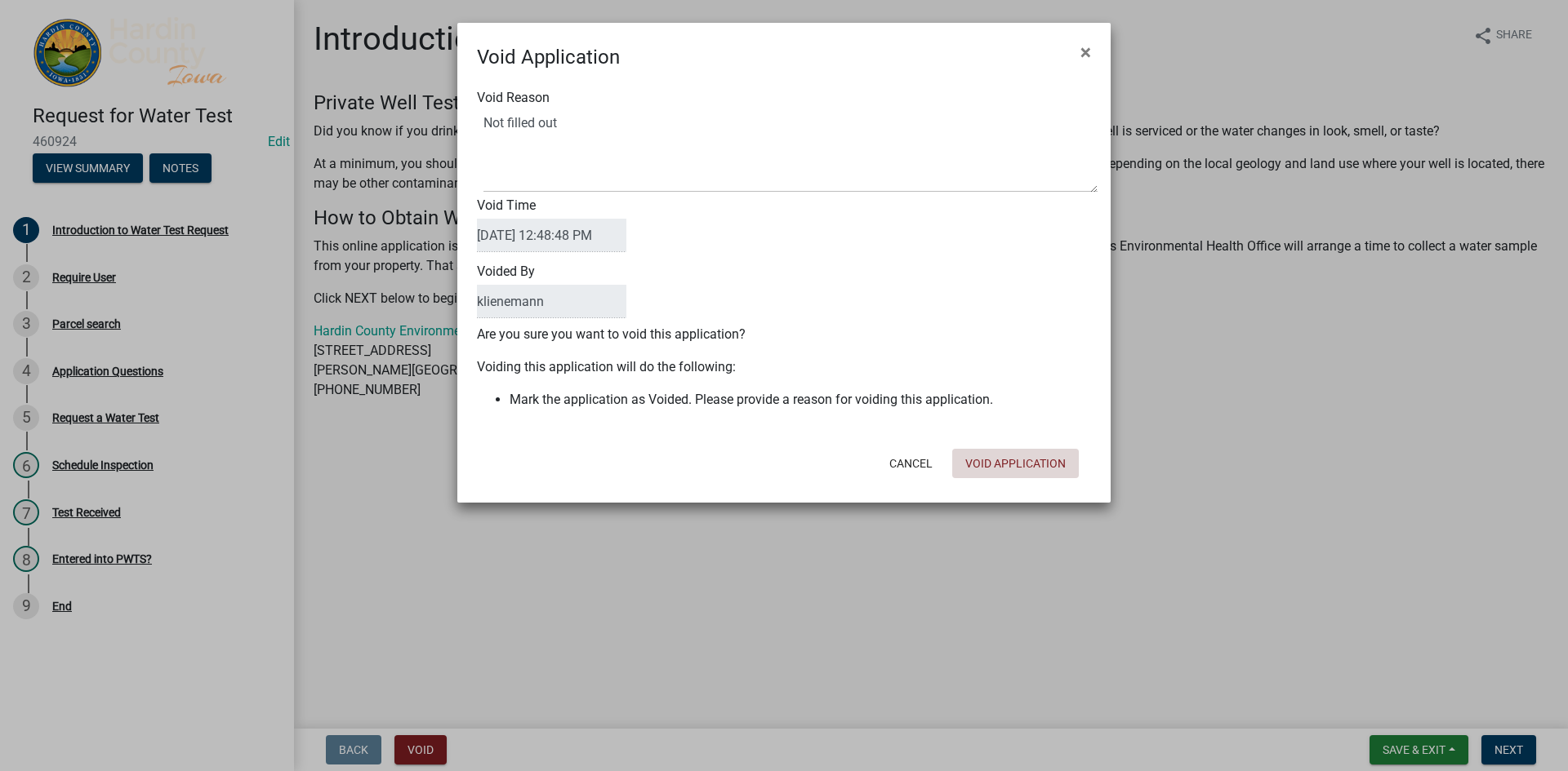
click at [1018, 489] on div "Void Application × Void Reason Void Time 08/11/2025 12:48:48 PM Voided By klien…" at bounding box center [784, 262] width 653 height 480
click at [1018, 476] on button "Void Application" at bounding box center [1015, 463] width 127 height 29
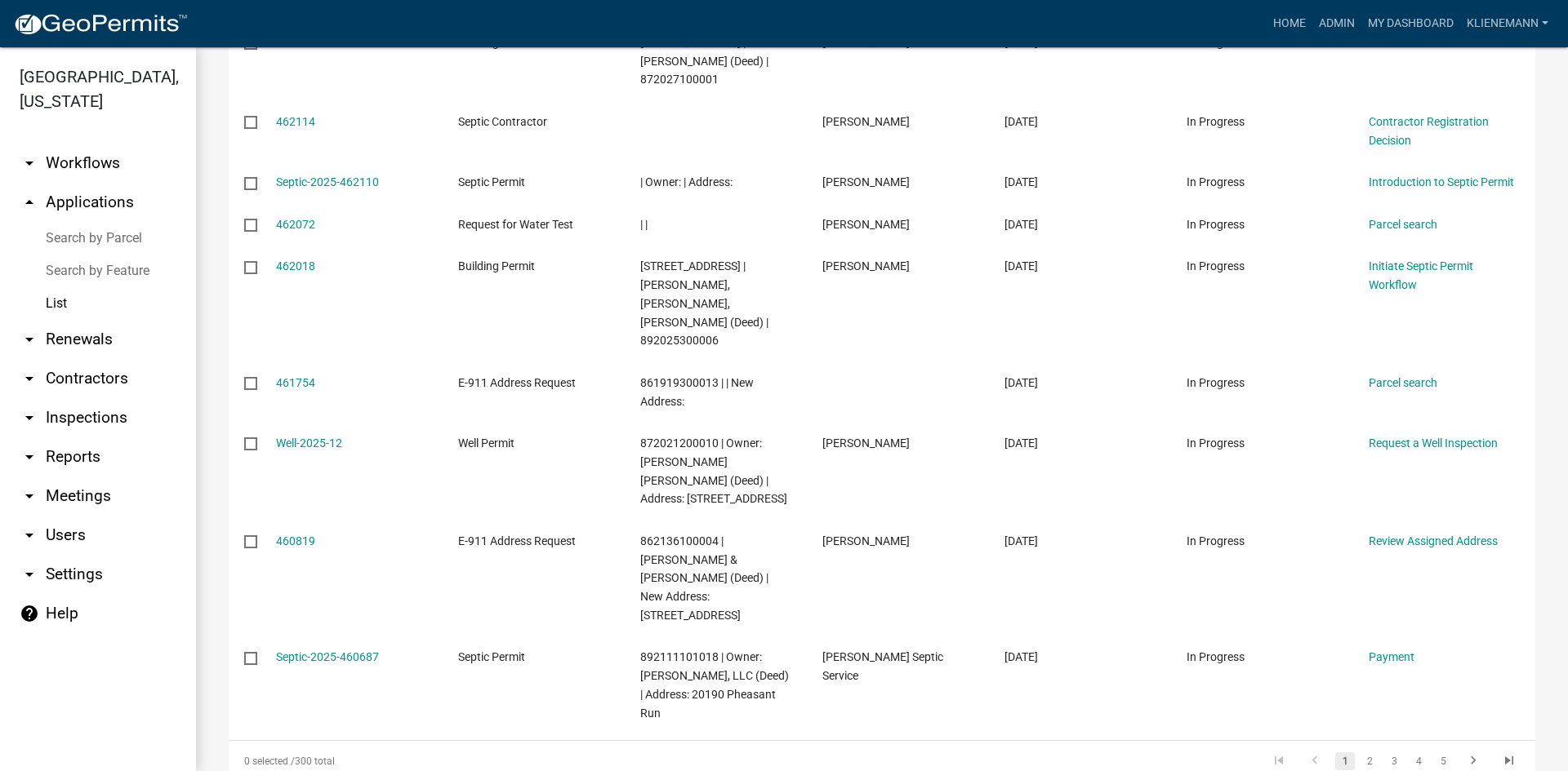
scroll to position [408, 0]
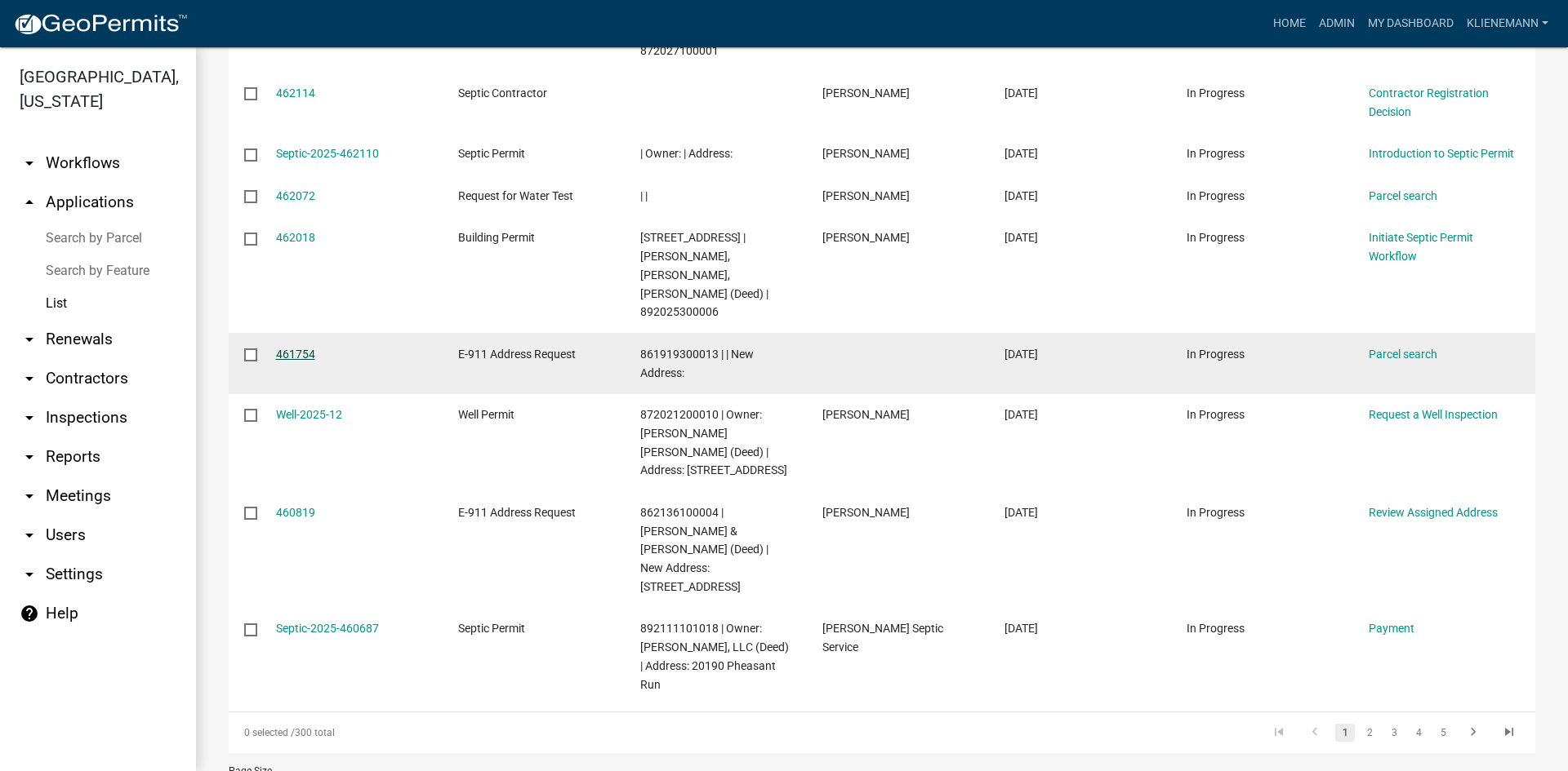
click at [293, 348] on link "461754" at bounding box center [295, 354] width 39 height 13
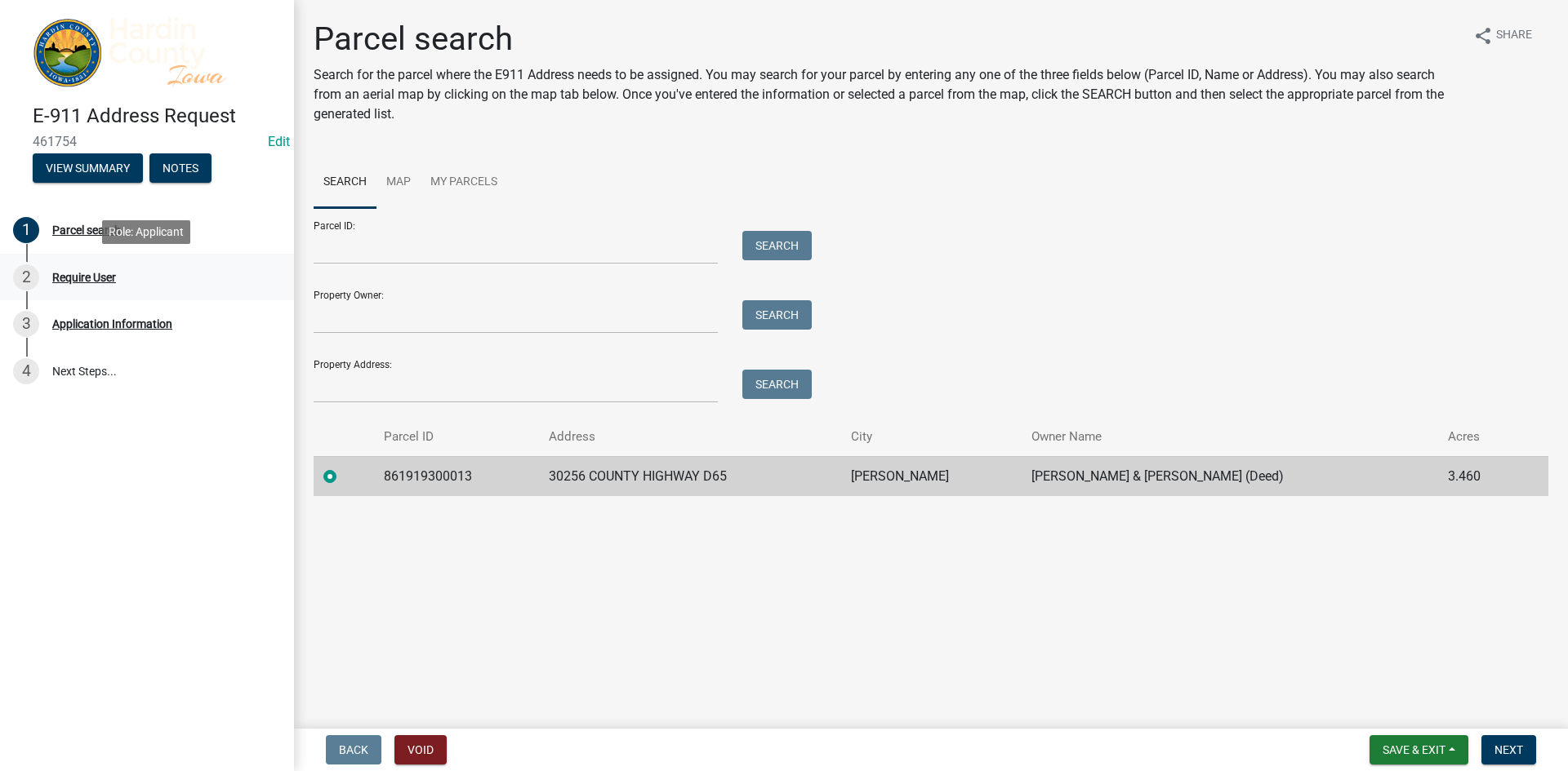
click at [179, 275] on div "2 Require User" at bounding box center [140, 278] width 255 height 26
click at [132, 280] on div "2 Require User" at bounding box center [140, 278] width 255 height 26
click at [70, 285] on div "2 Require User" at bounding box center [140, 278] width 255 height 26
click at [90, 277] on div "Require User" at bounding box center [85, 277] width 64 height 11
click at [1515, 758] on button "Next" at bounding box center [1508, 750] width 54 height 29
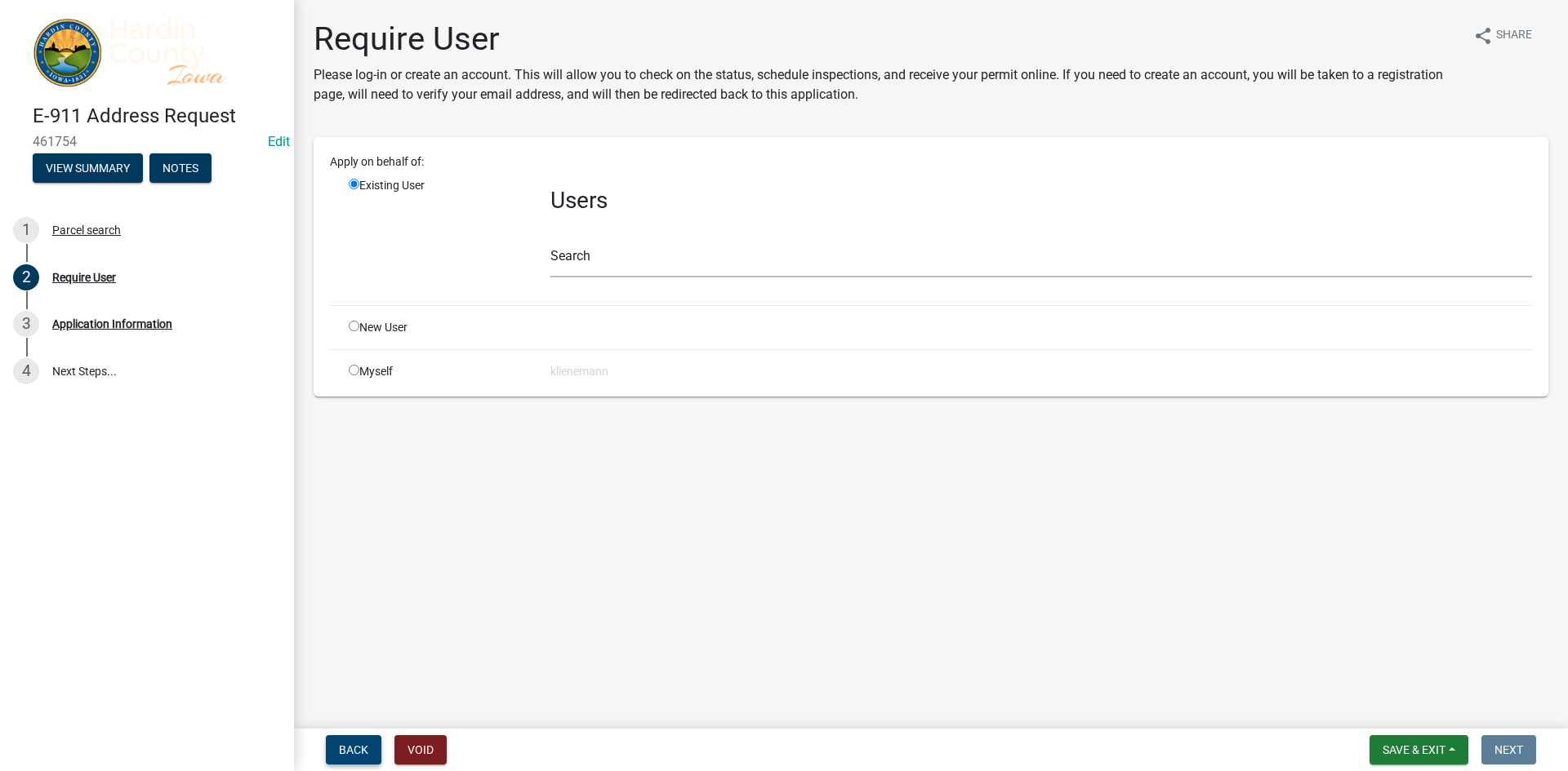
click at [360, 744] on span "Back" at bounding box center [354, 749] width 29 height 13
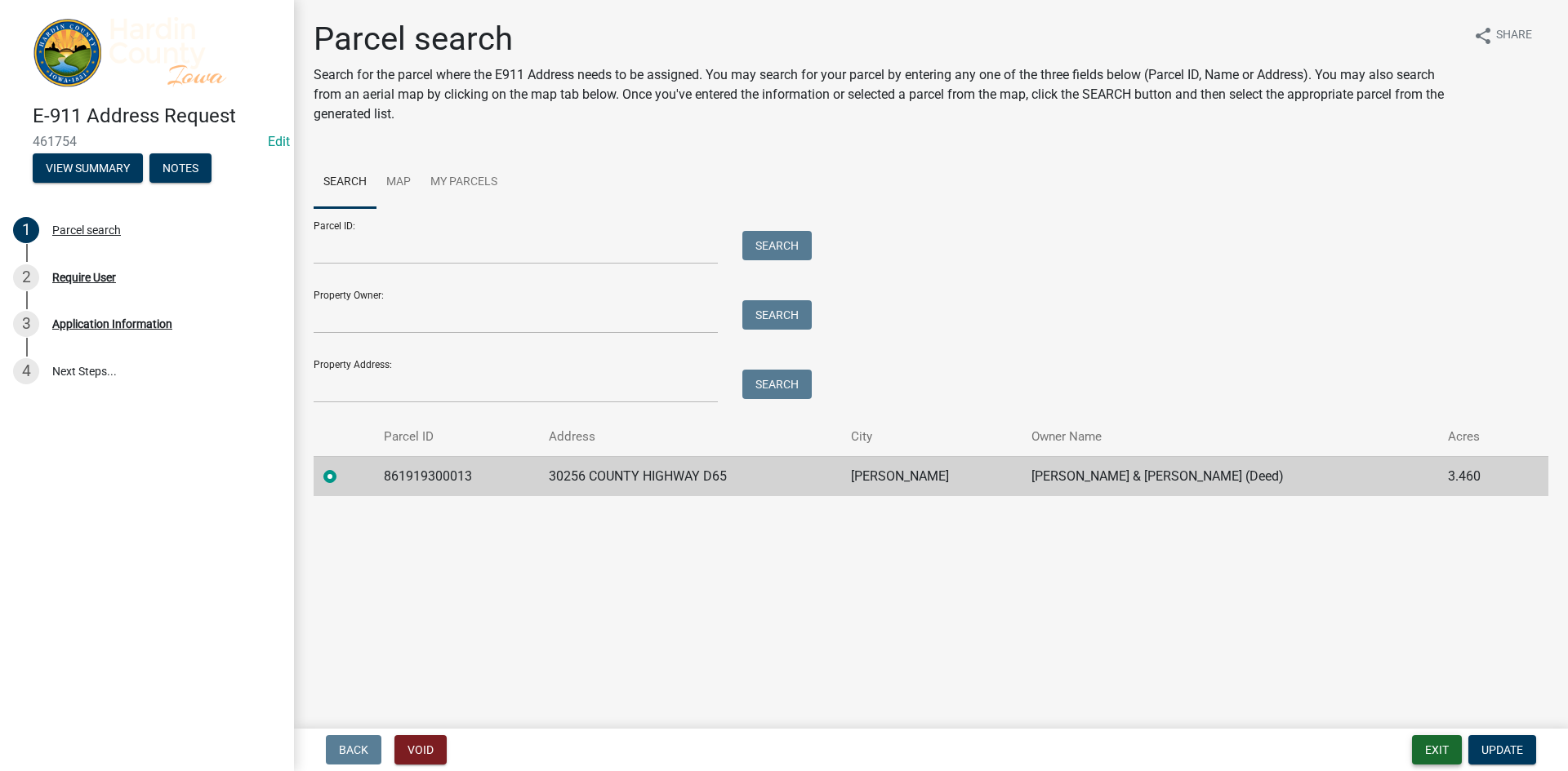
click at [1421, 759] on button "Exit" at bounding box center [1437, 750] width 50 height 29
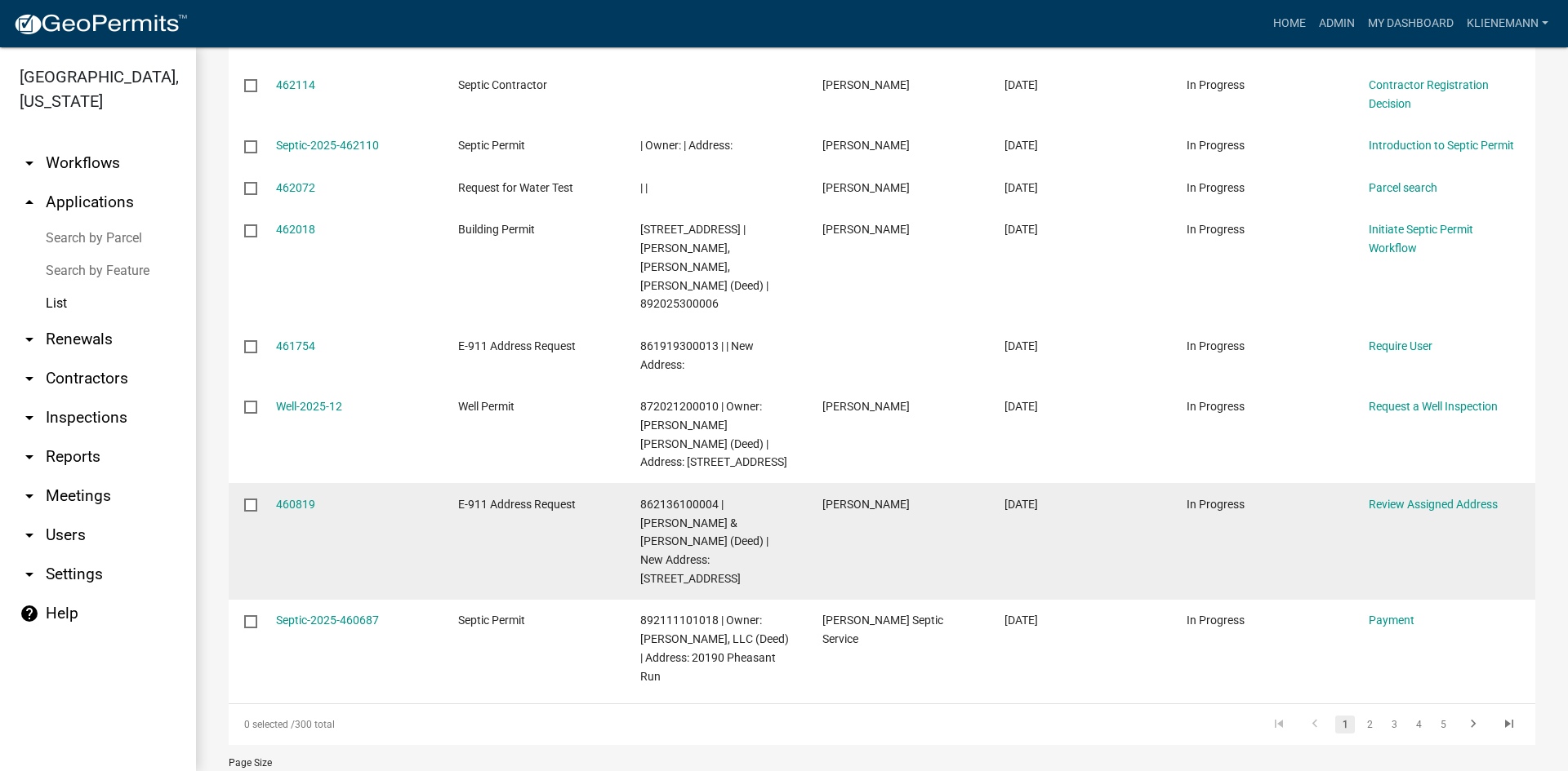
scroll to position [417, 0]
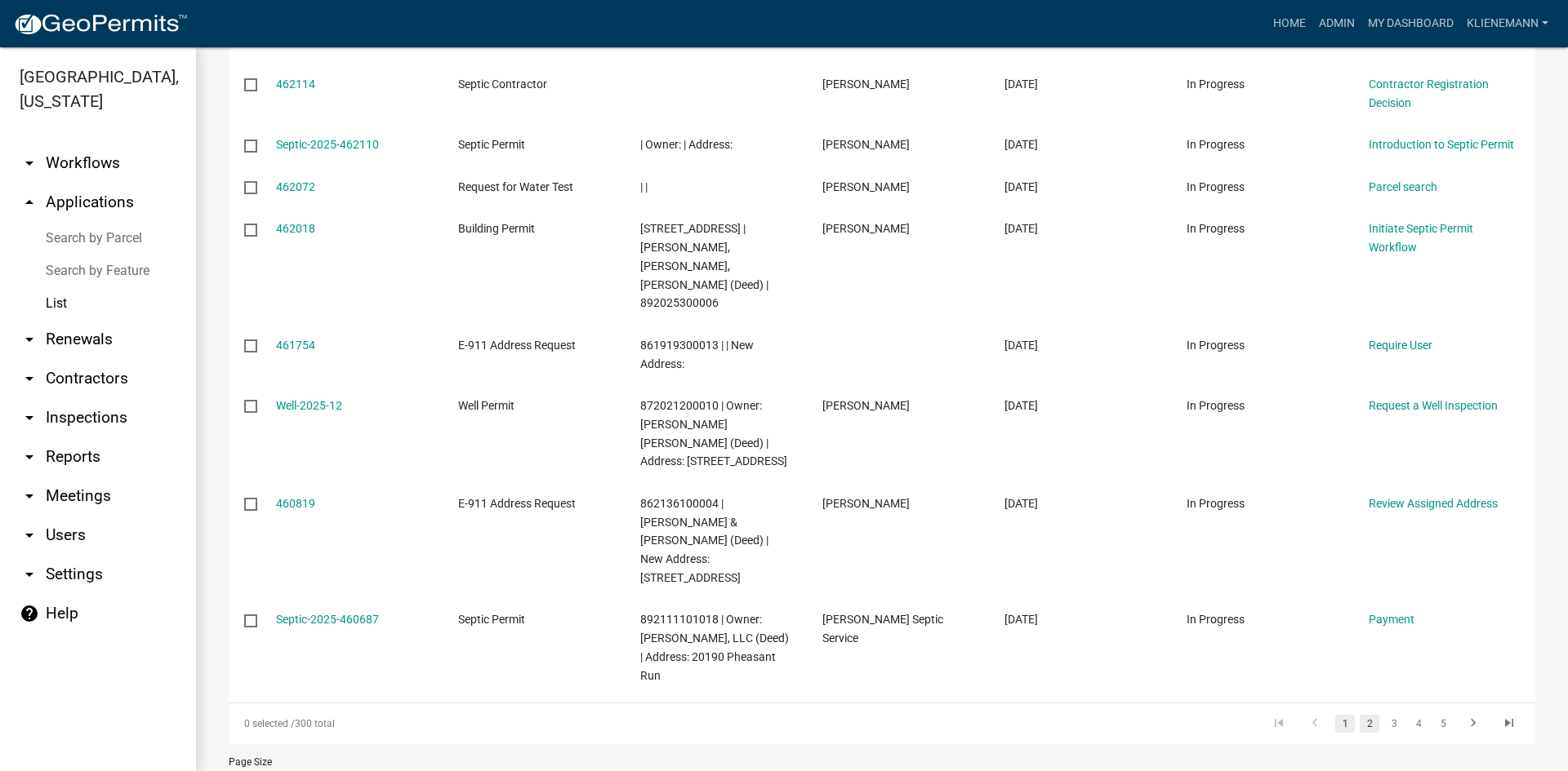
click at [1364, 715] on link "2" at bounding box center [1369, 724] width 20 height 18
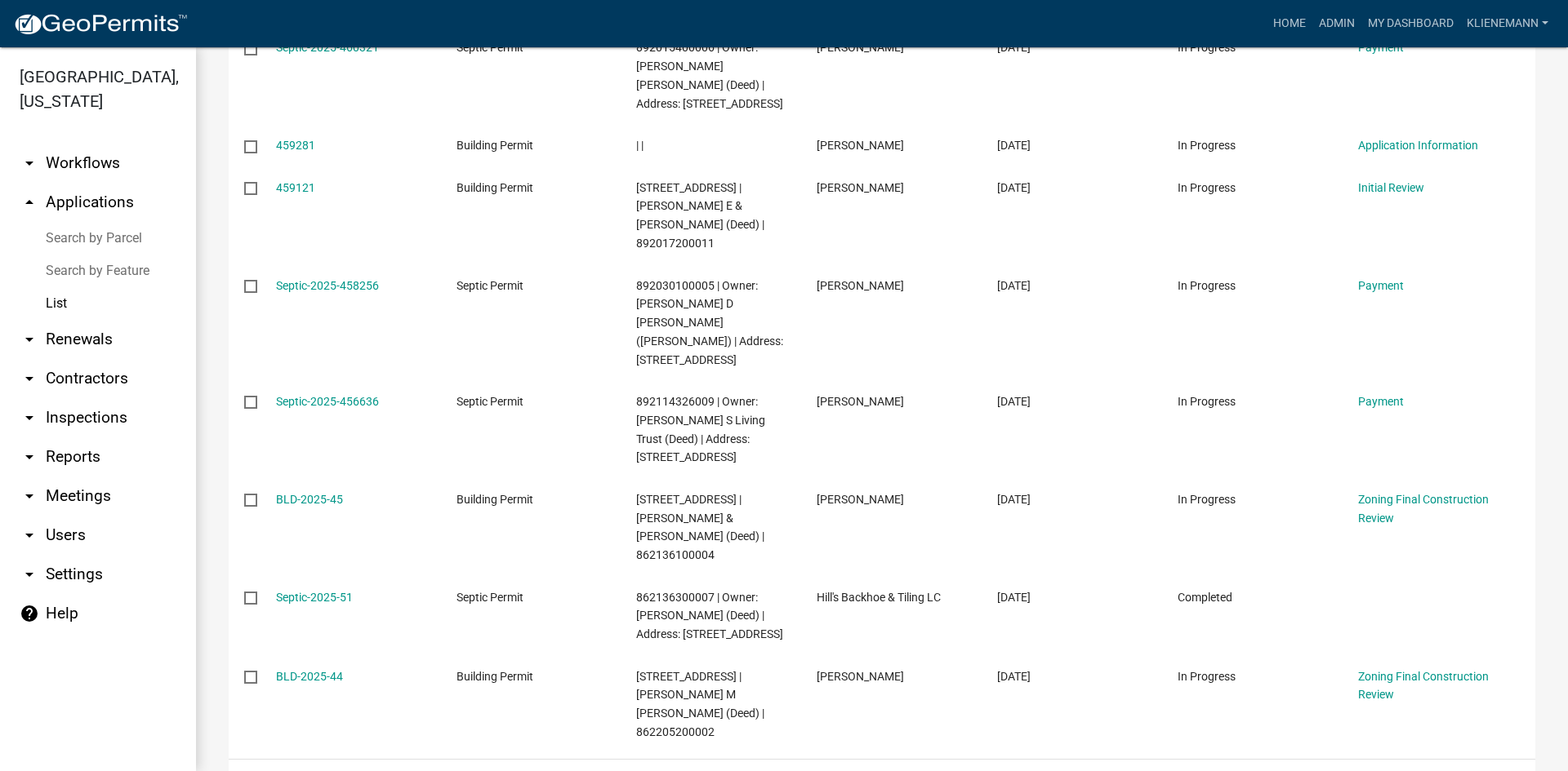
scroll to position [580, 0]
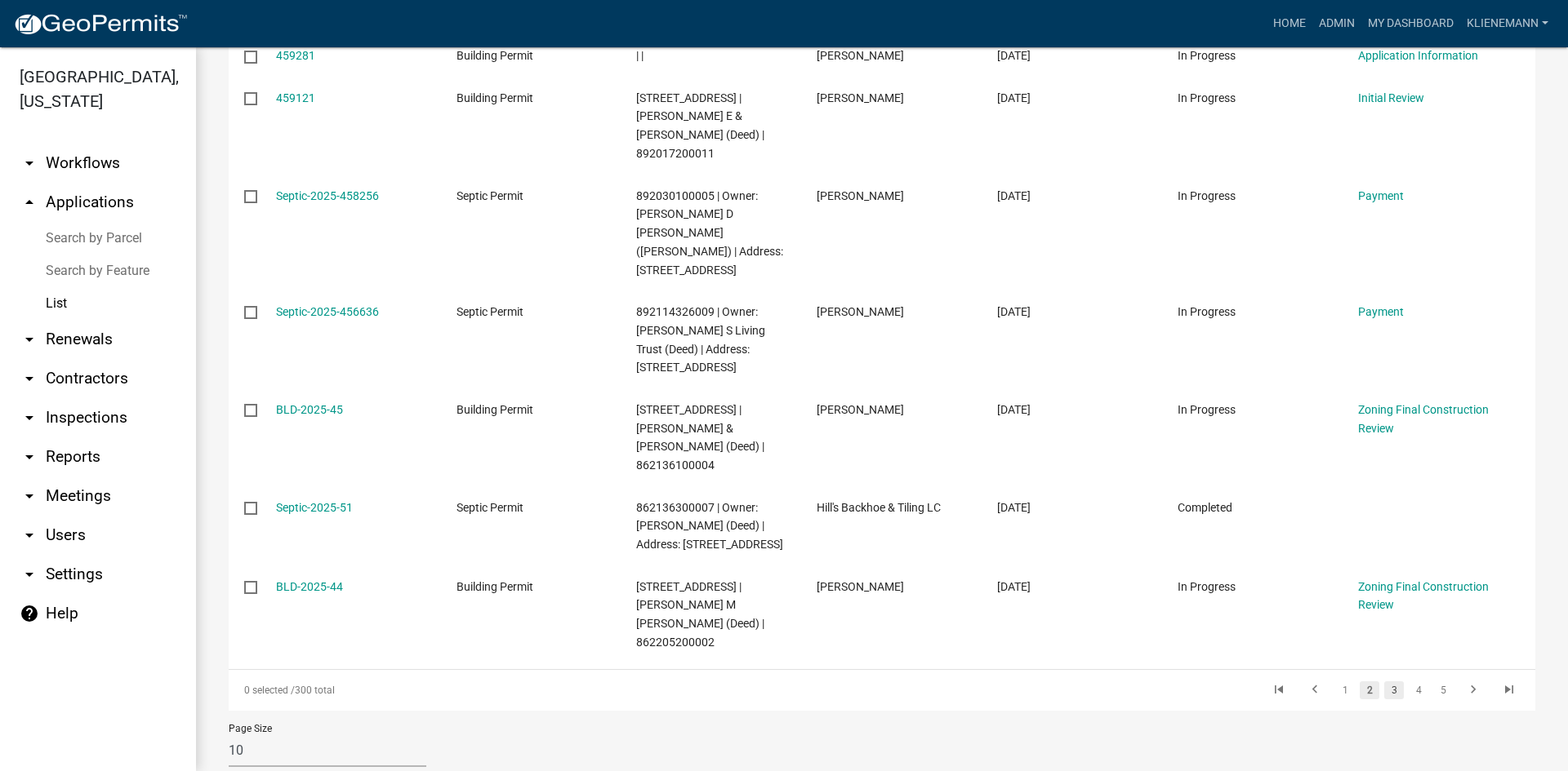
click at [1384, 681] on link "3" at bounding box center [1394, 690] width 20 height 18
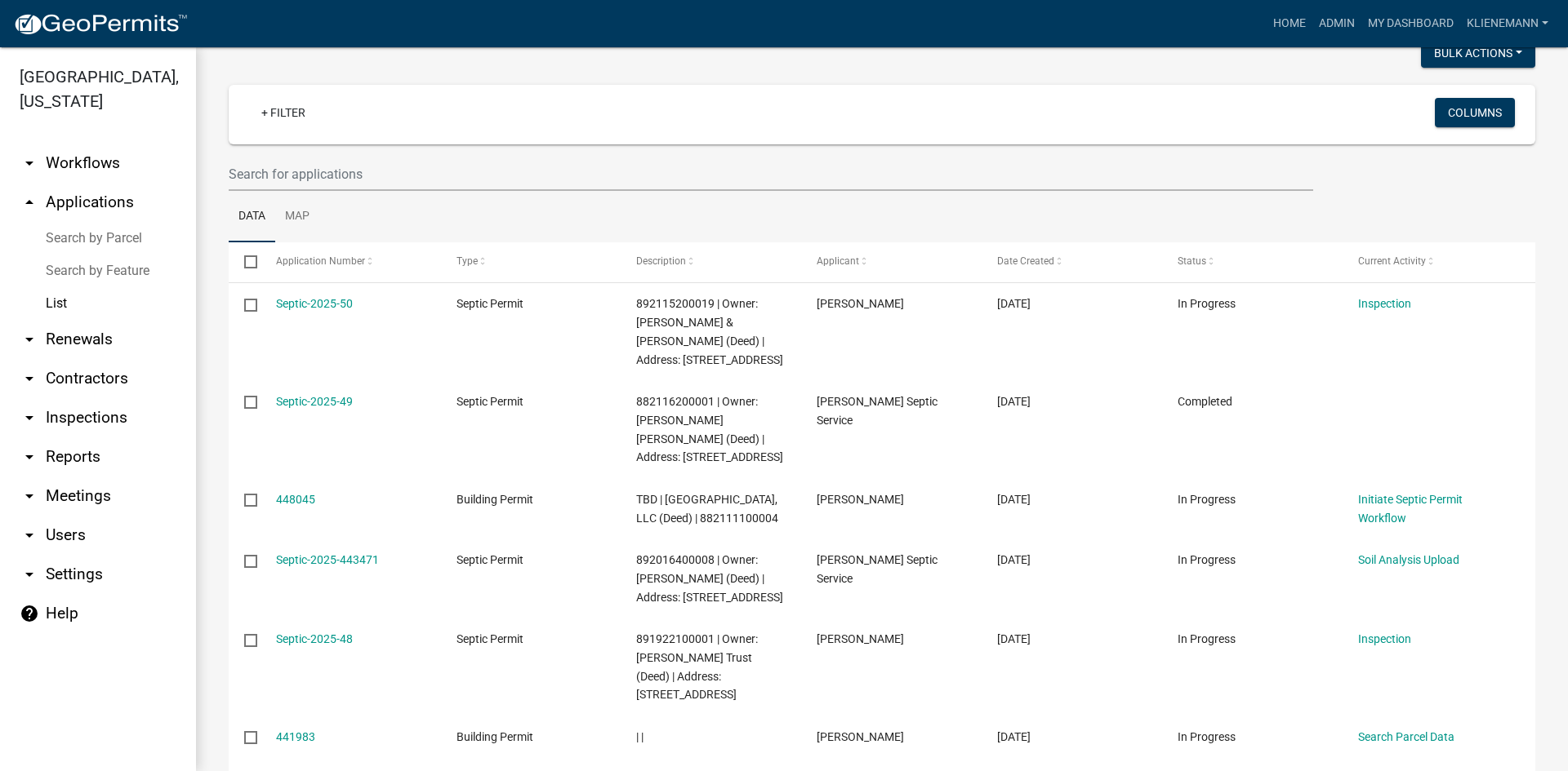
scroll to position [484, 0]
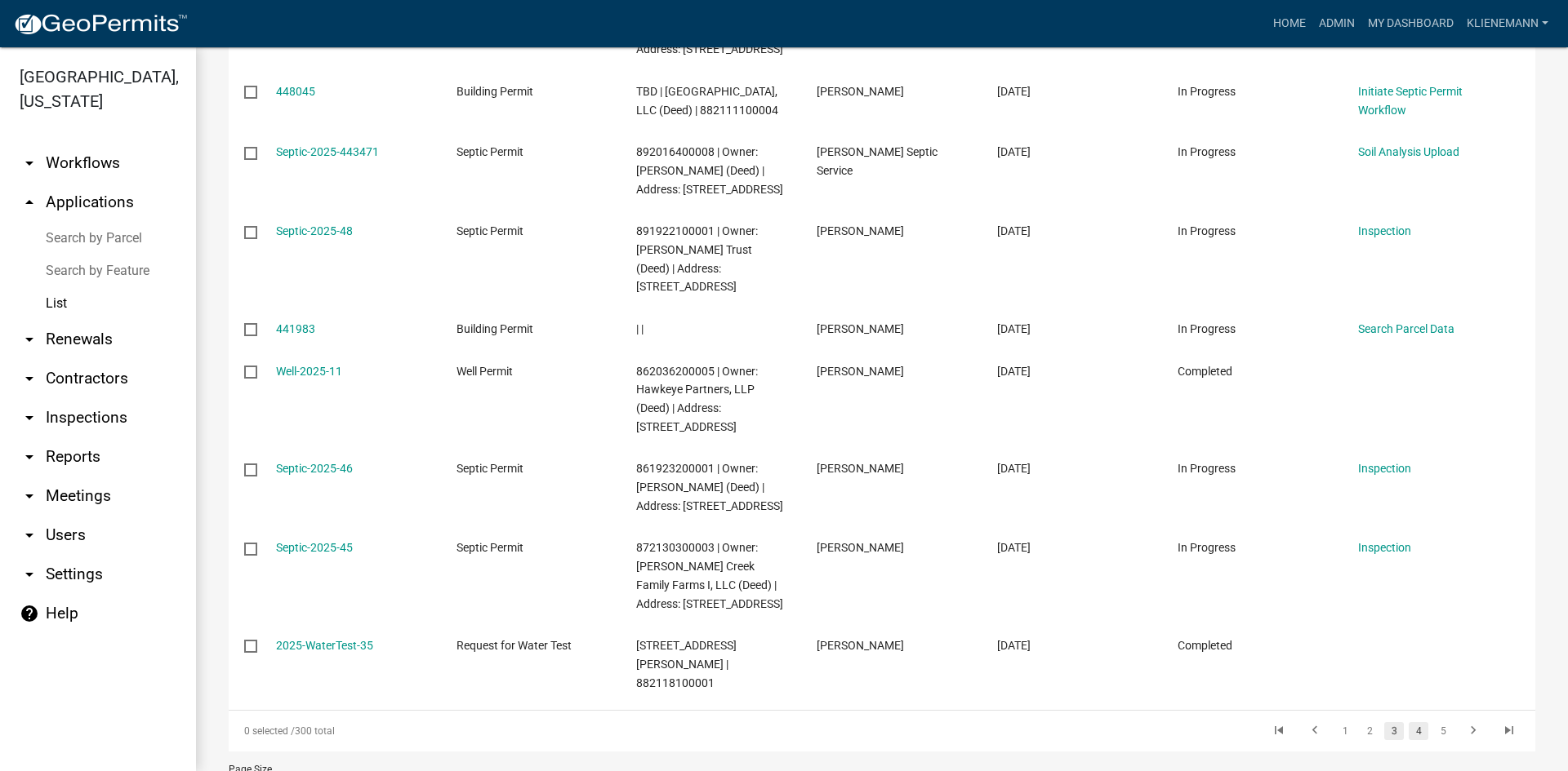
click at [1408, 723] on link "4" at bounding box center [1418, 730] width 20 height 18
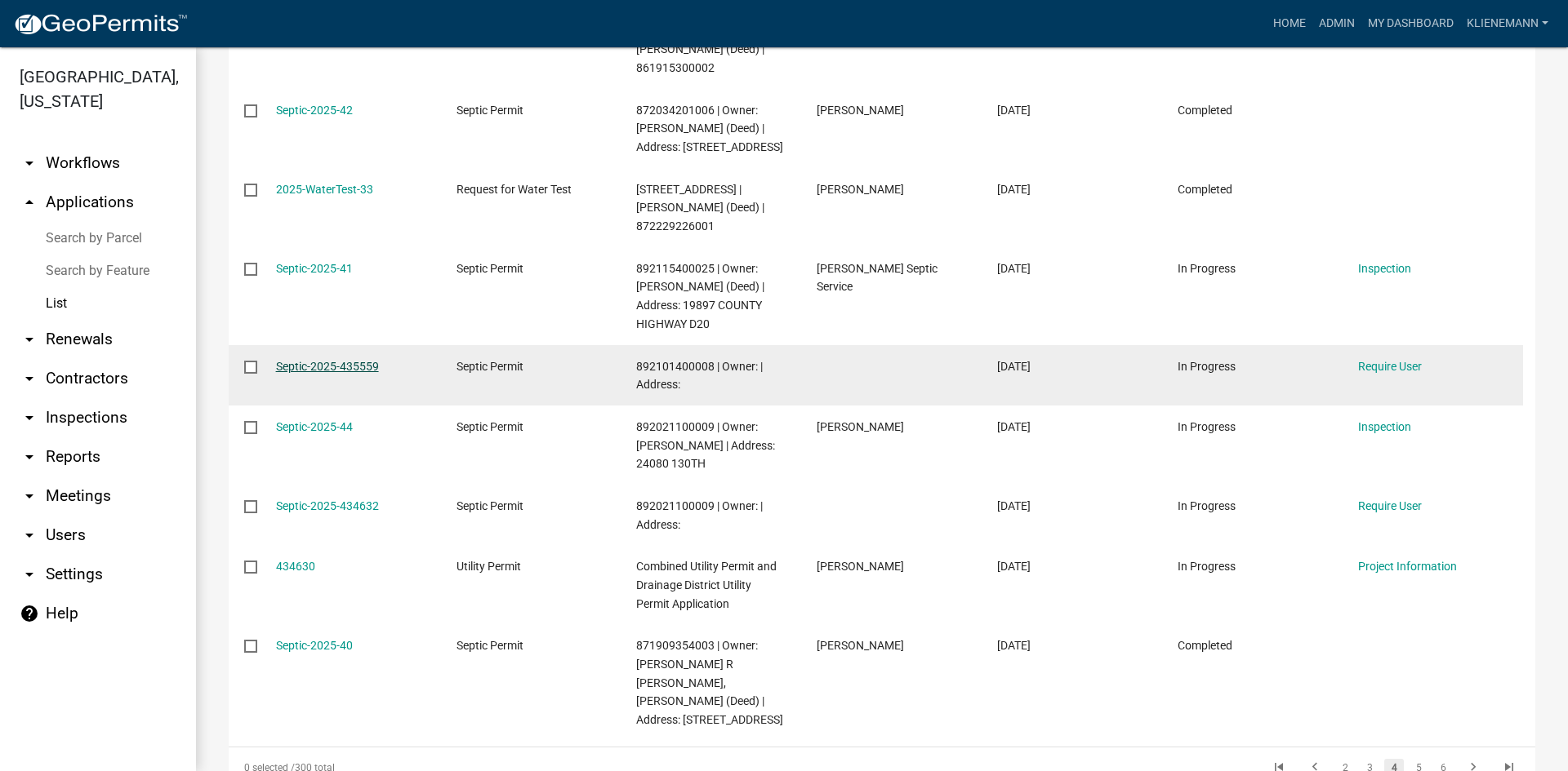
click at [313, 370] on link "Septic-2025-435559" at bounding box center [327, 366] width 103 height 13
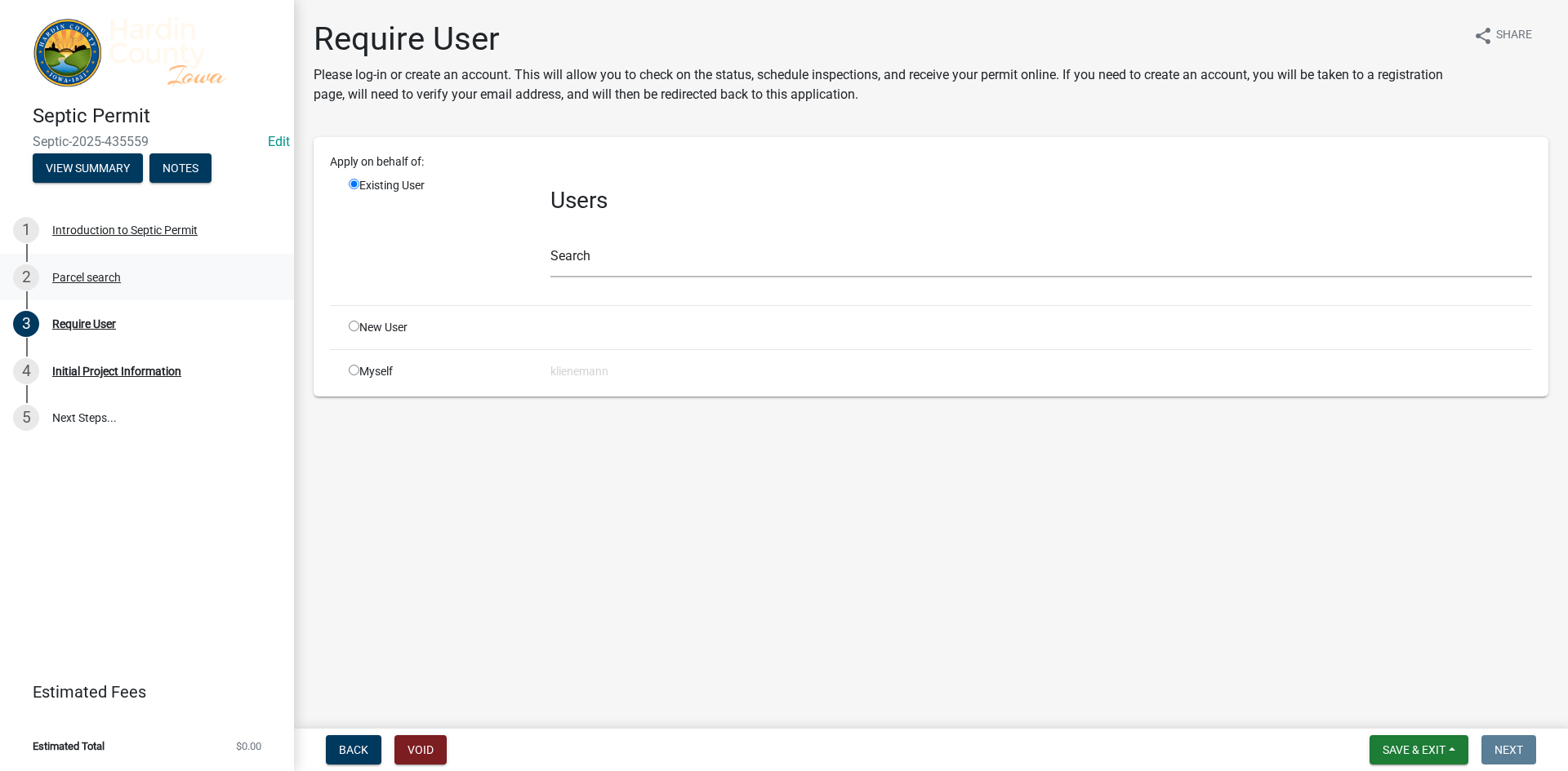
click at [161, 287] on div "2 Parcel search" at bounding box center [140, 278] width 255 height 26
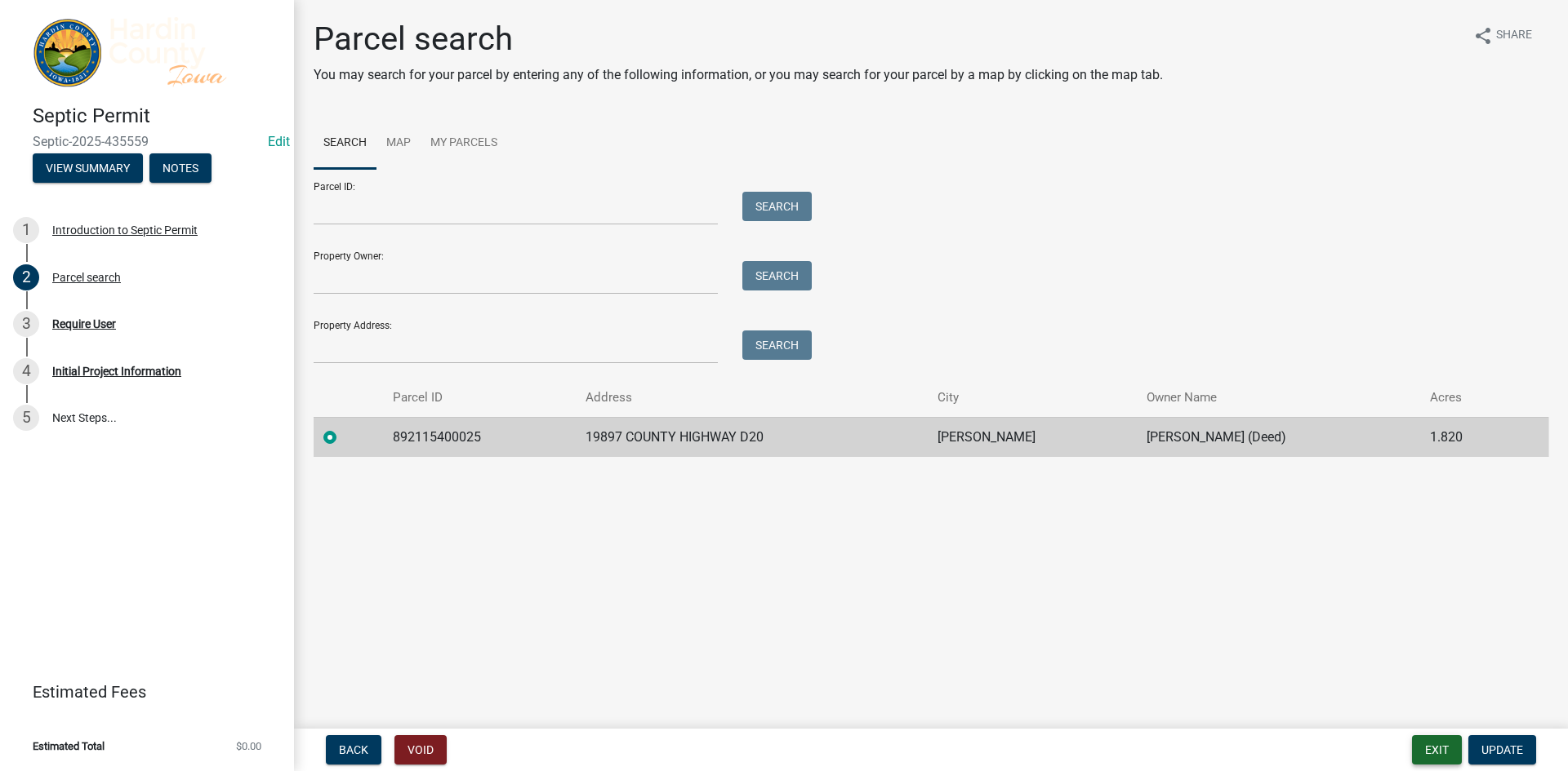
click at [1426, 750] on button "Exit" at bounding box center [1437, 750] width 50 height 29
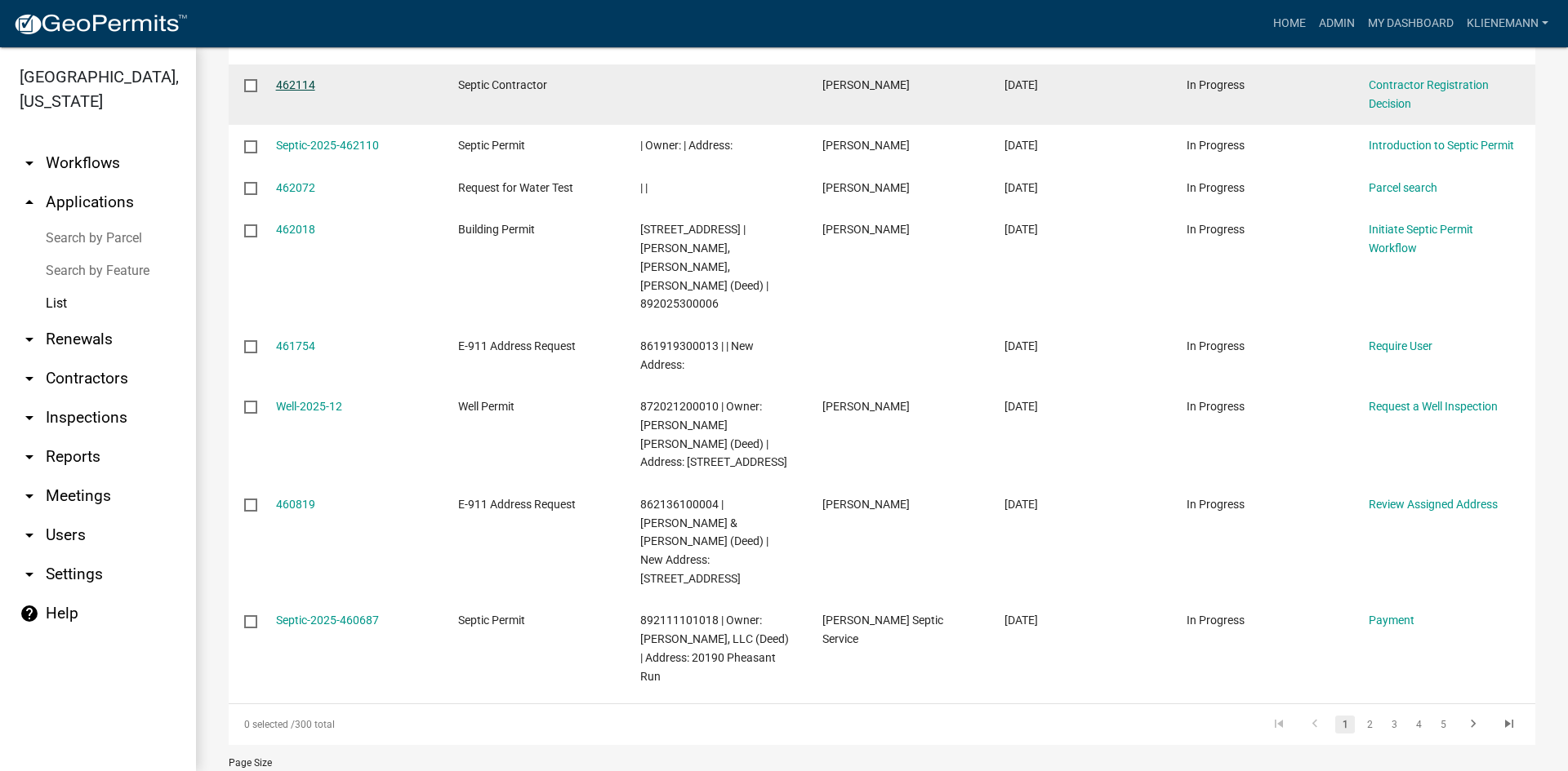
scroll to position [417, 0]
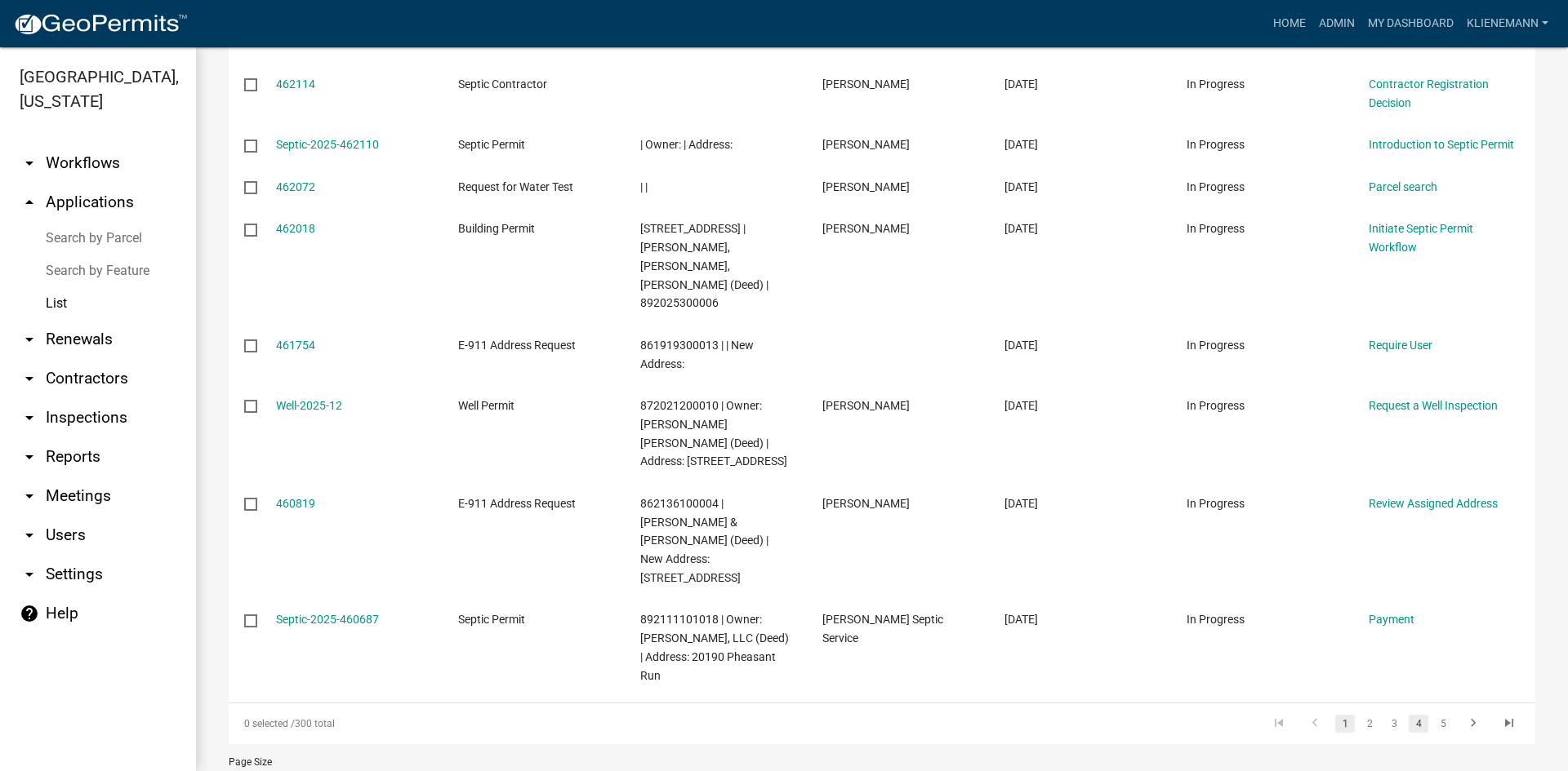
click at [1408, 715] on link "4" at bounding box center [1418, 724] width 20 height 18
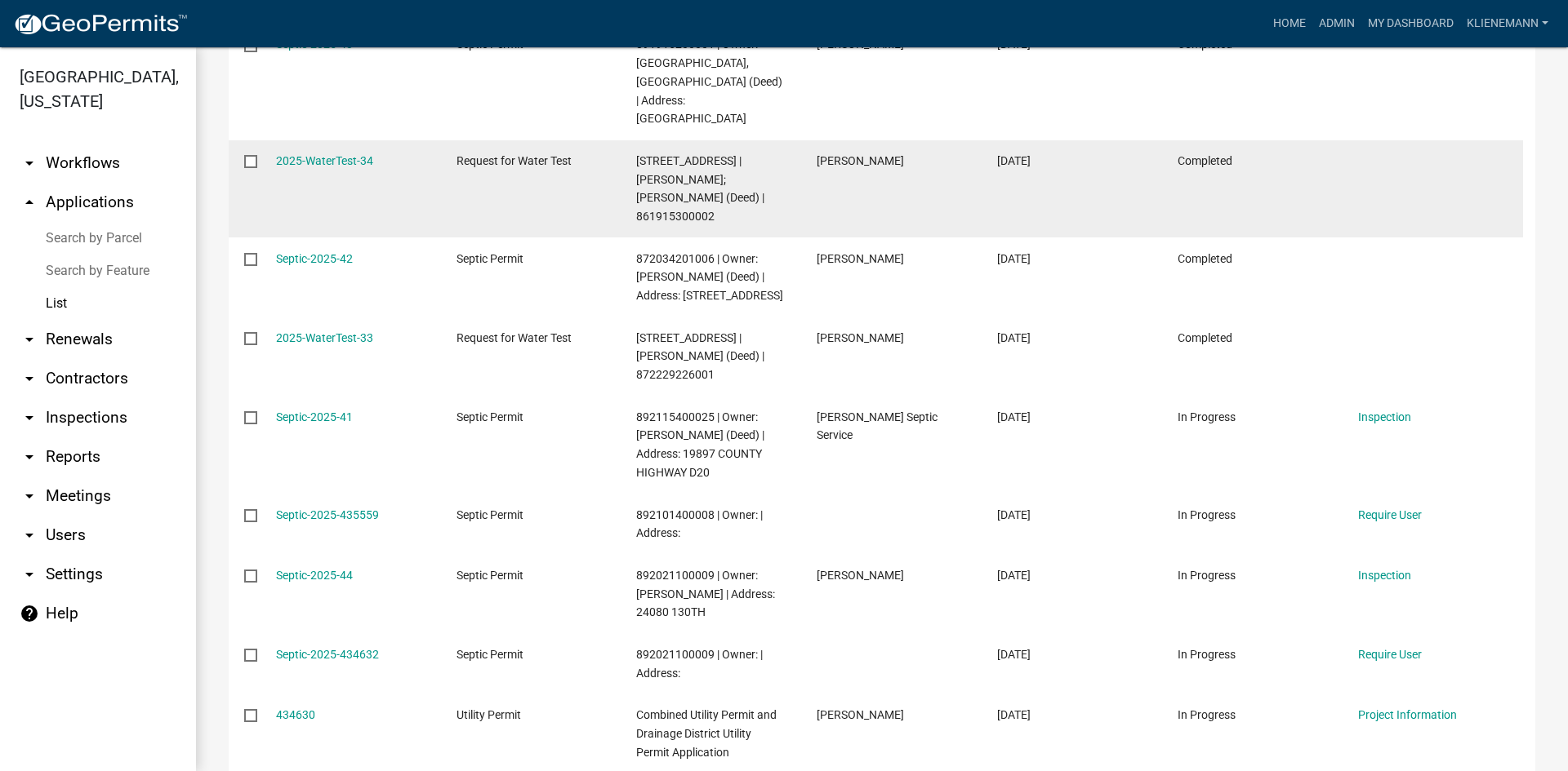
scroll to position [417, 0]
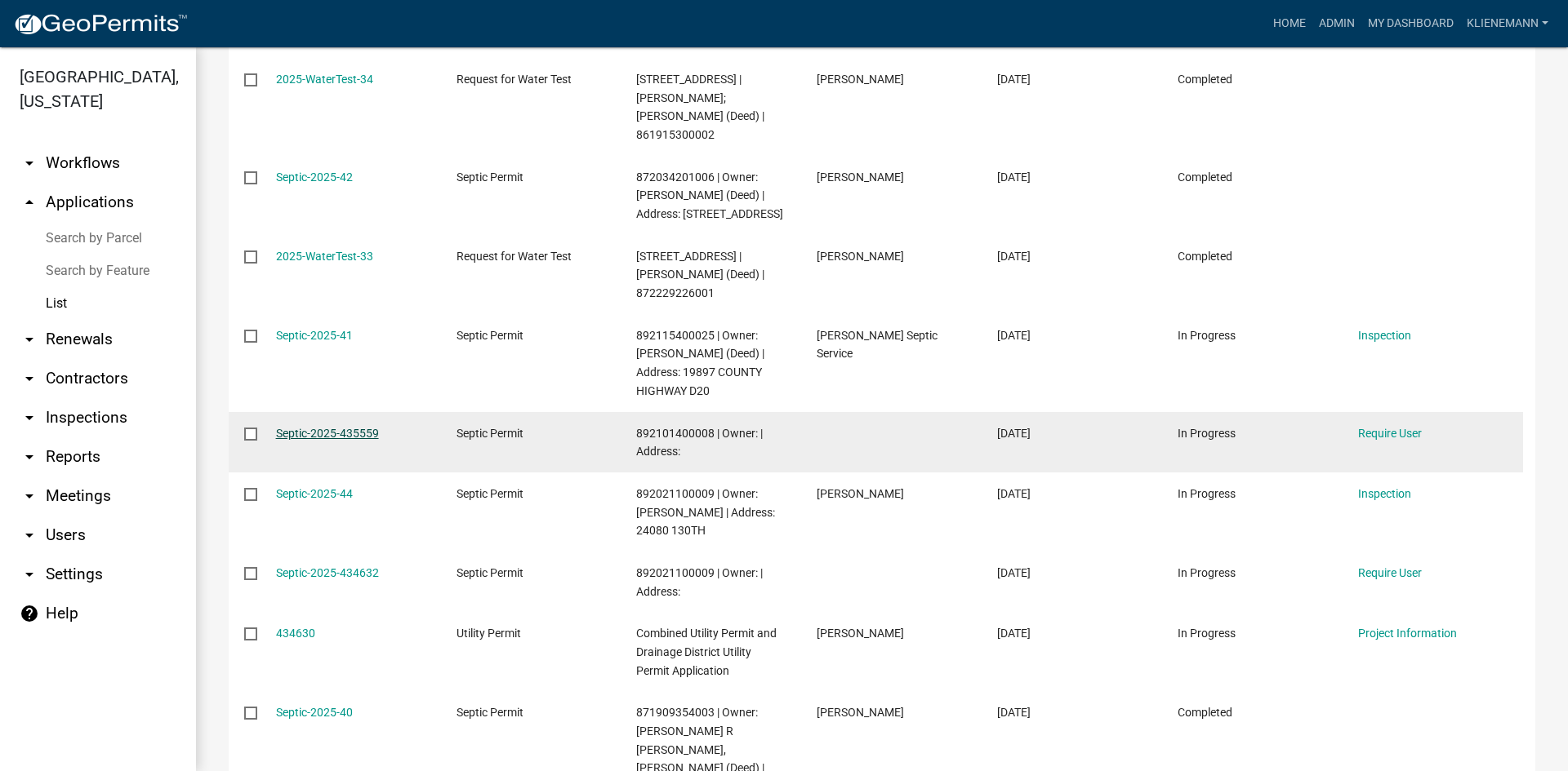
click at [334, 429] on link "Septic-2025-435559" at bounding box center [327, 433] width 103 height 13
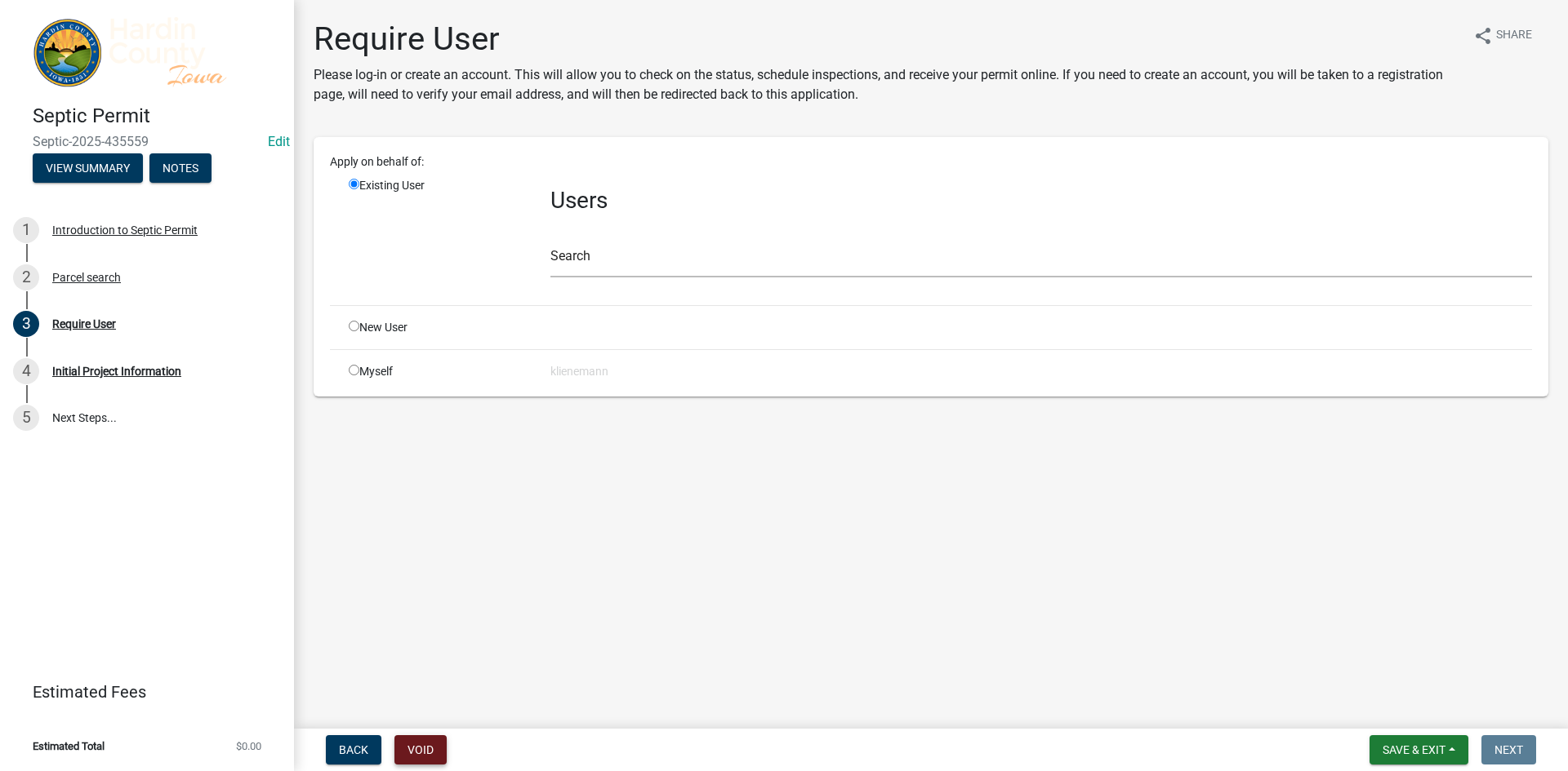
click at [431, 746] on button "Void" at bounding box center [420, 750] width 53 height 29
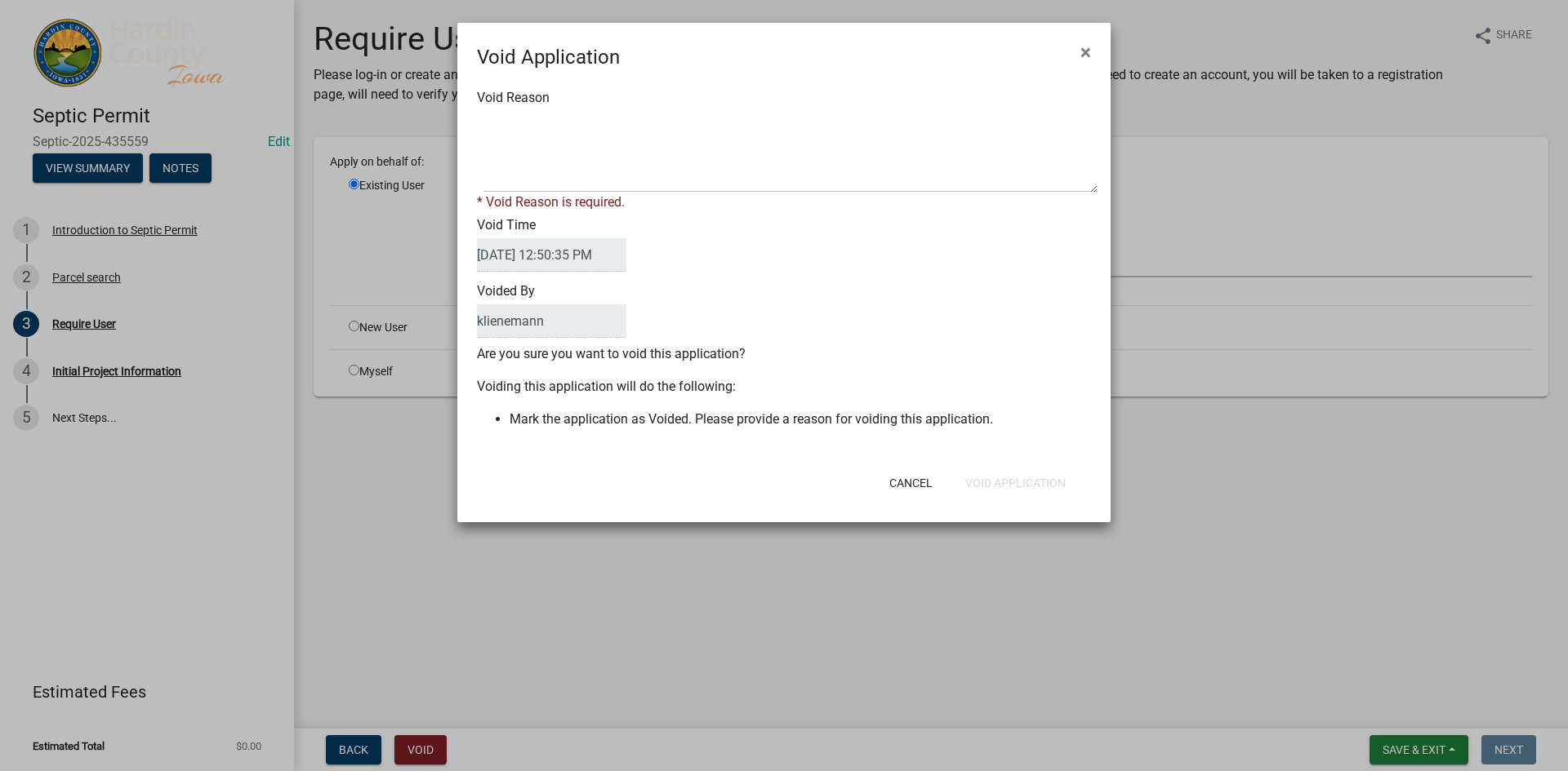
click at [602, 98] on div "Void Reason * Void Reason is required." at bounding box center [784, 150] width 639 height 124
click at [601, 119] on textarea "Void Reason" at bounding box center [790, 152] width 614 height 82
type textarea "duplicate"
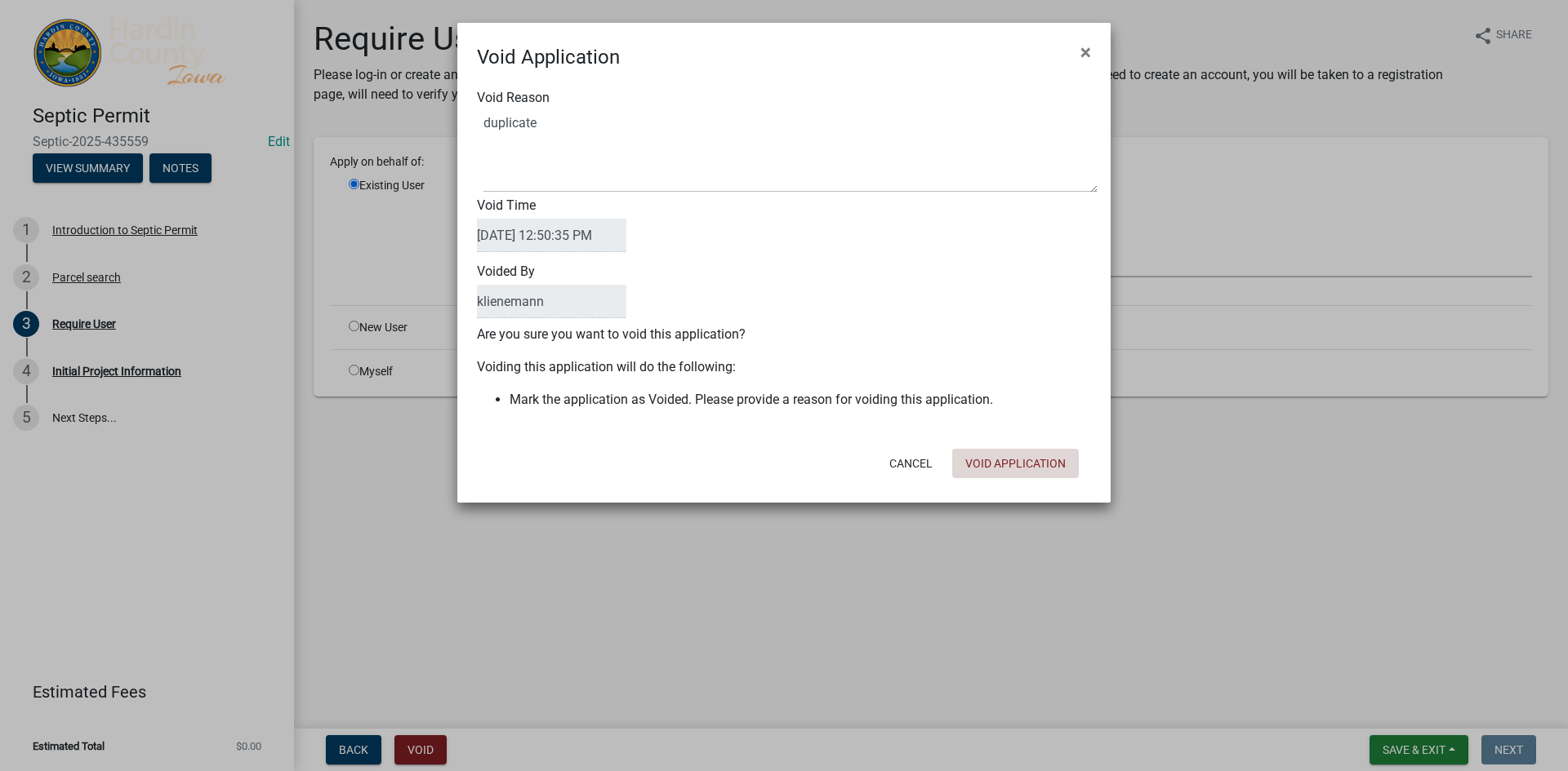
click at [1036, 468] on button "Void Application" at bounding box center [1015, 463] width 127 height 29
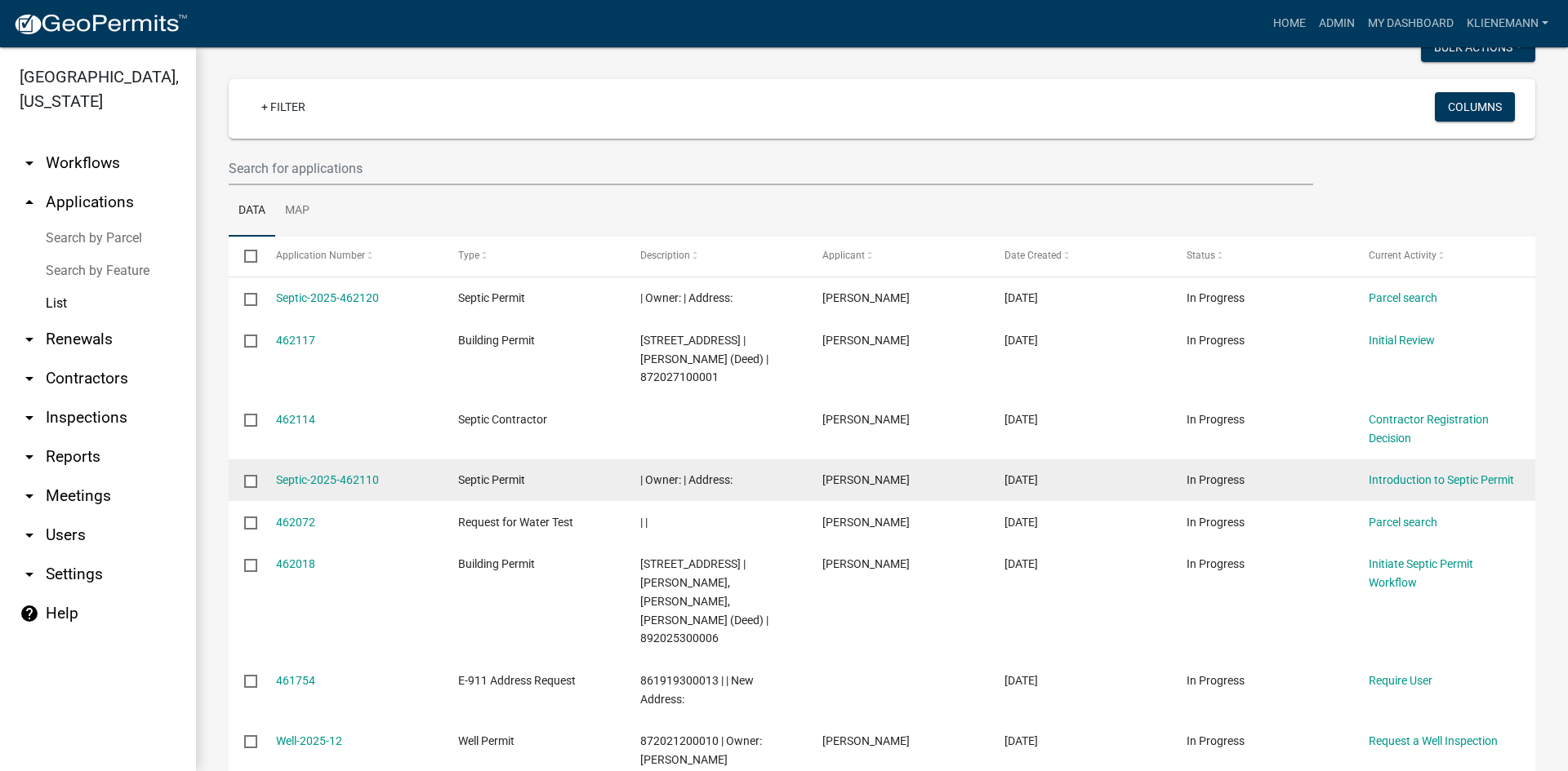
scroll to position [163, 0]
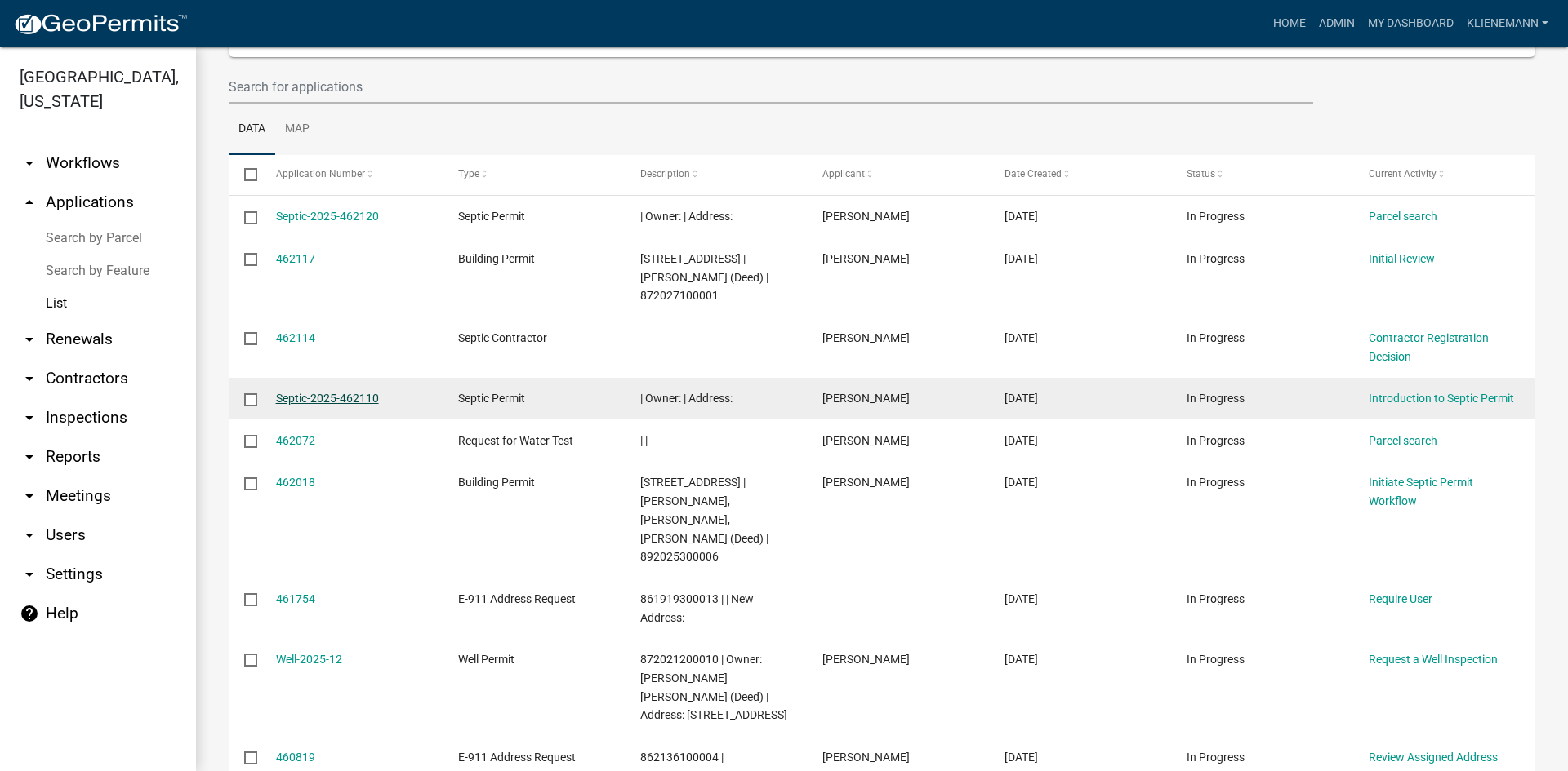
click at [320, 392] on link "Septic-2025-462110" at bounding box center [327, 398] width 103 height 13
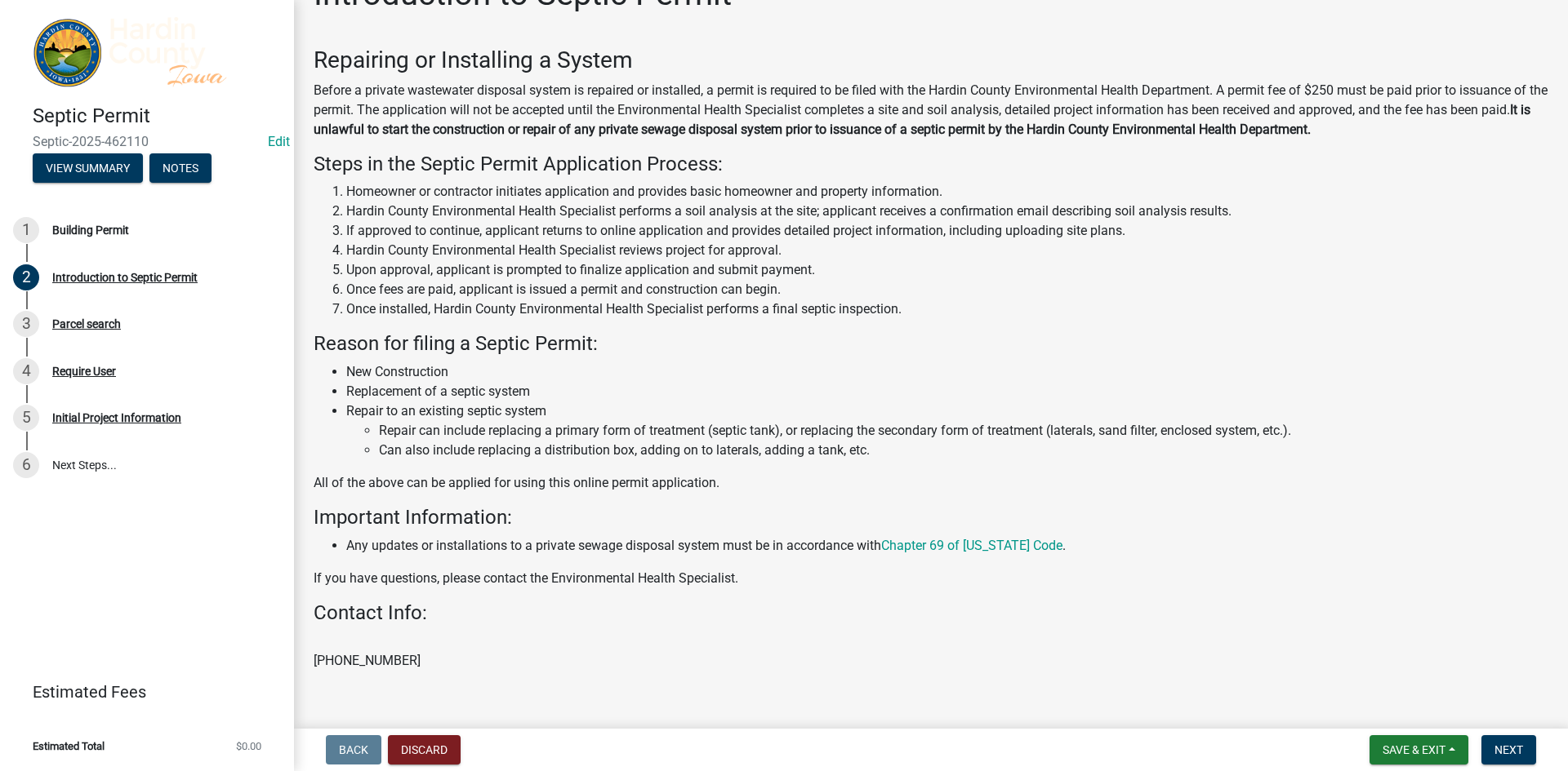
scroll to position [90, 0]
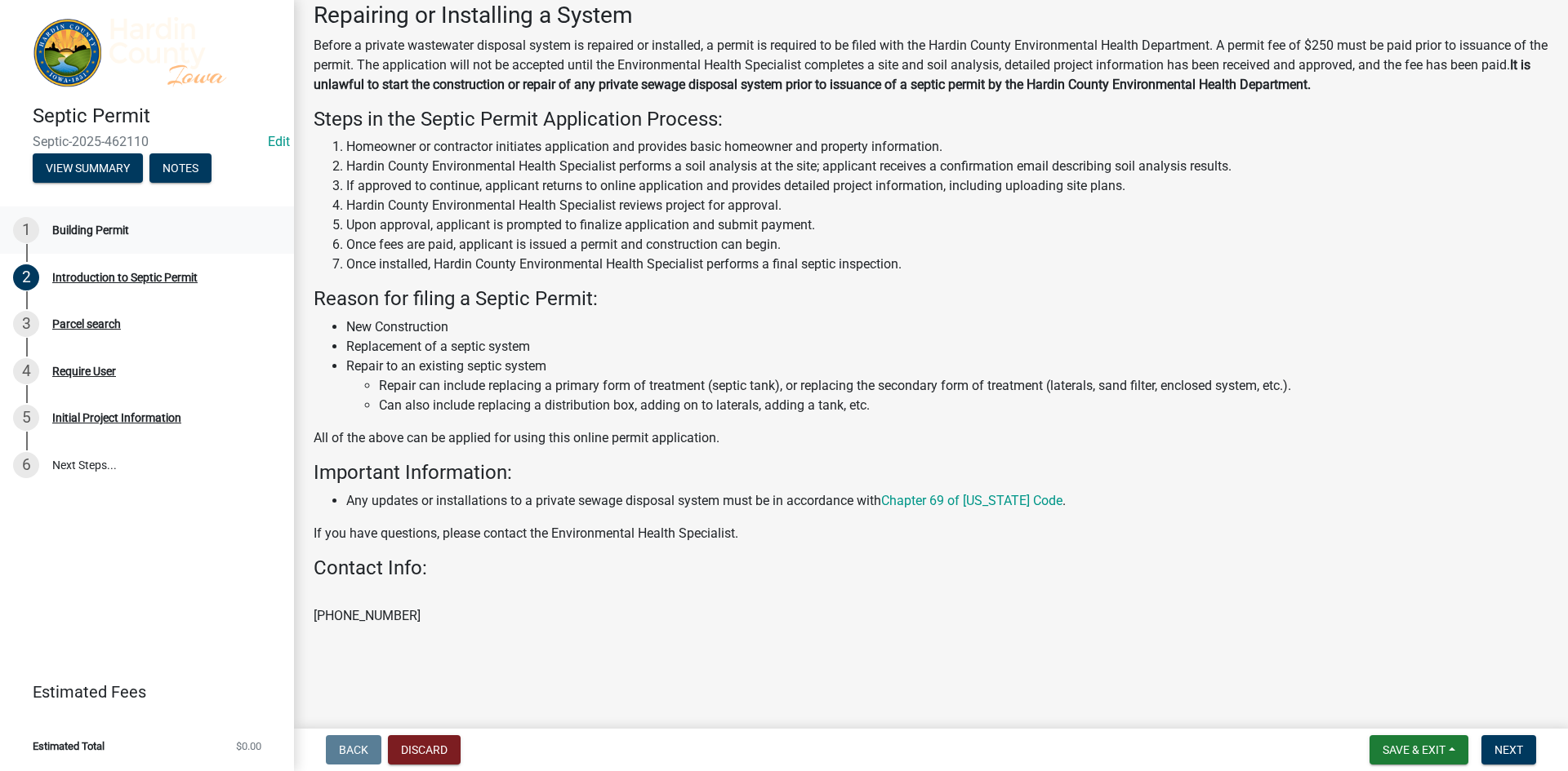
click at [133, 217] on div "1 Building Permit" at bounding box center [140, 230] width 255 height 26
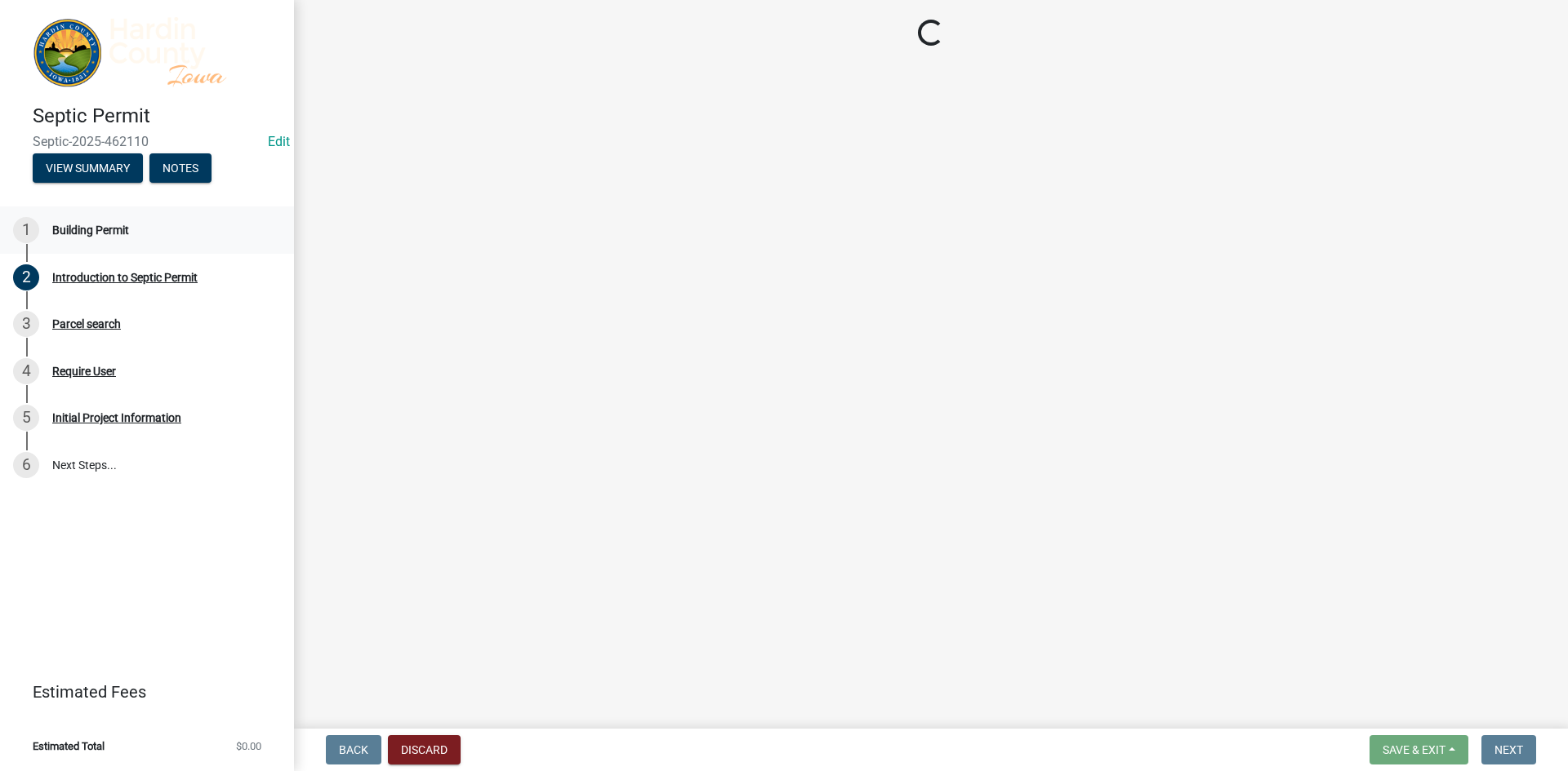
scroll to position [0, 0]
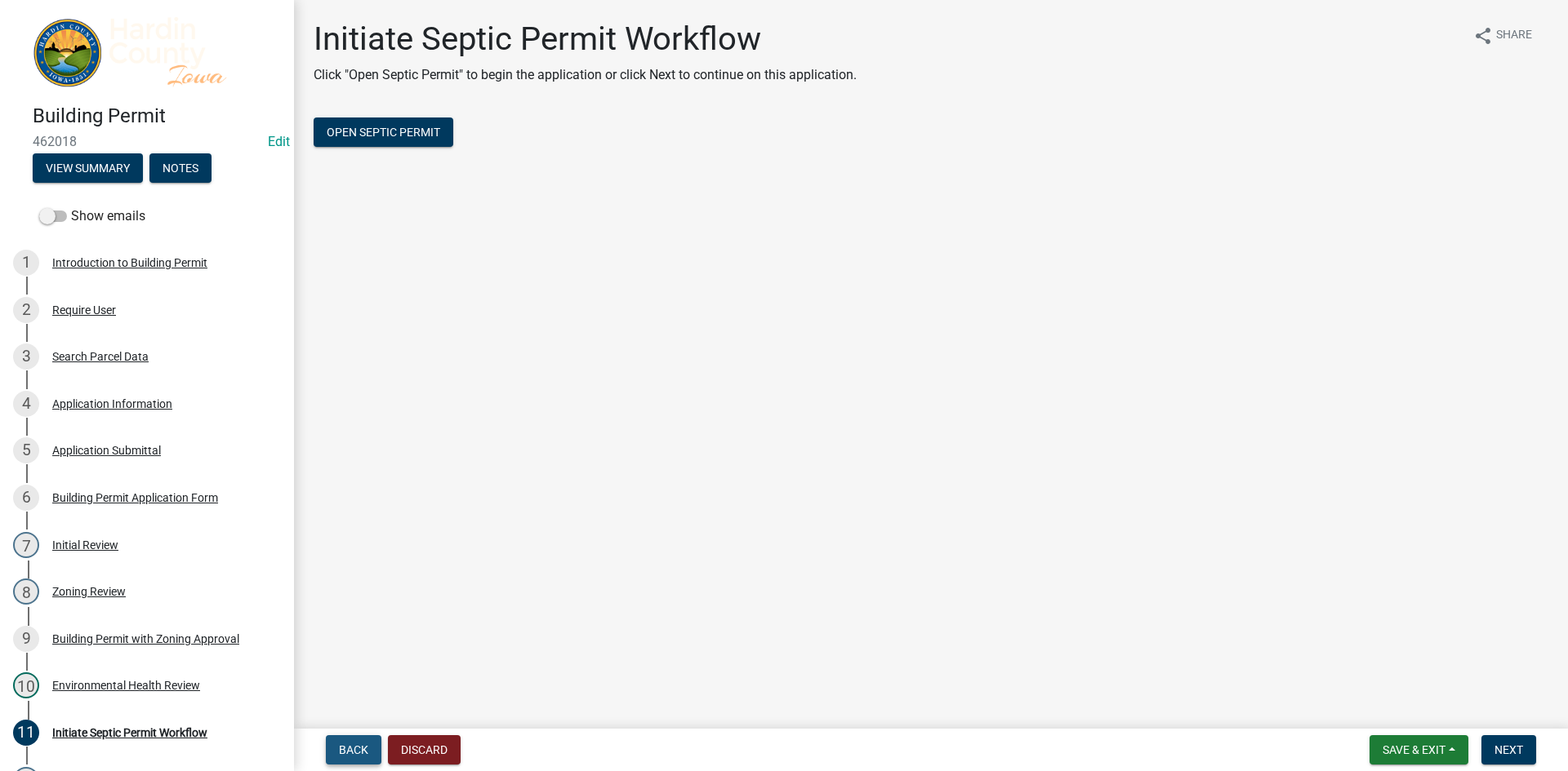
click at [363, 747] on span "Back" at bounding box center [354, 749] width 29 height 13
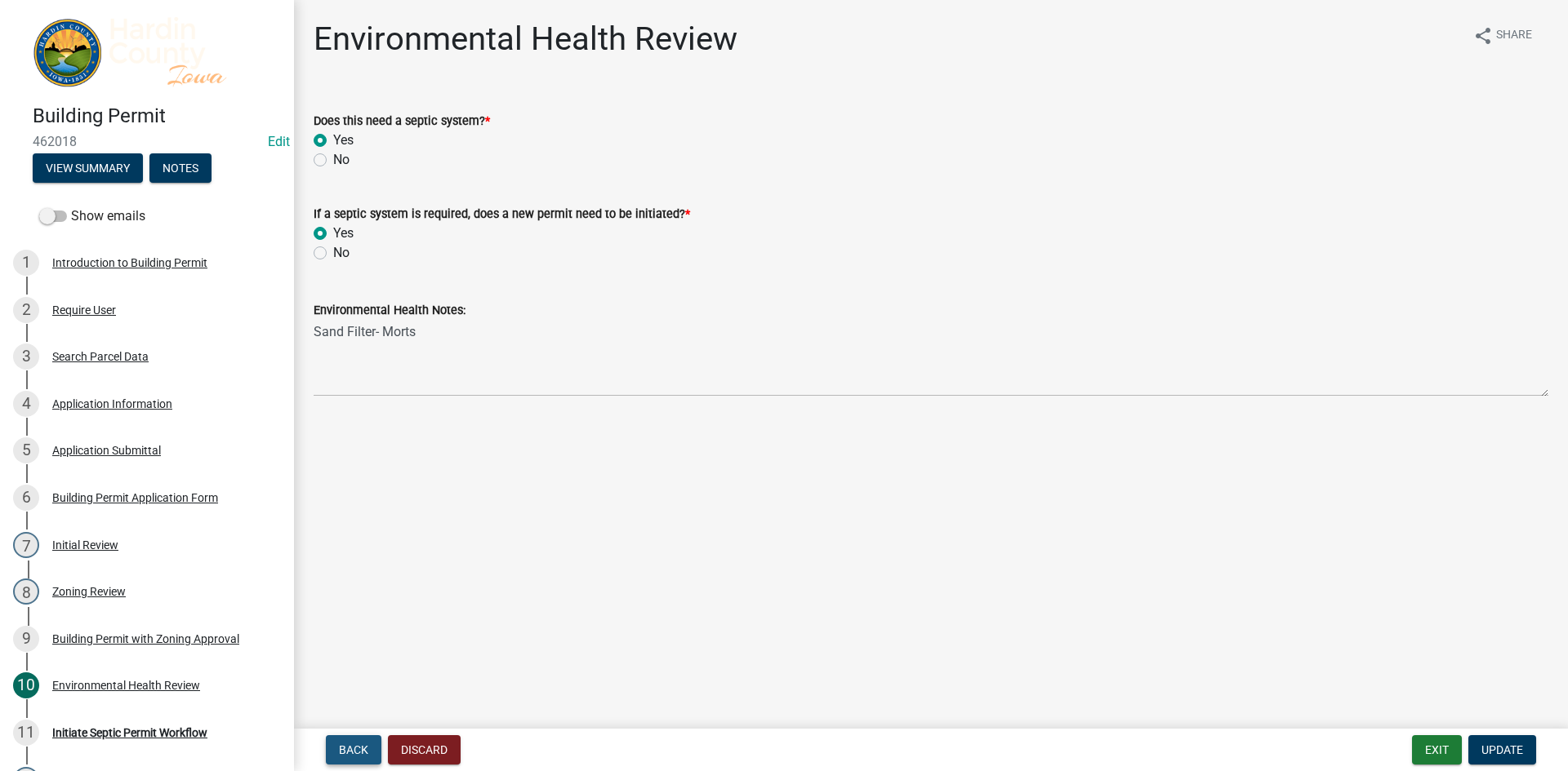
click at [363, 747] on span "Back" at bounding box center [354, 749] width 29 height 13
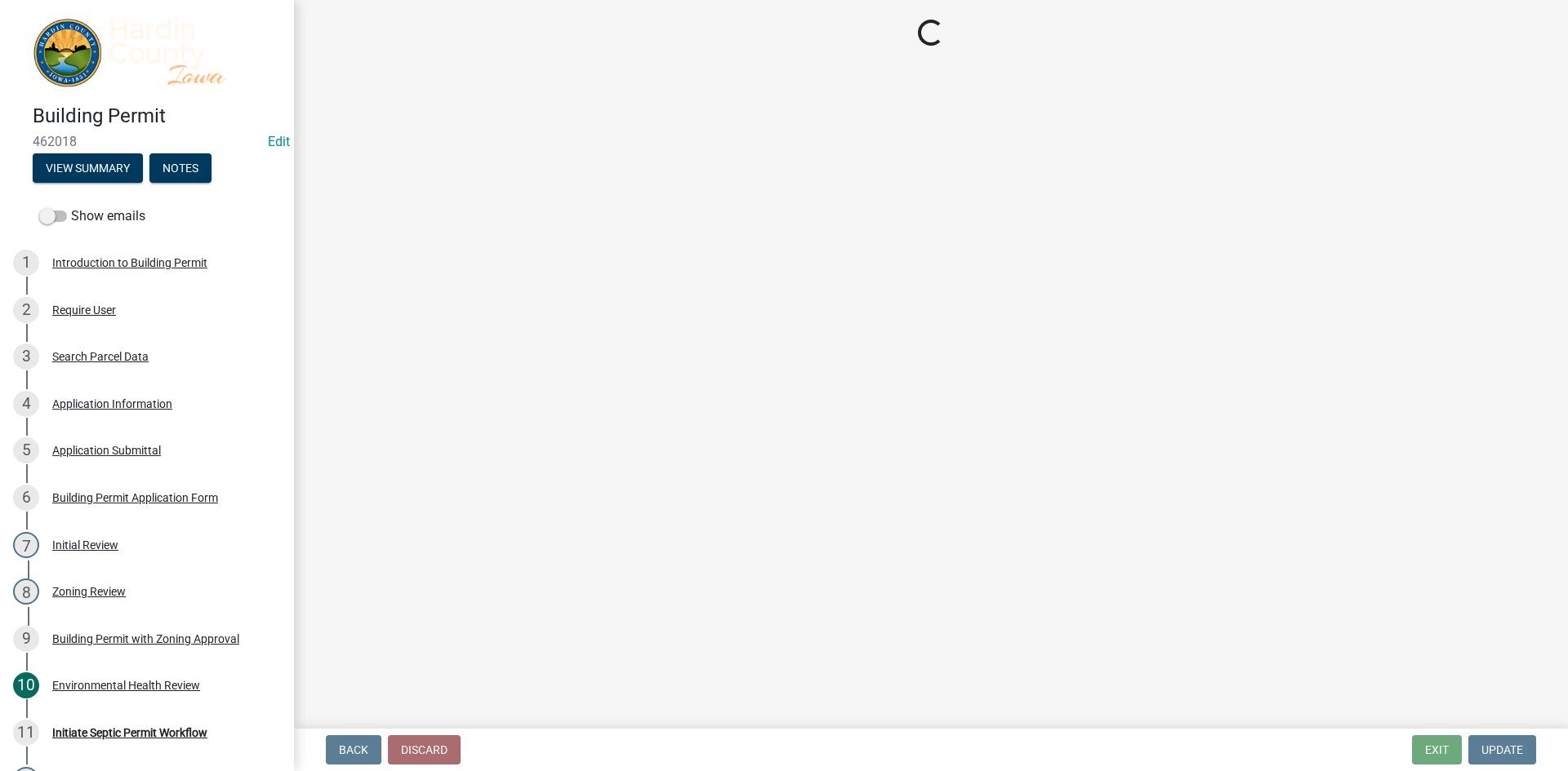
select select "cde34027-c2e6-4375-ad0d-1a97383c127e"
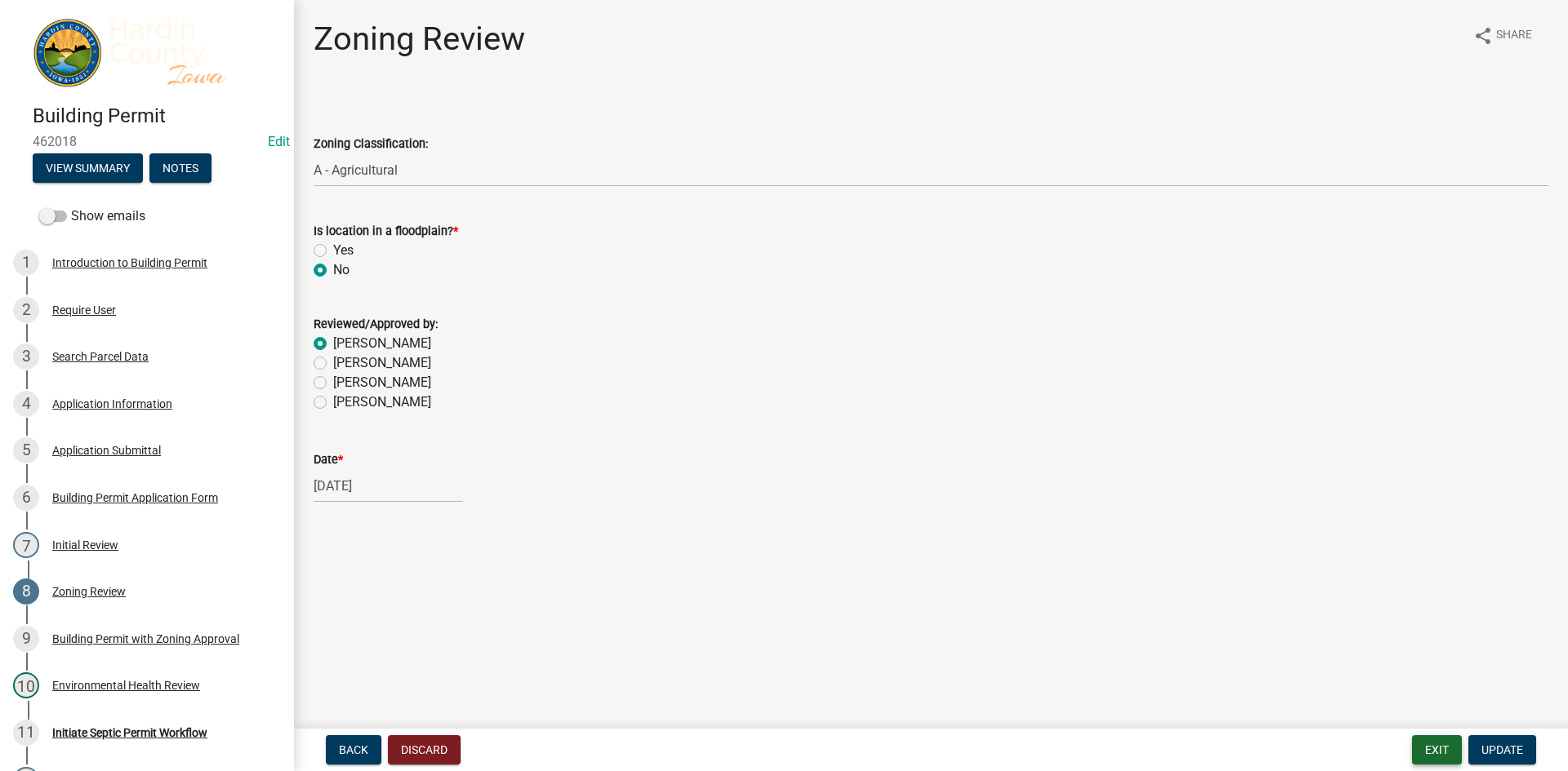
click at [1445, 764] on button "Exit" at bounding box center [1437, 750] width 50 height 29
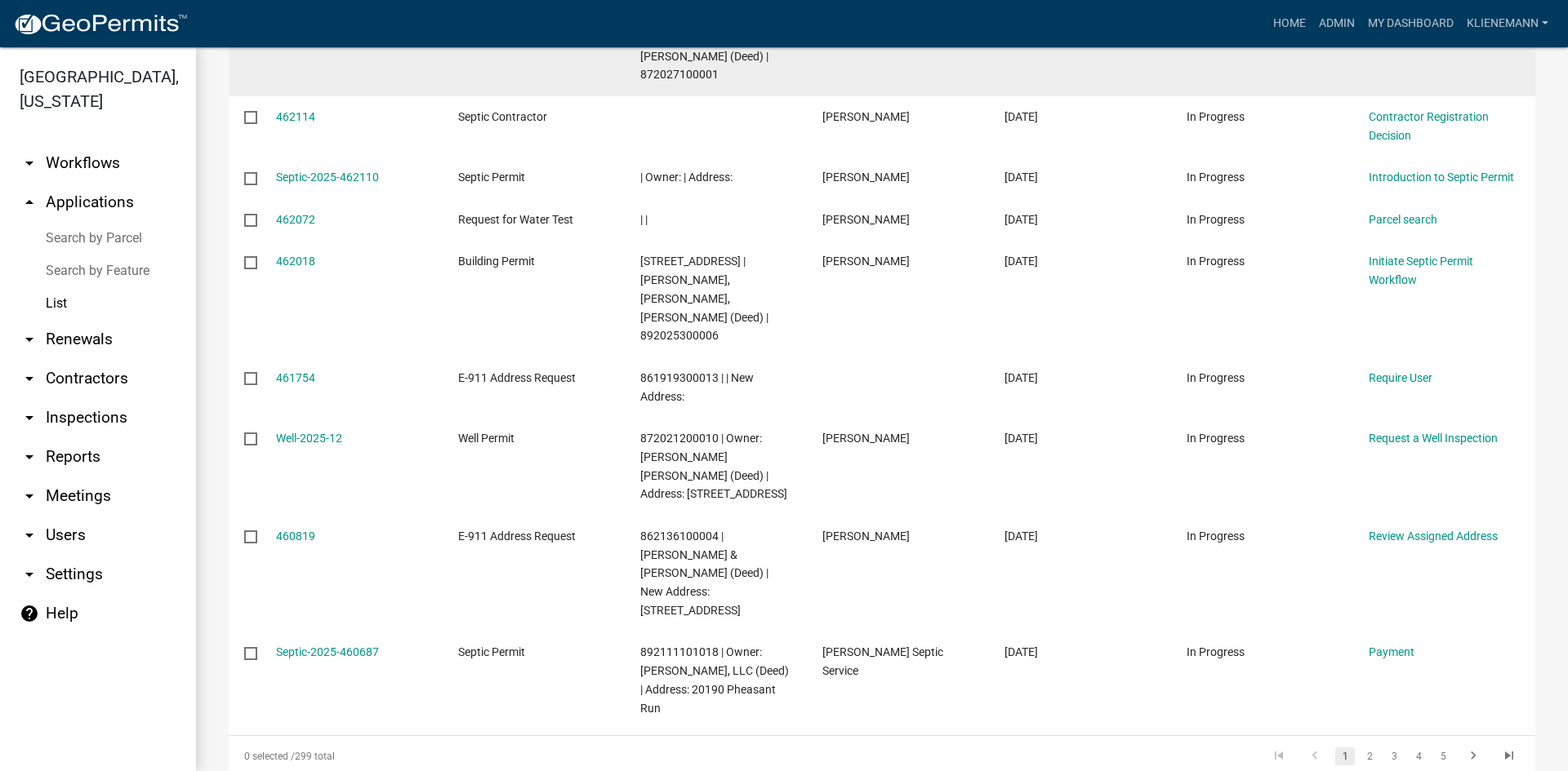
scroll to position [408, 0]
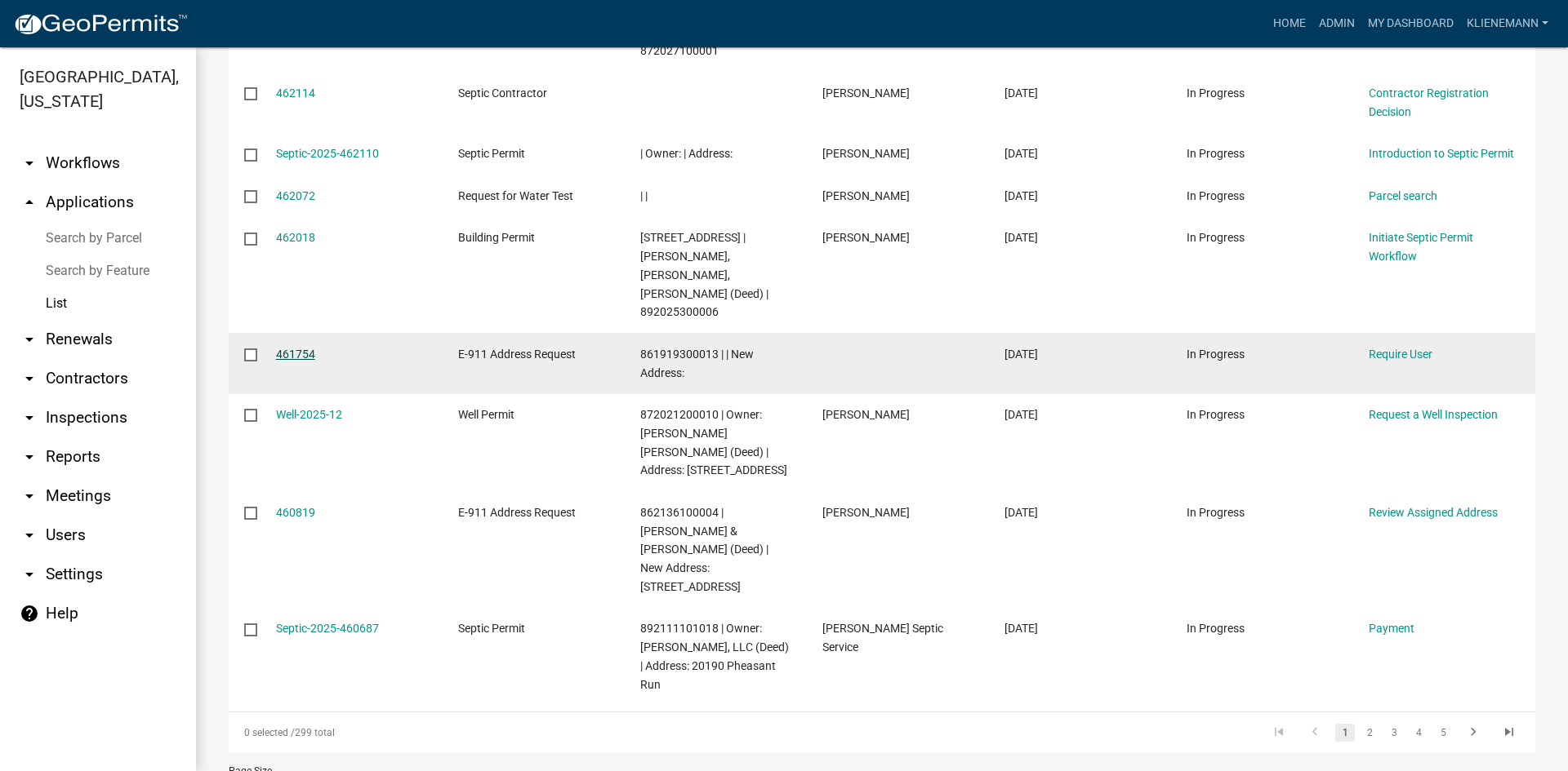
click at [309, 348] on link "461754" at bounding box center [295, 354] width 39 height 13
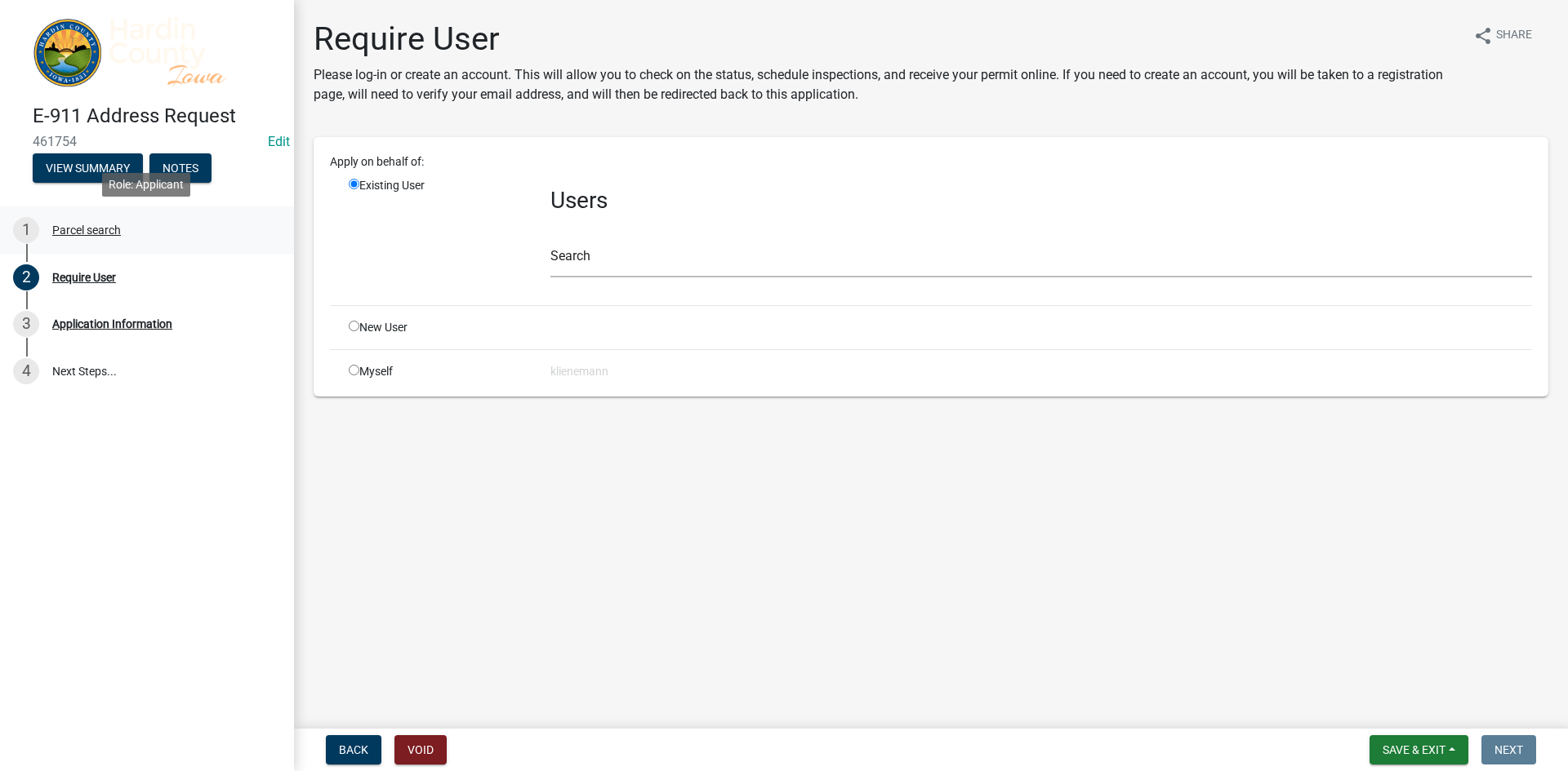
click at [166, 246] on link "1 Parcel search" at bounding box center [147, 229] width 294 height 47
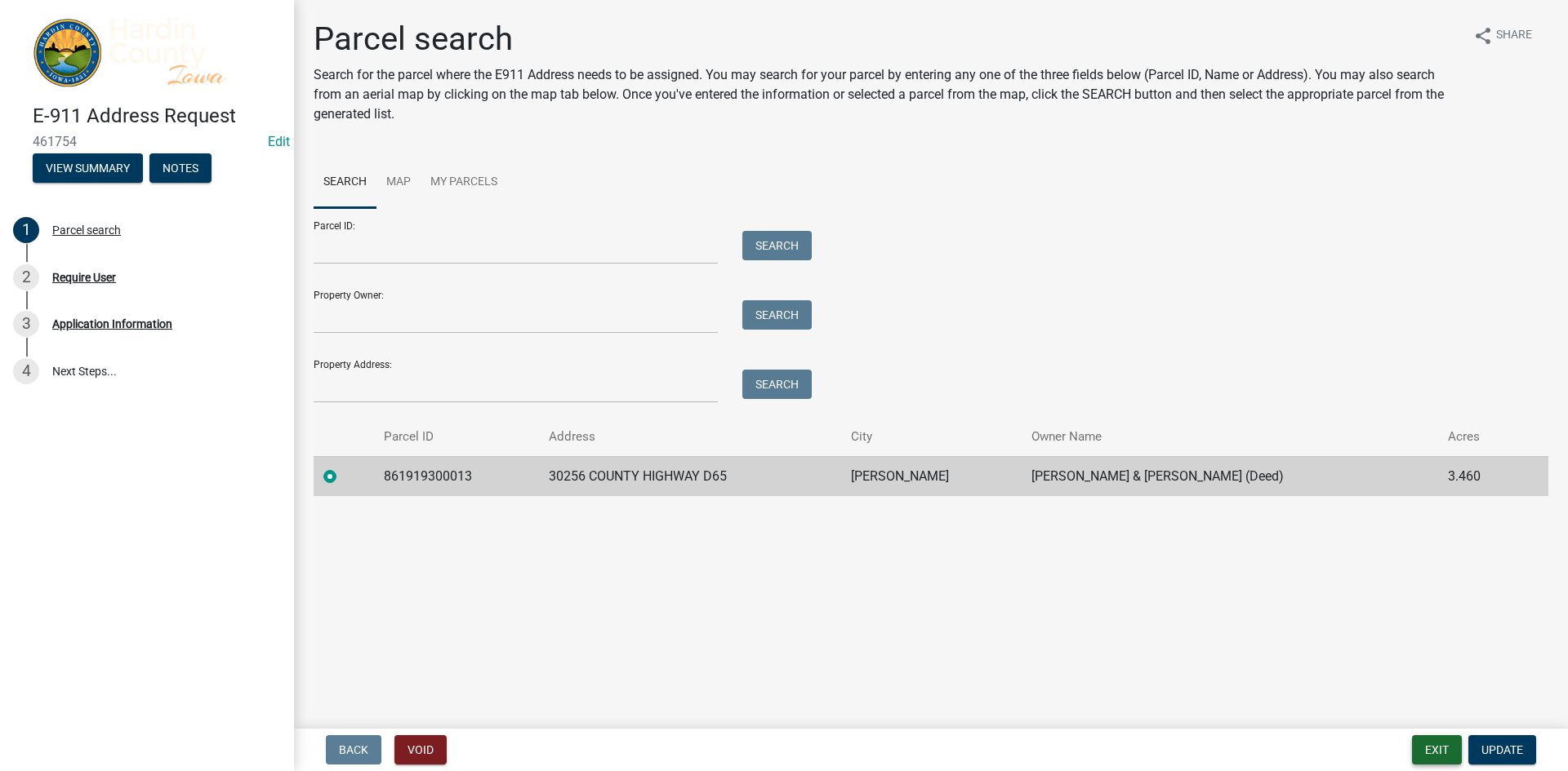
click at [1441, 738] on button "Exit" at bounding box center [1437, 750] width 50 height 29
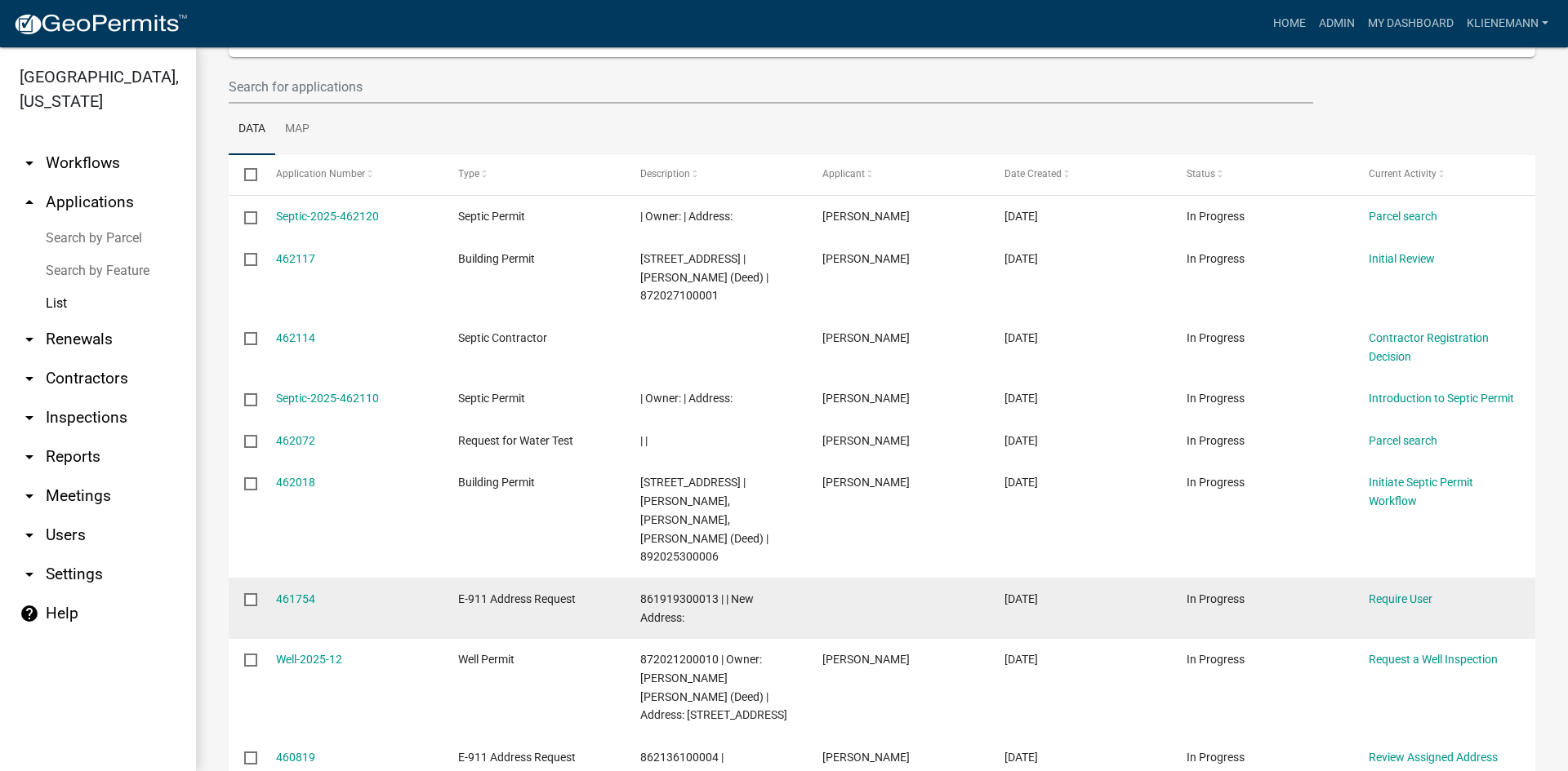
scroll to position [408, 0]
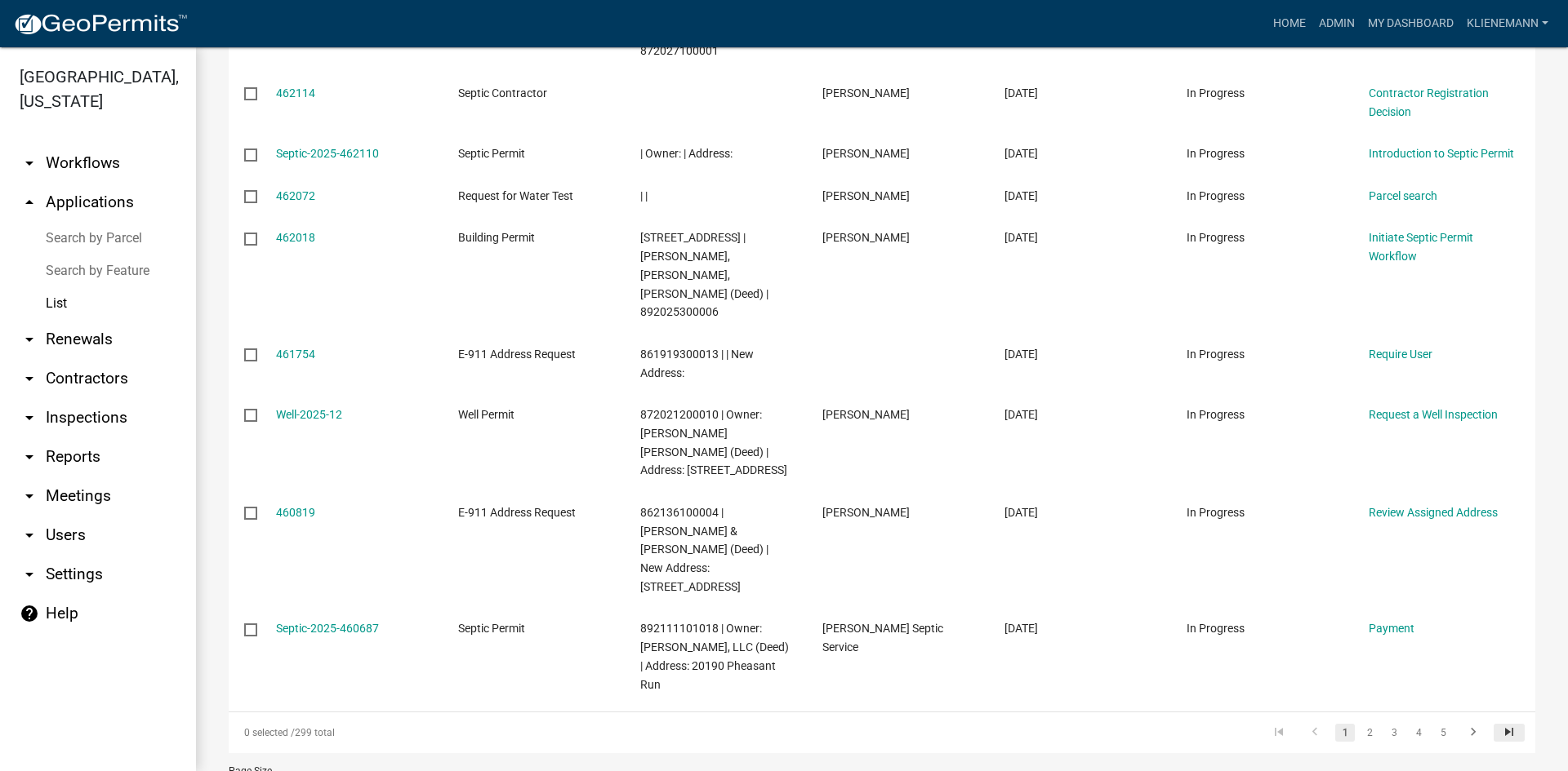
click at [1502, 724] on icon "go to last page" at bounding box center [1508, 734] width 22 height 20
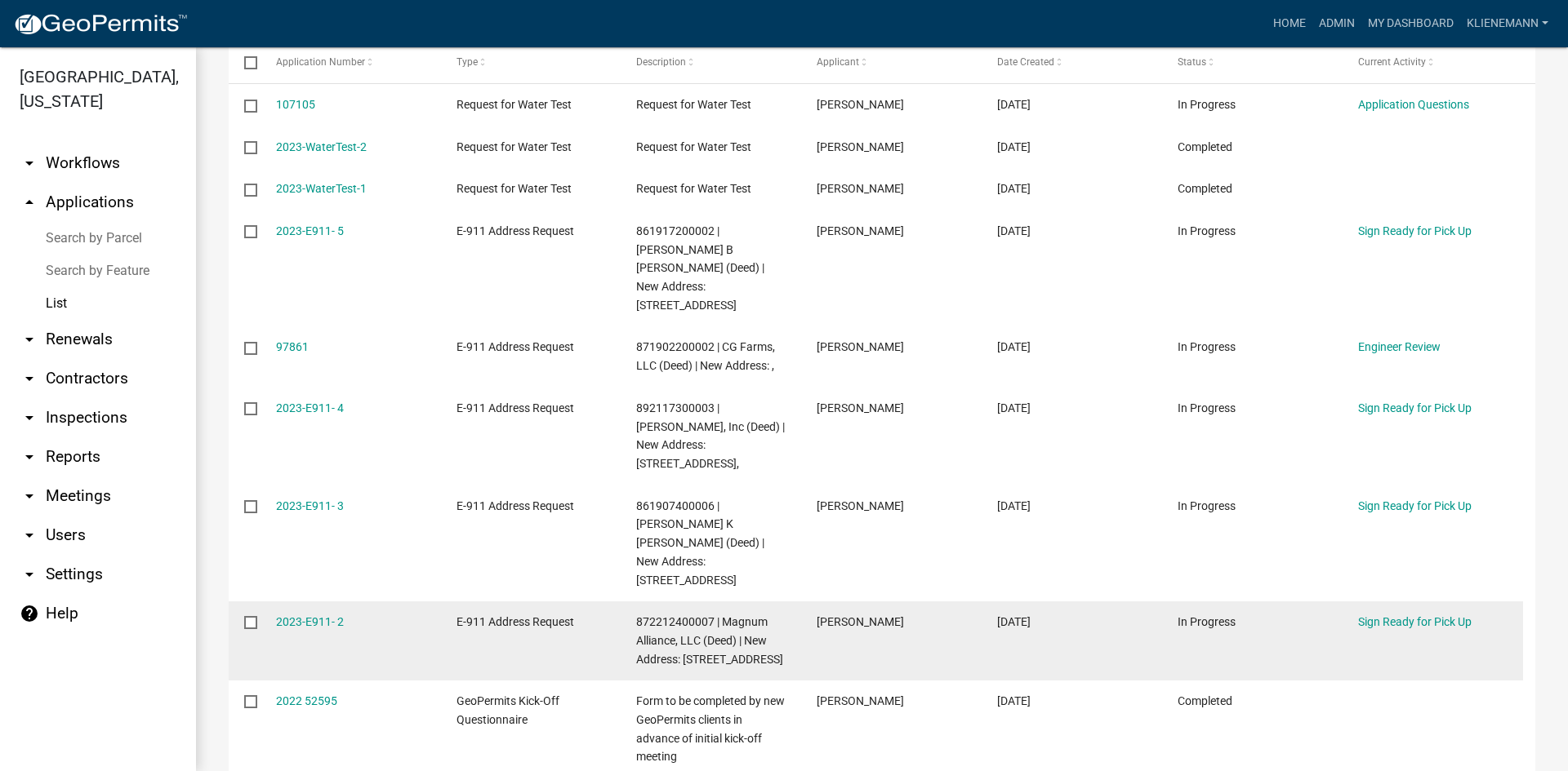
scroll to position [193, 0]
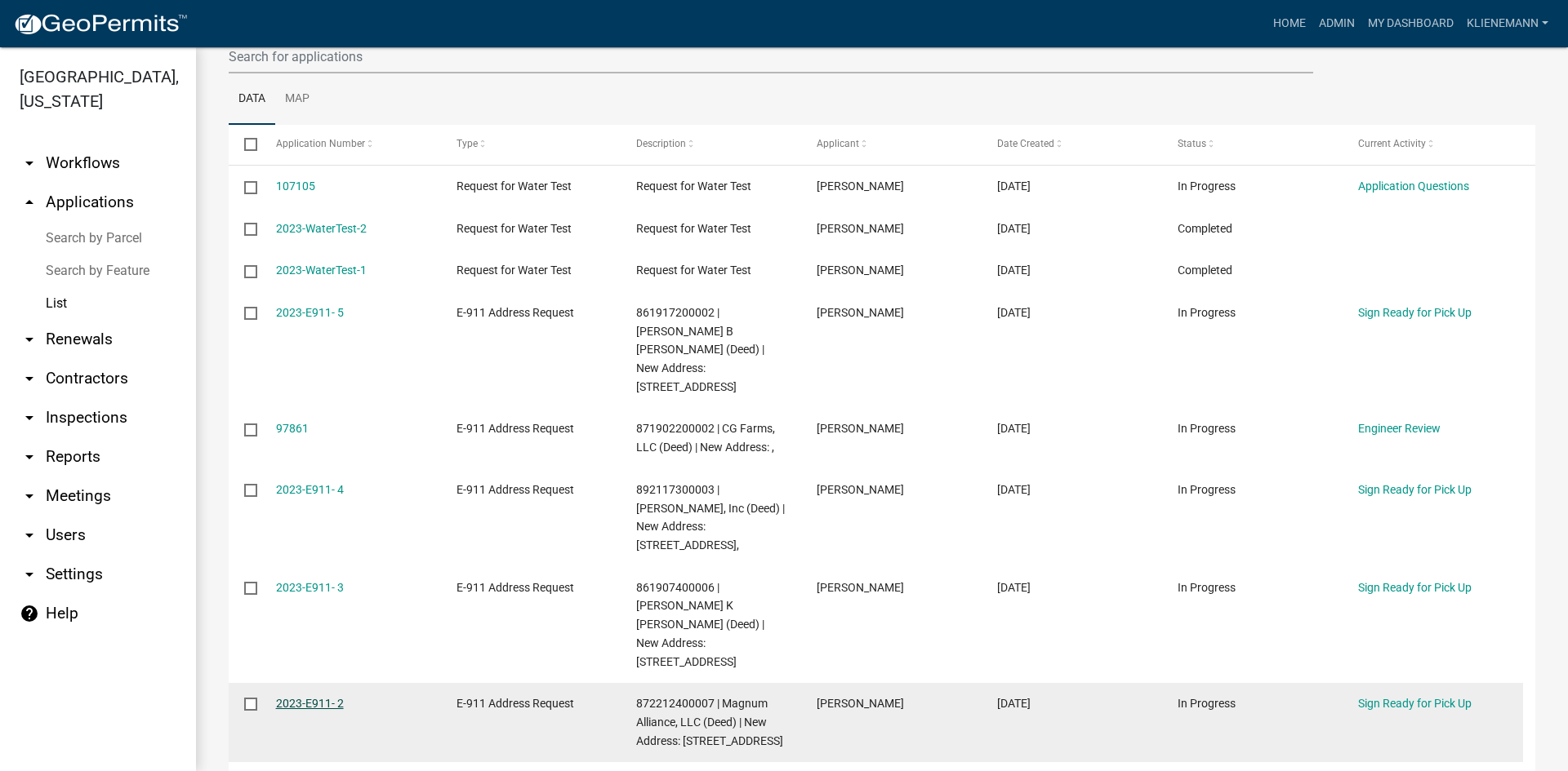
click at [338, 697] on link "2023-E911- 2" at bounding box center [310, 703] width 68 height 13
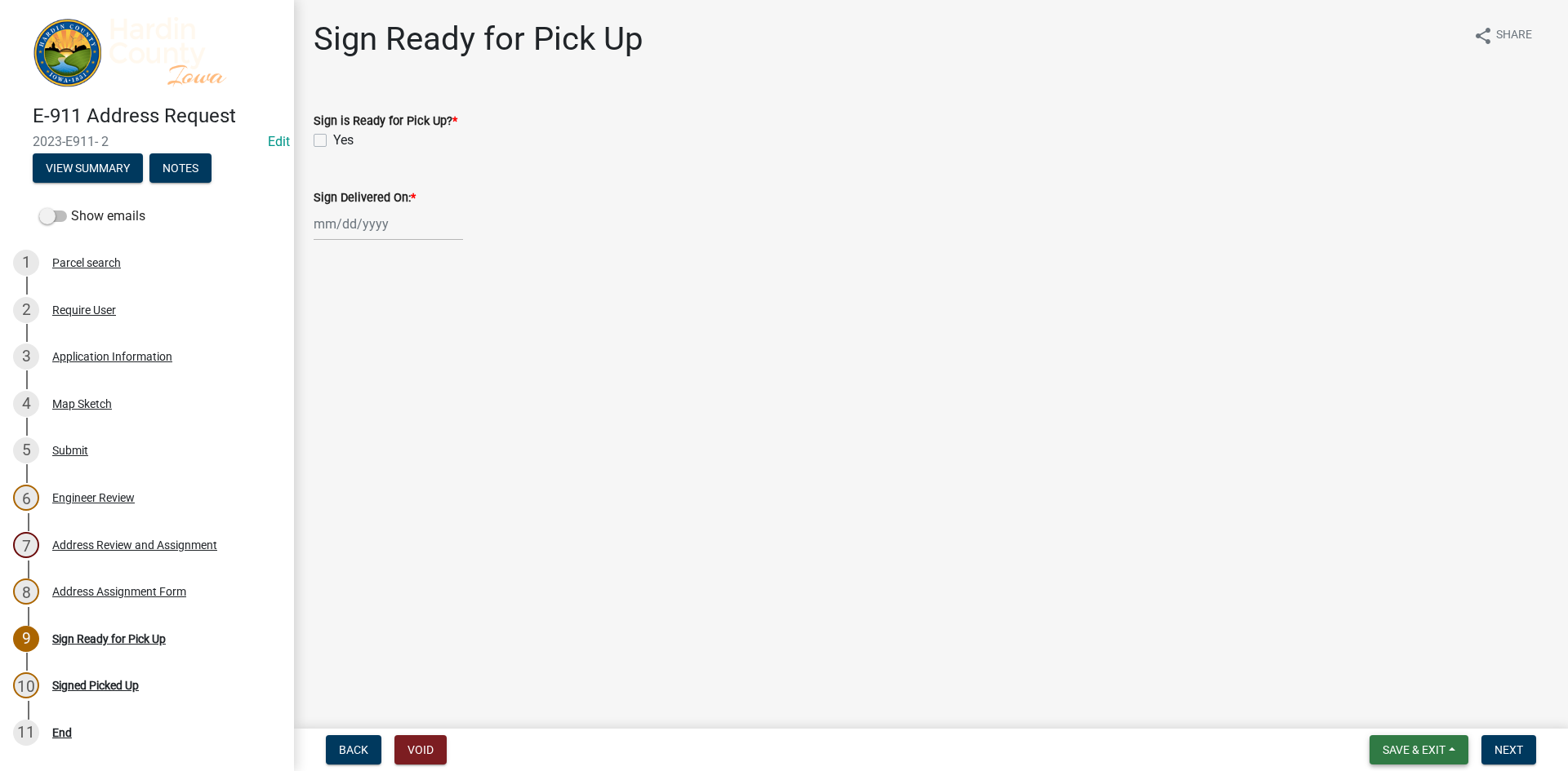
click at [1405, 750] on span "Save & Exit" at bounding box center [1414, 749] width 63 height 13
click at [1424, 711] on button "Save & Exit" at bounding box center [1402, 707] width 130 height 39
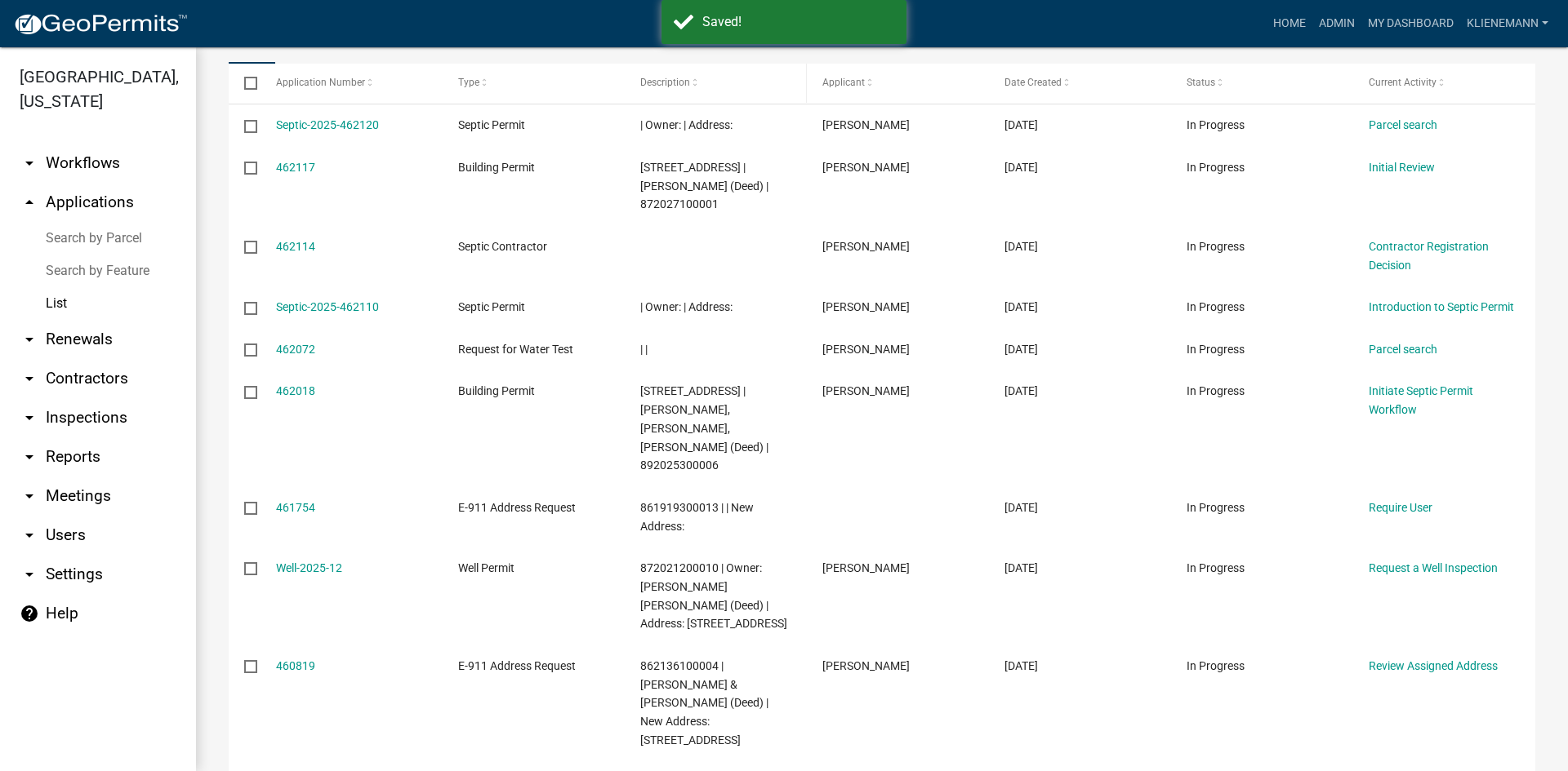
scroll to position [336, 0]
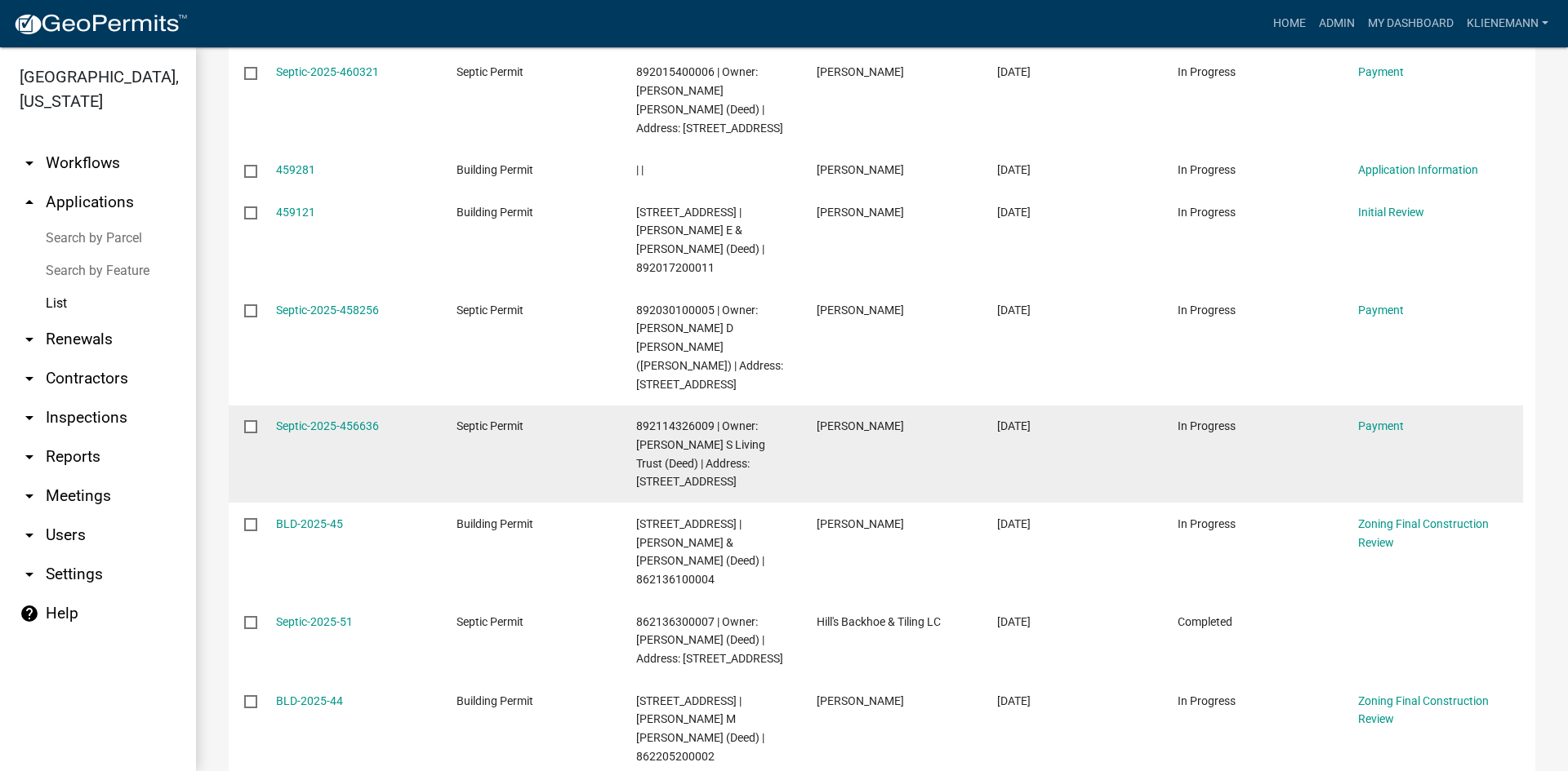
scroll to position [584, 0]
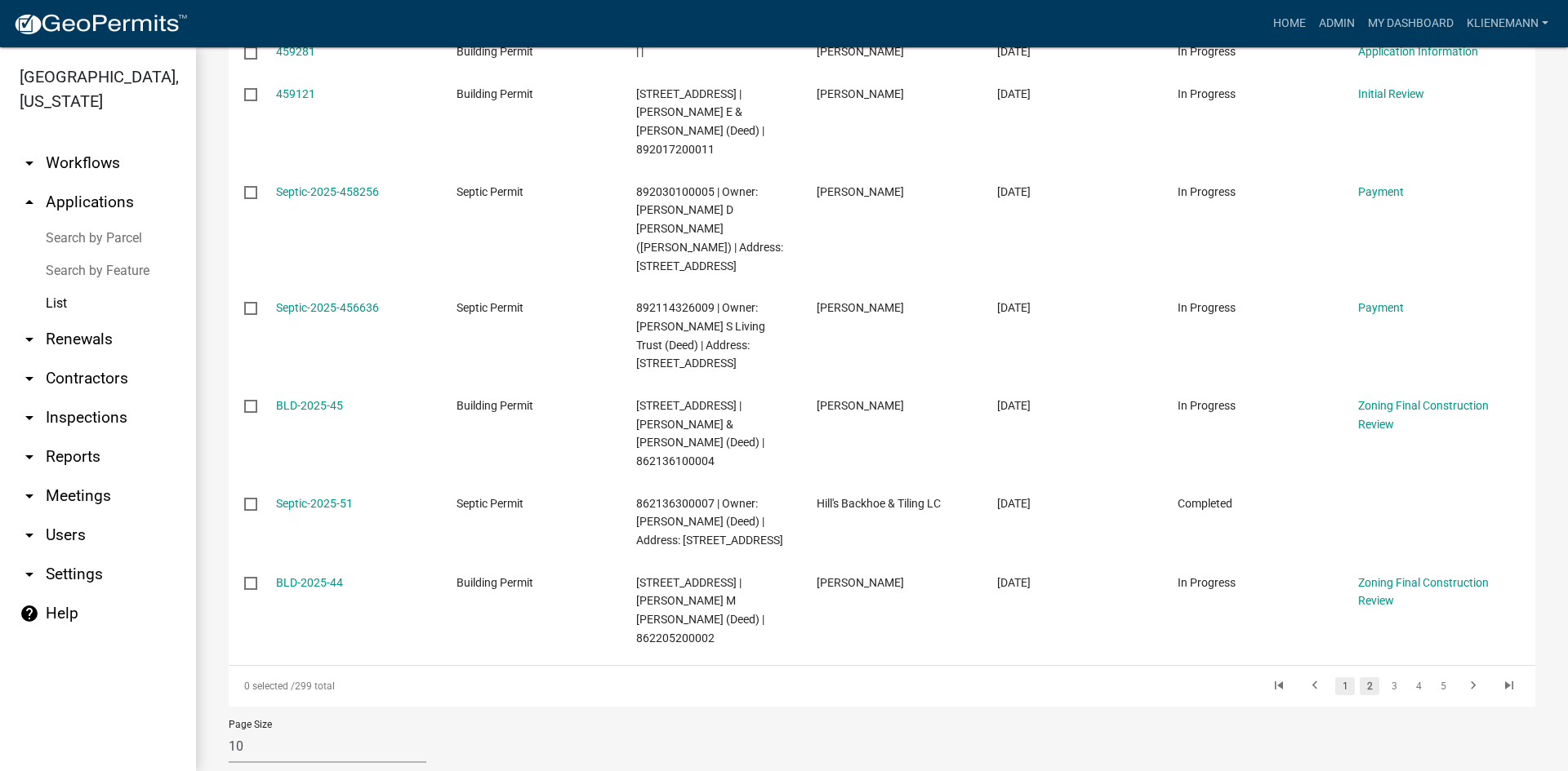
click at [1335, 677] on link "1" at bounding box center [1344, 686] width 20 height 18
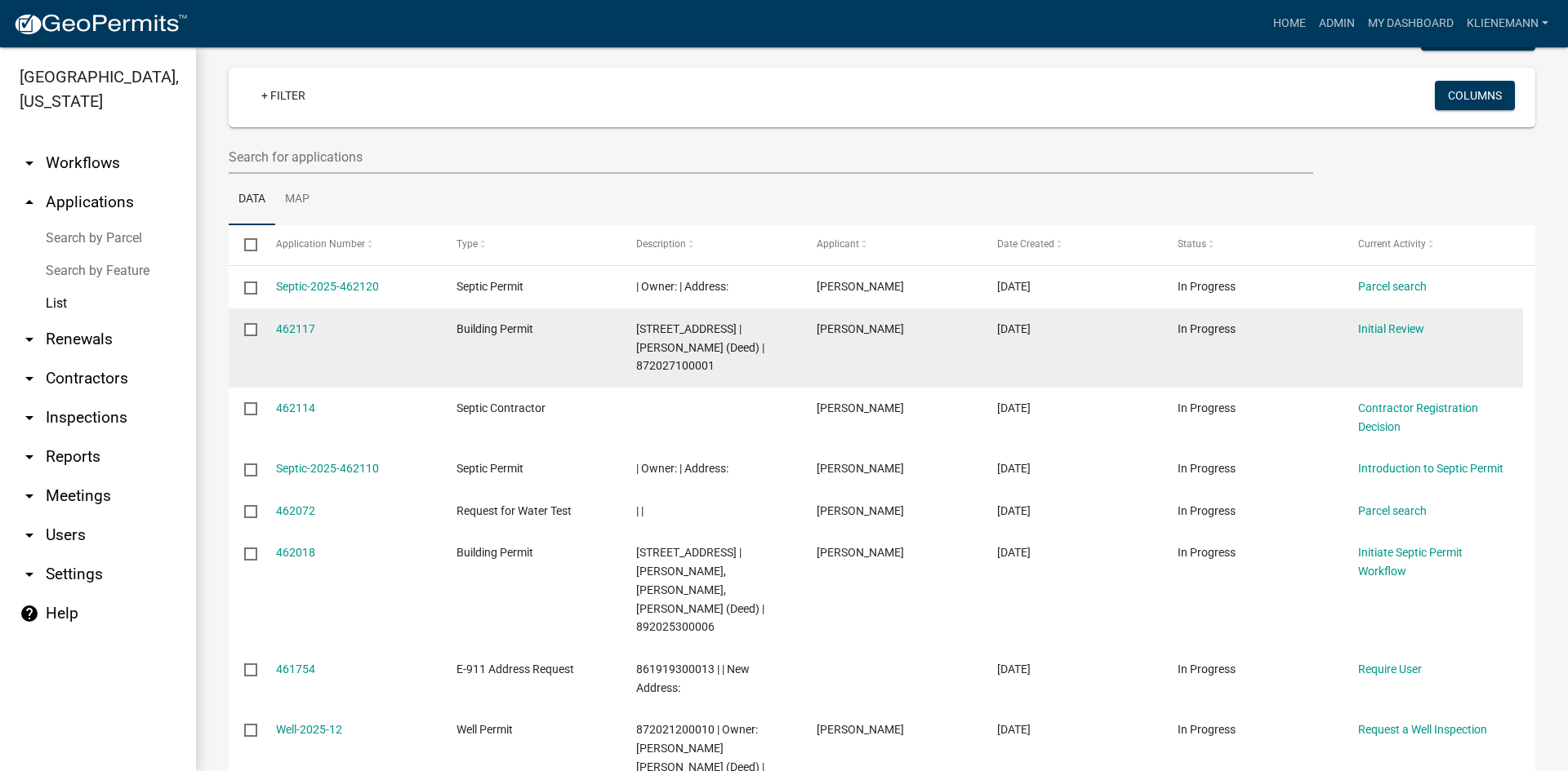
scroll to position [191, 0]
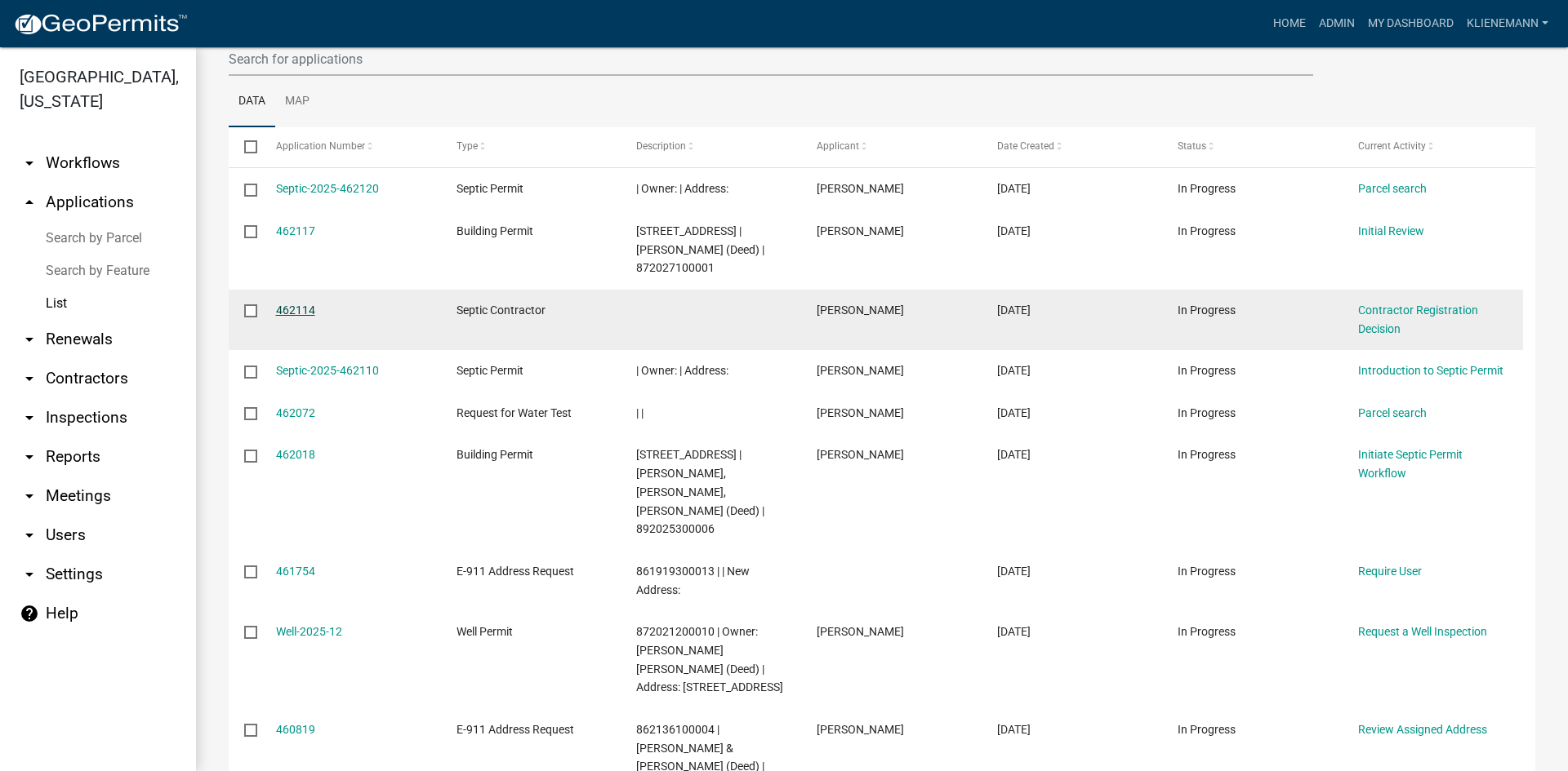
click at [312, 309] on link "462114" at bounding box center [295, 310] width 39 height 13
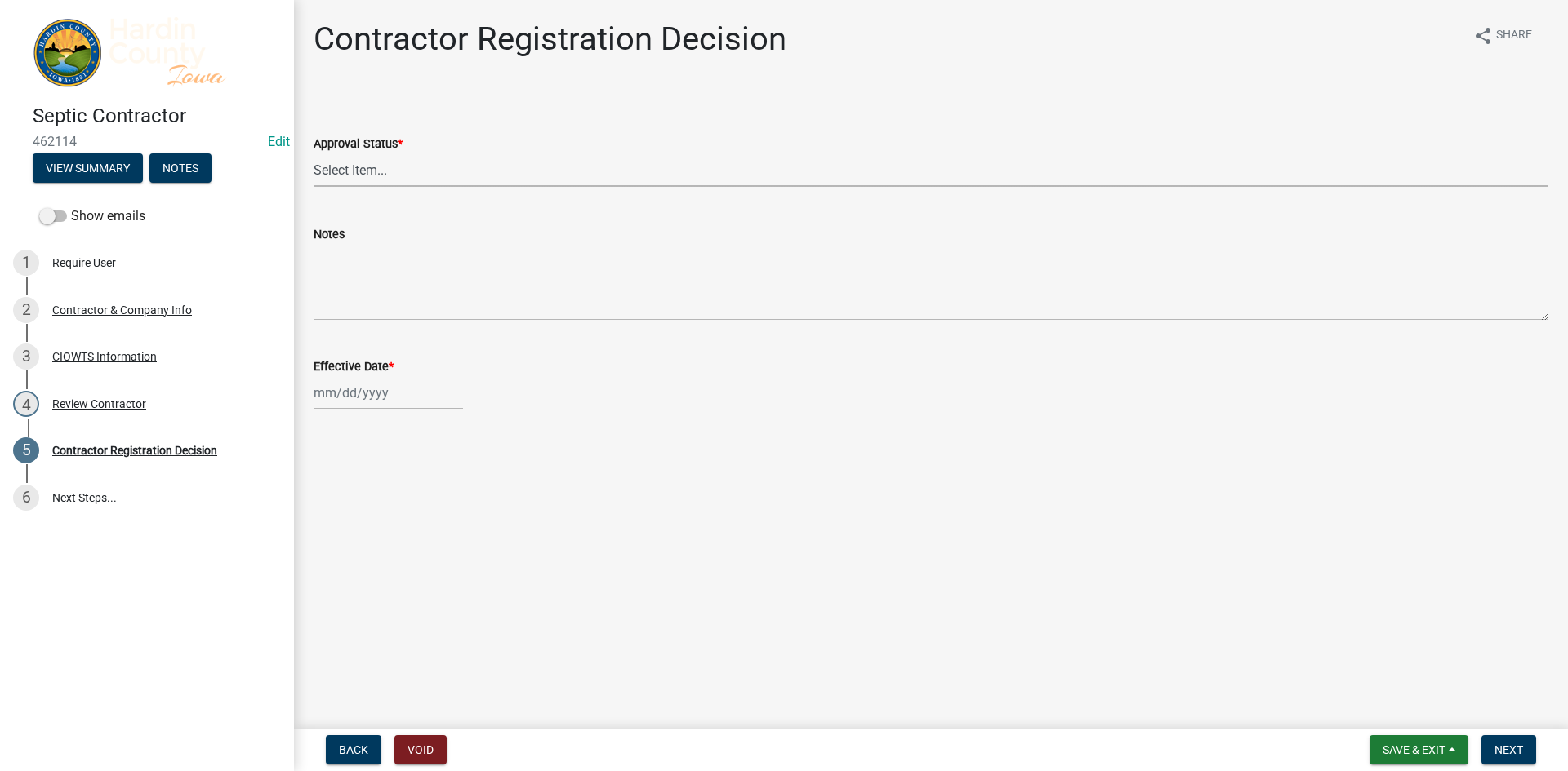
click at [397, 166] on select "Select Item... Approved Denied" at bounding box center [930, 170] width 1235 height 34
click at [398, 160] on select "Select Item... Approved Denied" at bounding box center [930, 170] width 1235 height 34
click at [144, 386] on link "4 Review Contractor" at bounding box center [147, 404] width 294 height 47
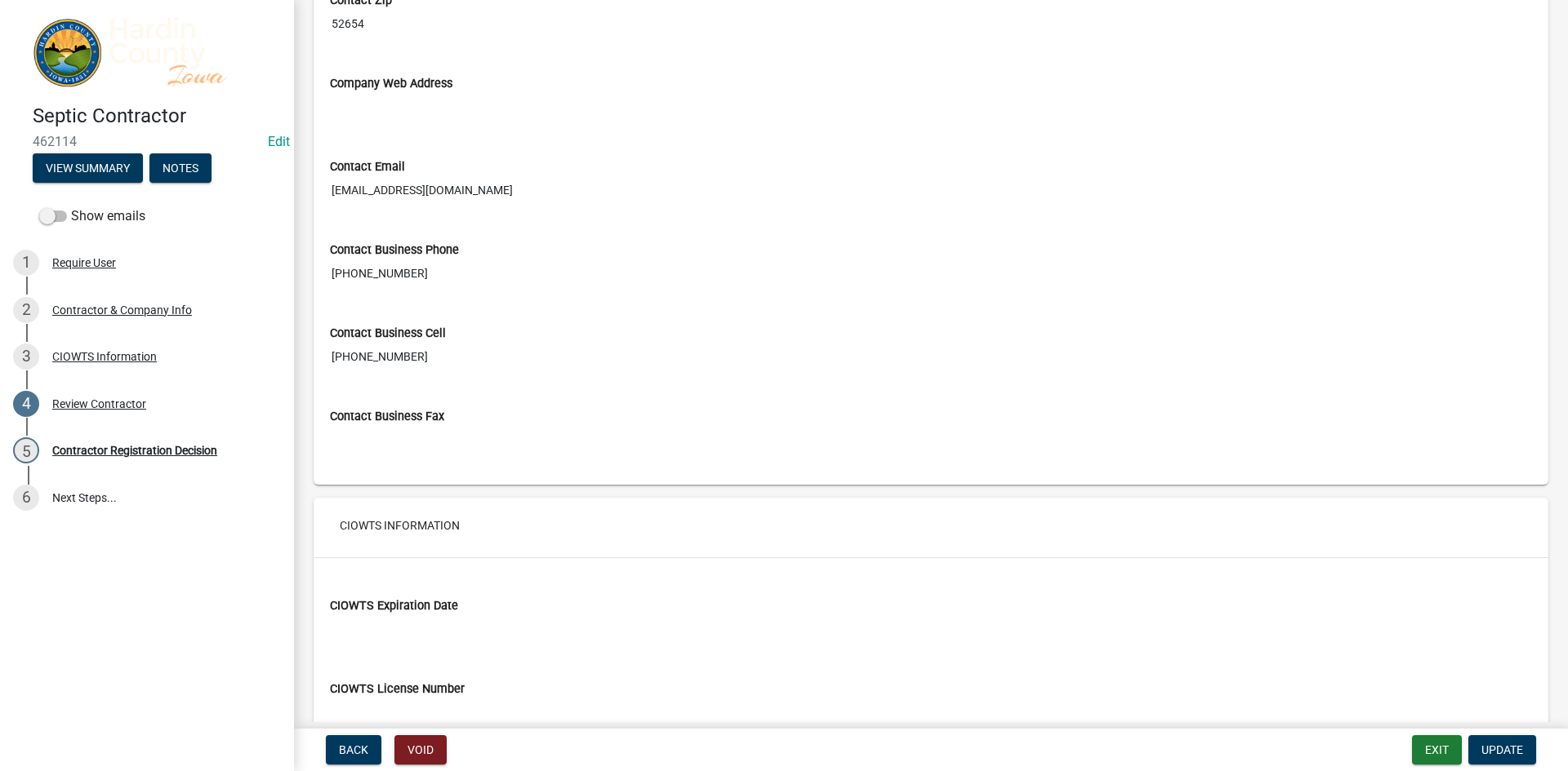
scroll to position [977, 0]
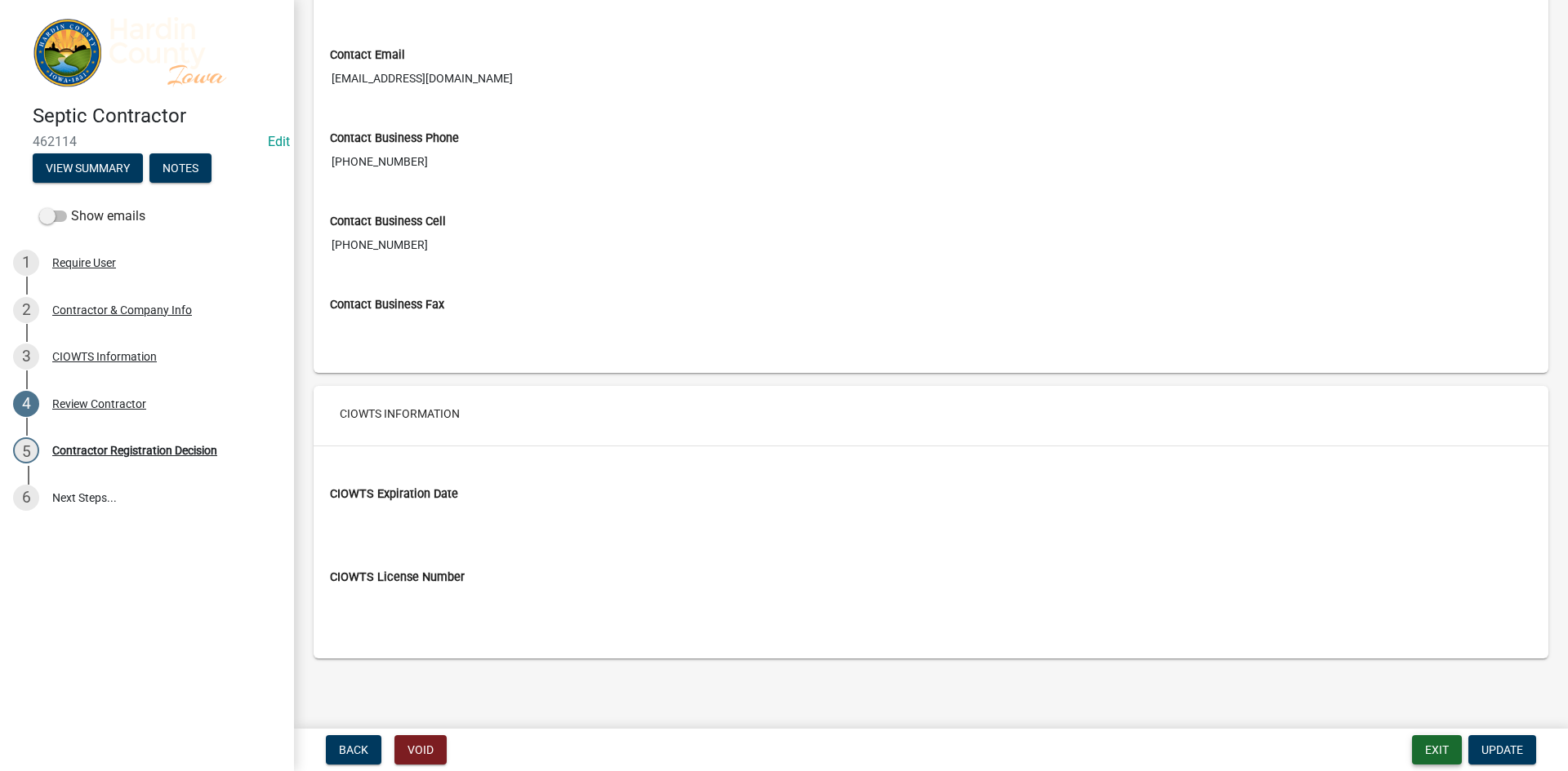
click at [1433, 743] on button "Exit" at bounding box center [1437, 750] width 50 height 29
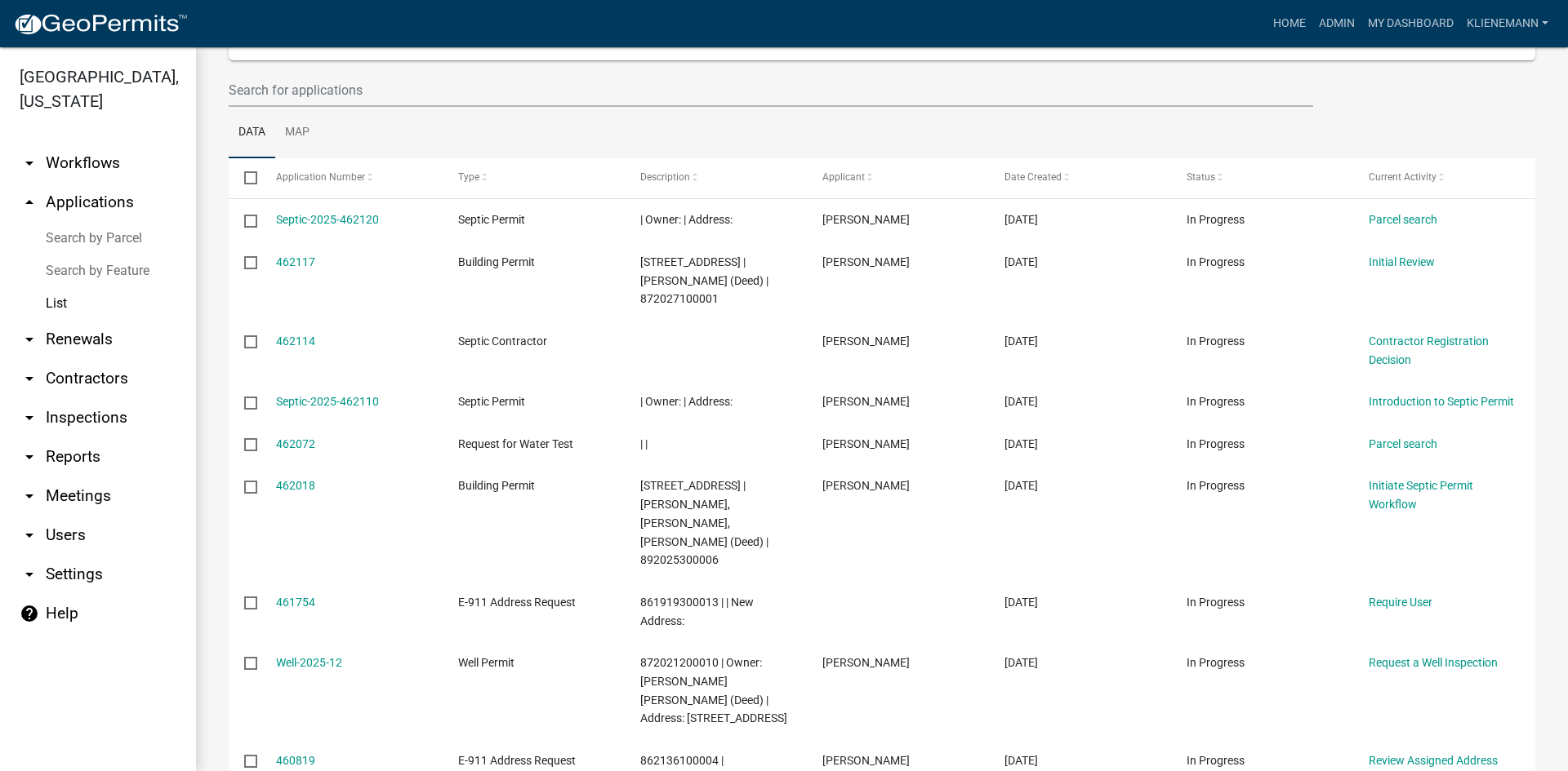
scroll to position [163, 0]
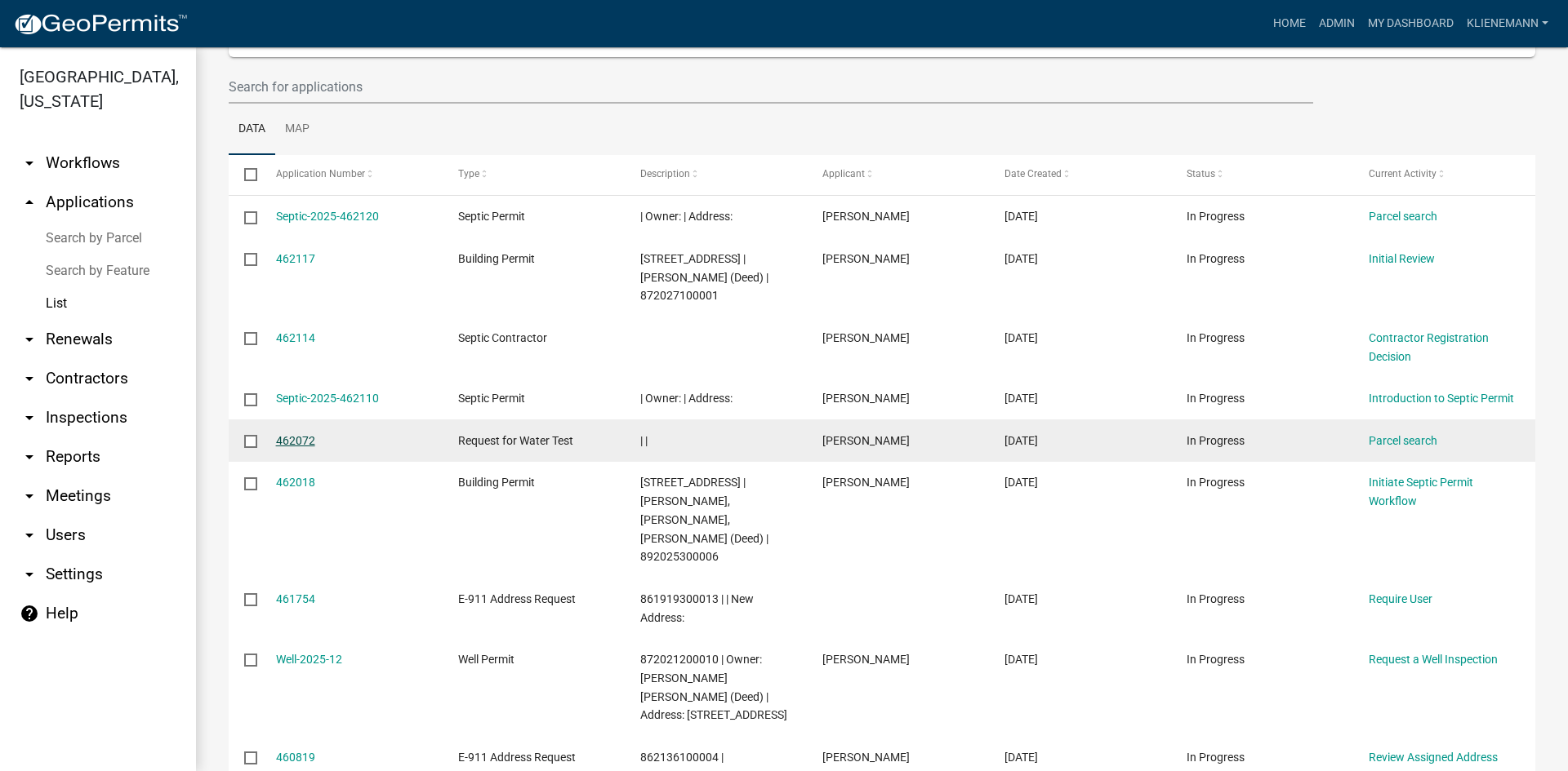
click at [302, 442] on link "462072" at bounding box center [295, 440] width 39 height 13
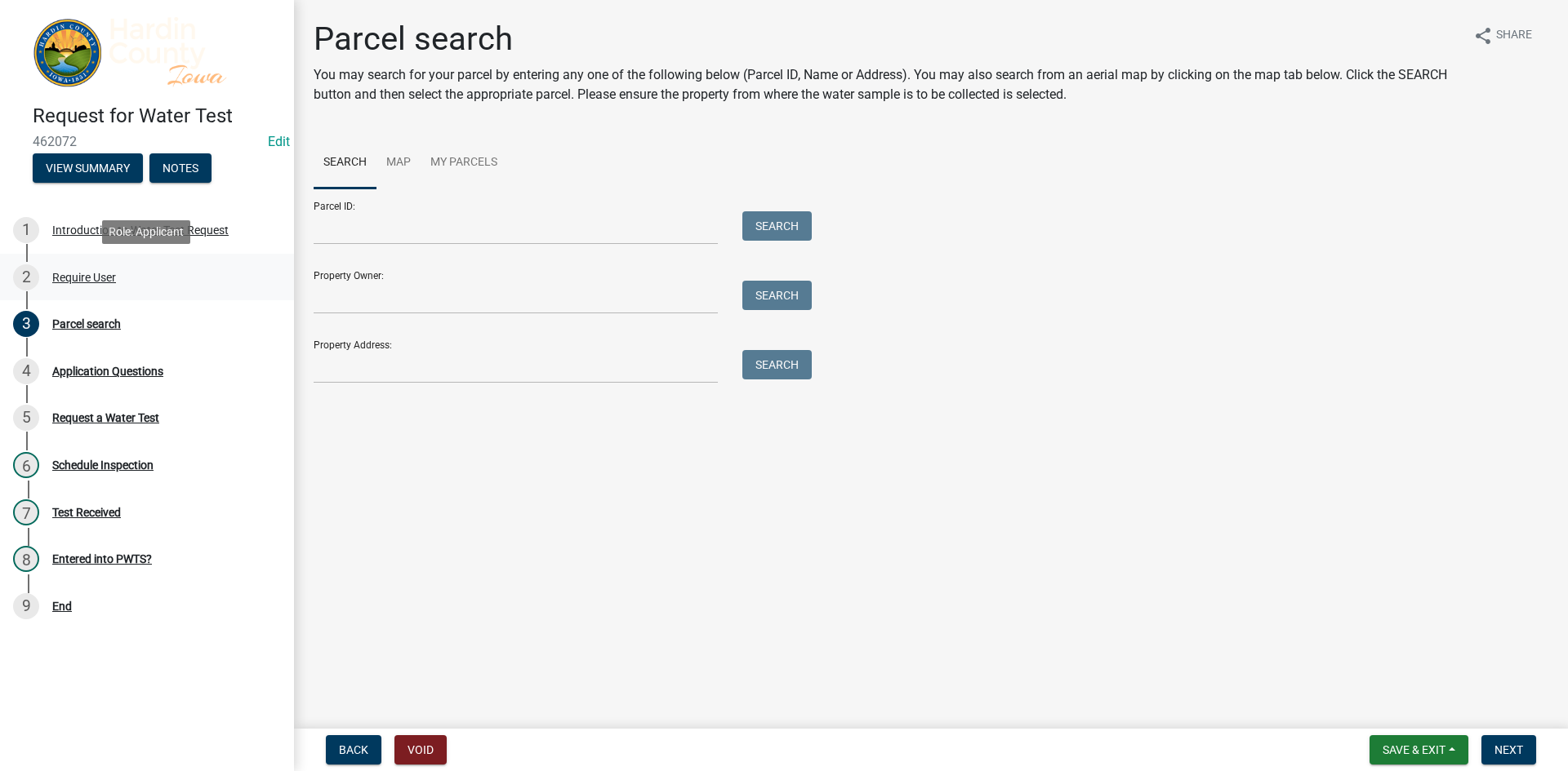
click at [79, 280] on div "Require User" at bounding box center [85, 277] width 64 height 11
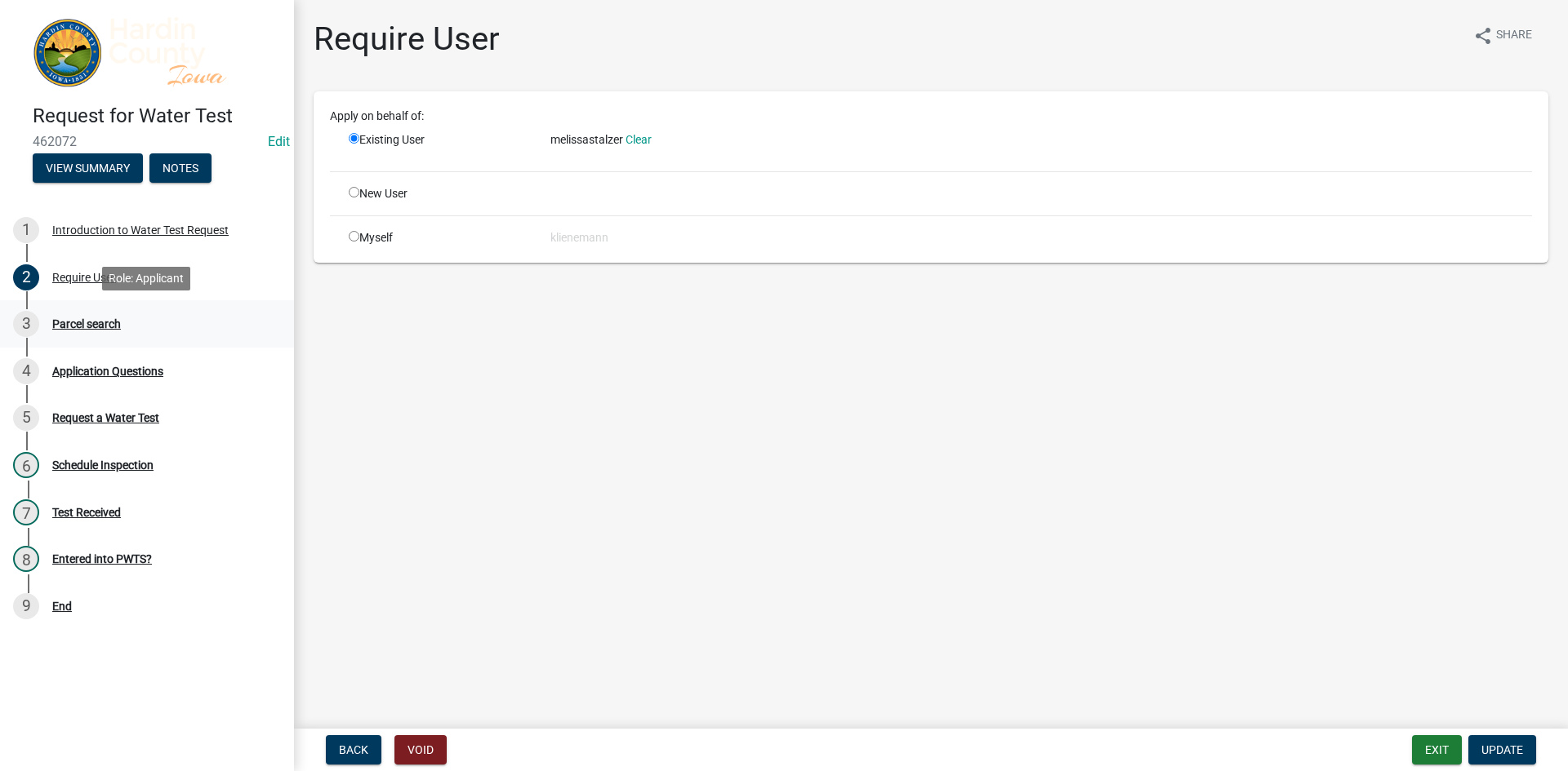
click at [112, 336] on div "3 Parcel search" at bounding box center [140, 323] width 255 height 26
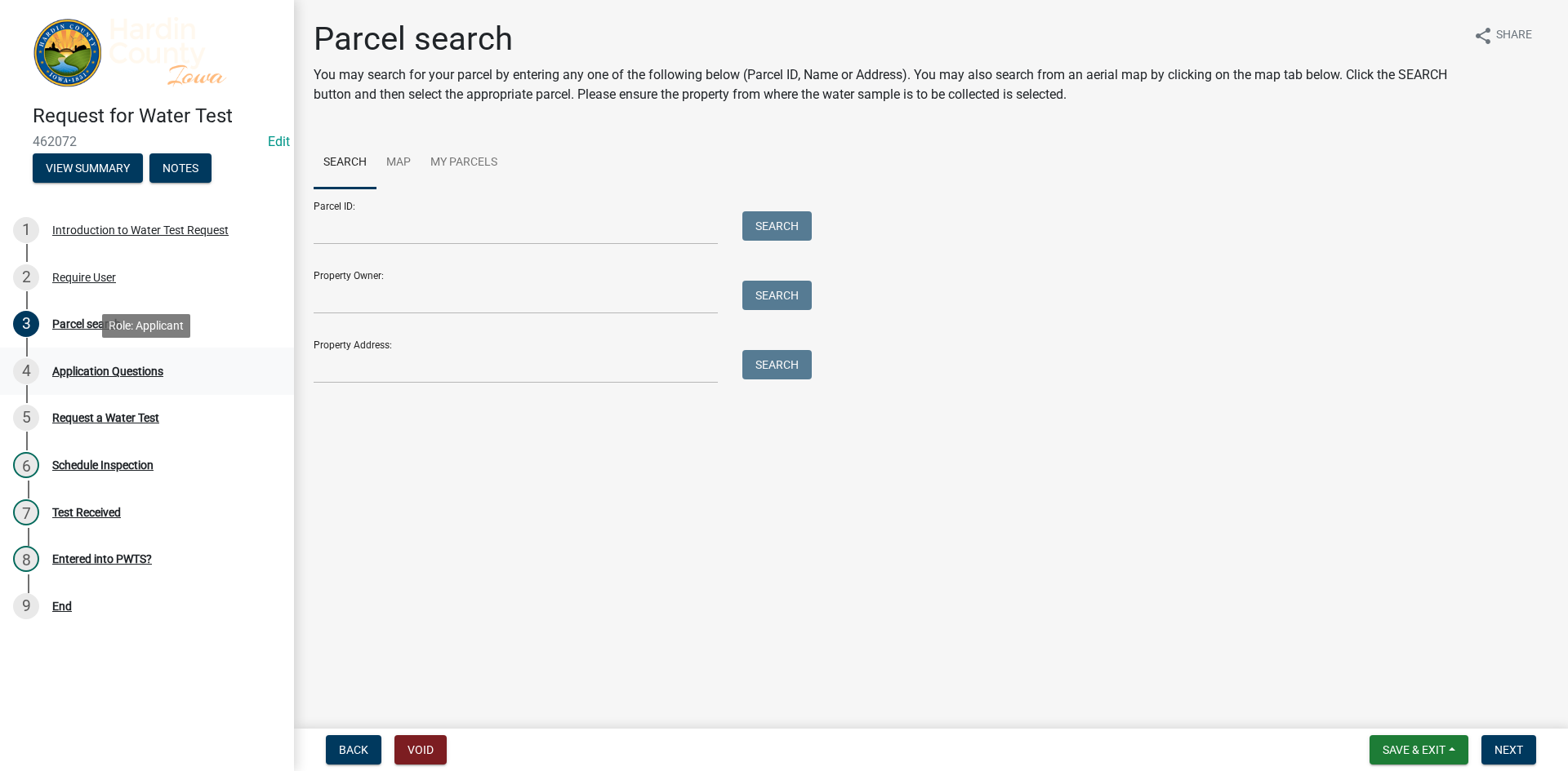
click at [136, 366] on div "Application Questions" at bounding box center [108, 371] width 111 height 11
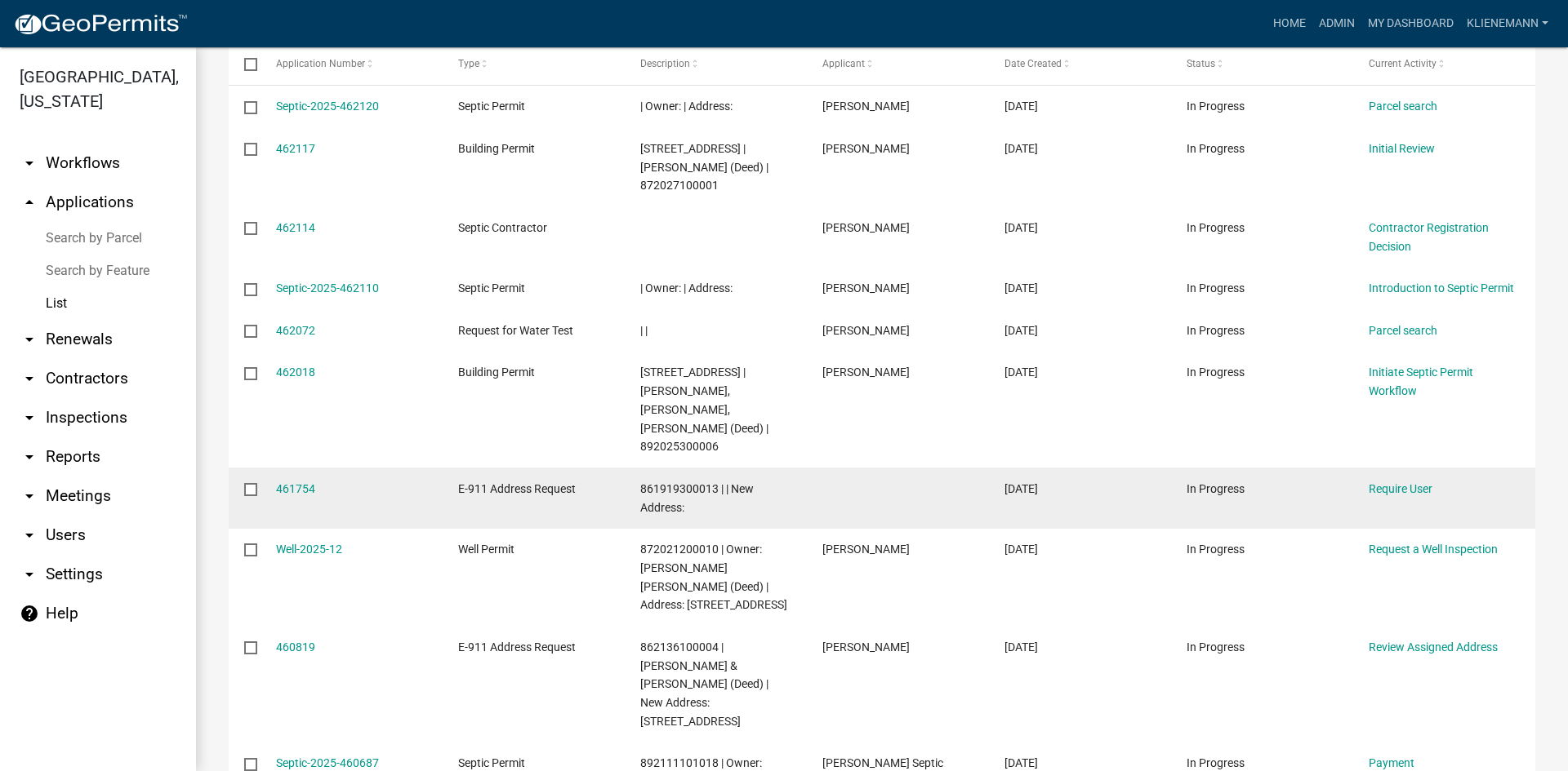
scroll to position [245, 0]
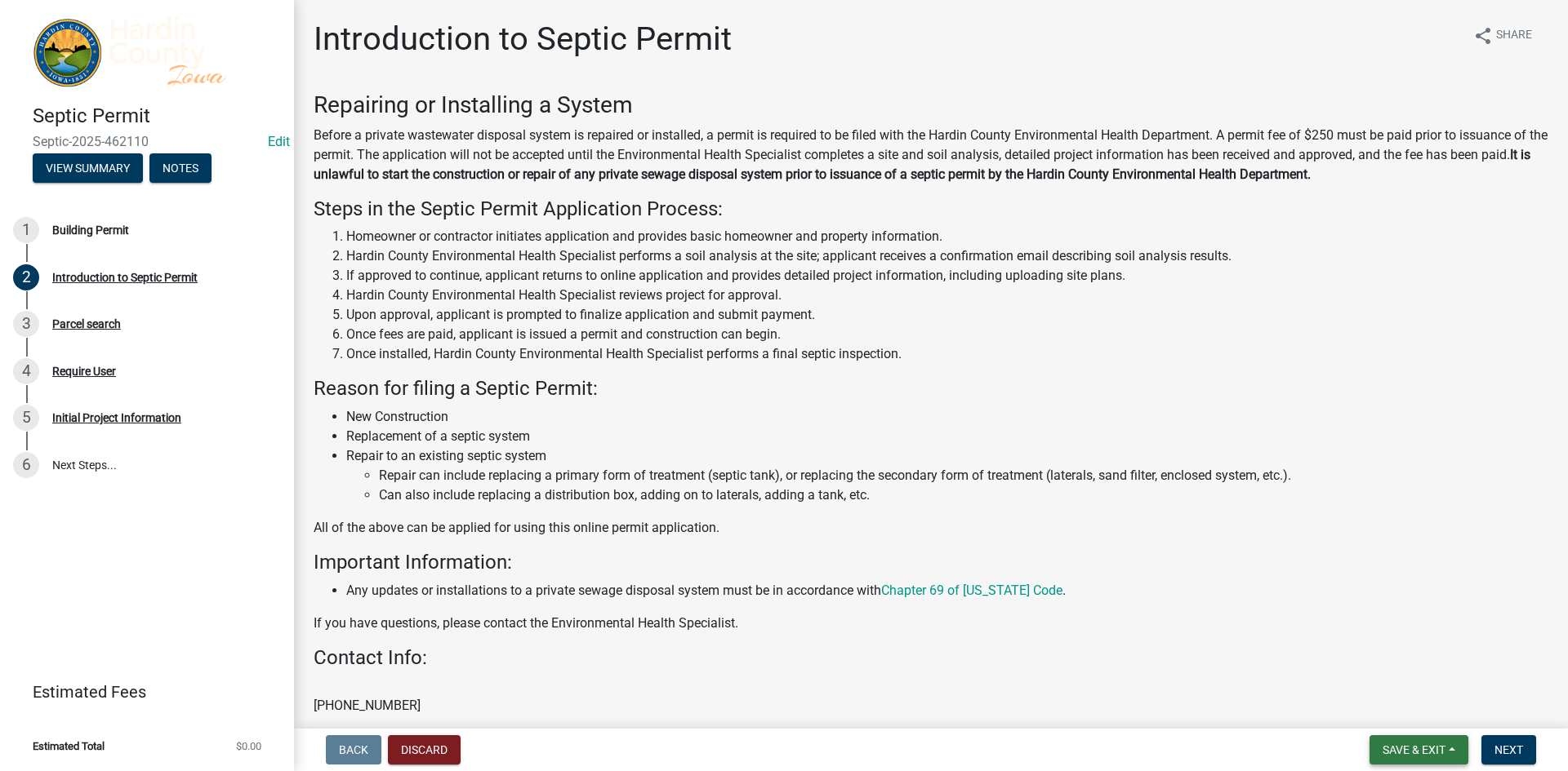
click at [1432, 746] on span "Save & Exit" at bounding box center [1414, 749] width 63 height 13
click at [1427, 715] on button "Save & Exit" at bounding box center [1402, 707] width 130 height 39
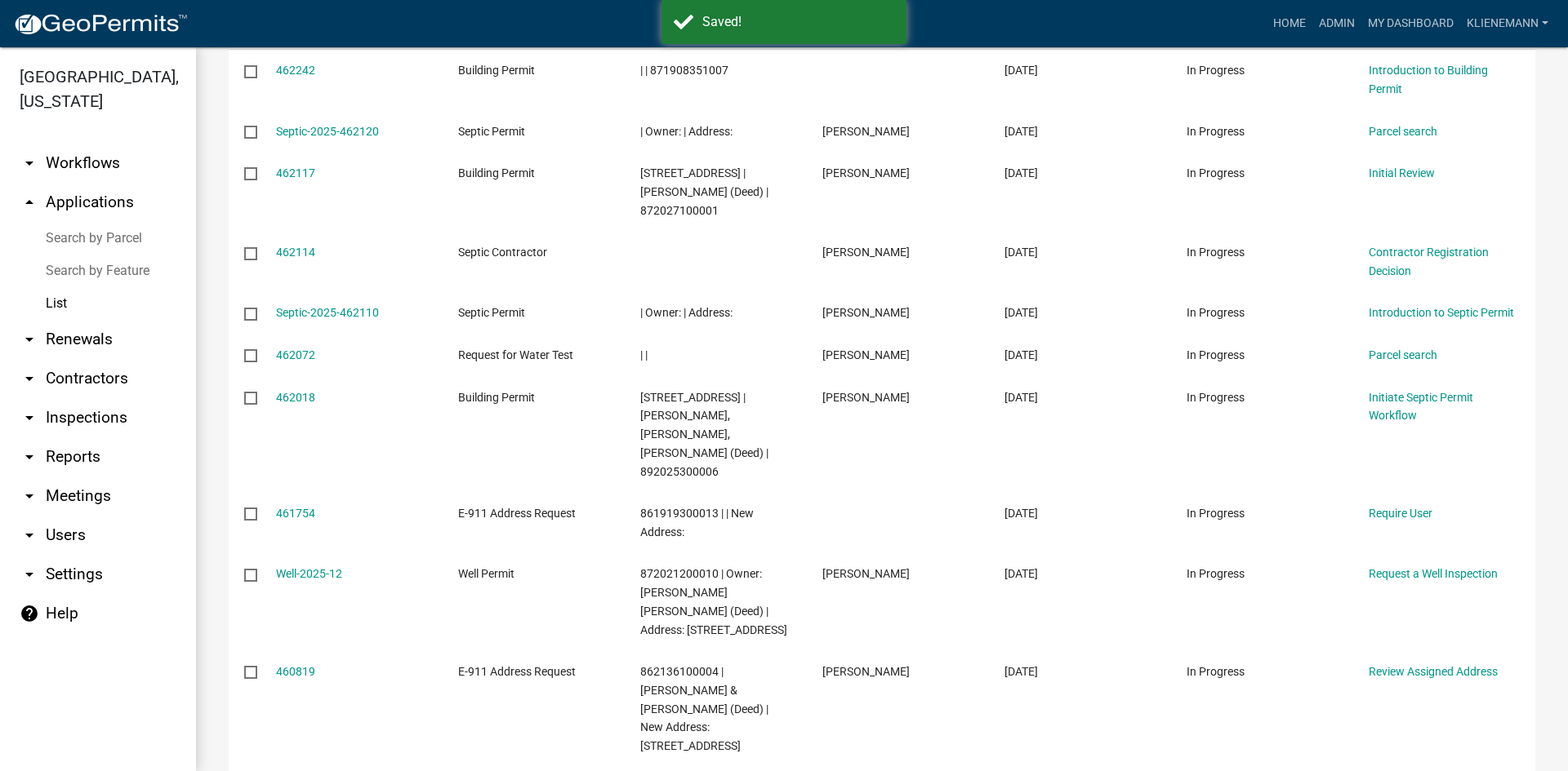
scroll to position [217, 0]
